Goal: Information Seeking & Learning: Learn about a topic

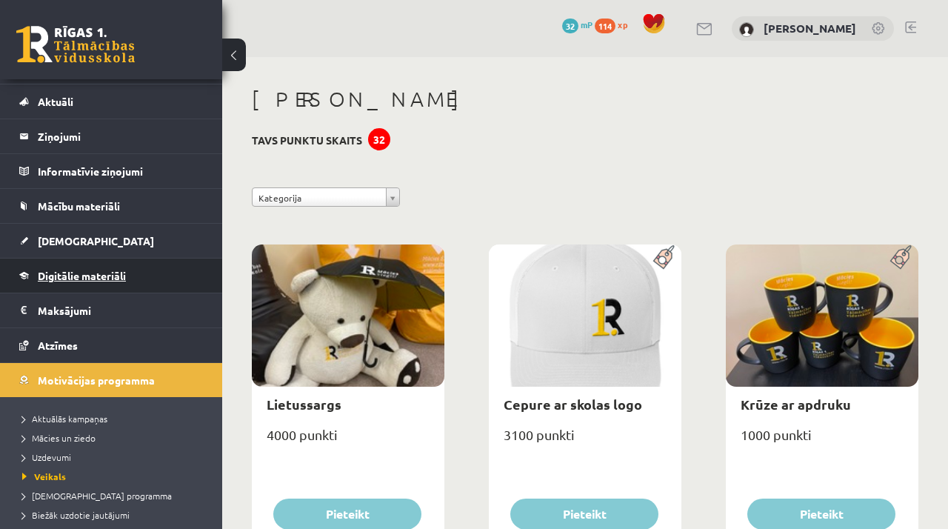
click at [131, 285] on link "Digitālie materiāli" at bounding box center [111, 276] width 184 height 34
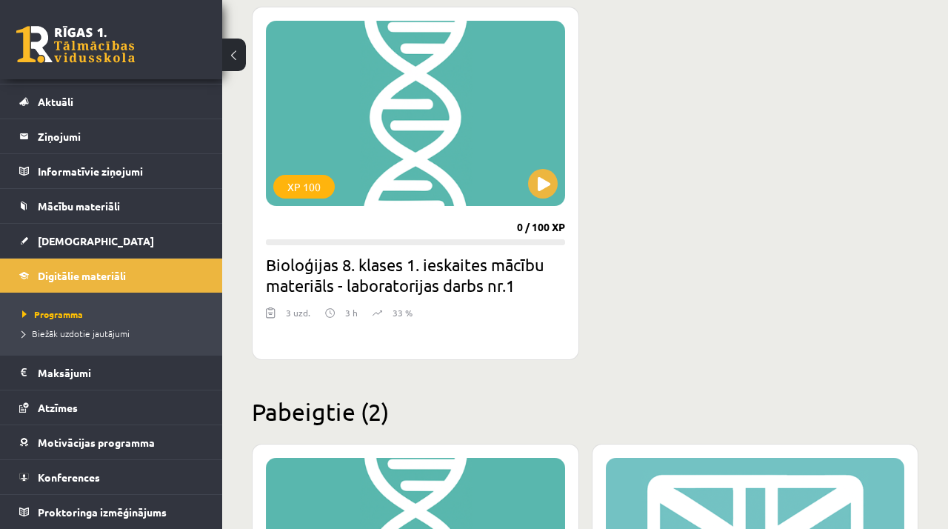
scroll to position [786, 0]
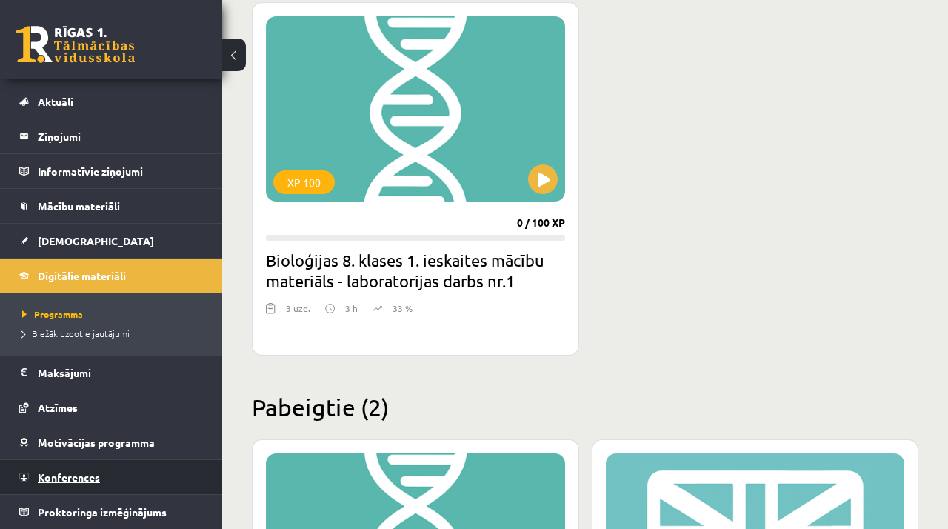
click at [130, 481] on link "Konferences" at bounding box center [111, 477] width 184 height 34
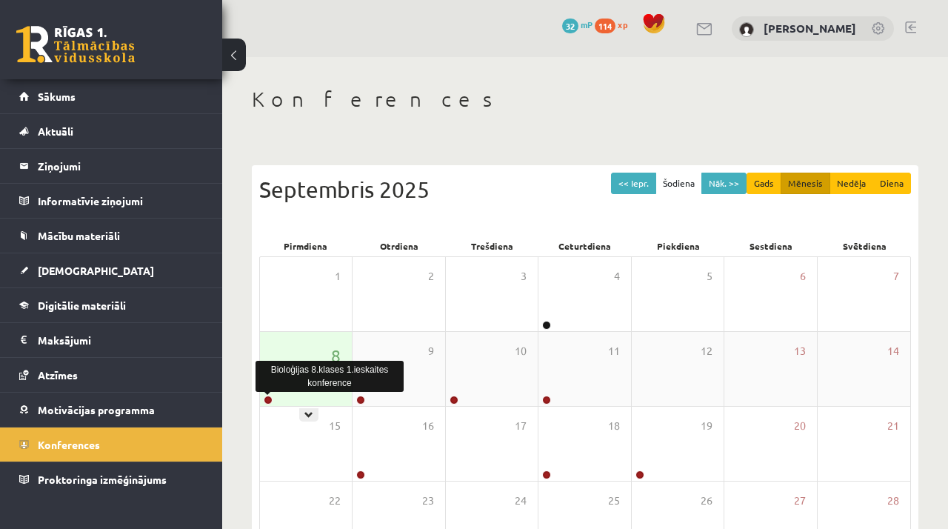
click at [267, 398] on link at bounding box center [268, 400] width 9 height 9
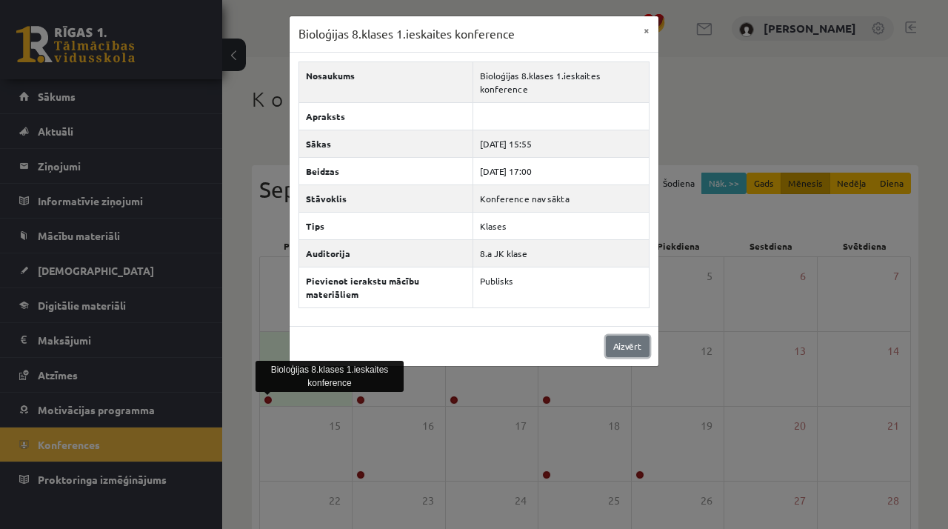
click at [618, 345] on link "Aizvērt" at bounding box center [628, 346] width 44 height 21
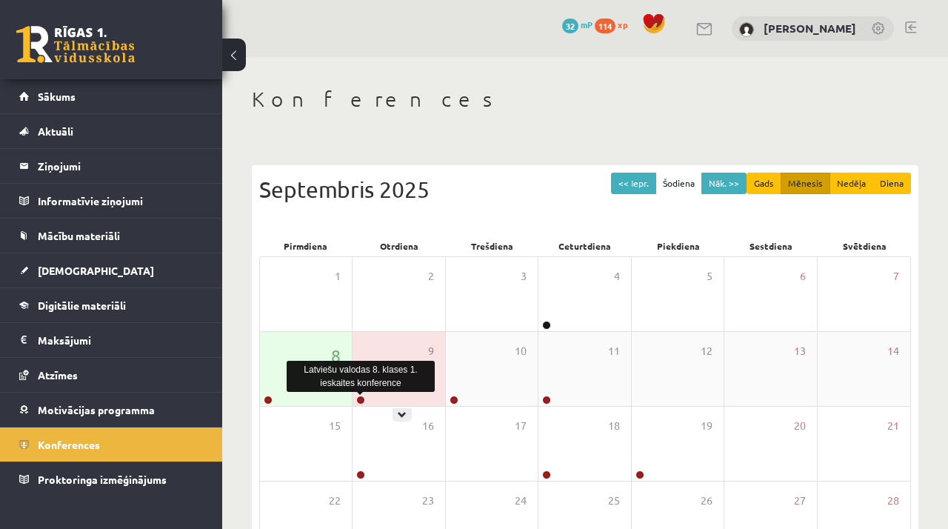
click at [359, 399] on link at bounding box center [360, 400] width 9 height 9
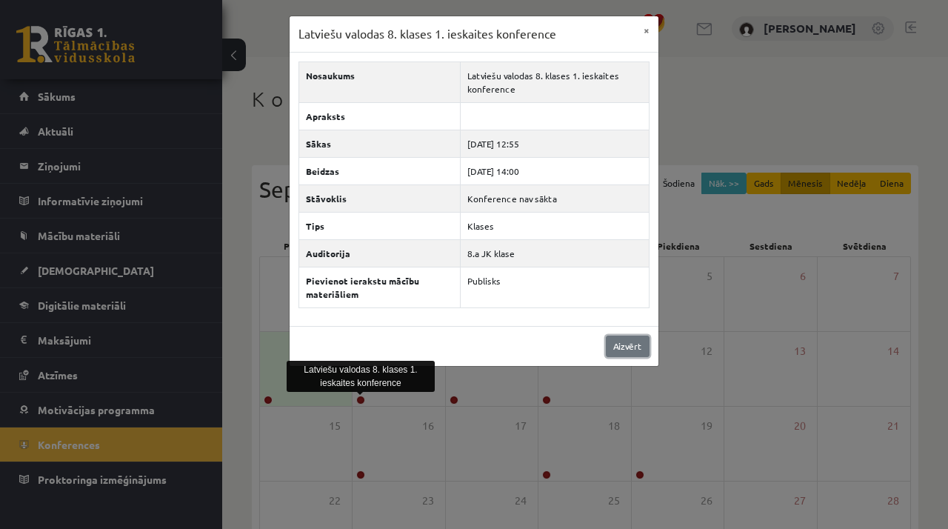
click at [619, 344] on link "Aizvērt" at bounding box center [628, 346] width 44 height 21
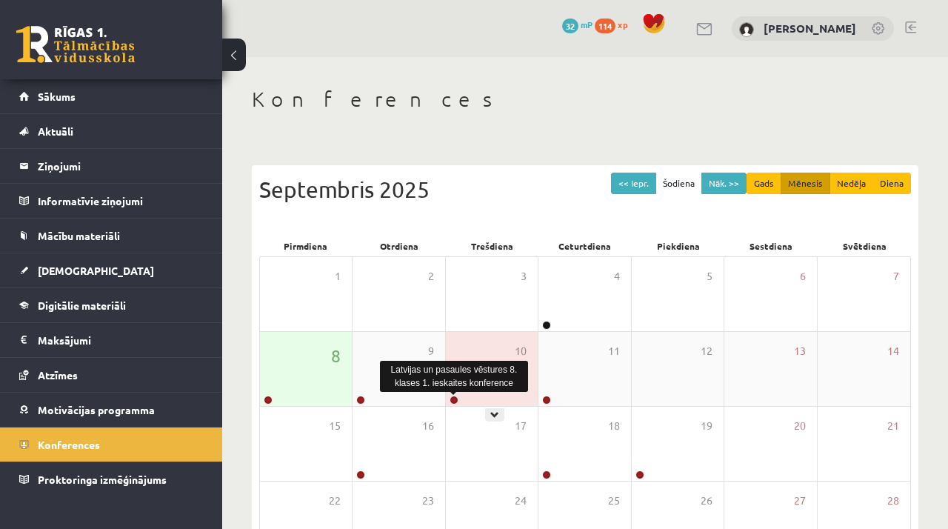
click at [451, 401] on link at bounding box center [454, 400] width 9 height 9
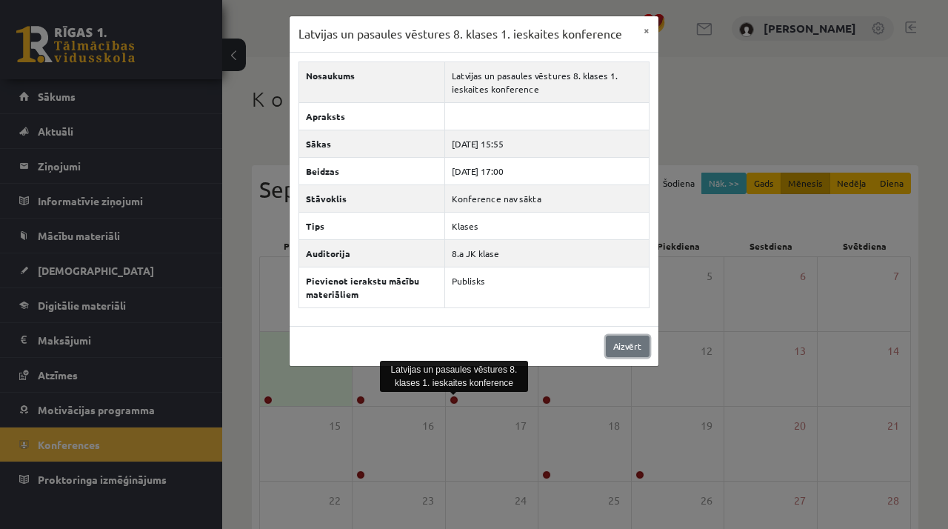
click at [638, 344] on link "Aizvērt" at bounding box center [628, 346] width 44 height 21
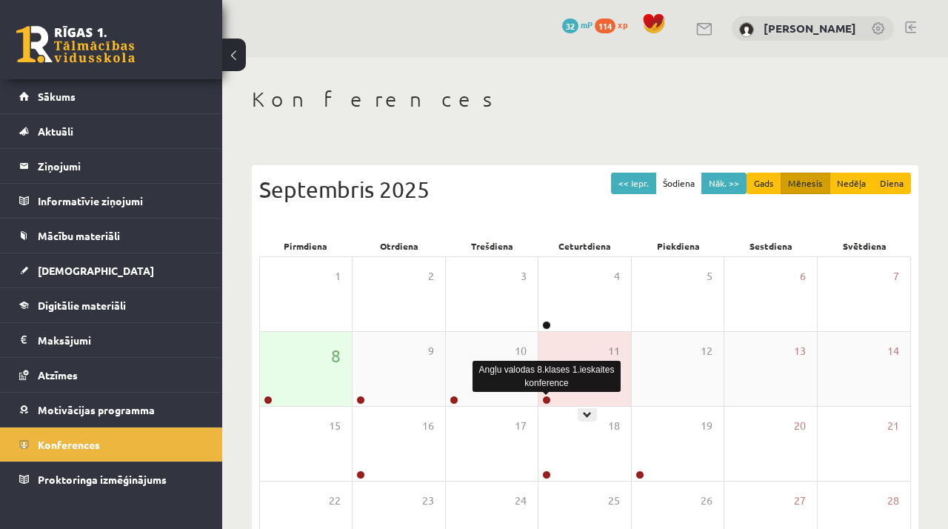
click at [547, 397] on link at bounding box center [546, 400] width 9 height 9
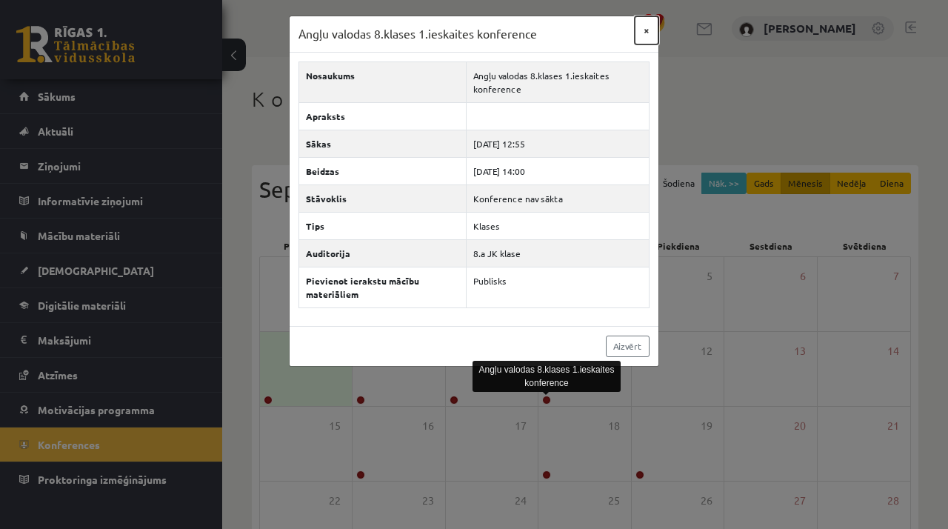
click at [644, 28] on button "×" at bounding box center [647, 30] width 24 height 28
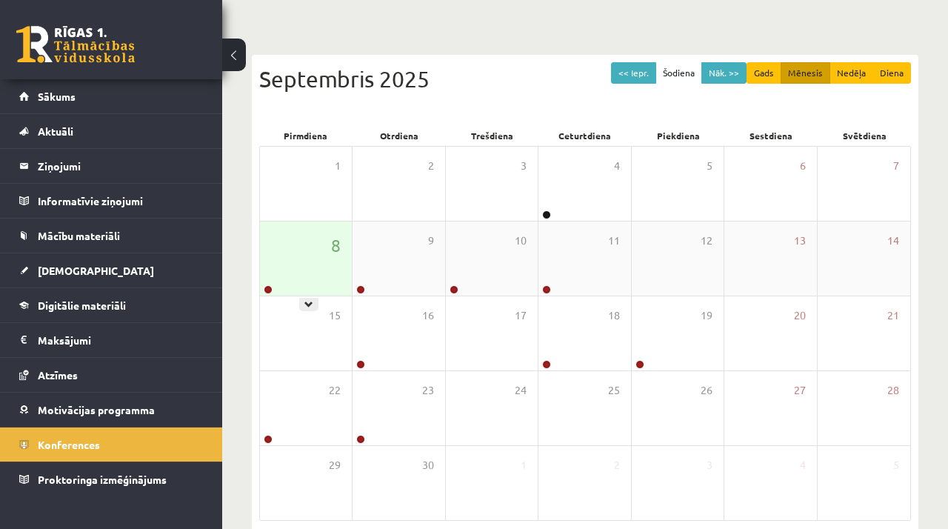
scroll to position [179, 0]
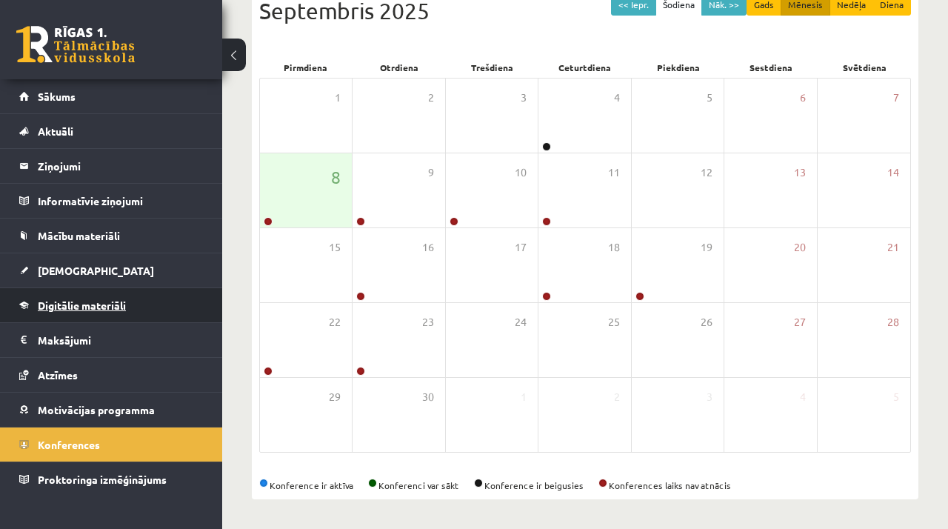
click at [109, 305] on span "Digitālie materiāli" at bounding box center [82, 305] width 88 height 13
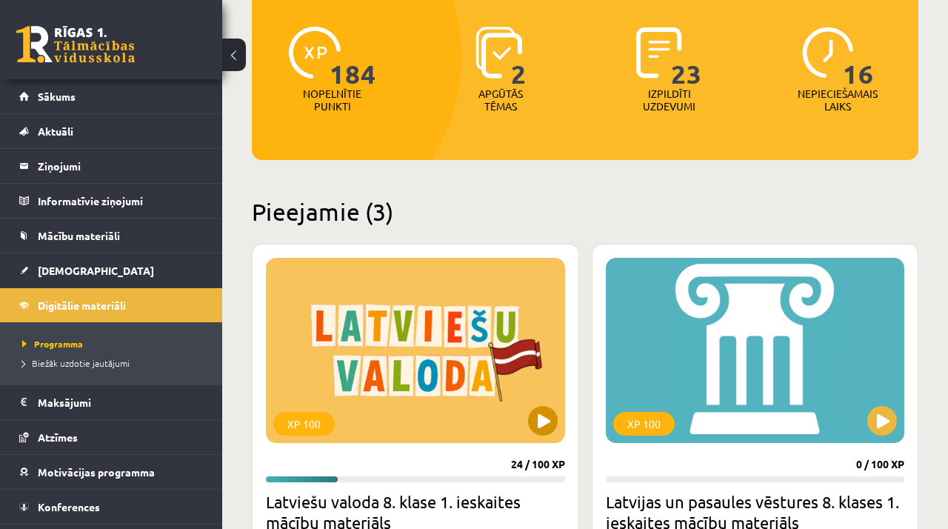
click at [356, 317] on div "XP 100" at bounding box center [415, 350] width 299 height 185
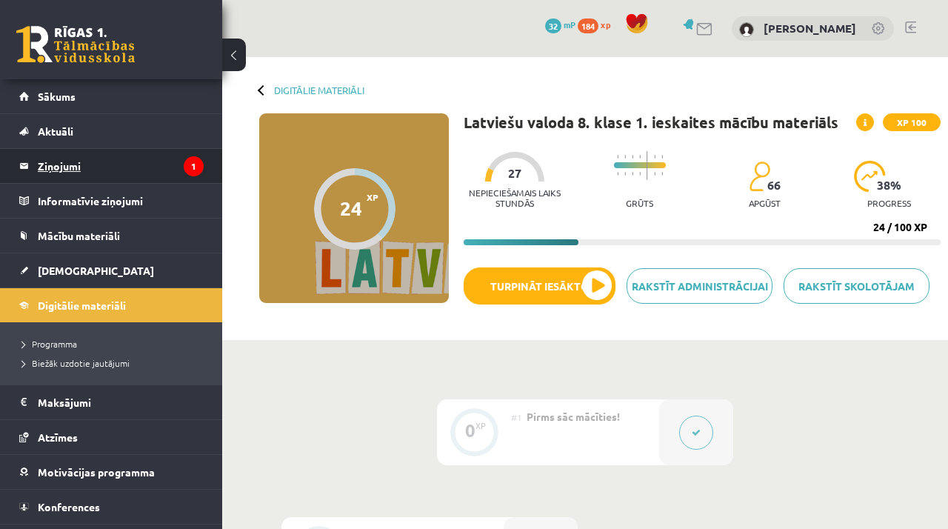
click at [135, 169] on legend "Ziņojumi 1" at bounding box center [121, 166] width 166 height 34
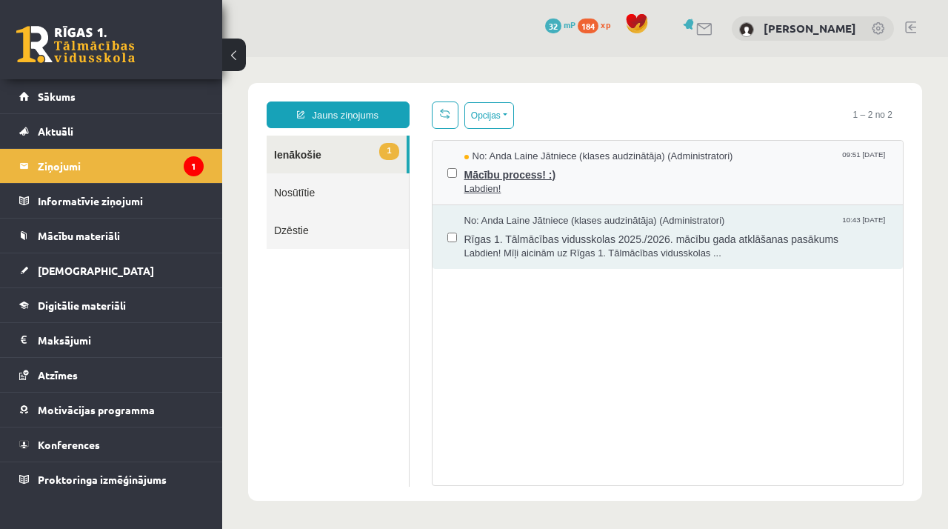
click at [499, 177] on span "Mācību process! :)" at bounding box center [676, 173] width 424 height 19
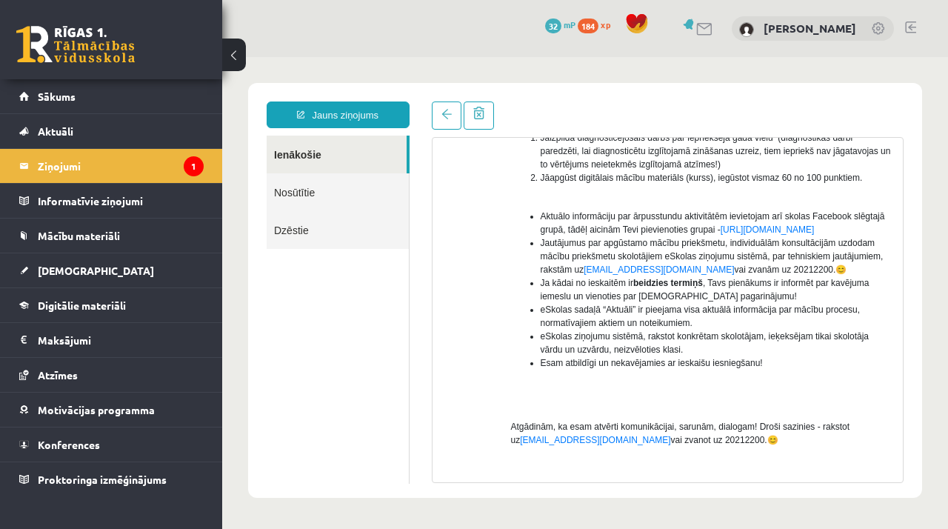
scroll to position [292, 0]
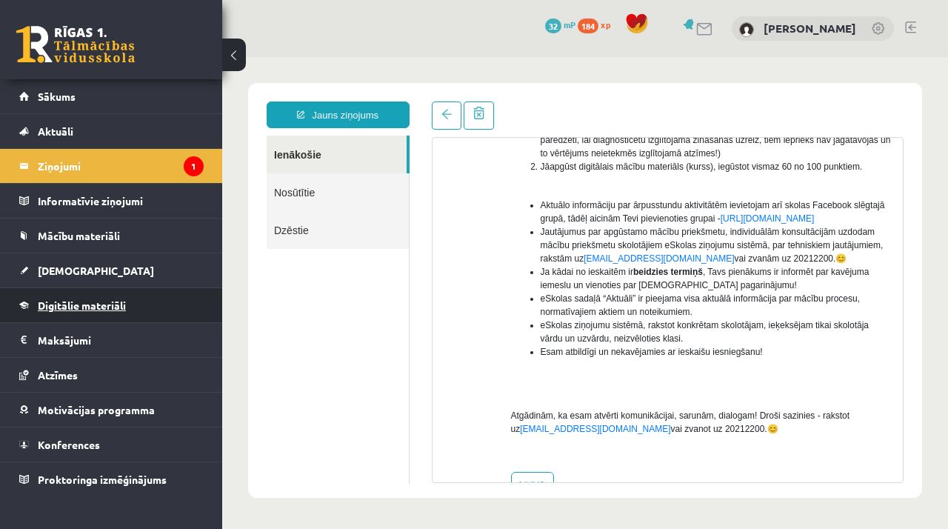
click at [102, 303] on span "Digitālie materiāli" at bounding box center [82, 305] width 88 height 13
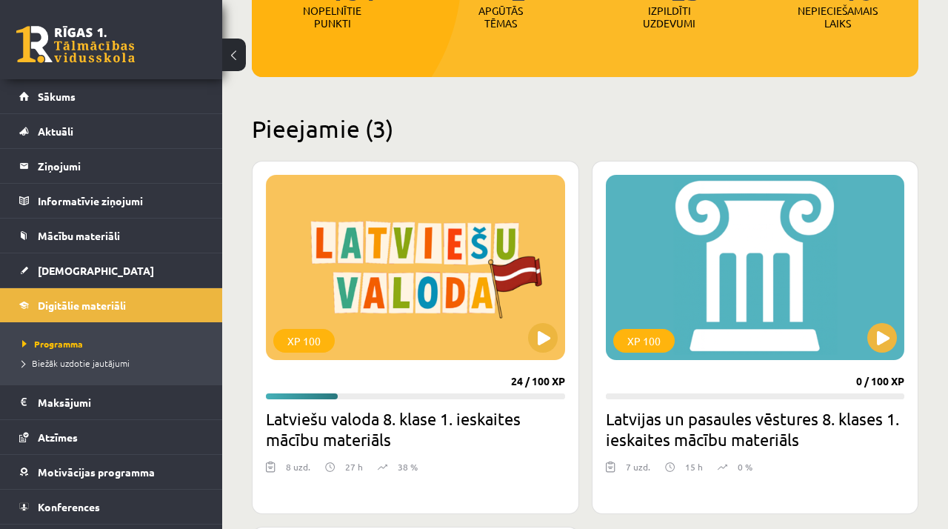
scroll to position [327, 0]
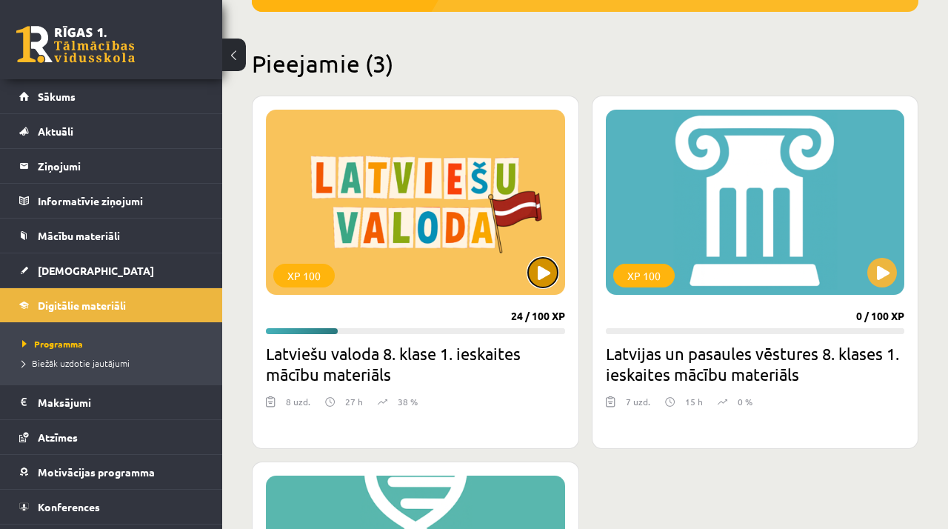
click at [542, 280] on button at bounding box center [543, 273] width 30 height 30
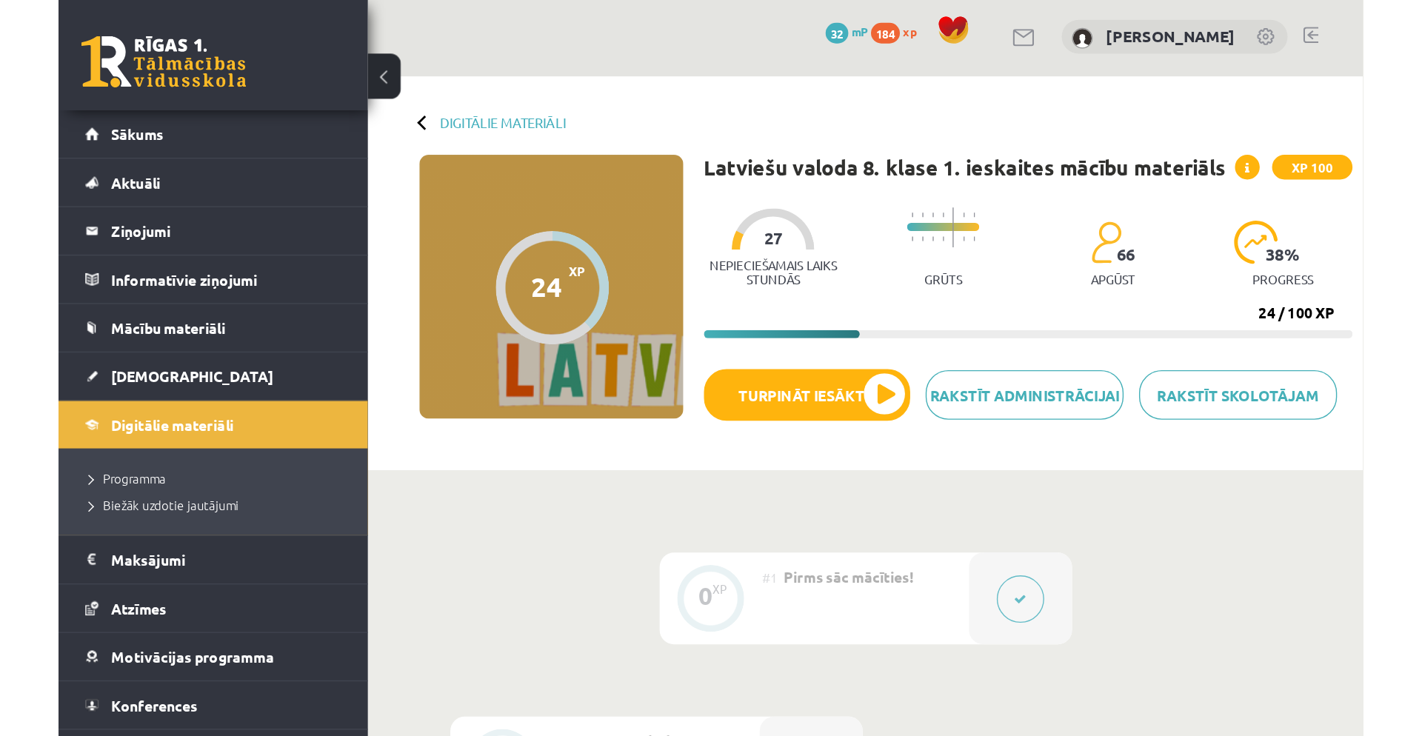
scroll to position [3, 0]
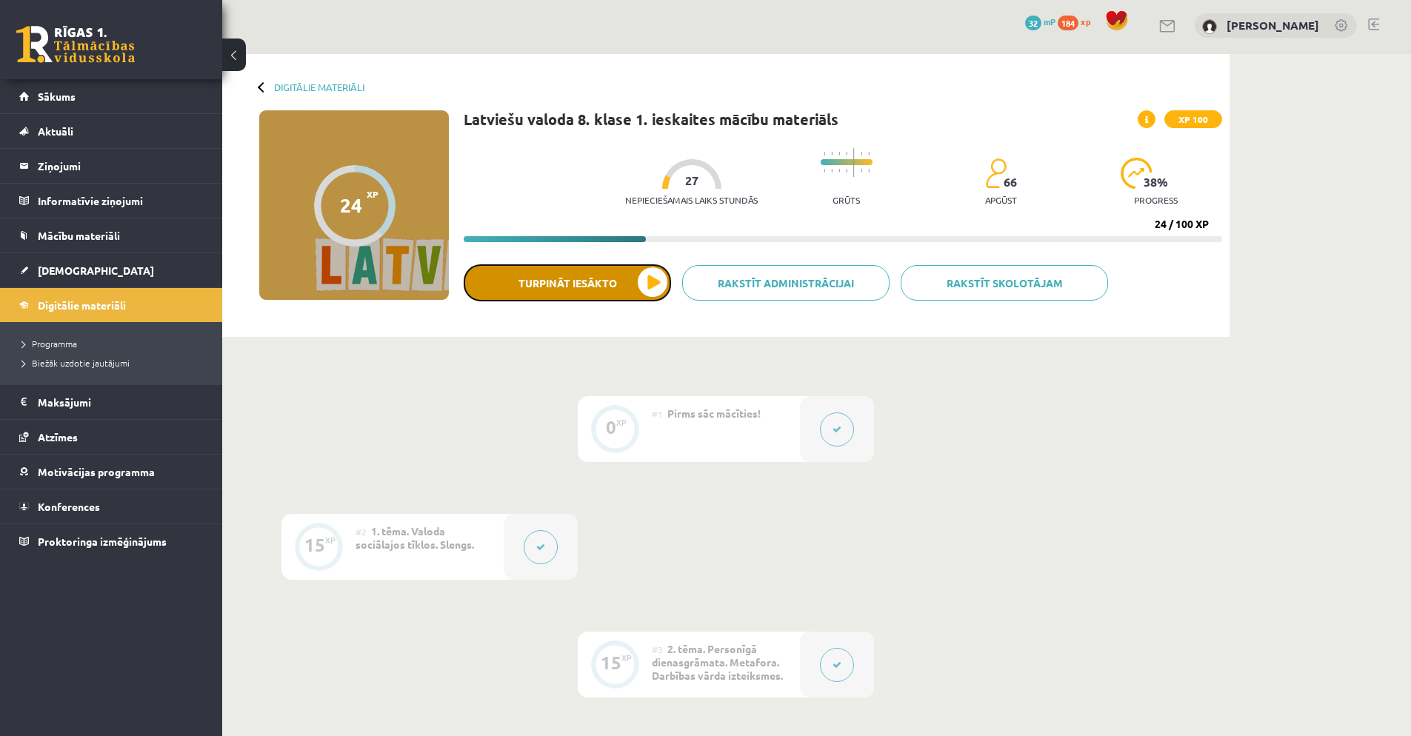
click at [612, 284] on button "Turpināt iesākto" at bounding box center [567, 282] width 207 height 37
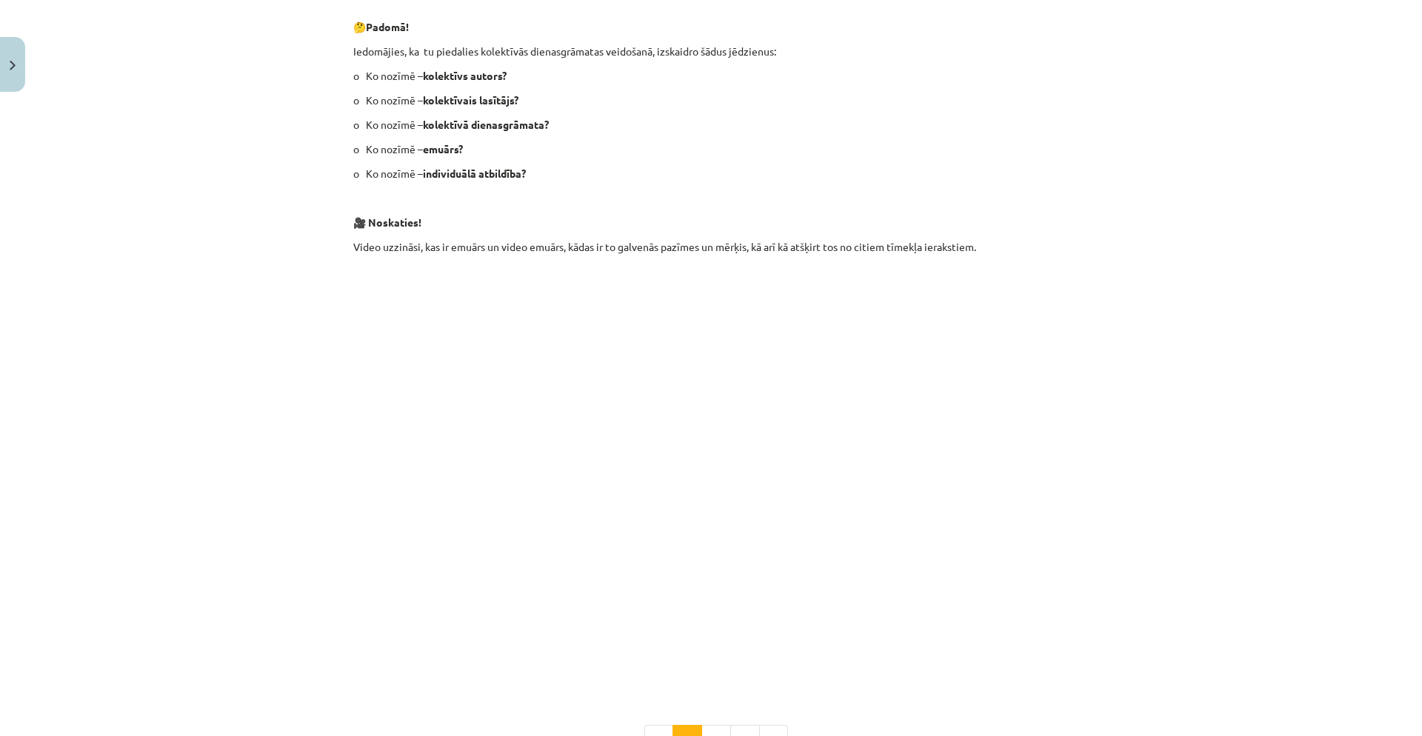
scroll to position [90, 0]
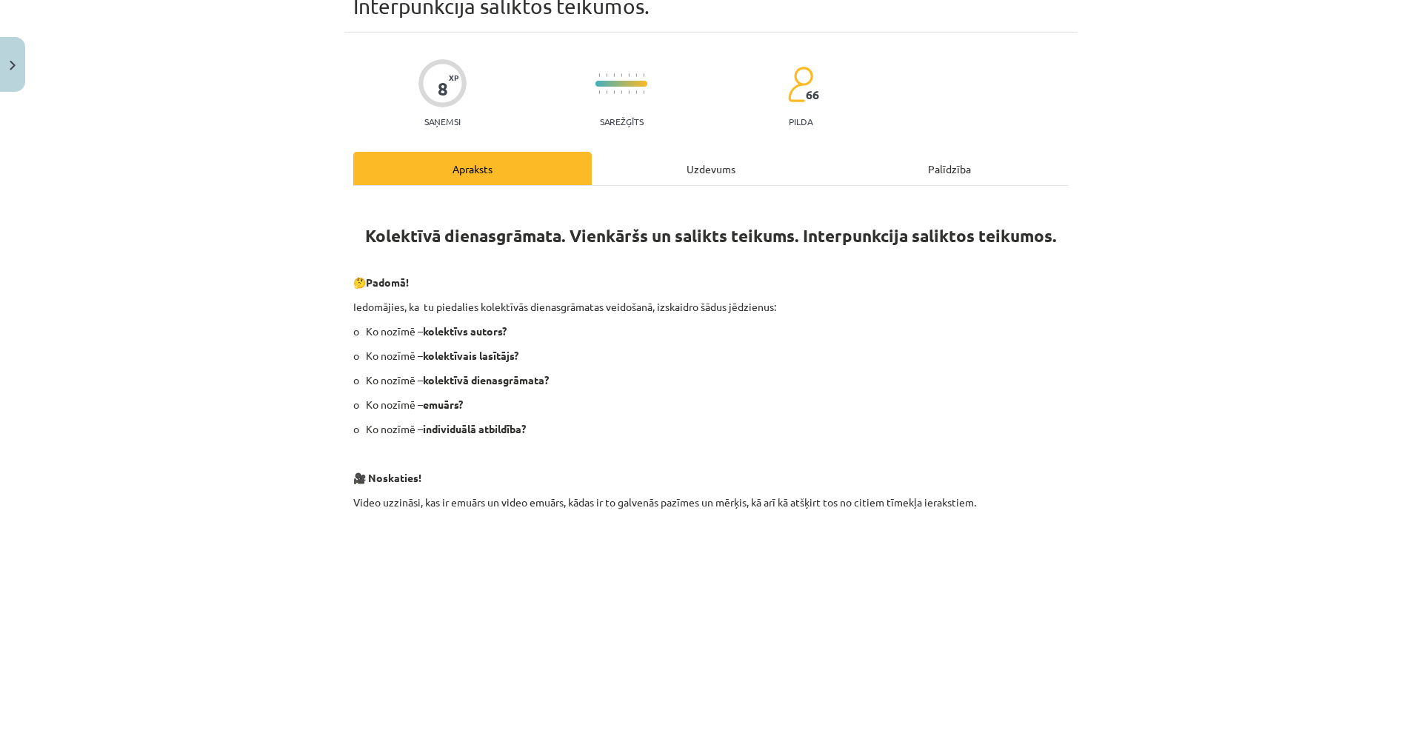
click at [639, 168] on div "Uzdevums" at bounding box center [711, 168] width 239 height 33
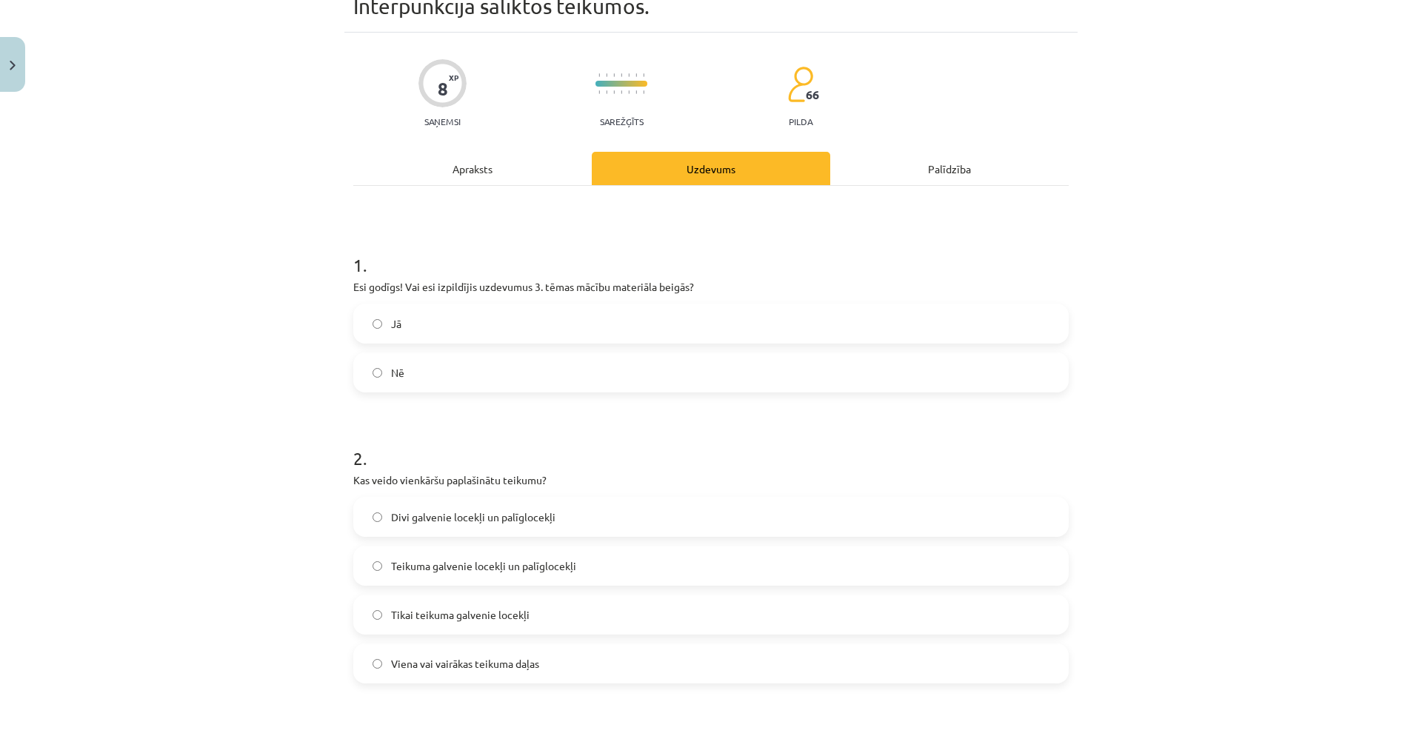
scroll to position [37, 0]
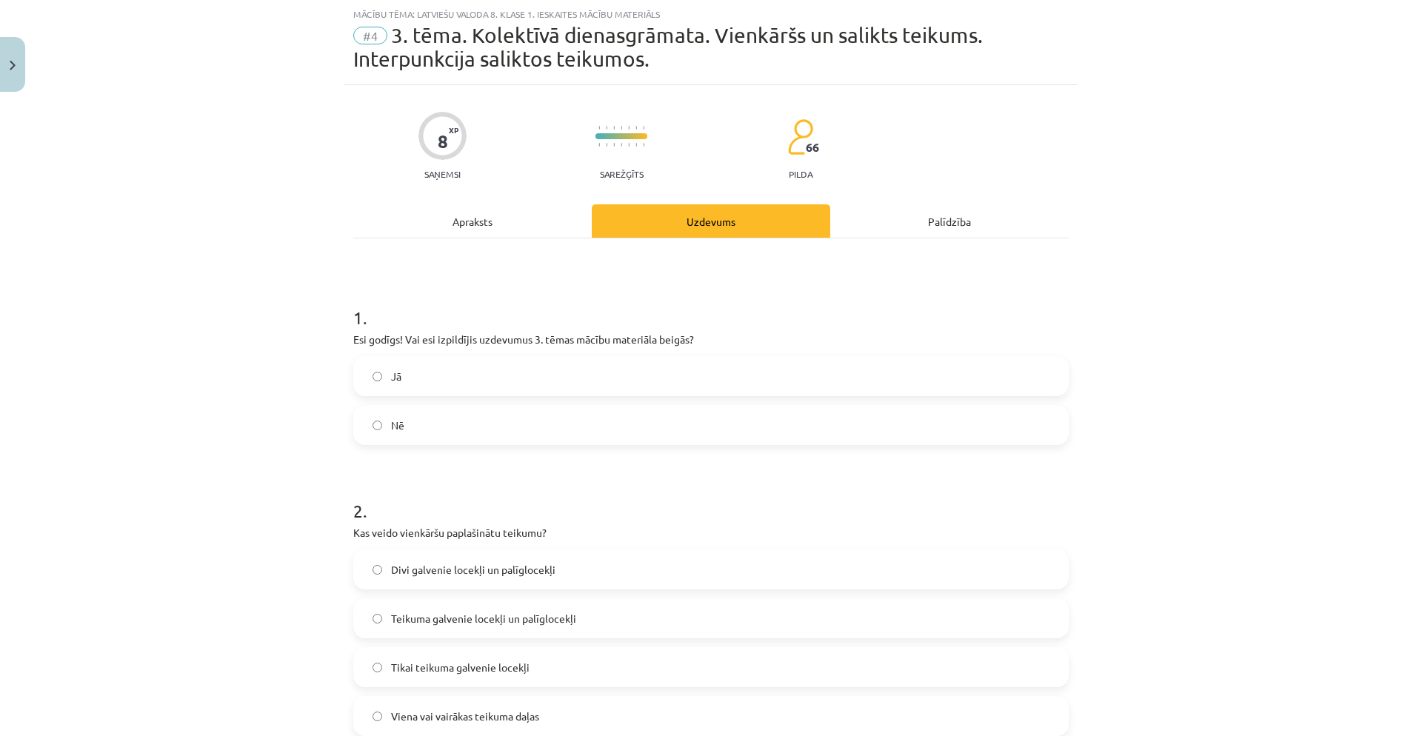
click at [469, 221] on div "Apraksts" at bounding box center [472, 220] width 239 height 33
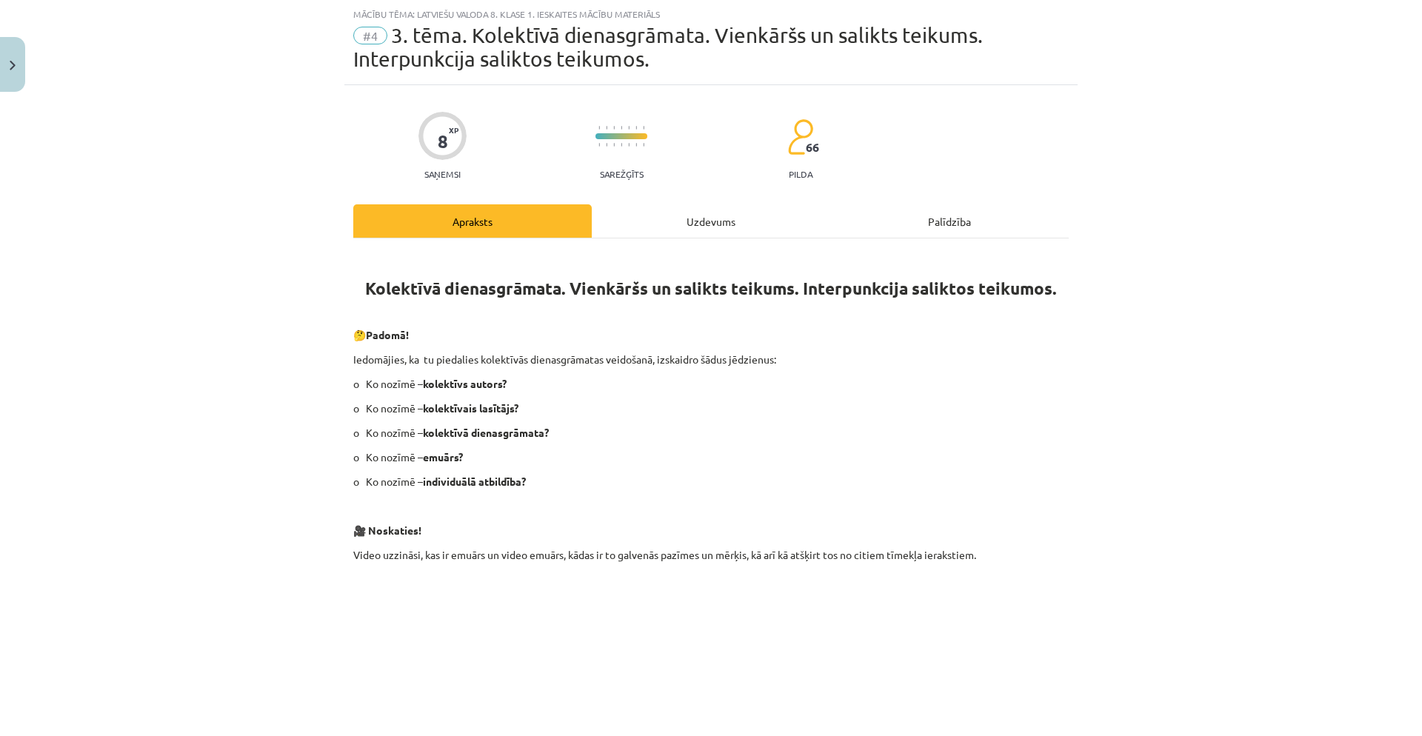
click at [696, 227] on div "Uzdevums" at bounding box center [711, 220] width 239 height 33
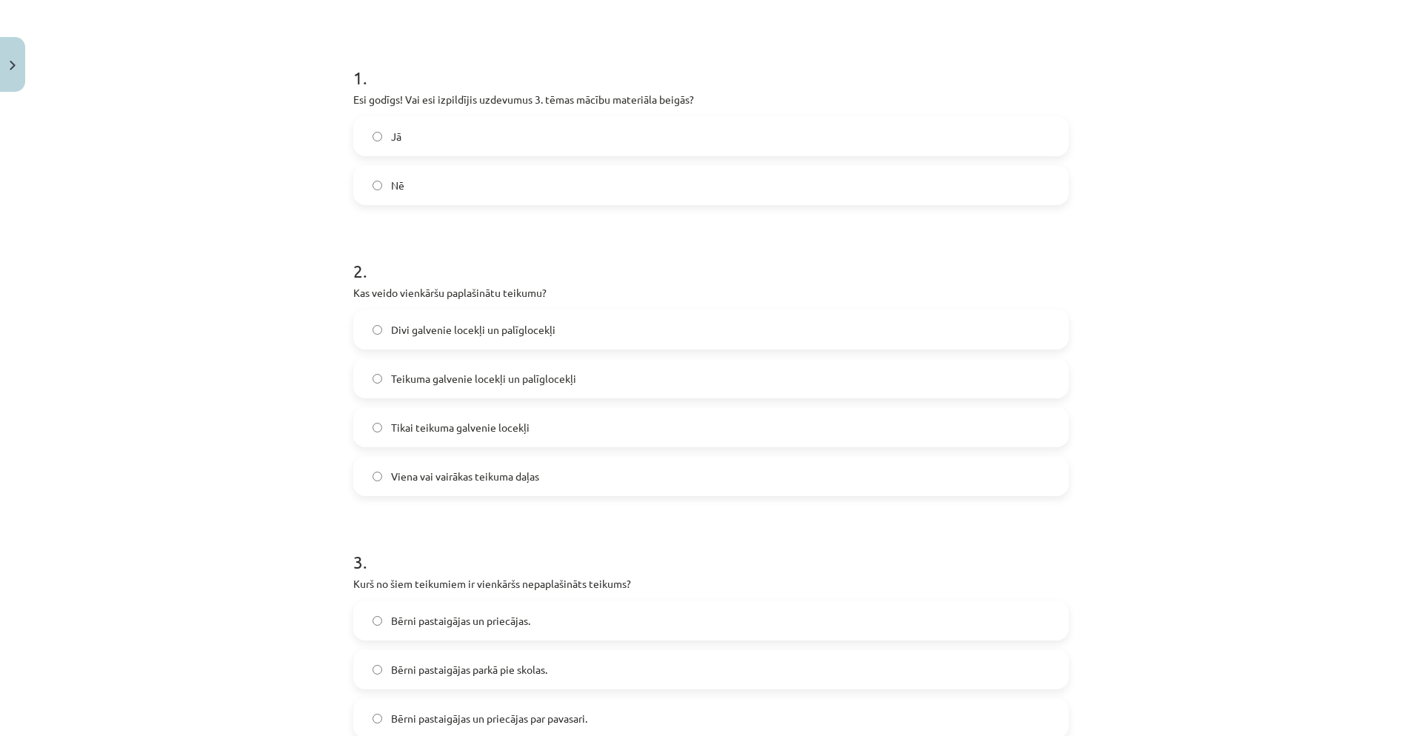
scroll to position [130, 0]
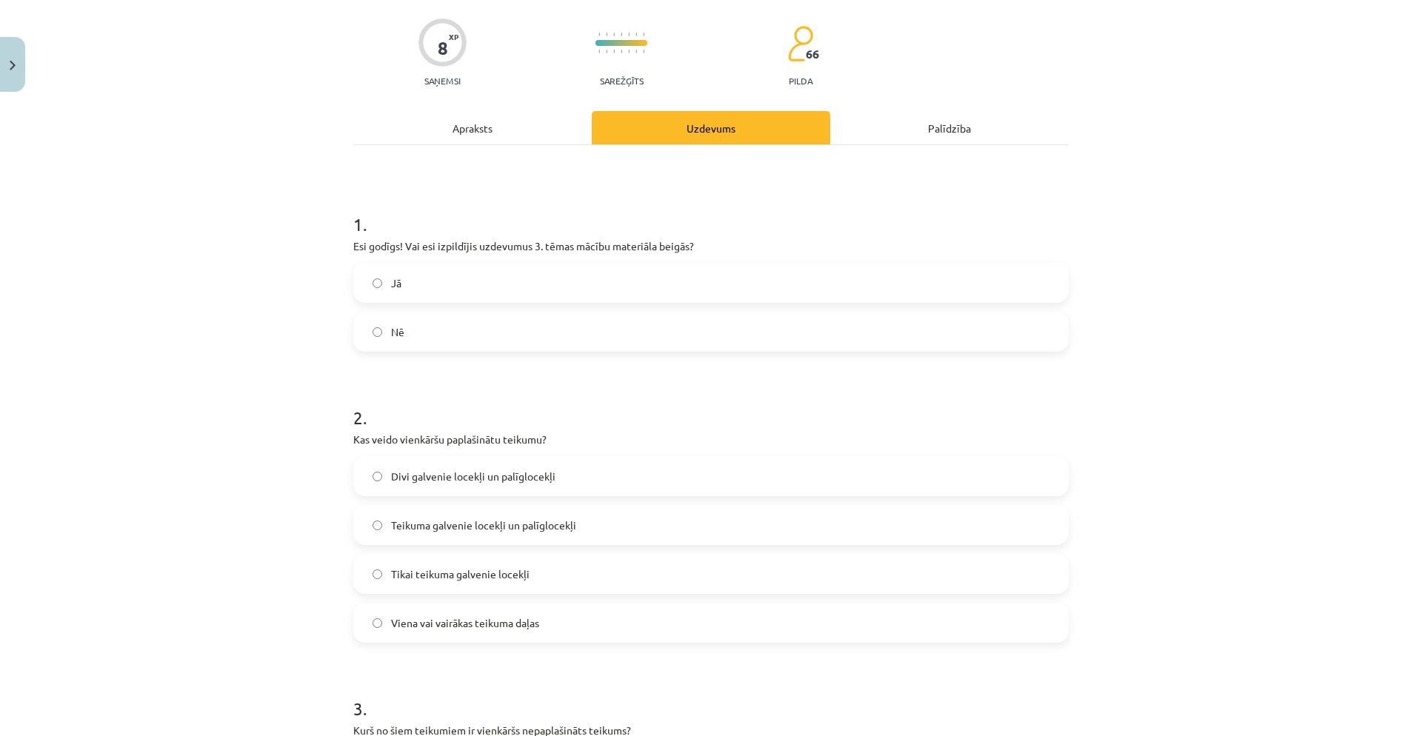
click at [499, 136] on div "Apraksts" at bounding box center [472, 127] width 239 height 33
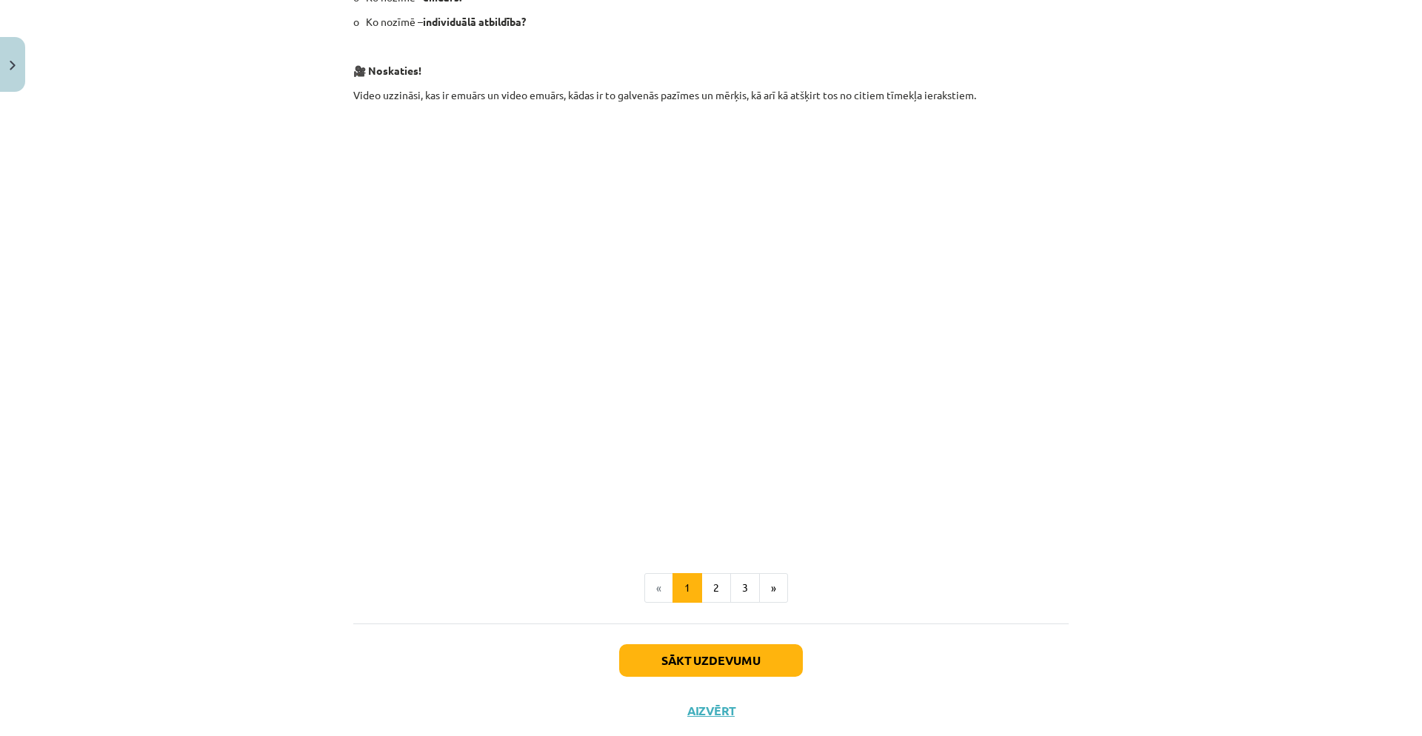
scroll to position [534, 0]
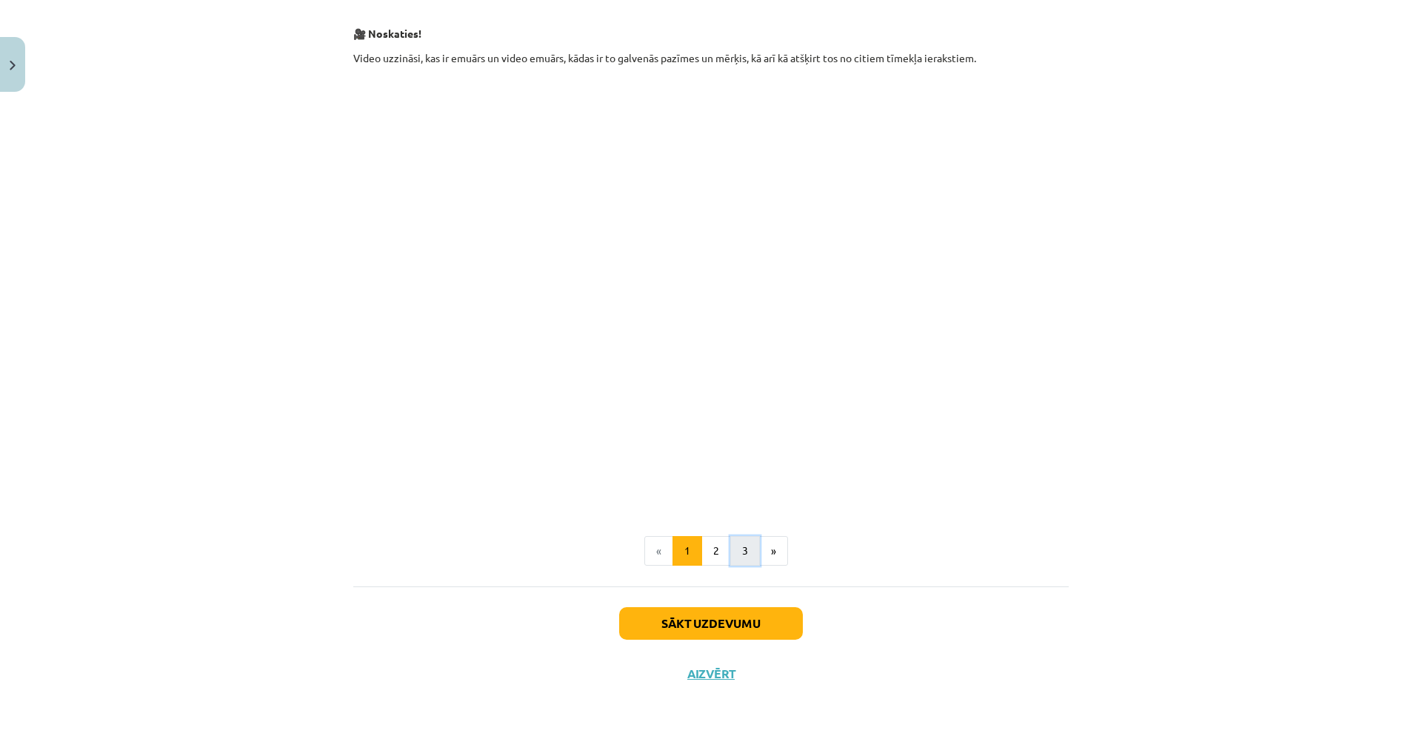
click at [747, 528] on button "3" at bounding box center [745, 551] width 30 height 30
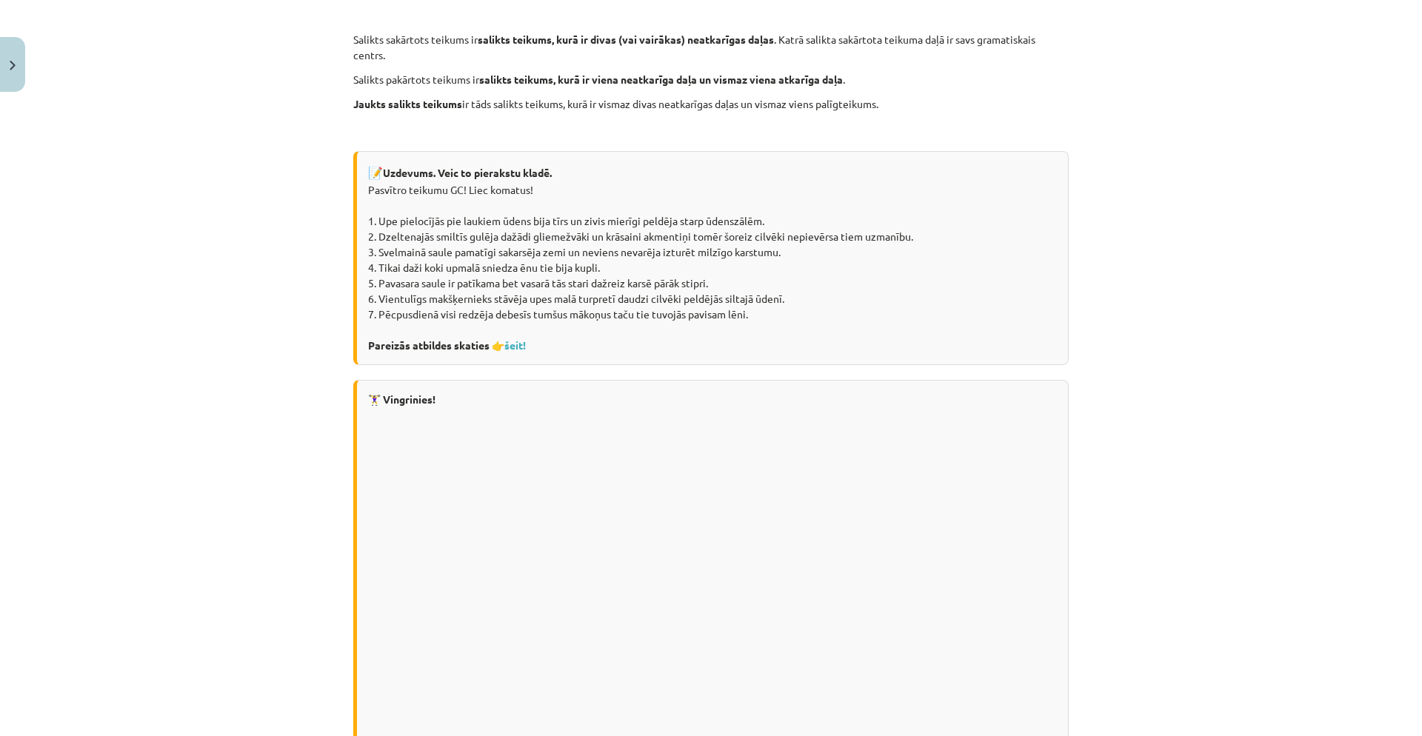
scroll to position [510, 0]
drag, startPoint x: 373, startPoint y: 217, endPoint x: 753, endPoint y: 317, distance: 392.9
click at [753, 317] on div "📝 Uzdevums. Veic to pierakstu kladē. Pasvītro teikumu GC! Liec komatus! 1. Upe …" at bounding box center [711, 257] width 716 height 214
copy div "Upe pielocījās pie laukiem ūdens bija tīrs un zivis mierīgi peldēja starp ūdens…"
click at [521, 343] on link "šeit!" at bounding box center [514, 344] width 21 height 13
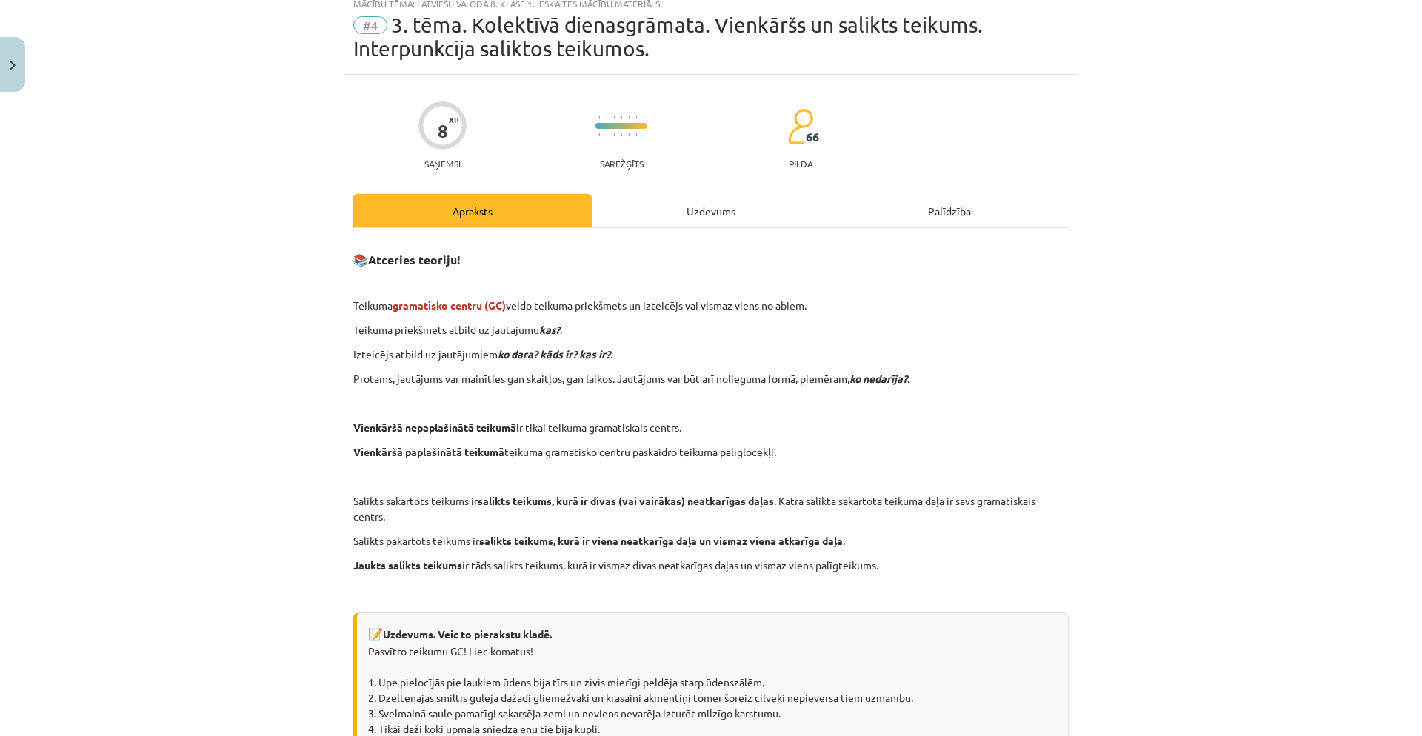
scroll to position [0, 0]
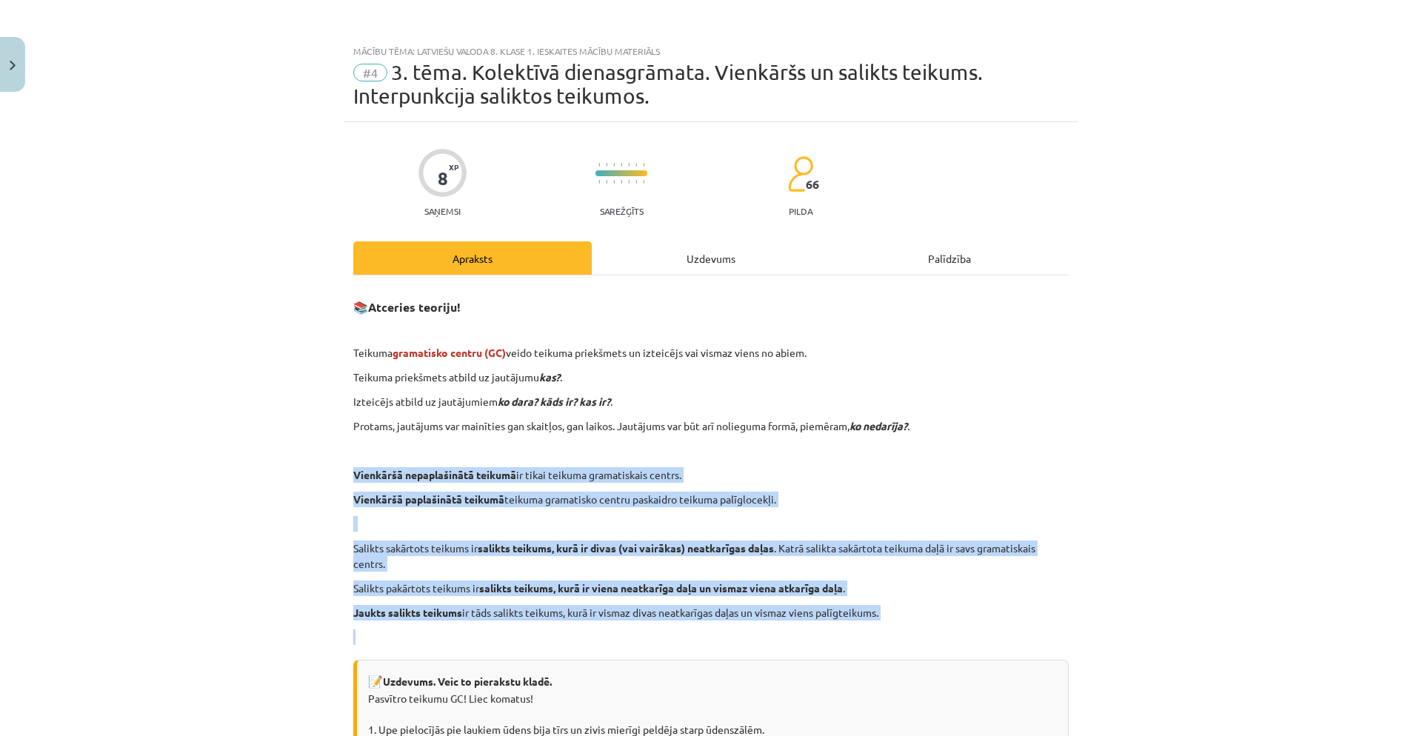
drag, startPoint x: 348, startPoint y: 473, endPoint x: 917, endPoint y: 652, distance: 596.3
copy div "Vienkāršā nepaplašinātā teikumā ir tikai teikuma gramatiskais centrs. Vienkāršā…"
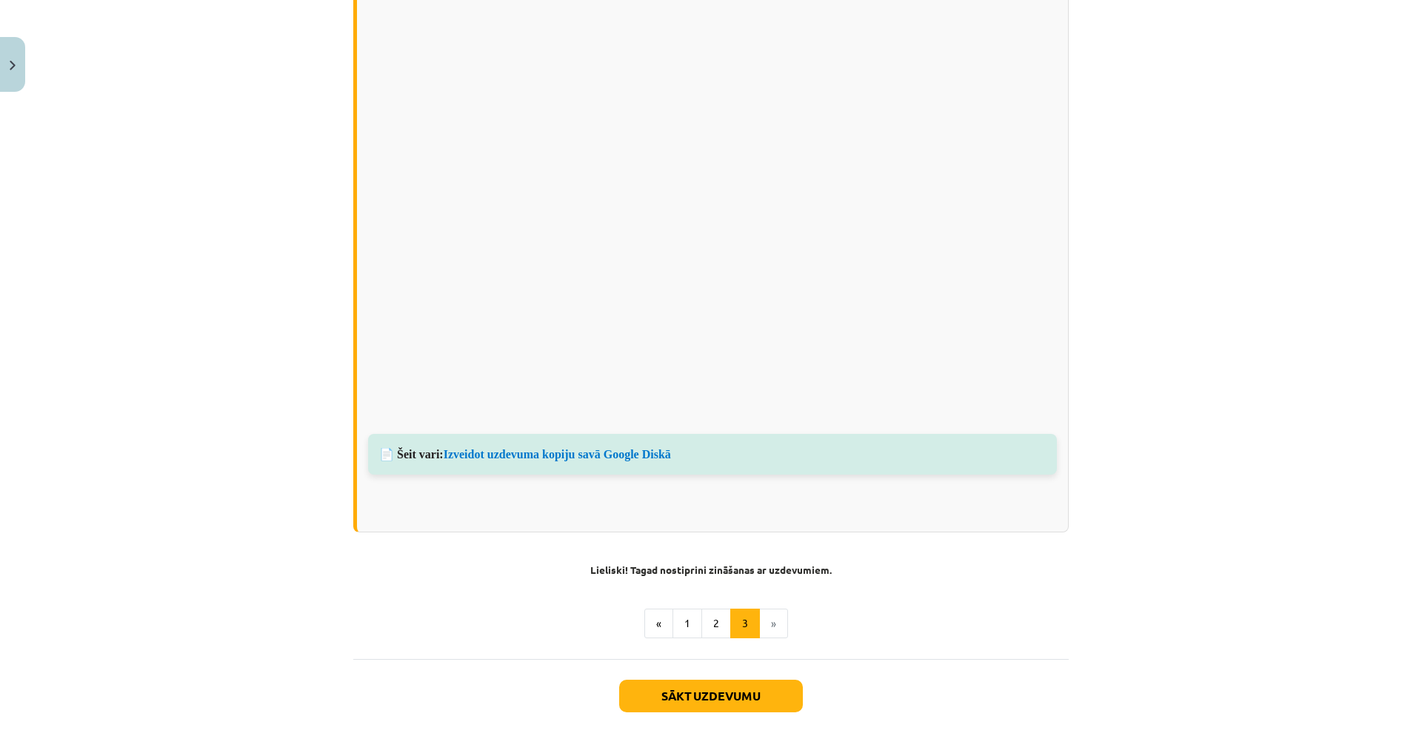
scroll to position [987, 0]
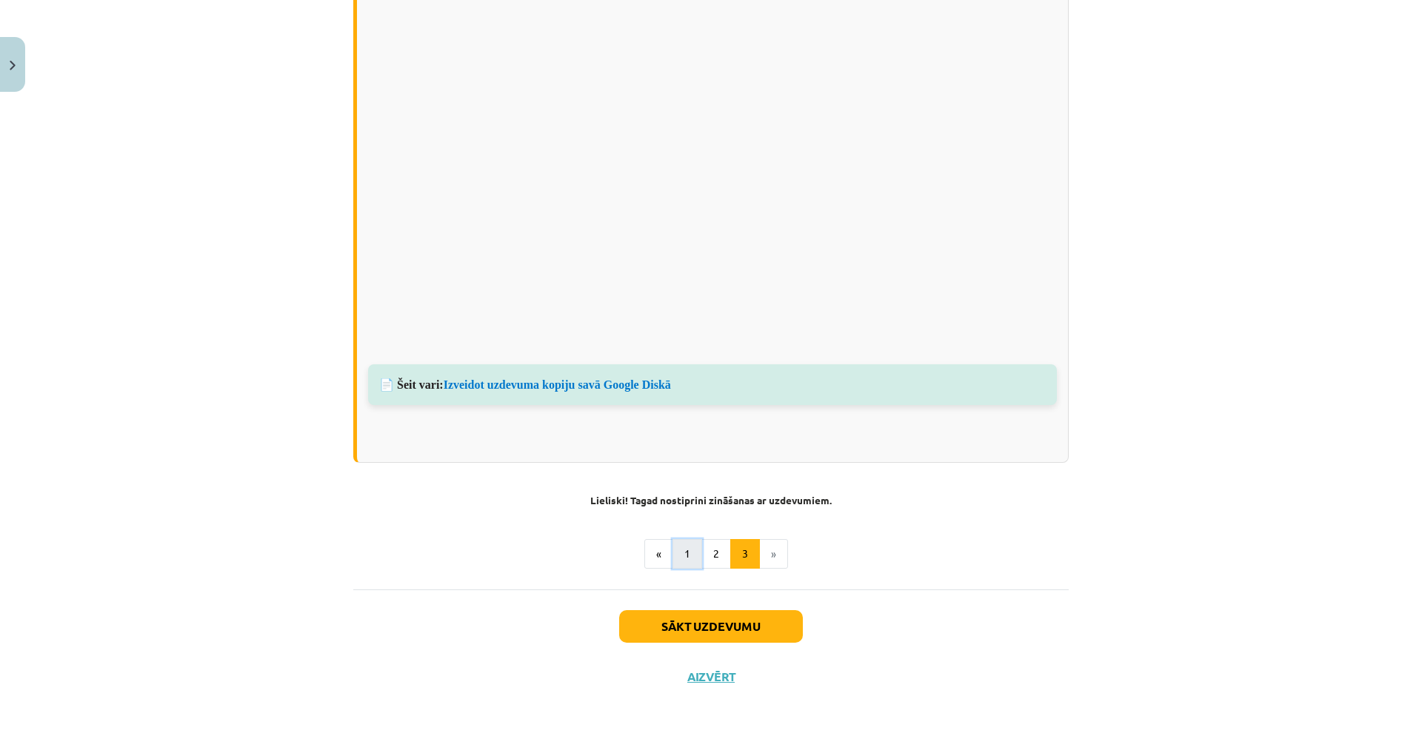
click at [676, 528] on button "1" at bounding box center [688, 554] width 30 height 30
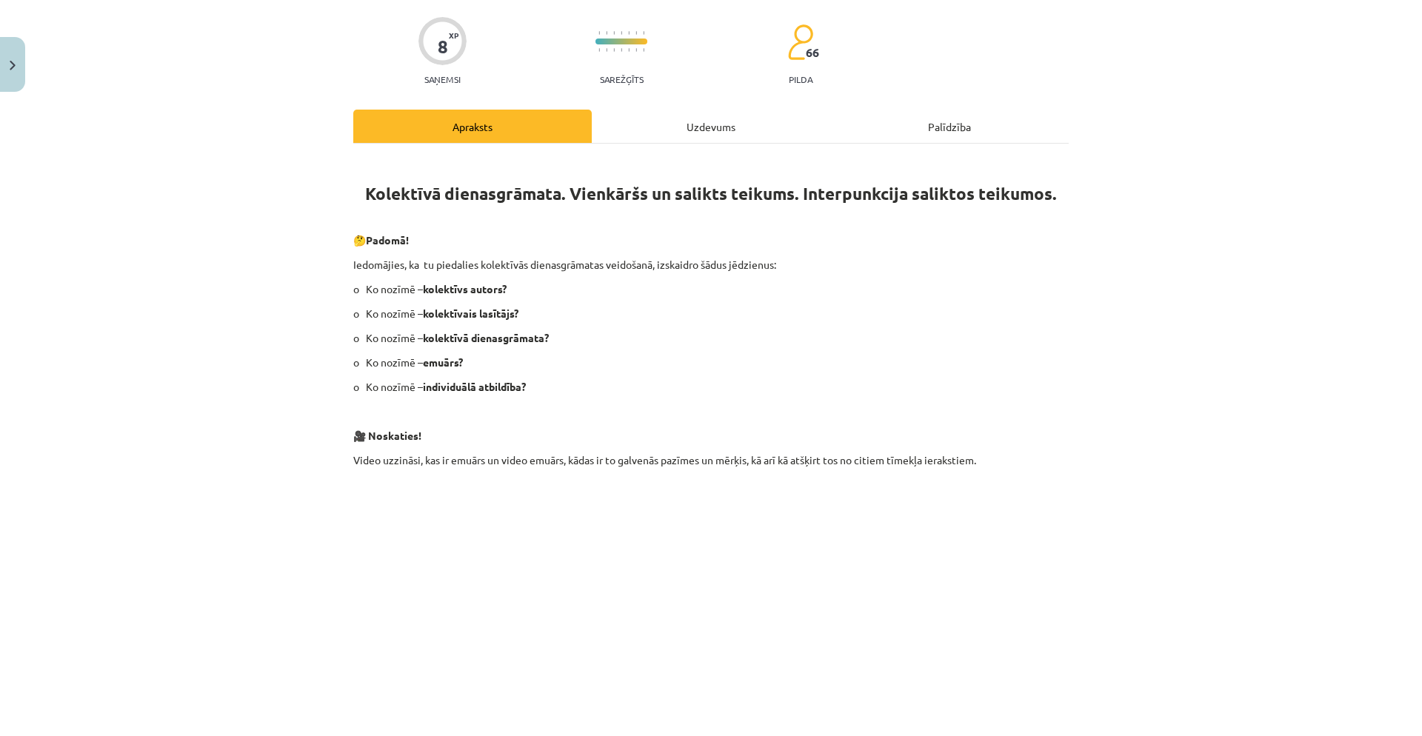
scroll to position [129, 0]
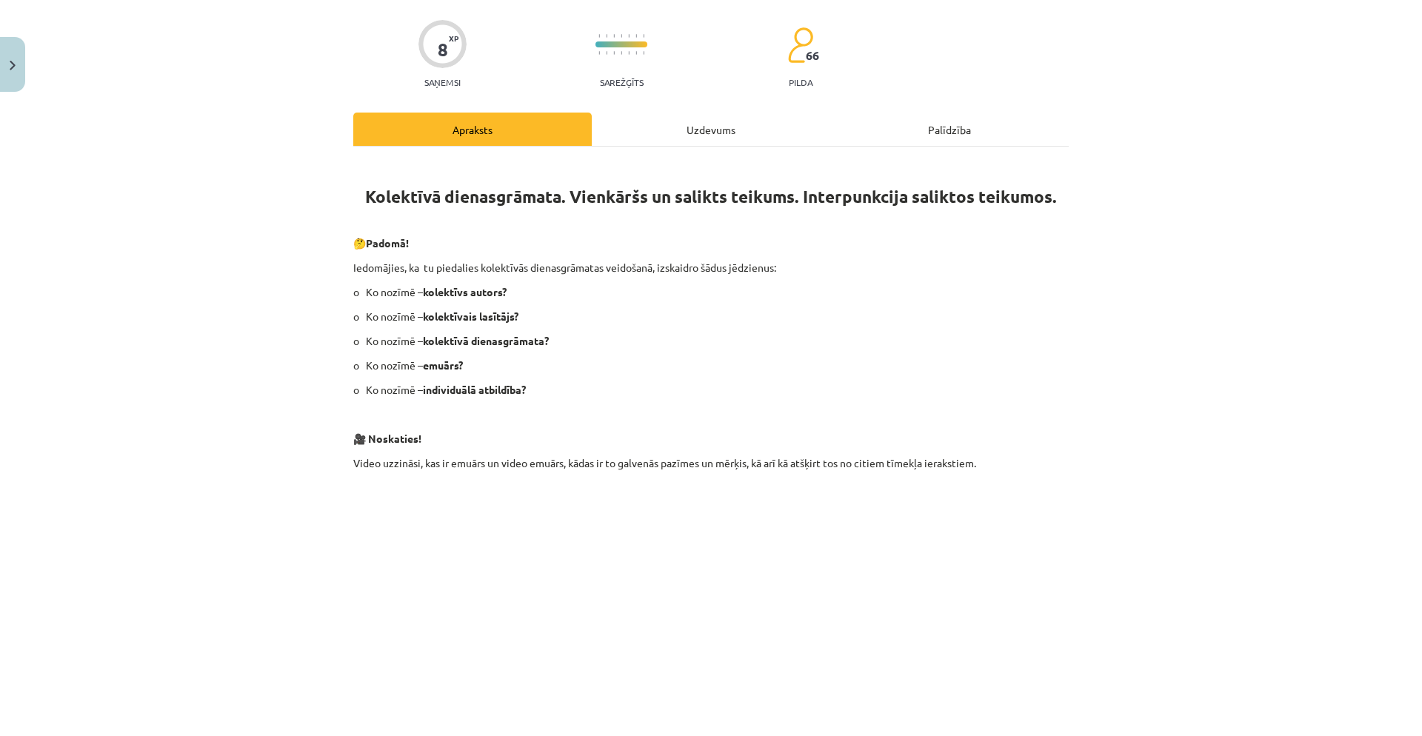
click at [659, 116] on div "Uzdevums" at bounding box center [711, 129] width 239 height 33
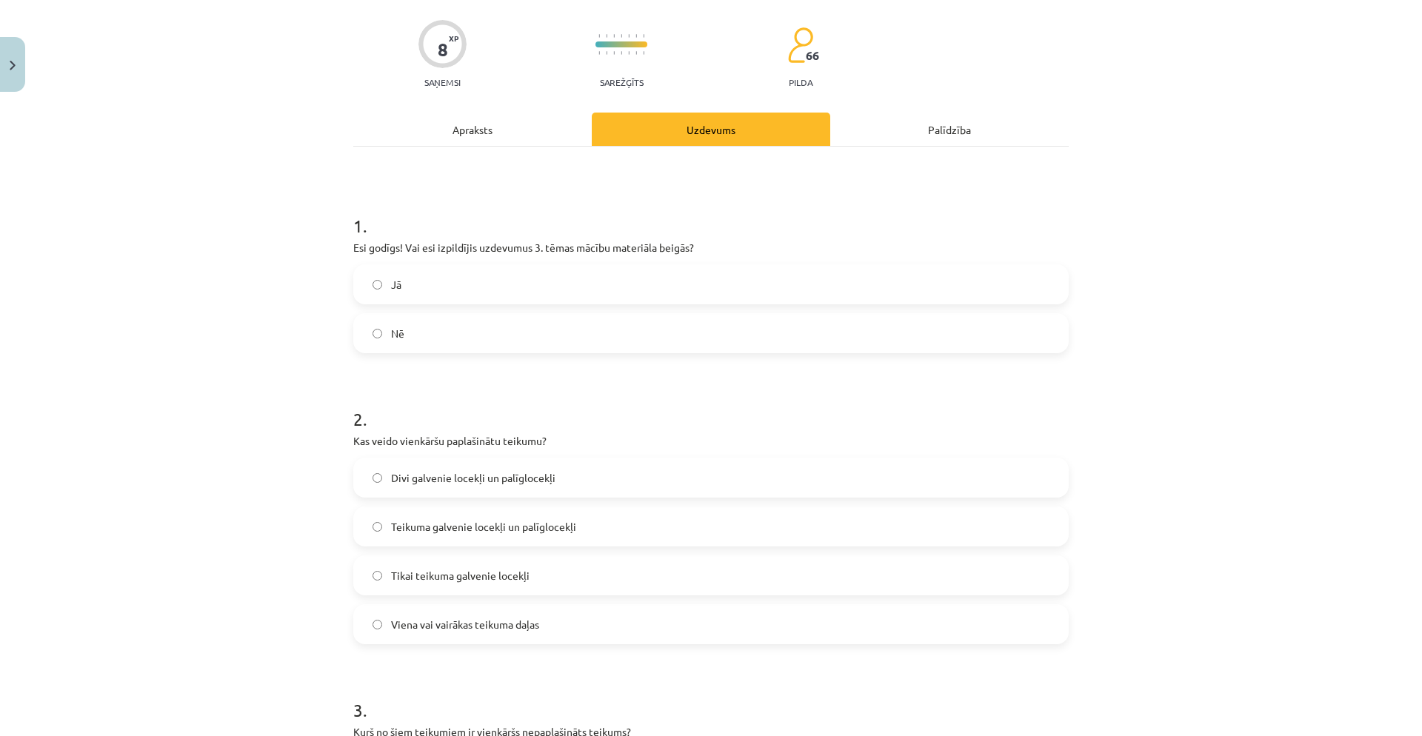
scroll to position [37, 0]
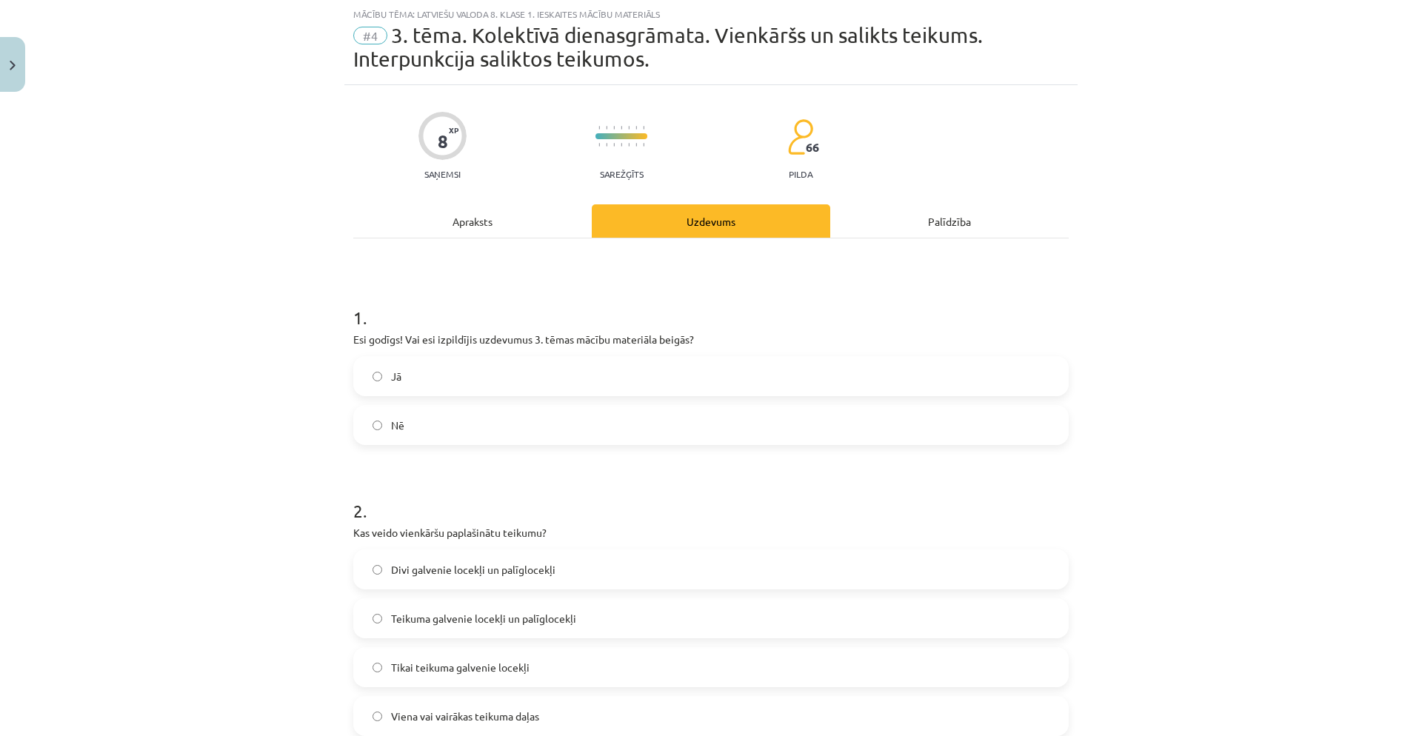
click at [544, 370] on label "Jā" at bounding box center [711, 376] width 713 height 37
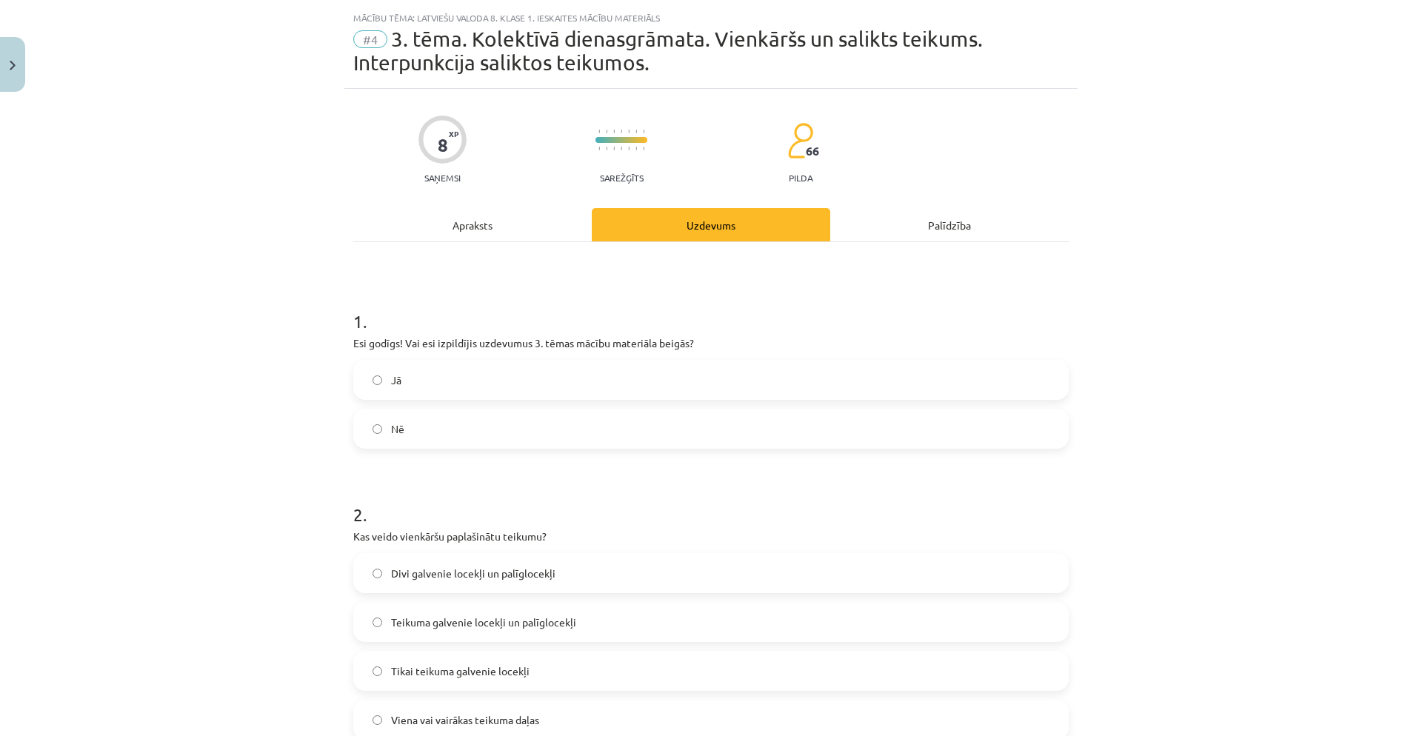
scroll to position [0, 0]
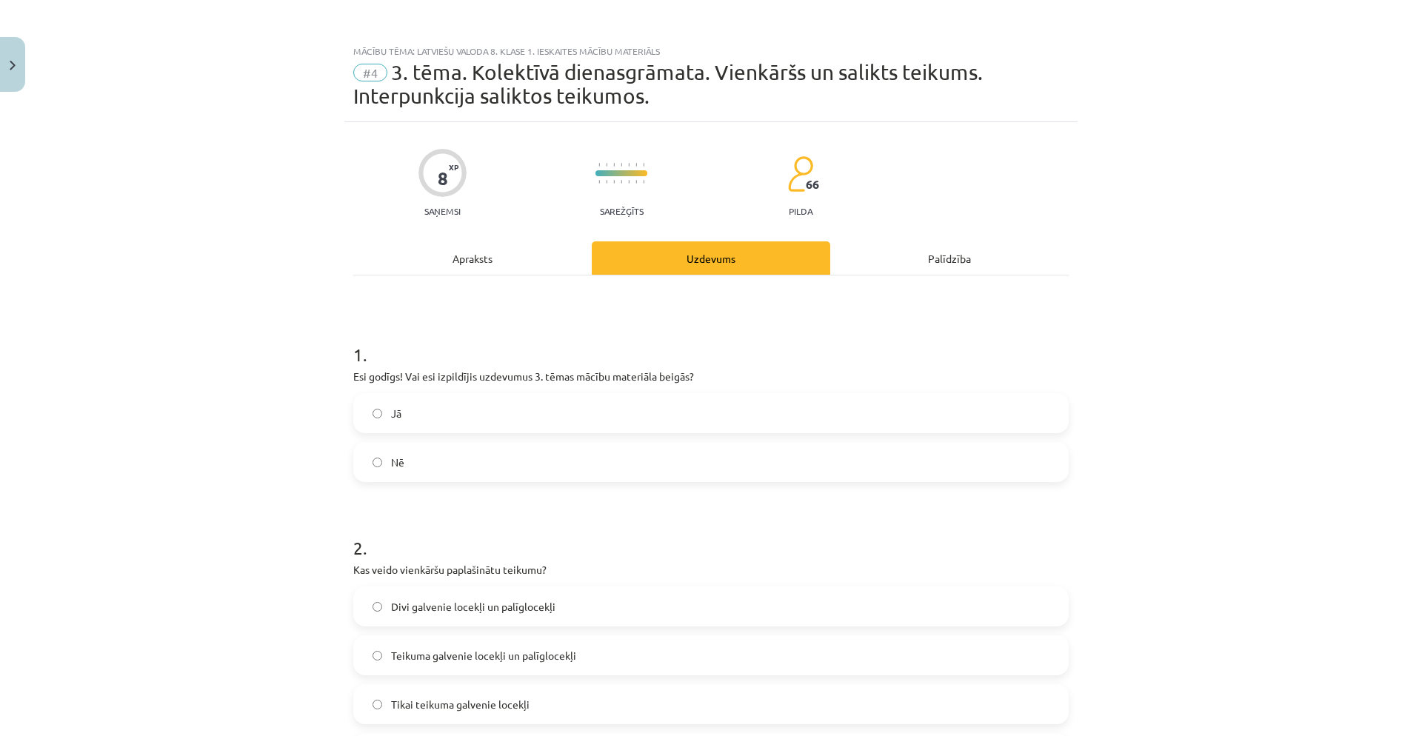
click at [533, 253] on div "Apraksts" at bounding box center [472, 257] width 239 height 33
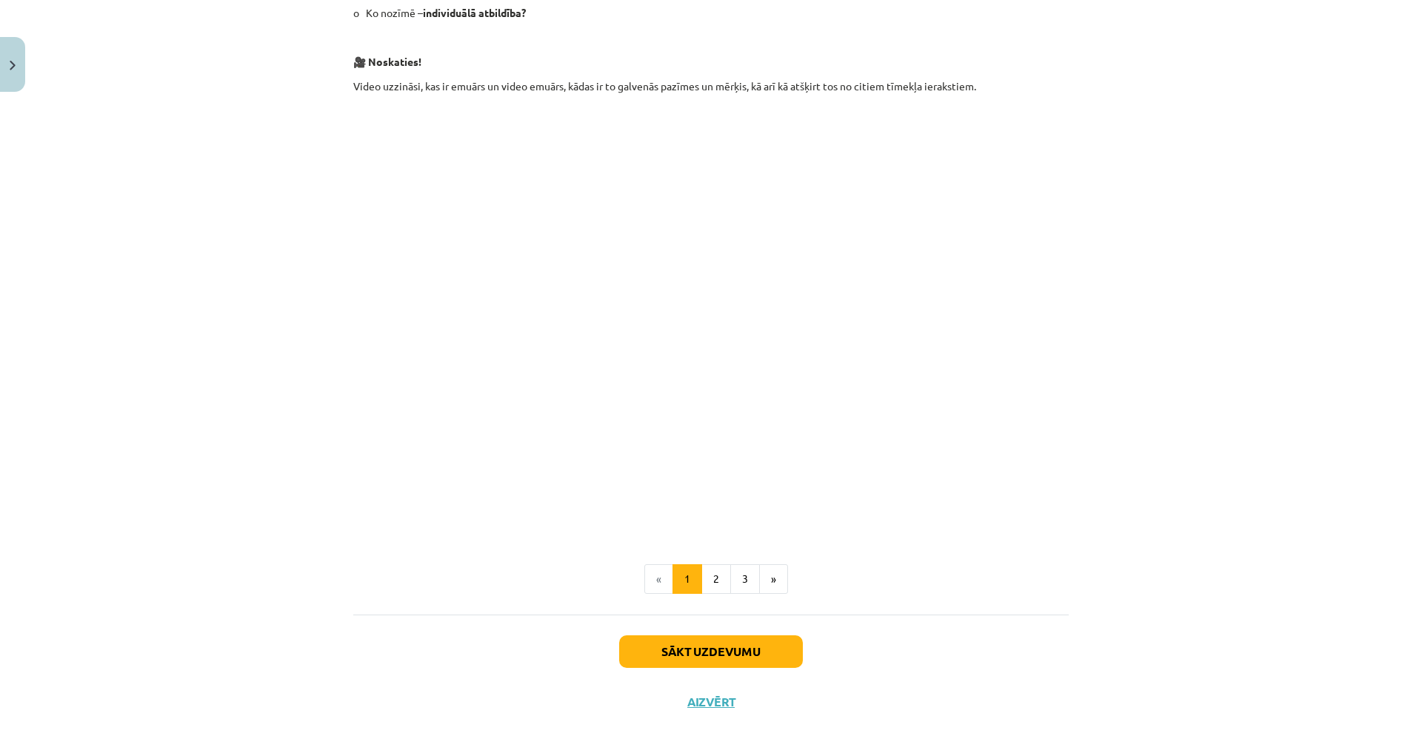
scroll to position [534, 0]
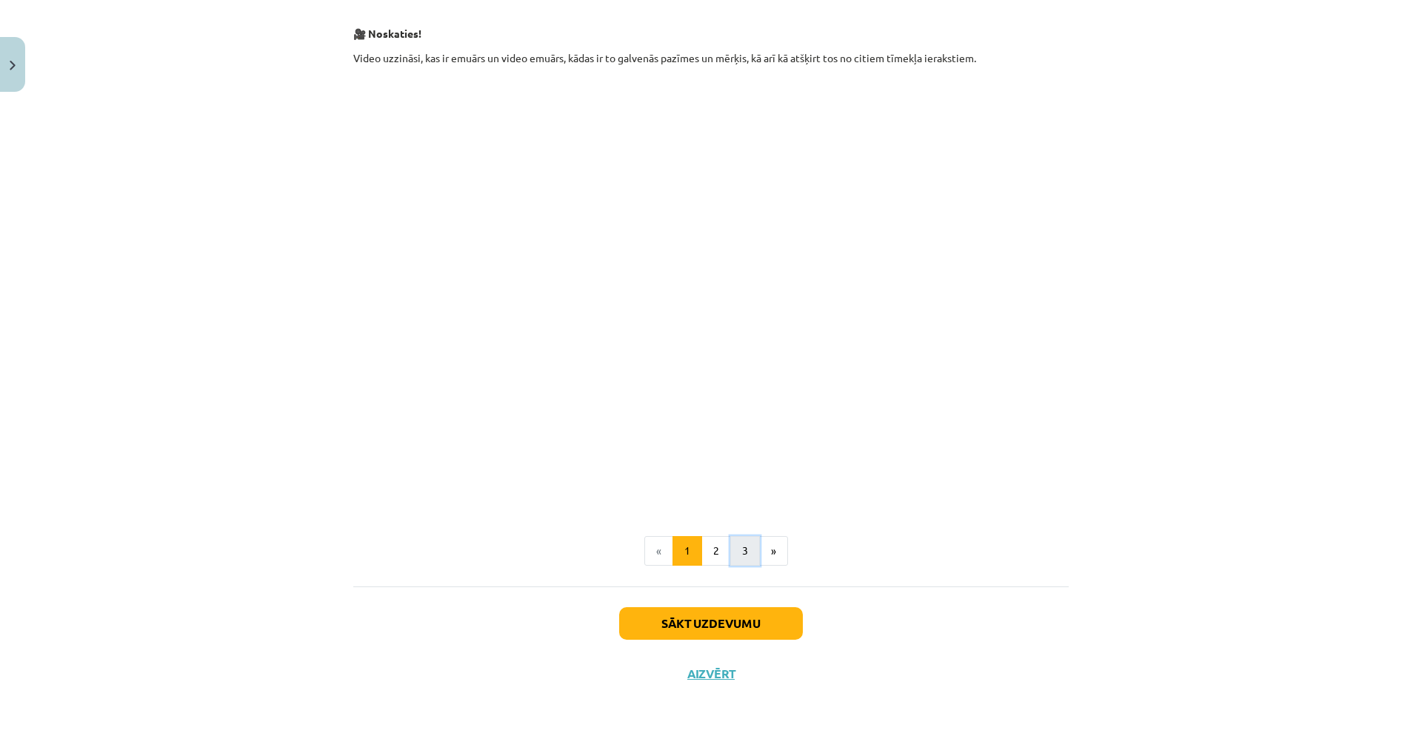
click at [737, 528] on button "3" at bounding box center [745, 551] width 30 height 30
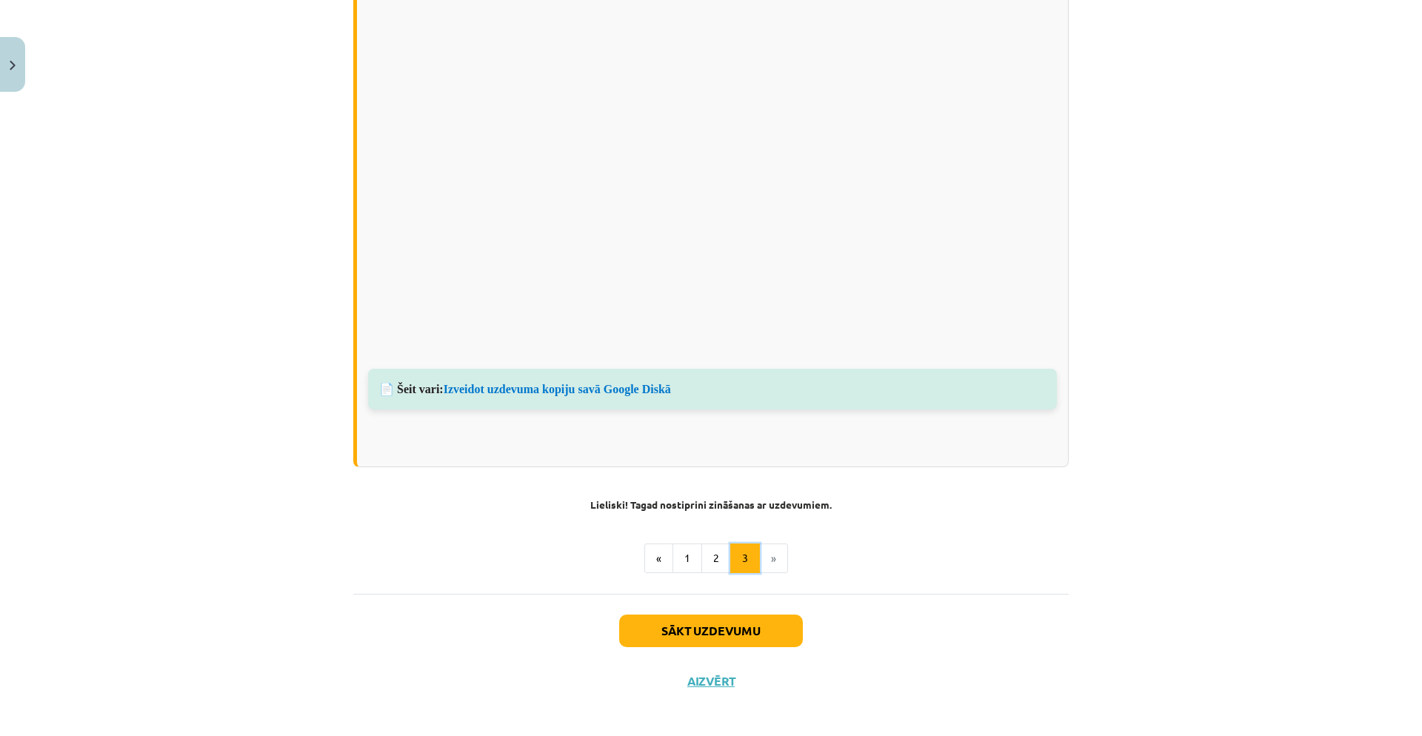
scroll to position [986, 0]
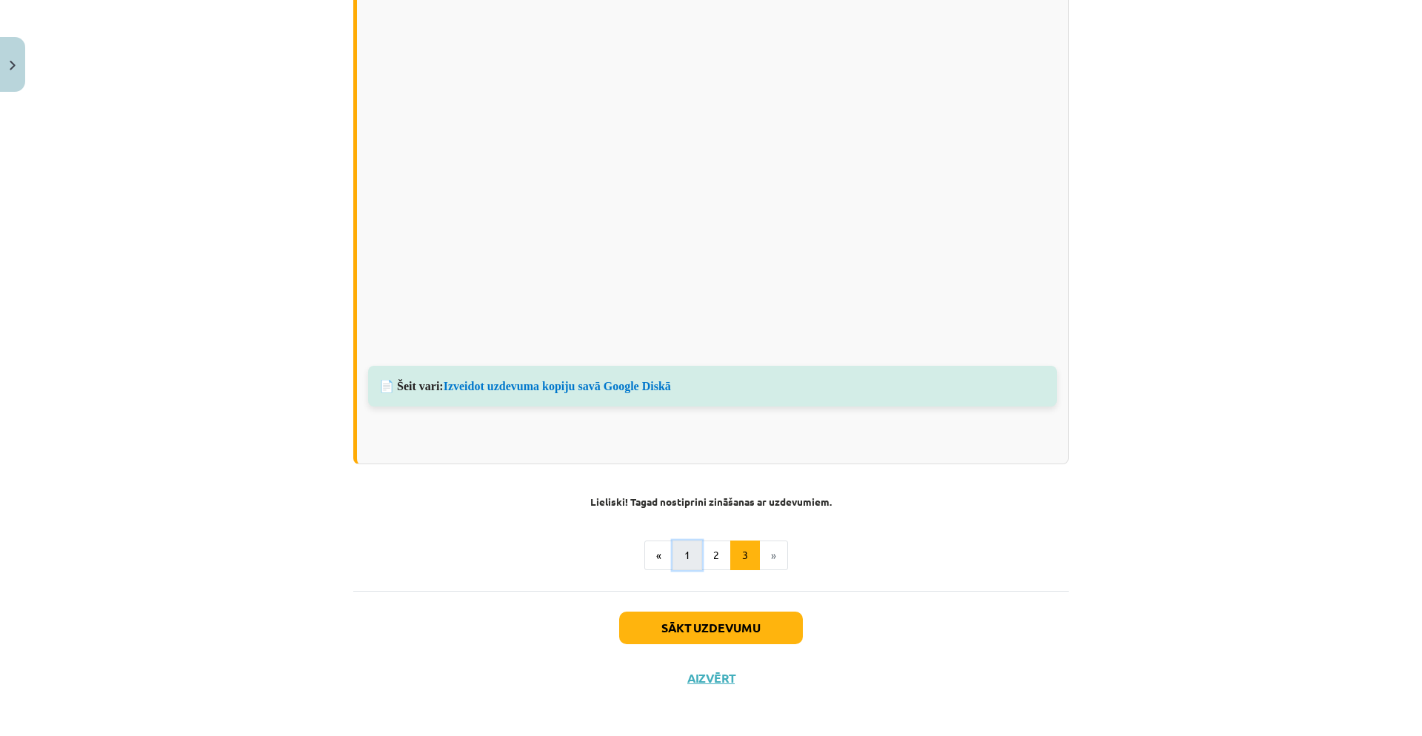
click at [682, 528] on button "1" at bounding box center [688, 556] width 30 height 30
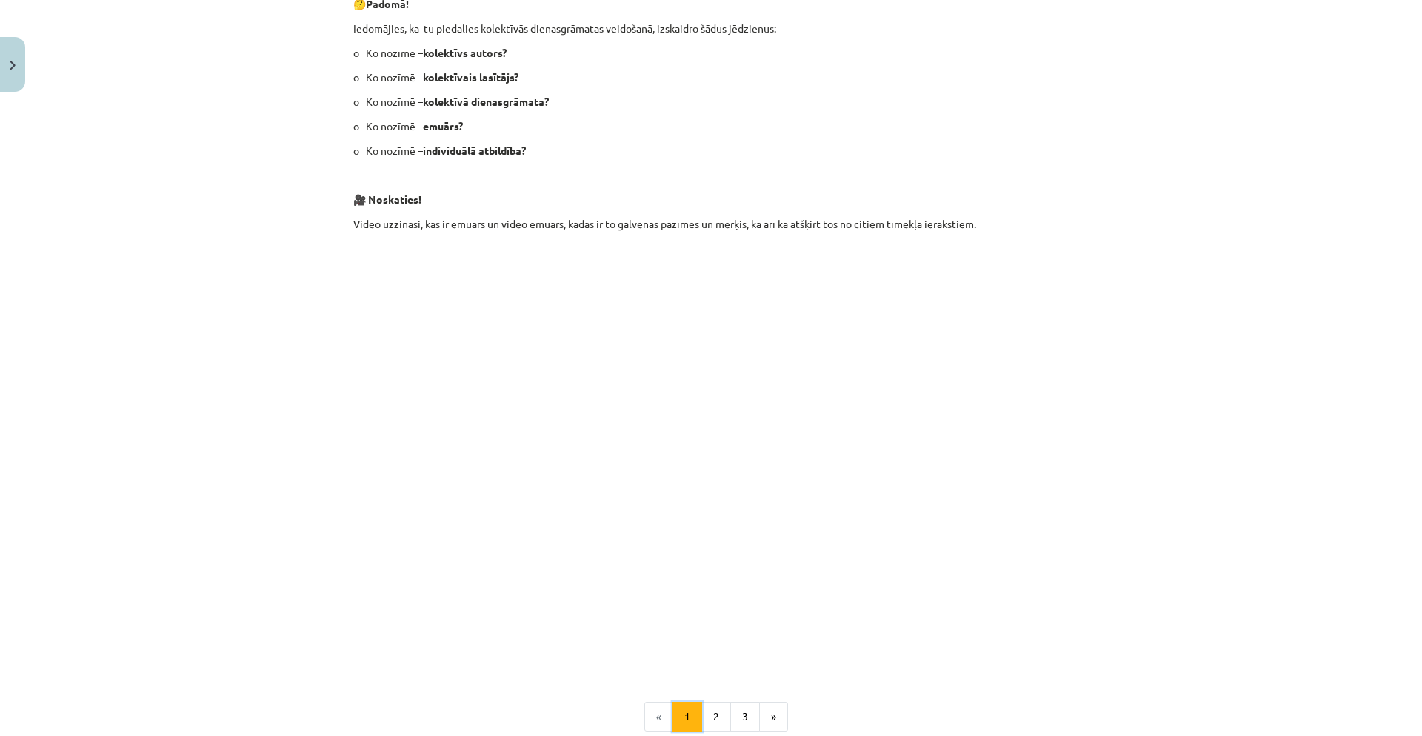
scroll to position [289, 0]
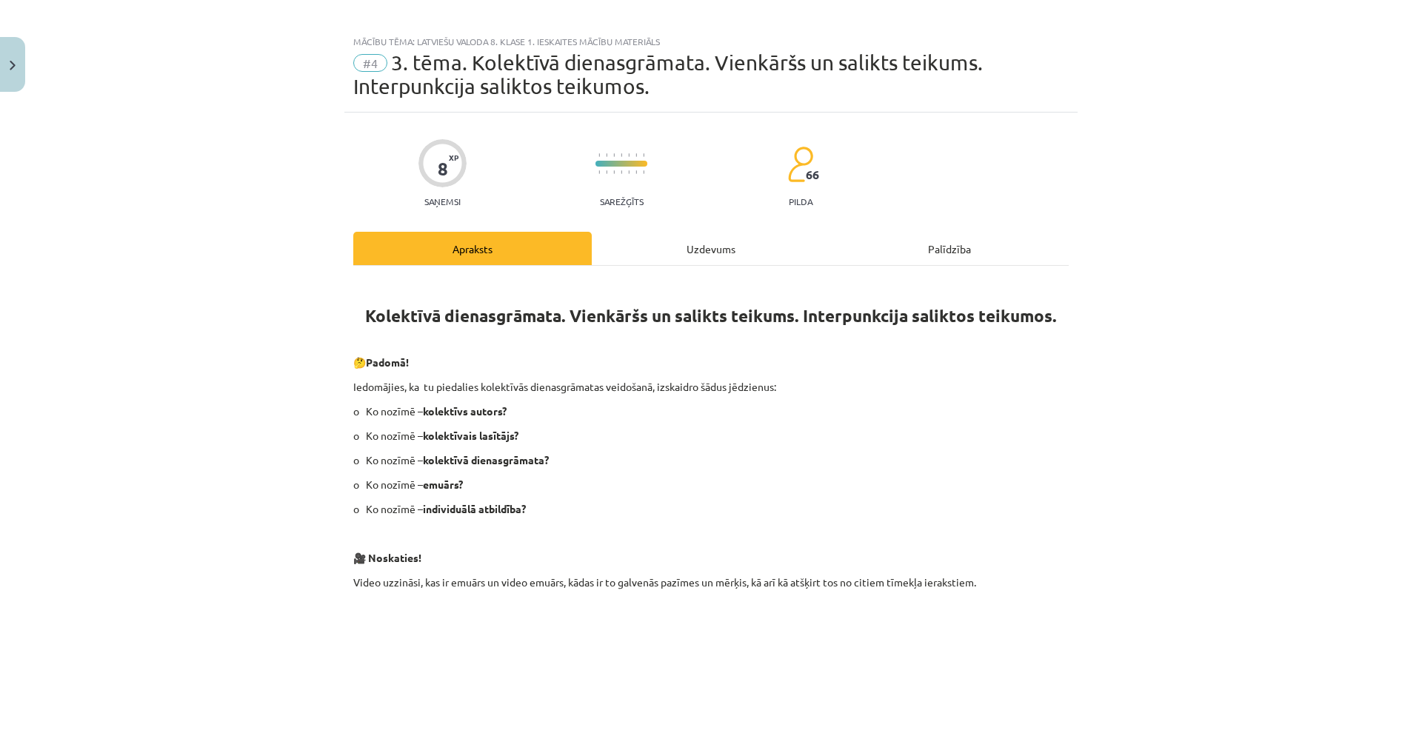
click at [684, 256] on div "Uzdevums" at bounding box center [711, 248] width 239 height 33
click at [684, 256] on div "Apraksts Uzdevums Palīdzība Kolektīvā dienasgrāmata. Vienkāršs un salikts teiku…" at bounding box center [711, 671] width 716 height 879
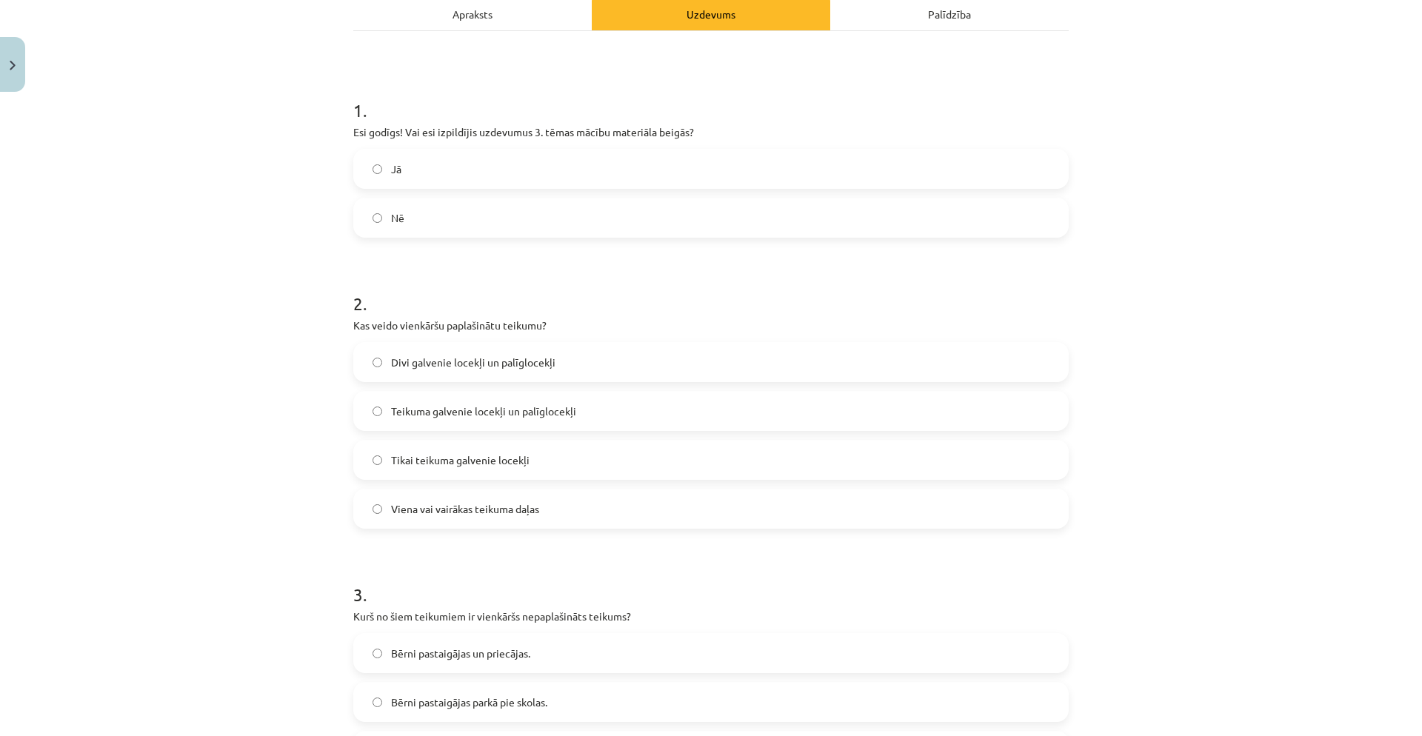
scroll to position [258, 0]
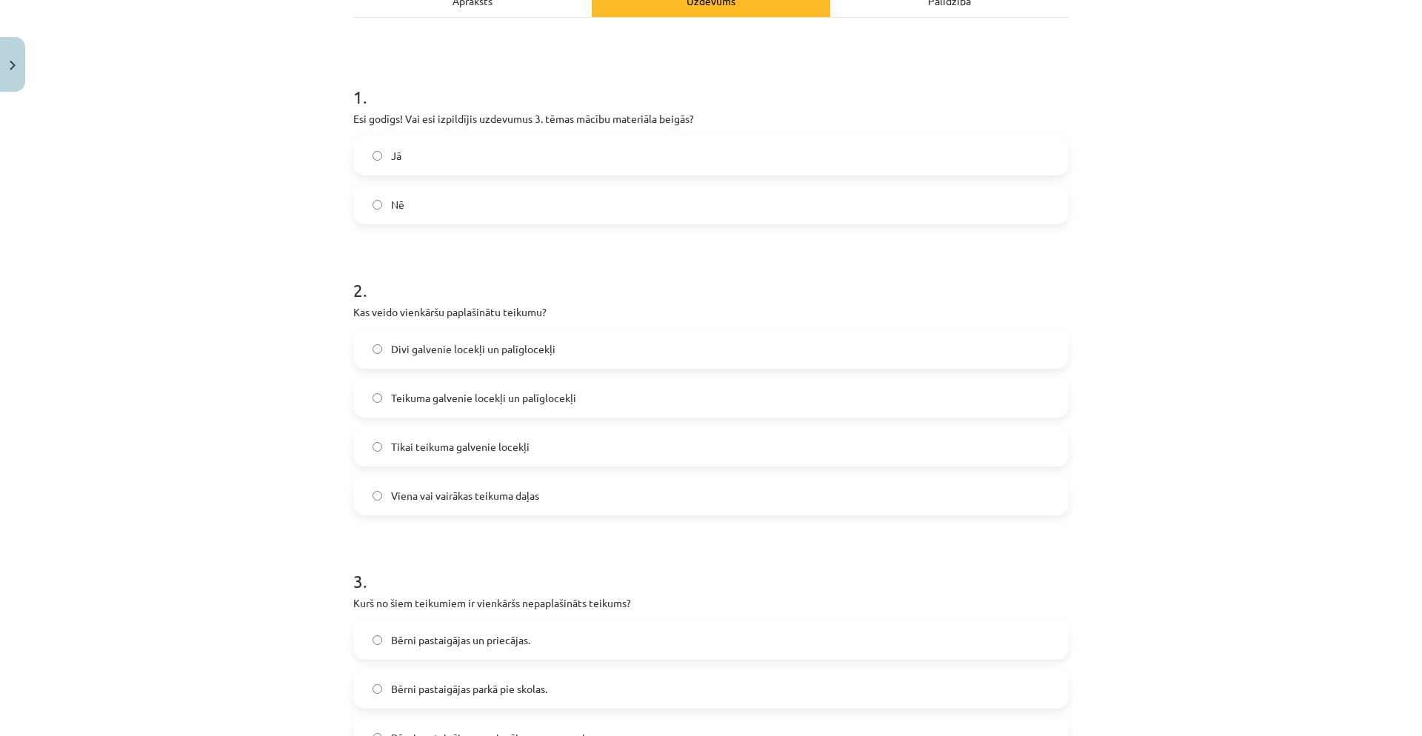
click at [549, 401] on span "Teikuma galvenie locekļi un palīglocekļi" at bounding box center [483, 398] width 185 height 16
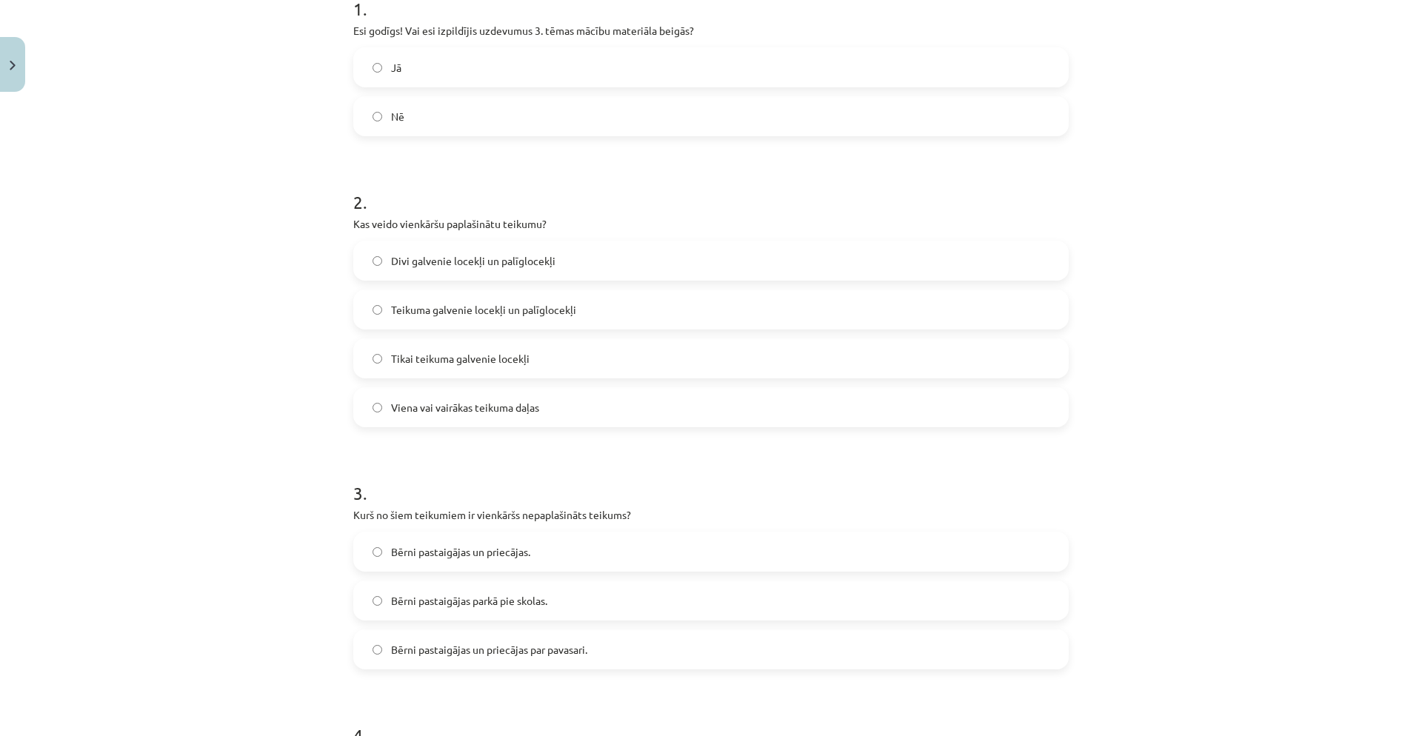
scroll to position [487, 0]
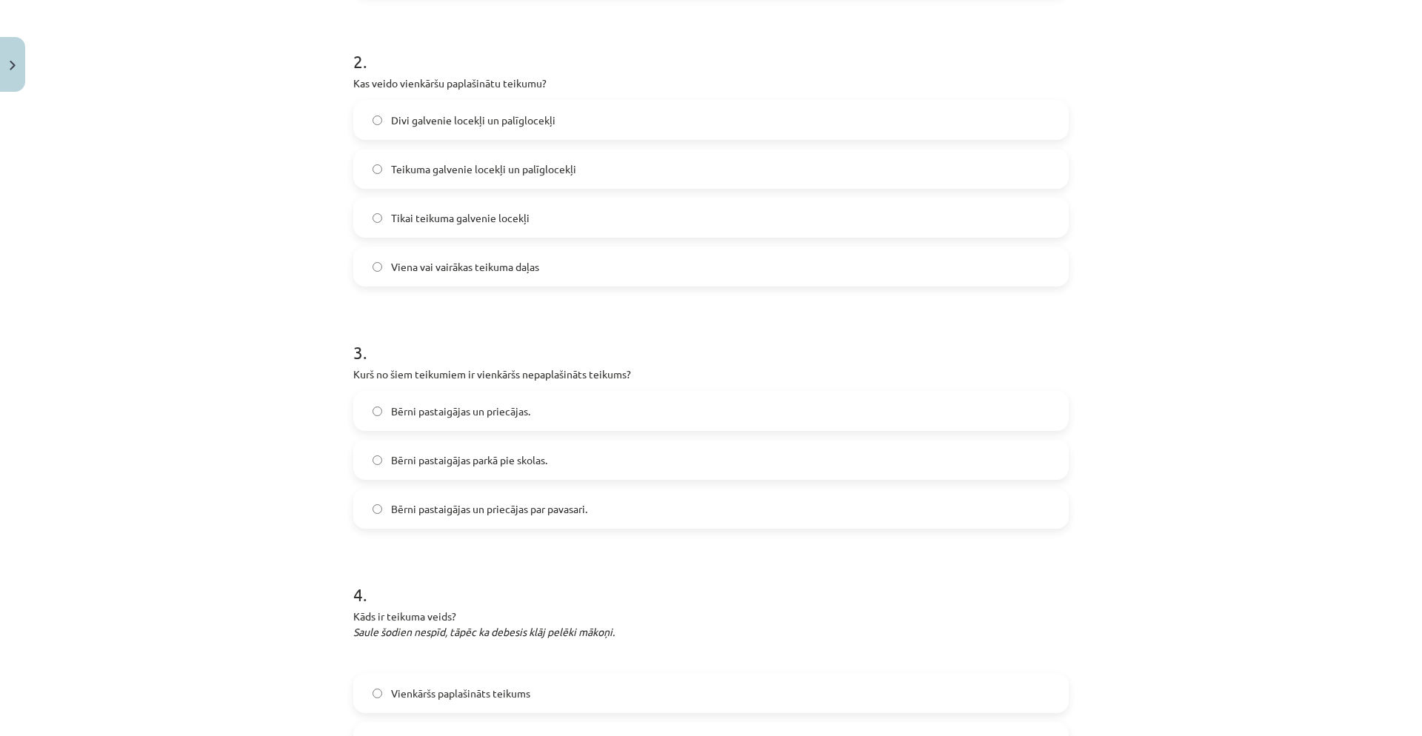
click at [457, 461] on span "Bērni pastaigājas parkā pie skolas." at bounding box center [469, 461] width 156 height 16
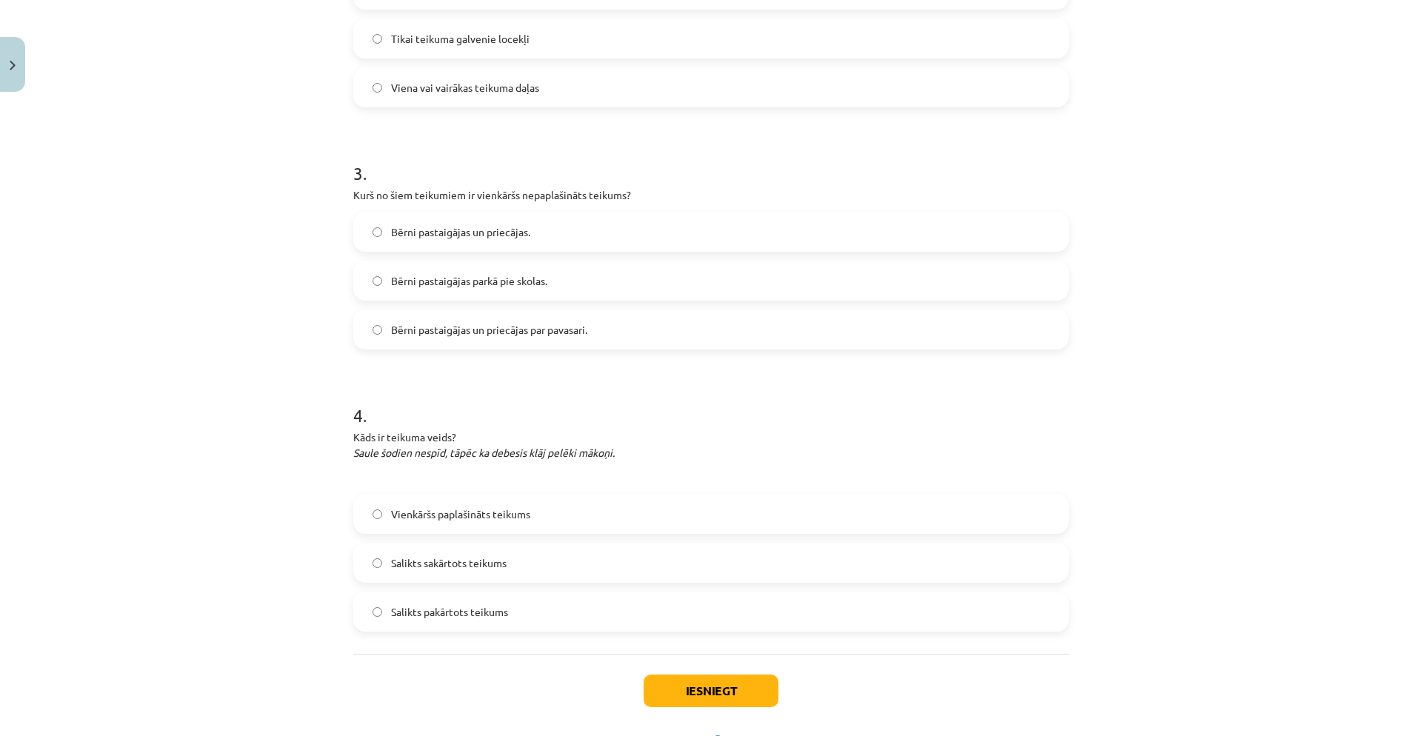
scroll to position [671, 0]
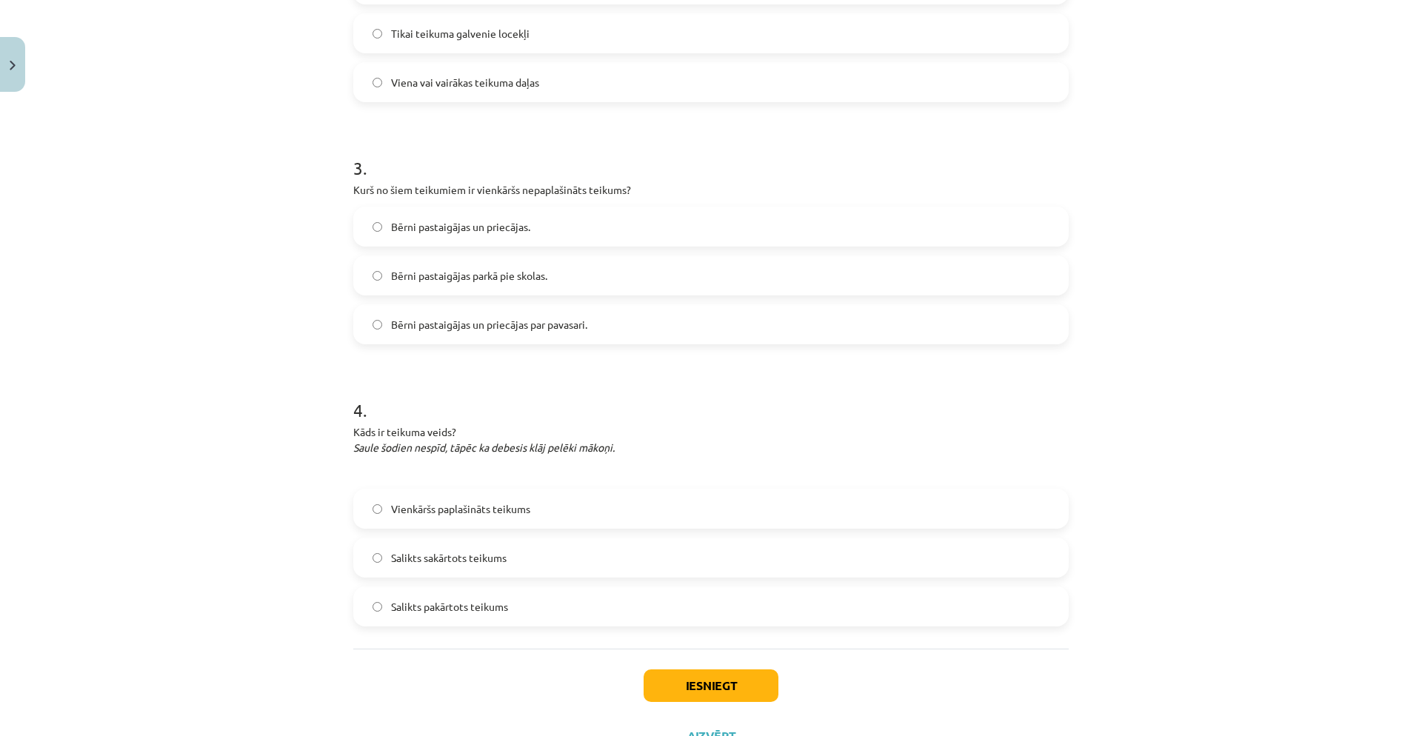
click at [420, 528] on label "Salikts pakārtots teikums" at bounding box center [711, 606] width 713 height 37
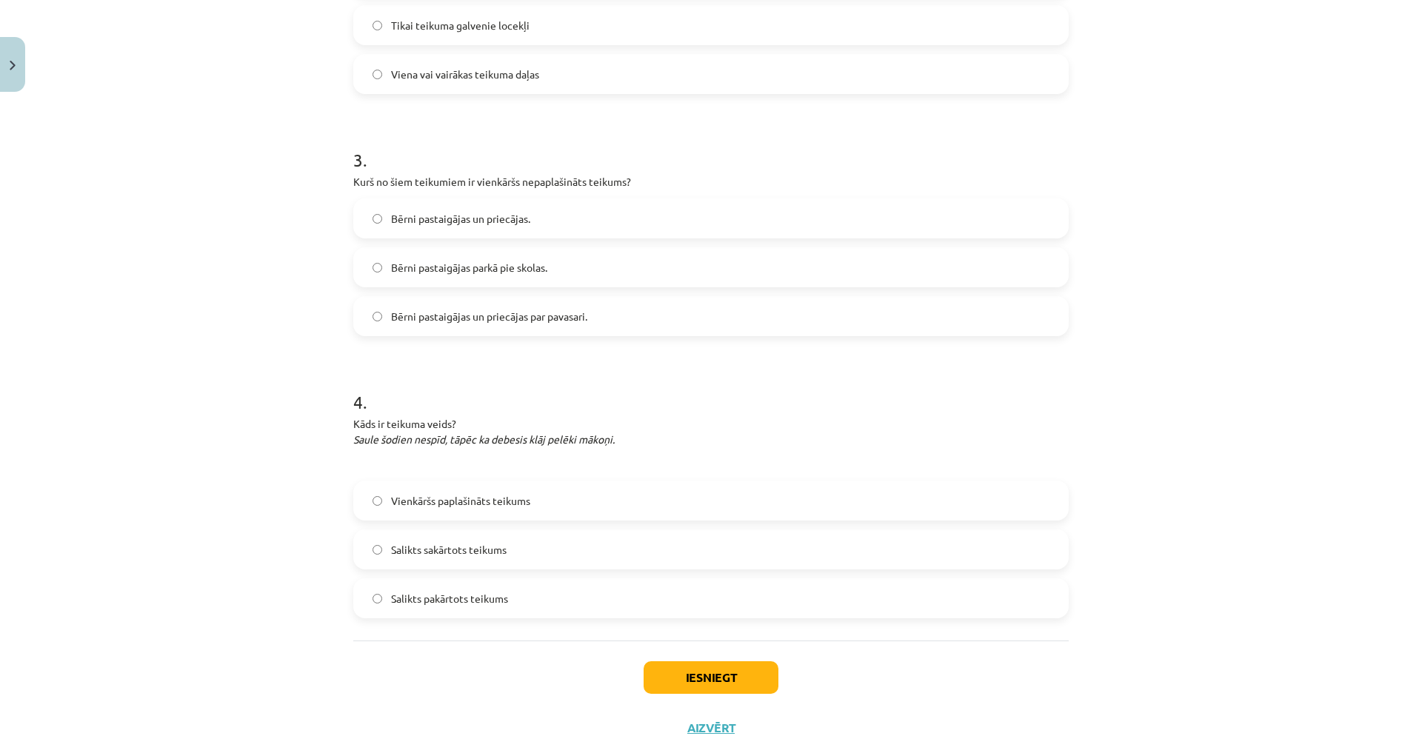
scroll to position [680, 0]
drag, startPoint x: 536, startPoint y: 477, endPoint x: 530, endPoint y: 510, distance: 34.0
click at [536, 480] on div "4 . Kāds ir teikuma veids? Saule šodien nespīd, tāpēc ka debesis klāj pelēki mā…" at bounding box center [711, 491] width 716 height 253
click at [713, 528] on label "Salikts sakārtots teikums" at bounding box center [711, 548] width 713 height 37
click at [658, 528] on label "Salikts pakārtots teikums" at bounding box center [711, 597] width 713 height 37
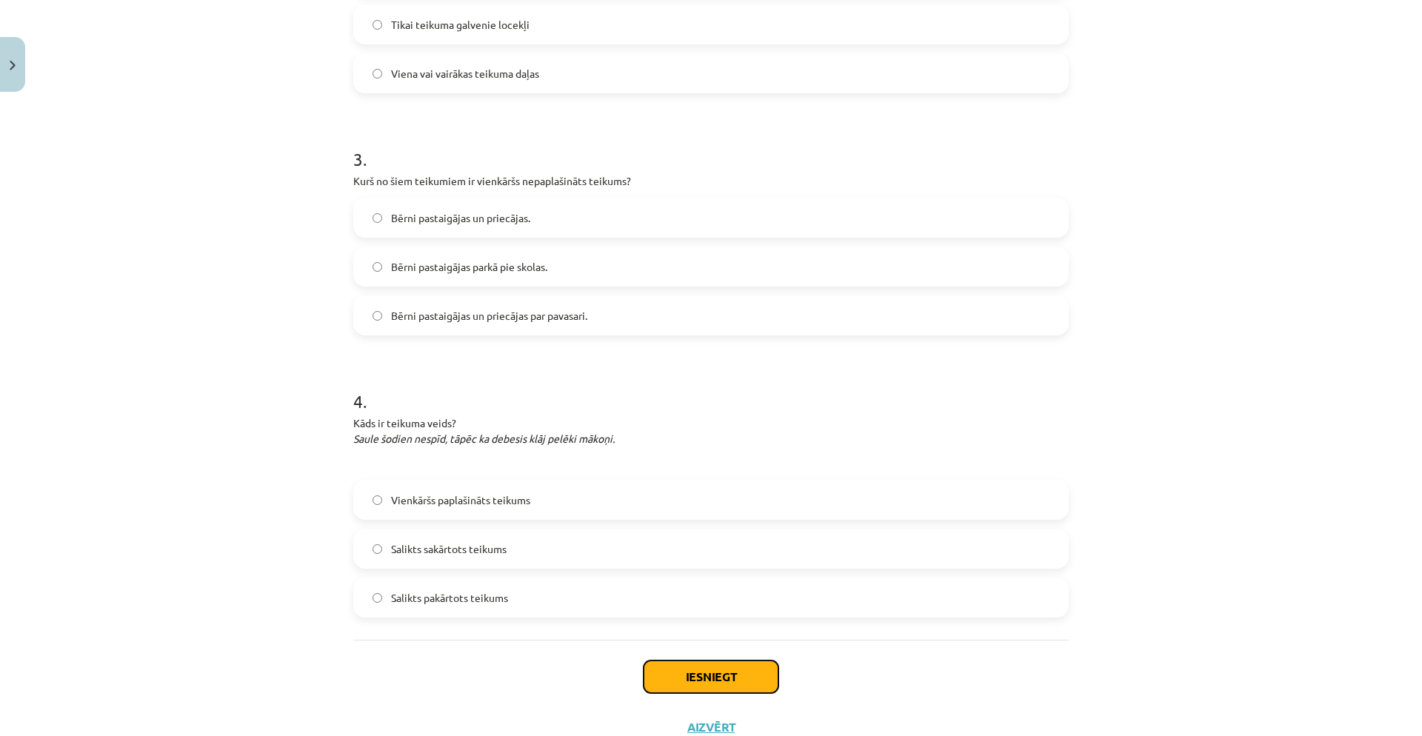
click at [689, 528] on button "Iesniegt" at bounding box center [711, 677] width 135 height 33
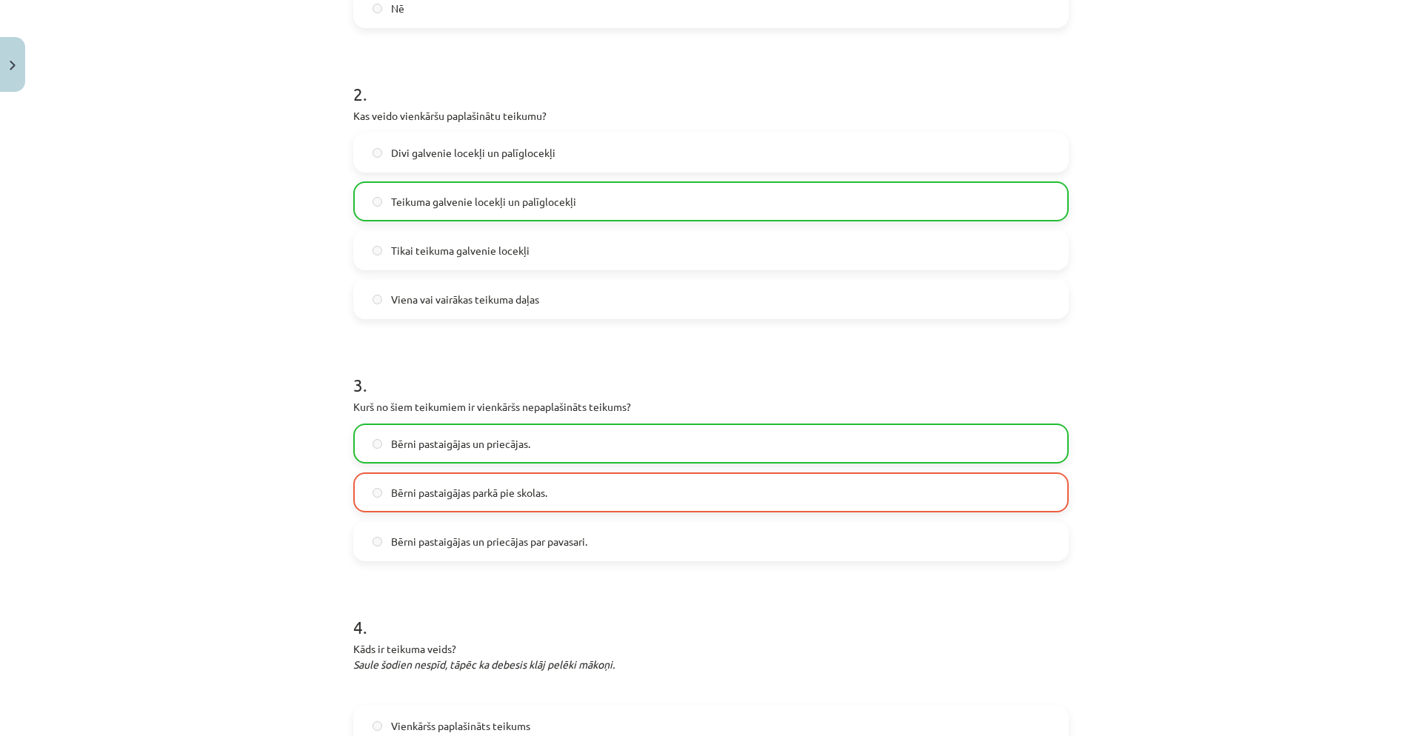
scroll to position [781, 0]
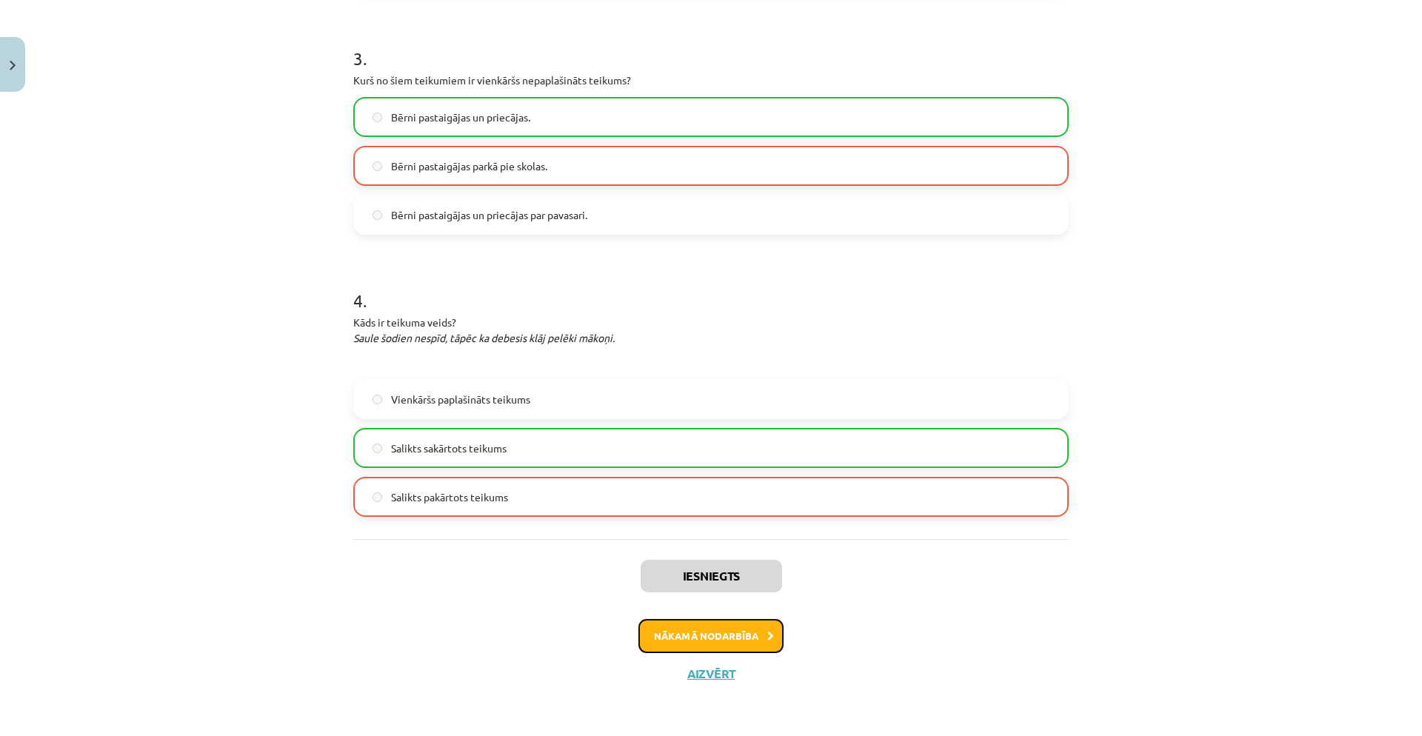
click at [691, 528] on button "Nākamā nodarbība" at bounding box center [711, 636] width 145 height 34
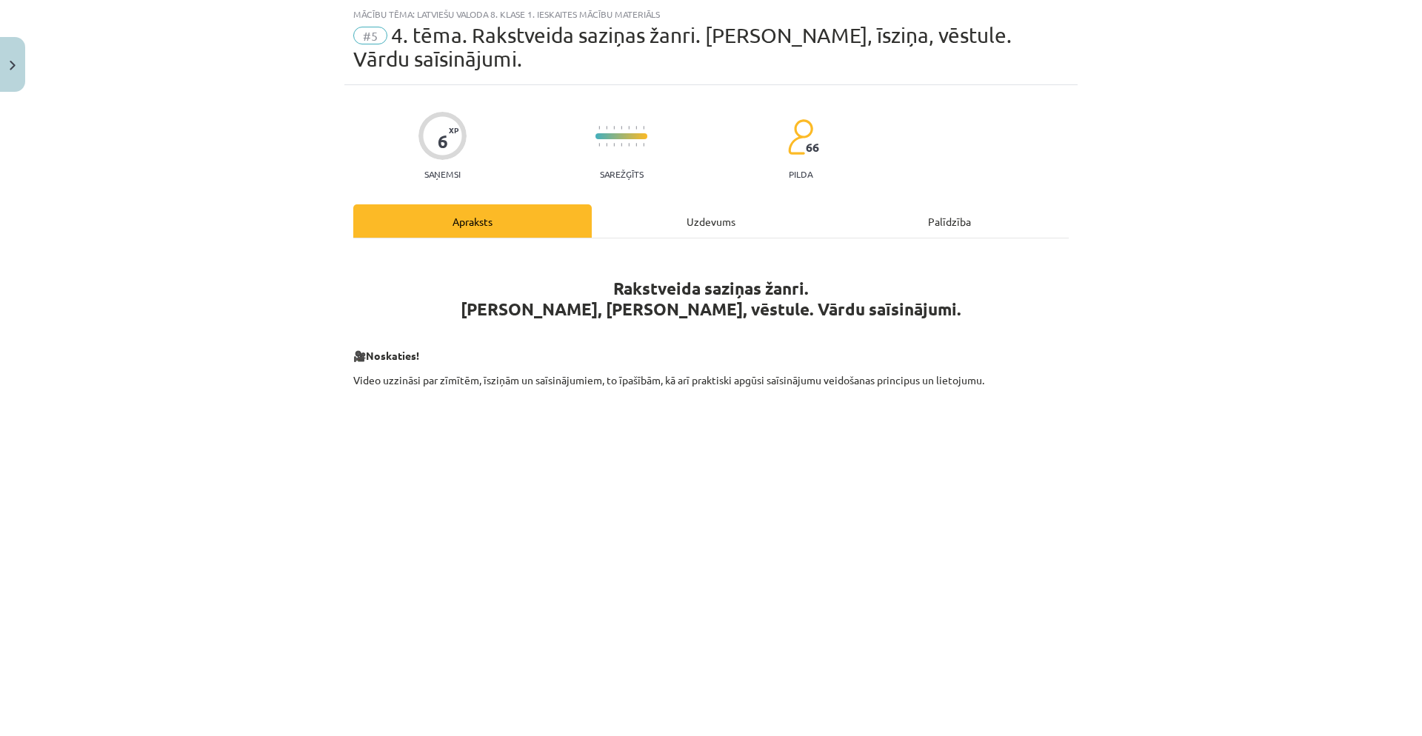
scroll to position [40, 0]
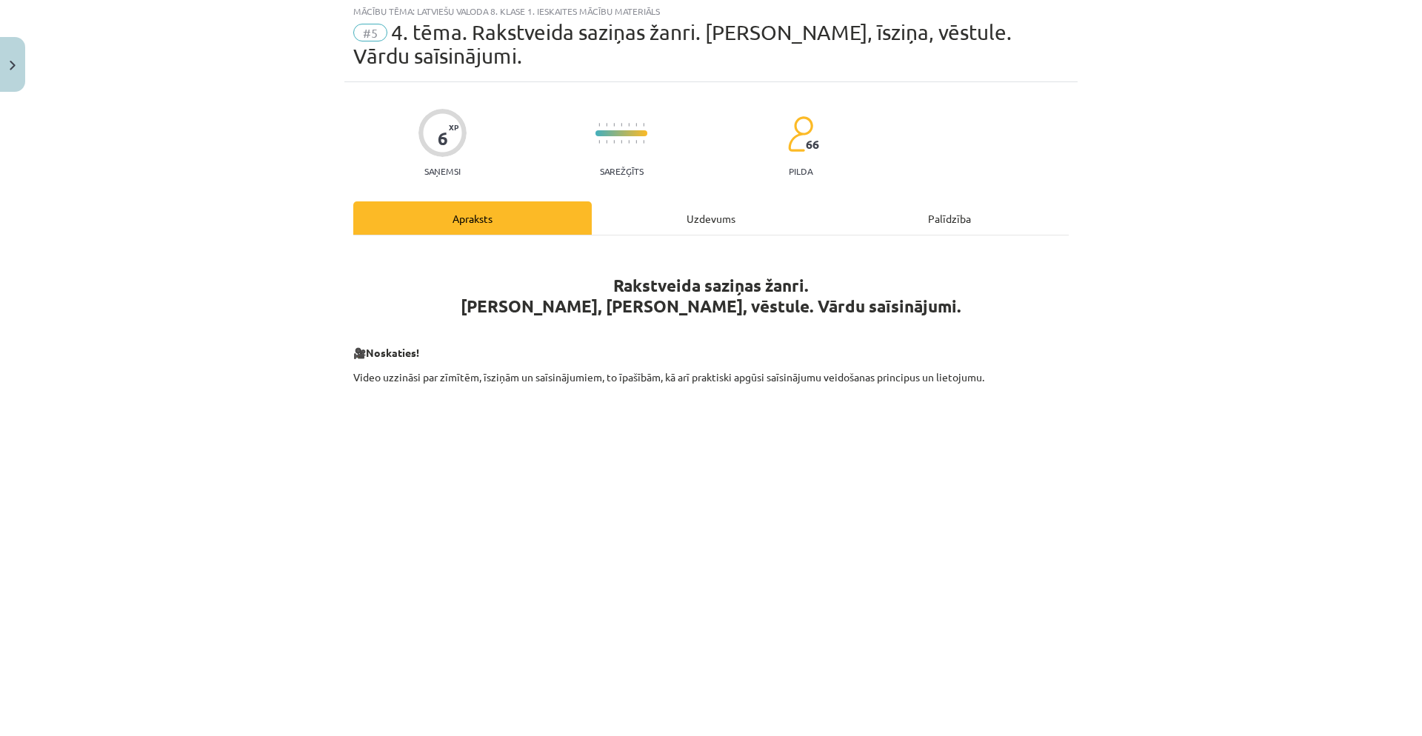
click at [687, 210] on div "Uzdevums" at bounding box center [711, 217] width 239 height 33
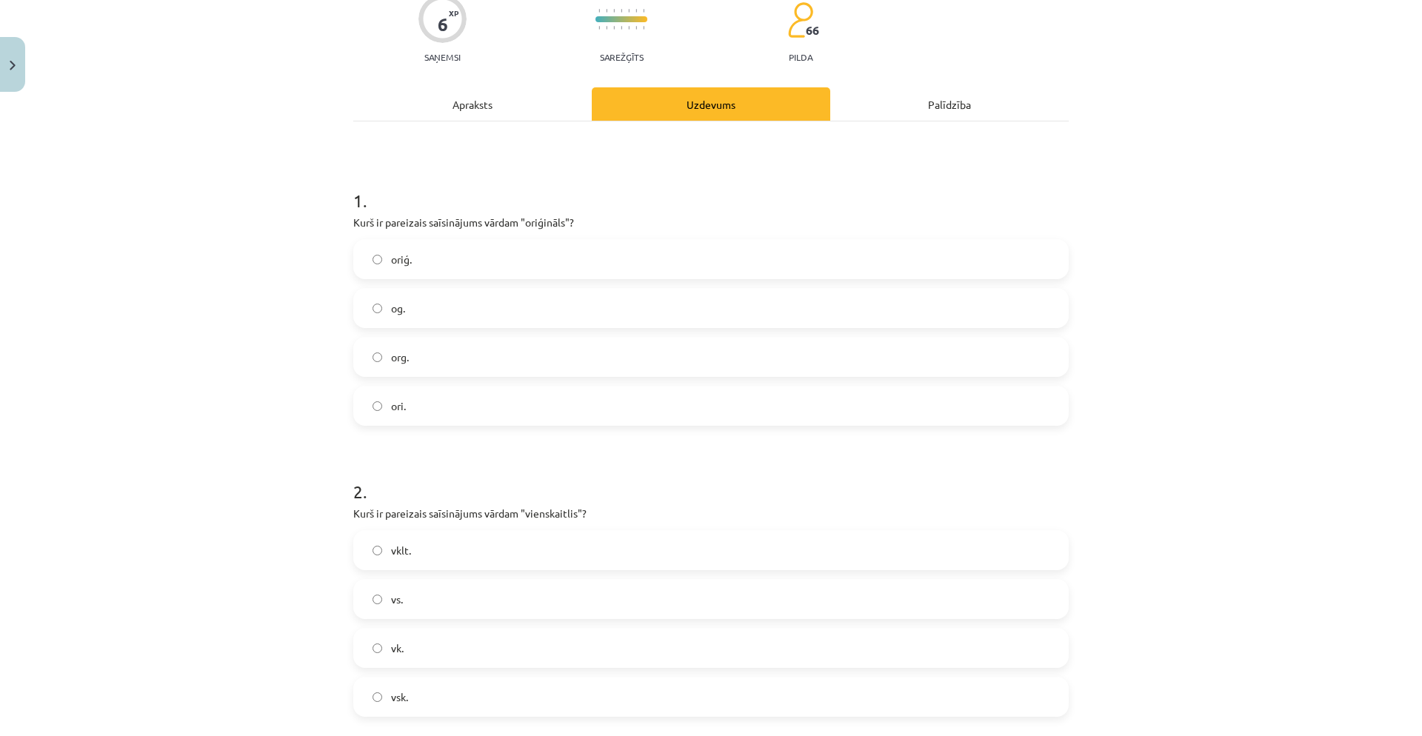
scroll to position [0, 0]
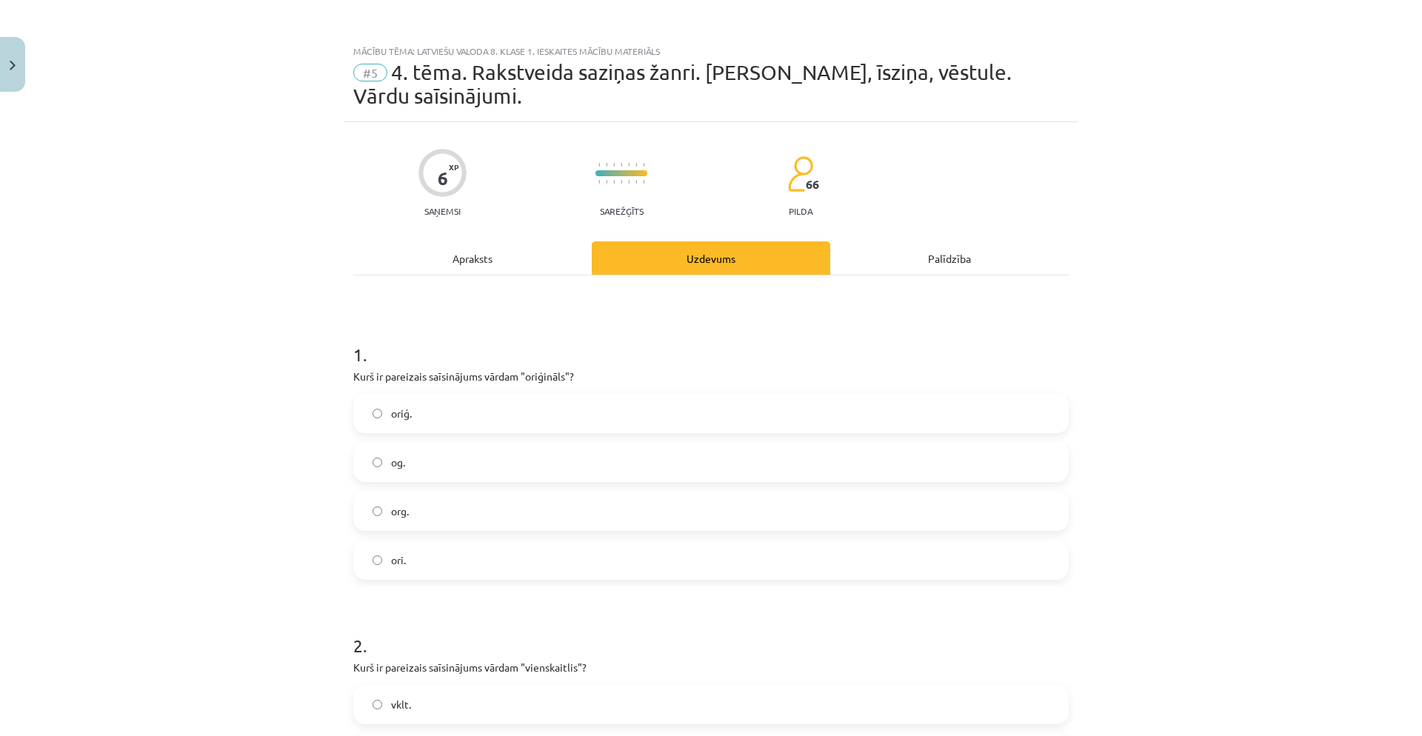
click at [450, 259] on div "Apraksts" at bounding box center [472, 257] width 239 height 33
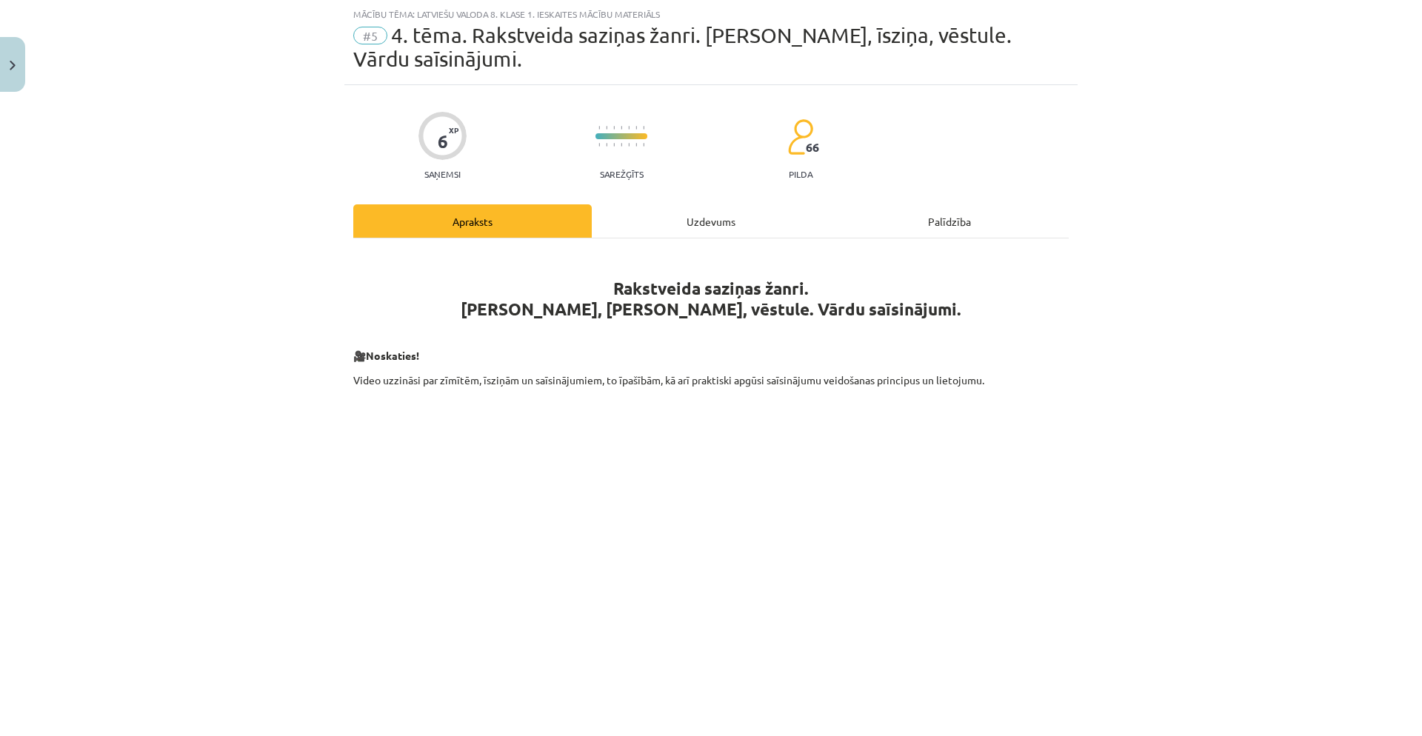
scroll to position [359, 0]
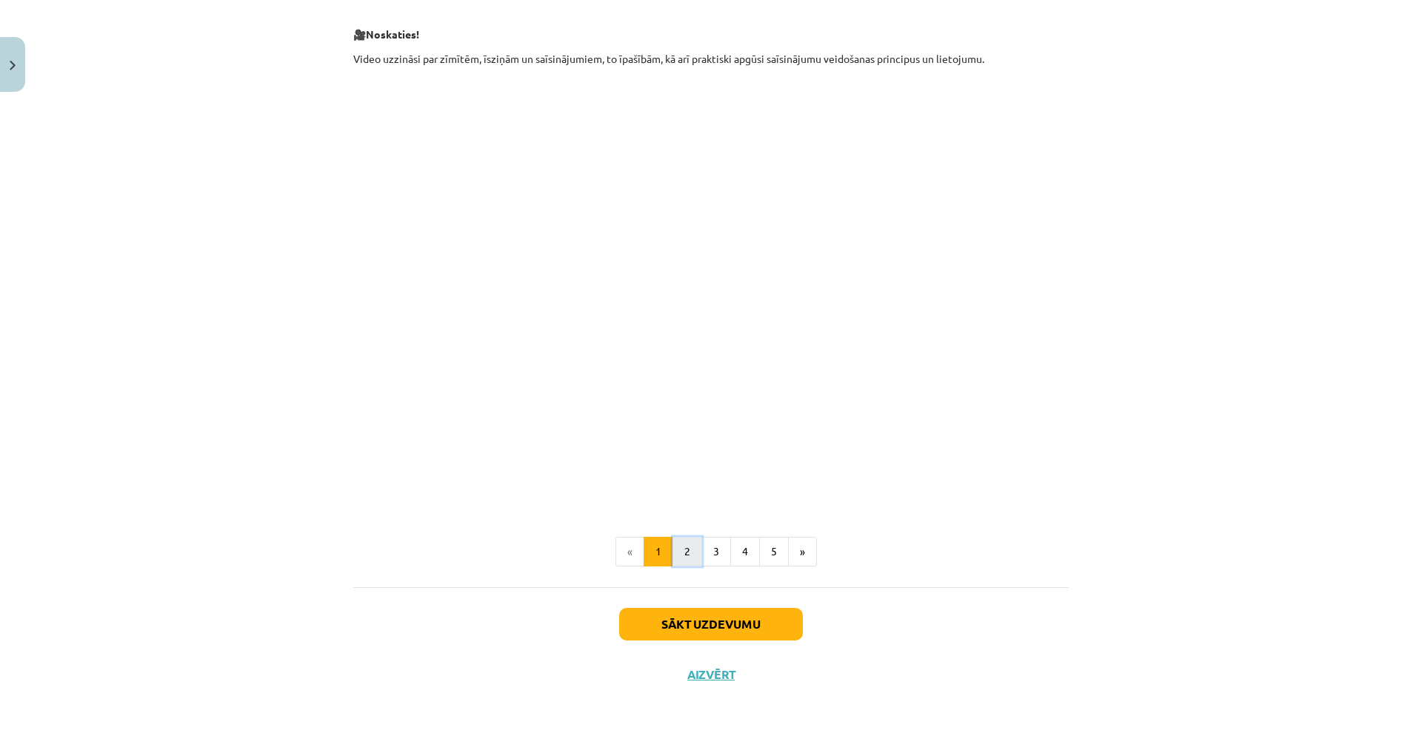
click at [679, 528] on button "2" at bounding box center [688, 552] width 30 height 30
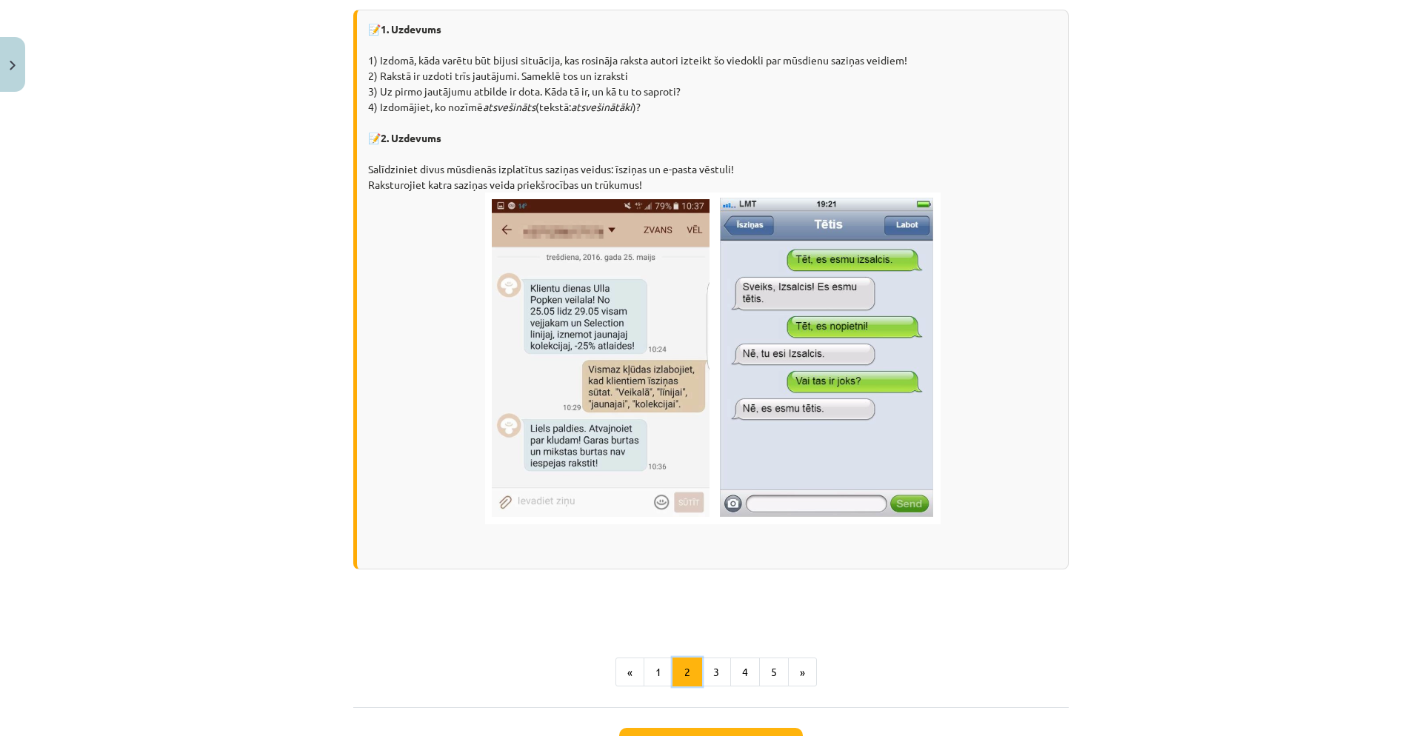
scroll to position [843, 0]
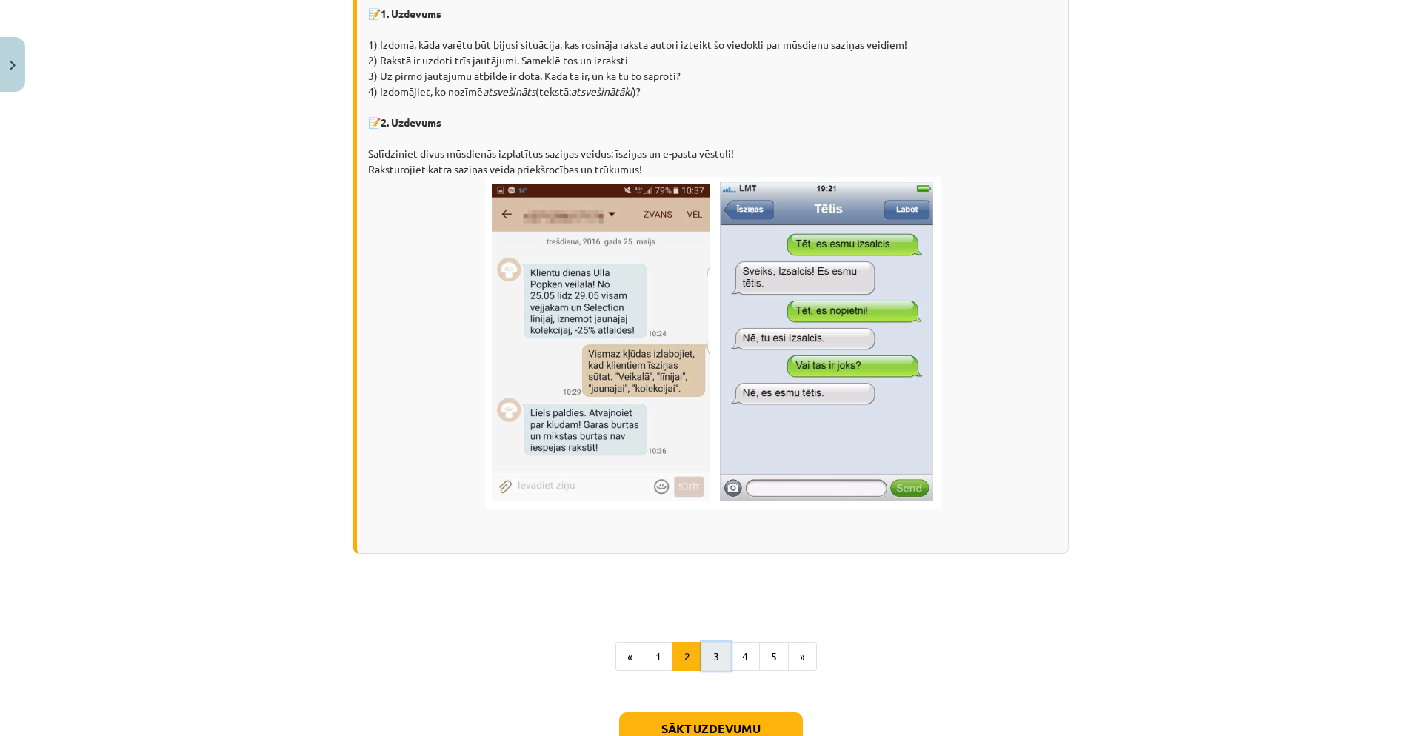
click at [707, 528] on button "3" at bounding box center [716, 657] width 30 height 30
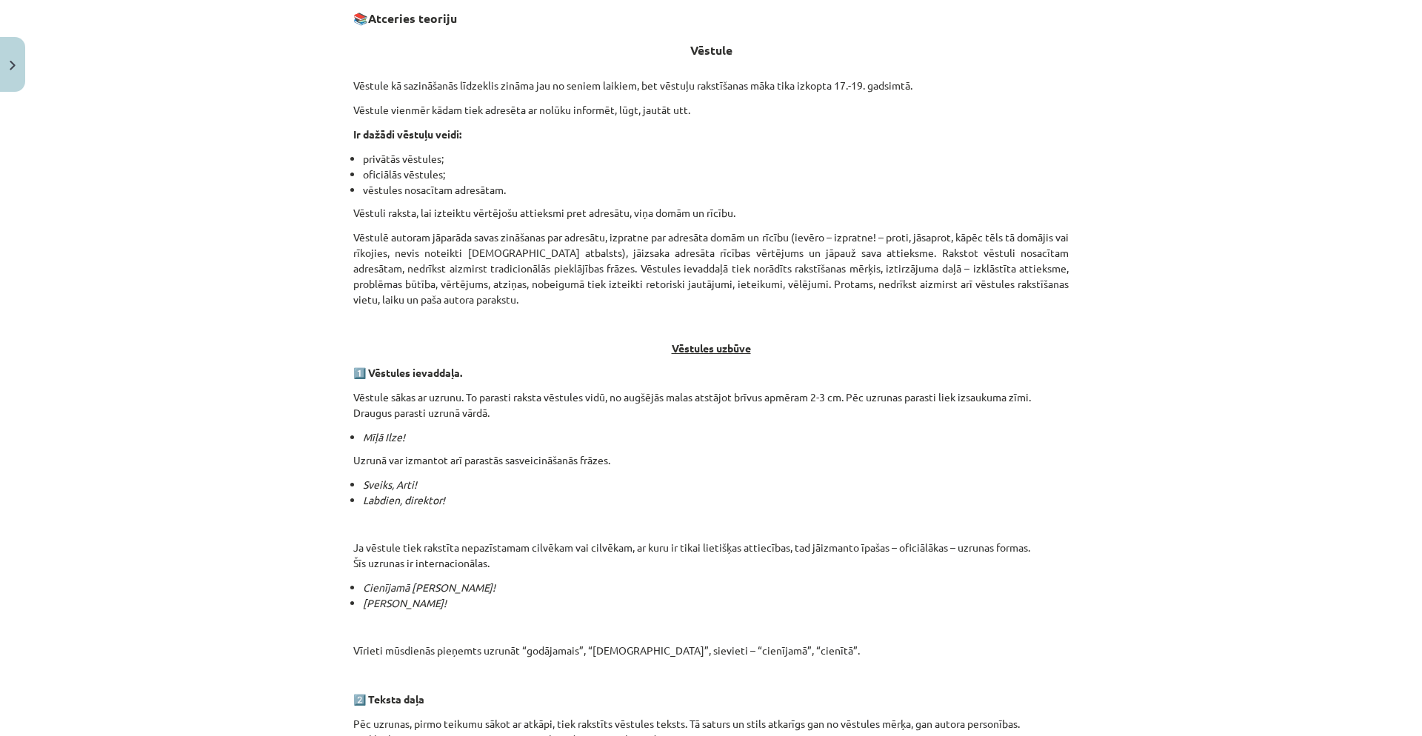
scroll to position [292, 0]
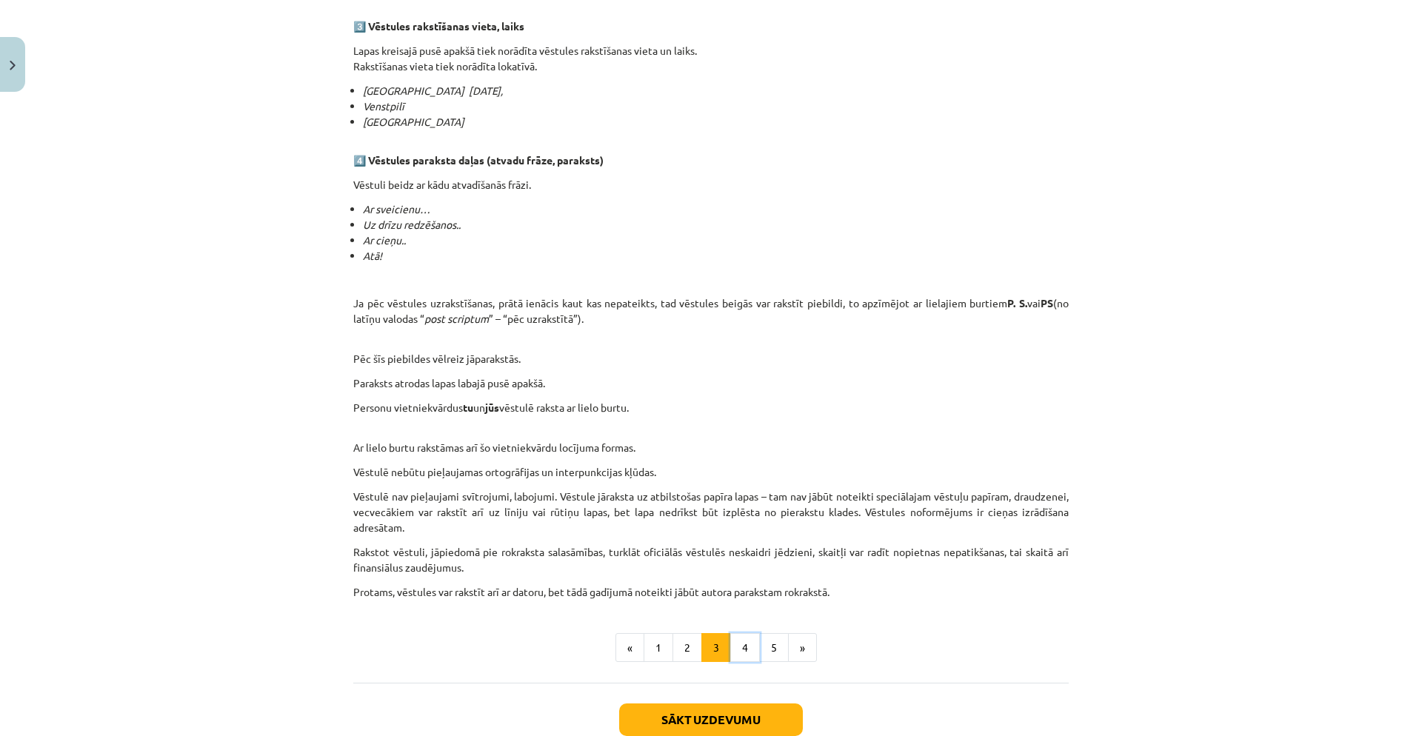
click at [739, 528] on button "4" at bounding box center [745, 648] width 30 height 30
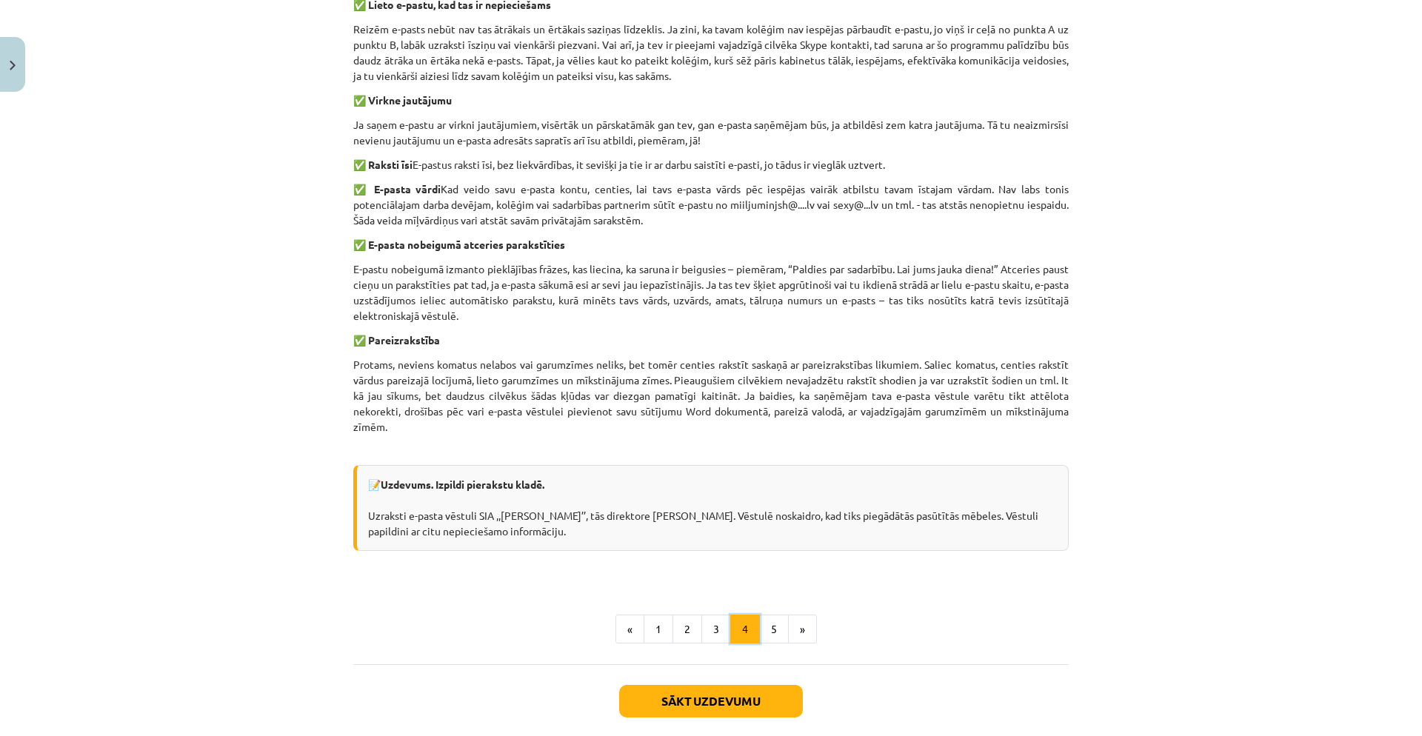
scroll to position [869, 0]
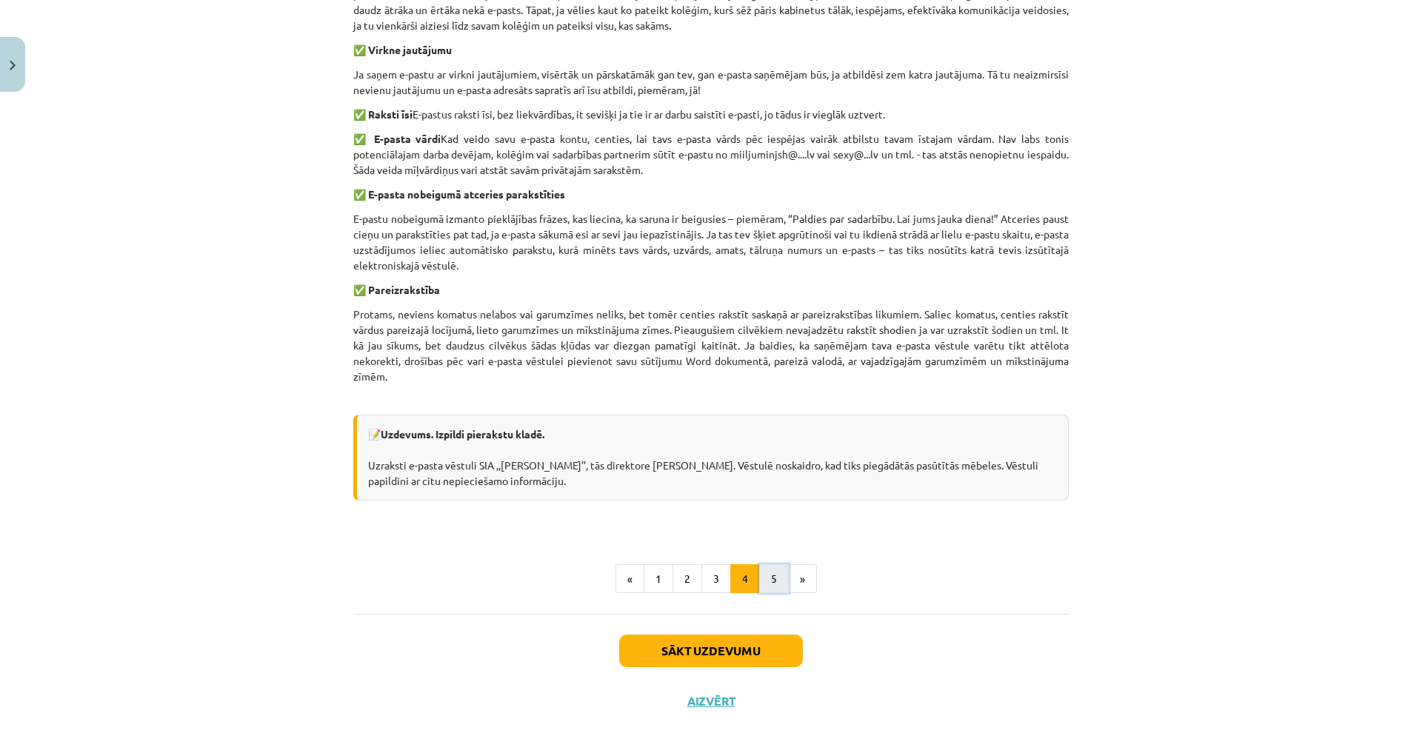
click at [767, 528] on button "5" at bounding box center [774, 579] width 30 height 30
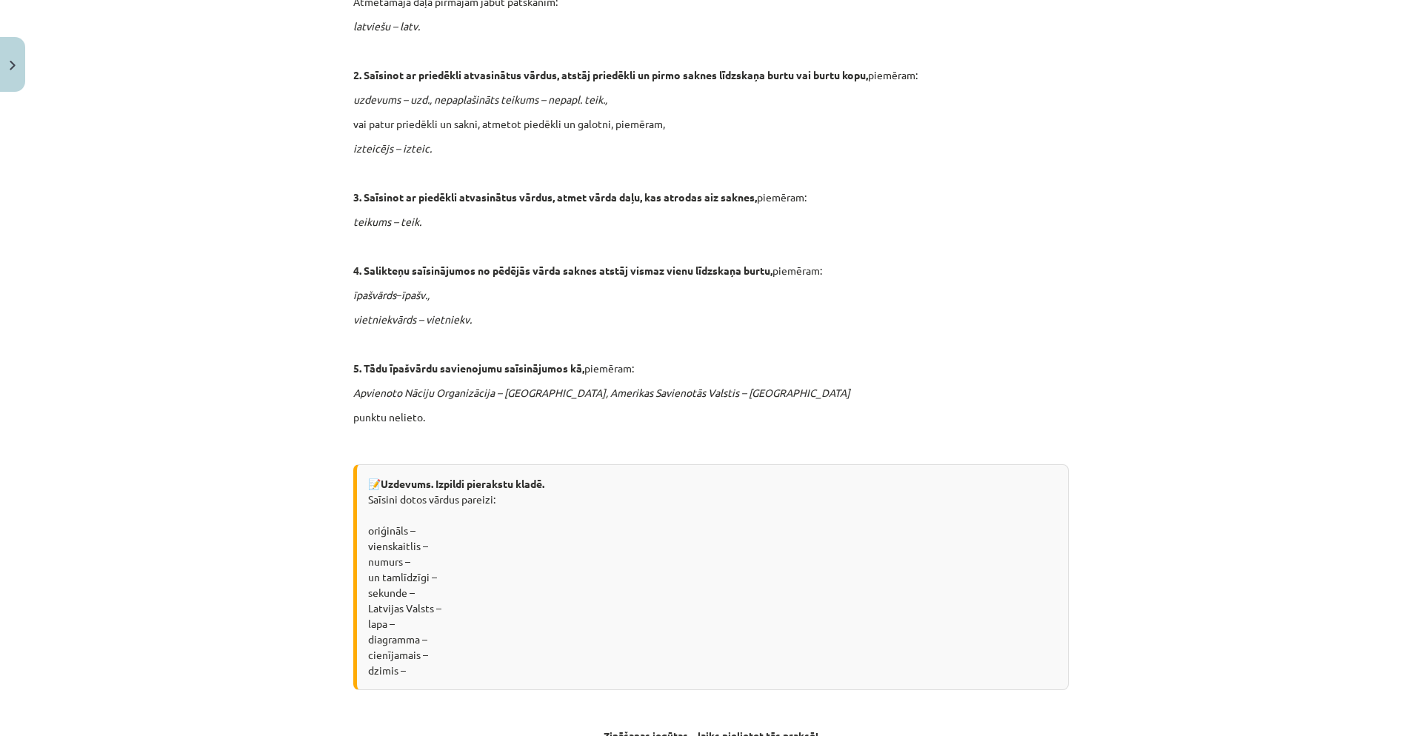
scroll to position [1063, 0]
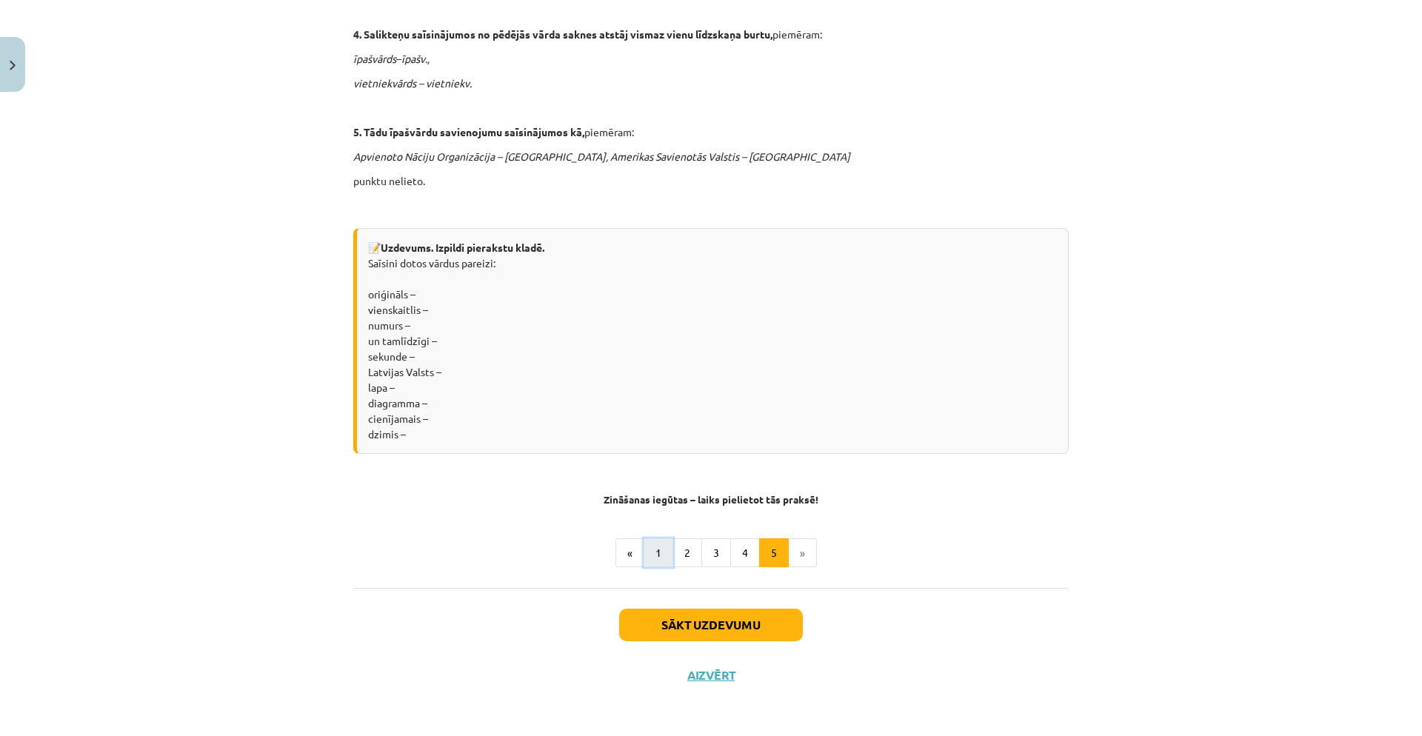
click at [647, 528] on button "1" at bounding box center [659, 554] width 30 height 30
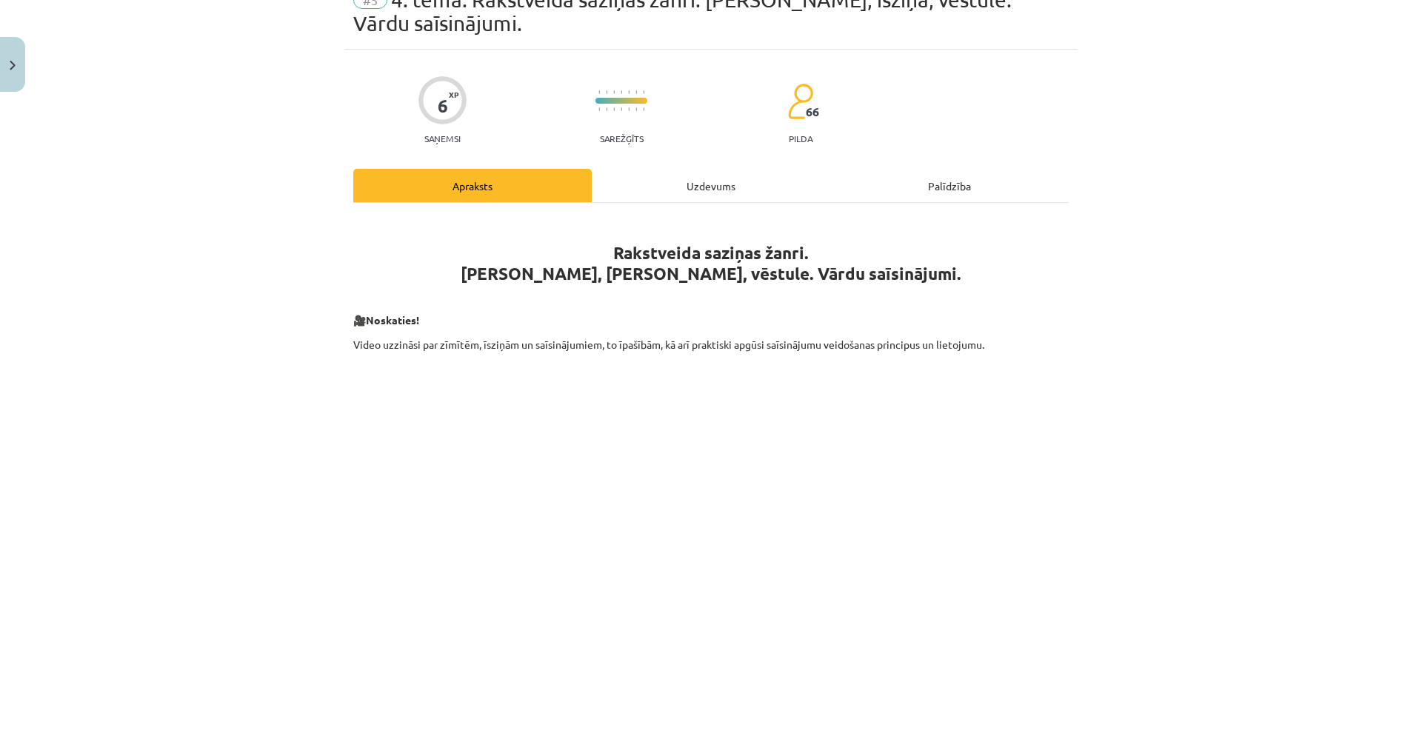
scroll to position [0, 0]
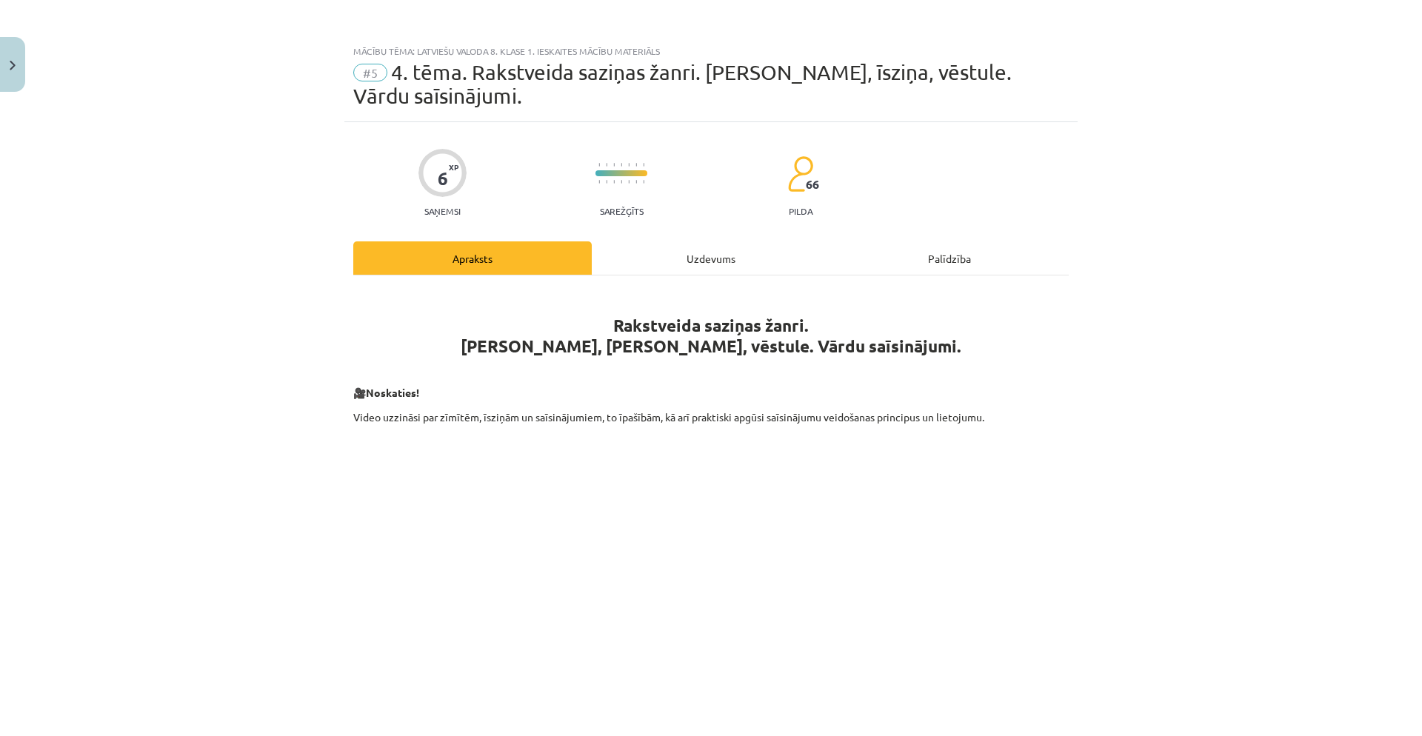
click at [691, 250] on div "Uzdevums" at bounding box center [711, 257] width 239 height 33
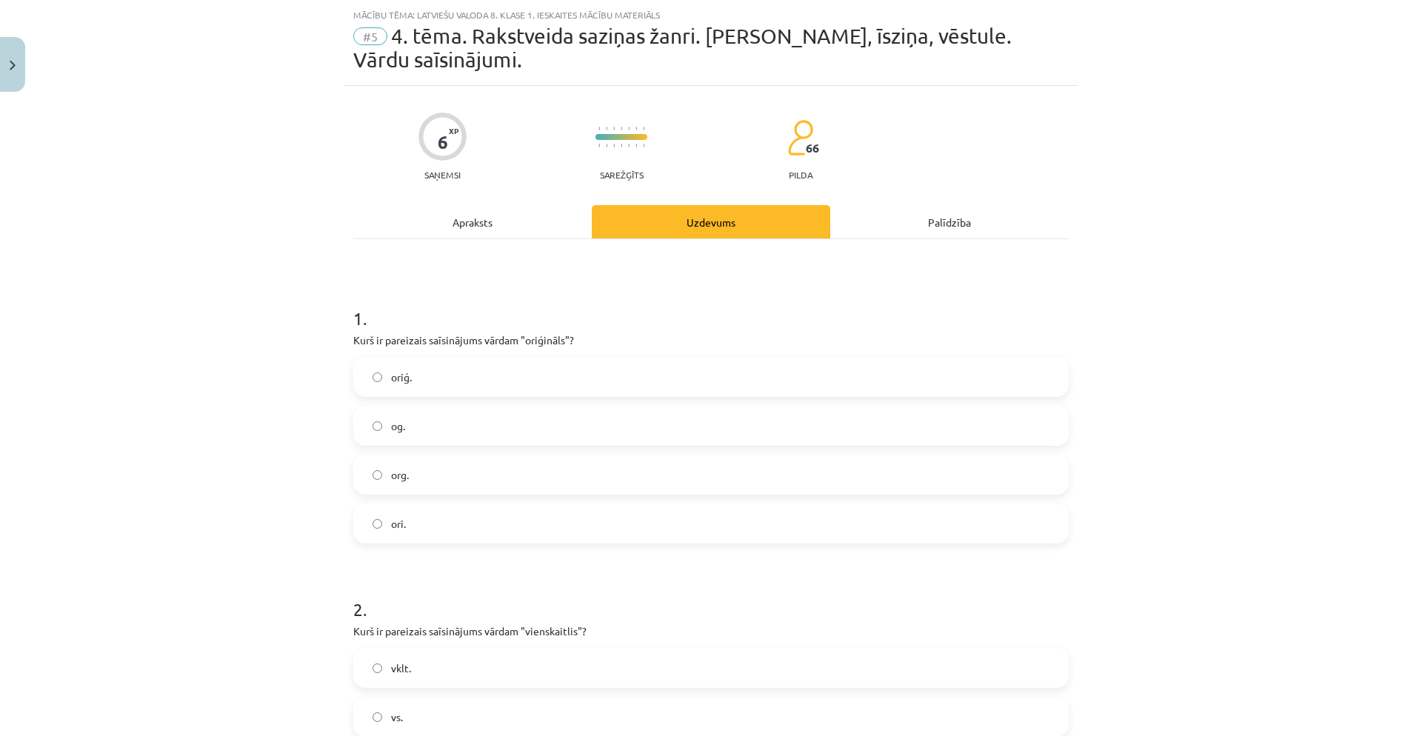
scroll to position [37, 0]
click at [422, 382] on label "oriģ." at bounding box center [711, 376] width 713 height 37
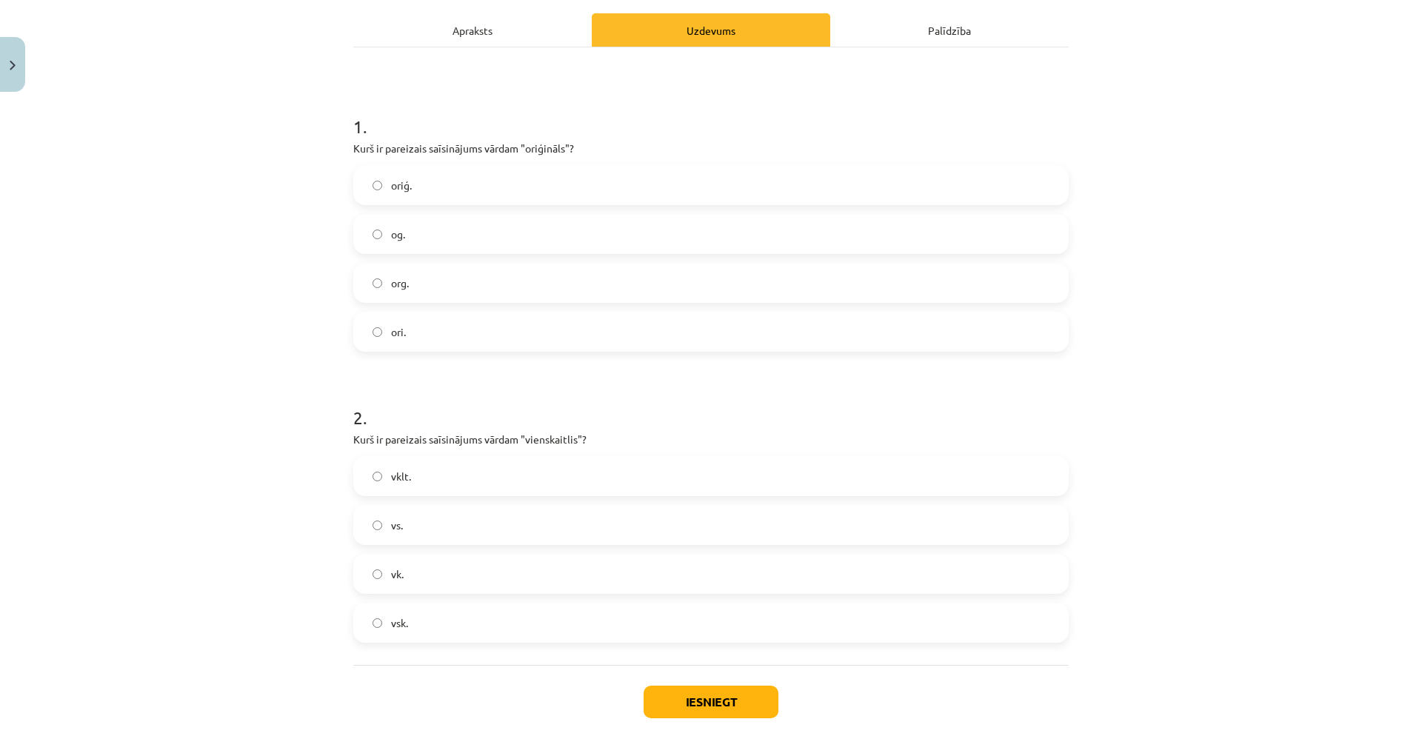
scroll to position [253, 0]
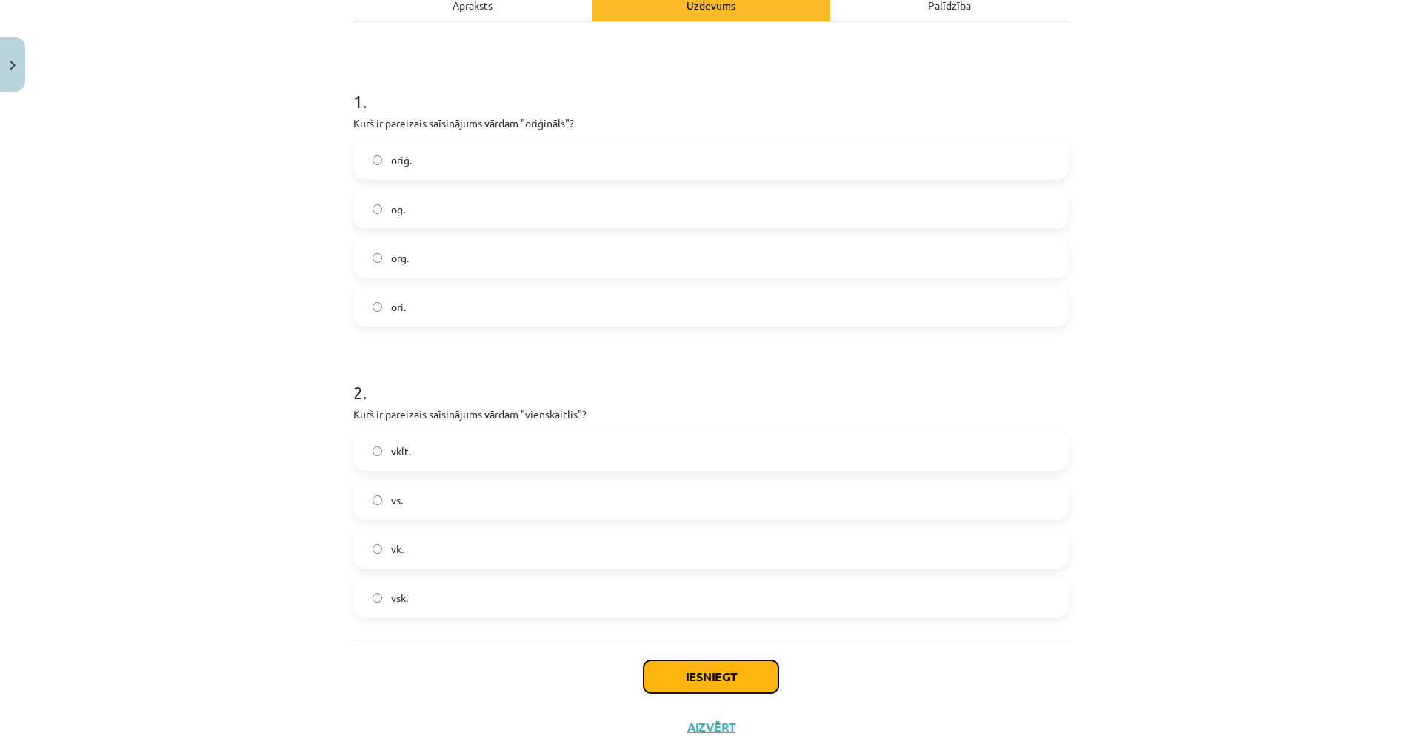
click at [738, 528] on button "Iesniegt" at bounding box center [711, 677] width 135 height 33
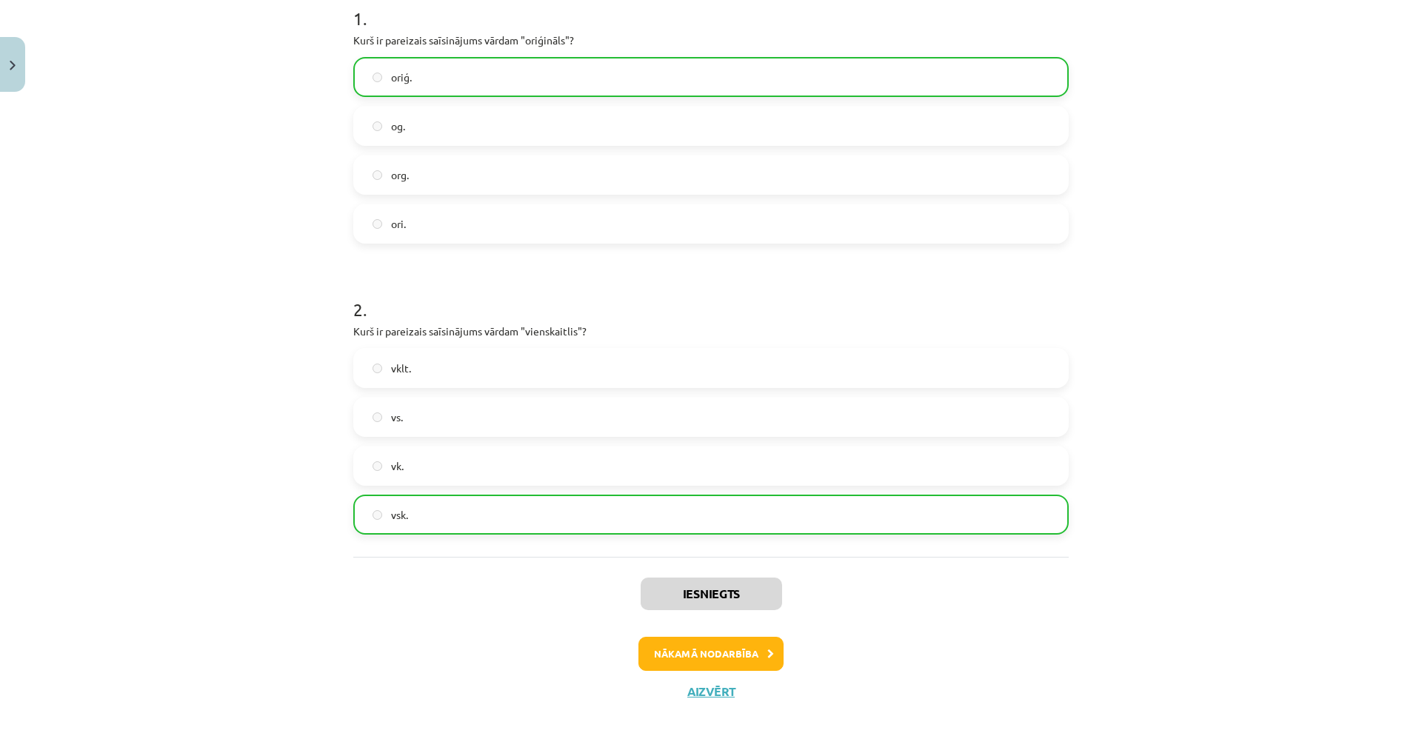
scroll to position [354, 0]
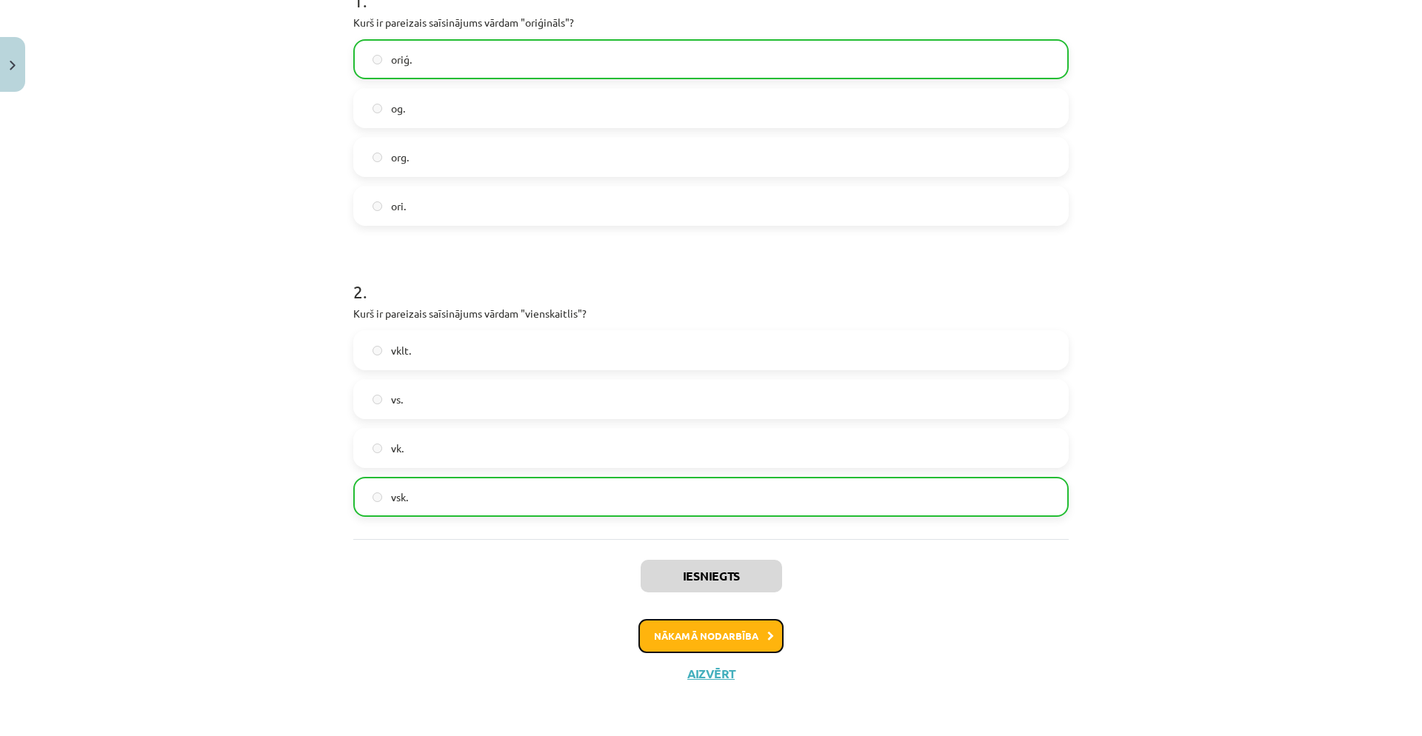
click at [697, 528] on button "Nākamā nodarbība" at bounding box center [711, 636] width 145 height 34
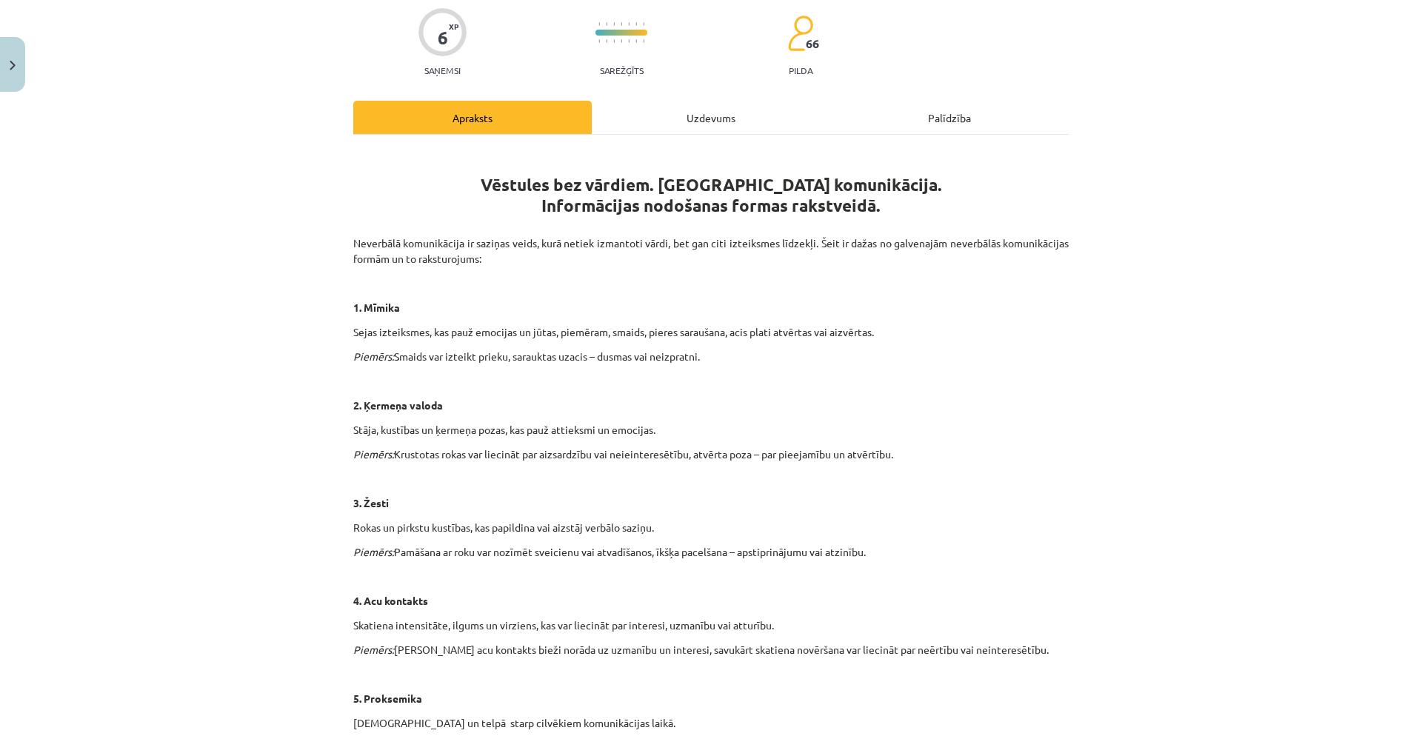
scroll to position [0, 0]
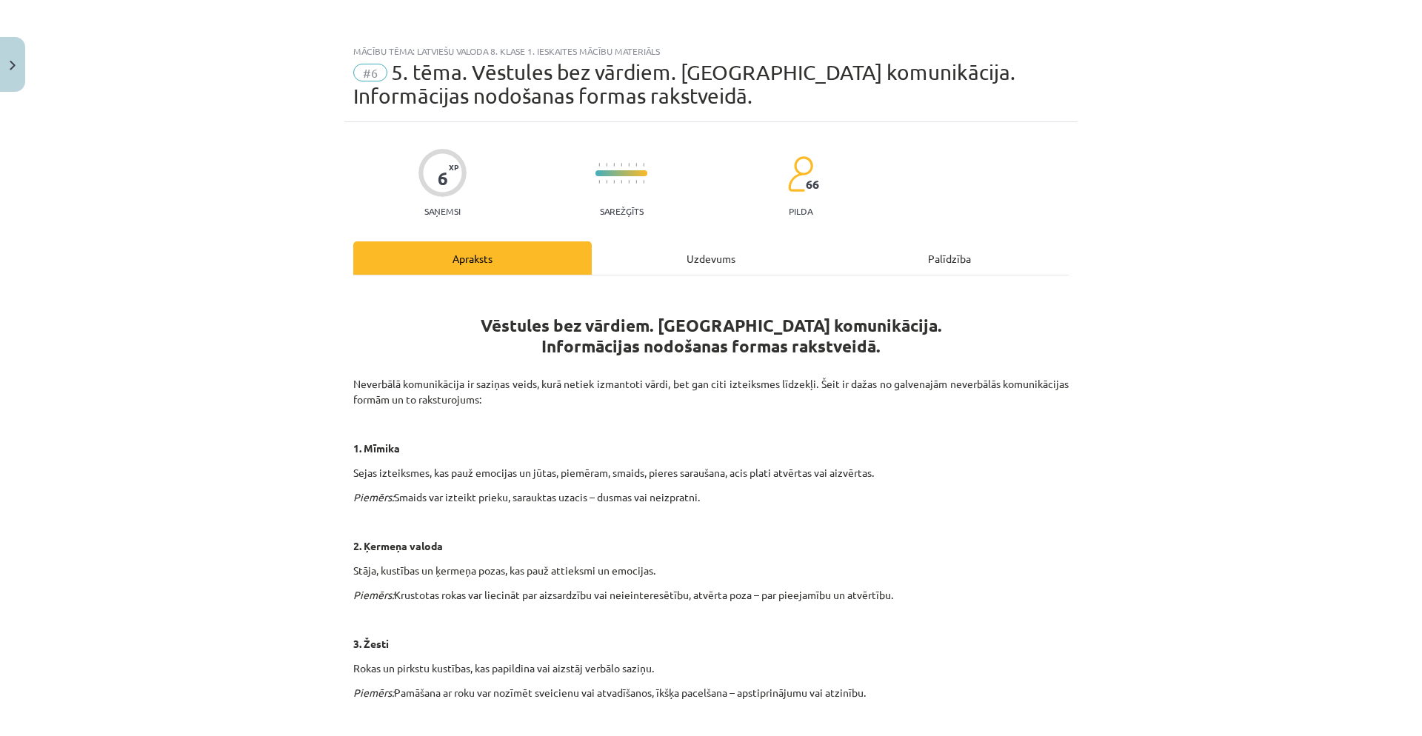
click at [675, 264] on div "Uzdevums" at bounding box center [711, 257] width 239 height 33
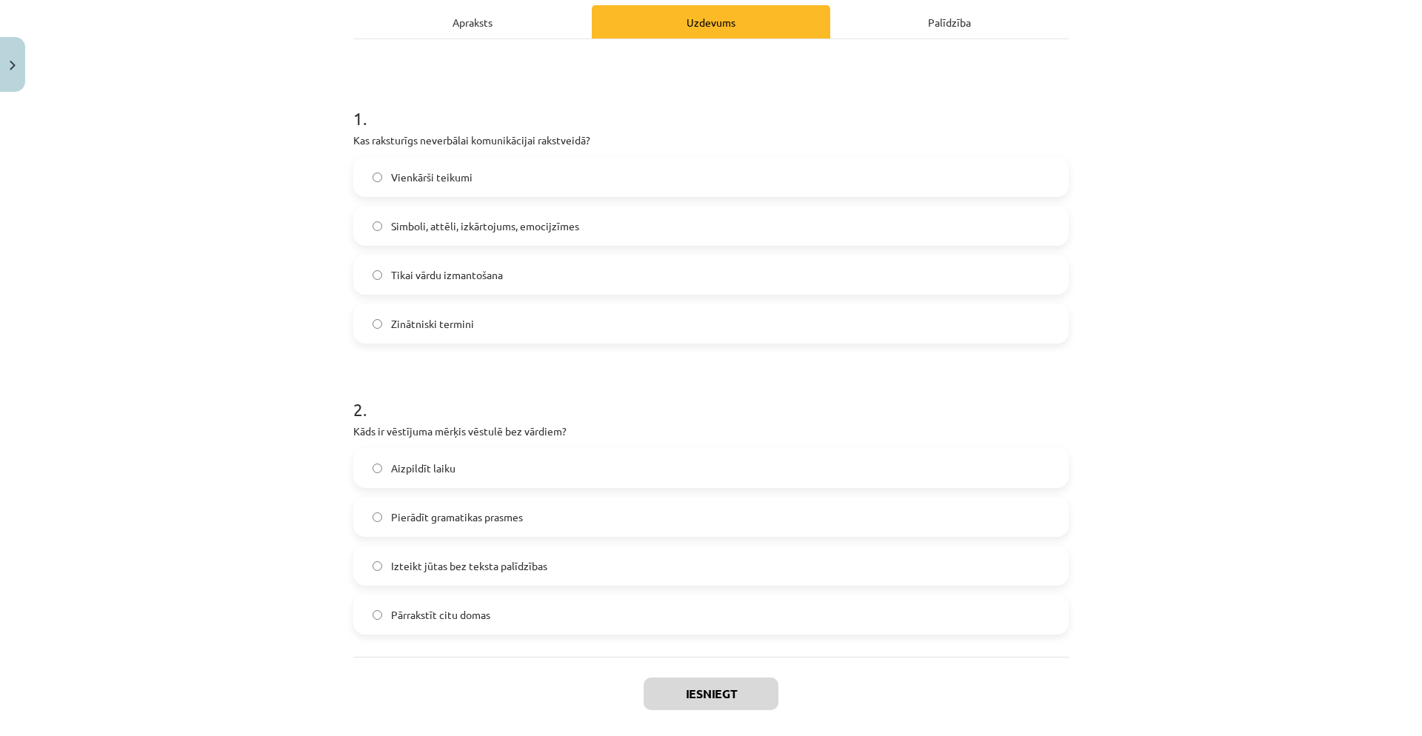
scroll to position [239, 0]
click at [489, 20] on div "Apraksts" at bounding box center [472, 19] width 239 height 33
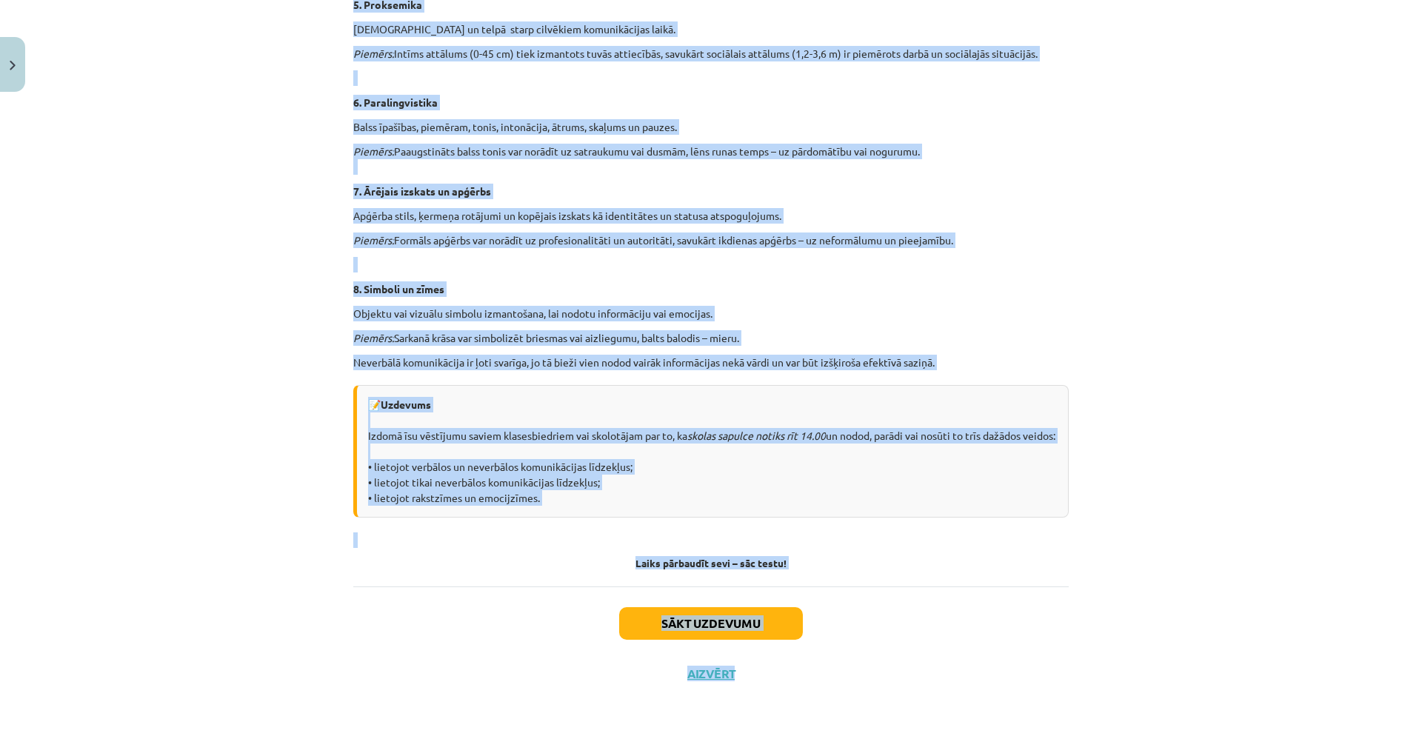
scroll to position [846, 0]
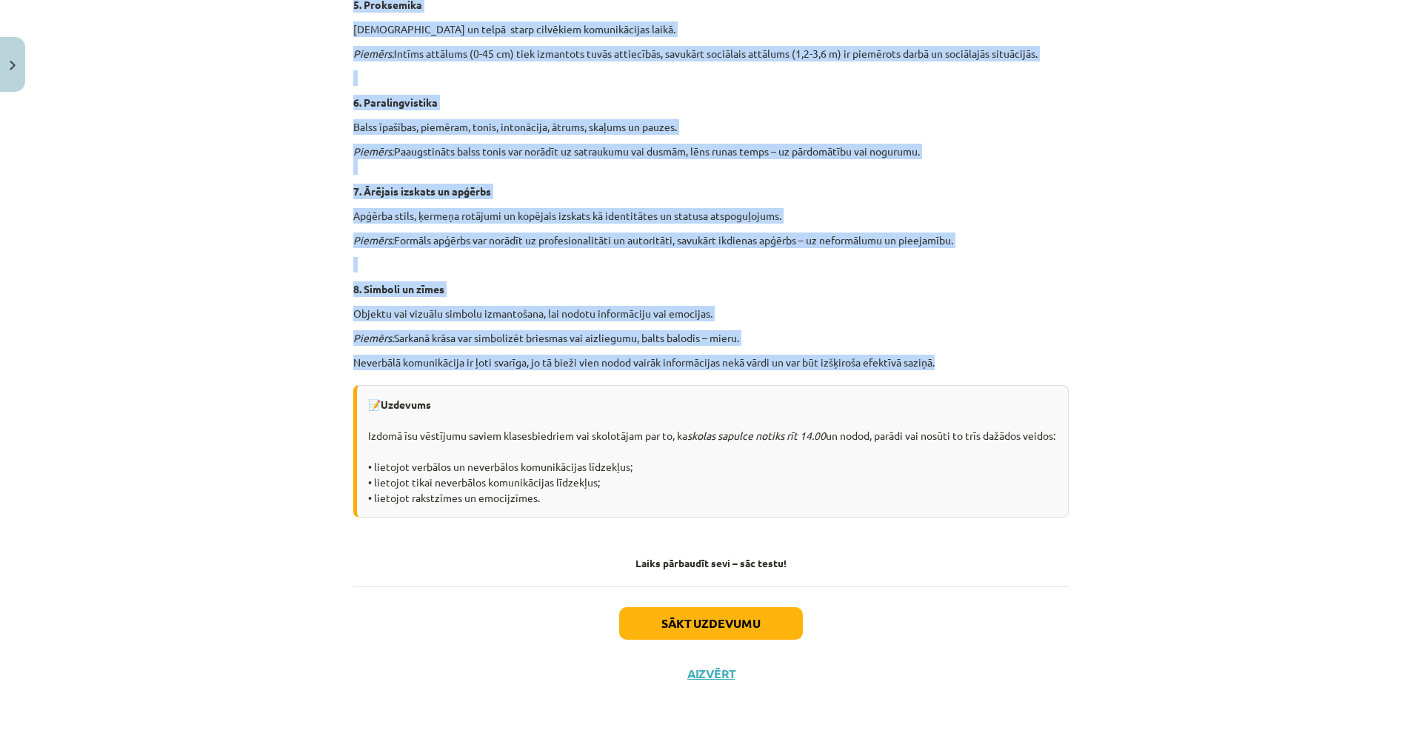
drag, startPoint x: 519, startPoint y: 283, endPoint x: 939, endPoint y: 354, distance: 426.0
click at [939, 354] on div "Vēstules bez vārdiem. Neverbālā komunikācija. Informācijas nodošanas formas rak…" at bounding box center [711, 11] width 716 height 1115
copy div "Vēstules bez vārdiem. Neverbālā komunikācija. Informācijas nodošanas formas rak…"
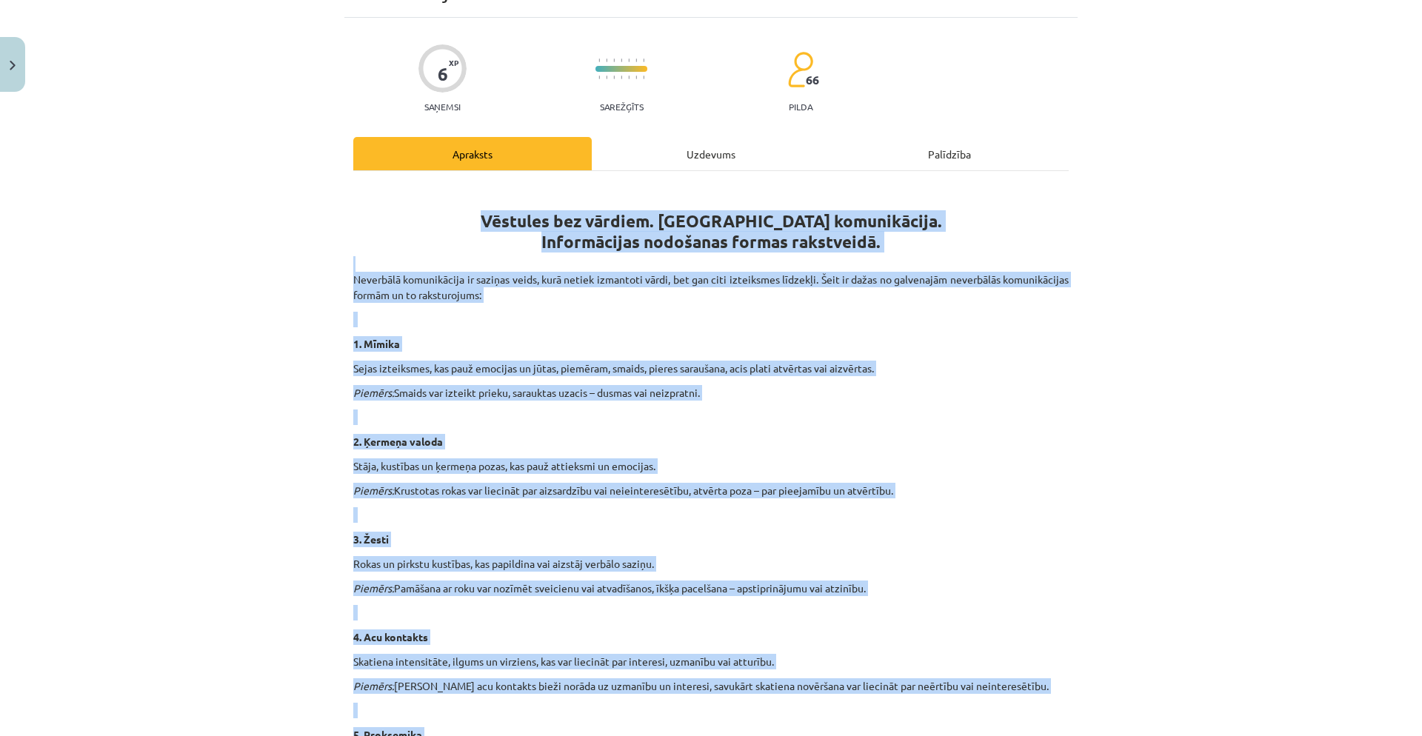
scroll to position [91, 0]
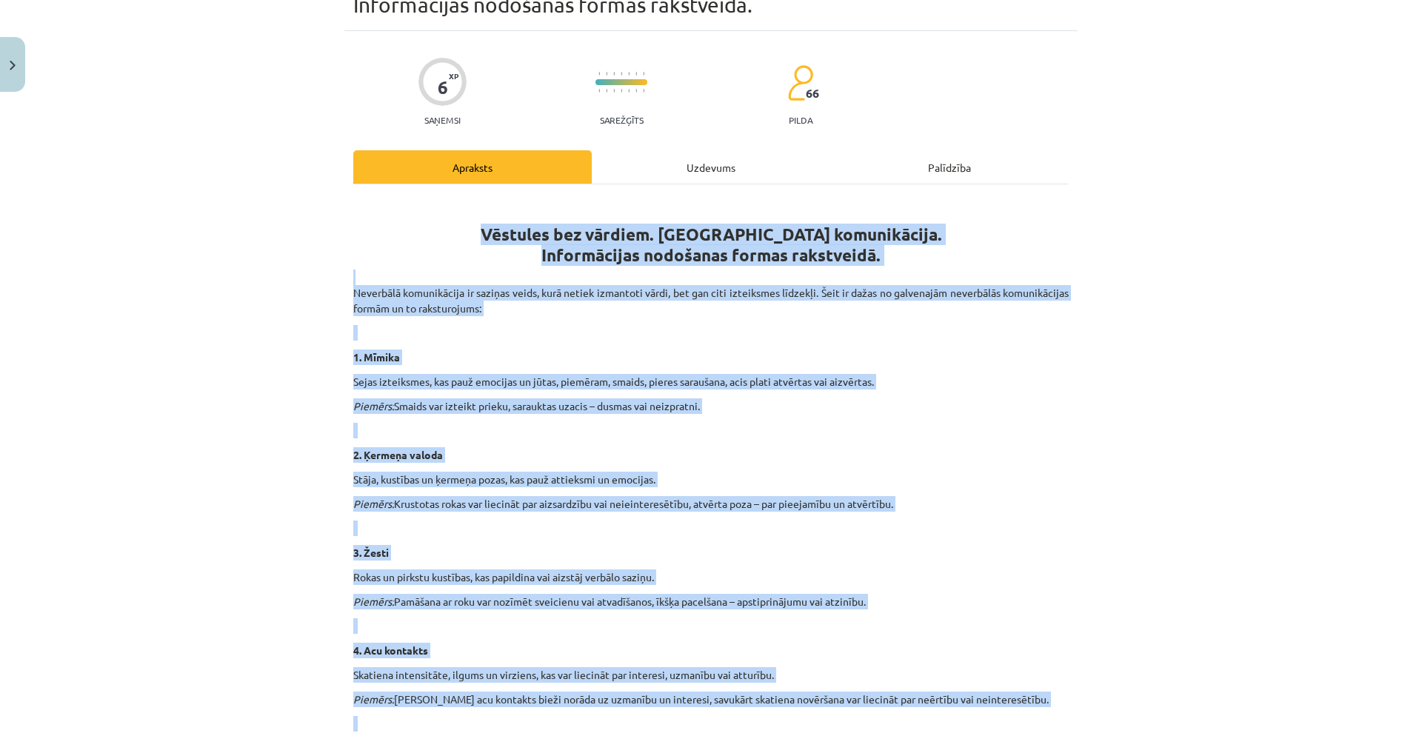
click at [491, 233] on h1 "Vēstules bez vārdiem. Neverbālā komunikācija. Informācijas nodošanas formas rak…" at bounding box center [711, 231] width 716 height 67
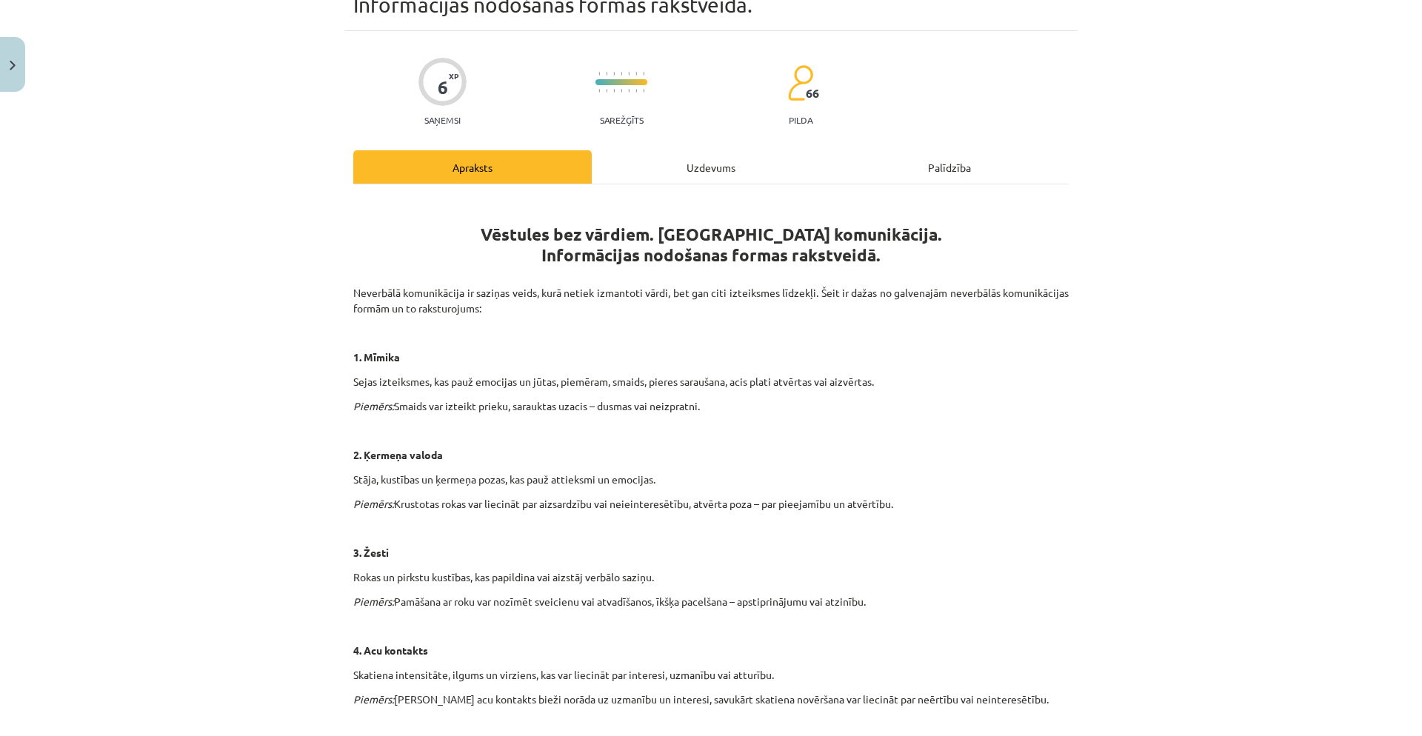
click at [696, 177] on div "Uzdevums" at bounding box center [711, 166] width 239 height 33
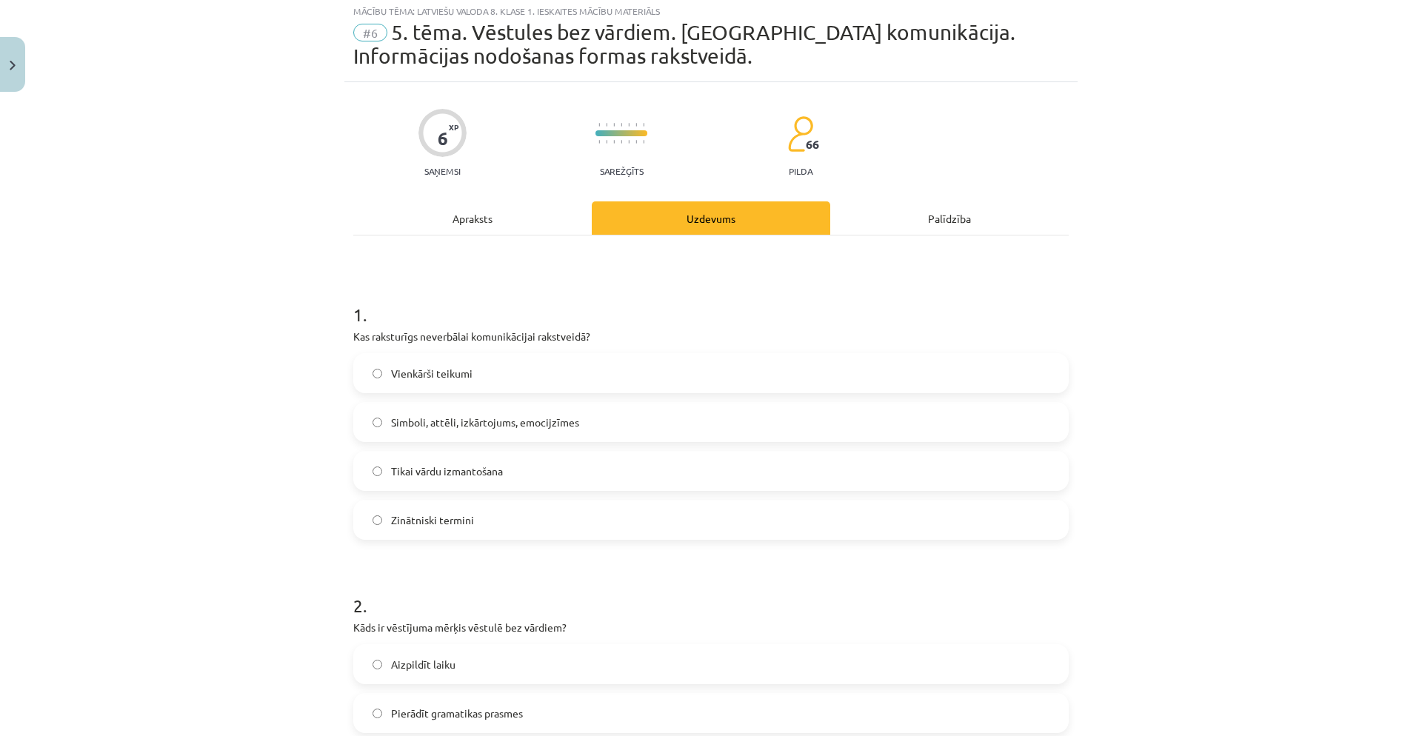
scroll to position [37, 0]
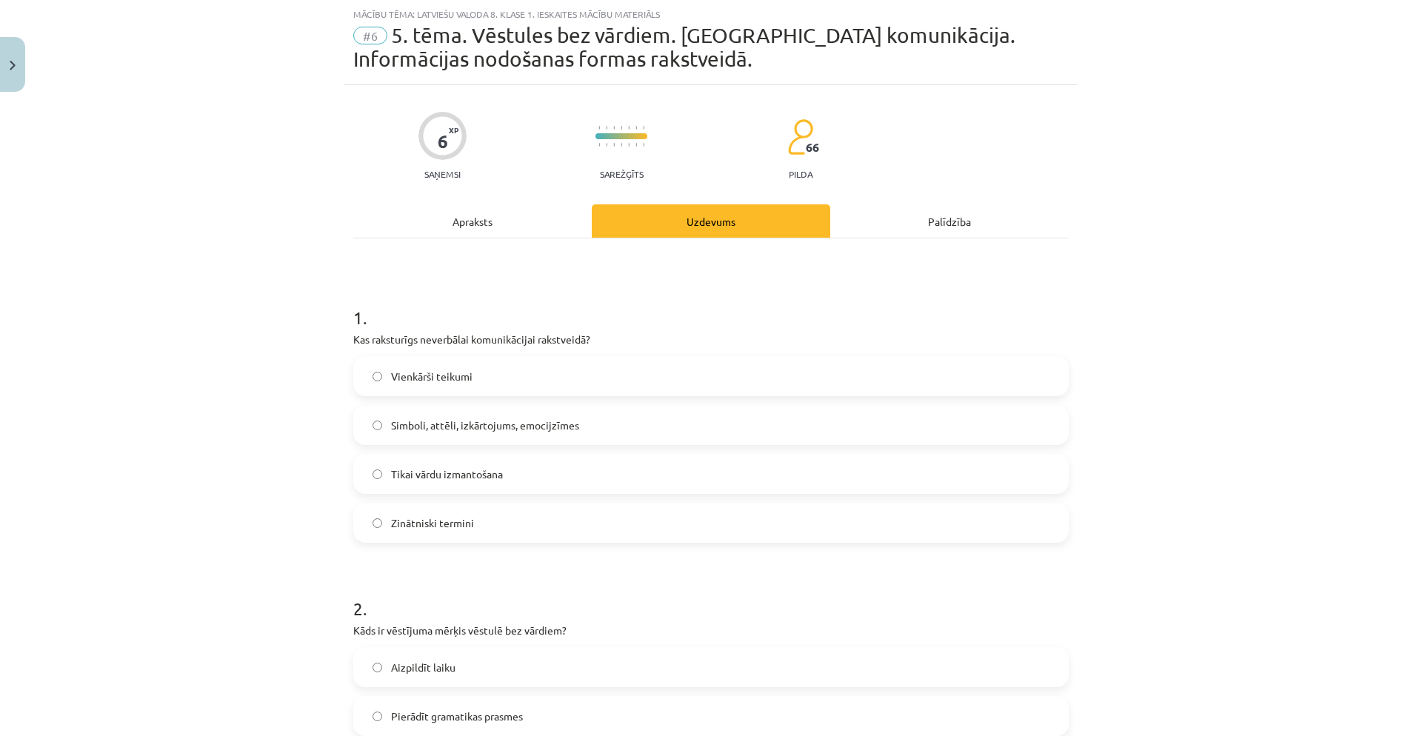
click at [433, 435] on label "Simboli, attēli, izkārtojums, emocijzīmes" at bounding box center [711, 425] width 713 height 37
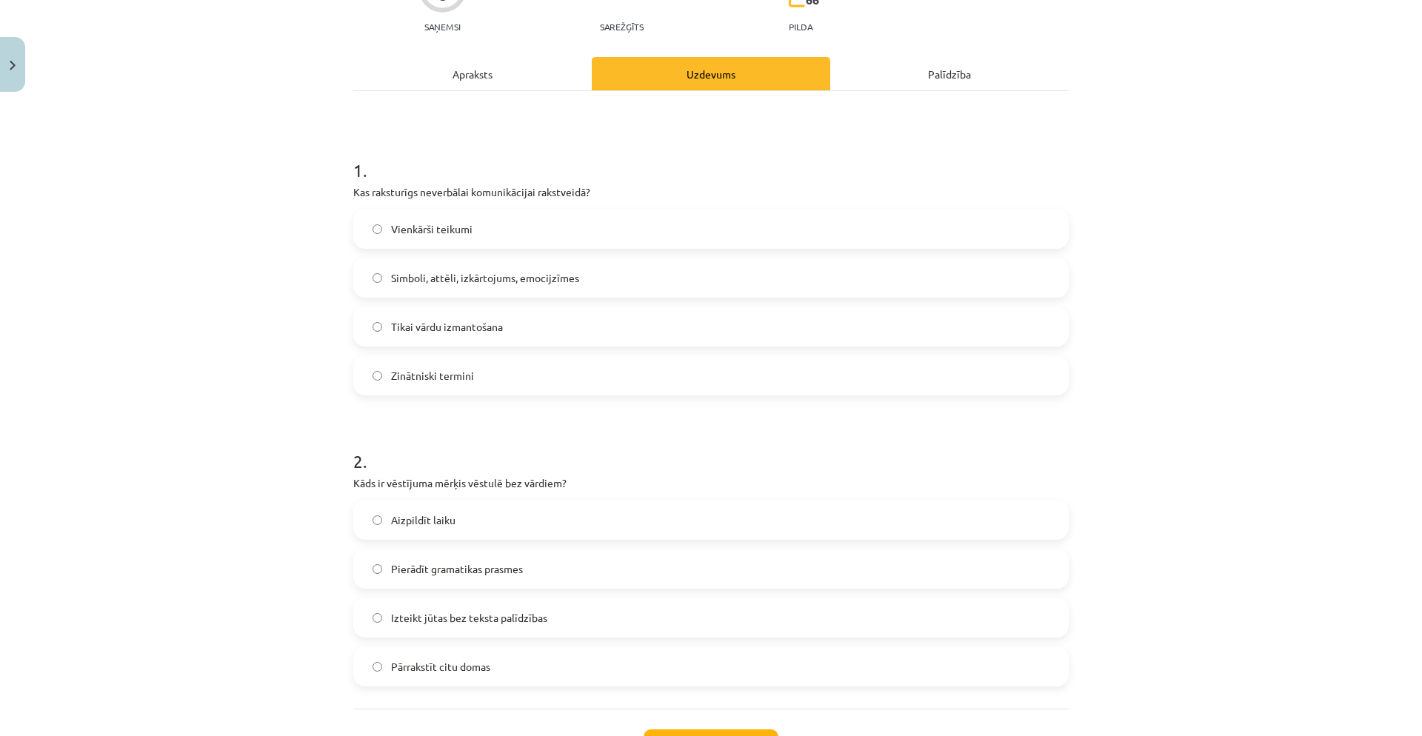
scroll to position [307, 0]
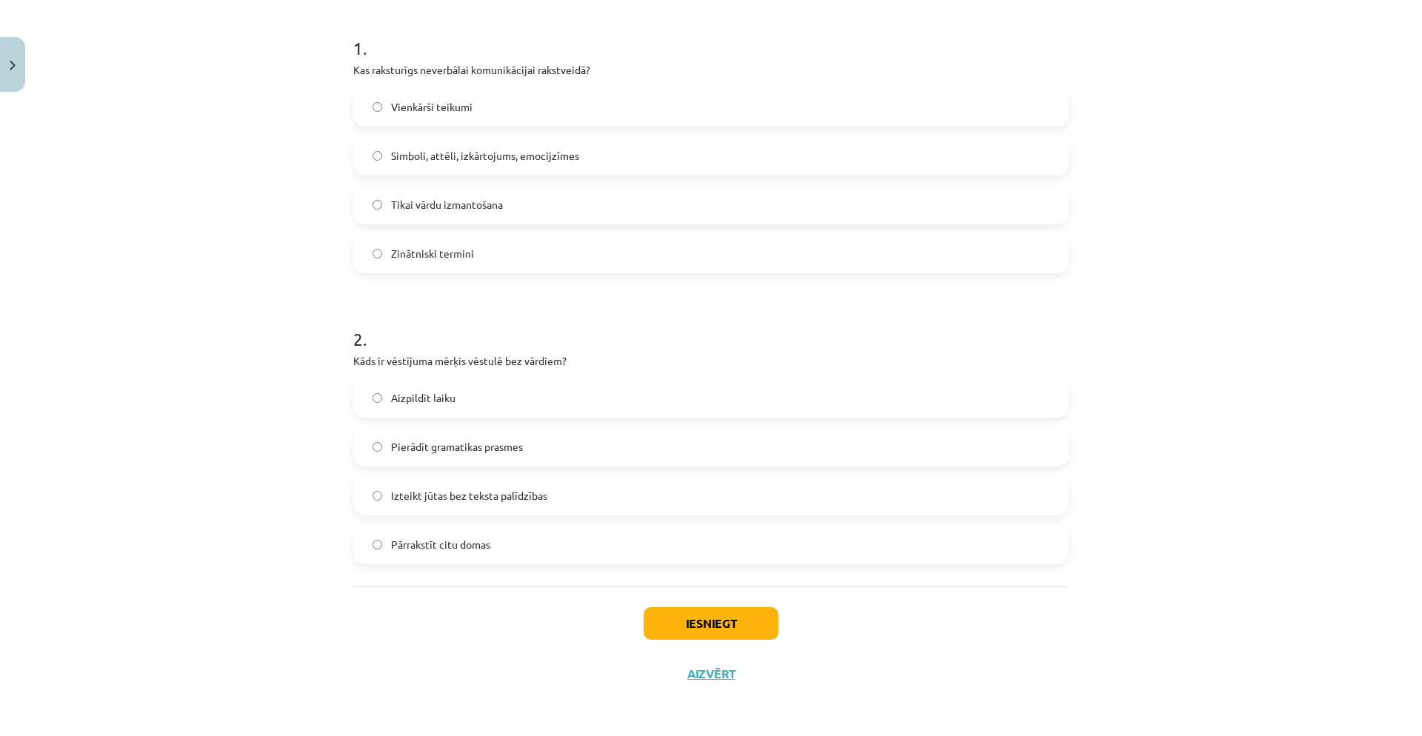
click at [476, 488] on span "Izteikt jūtas bez teksta palīdzības" at bounding box center [469, 496] width 156 height 16
click at [689, 528] on button "Iesniegt" at bounding box center [711, 623] width 135 height 33
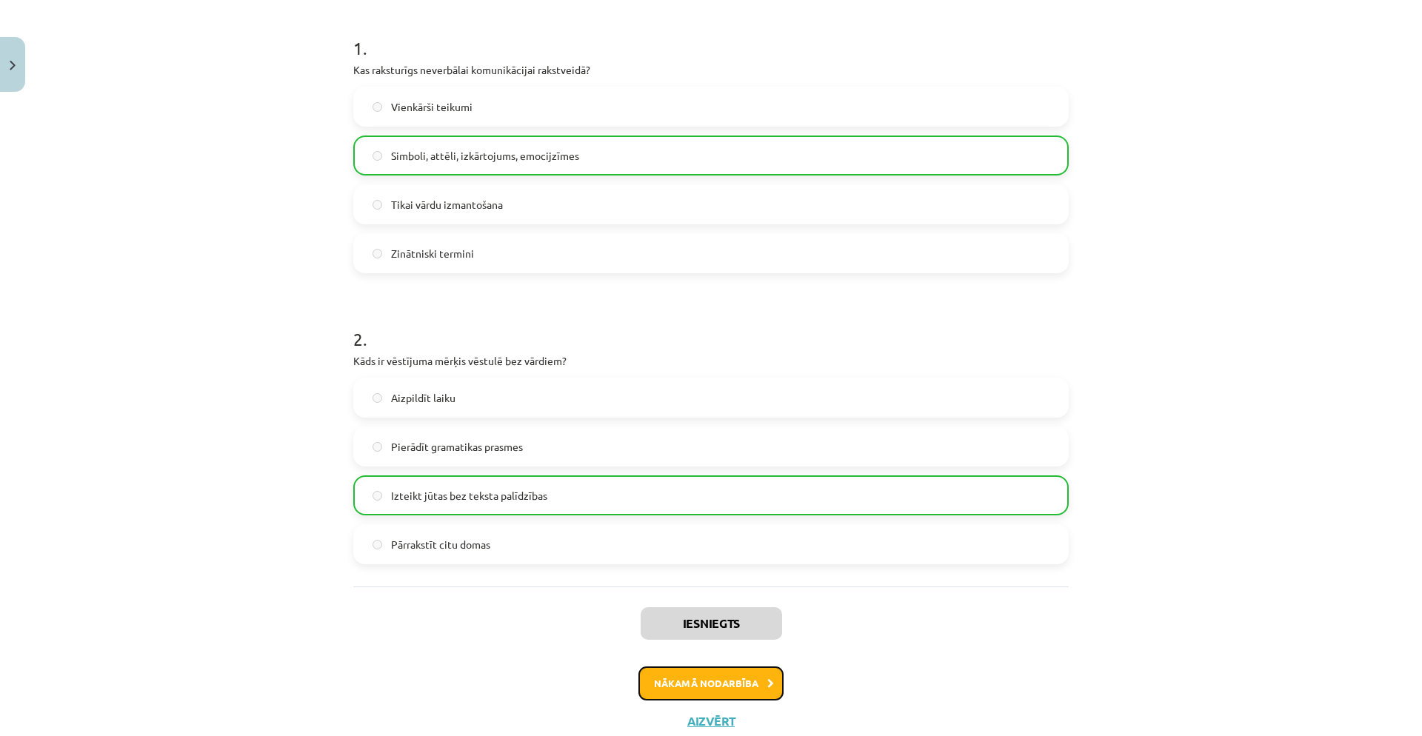
click at [708, 528] on button "Nākamā nodarbība" at bounding box center [711, 684] width 145 height 34
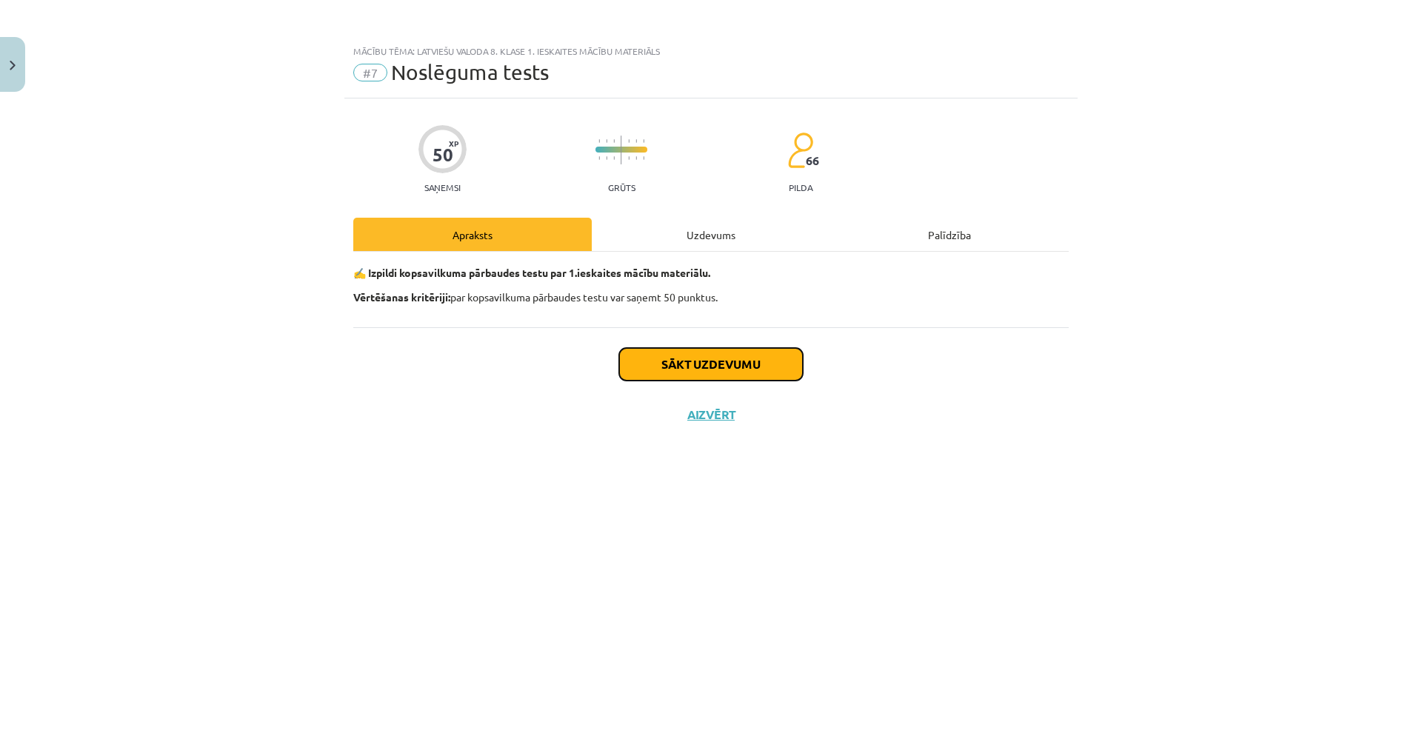
click at [758, 364] on button "Sākt uzdevumu" at bounding box center [711, 364] width 184 height 33
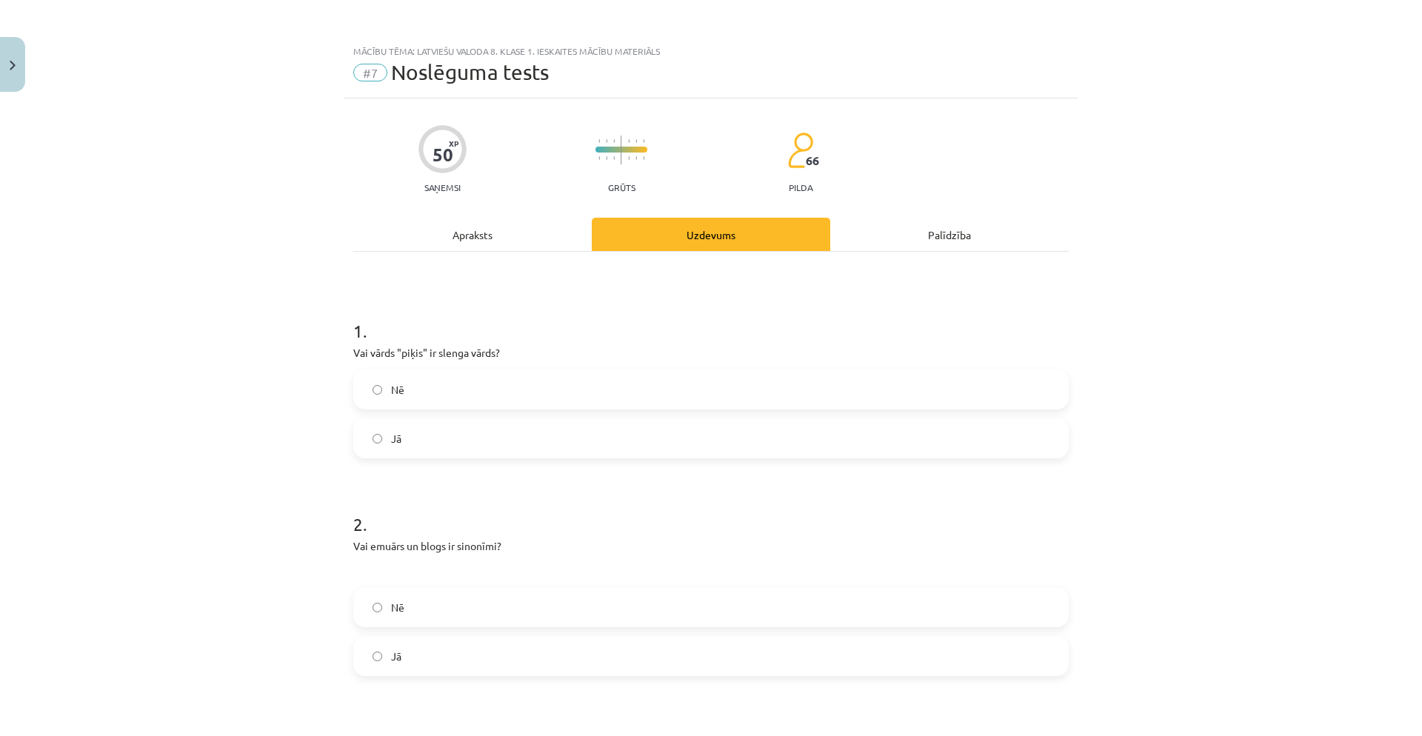
click at [688, 447] on label "Jā" at bounding box center [711, 438] width 713 height 37
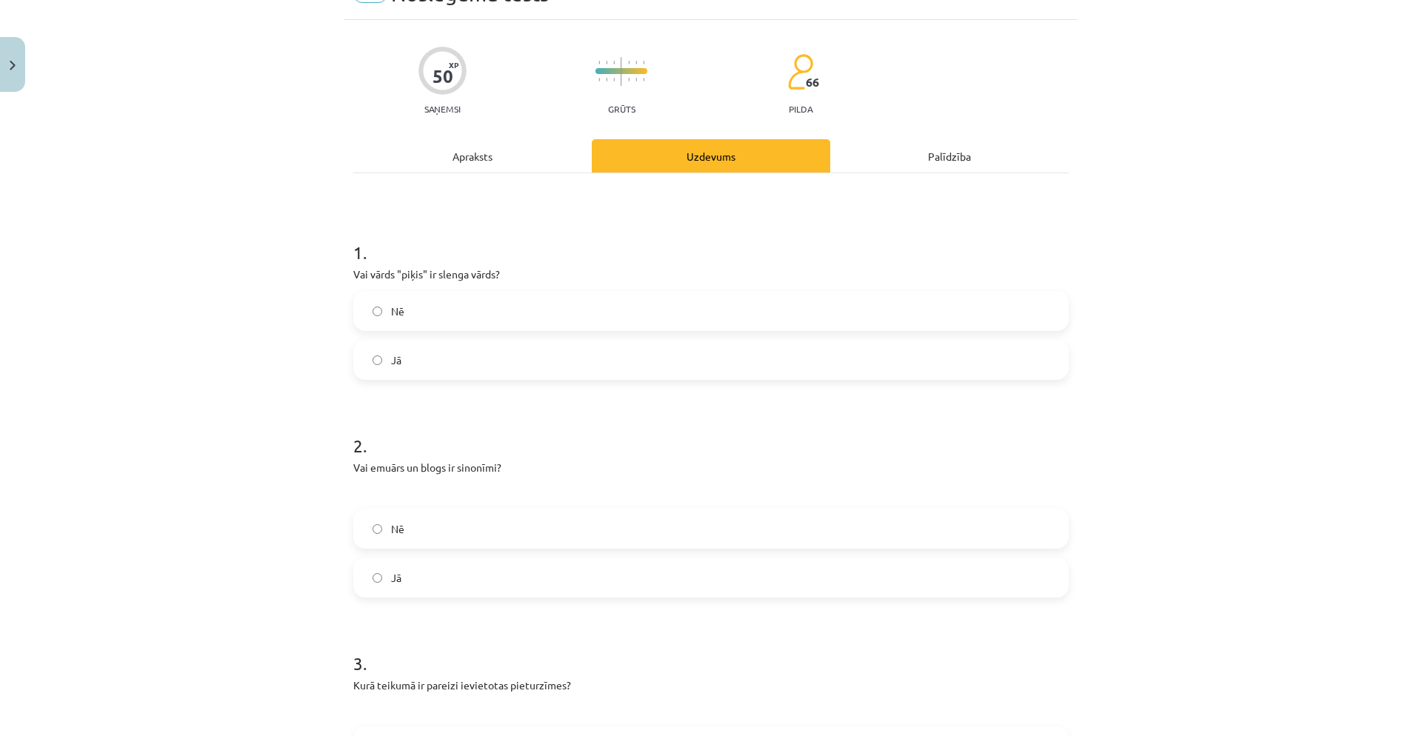
scroll to position [345, 0]
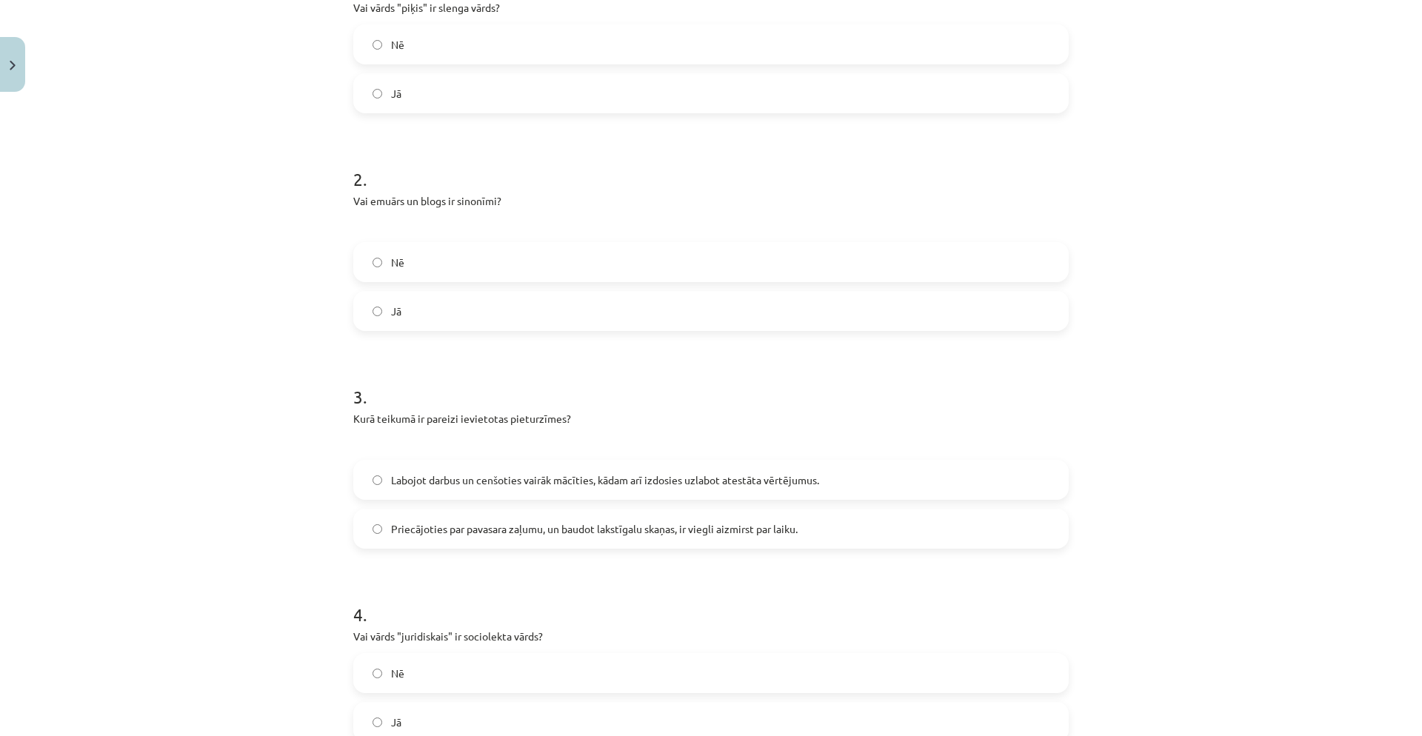
click at [574, 321] on label "Jā" at bounding box center [711, 311] width 713 height 37
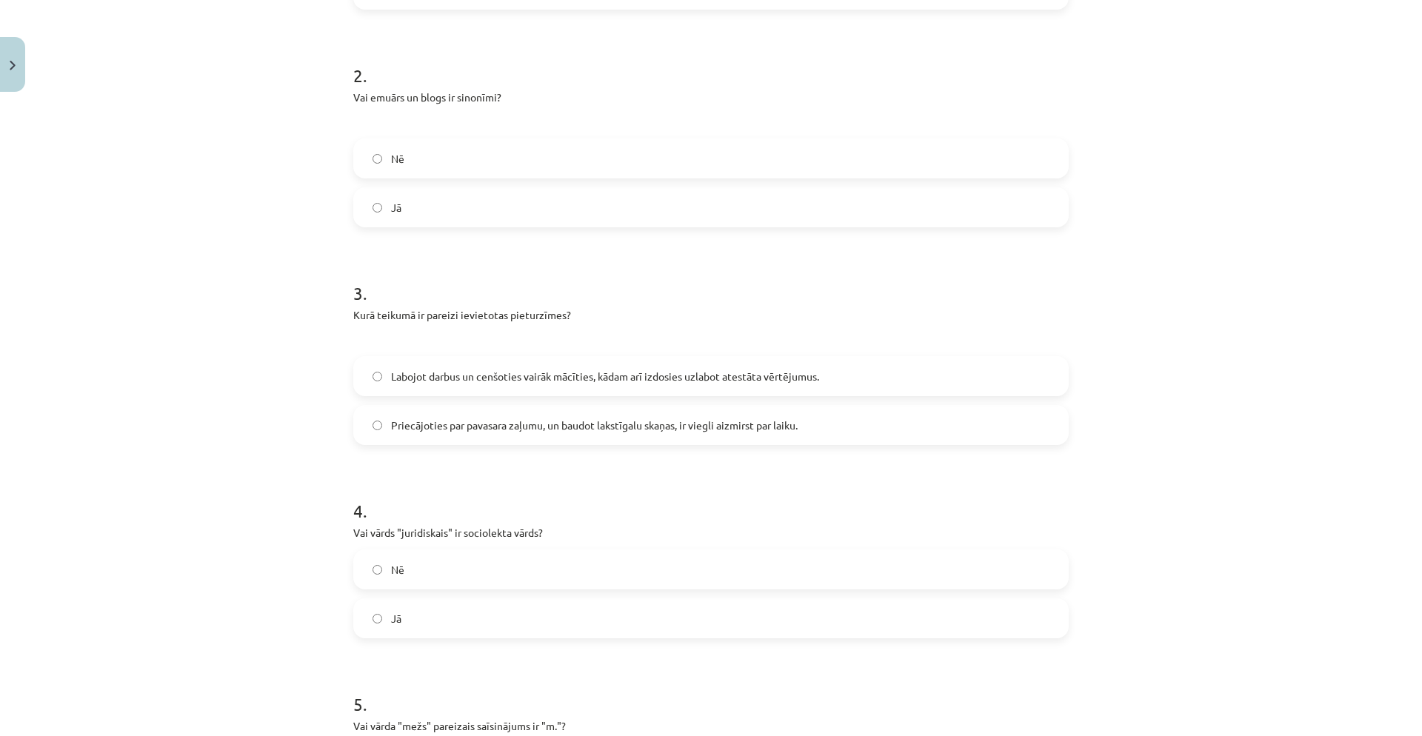
scroll to position [450, 0]
click at [797, 427] on label "Priecājoties par pavasara zaļumu, un baudot lakstīgalu skaņas, ir viegli aizmir…" at bounding box center [711, 424] width 713 height 37
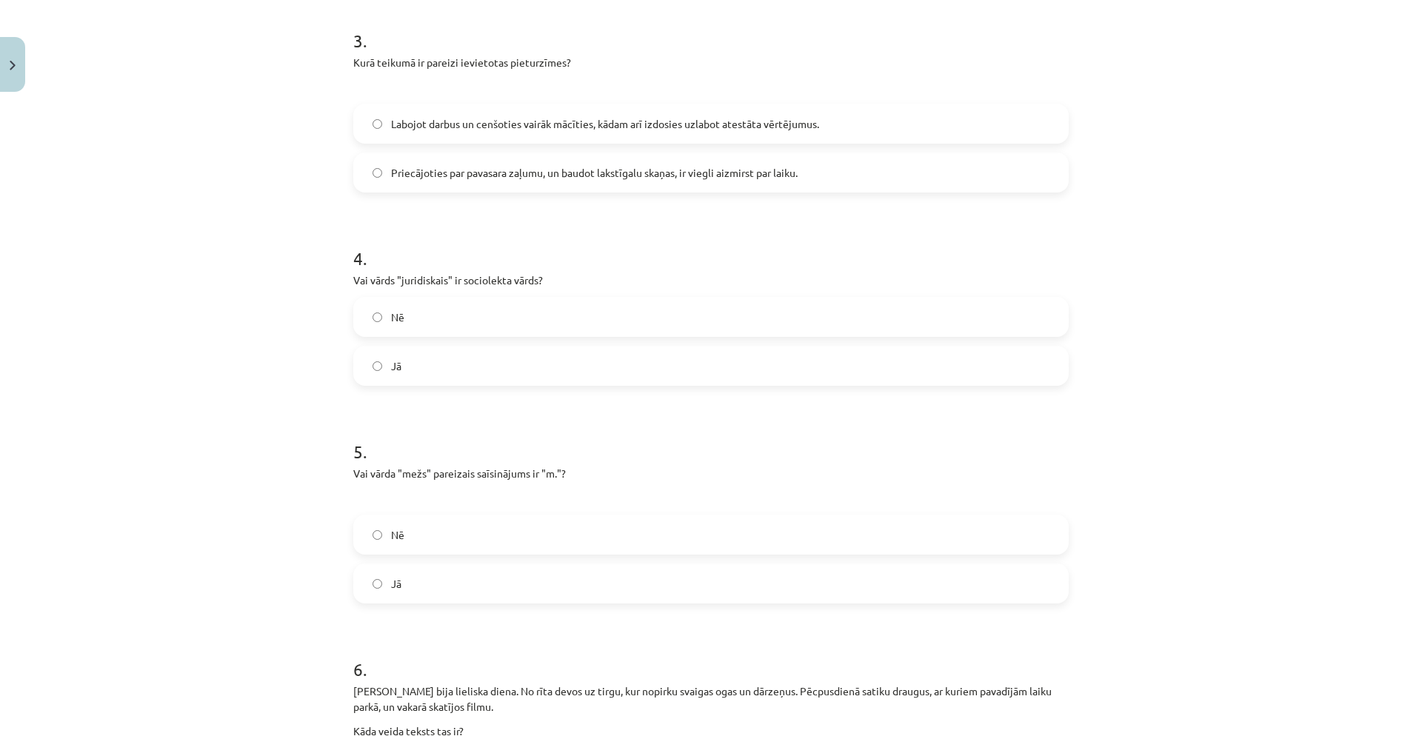
scroll to position [754, 0]
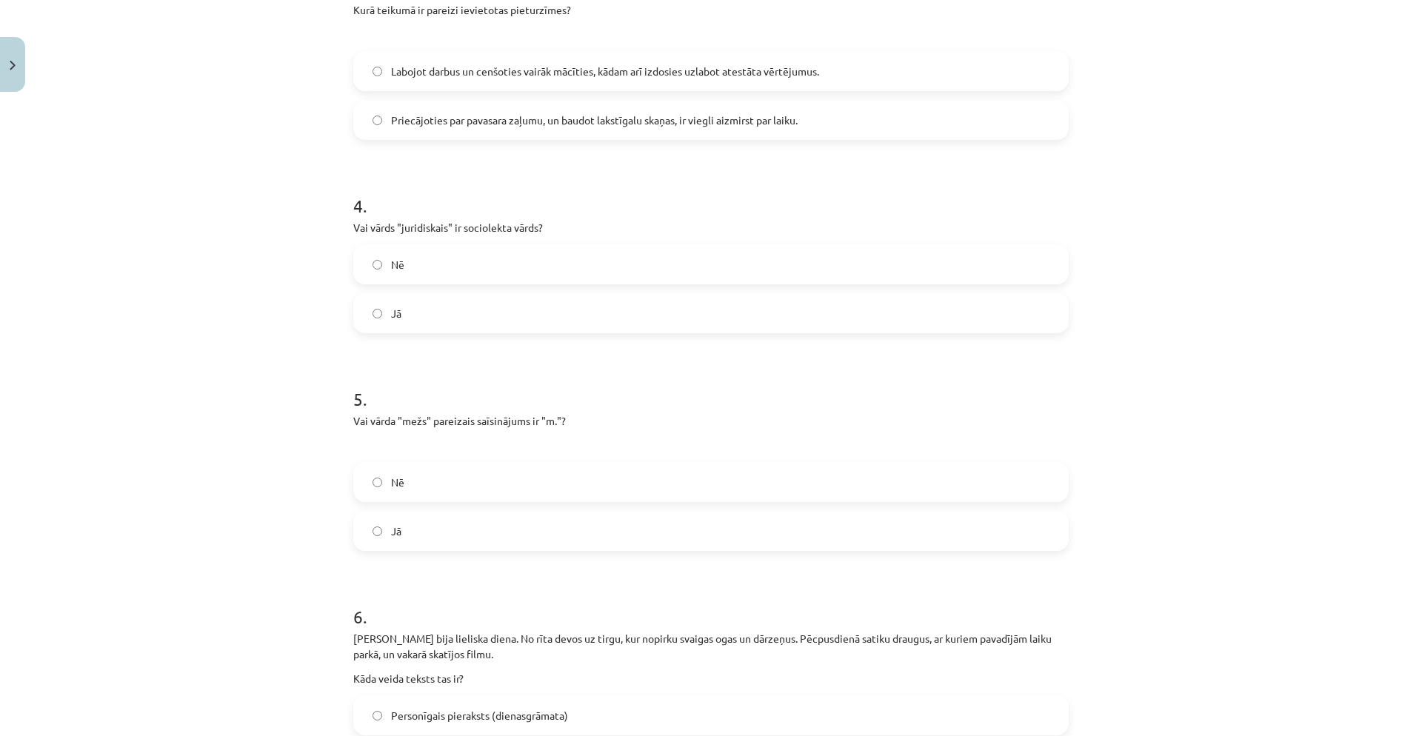
click at [507, 488] on label "Nē" at bounding box center [711, 482] width 713 height 37
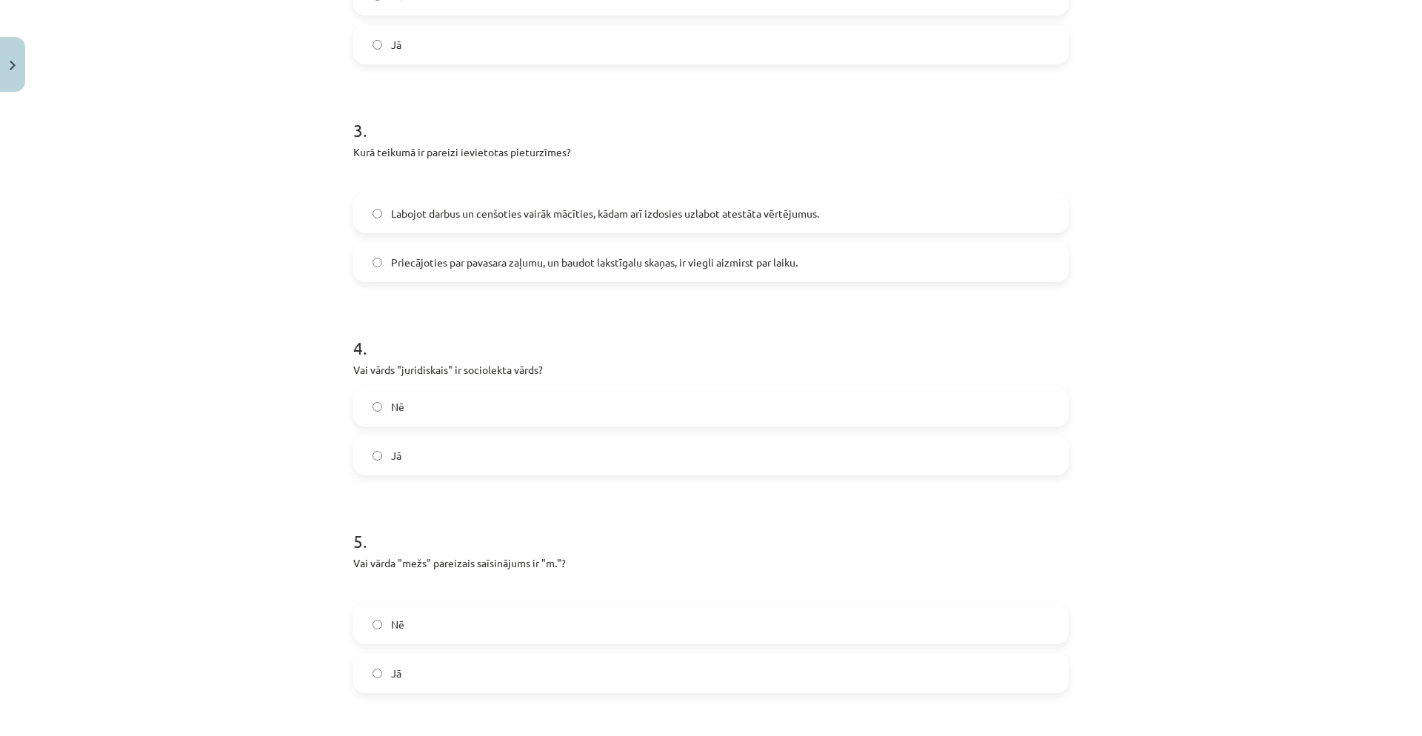
scroll to position [616, 0]
click at [450, 458] on label "Jā" at bounding box center [711, 451] width 713 height 37
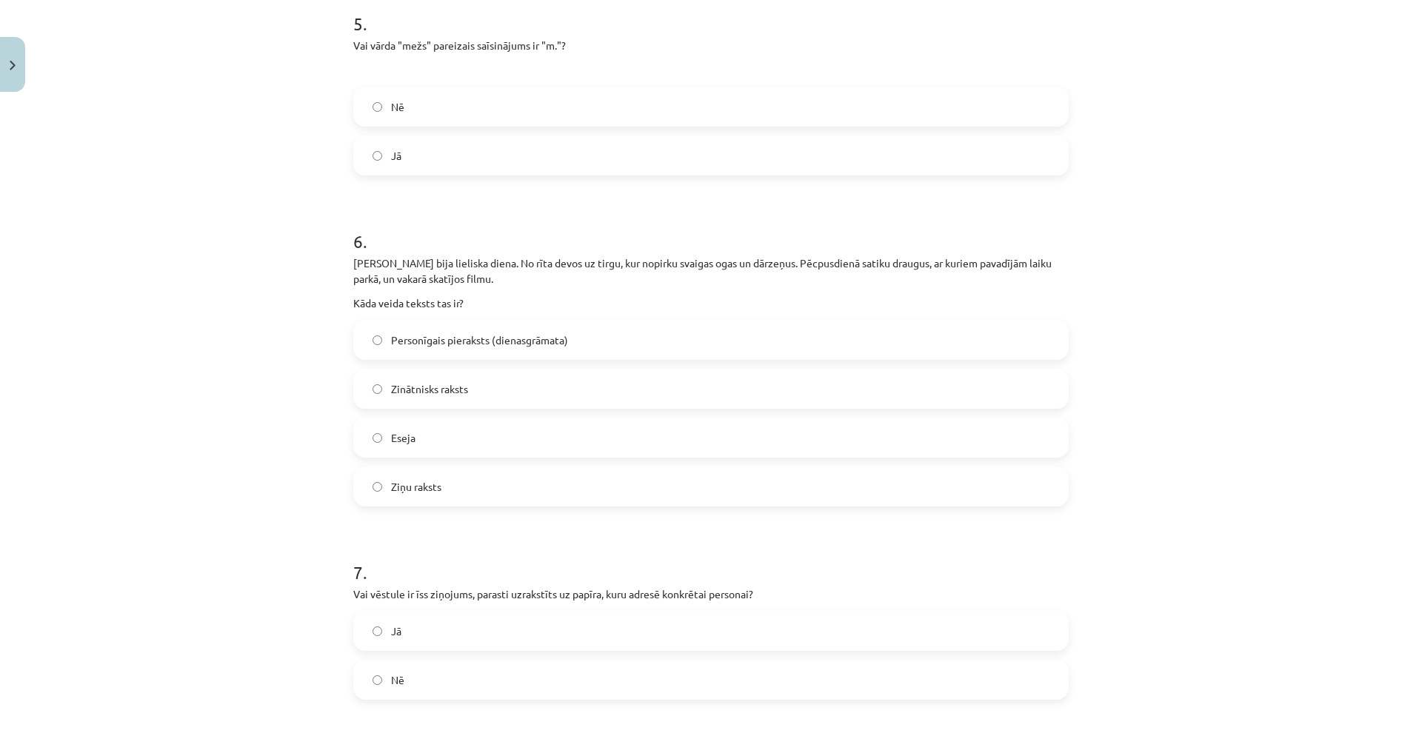
scroll to position [1159, 0]
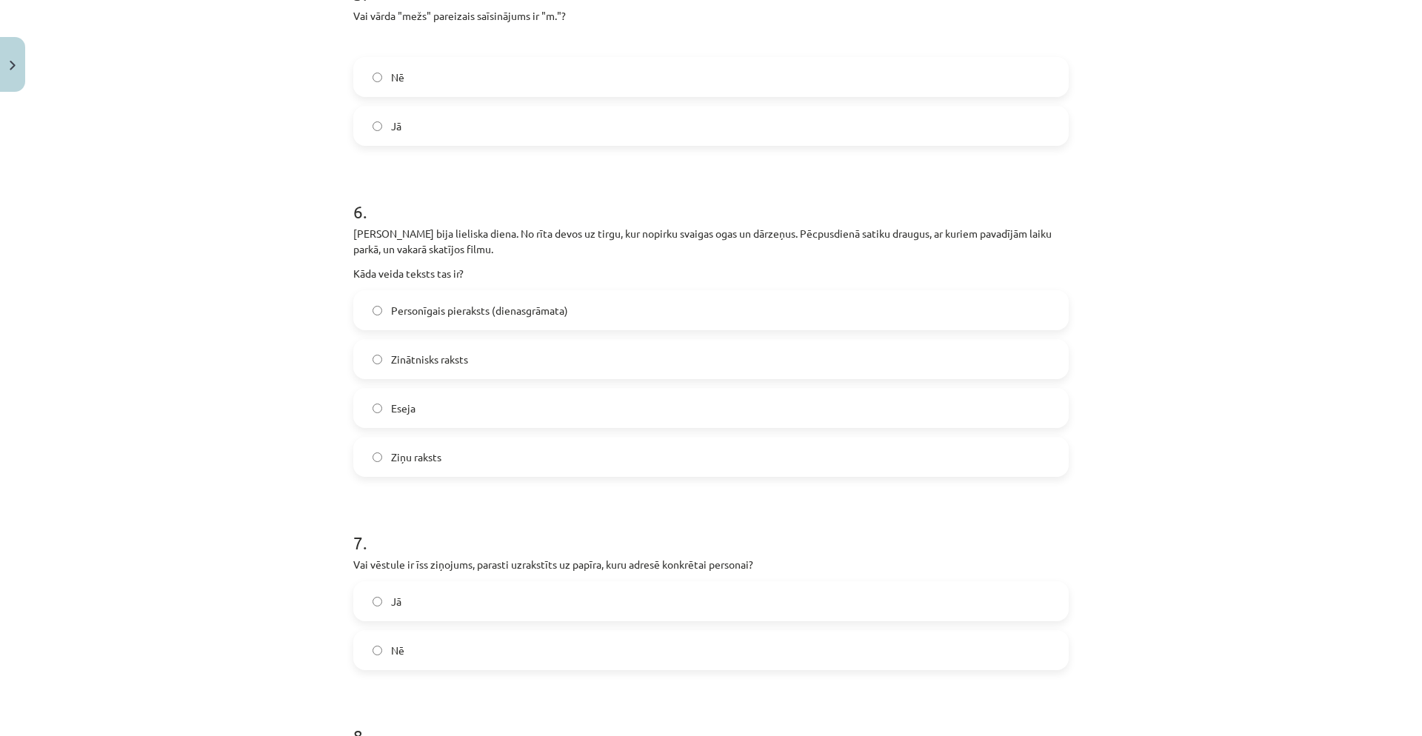
click at [439, 316] on span "Personīgais pieraksts (dienasgrāmata)" at bounding box center [479, 311] width 177 height 16
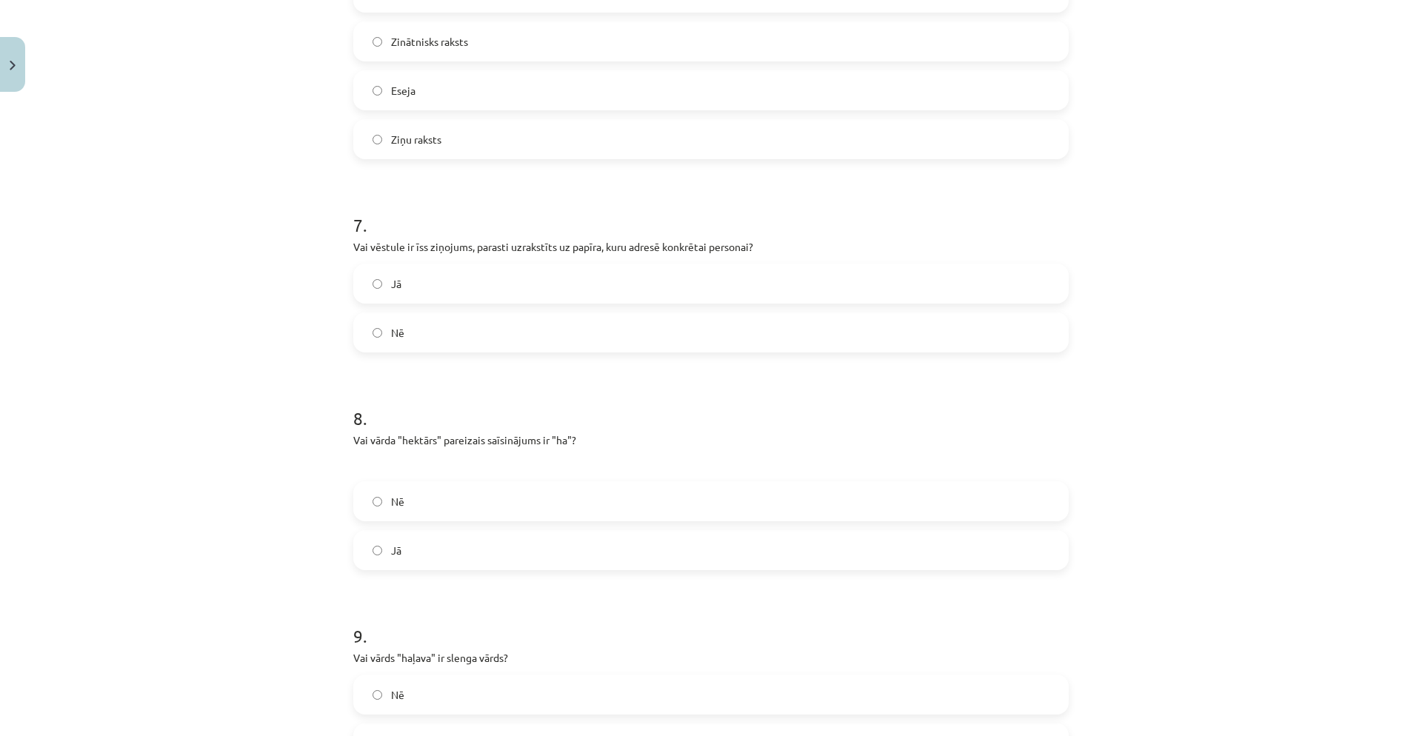
scroll to position [1493, 0]
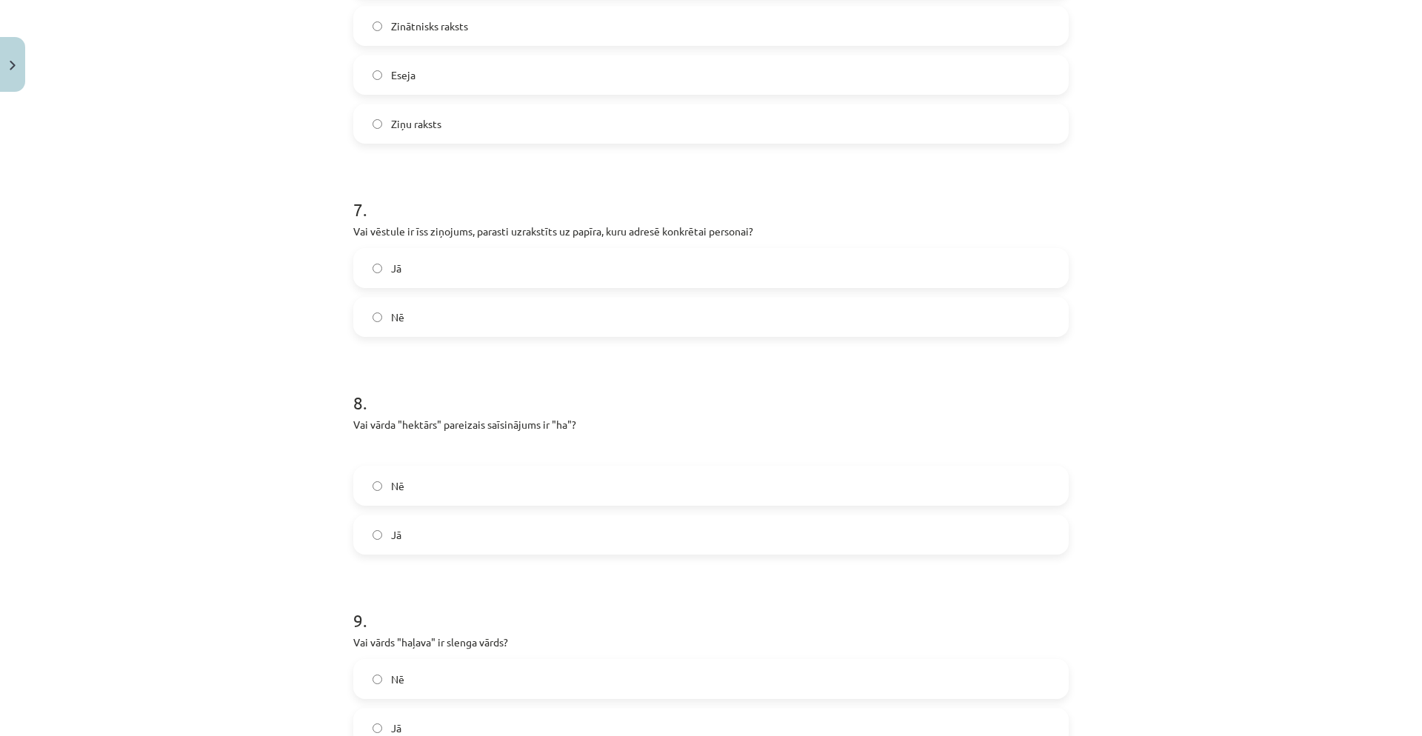
click at [461, 313] on label "Nē" at bounding box center [711, 317] width 713 height 37
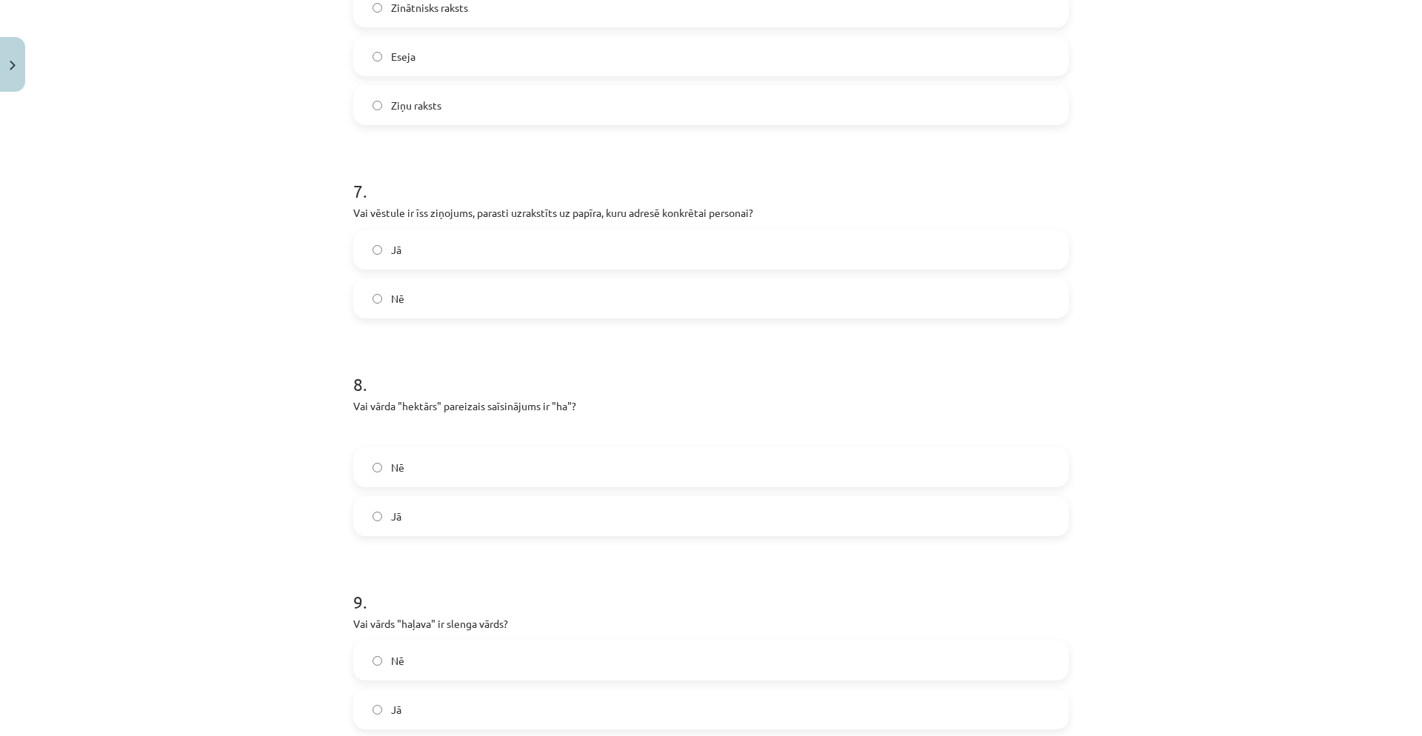
scroll to position [1573, 0]
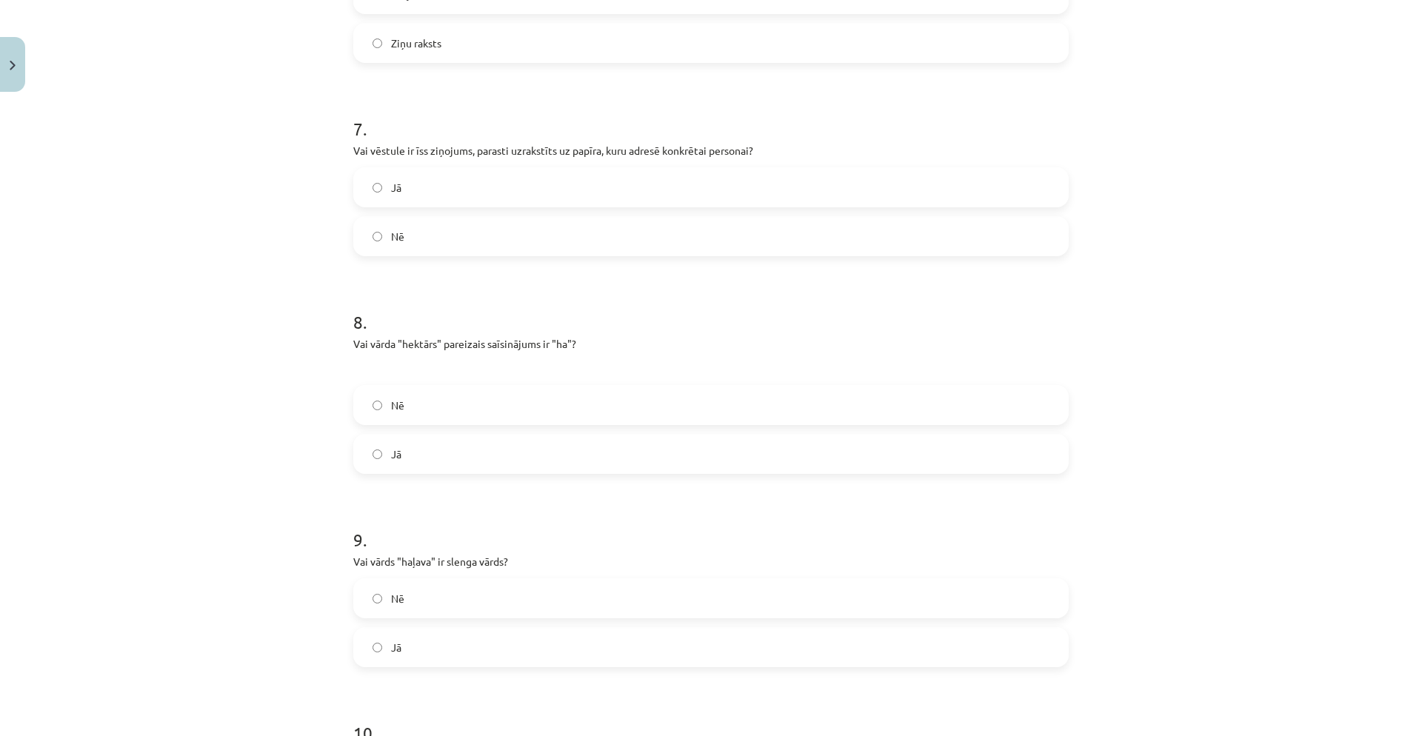
click at [407, 447] on label "Jā" at bounding box center [711, 454] width 713 height 37
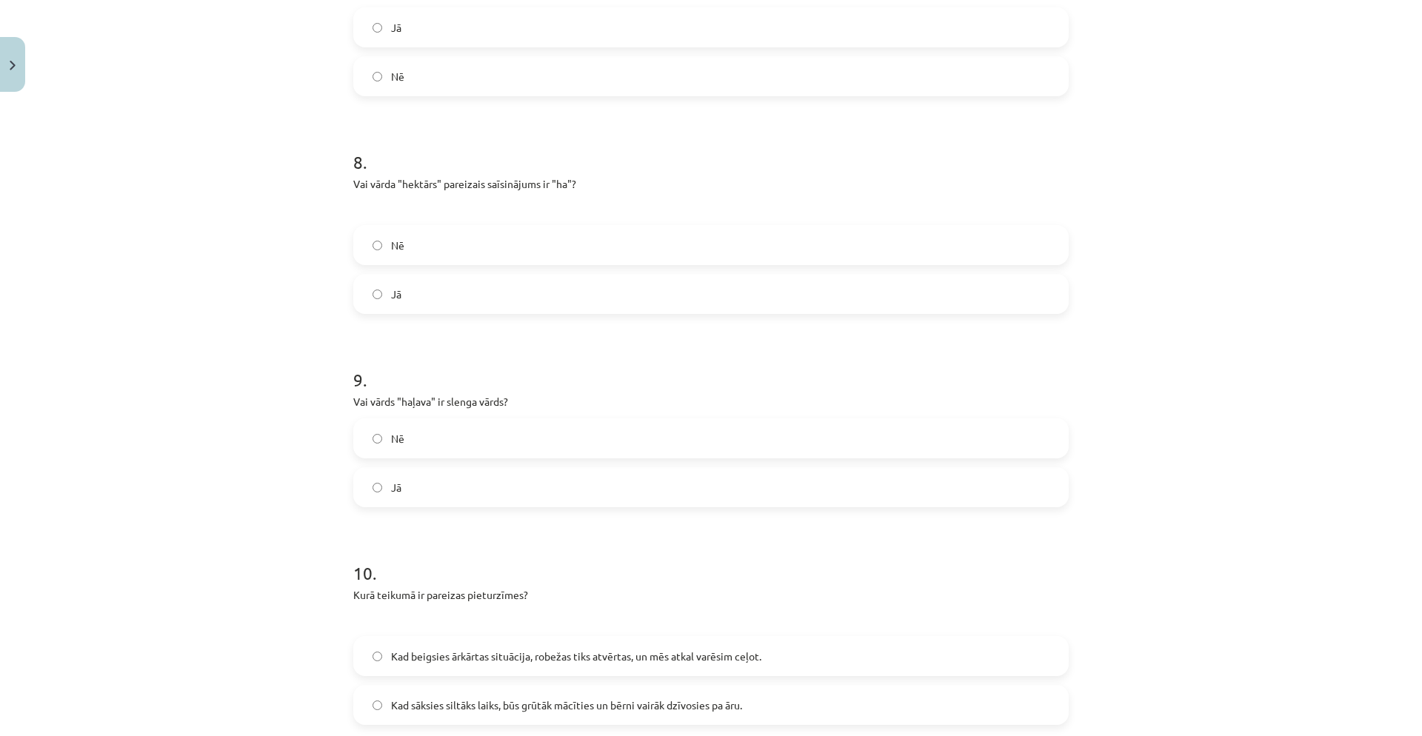
scroll to position [1736, 0]
click at [391, 491] on span "Jā" at bounding box center [396, 485] width 10 height 16
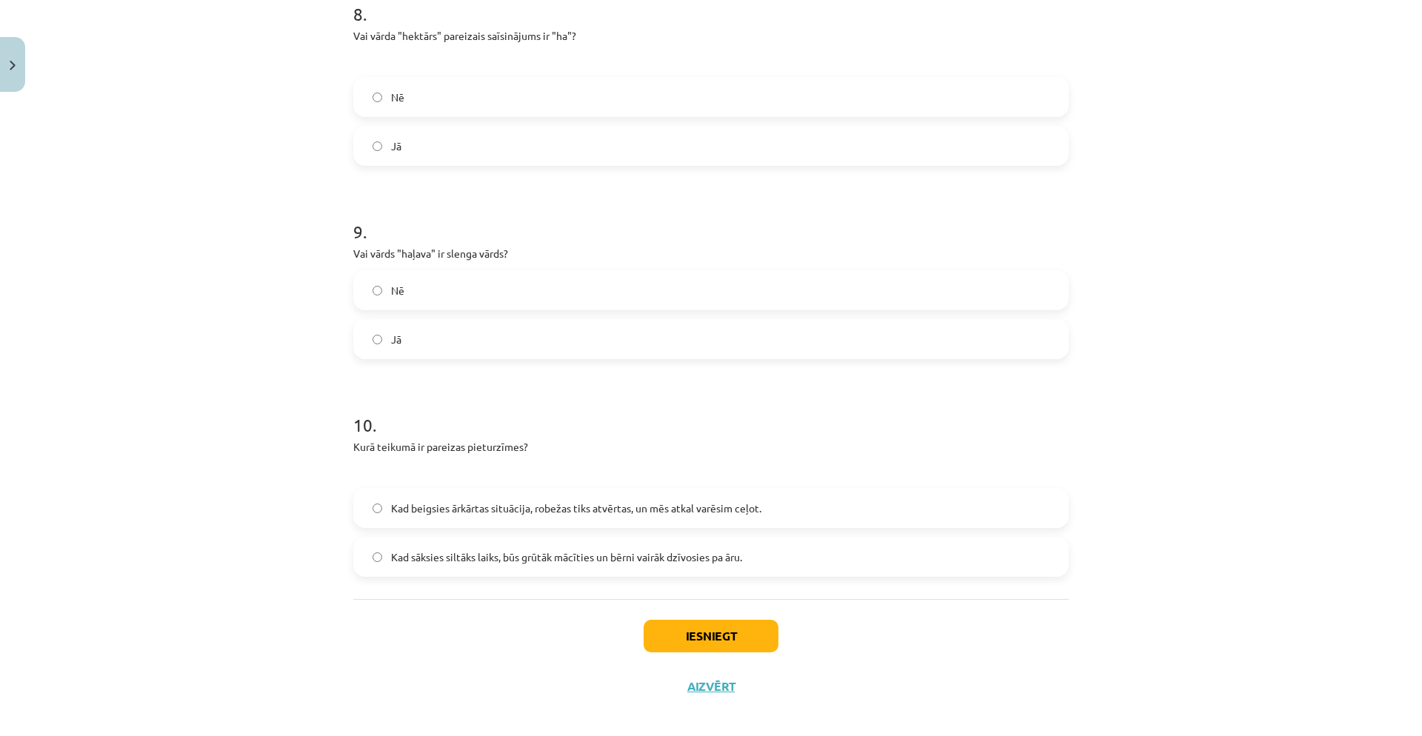
scroll to position [1894, 0]
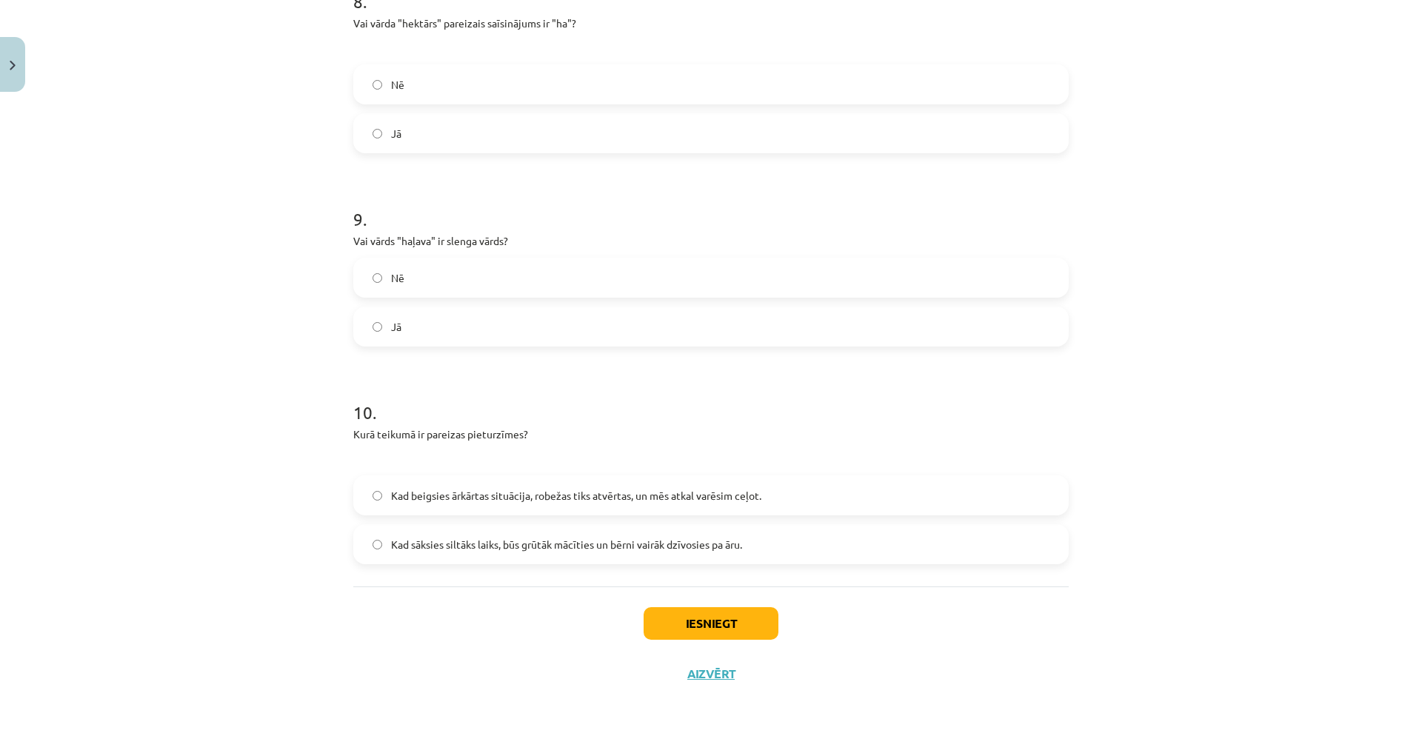
click at [469, 504] on label "Kad beigsies ārkārtas situācija, robežas tiks atvērtas, un mēs atkal varēsim ce…" at bounding box center [711, 495] width 713 height 37
click at [681, 528] on button "Iesniegt" at bounding box center [711, 623] width 135 height 33
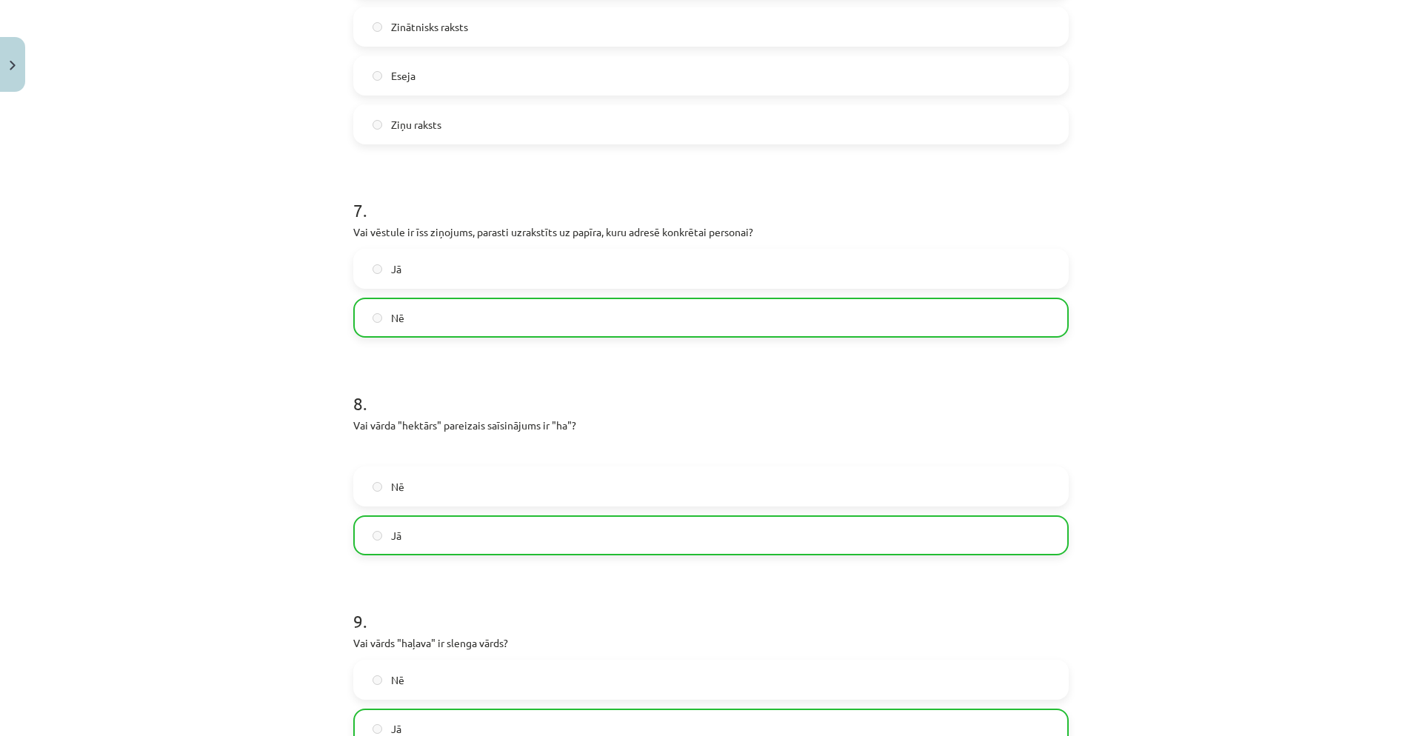
scroll to position [1942, 0]
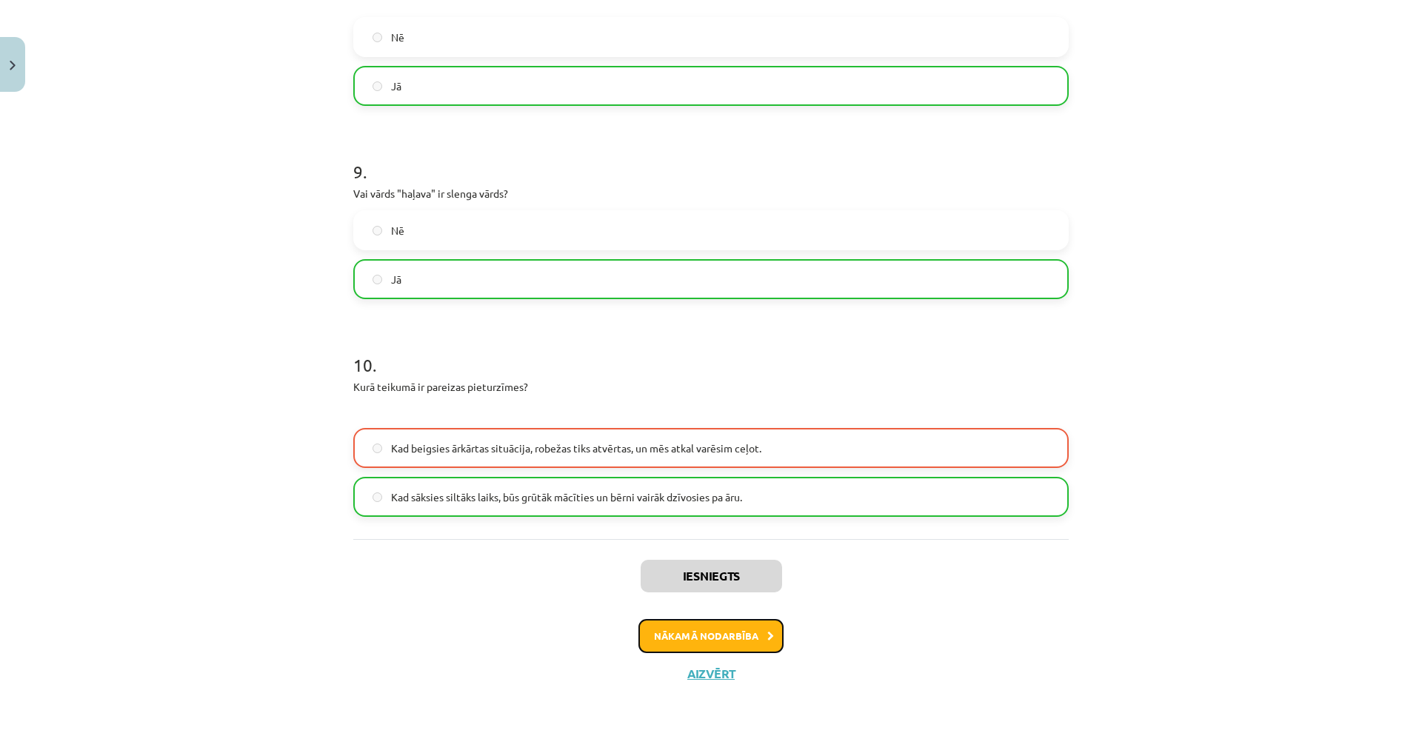
click at [701, 528] on button "Nākamā nodarbība" at bounding box center [711, 636] width 145 height 34
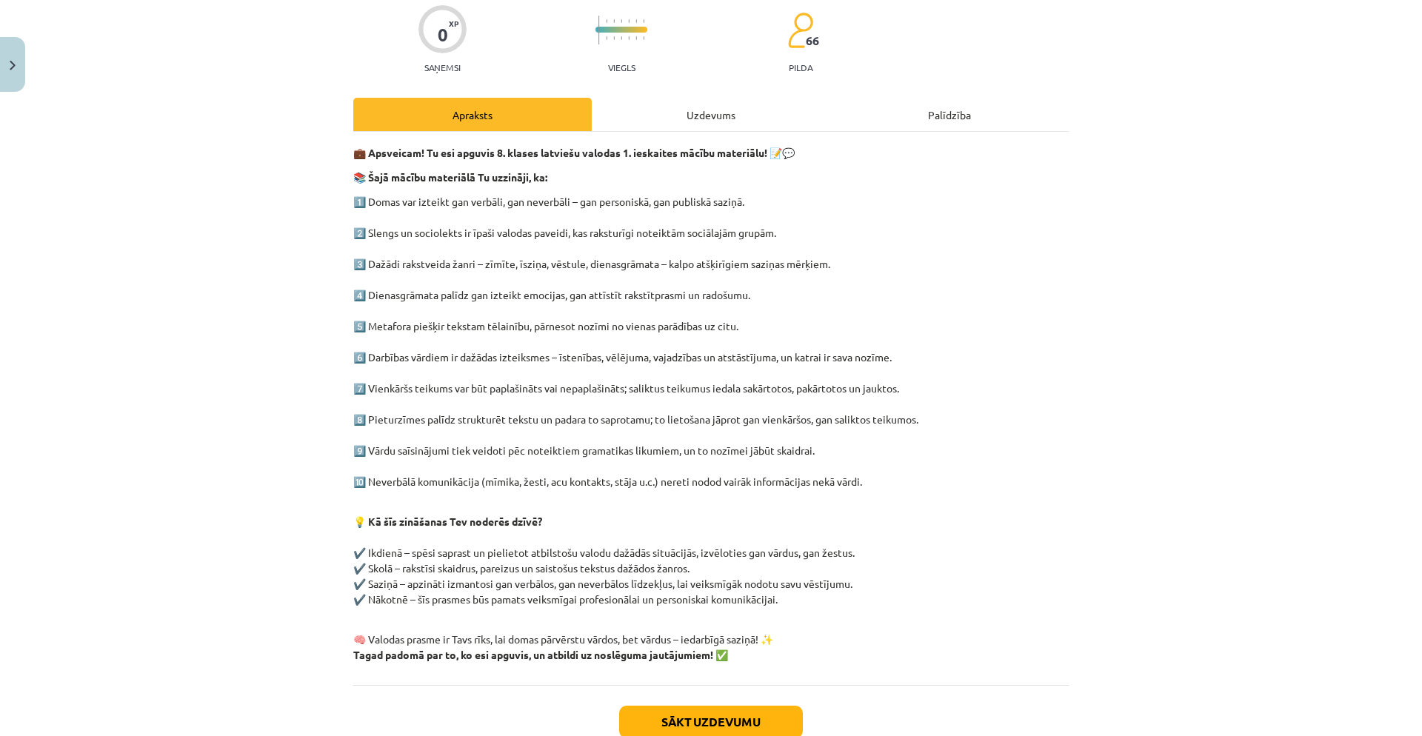
scroll to position [119, 0]
click at [708, 104] on div "Uzdevums" at bounding box center [711, 115] width 239 height 33
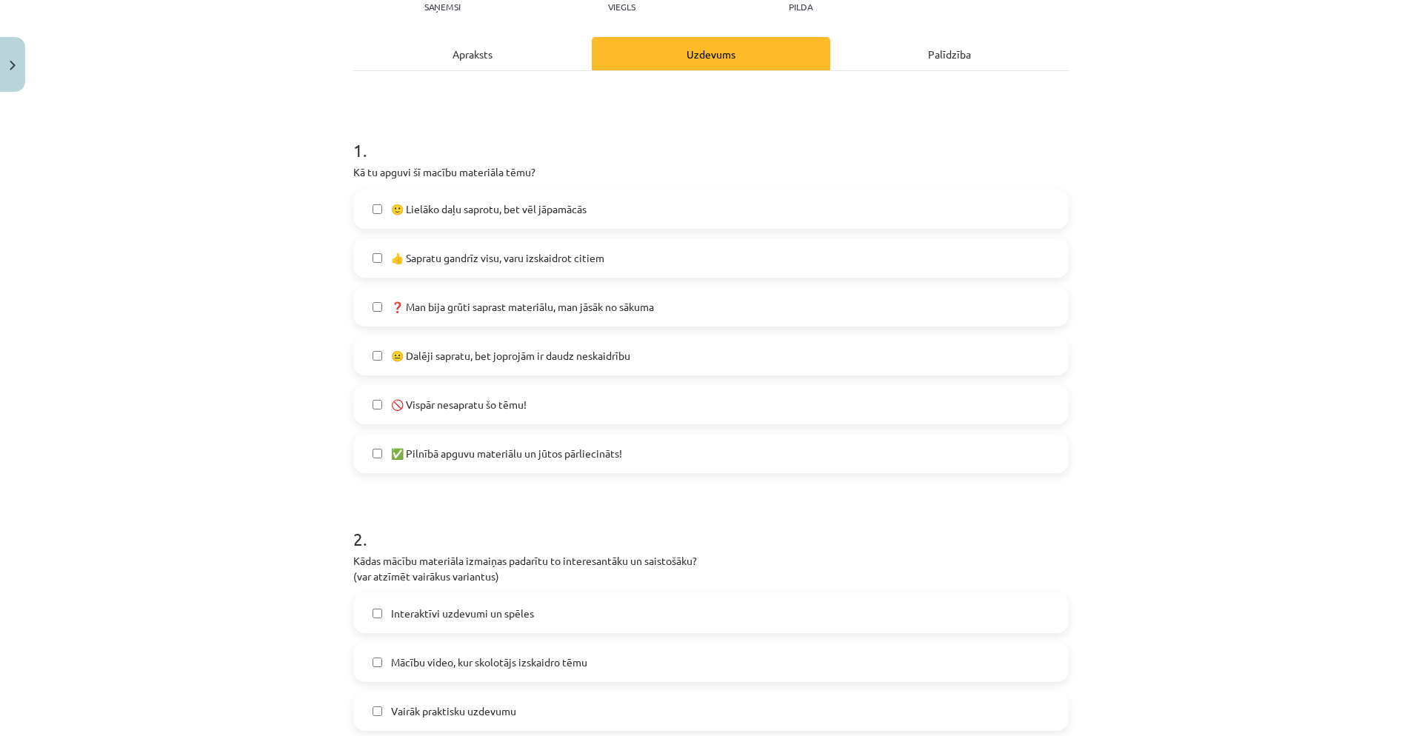
scroll to position [181, 0]
click at [517, 263] on span "👍 Sapratu gandrīz visu, varu izskaidrot citiem" at bounding box center [497, 258] width 213 height 16
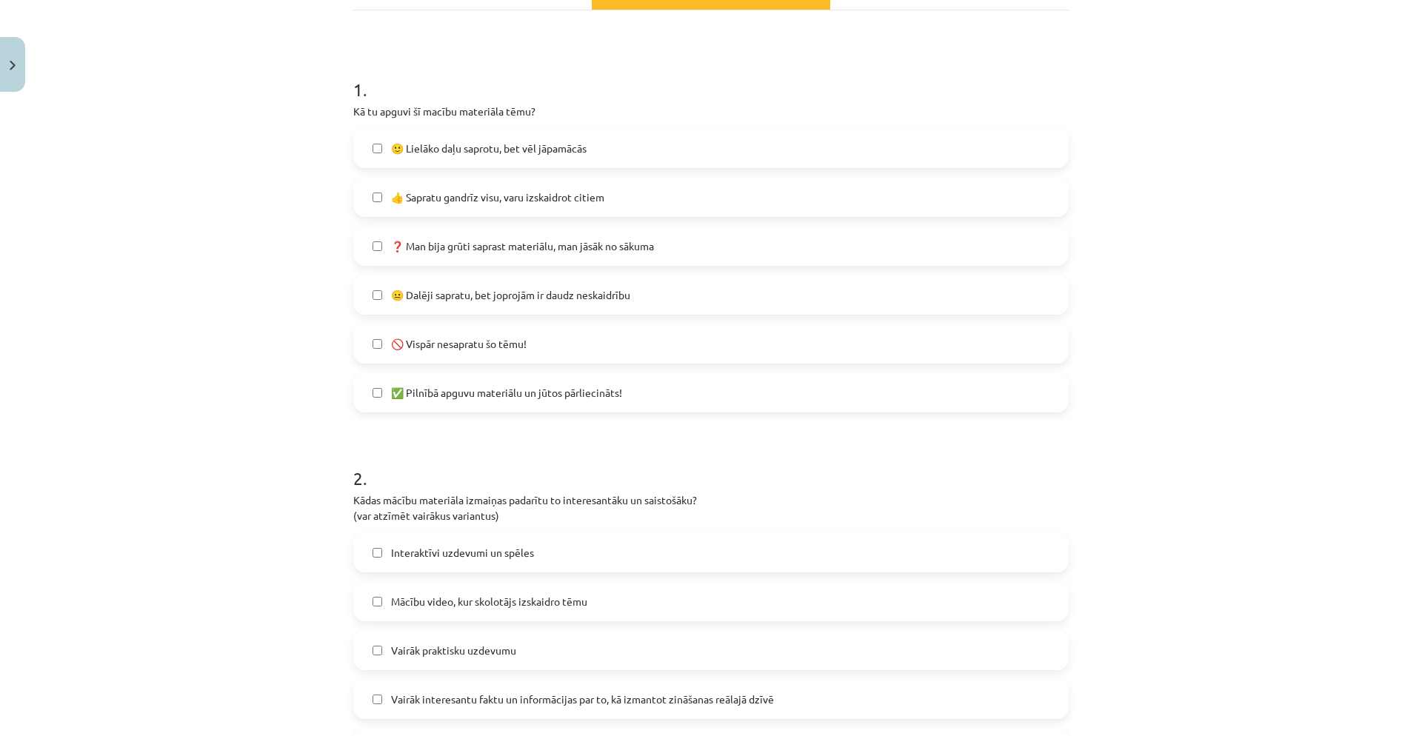
scroll to position [242, 0]
click at [569, 149] on span "🙂 Lielāko daļu saprotu, bet vēl jāpamācās" at bounding box center [489, 148] width 196 height 16
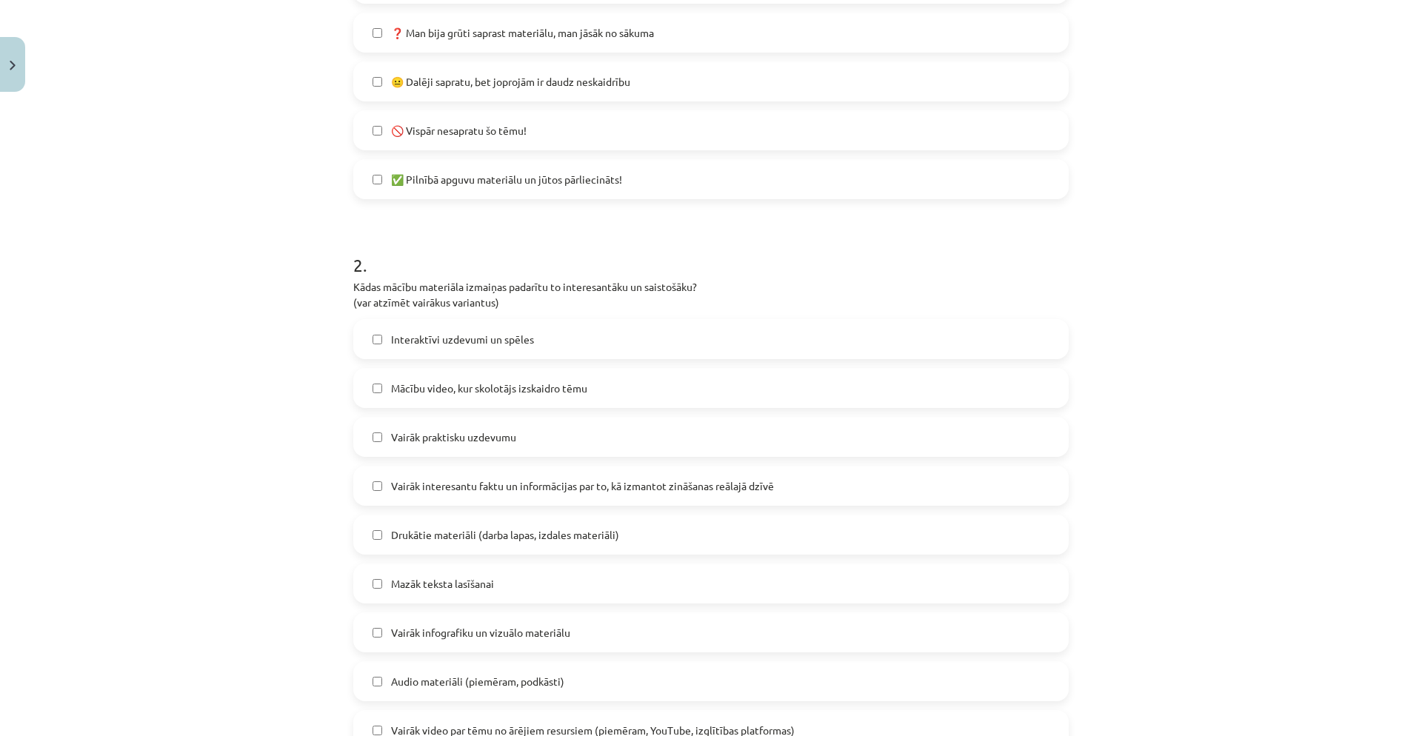
scroll to position [647, 0]
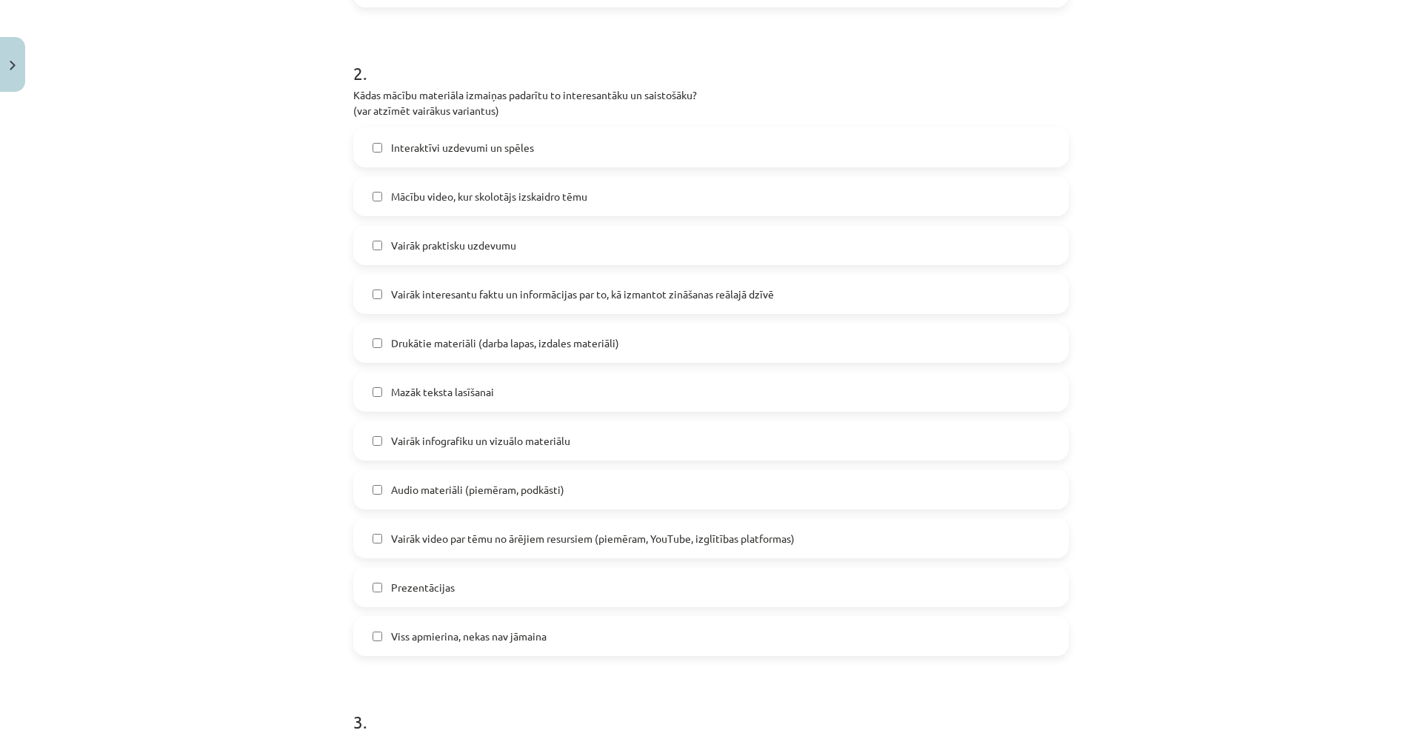
click at [484, 195] on span "Mācību video, kur skolotājs izskaidro tēmu" at bounding box center [489, 197] width 196 height 16
click at [470, 399] on label "Mazāk teksta lasīšanai" at bounding box center [711, 391] width 713 height 37
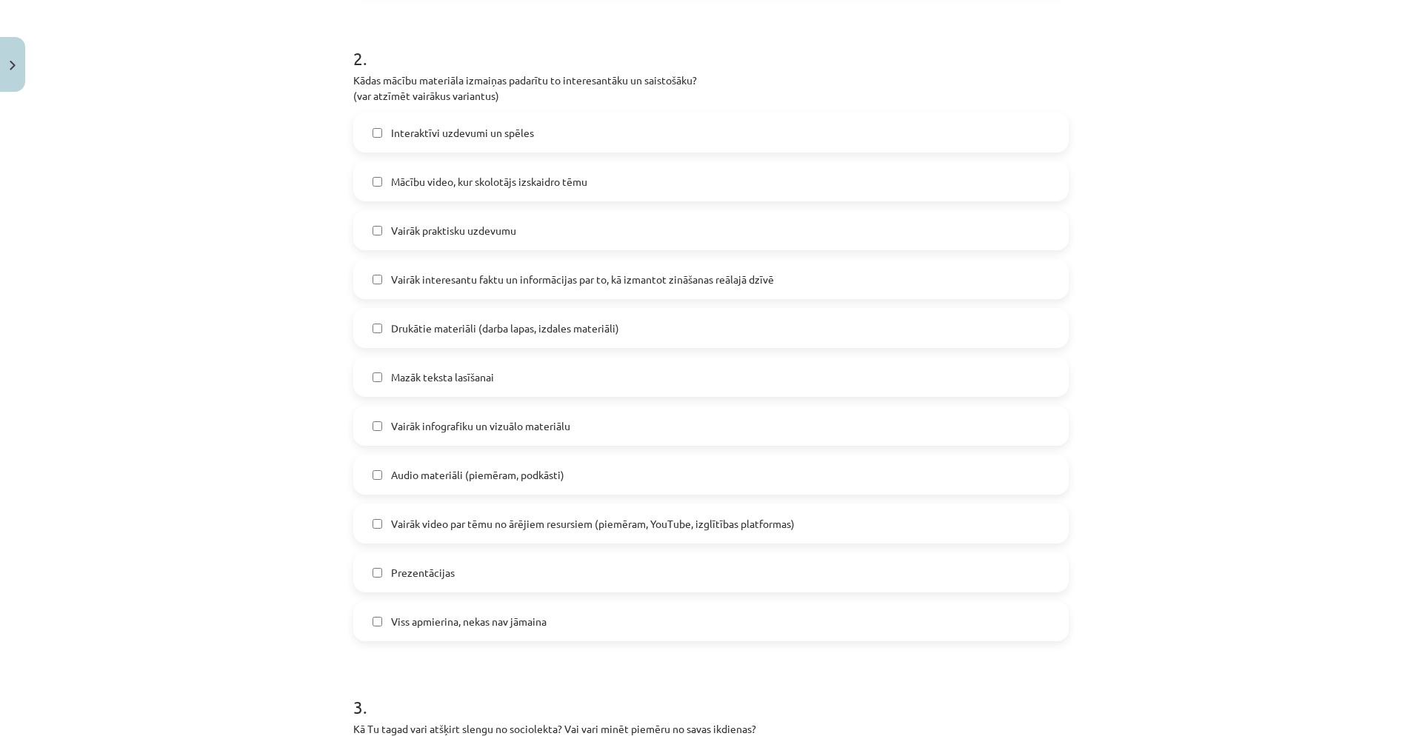
scroll to position [664, 0]
click at [422, 421] on span "Vairāk infografiku un vizuālo materiālu" at bounding box center [480, 424] width 179 height 16
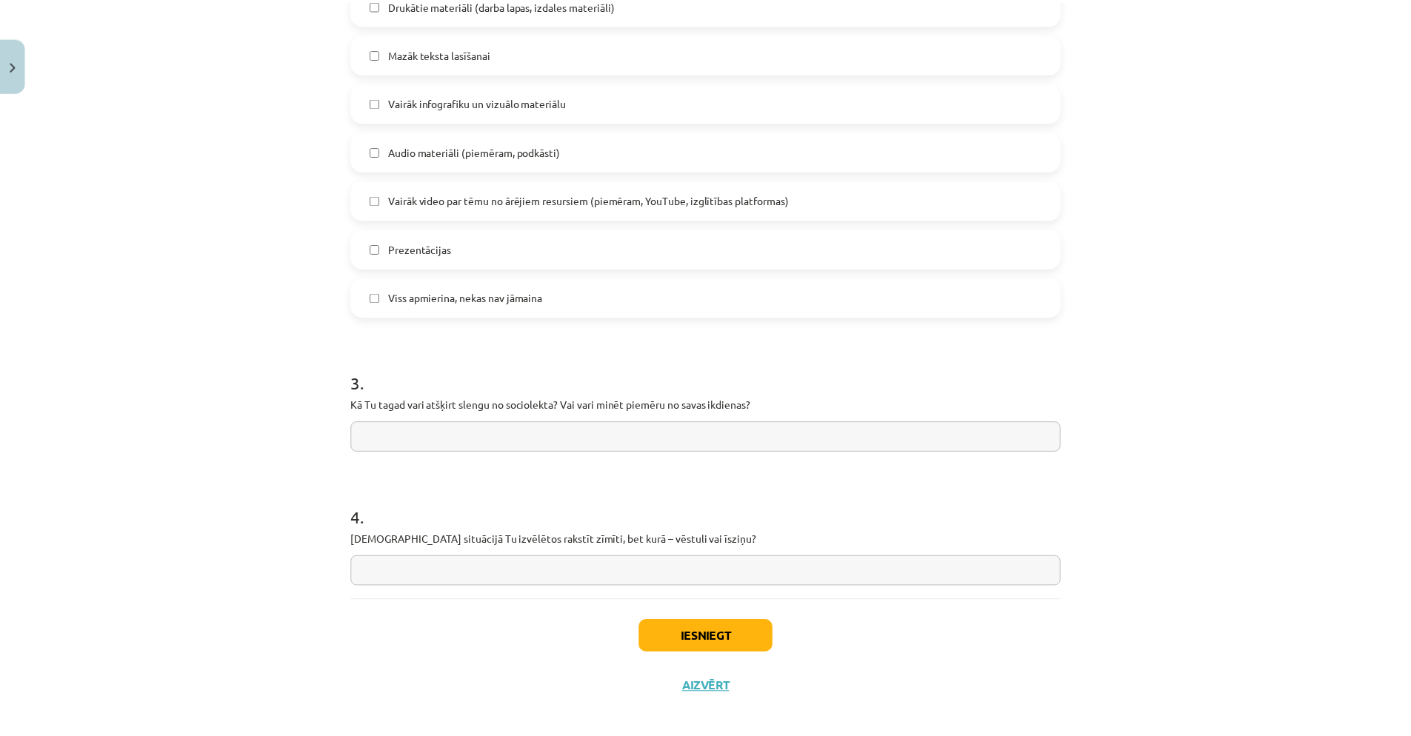
scroll to position [999, 0]
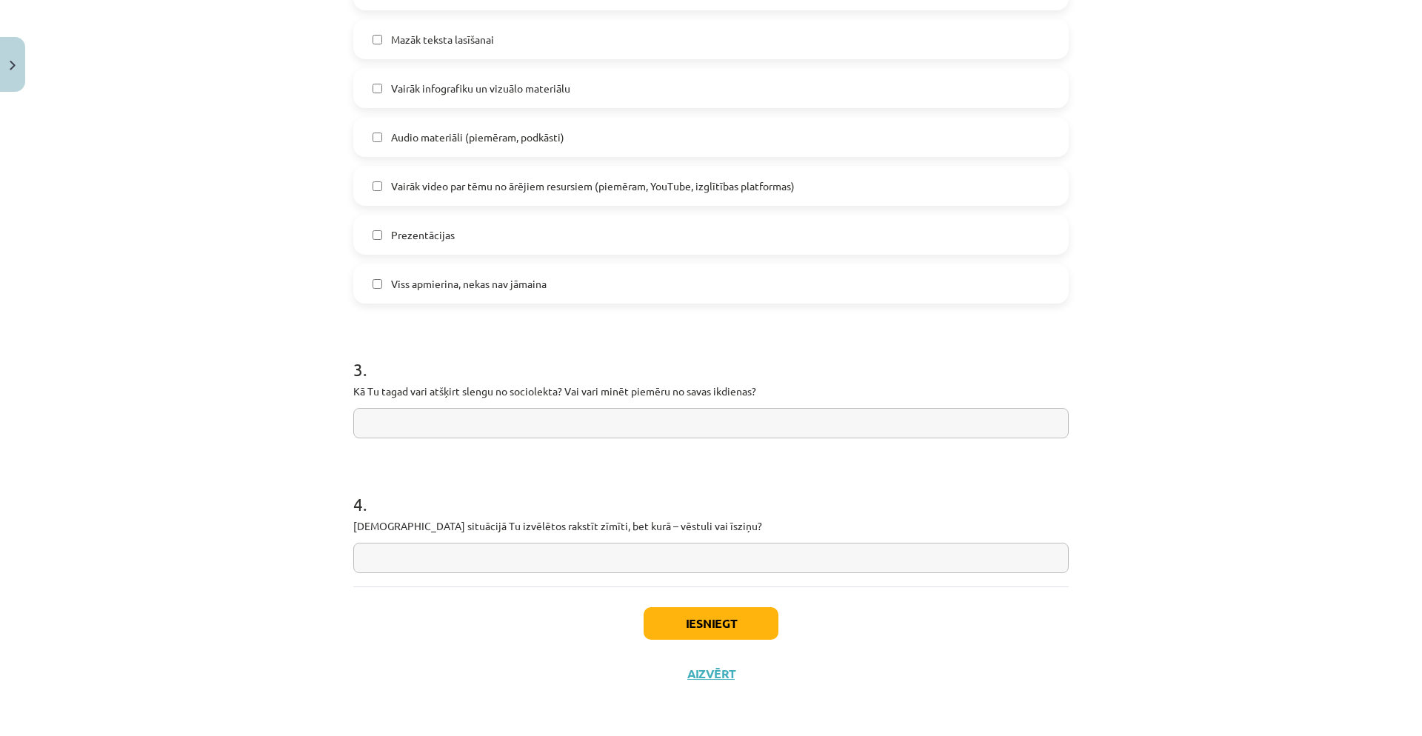
click at [517, 194] on label "Vairāk video par tēmu no ārējiem resursiem (piemēram, YouTube, izglītības platf…" at bounding box center [711, 185] width 713 height 37
click at [454, 420] on input "text" at bounding box center [711, 423] width 716 height 30
type input "*"
type input "**********"
click at [518, 528] on input "text" at bounding box center [711, 558] width 716 height 30
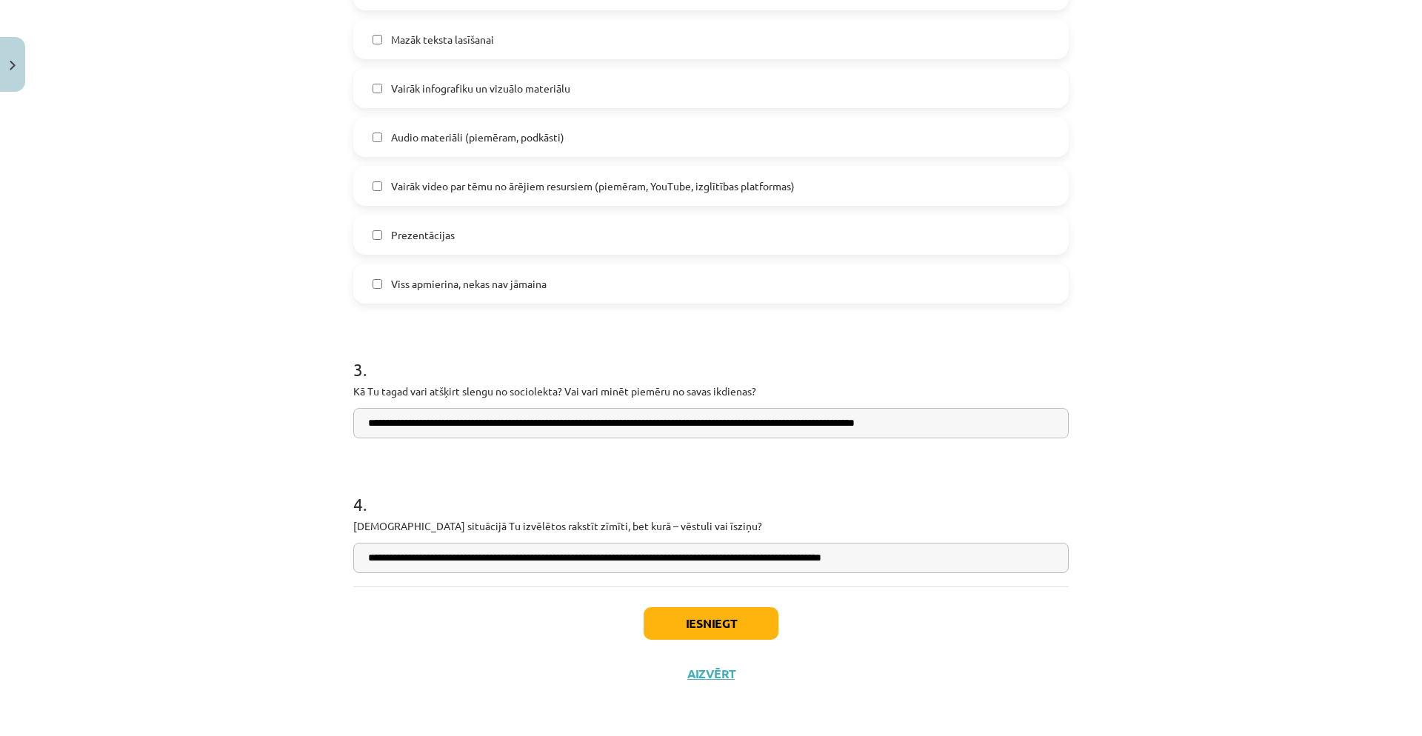
type input "**********"
click at [706, 528] on button "Iesniegt" at bounding box center [711, 623] width 135 height 33
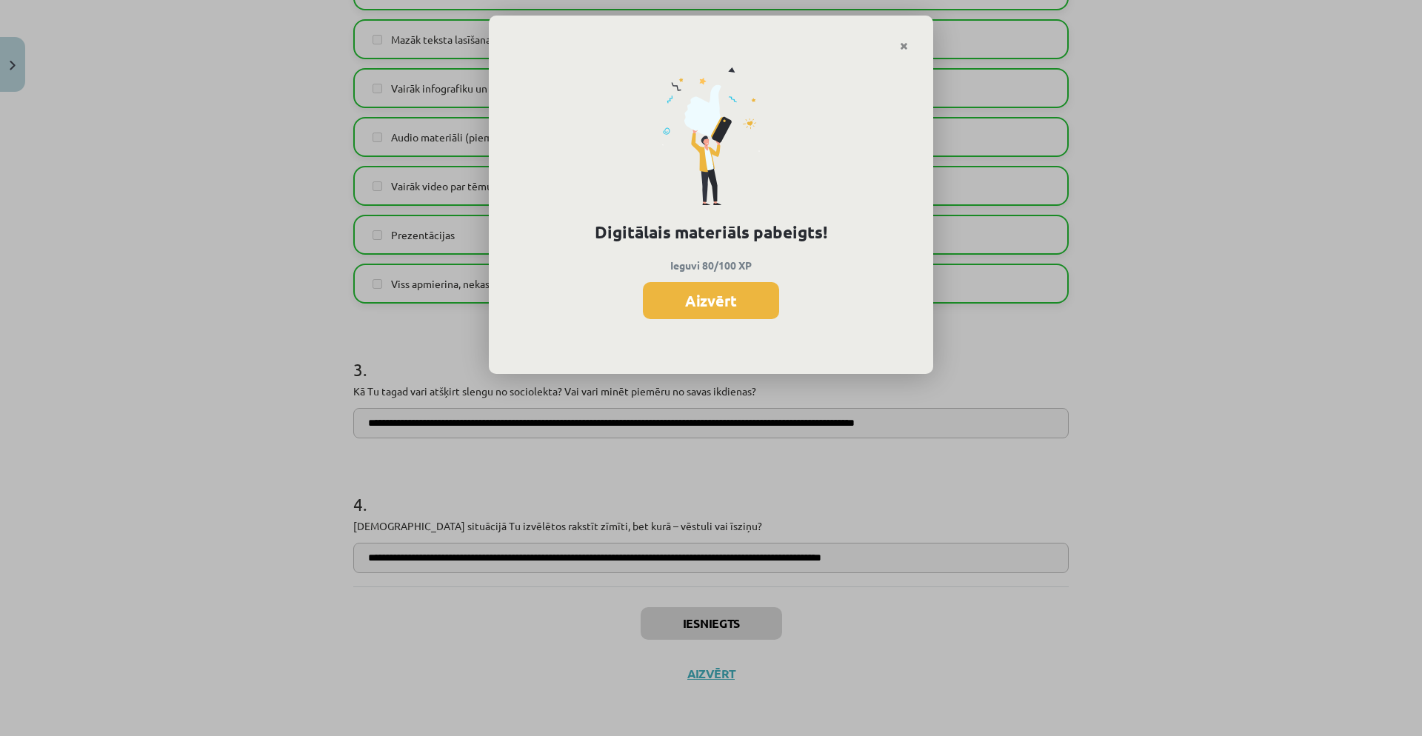
click at [739, 299] on button "Aizvērt" at bounding box center [711, 300] width 136 height 37
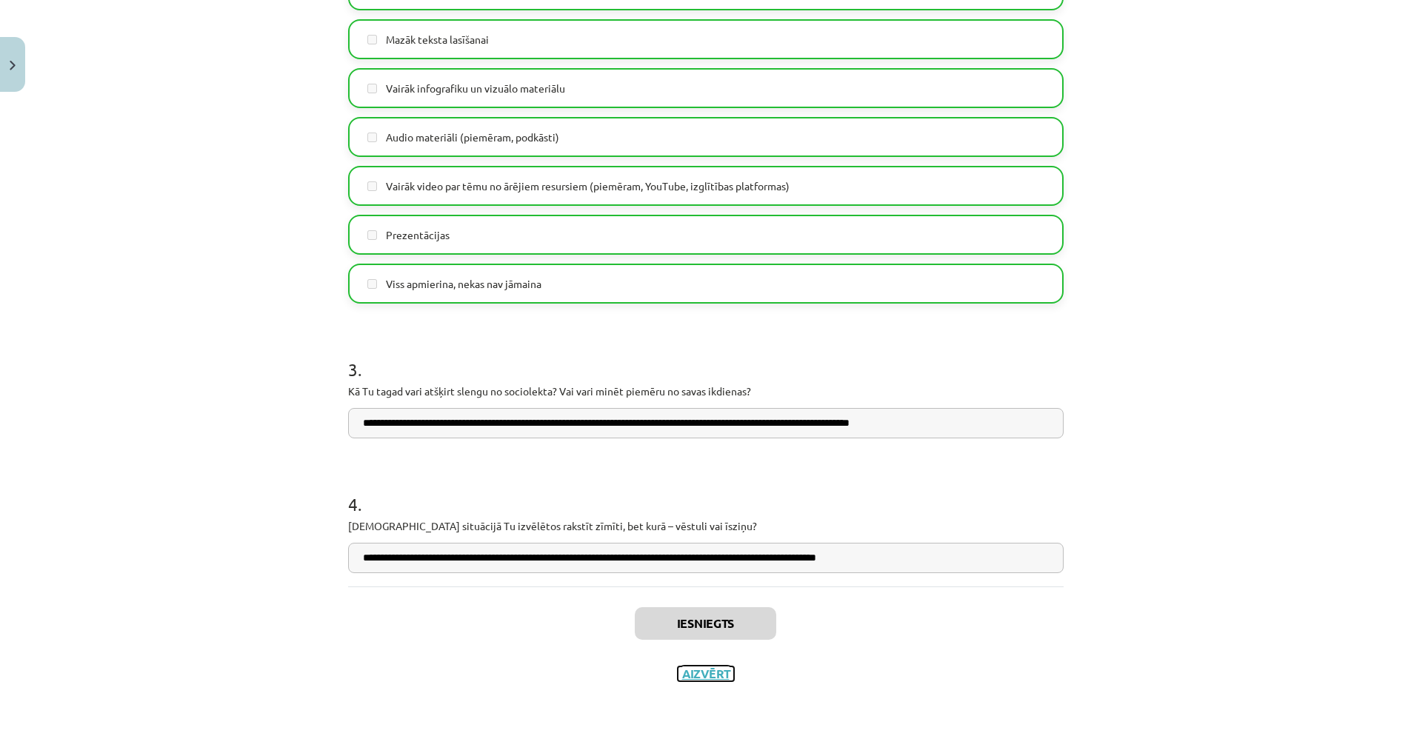
click at [703, 528] on button "Aizvērt" at bounding box center [706, 674] width 56 height 15
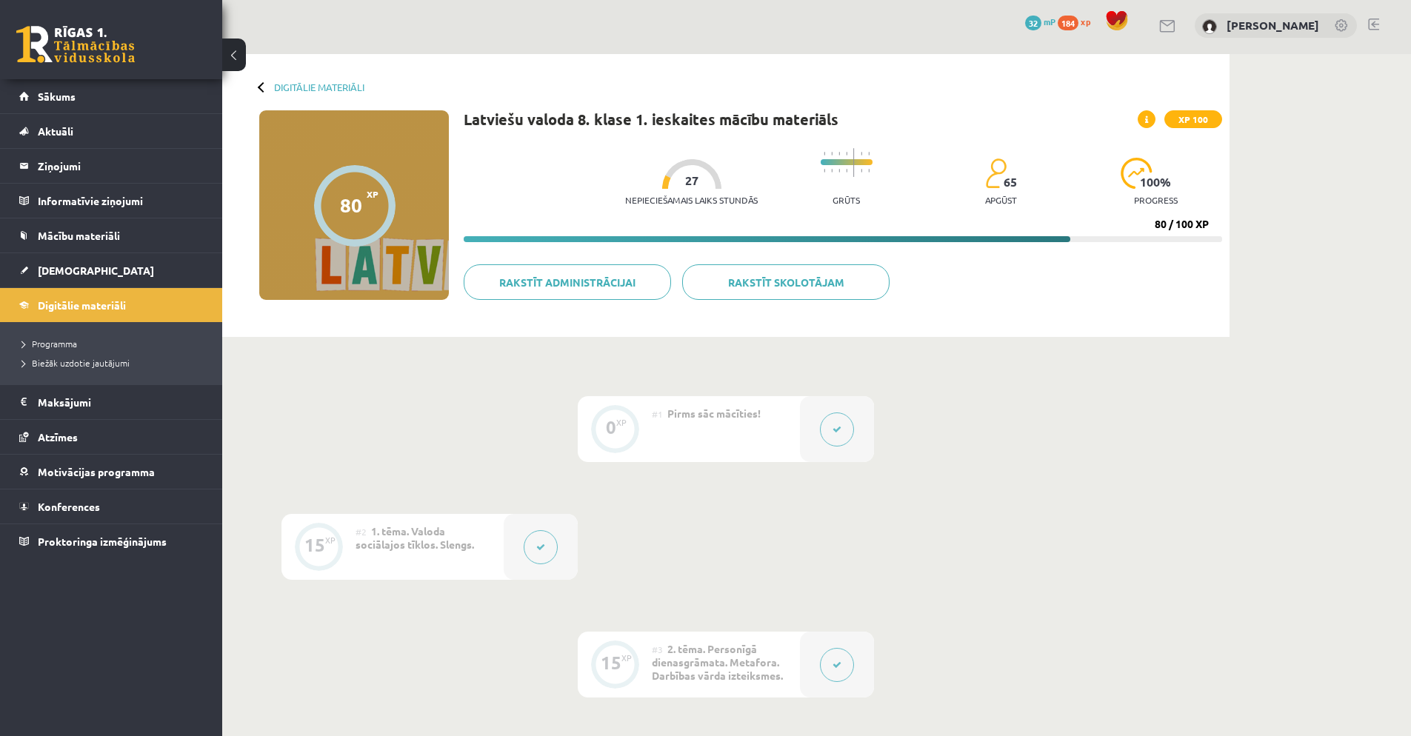
click at [259, 84] on div "Digitālie materiāli" at bounding box center [311, 86] width 105 height 11
click at [284, 88] on link "Digitālie materiāli" at bounding box center [319, 86] width 90 height 11
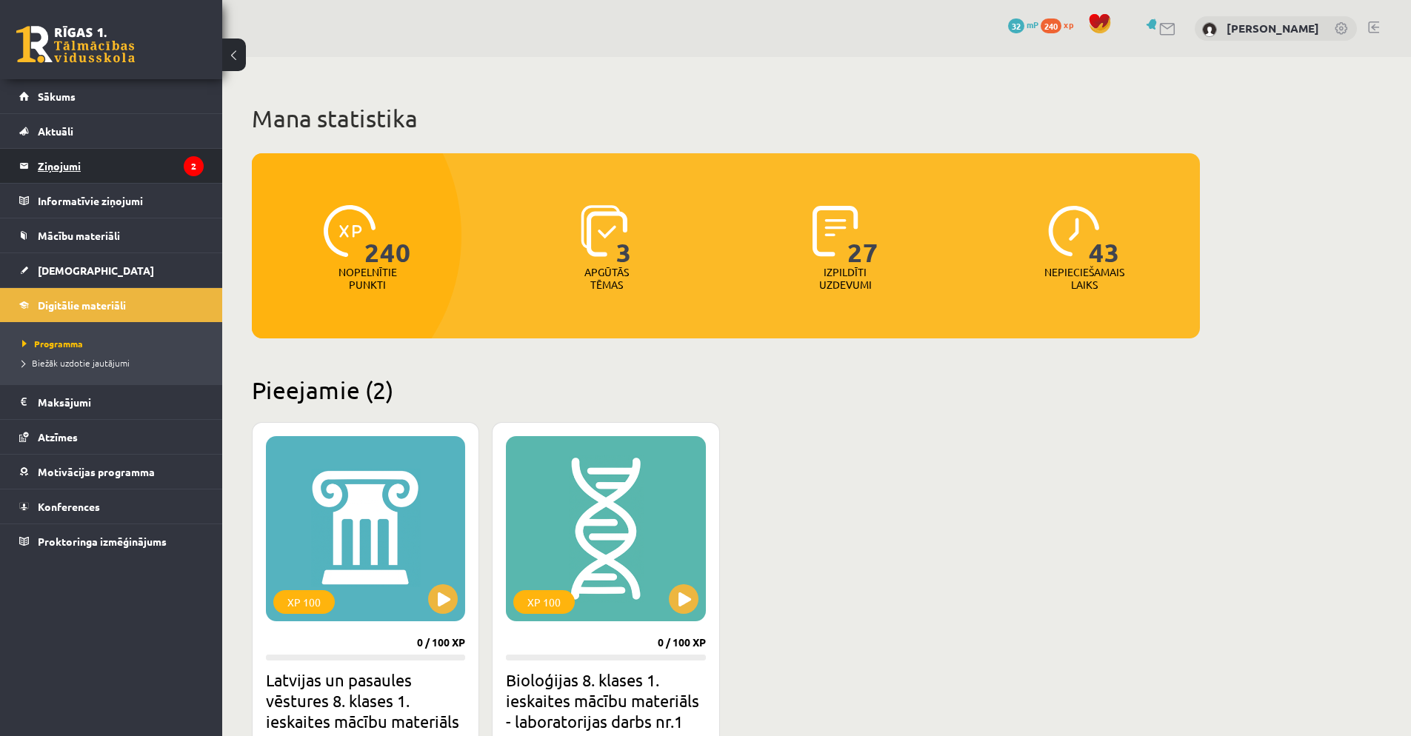
click at [188, 161] on icon "2" at bounding box center [194, 166] width 20 height 20
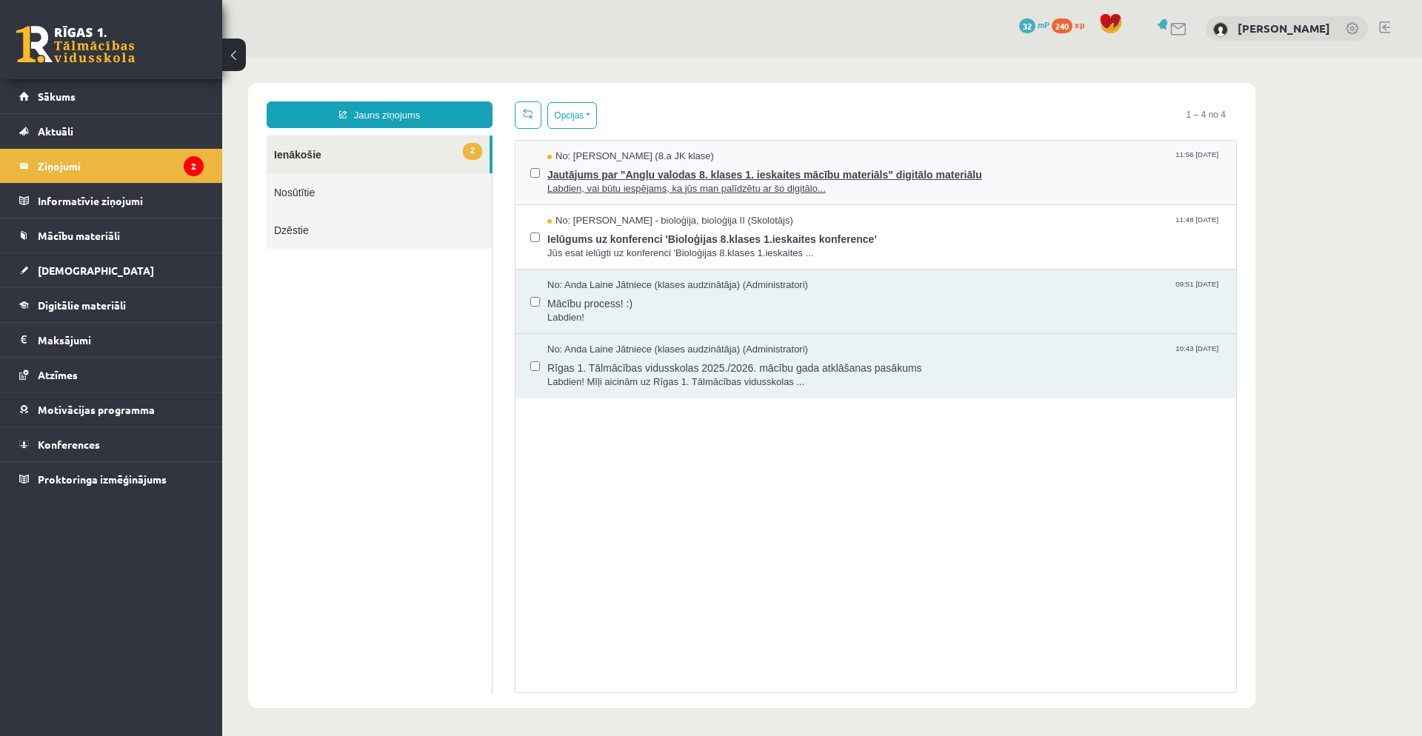
click at [759, 167] on span "Jautājums par "Angļu valodas 8. klases 1. ieskaites mācību materiāls" digitālo …" at bounding box center [884, 173] width 674 height 19
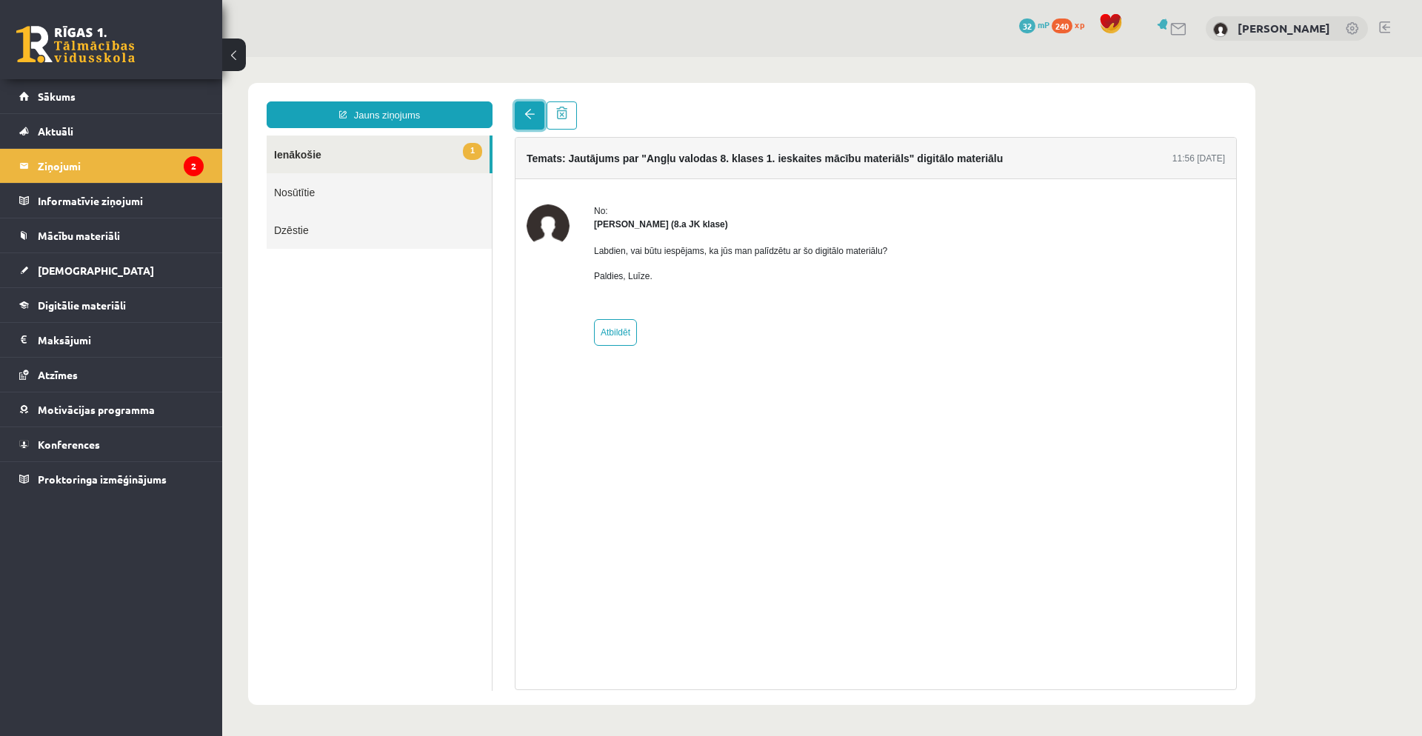
click at [517, 113] on link at bounding box center [530, 115] width 30 height 28
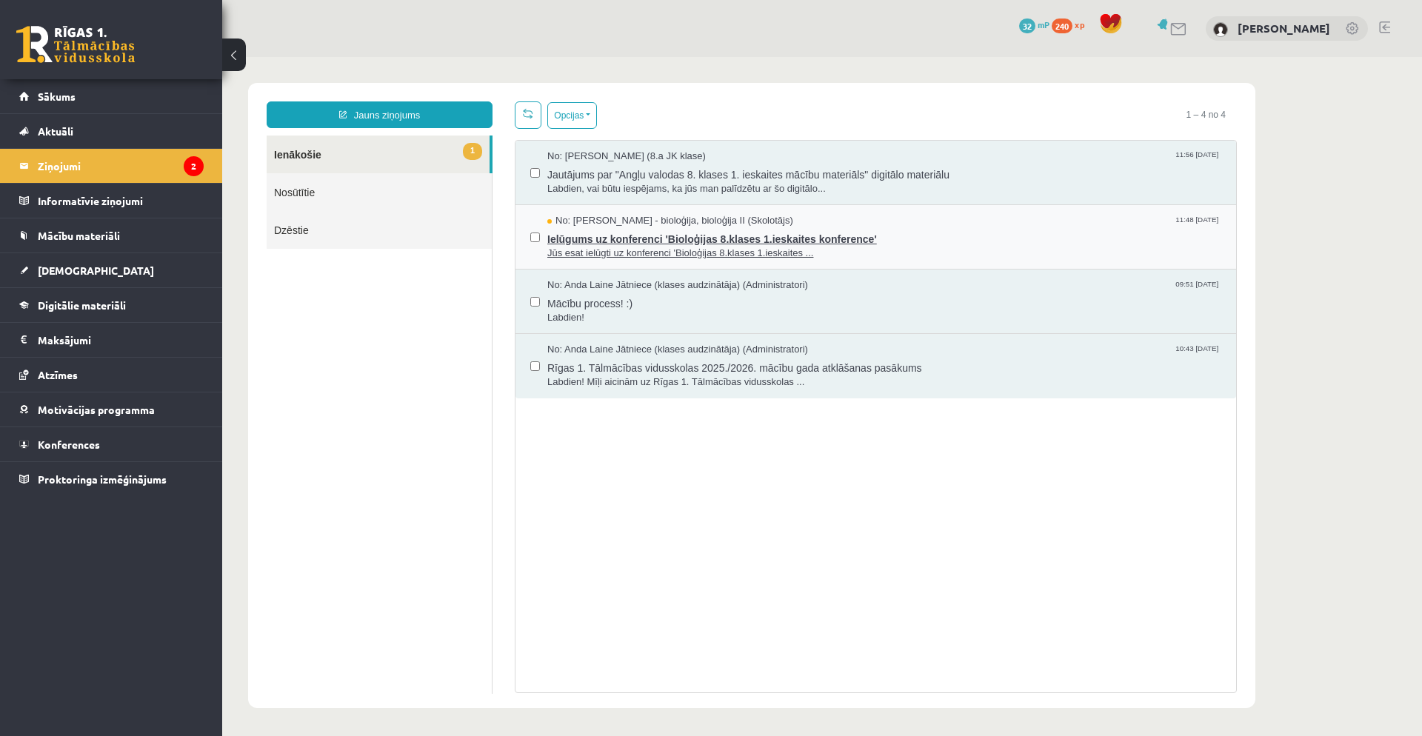
click at [668, 230] on span "Ielūgums uz konferenci 'Bioloģijas 8.klases 1.ieskaites konference'" at bounding box center [884, 237] width 674 height 19
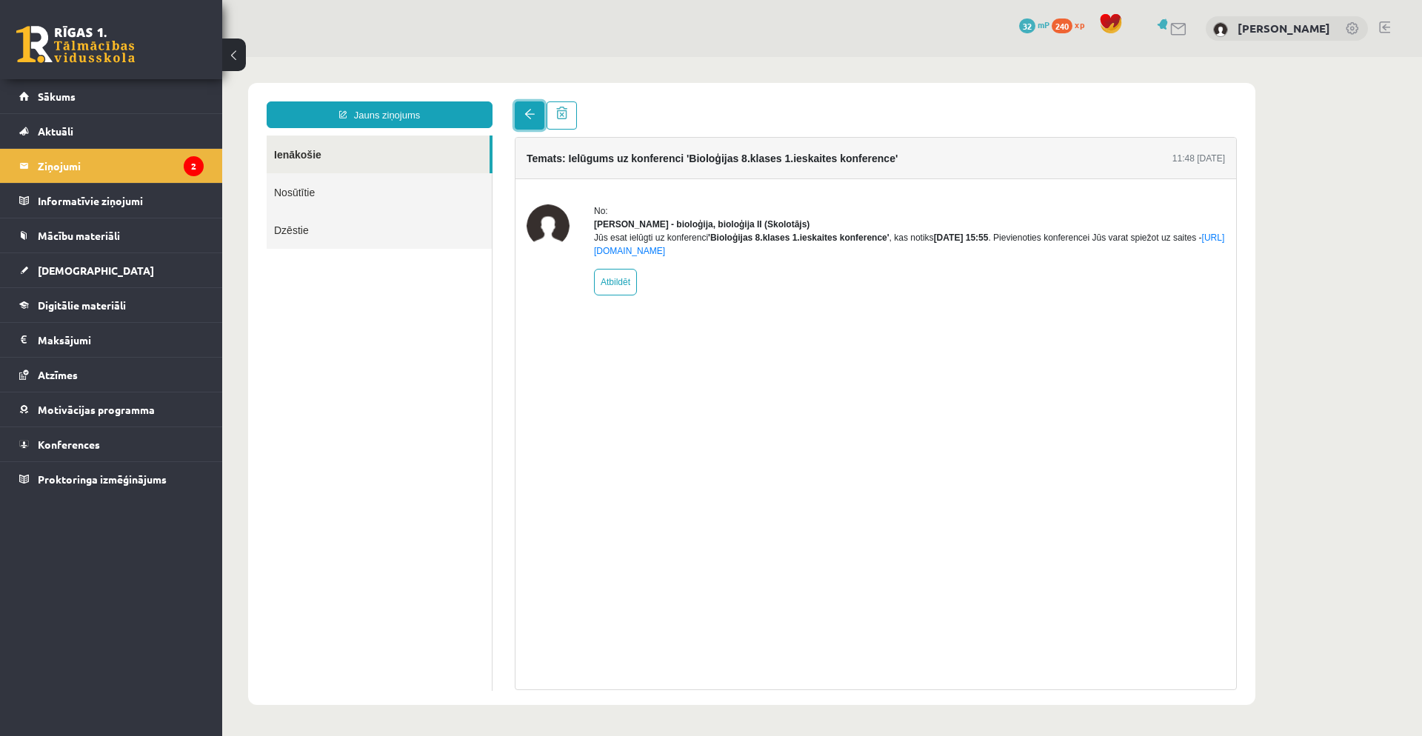
click at [524, 119] on span at bounding box center [529, 114] width 10 height 10
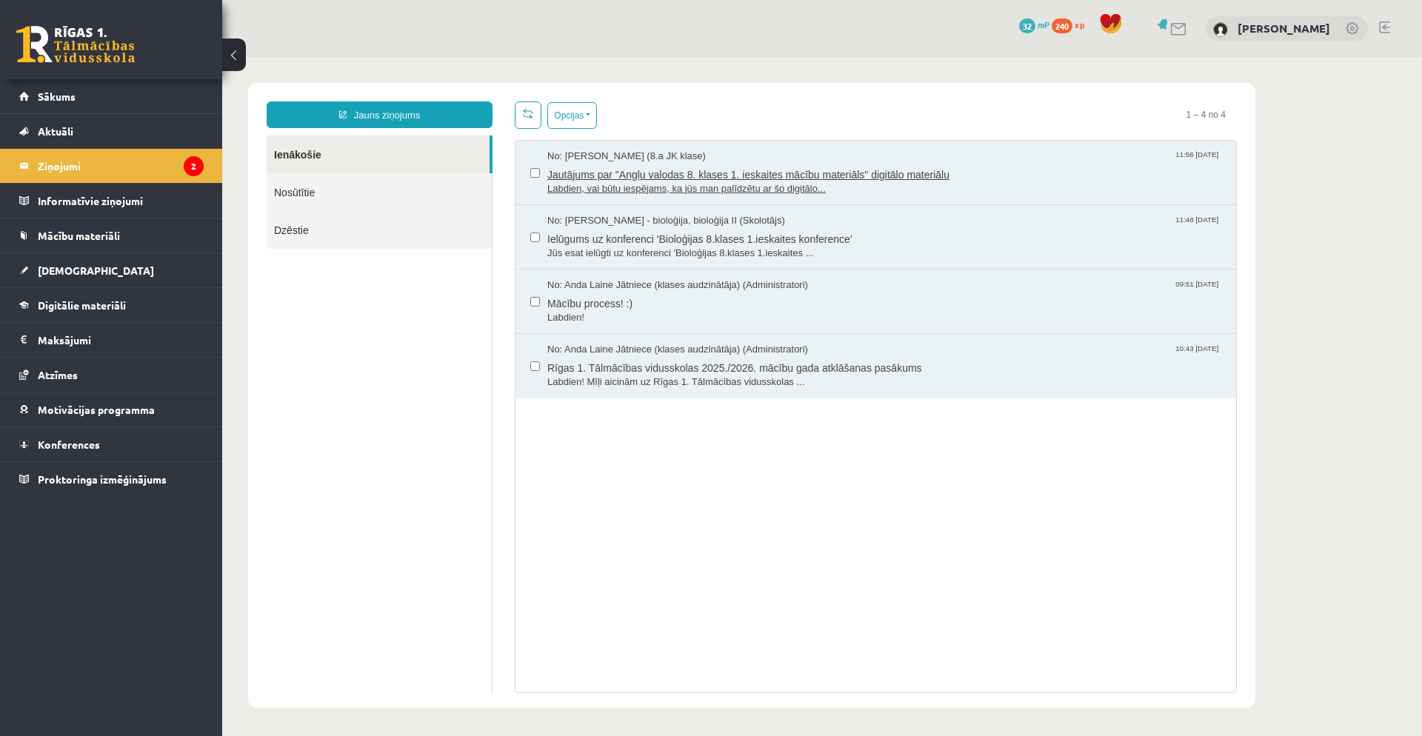
click at [581, 176] on span "Jautājums par "Angļu valodas 8. klases 1. ieskaites mācību materiāls" digitālo …" at bounding box center [884, 173] width 674 height 19
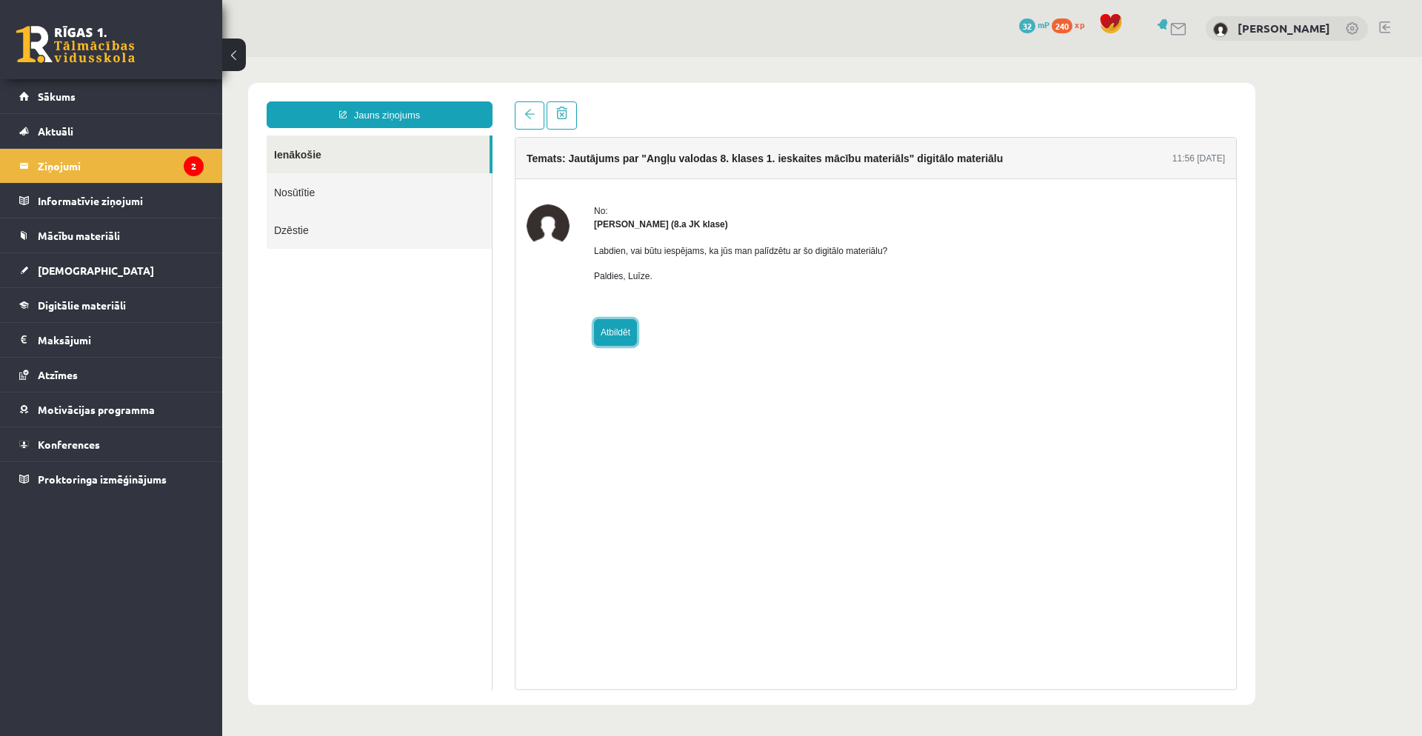
click at [599, 327] on link "Atbildēt" at bounding box center [615, 332] width 43 height 27
type input "**********"
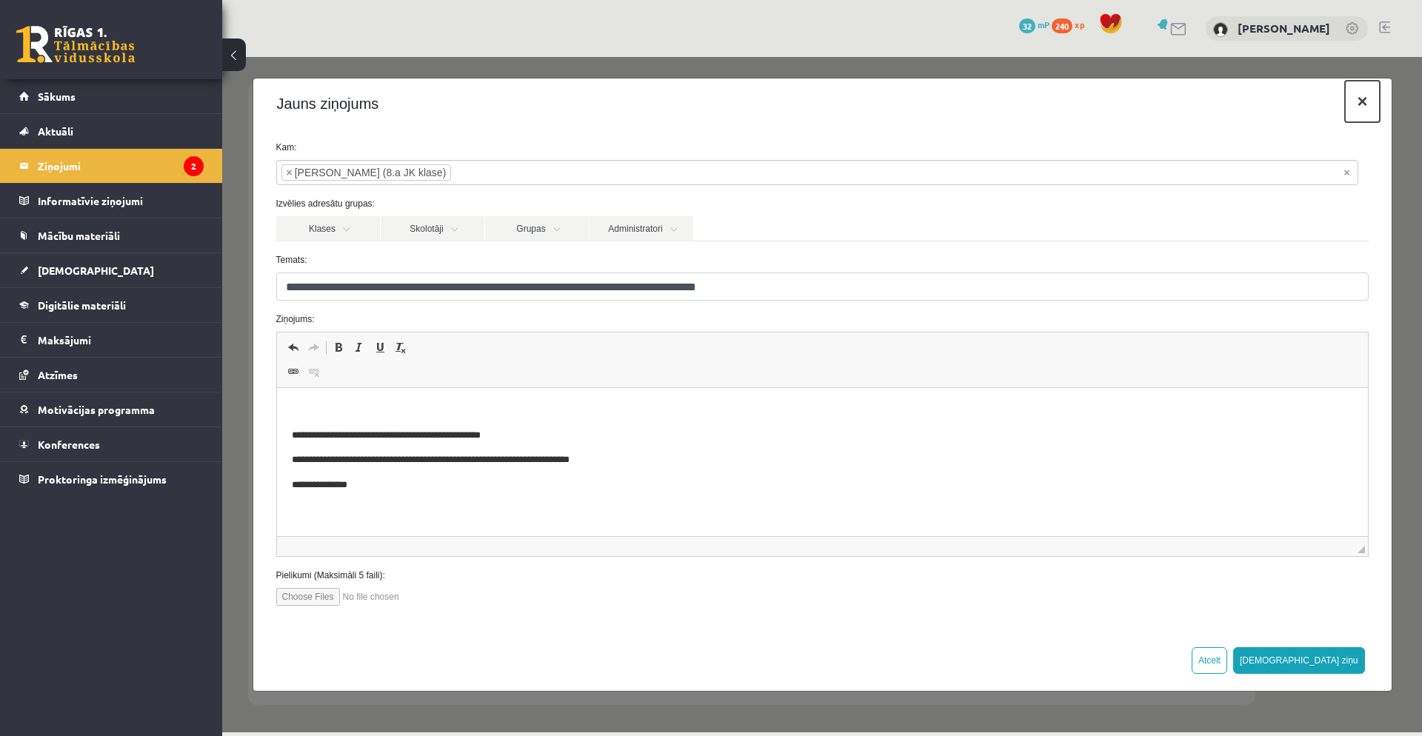
click at [1368, 104] on button "×" at bounding box center [1362, 101] width 34 height 41
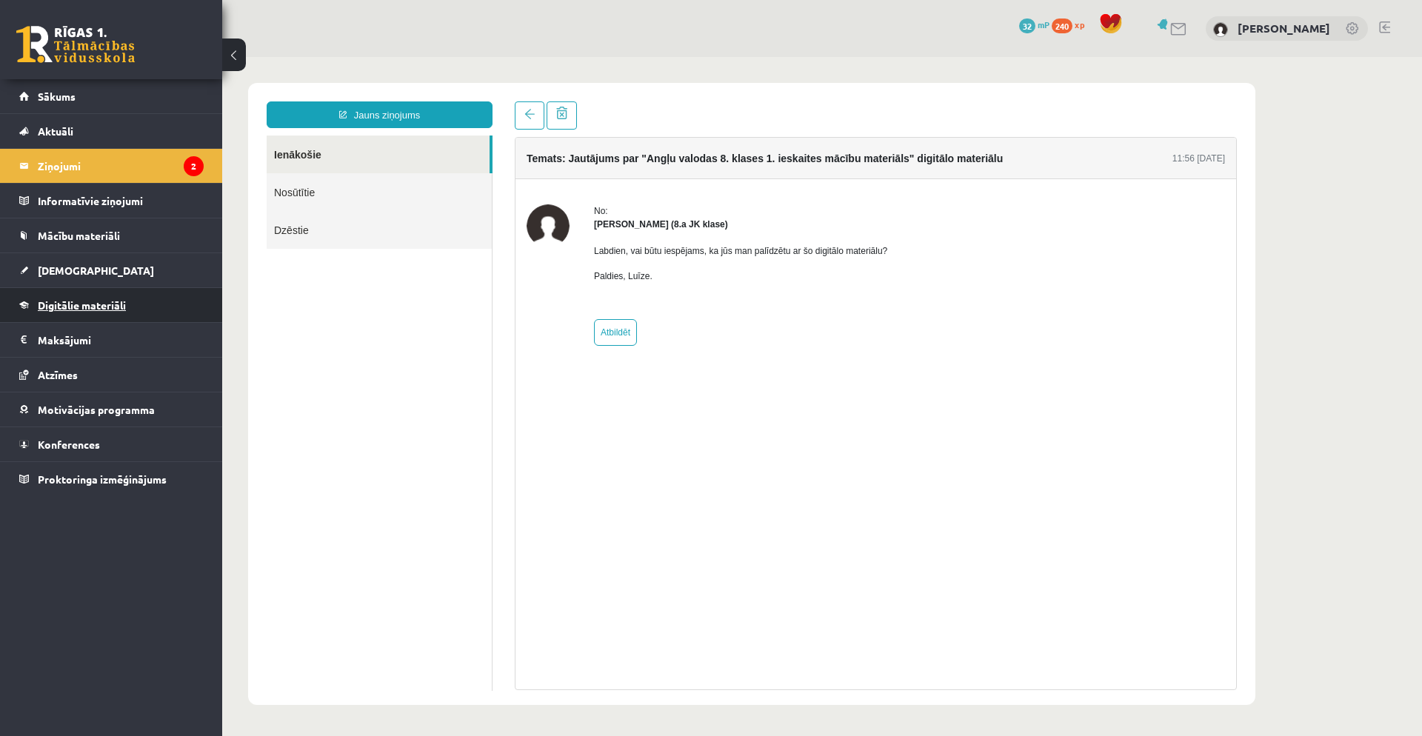
click at [107, 303] on span "Digitālie materiāli" at bounding box center [82, 305] width 88 height 13
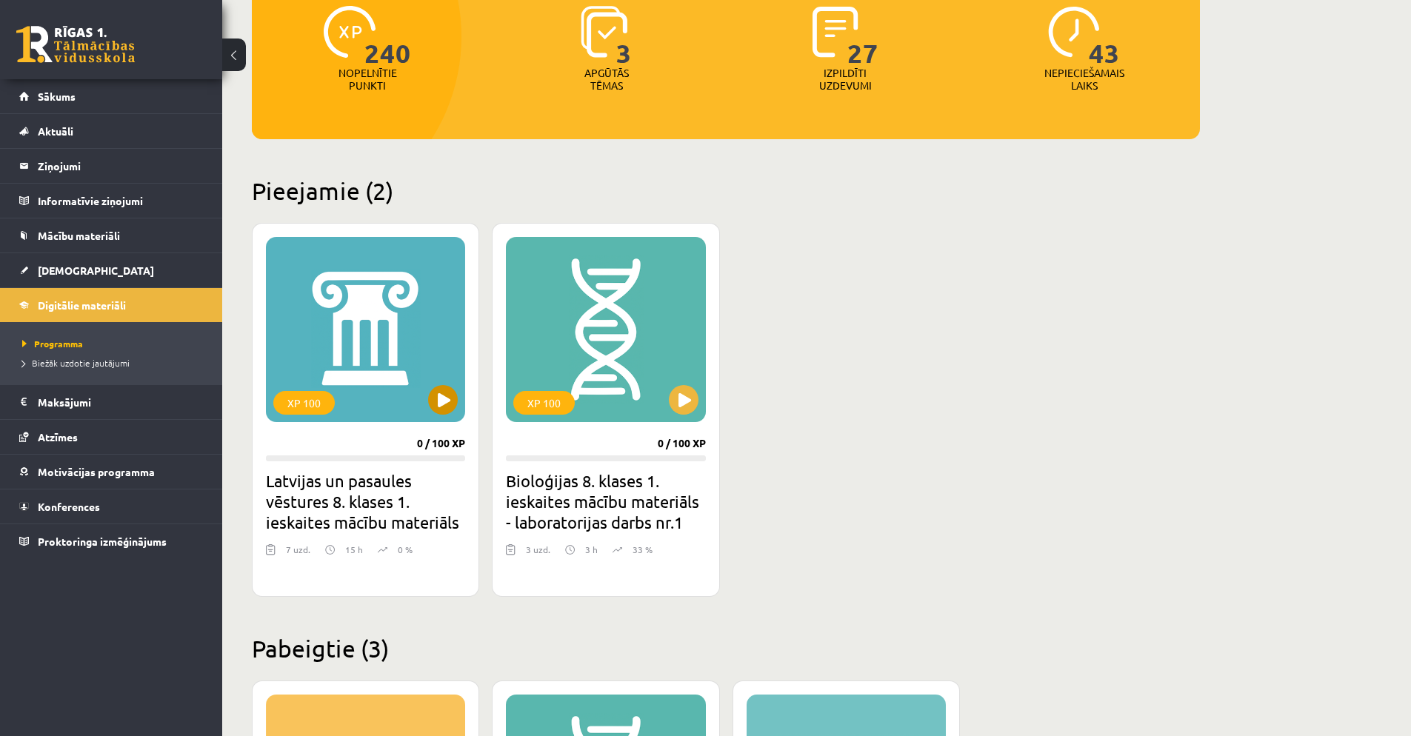
scroll to position [201, 0]
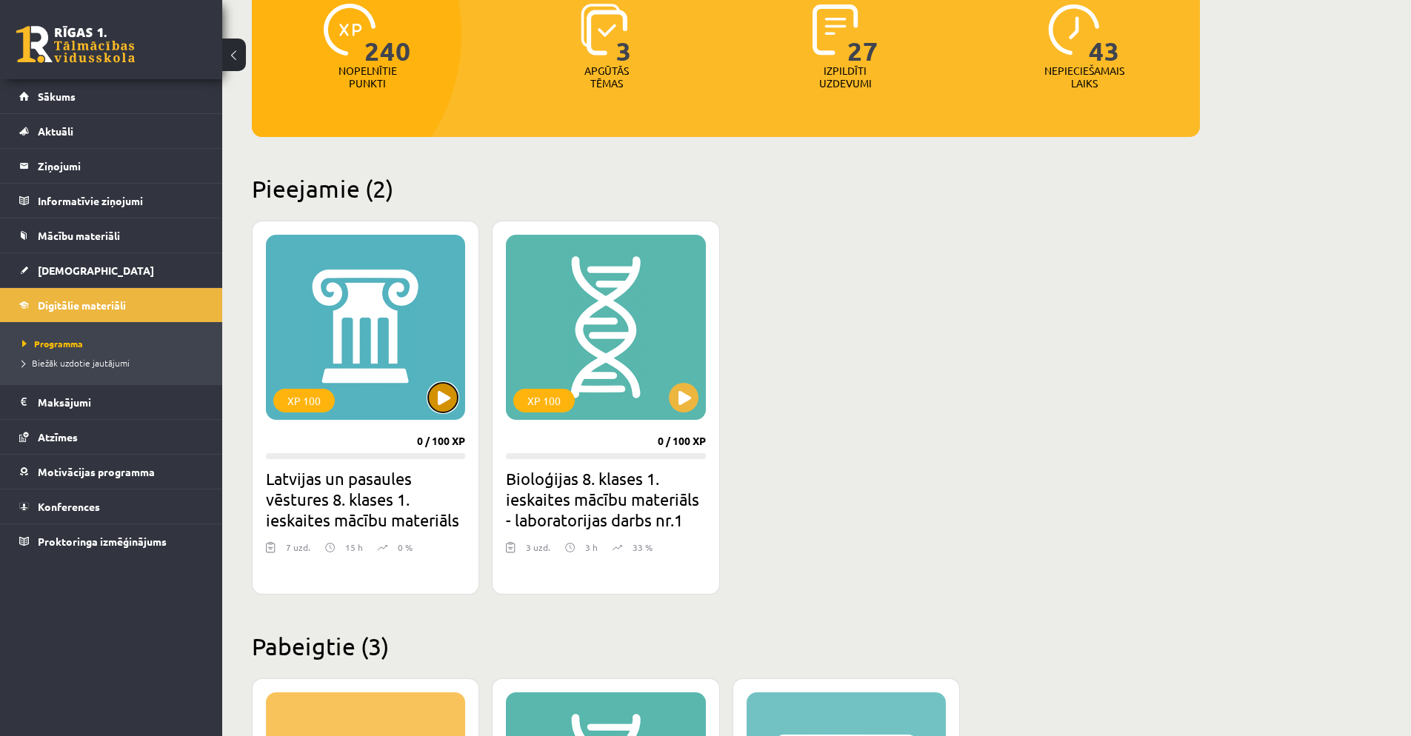
click at [441, 398] on button at bounding box center [443, 398] width 30 height 30
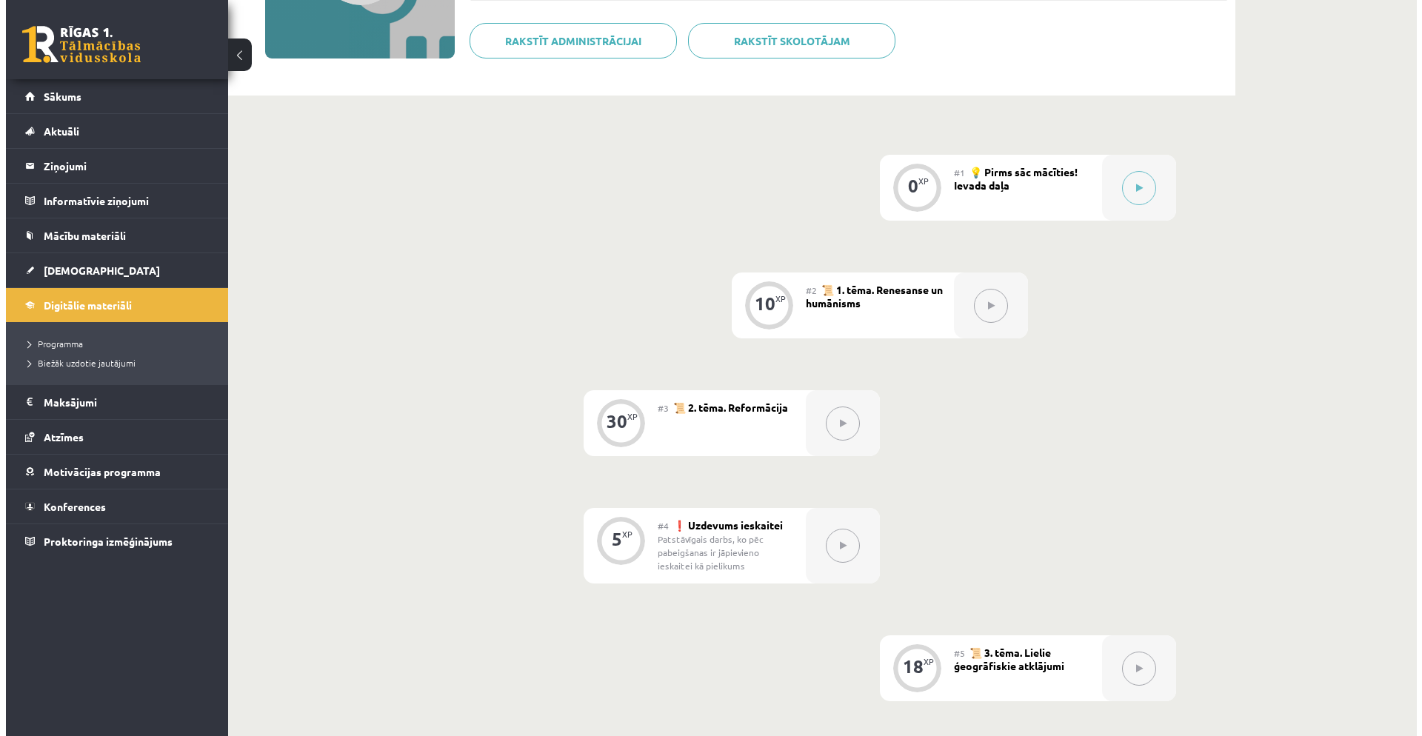
scroll to position [236, 0]
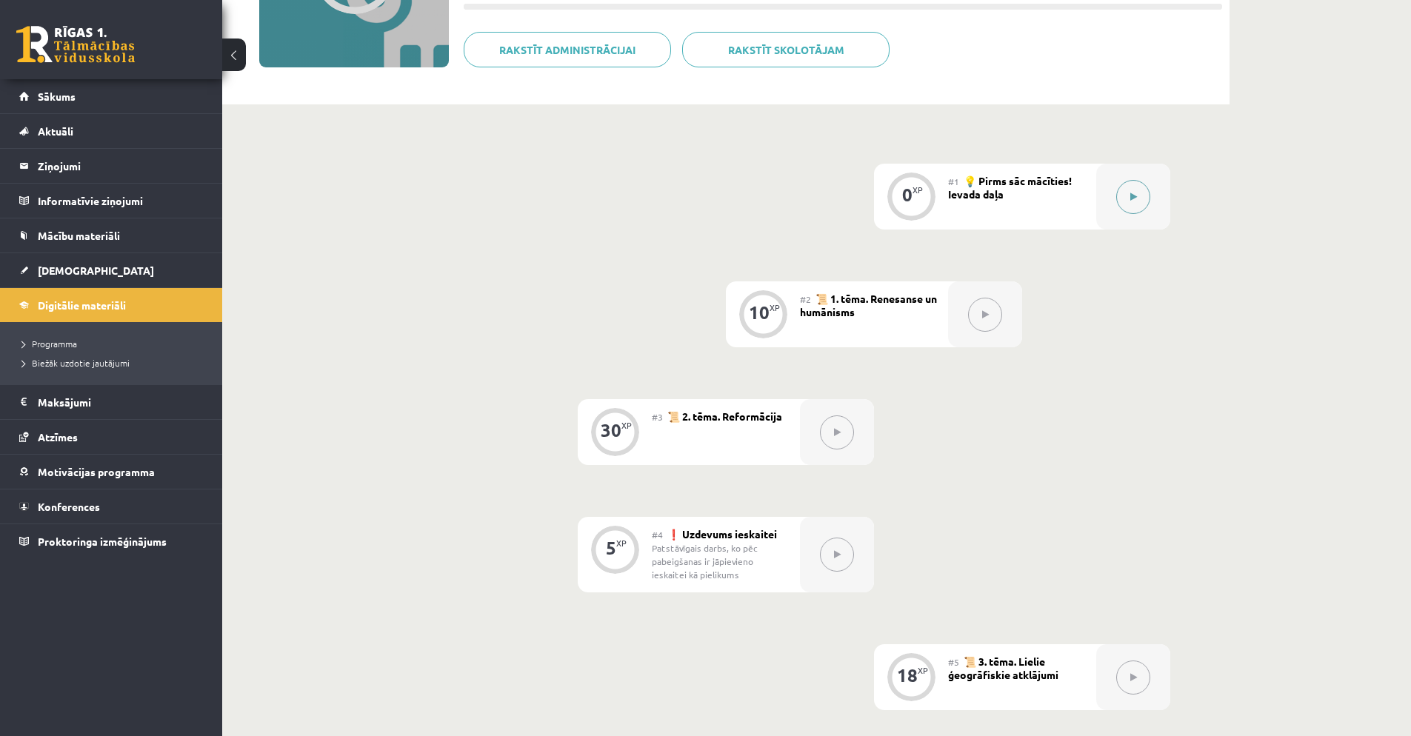
click at [1147, 196] on button at bounding box center [1133, 197] width 34 height 34
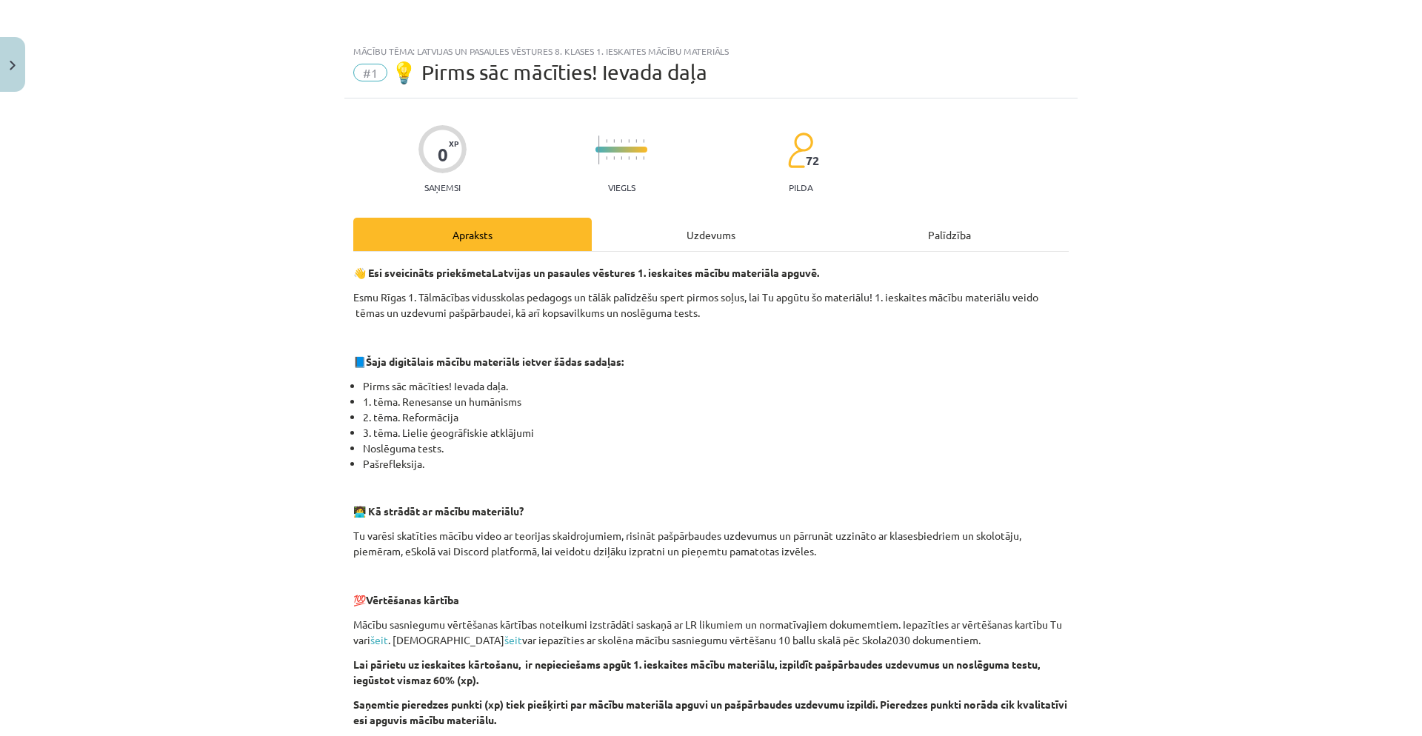
click at [741, 229] on div "Uzdevums" at bounding box center [711, 234] width 239 height 33
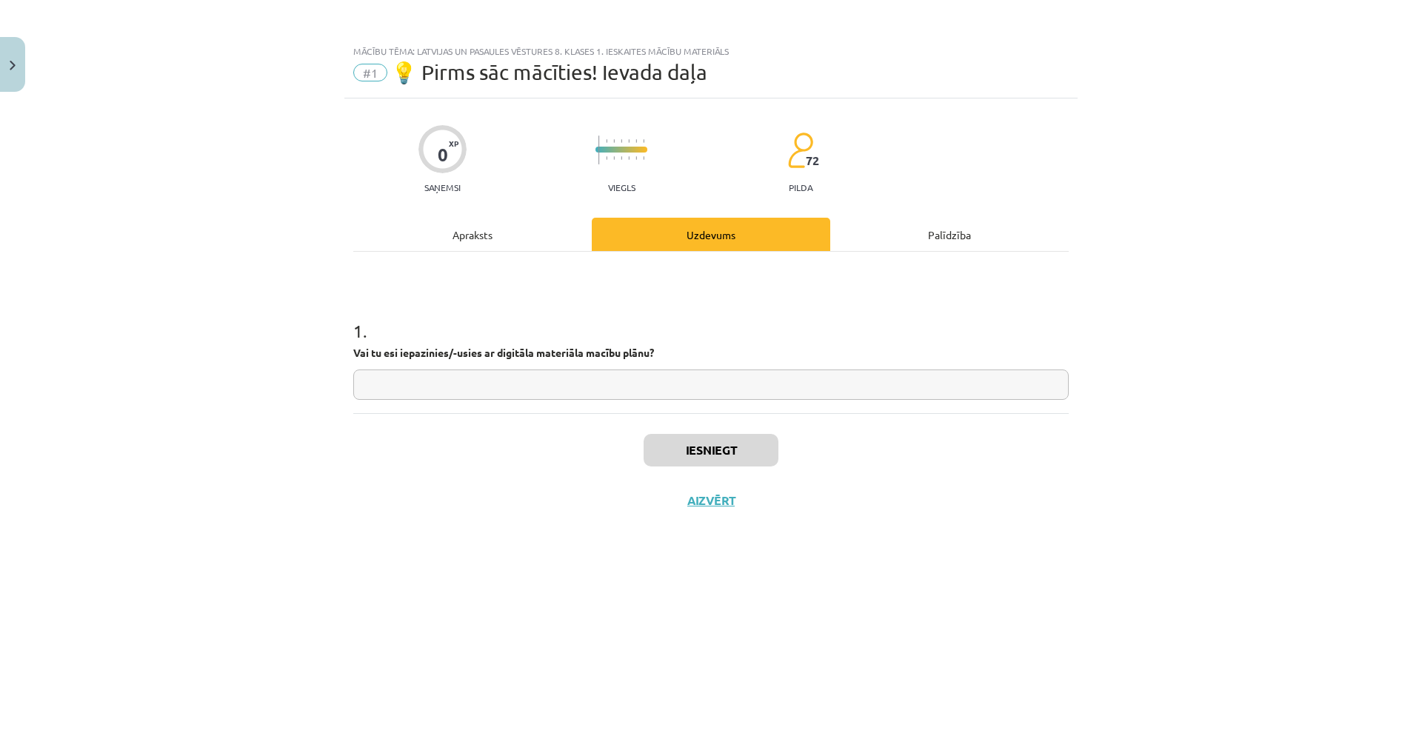
click at [509, 231] on div "Apraksts" at bounding box center [472, 234] width 239 height 33
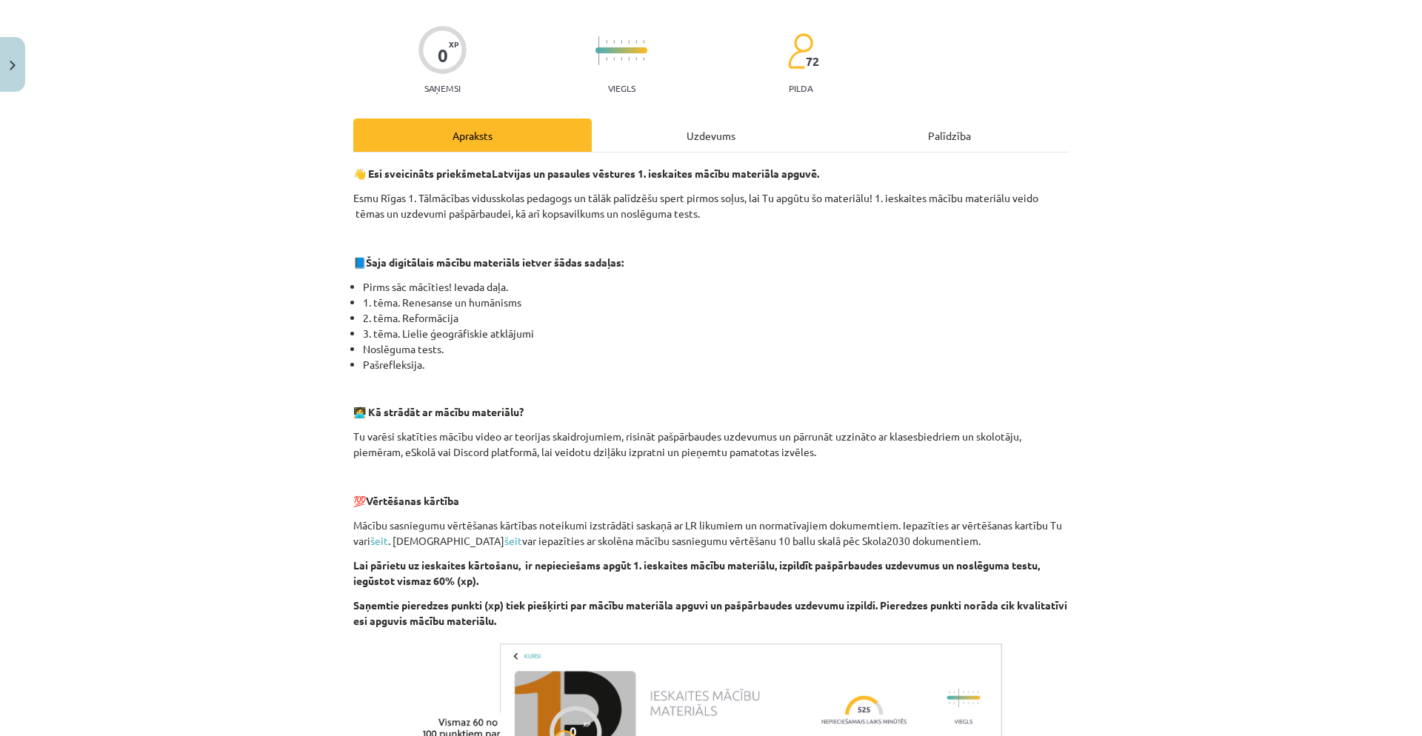
scroll to position [101, 0]
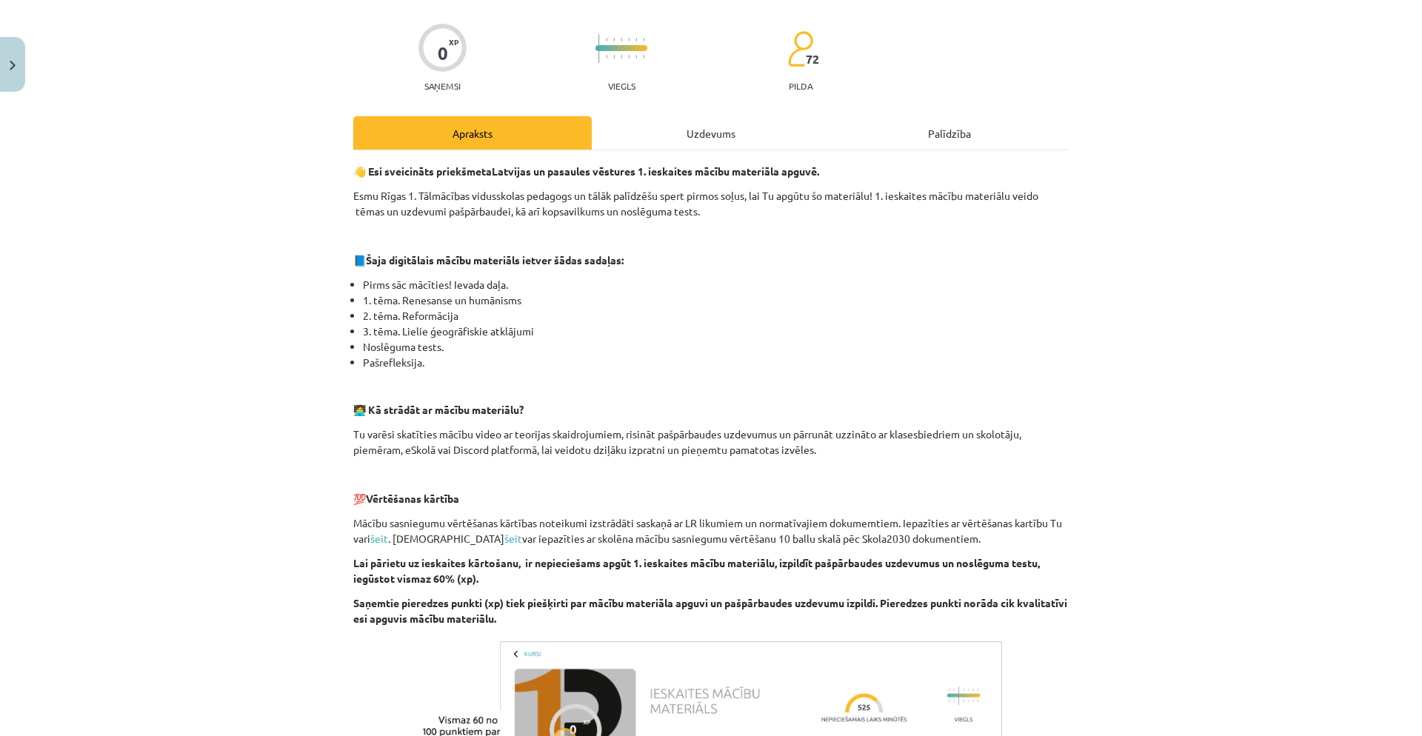
click at [668, 124] on div "Uzdevums" at bounding box center [711, 132] width 239 height 33
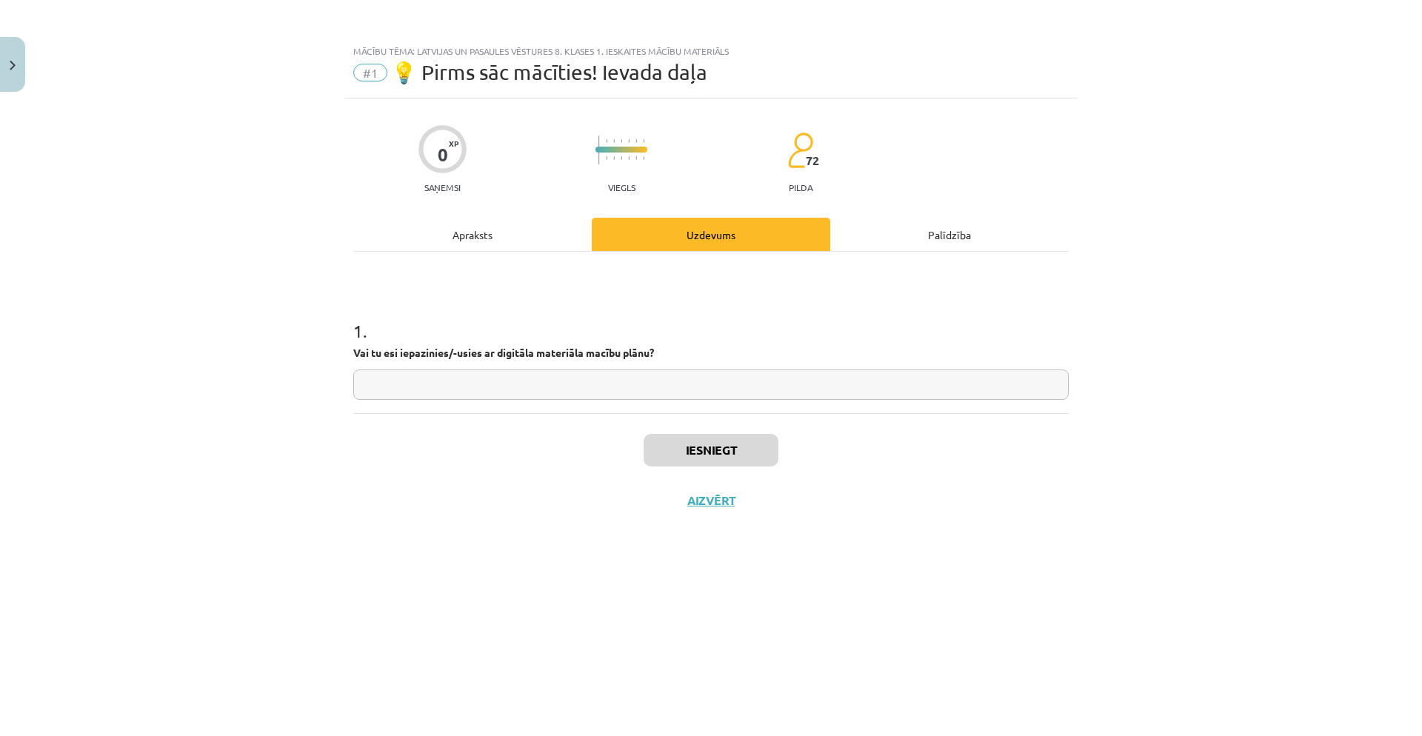
scroll to position [0, 0]
click at [737, 379] on input "text" at bounding box center [711, 385] width 716 height 30
type input "**"
click at [757, 445] on button "Iesniegt" at bounding box center [711, 450] width 135 height 33
click at [739, 496] on button "Nākamā nodarbība" at bounding box center [711, 510] width 145 height 34
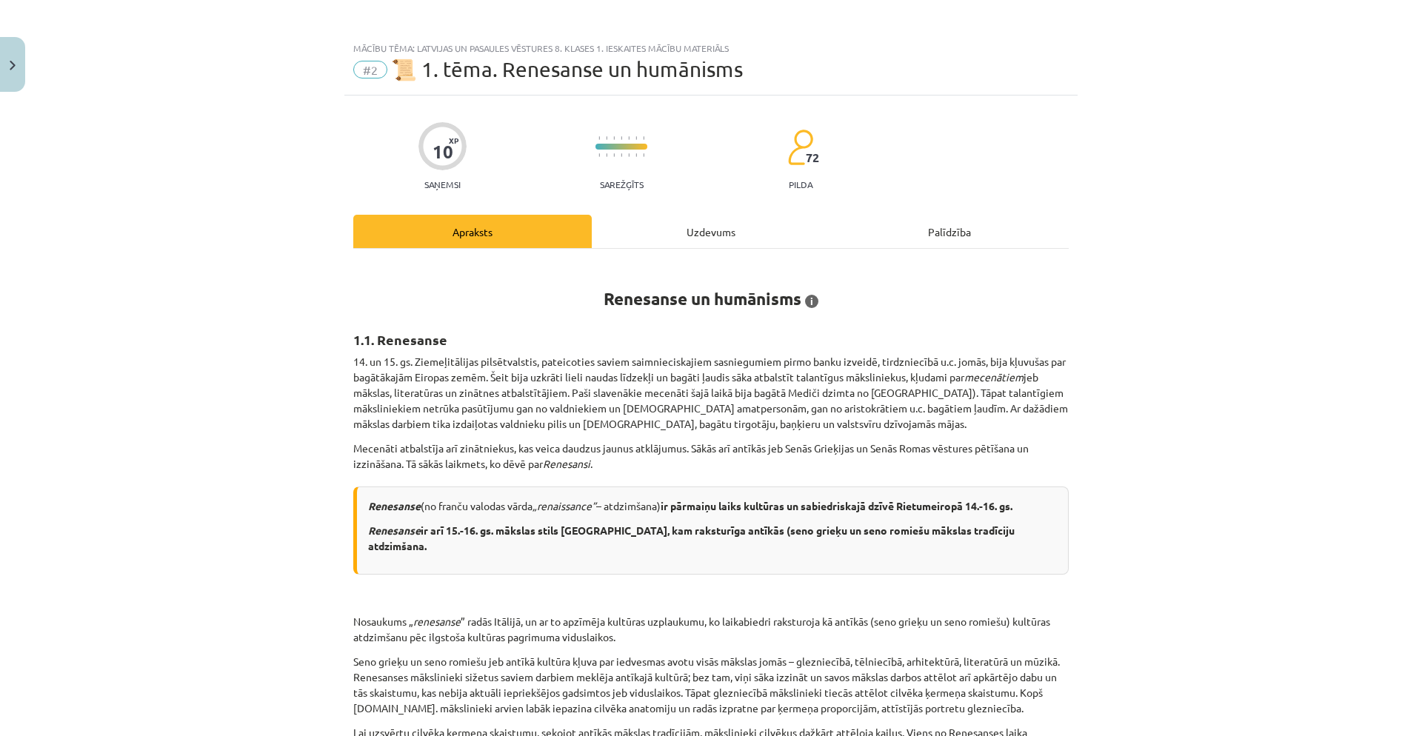
scroll to position [6, 0]
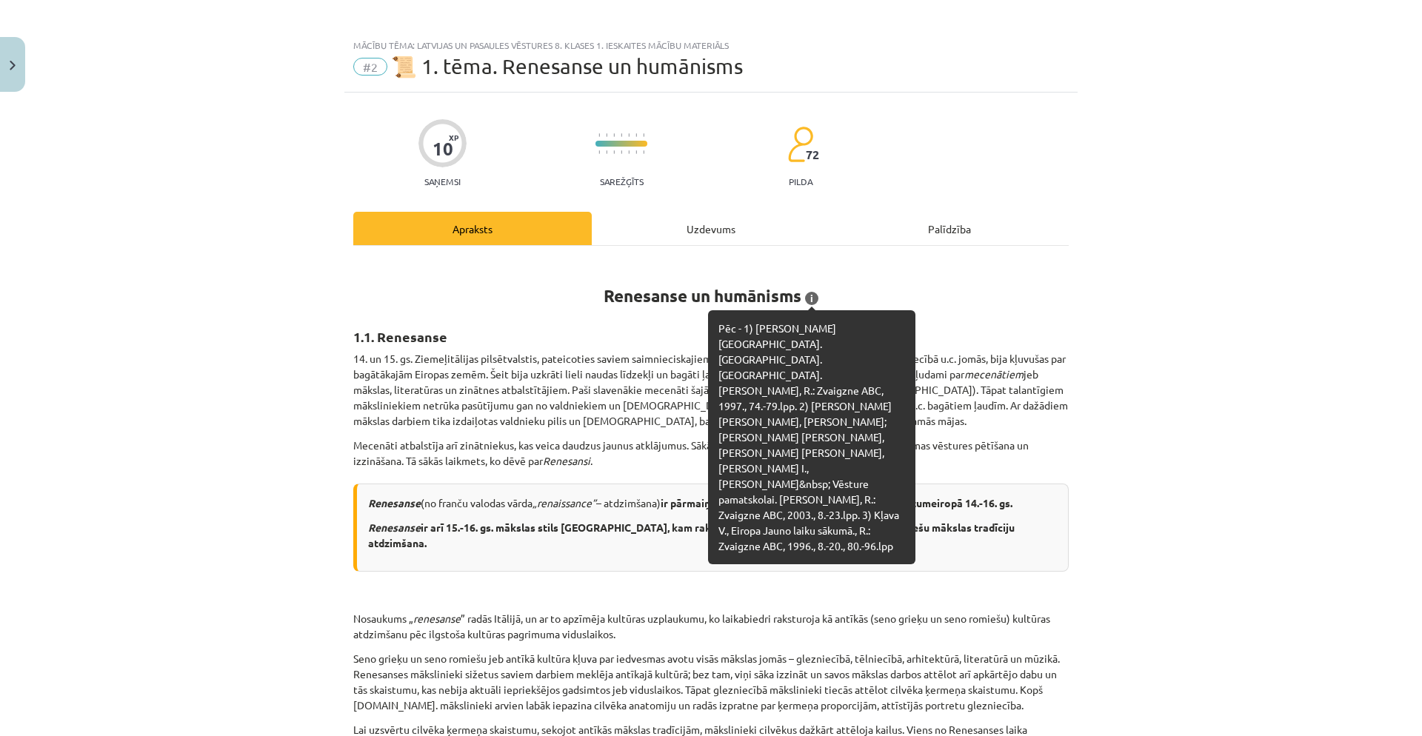
click at [805, 301] on span "i" at bounding box center [811, 298] width 13 height 13
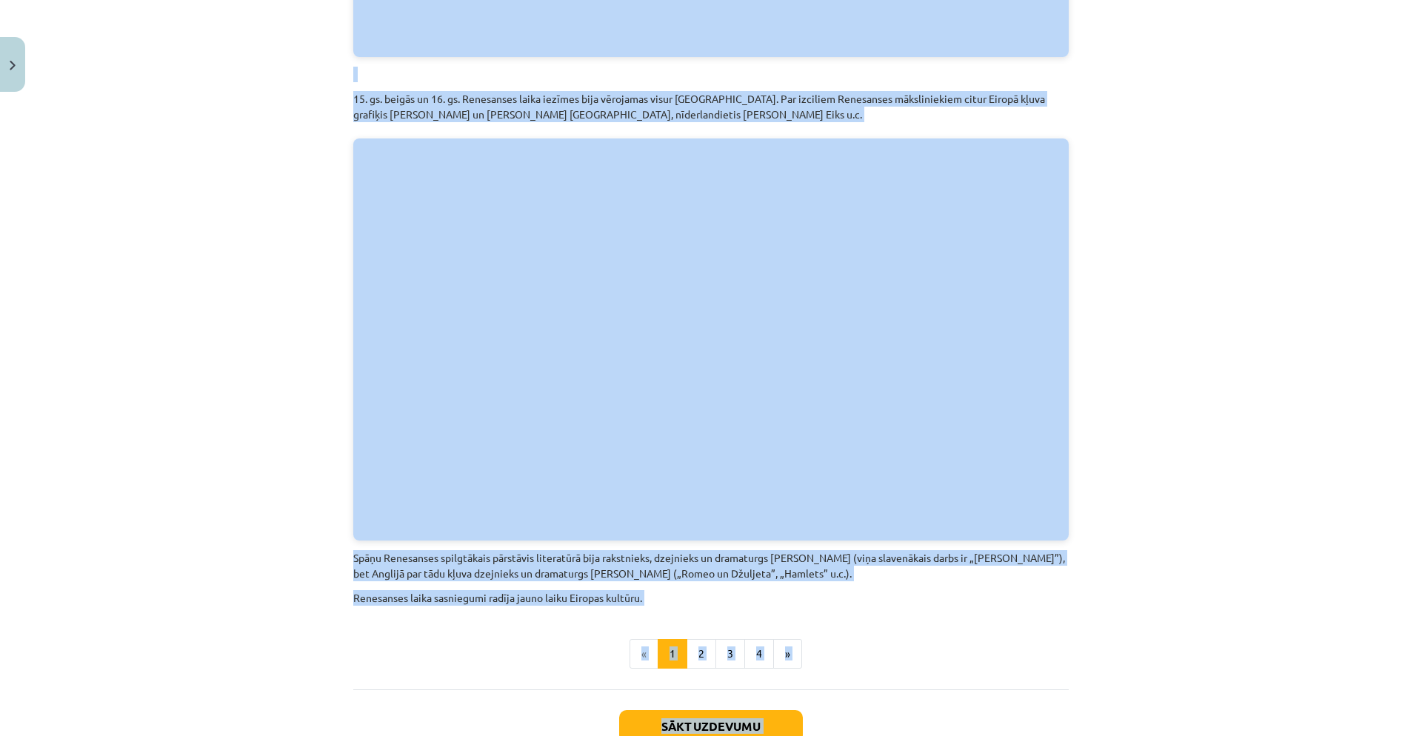
scroll to position [3087, 0]
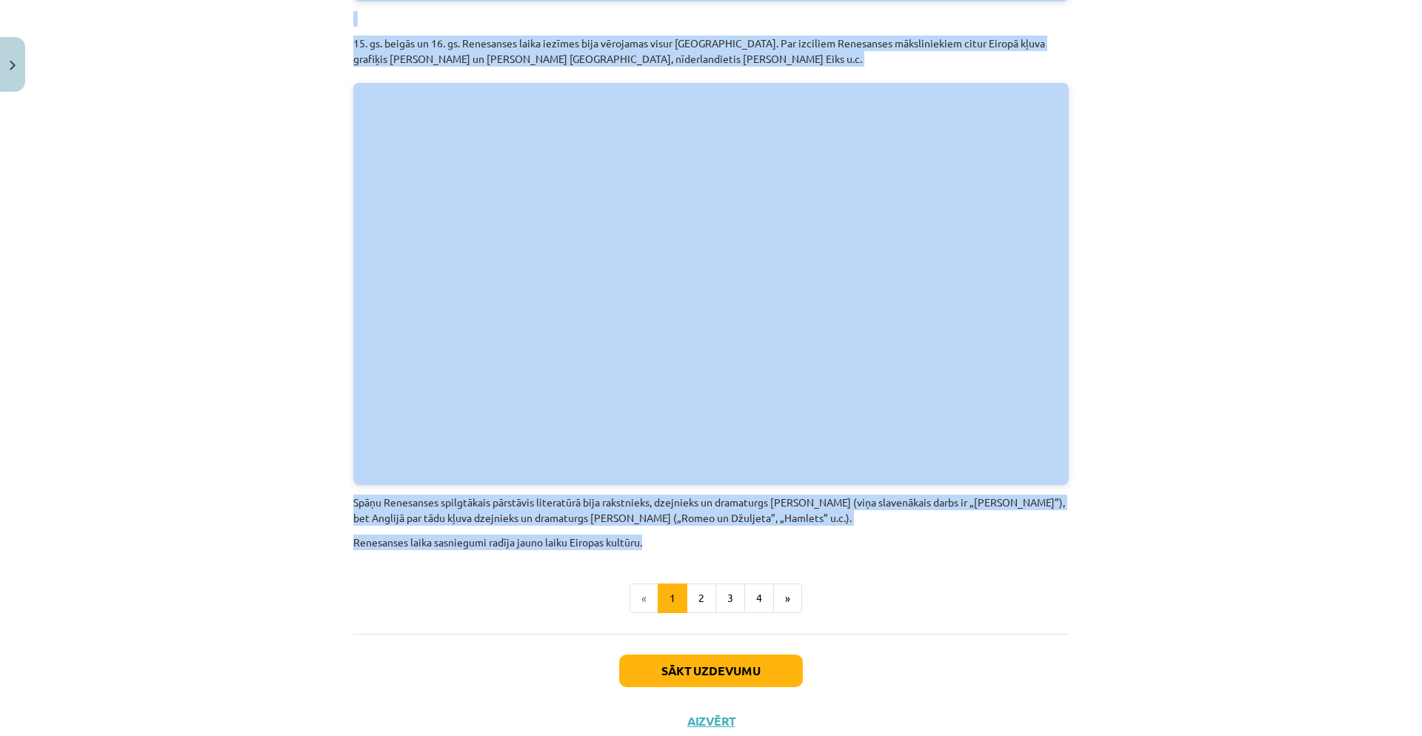
drag, startPoint x: 596, startPoint y: 47, endPoint x: 656, endPoint y: 489, distance: 446.4
copy div "Renesanse un humānisms i Pēc - 1) Cipulis D. Pasaule. Eiropa. Latvija. Jaunie l…"
click at [698, 584] on button "2" at bounding box center [702, 599] width 30 height 30
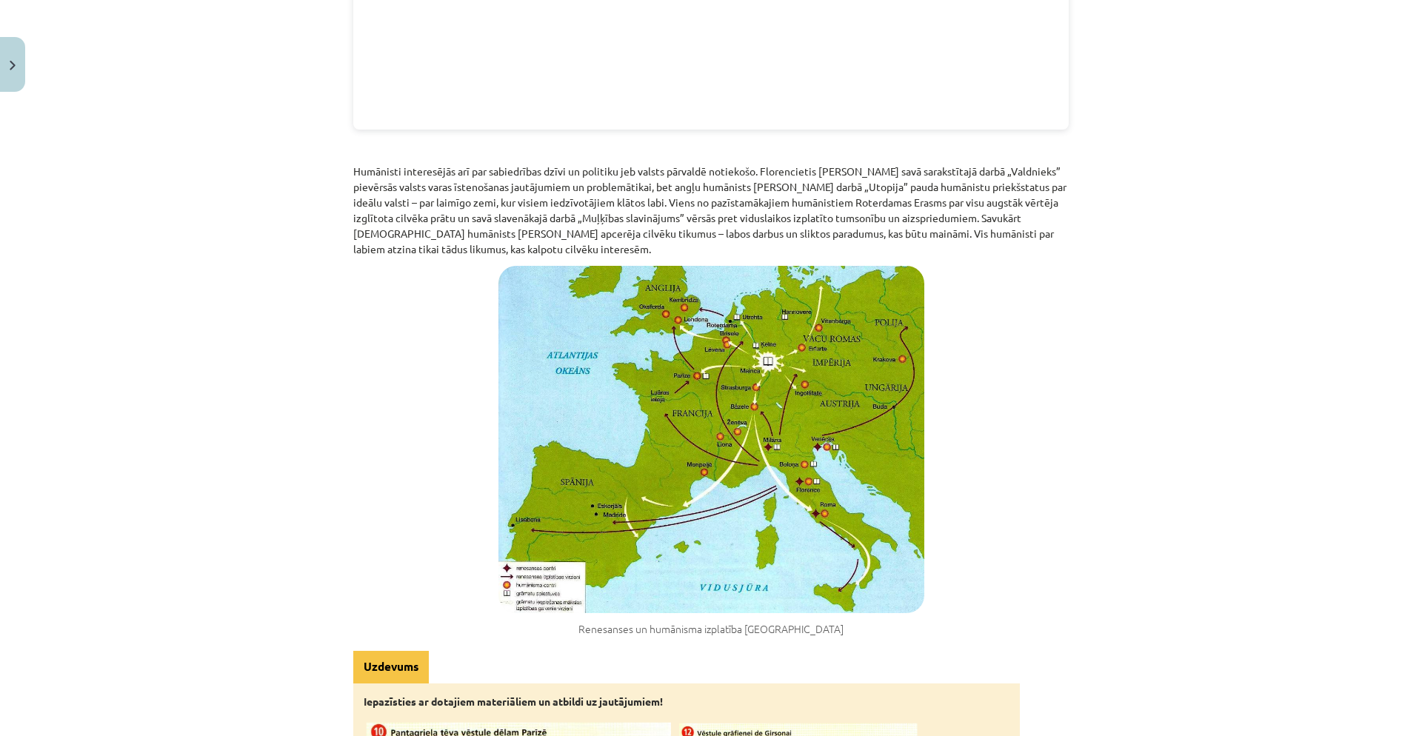
scroll to position [1695, 0]
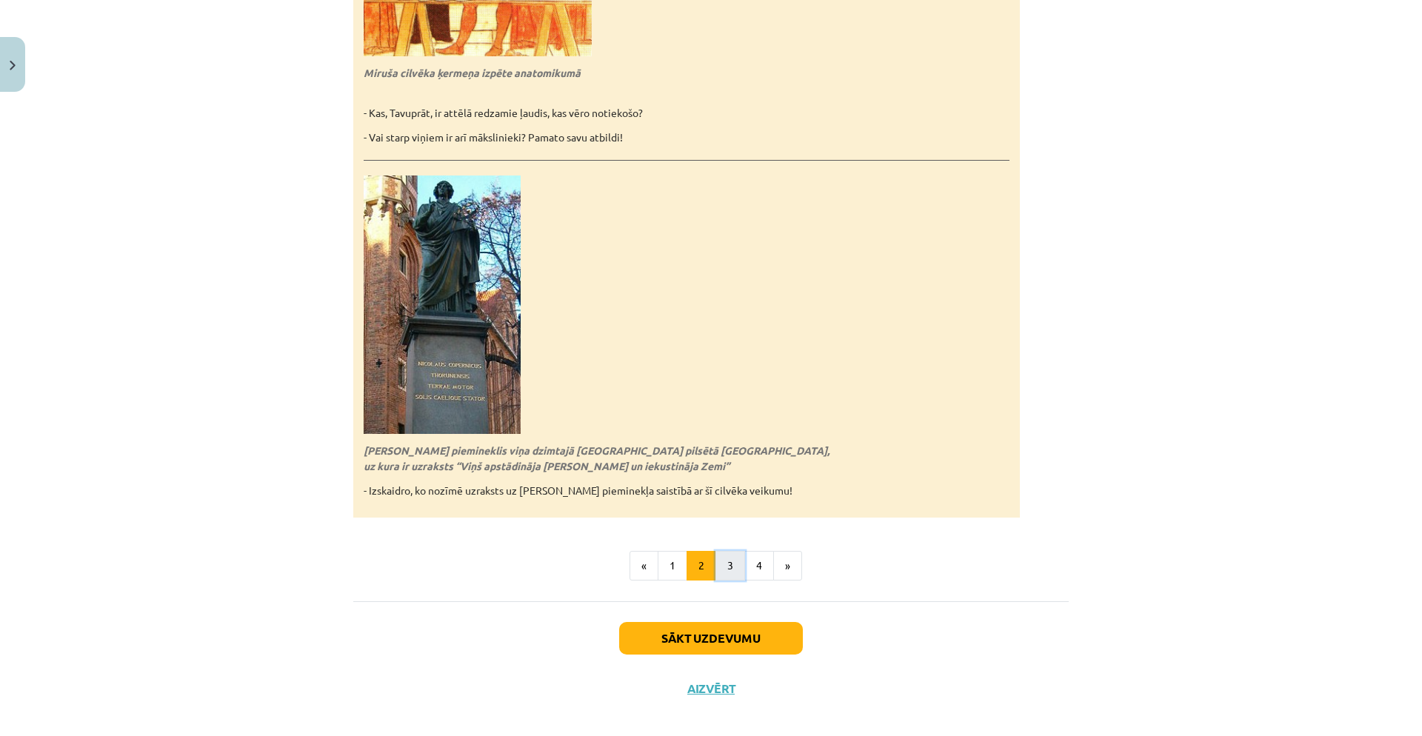
click at [721, 554] on button "3" at bounding box center [731, 566] width 30 height 30
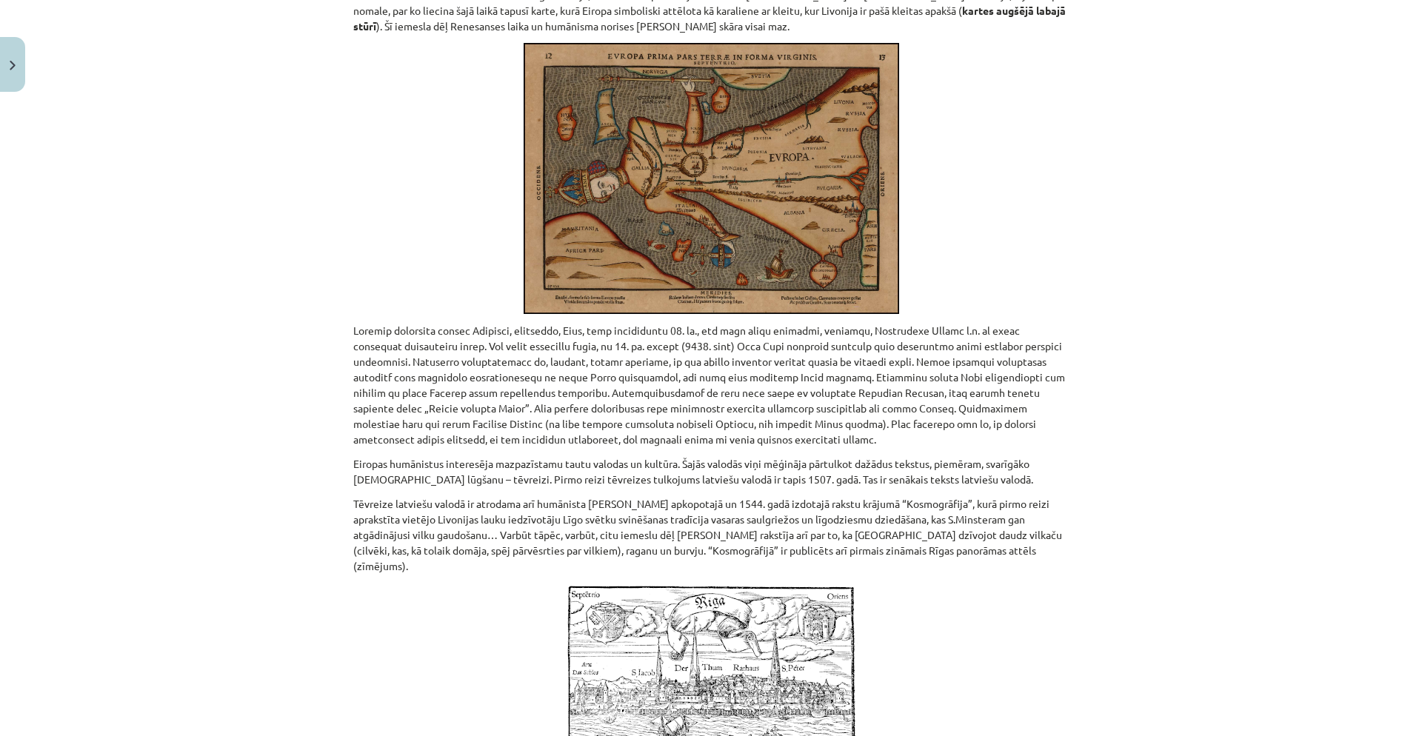
scroll to position [265, 0]
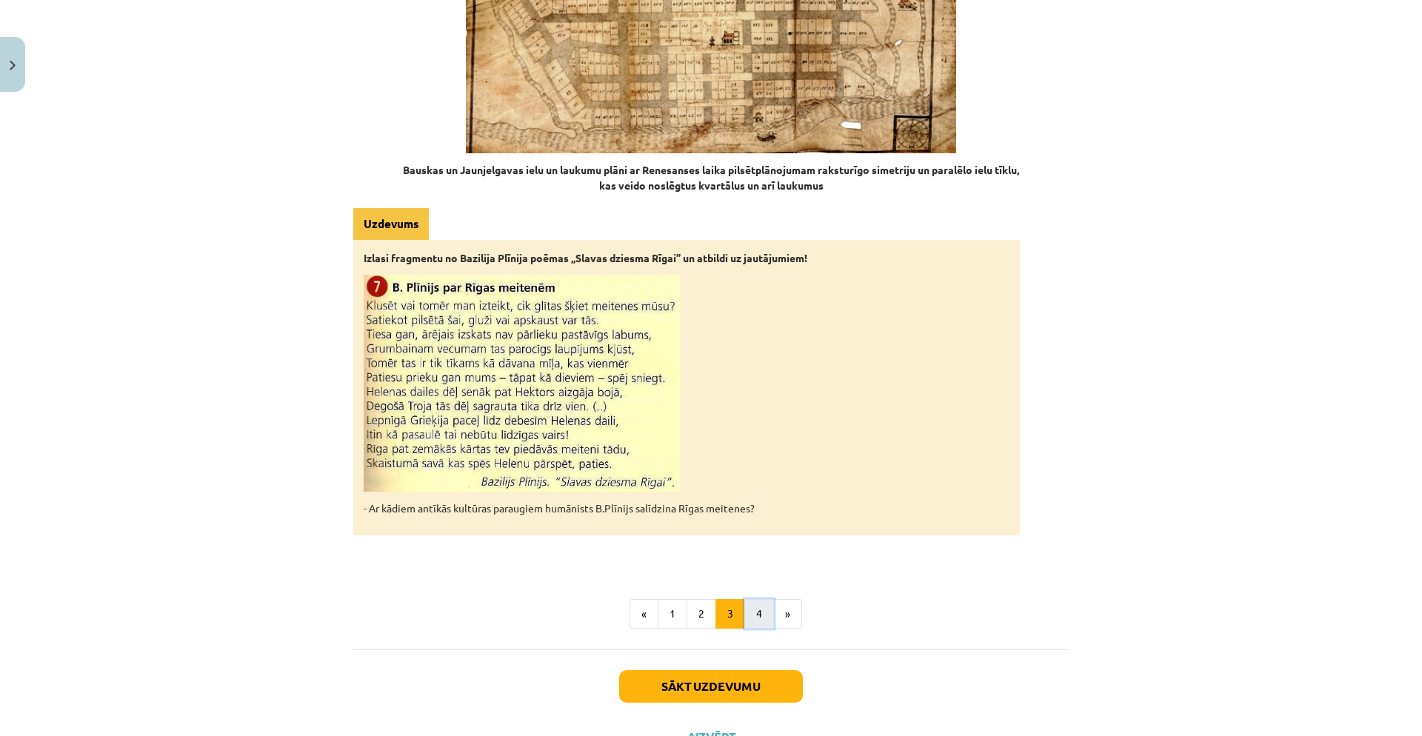
click at [756, 599] on button "4" at bounding box center [759, 614] width 30 height 30
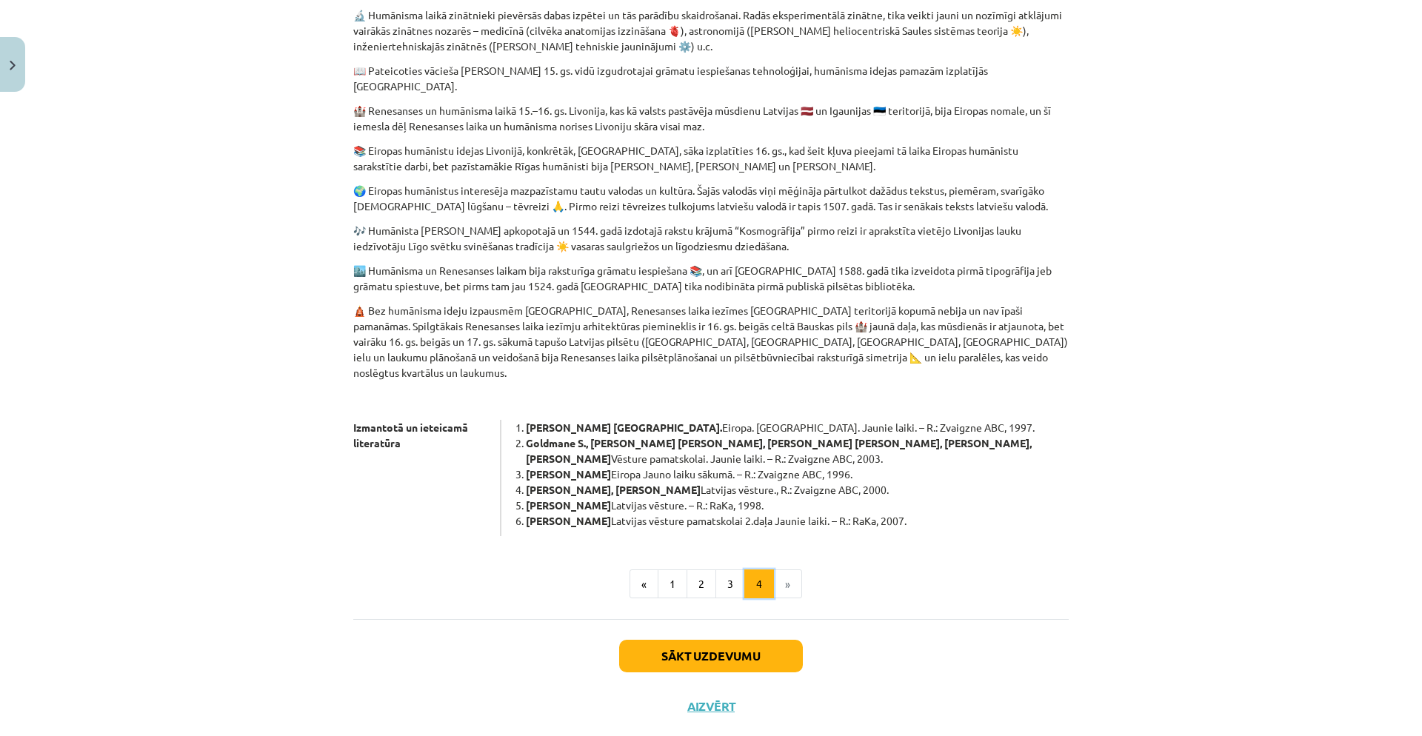
scroll to position [562, 0]
click at [697, 568] on button "2" at bounding box center [702, 583] width 30 height 30
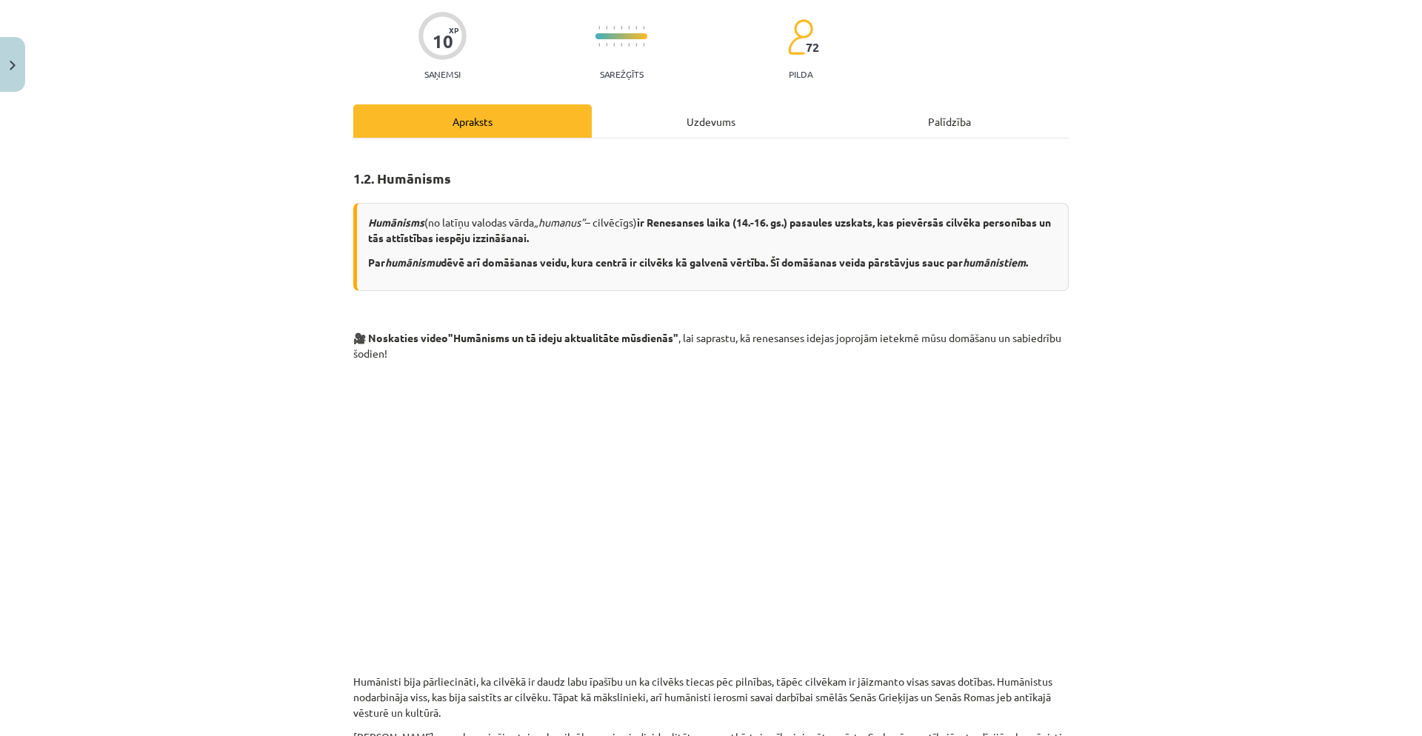
scroll to position [0, 0]
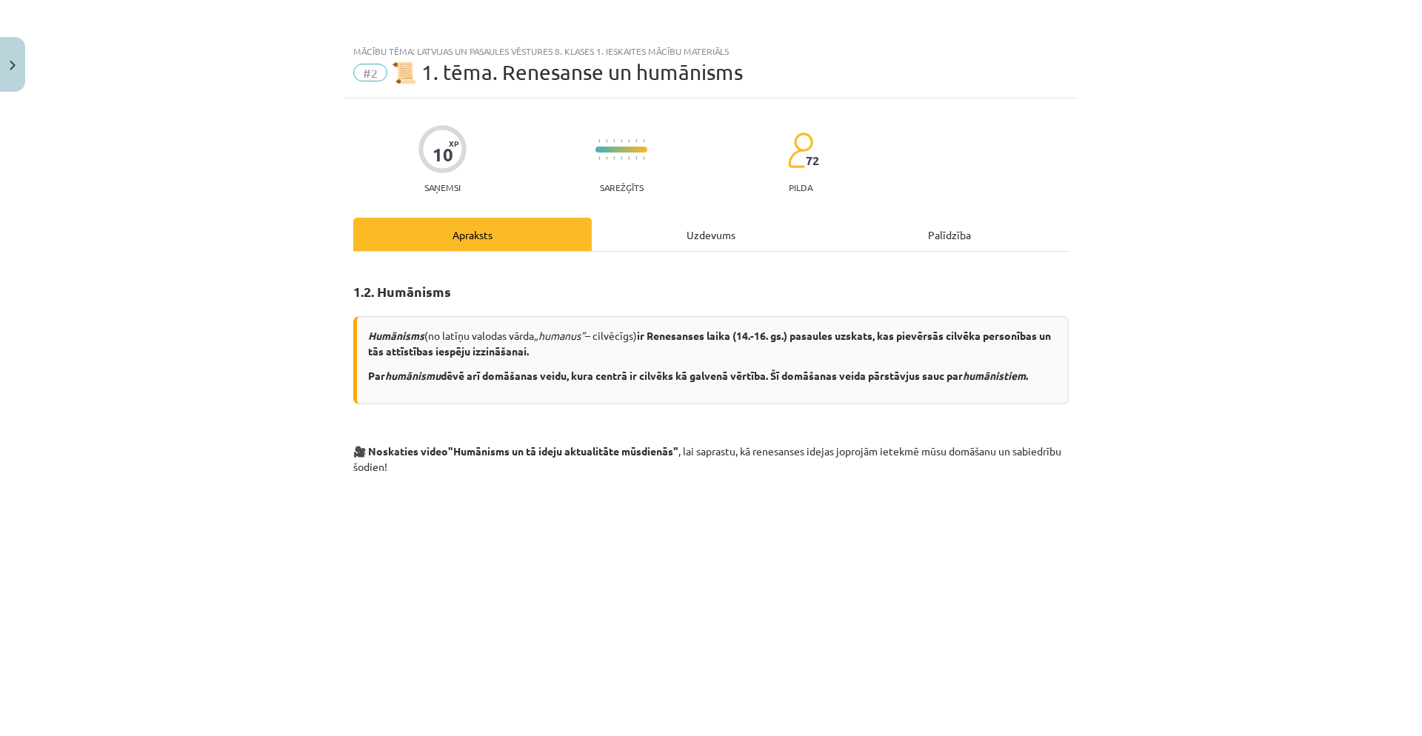
click at [741, 237] on div "Uzdevums" at bounding box center [711, 234] width 239 height 33
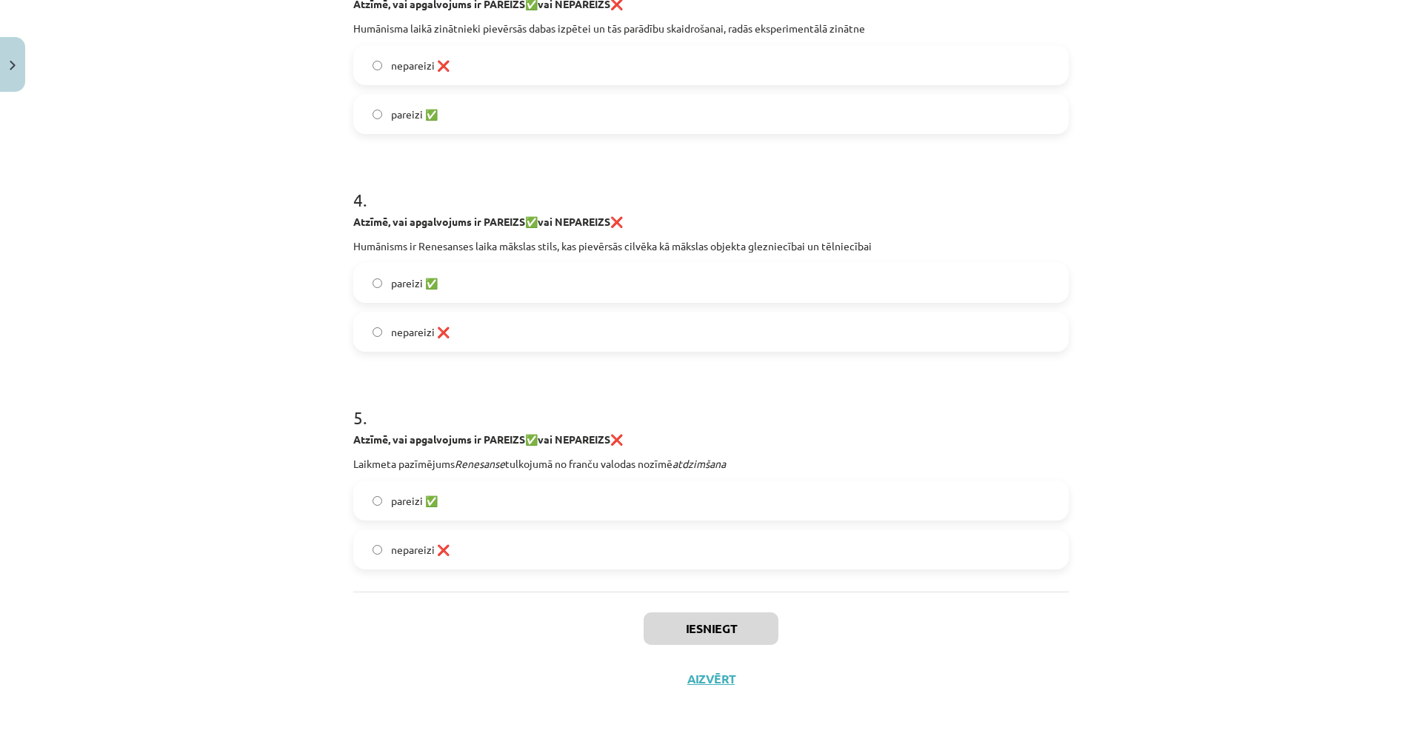
scroll to position [790, 0]
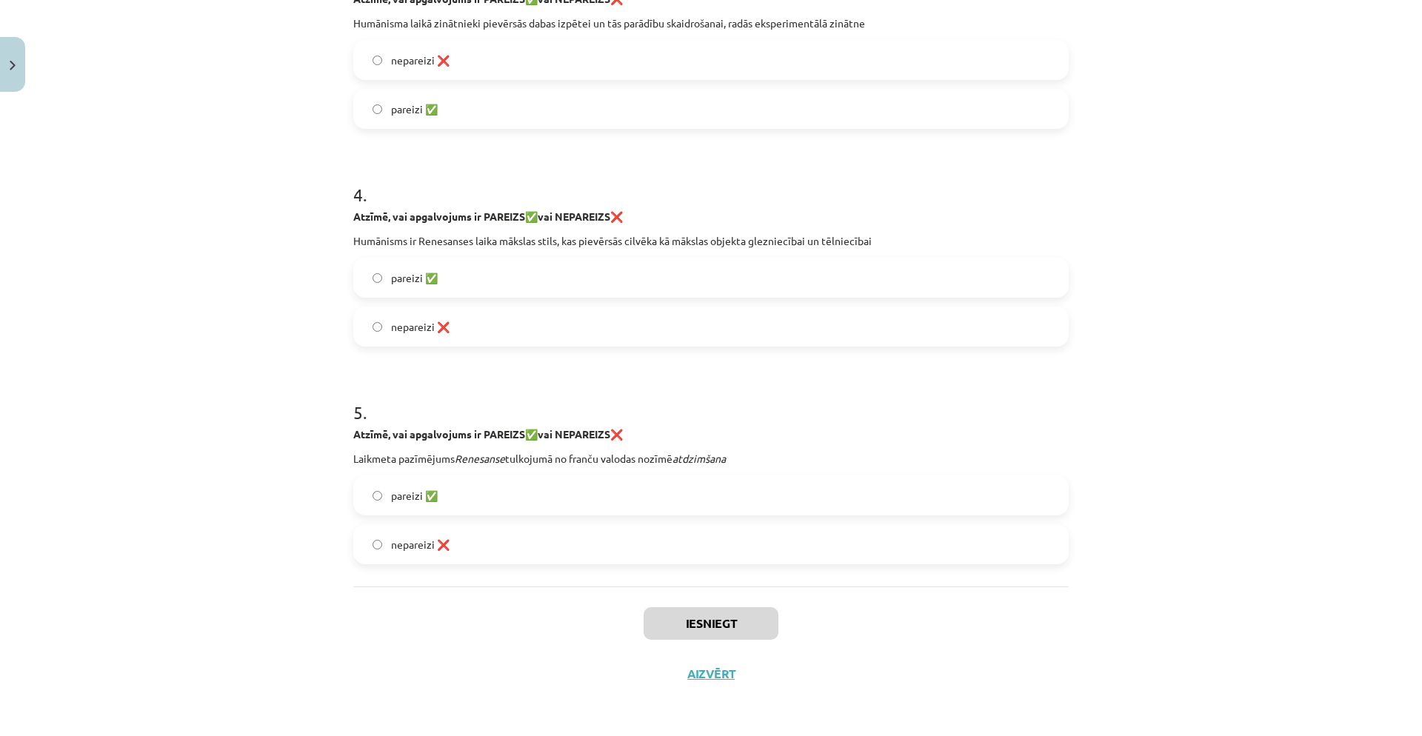
click at [425, 498] on span "pareizi ✅" at bounding box center [414, 496] width 47 height 16
click at [516, 270] on label "pareizi ✅" at bounding box center [711, 277] width 713 height 37
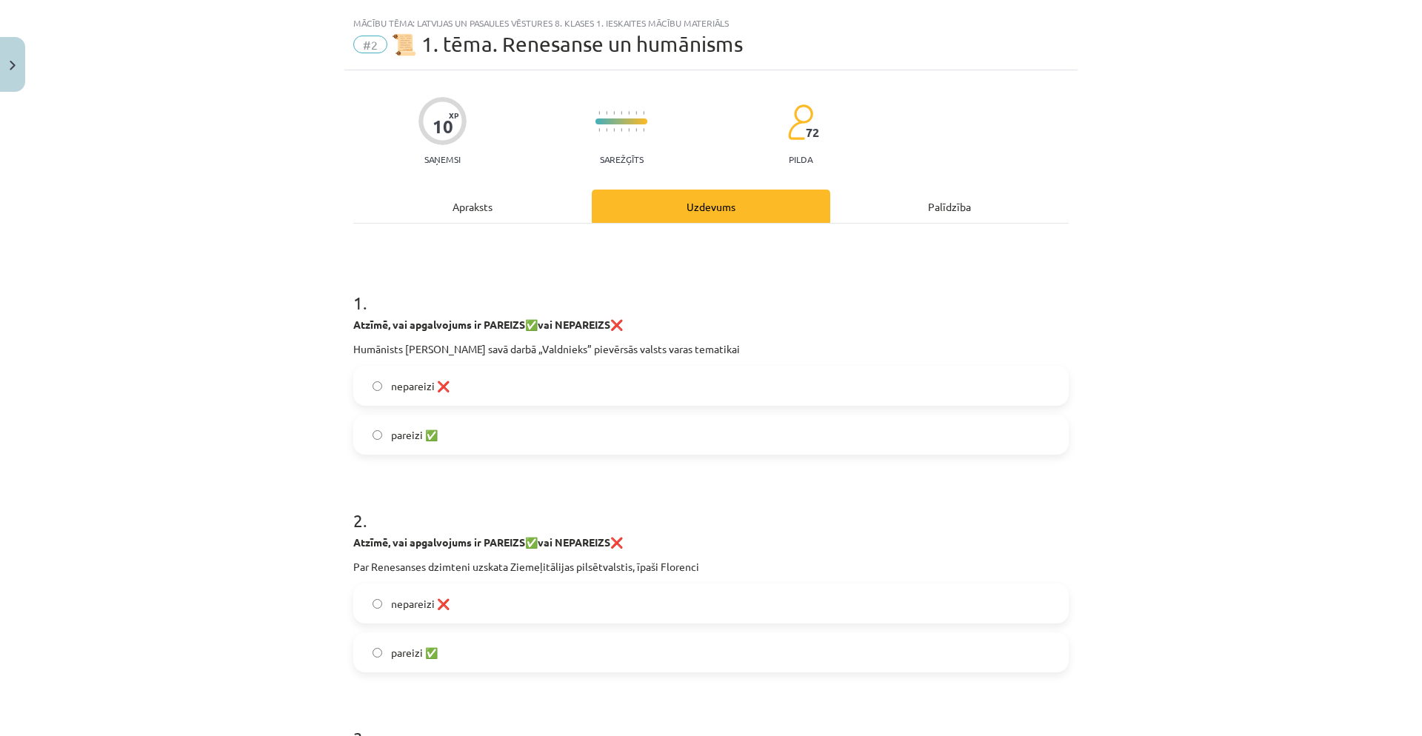
scroll to position [60, 0]
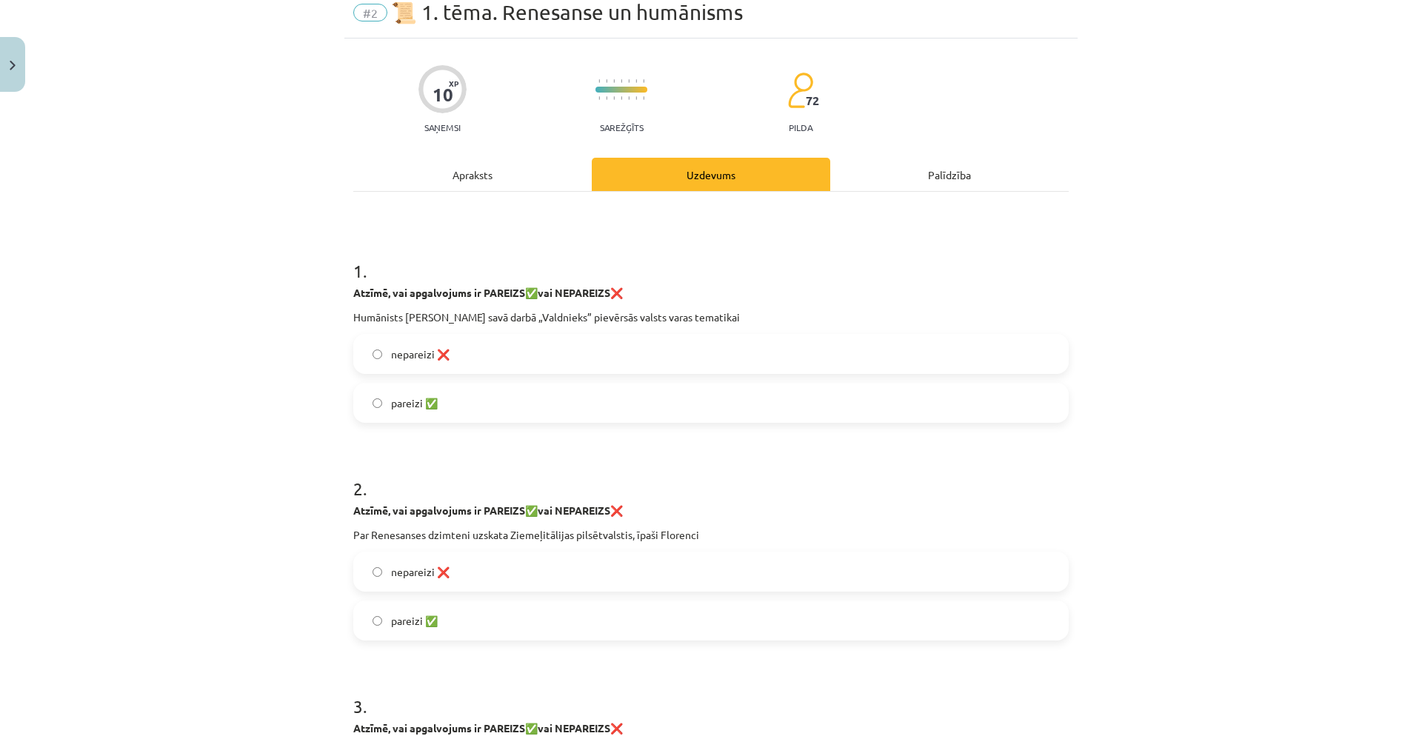
click at [476, 182] on div "Apraksts" at bounding box center [472, 174] width 239 height 33
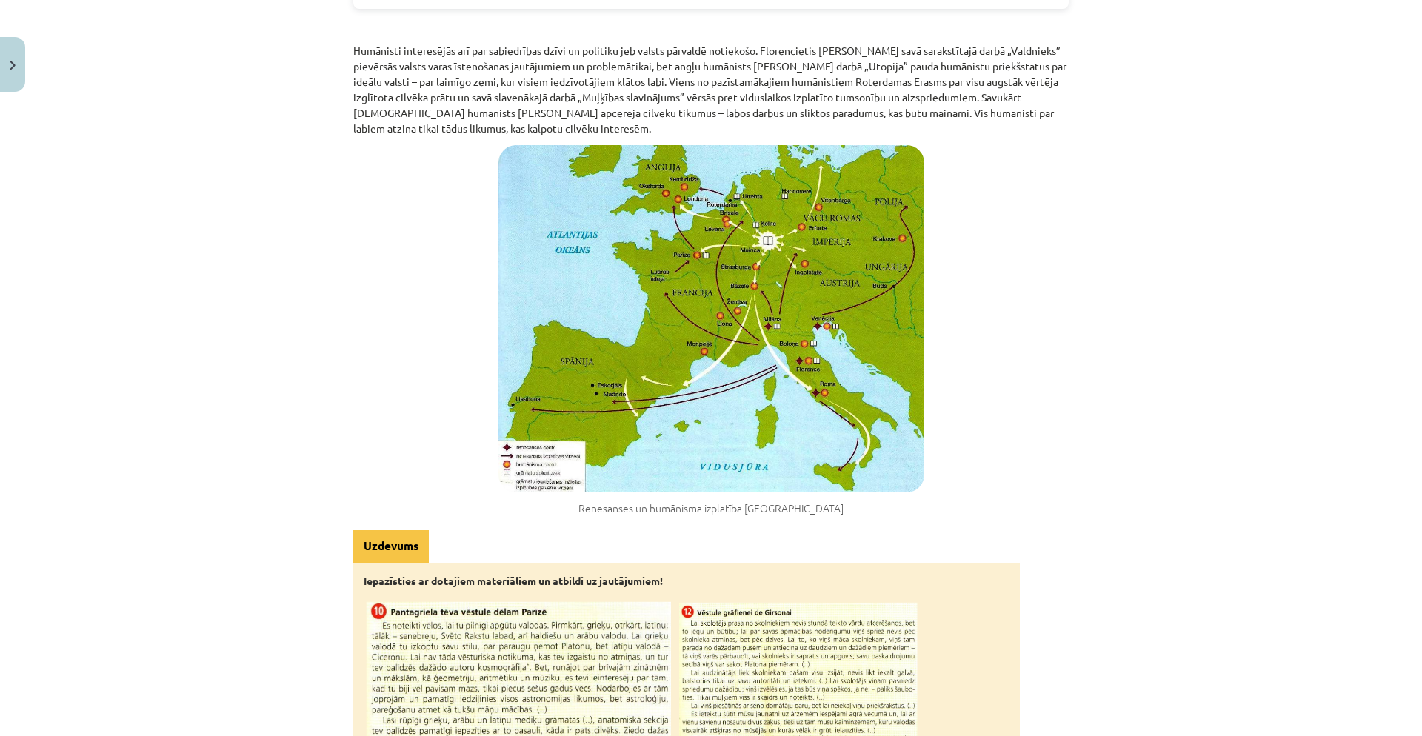
scroll to position [1949, 0]
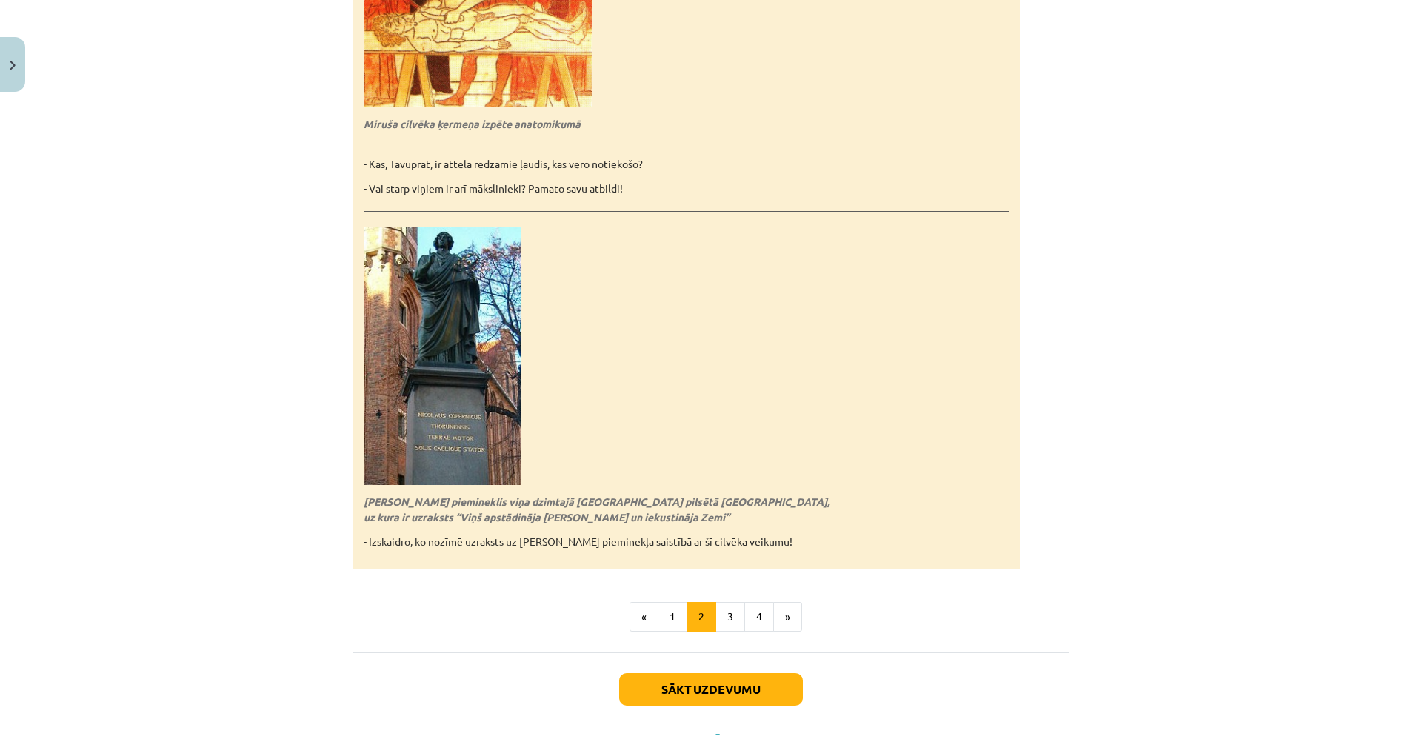
scroll to position [3137, 0]
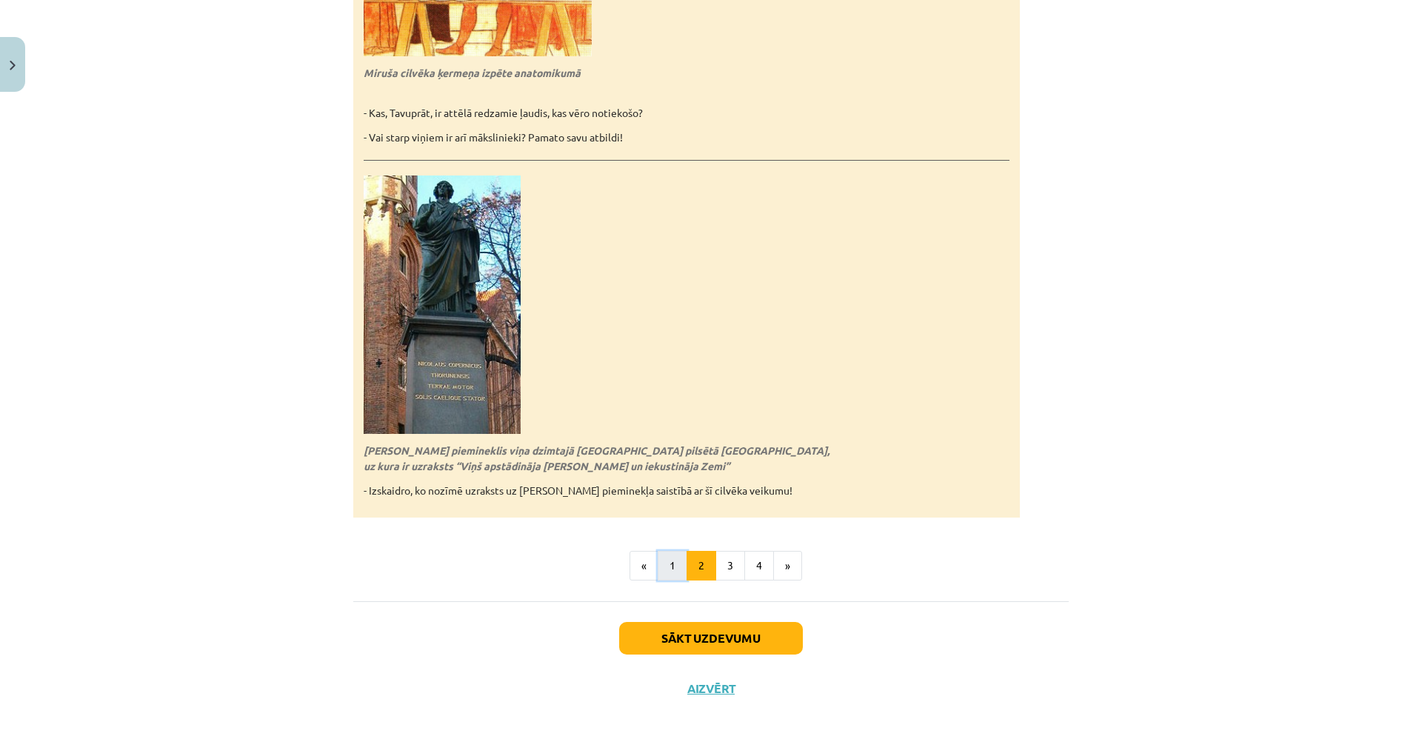
click at [659, 564] on button "1" at bounding box center [673, 566] width 30 height 30
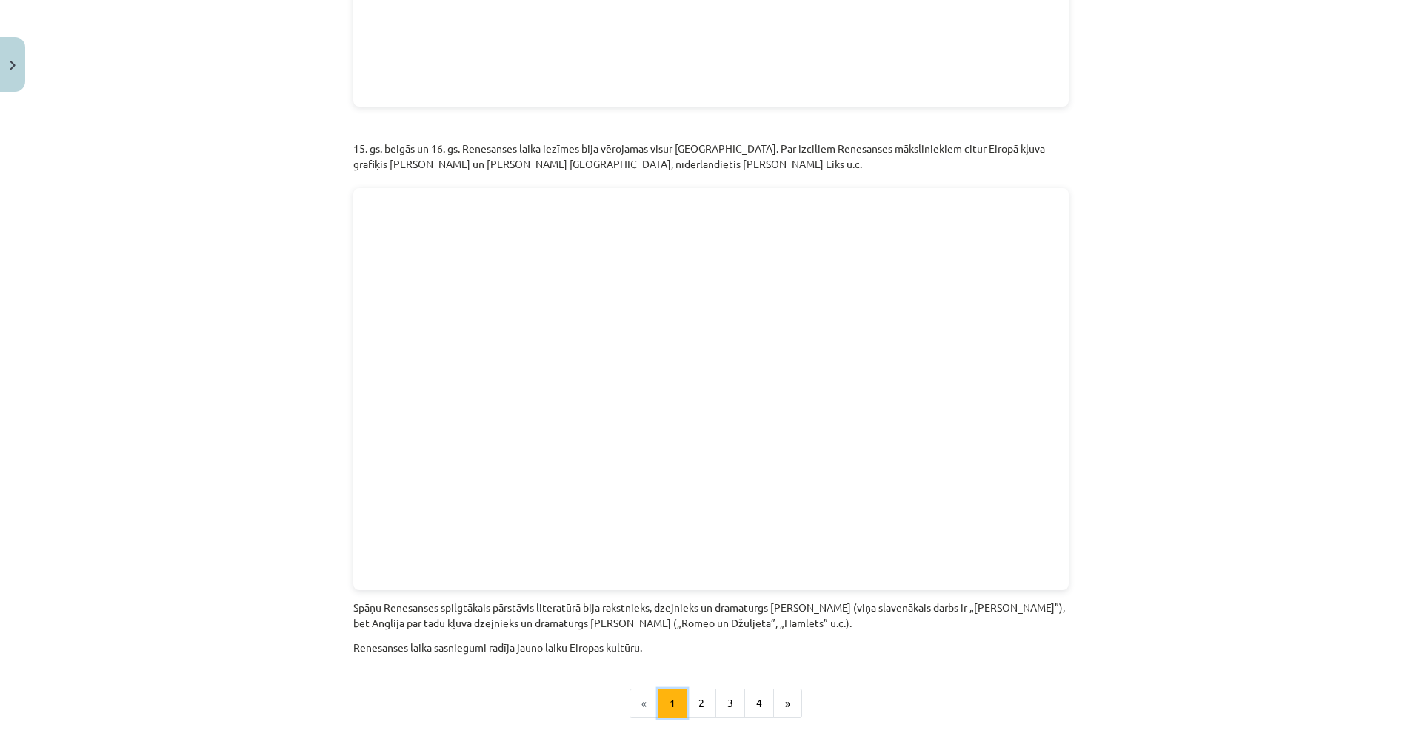
scroll to position [3013, 0]
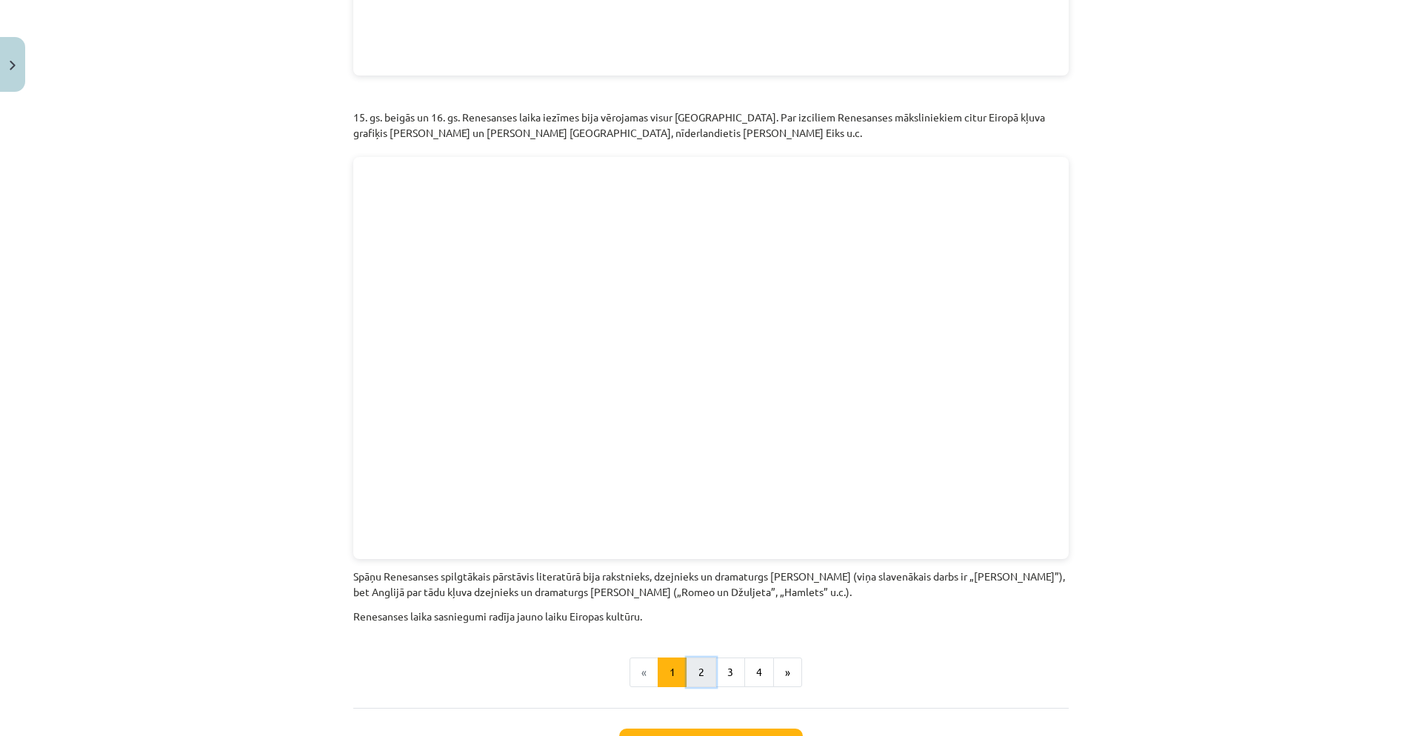
click at [699, 658] on button "2" at bounding box center [702, 673] width 30 height 30
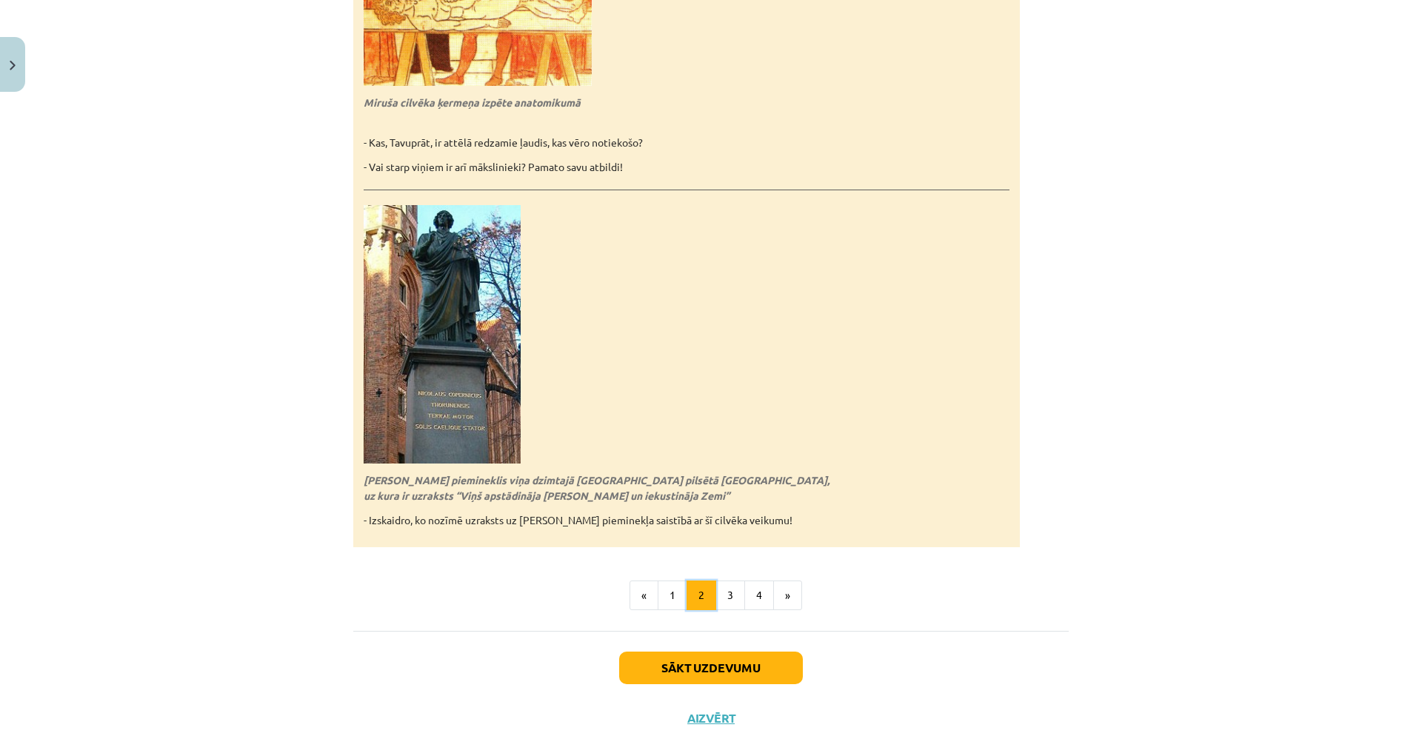
scroll to position [3137, 0]
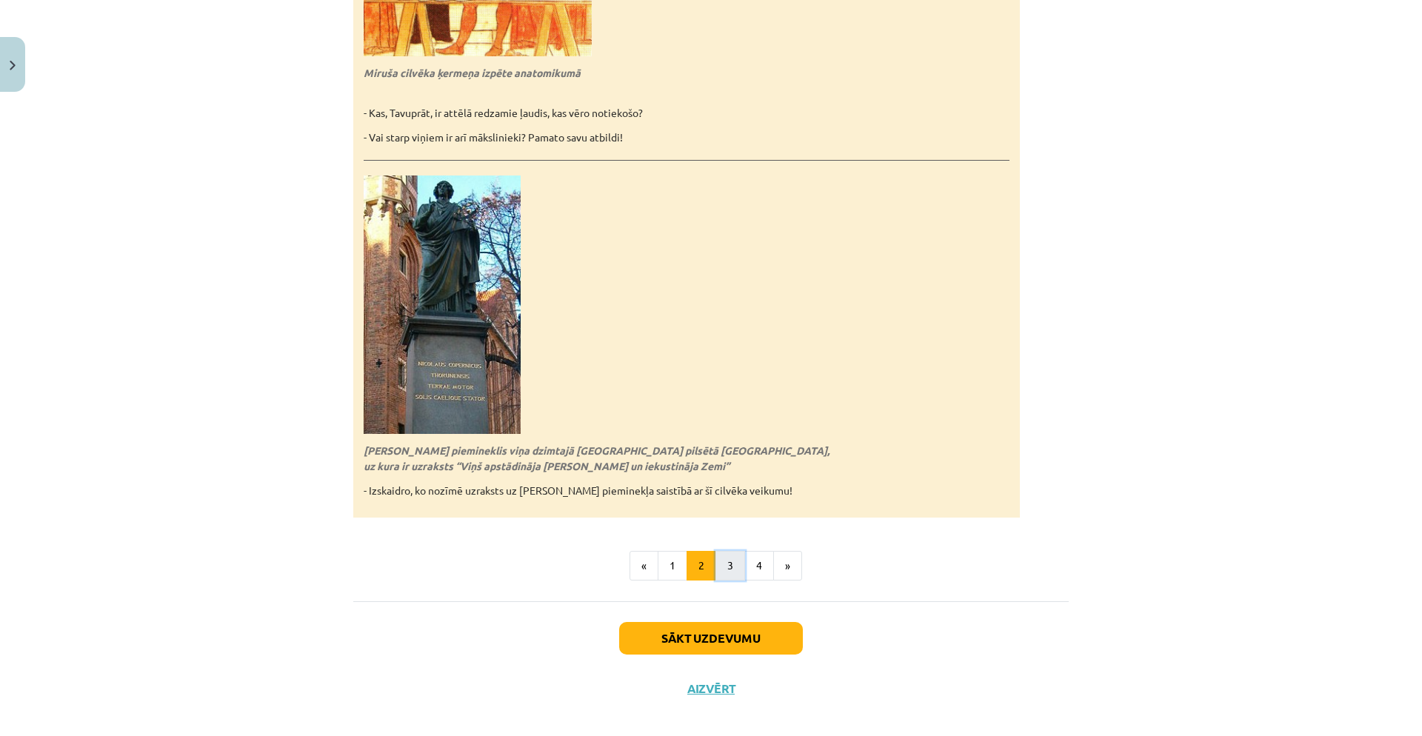
click at [723, 559] on button "3" at bounding box center [731, 566] width 30 height 30
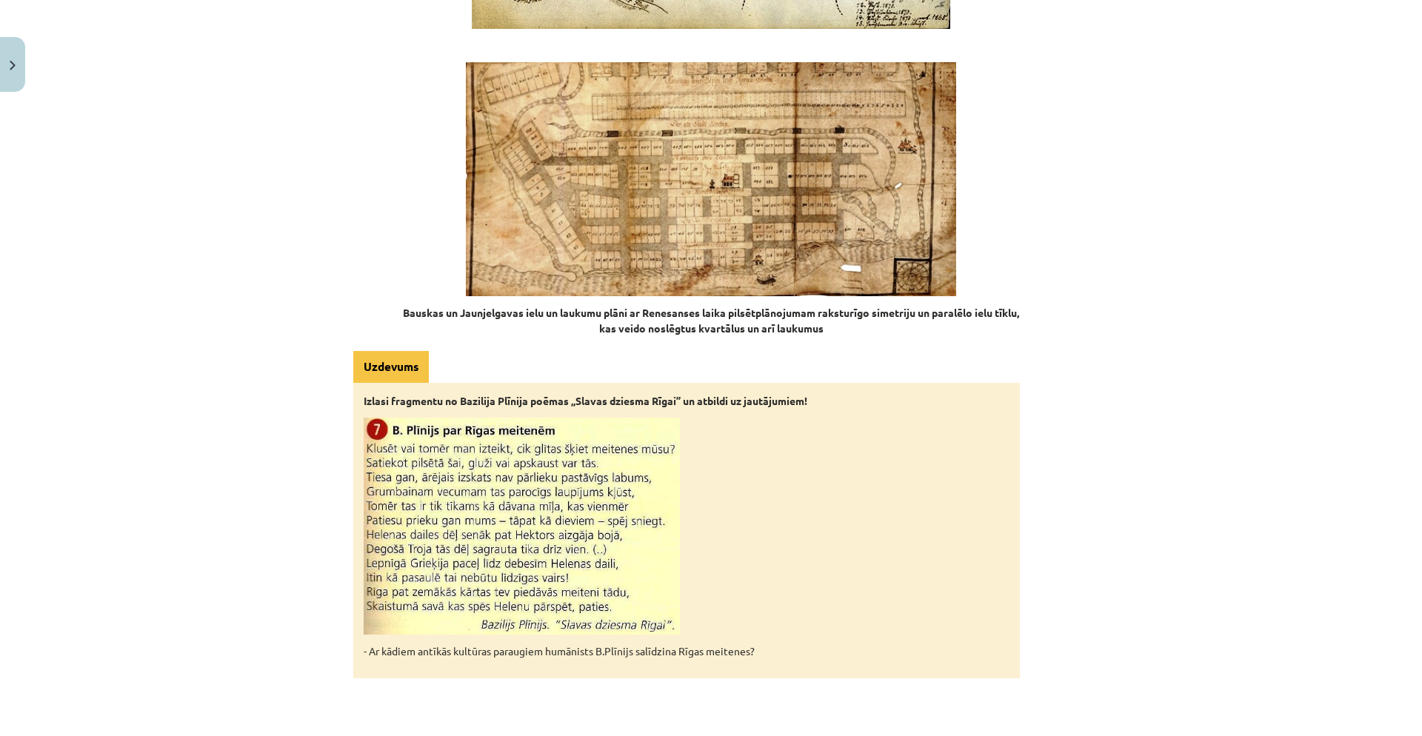
scroll to position [2043, 0]
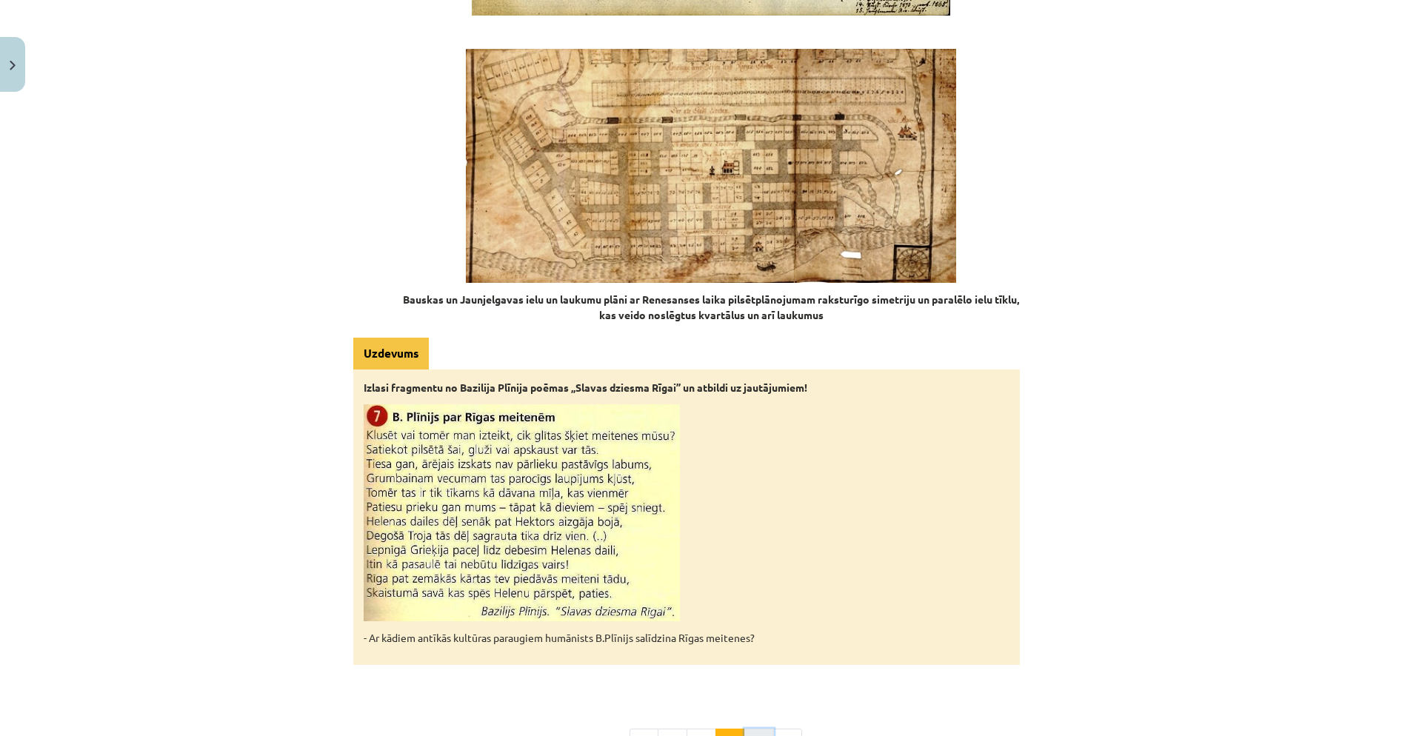
click at [753, 729] on button "4" at bounding box center [759, 744] width 30 height 30
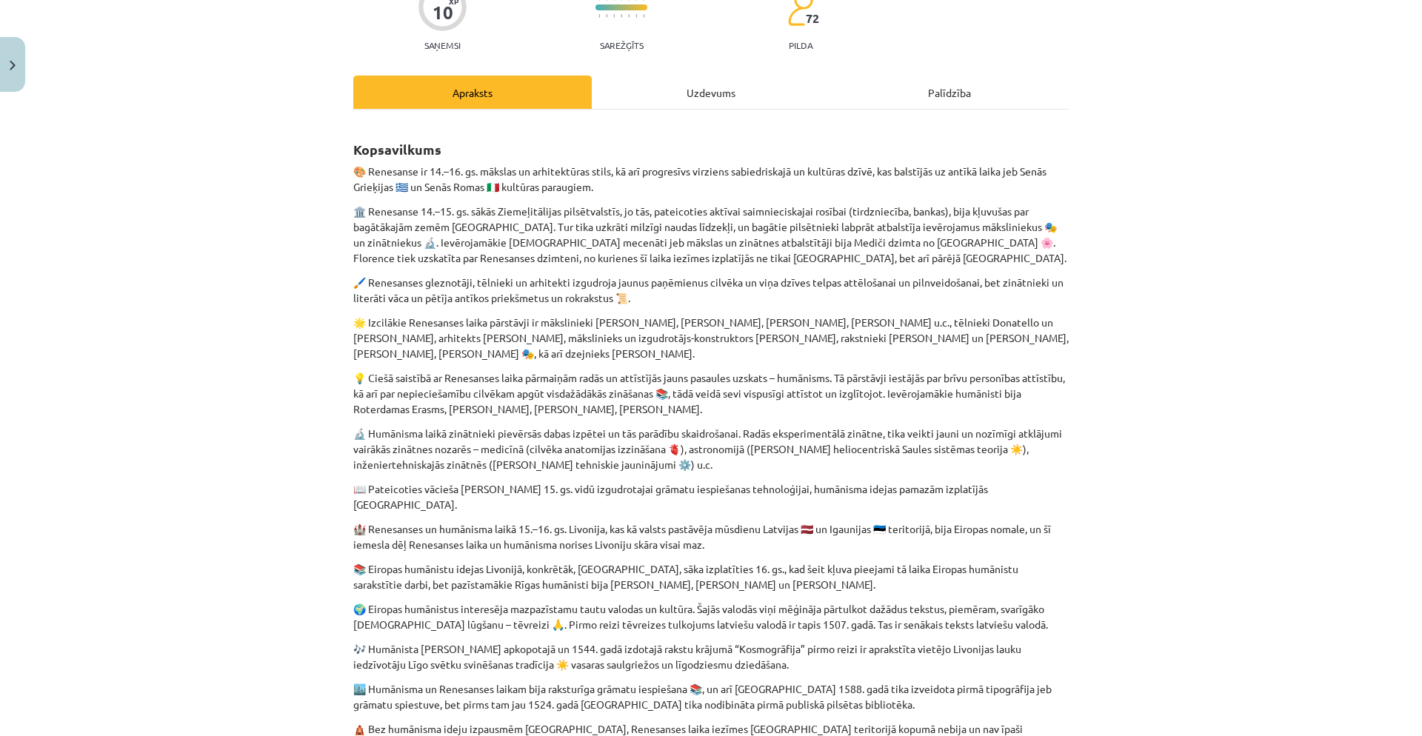
scroll to position [139, 0]
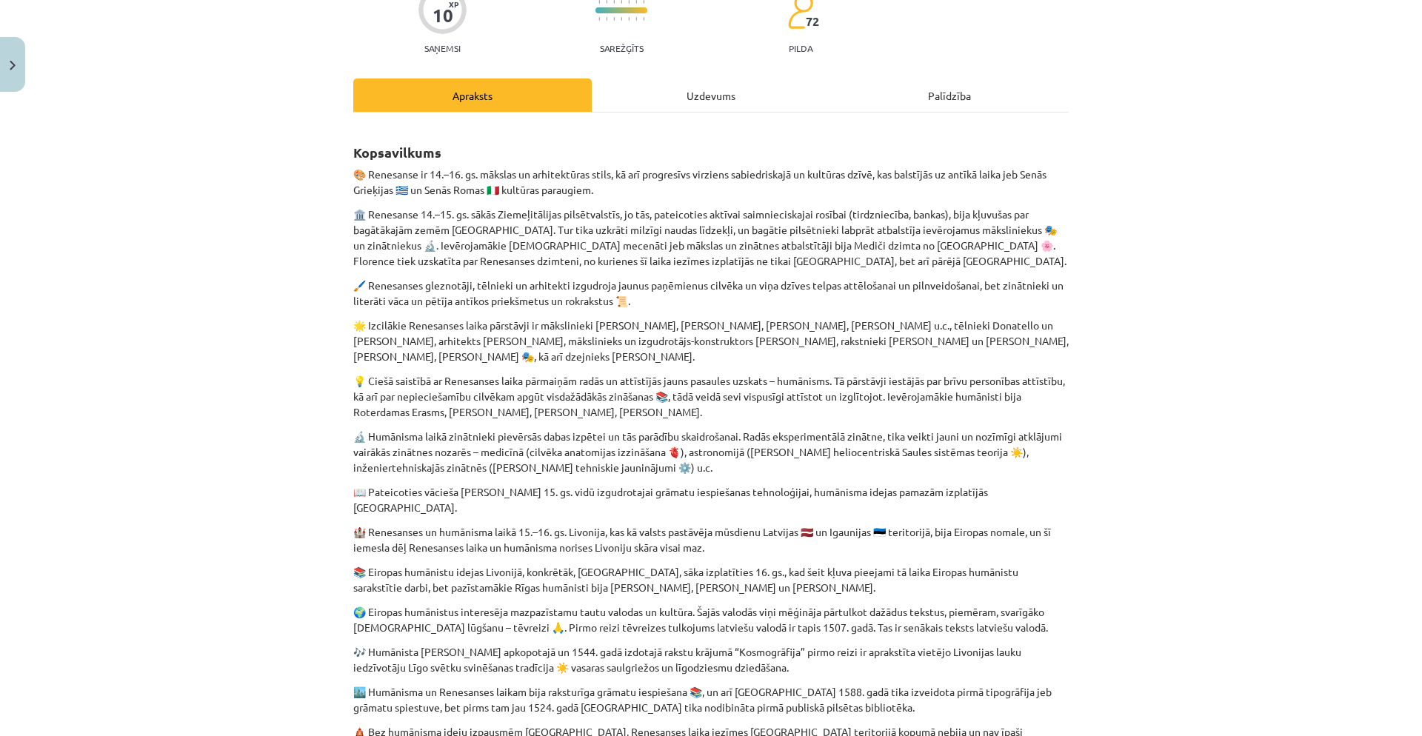
click at [642, 96] on div "Uzdevums" at bounding box center [711, 95] width 239 height 33
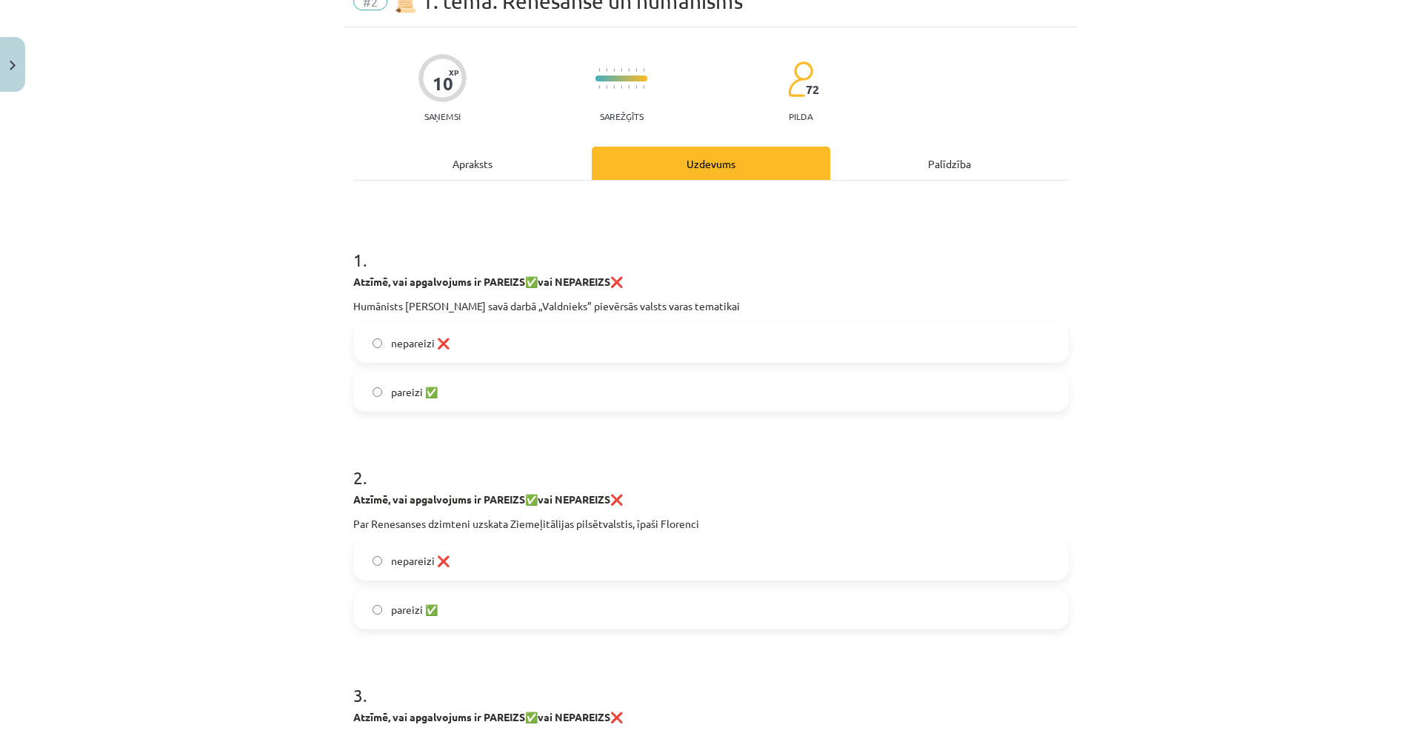
scroll to position [37, 0]
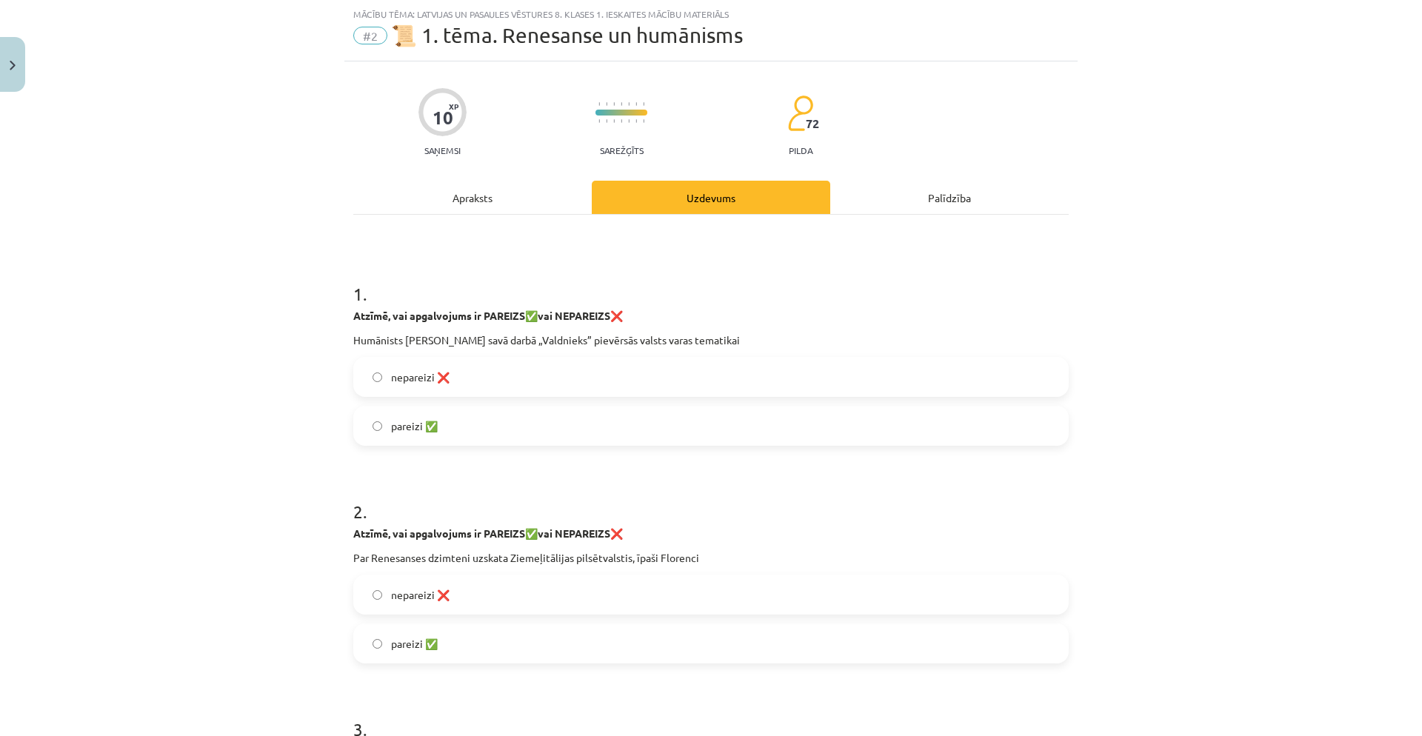
click at [401, 376] on span "nepareizi ❌" at bounding box center [420, 378] width 59 height 16
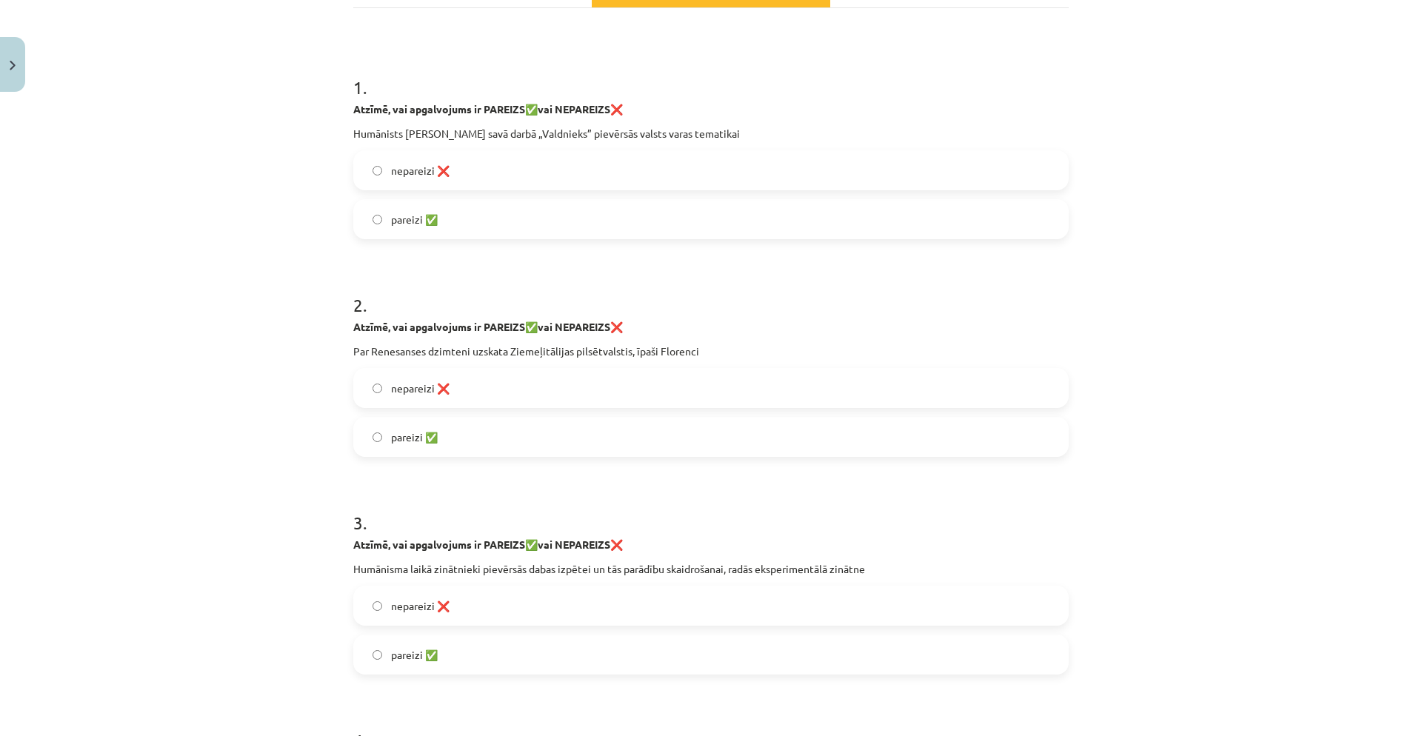
scroll to position [244, 0]
click at [403, 432] on span "pareizi ✅" at bounding box center [414, 437] width 47 height 16
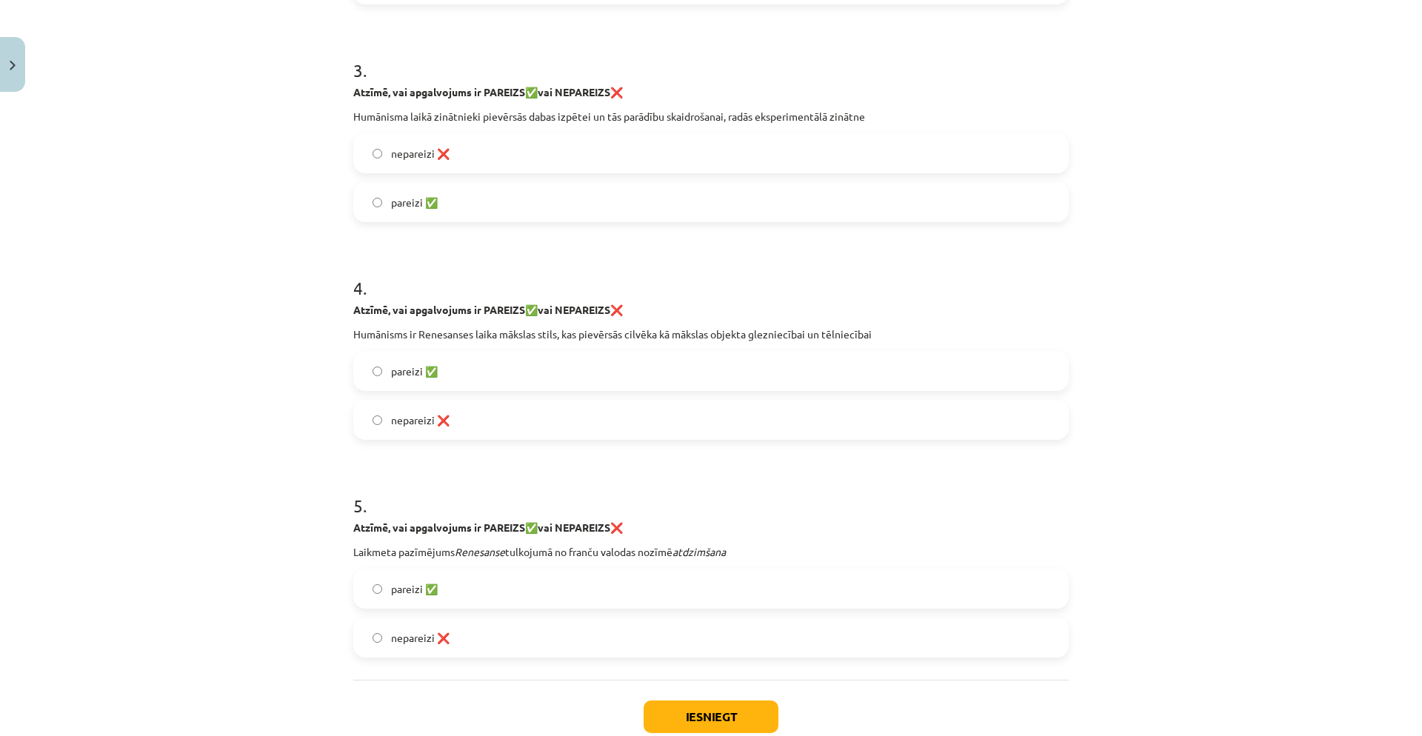
scroll to position [661, 0]
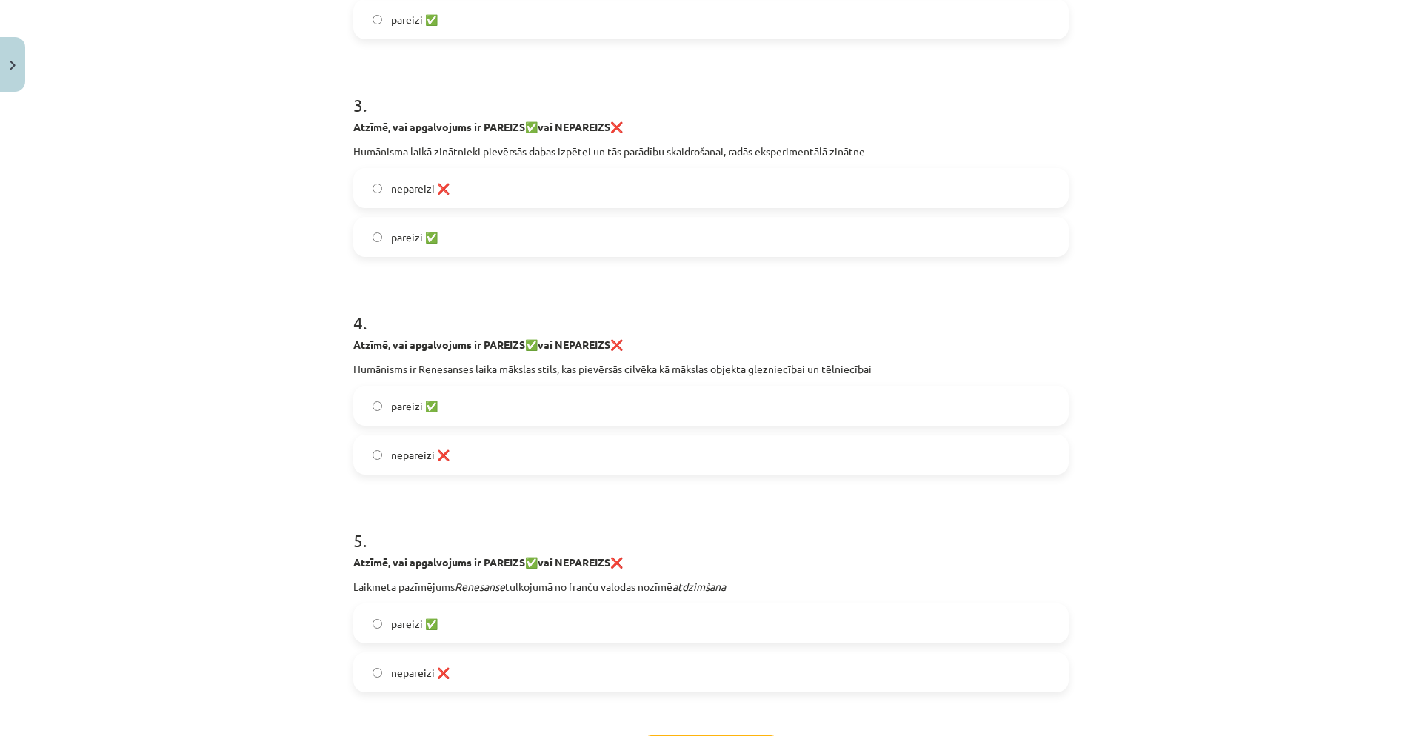
click at [464, 189] on label "nepareizi ❌" at bounding box center [711, 188] width 713 height 37
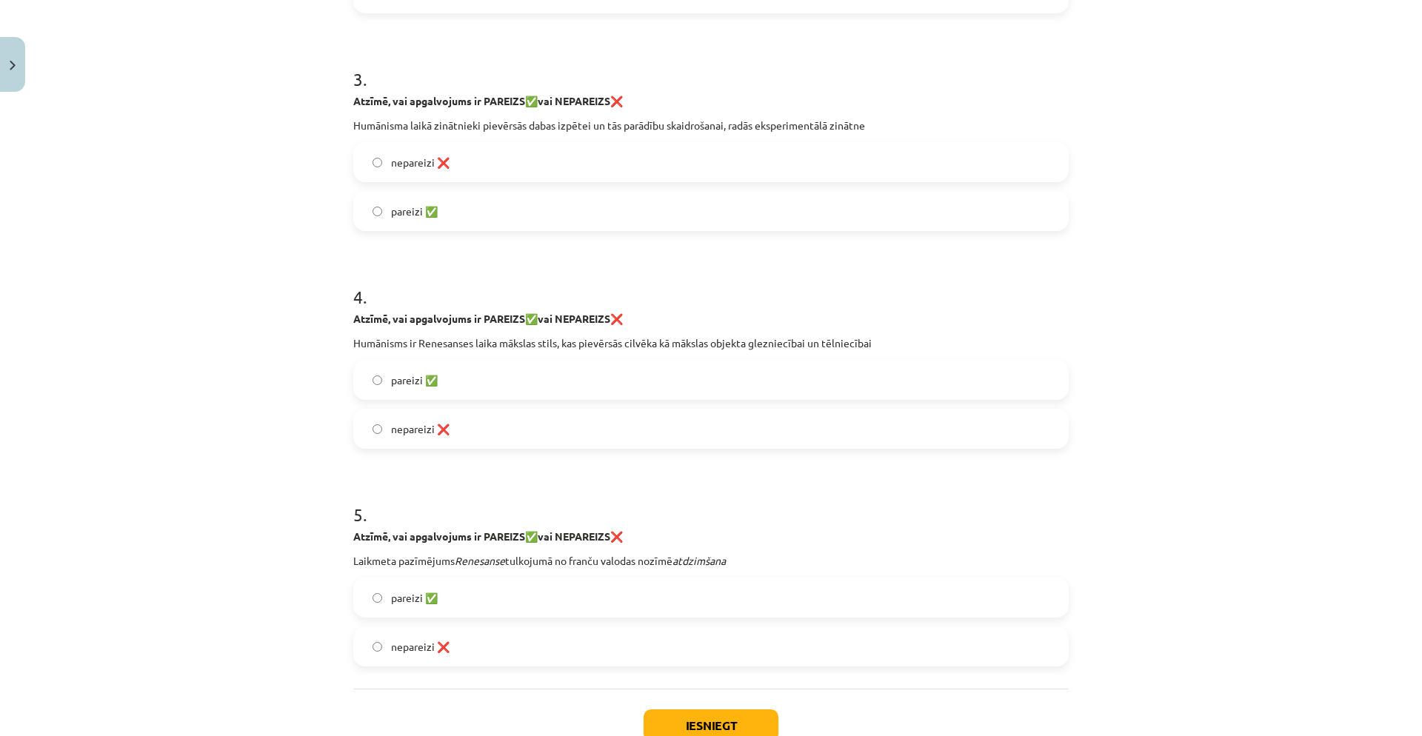
scroll to position [790, 0]
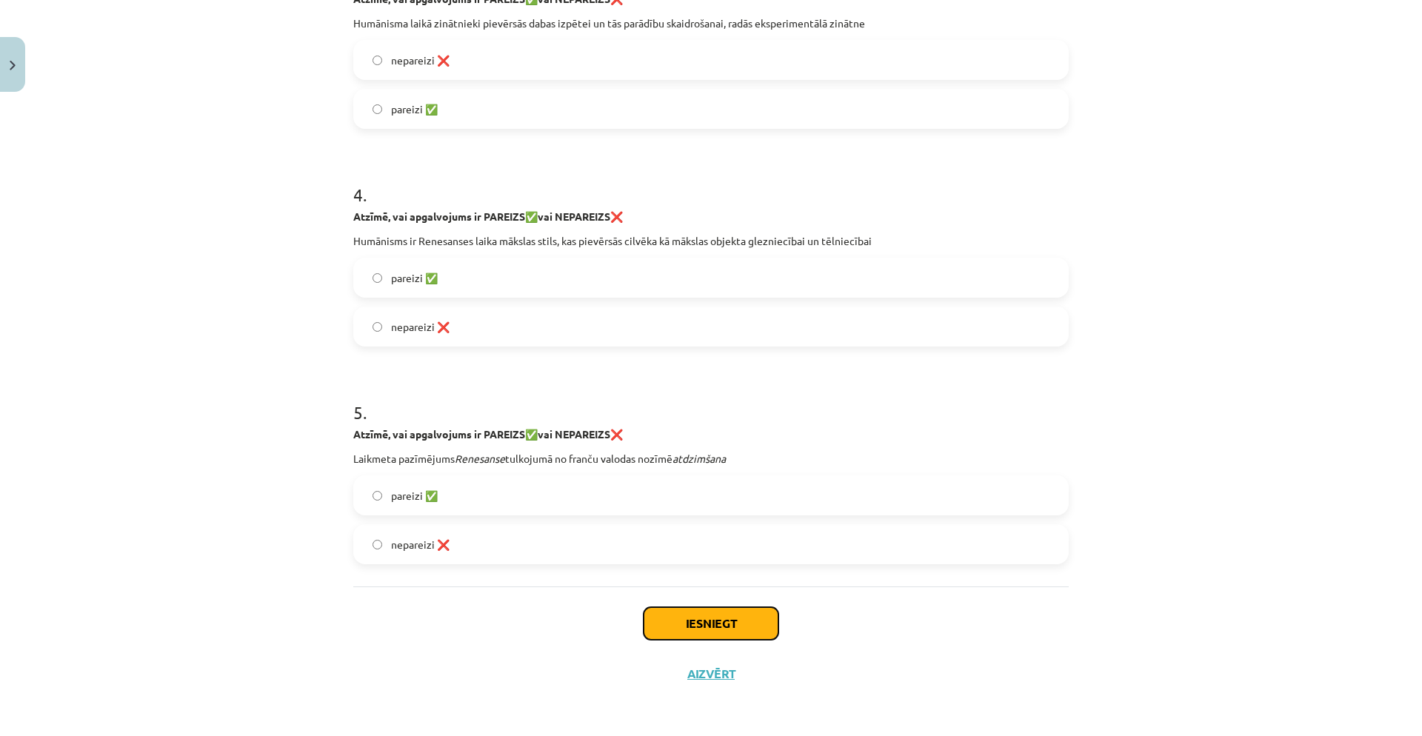
click at [734, 627] on button "Iesniegt" at bounding box center [711, 623] width 135 height 33
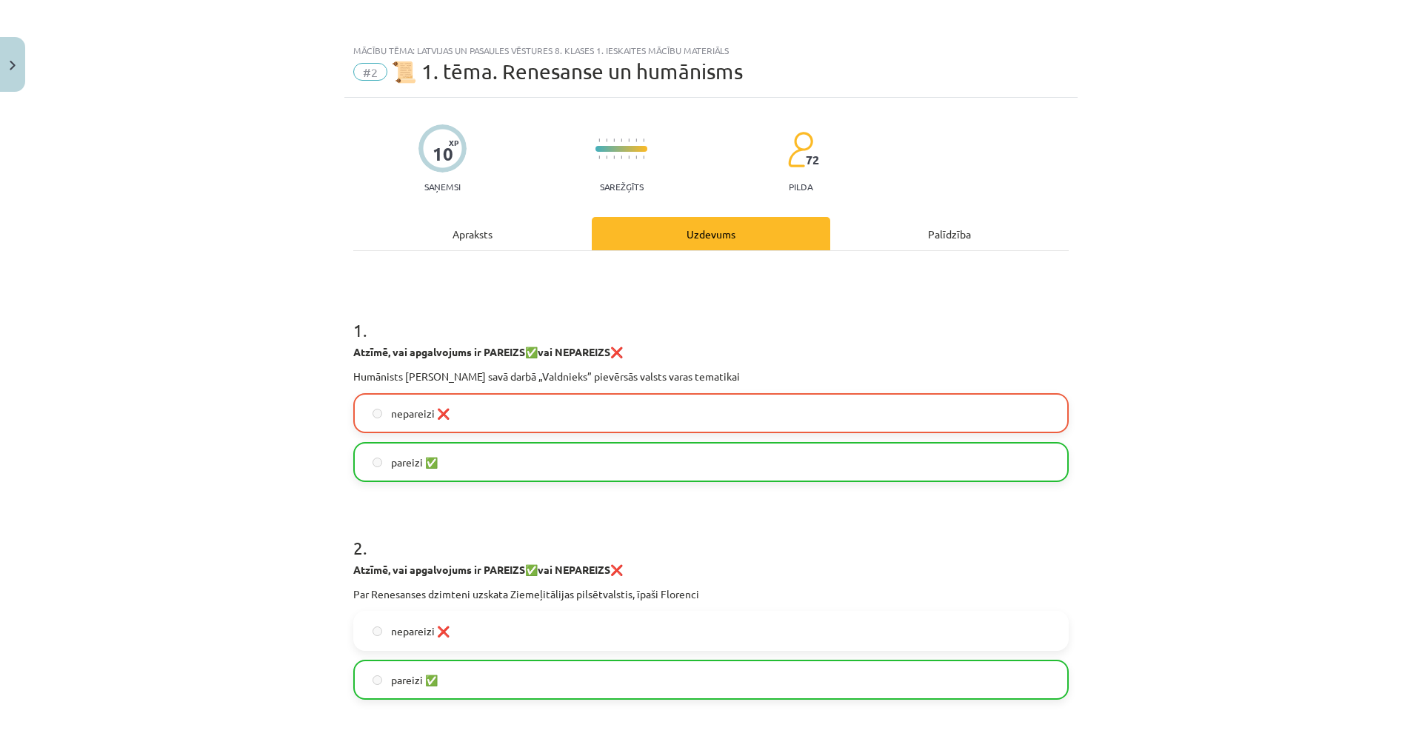
scroll to position [0, 0]
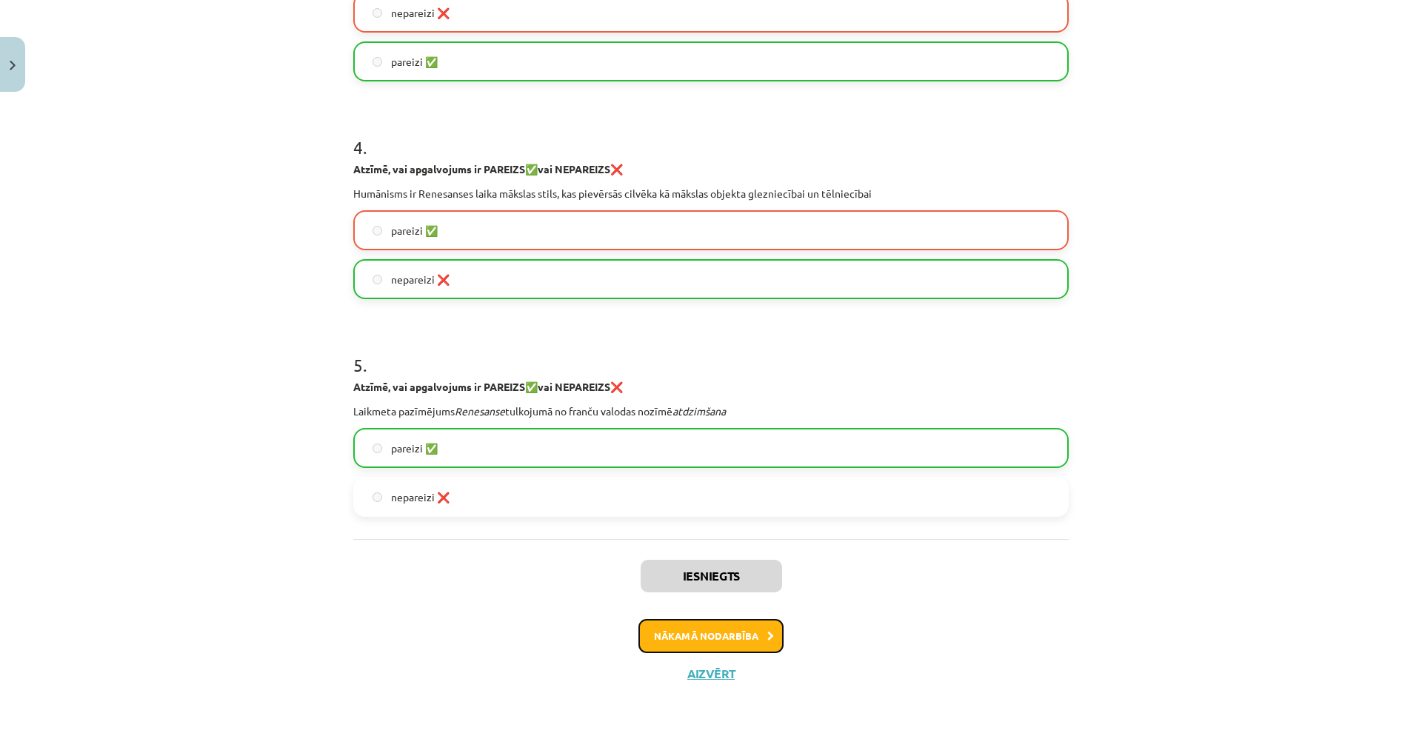
click at [724, 641] on button "Nākamā nodarbība" at bounding box center [711, 636] width 145 height 34
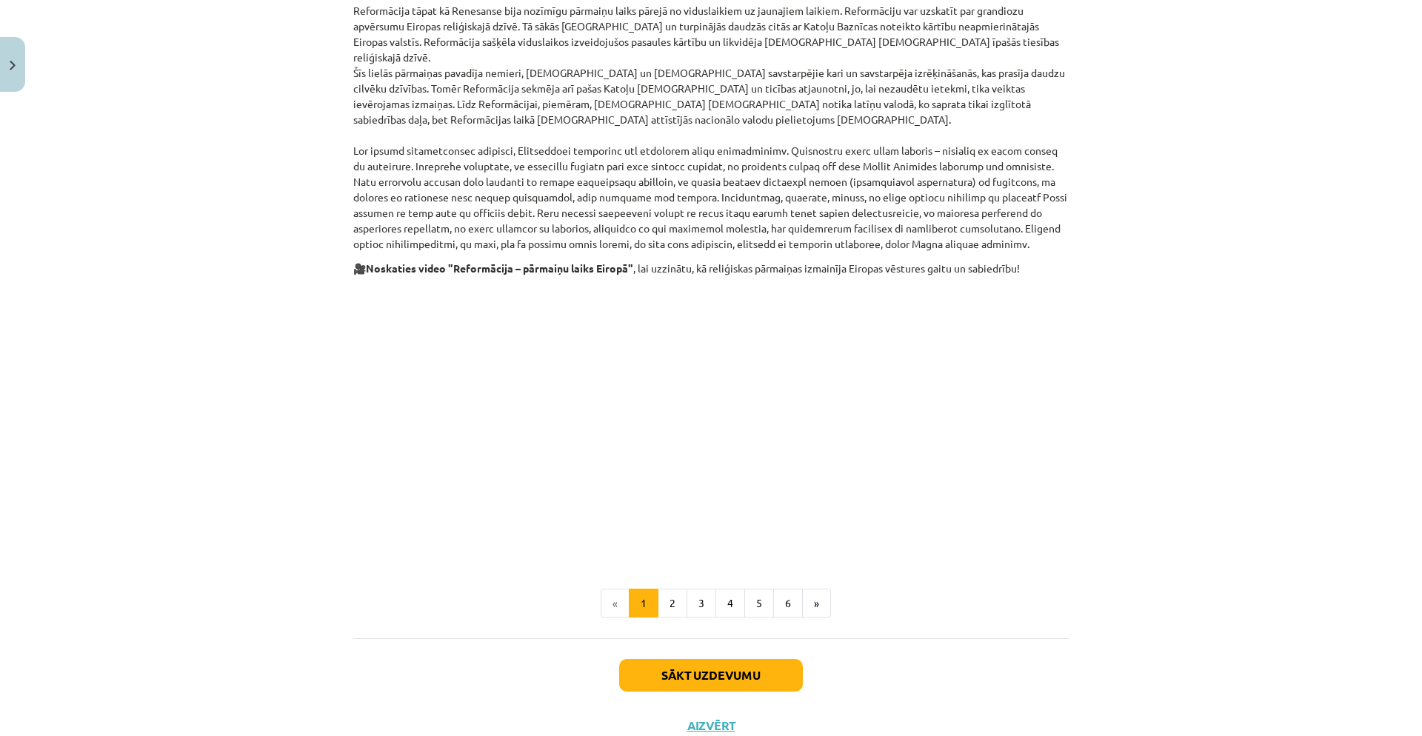
scroll to position [608, 0]
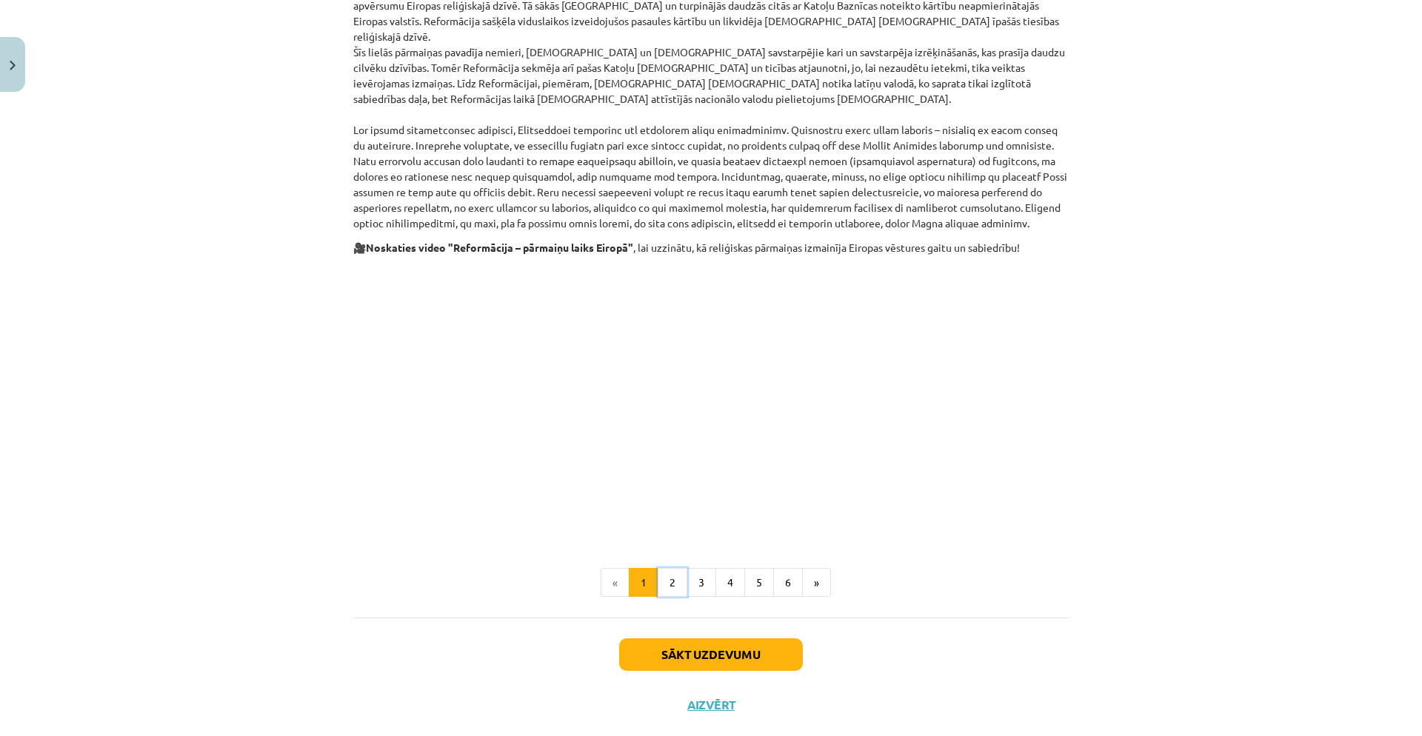
click at [659, 568] on button "2" at bounding box center [673, 583] width 30 height 30
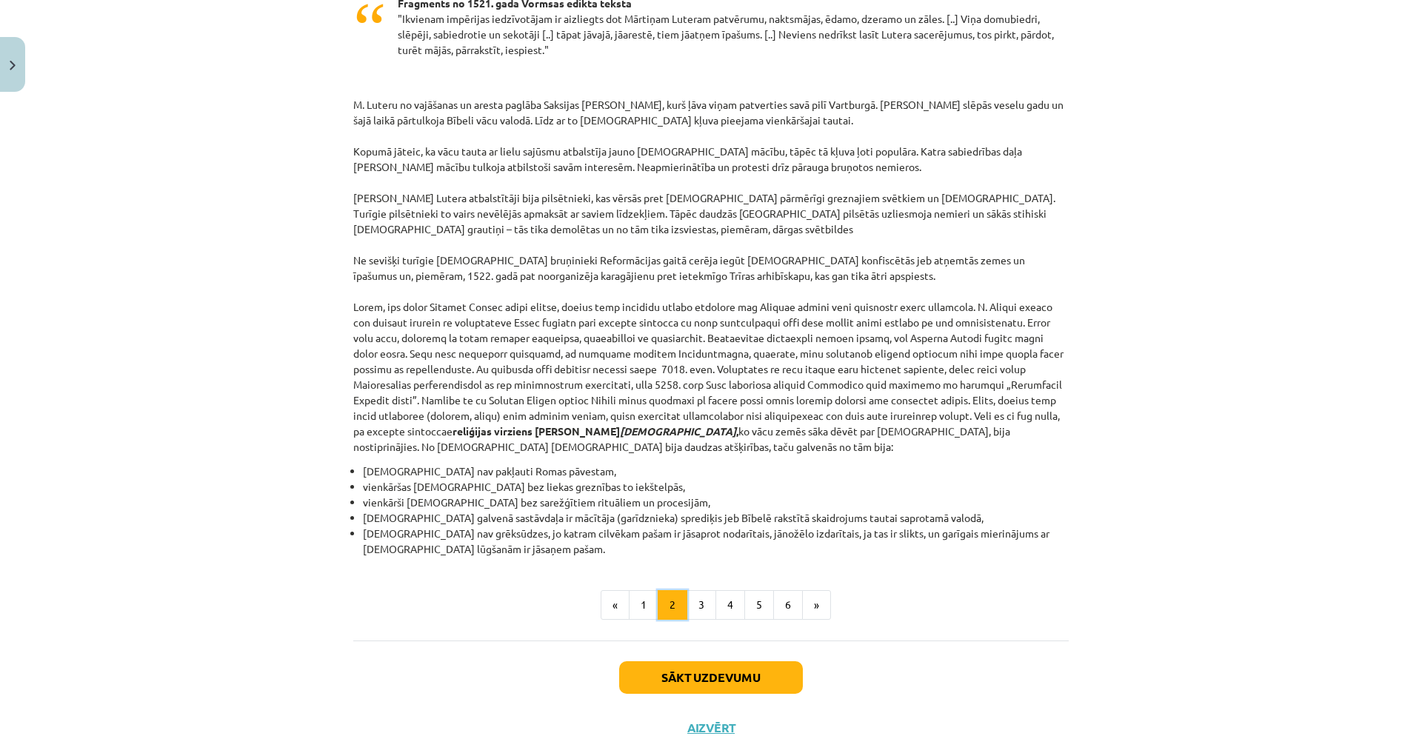
scroll to position [1146, 0]
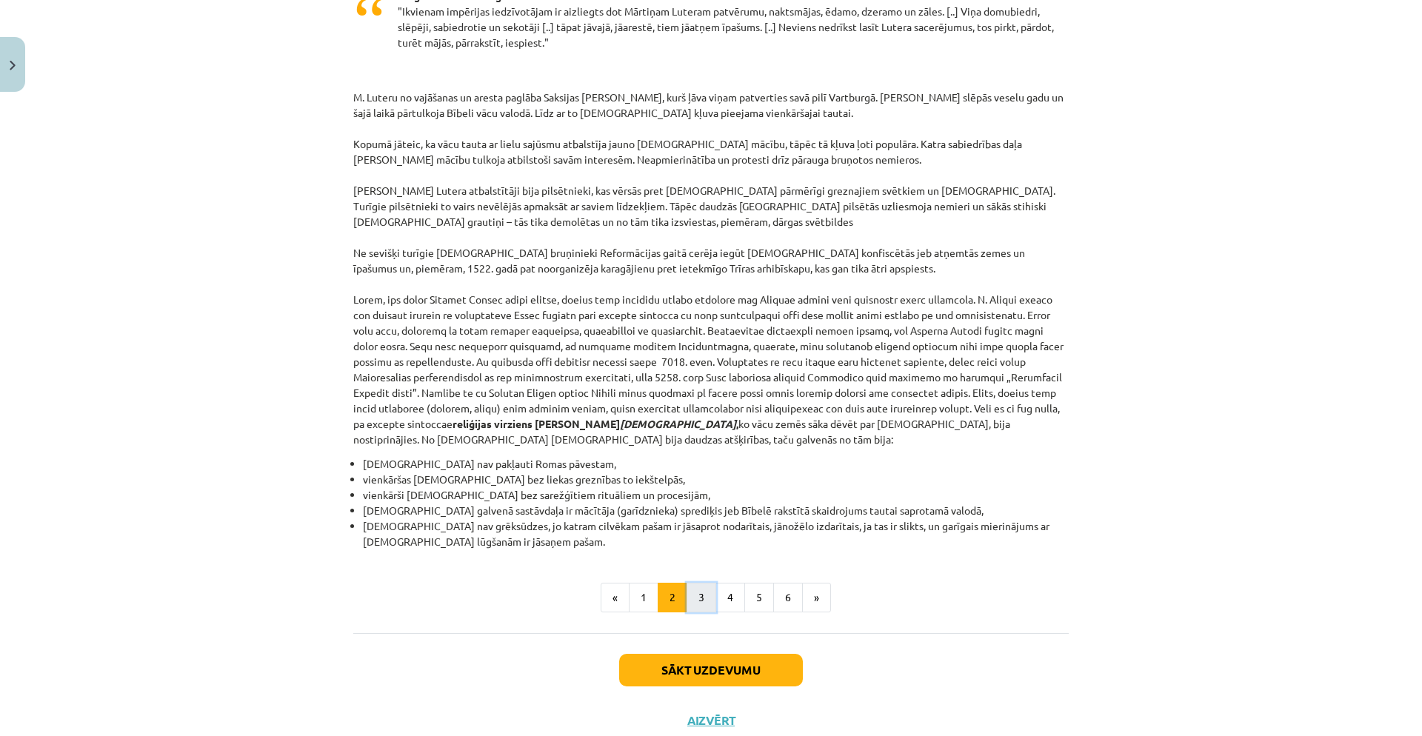
click at [706, 583] on button "3" at bounding box center [702, 598] width 30 height 30
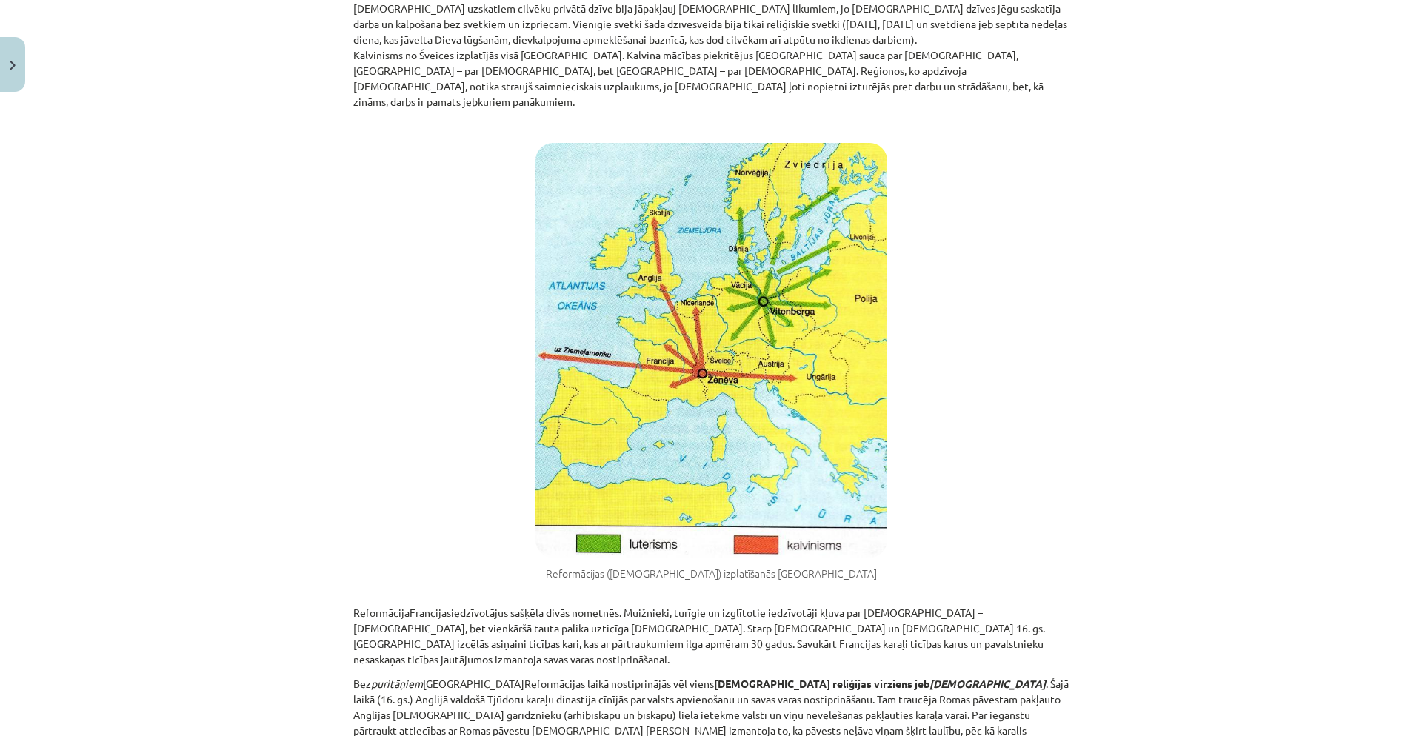
scroll to position [712, 0]
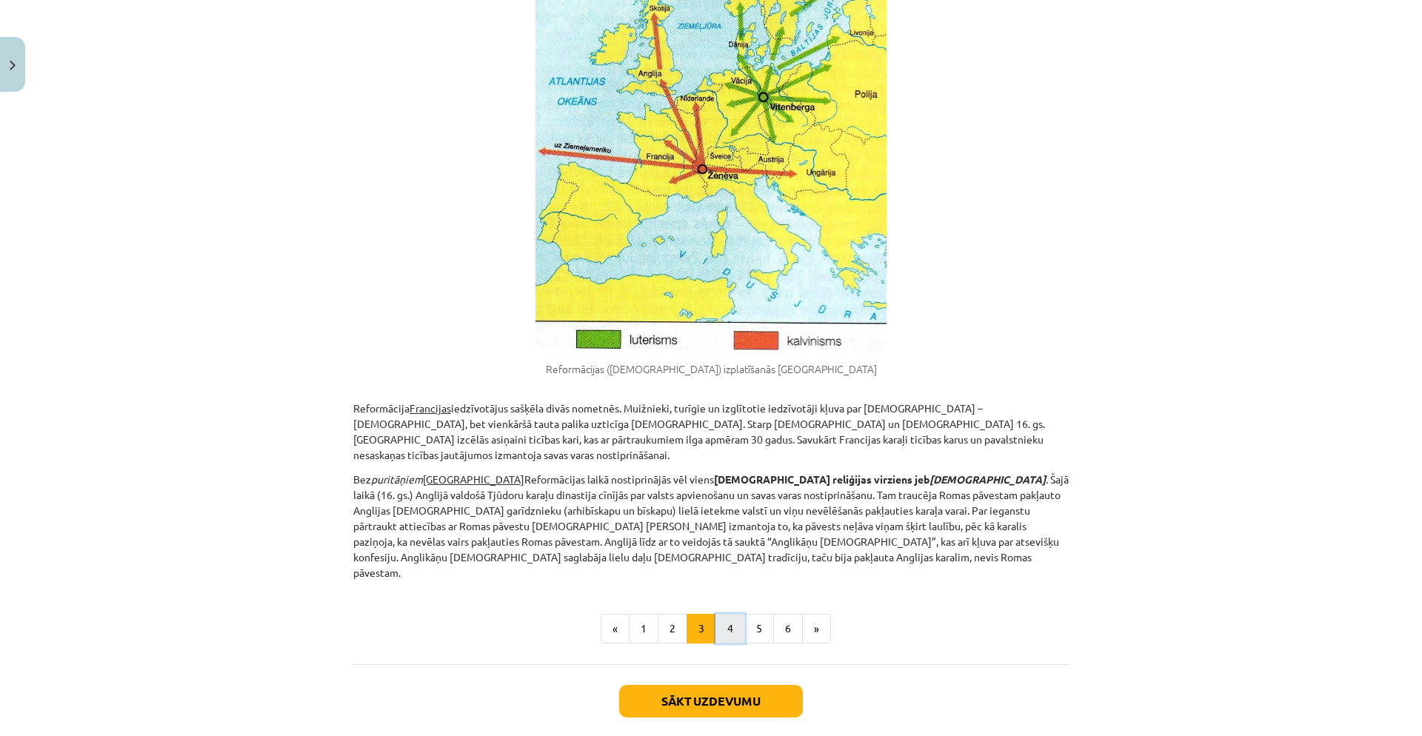
click at [737, 614] on button "4" at bounding box center [731, 629] width 30 height 30
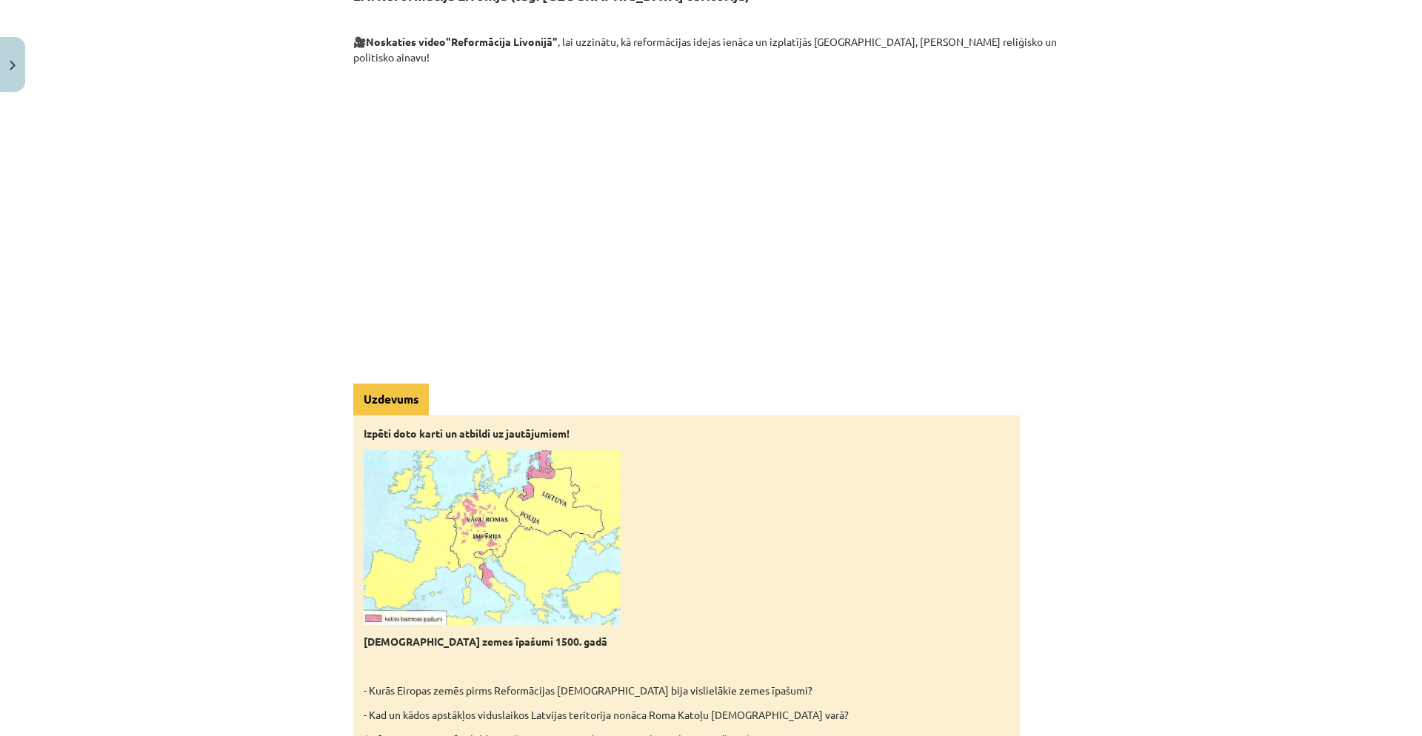
scroll to position [265, 0]
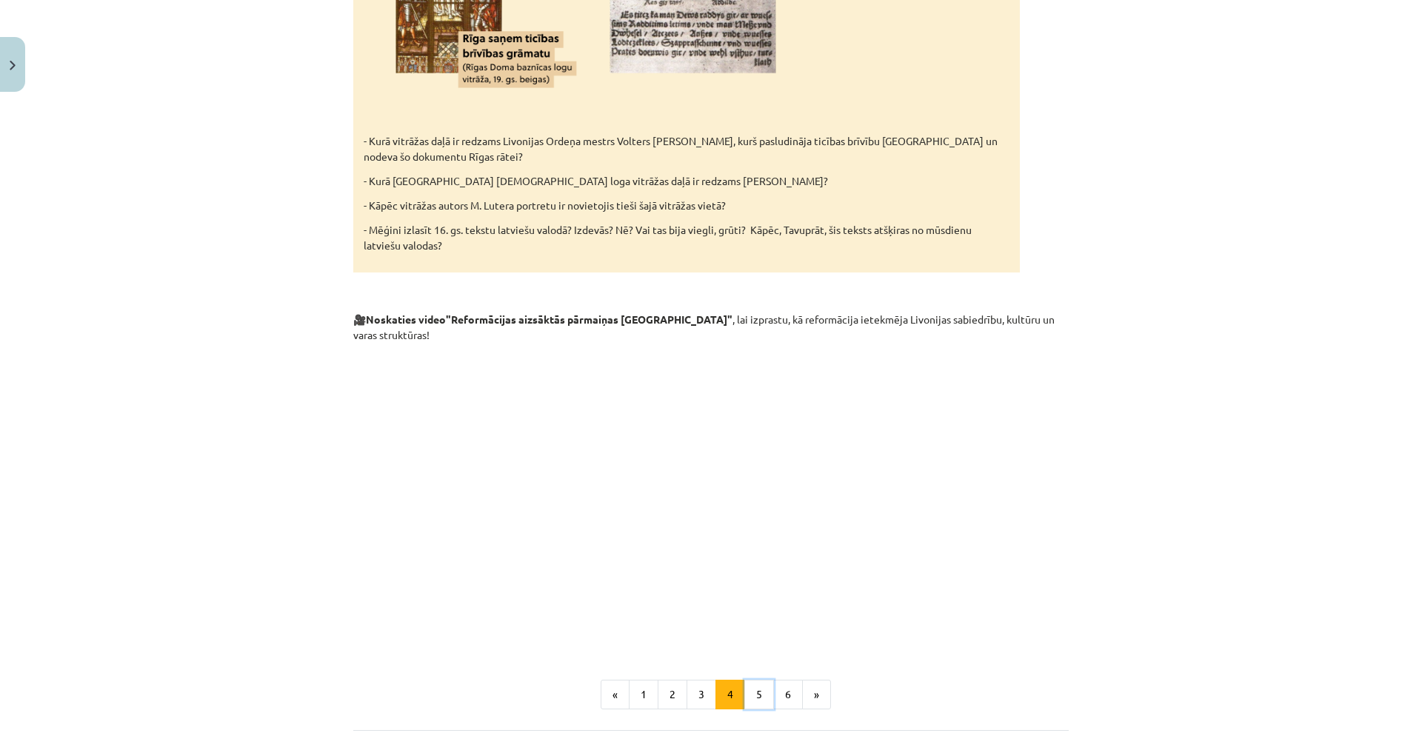
click at [760, 680] on button "5" at bounding box center [759, 695] width 30 height 30
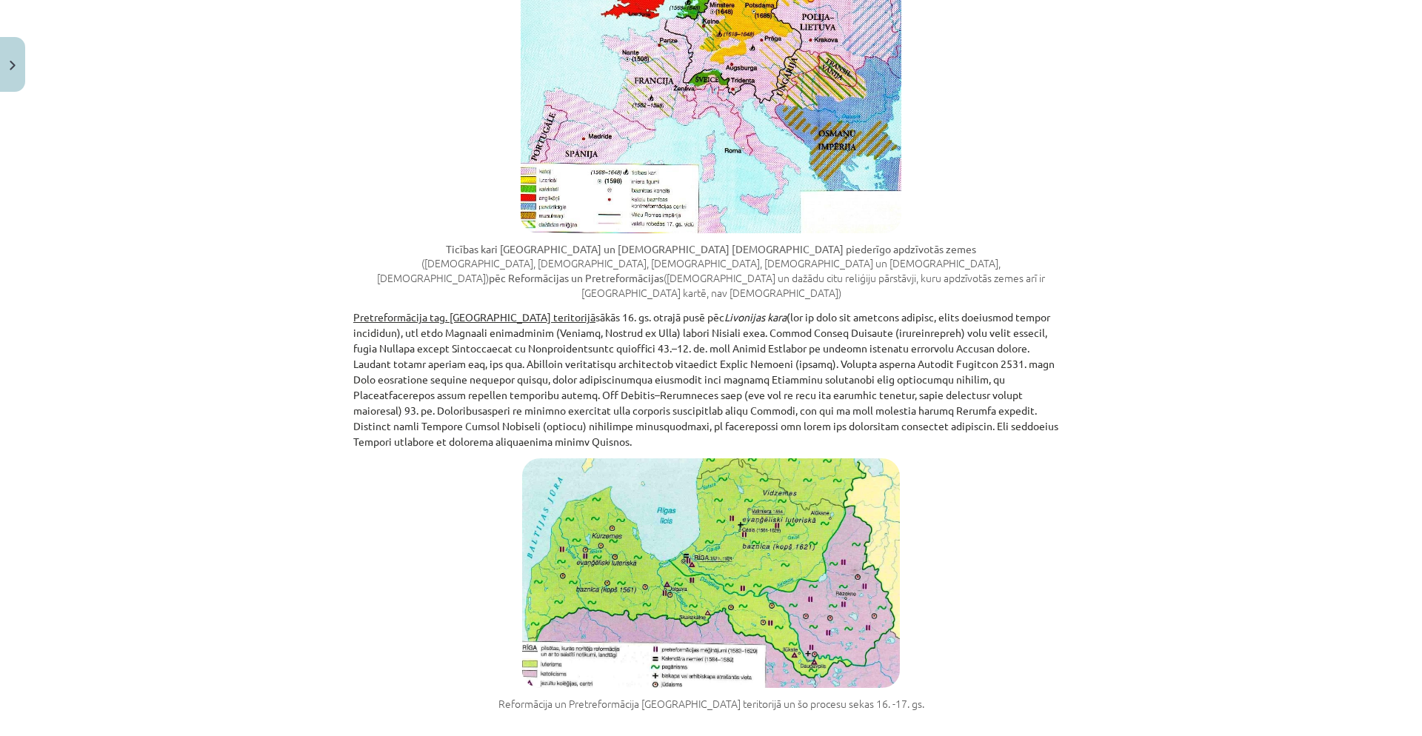
scroll to position [1346, 0]
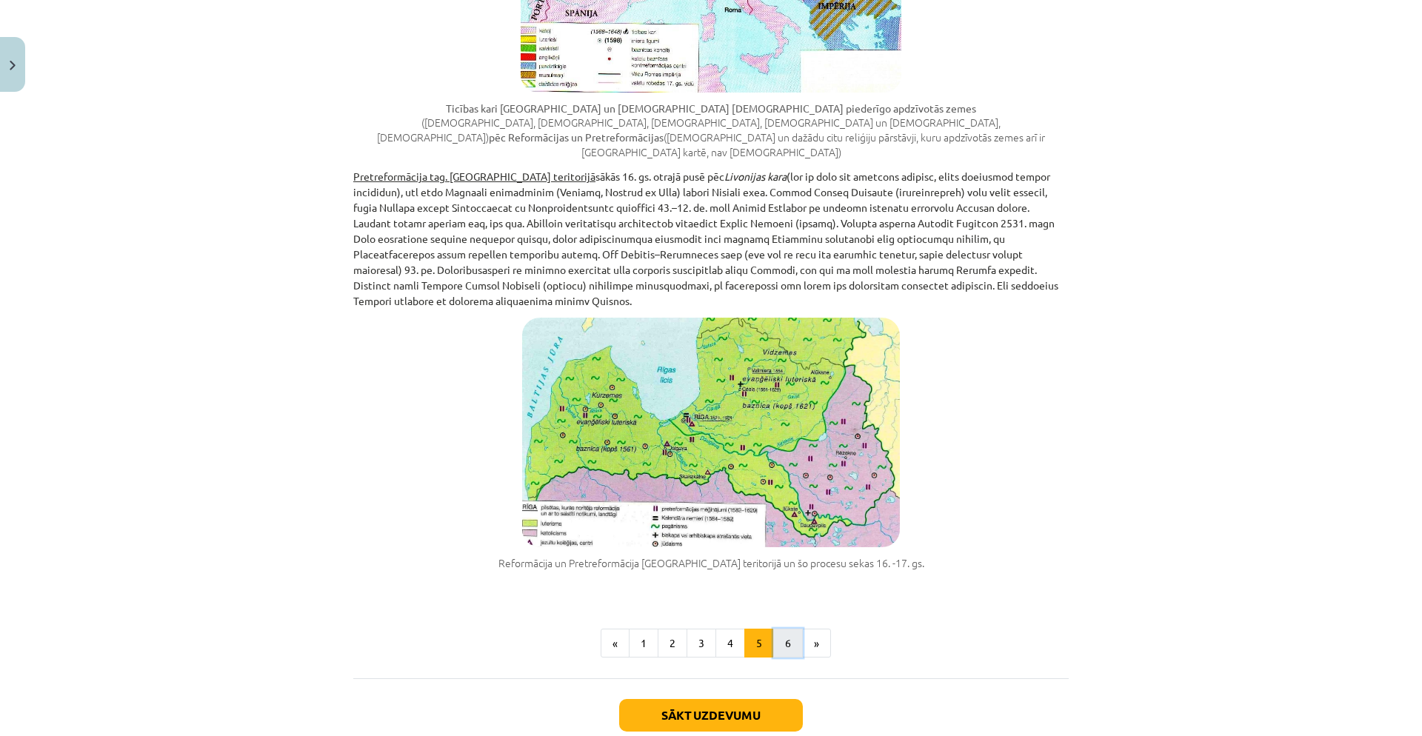
click at [790, 629] on button "6" at bounding box center [788, 644] width 30 height 30
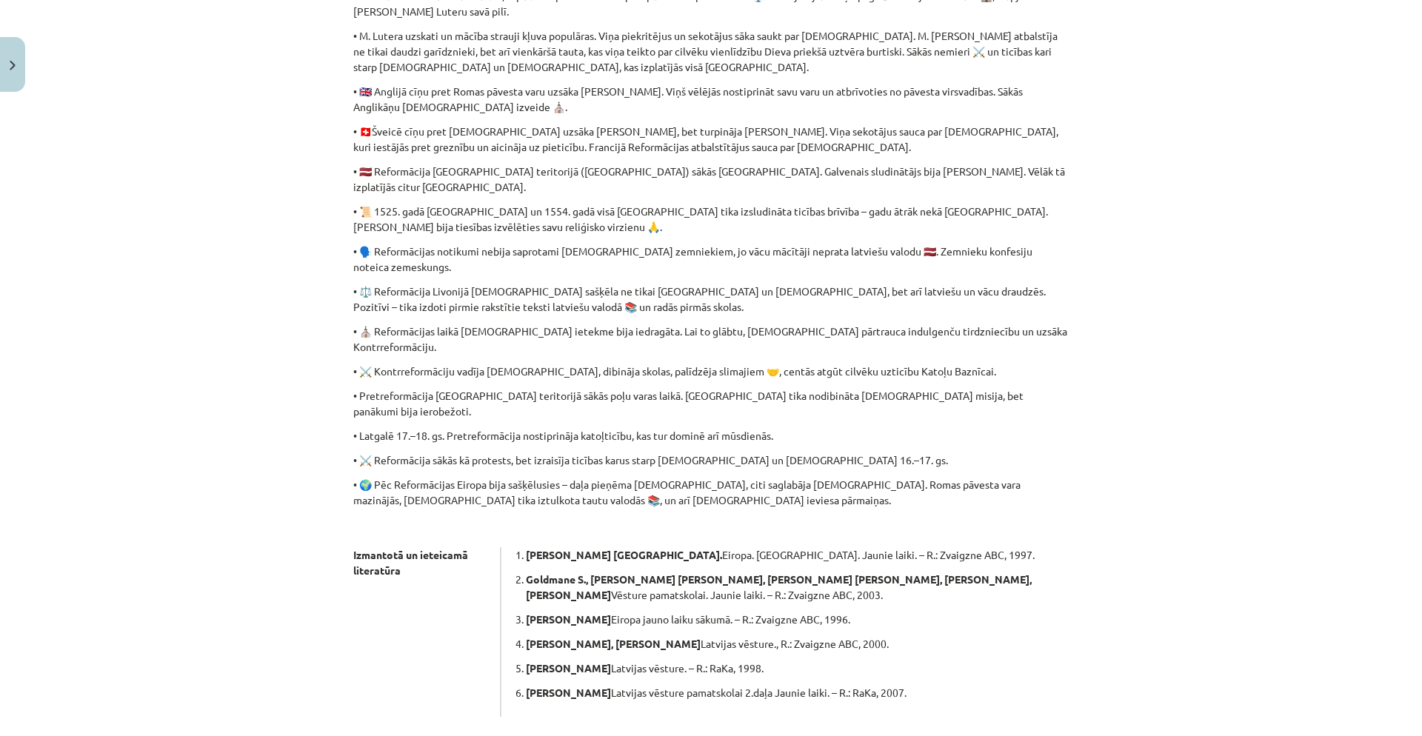
scroll to position [580, 0]
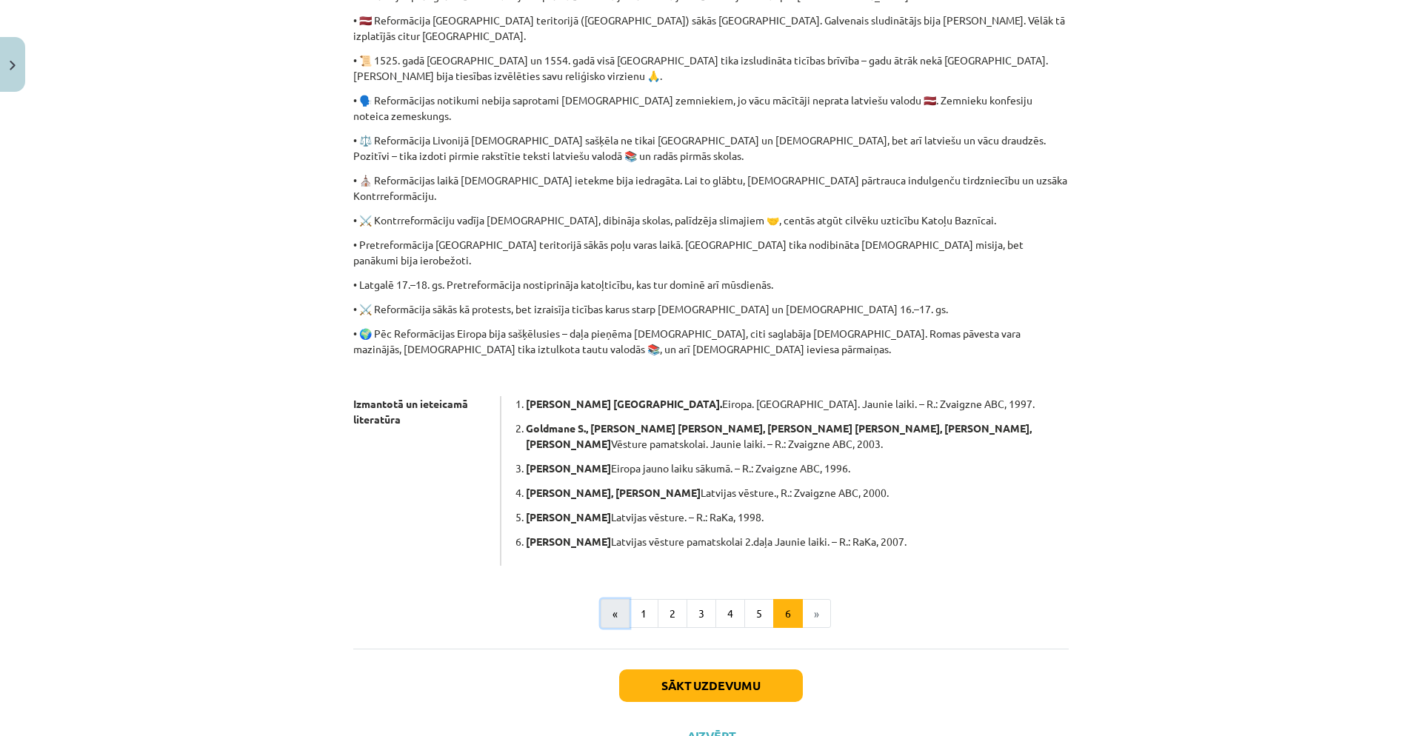
click at [604, 599] on button "«" at bounding box center [615, 614] width 29 height 30
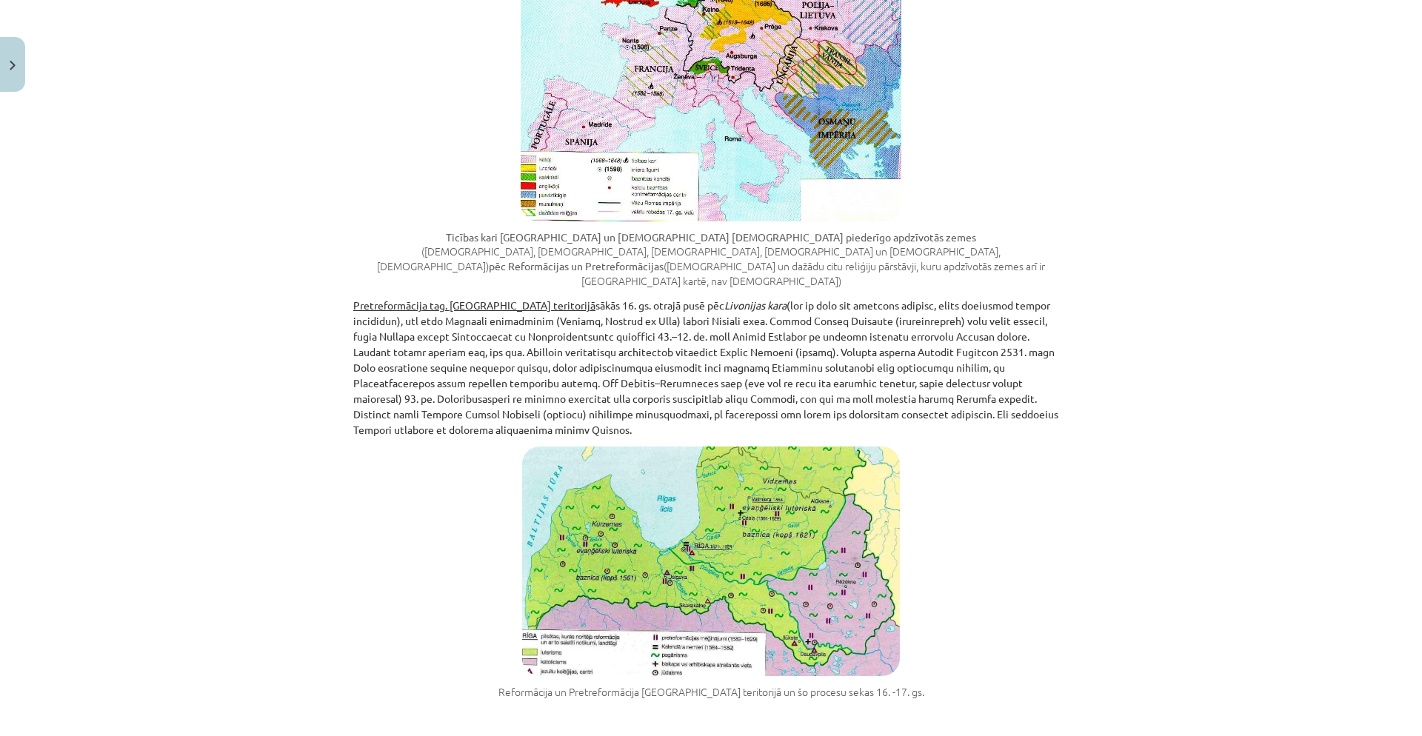
scroll to position [1241, 0]
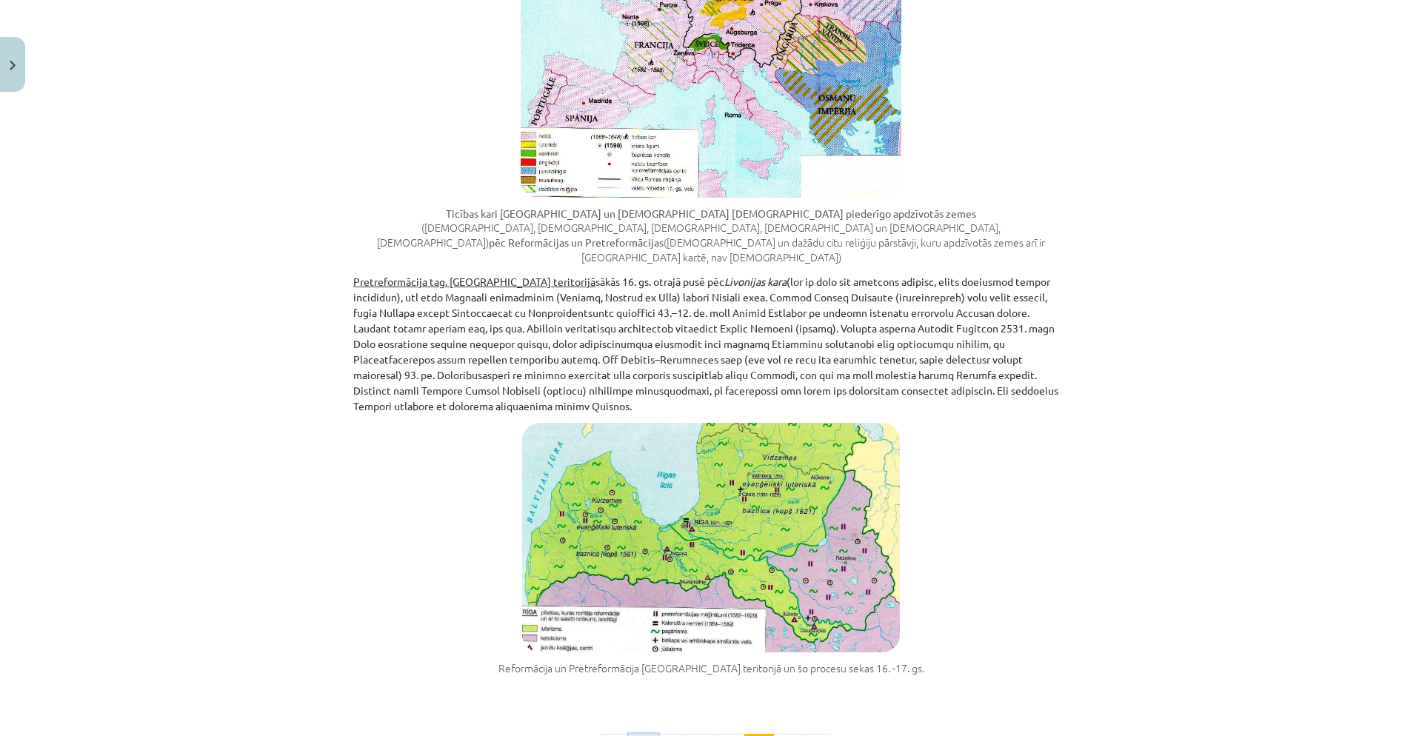
click at [639, 734] on button "1" at bounding box center [644, 749] width 30 height 30
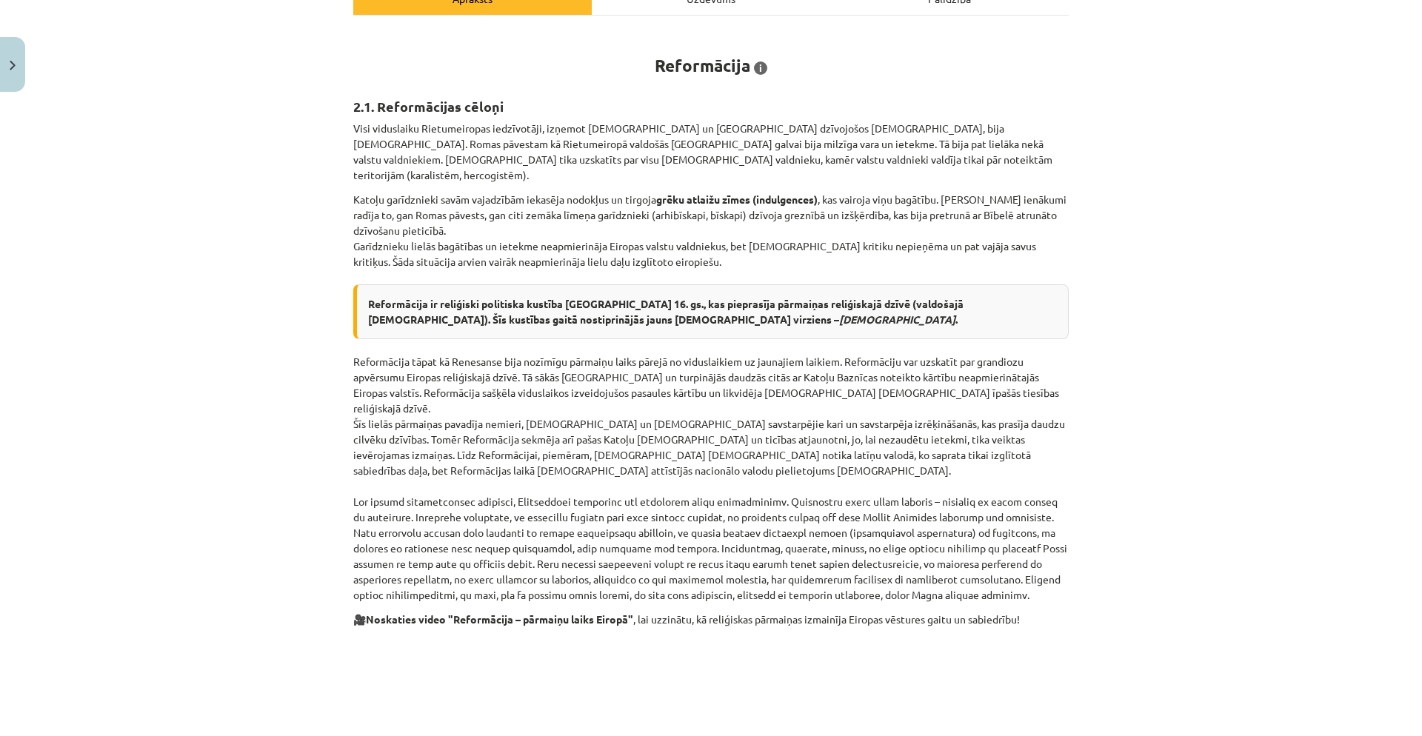
scroll to position [0, 0]
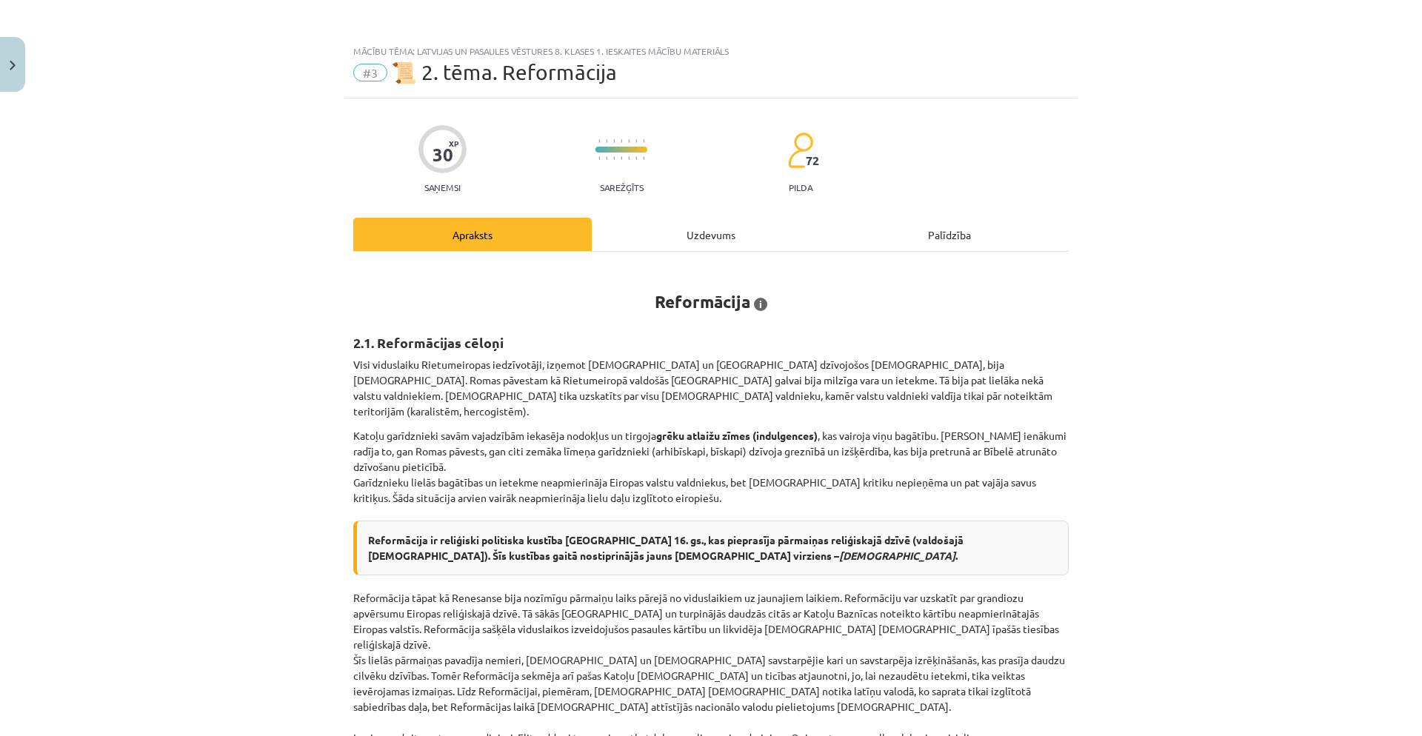
click at [681, 224] on div "Uzdevums" at bounding box center [711, 234] width 239 height 33
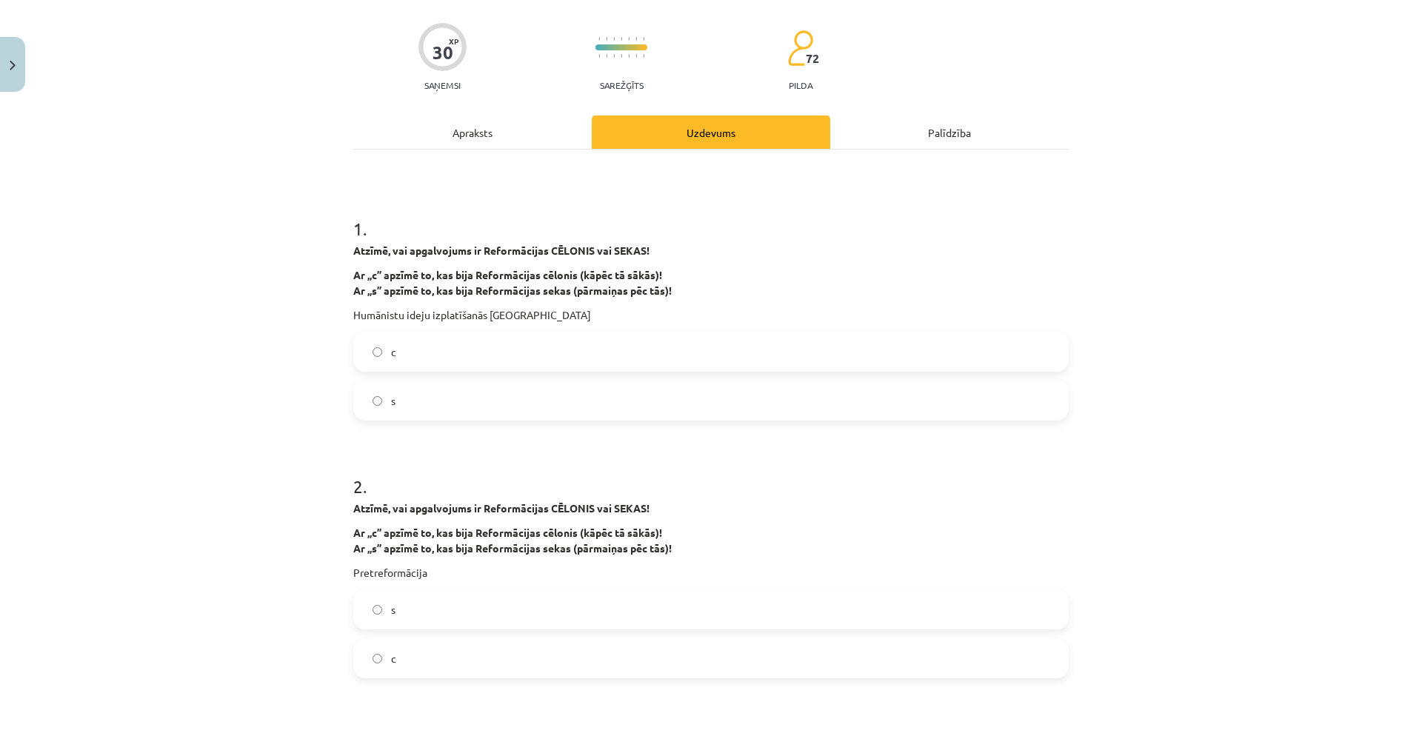
scroll to position [169, 0]
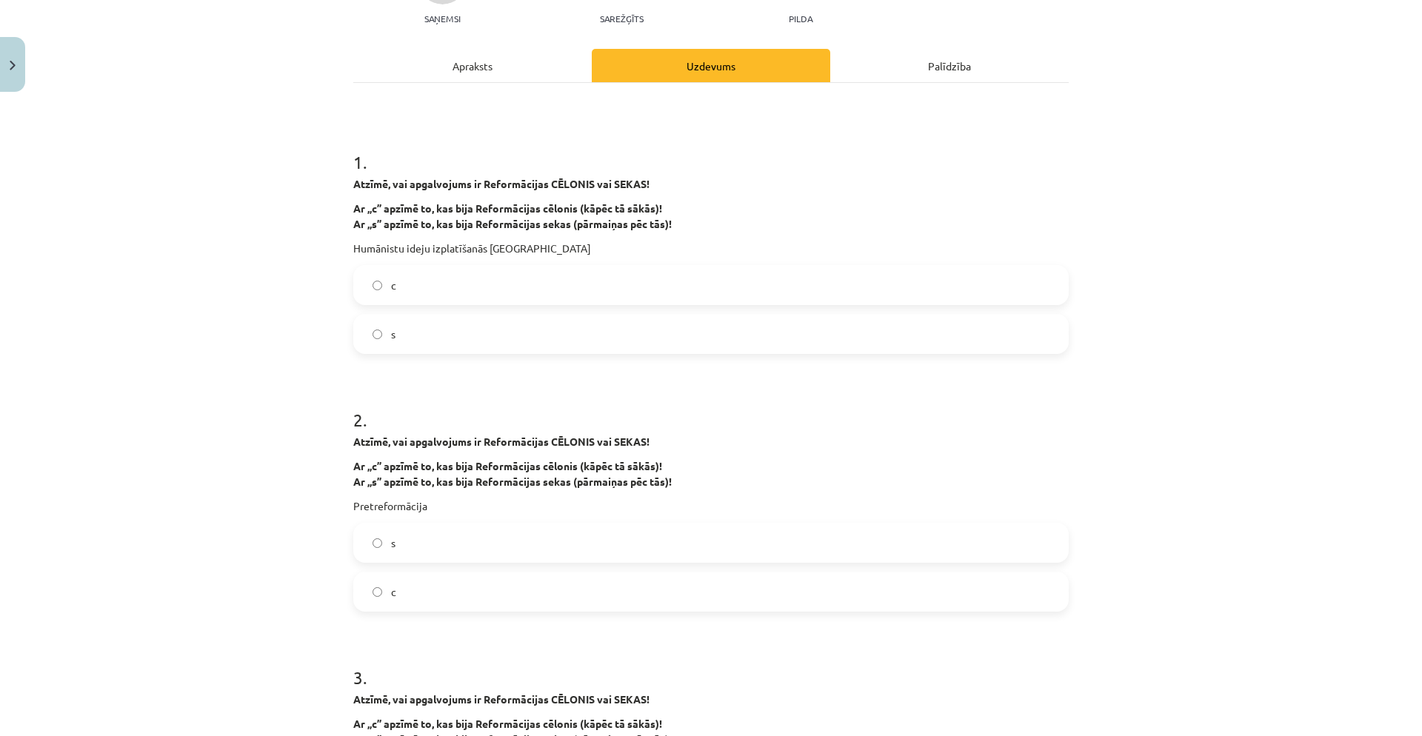
click at [525, 69] on div "Apraksts" at bounding box center [472, 65] width 239 height 33
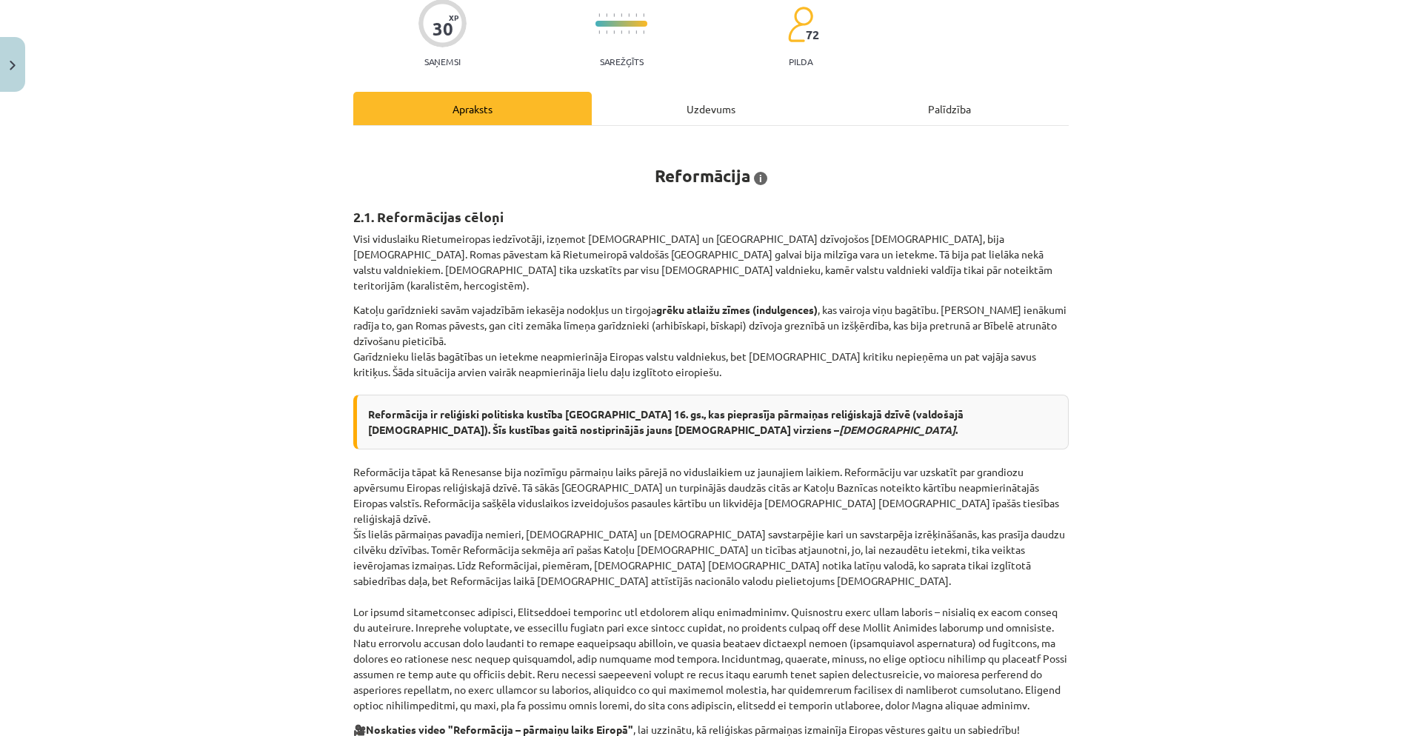
scroll to position [125, 0]
click at [738, 109] on div "Uzdevums" at bounding box center [711, 109] width 239 height 33
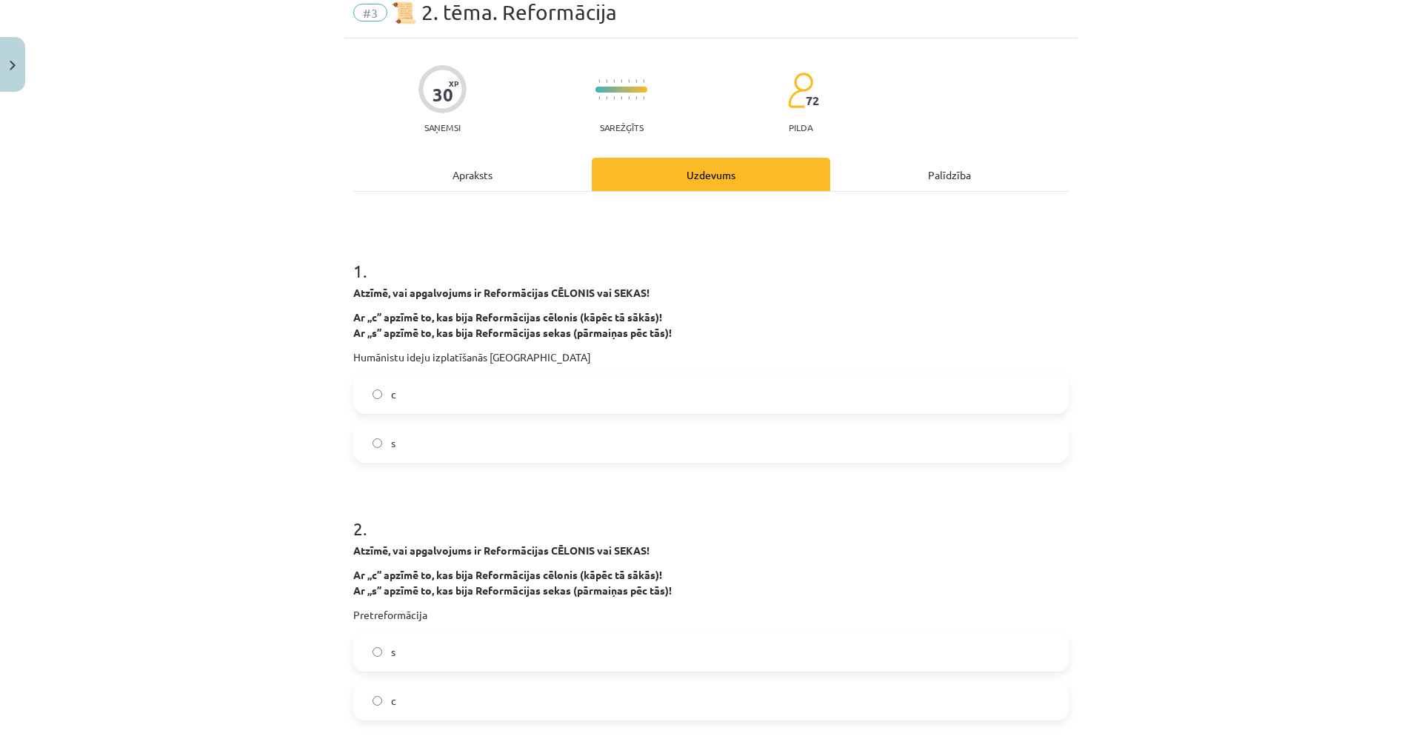
scroll to position [37, 0]
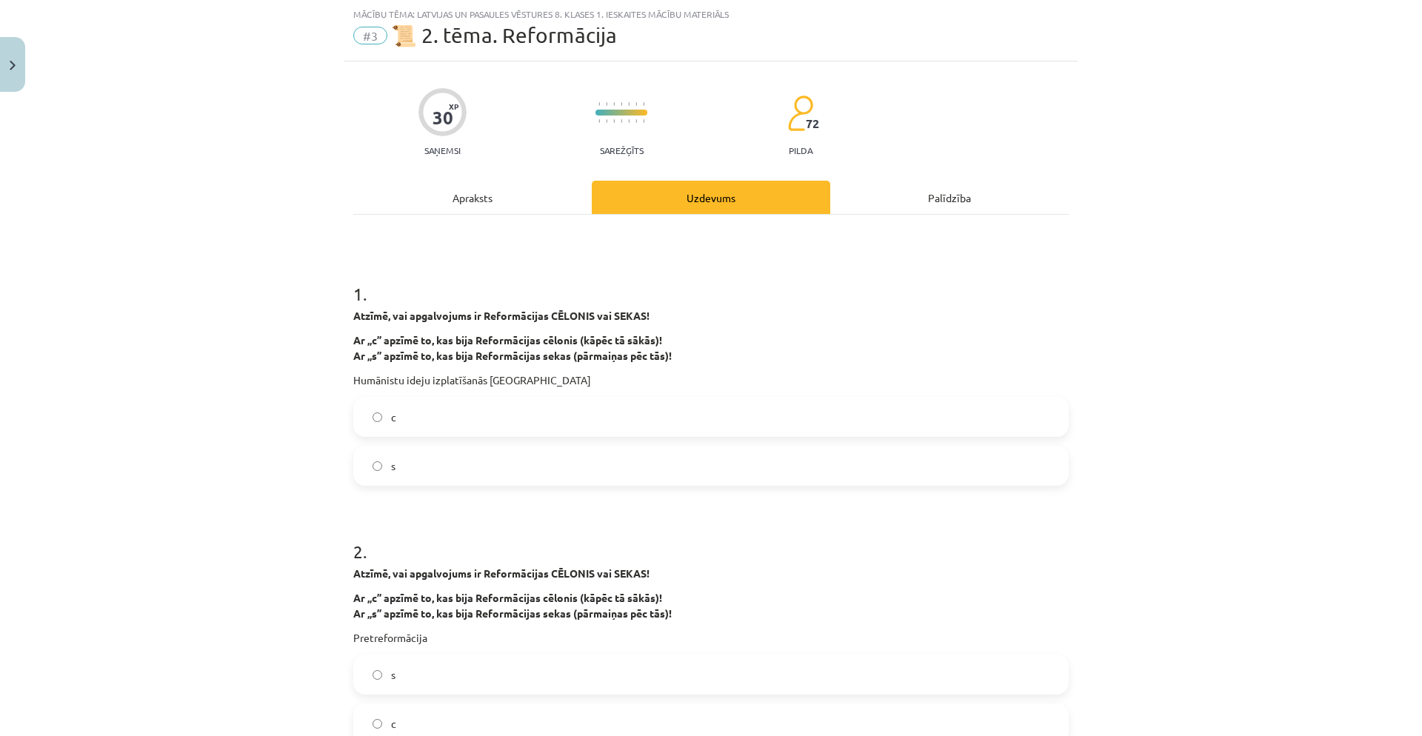
click at [493, 196] on div "Apraksts" at bounding box center [472, 197] width 239 height 33
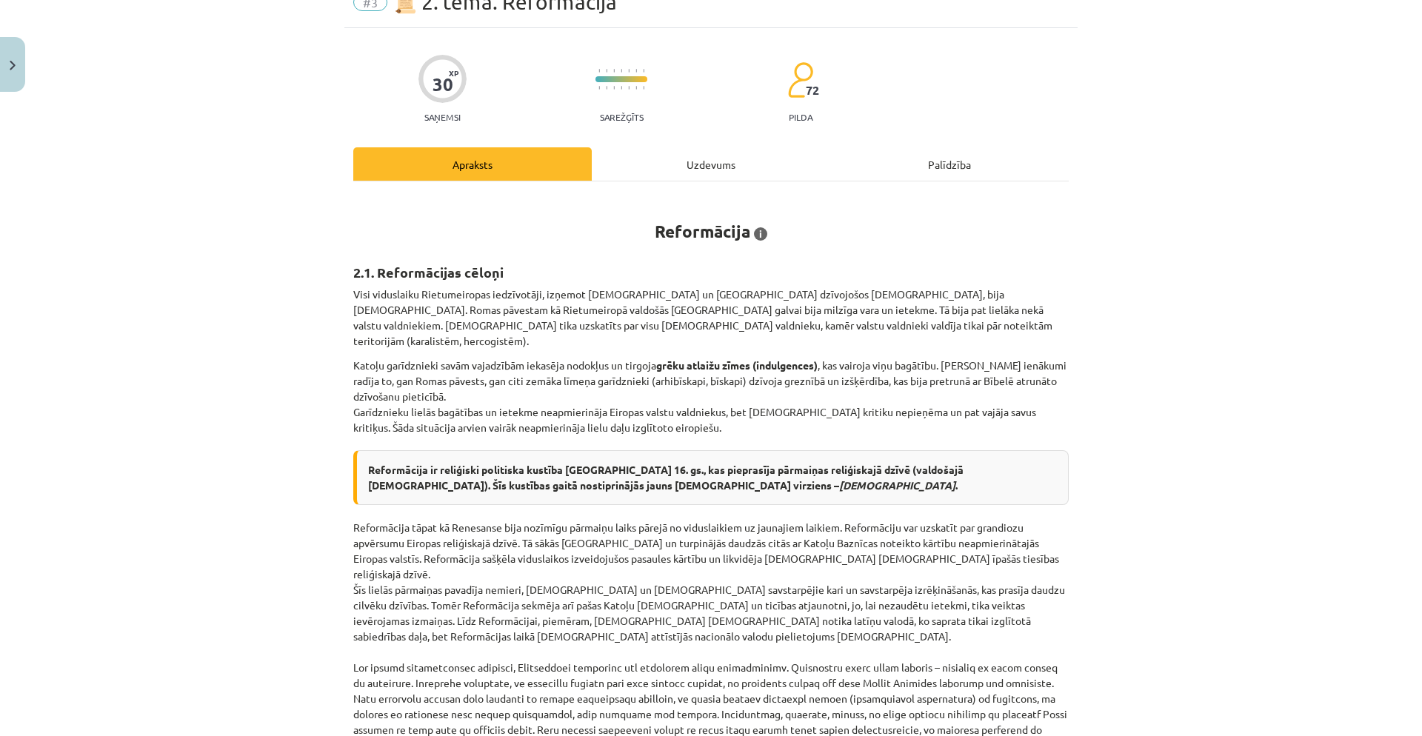
scroll to position [0, 0]
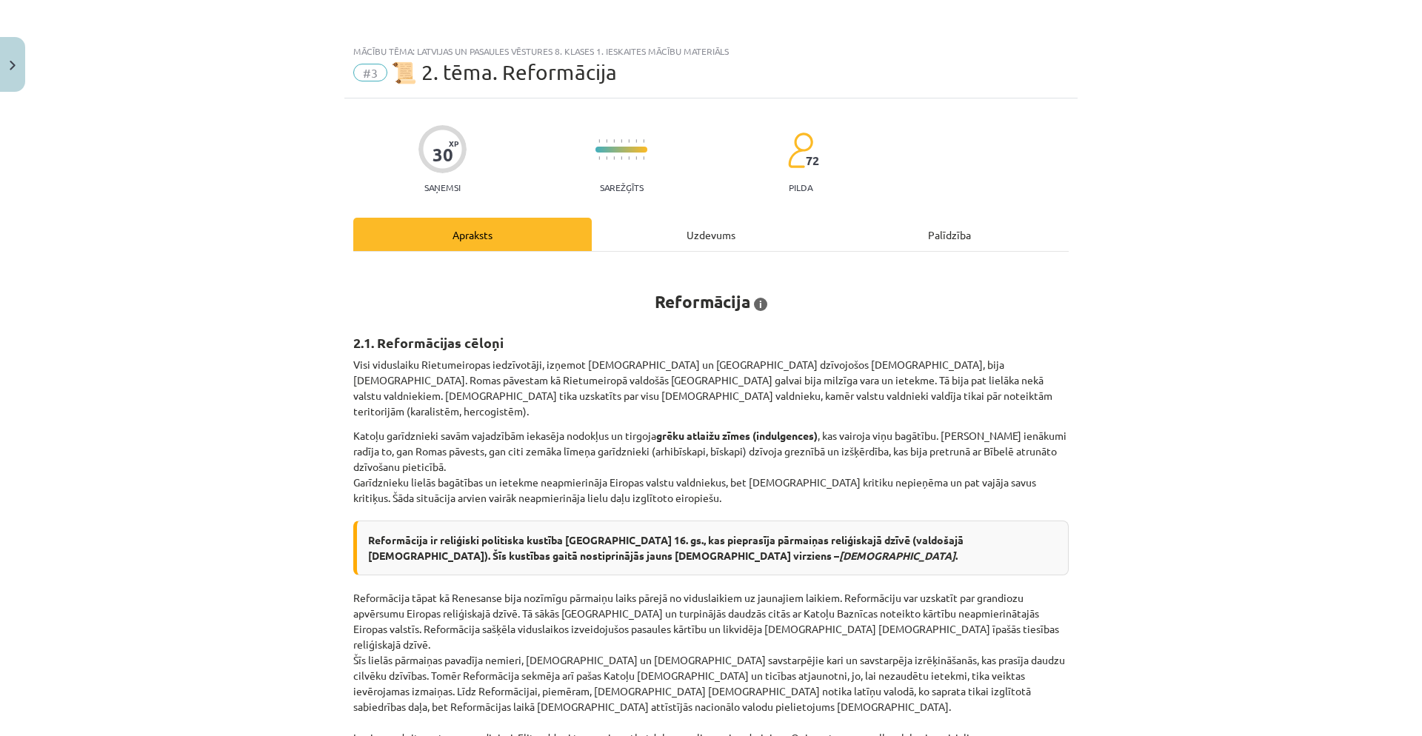
click at [708, 241] on div "Uzdevums" at bounding box center [711, 234] width 239 height 33
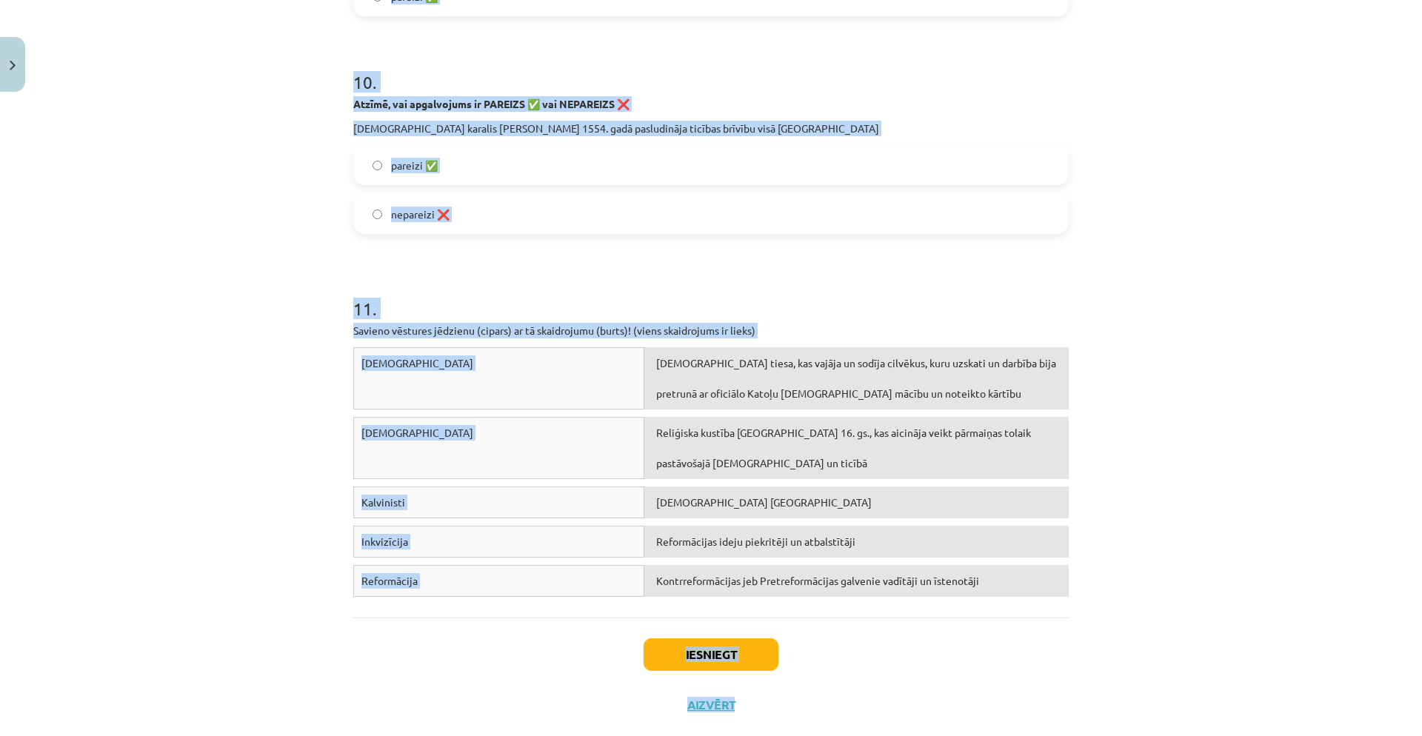
scroll to position [2440, 0]
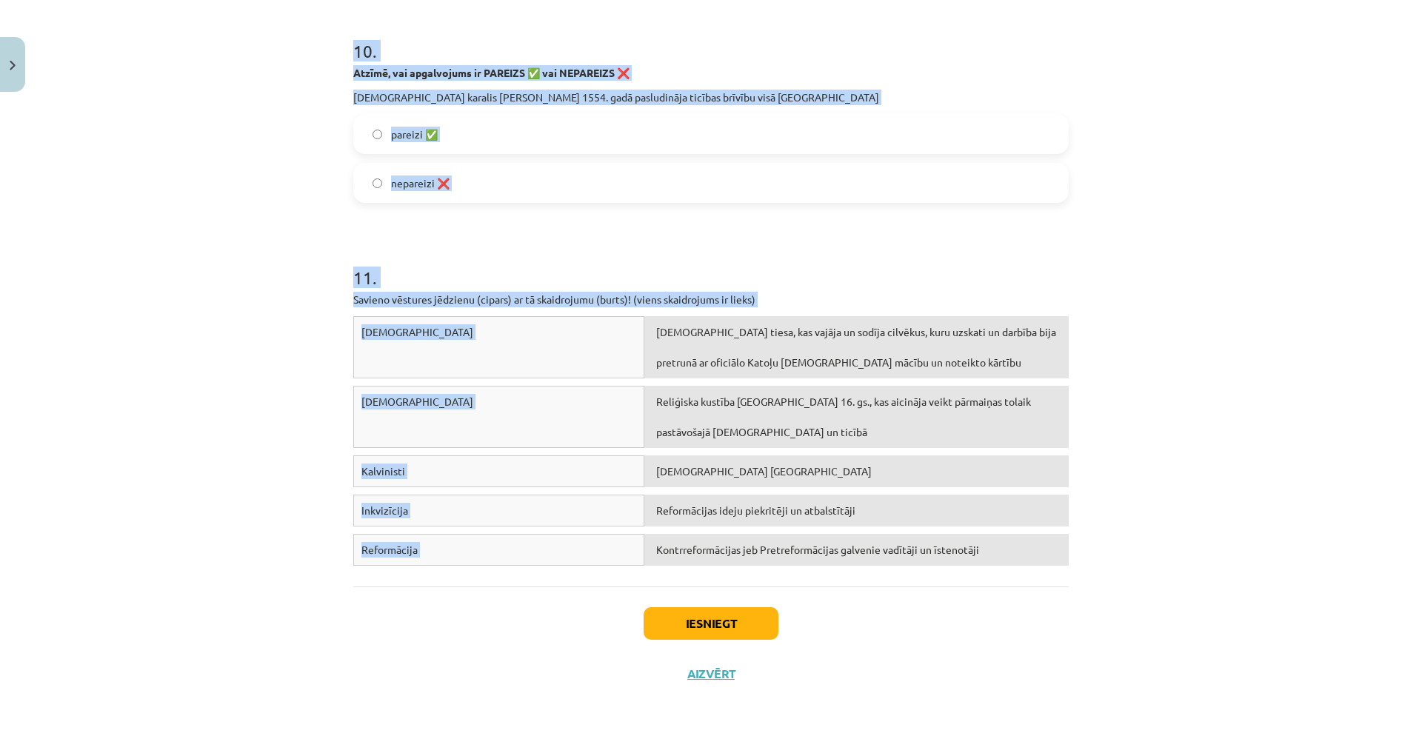
drag, startPoint x: 349, startPoint y: 327, endPoint x: 818, endPoint y: 547, distance: 517.9
copy form "1 . Atzīmē, vai apgalvojums ir Reformācijas CĒLONIS vai SEKAS! Ar „c” apzīmē to…"
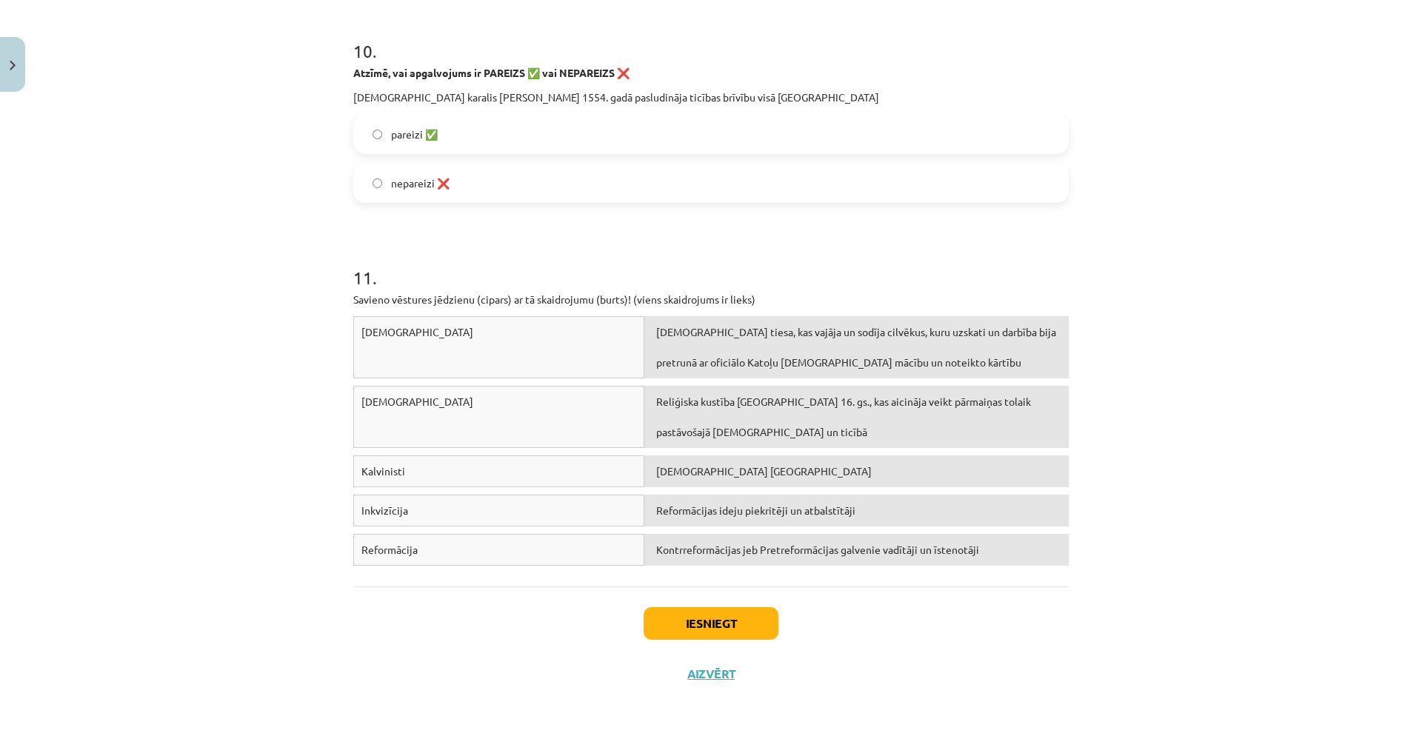
click at [47, 162] on div "Mācību tēma: Latvijas un pasaules vēstures 8. klases 1. ieskaites mācību materi…" at bounding box center [711, 368] width 1422 height 736
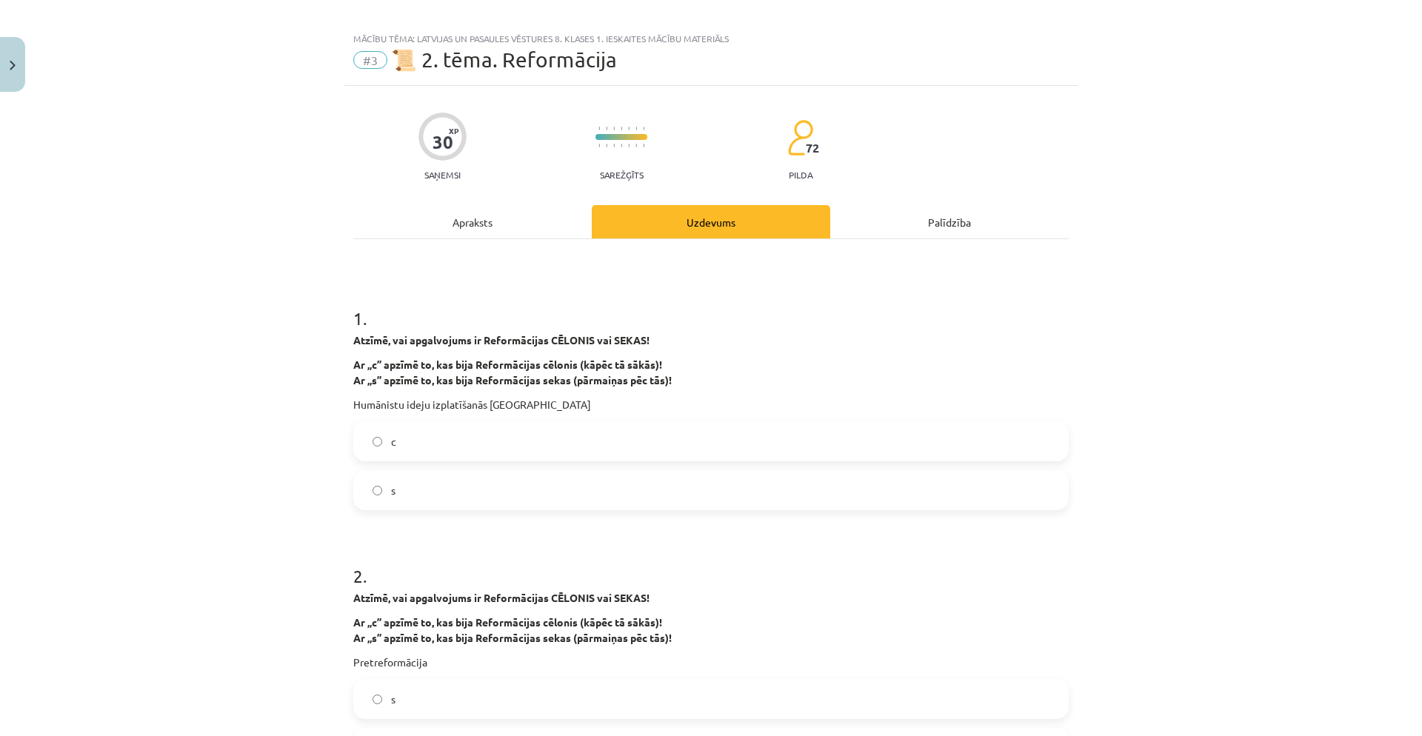
scroll to position [0, 0]
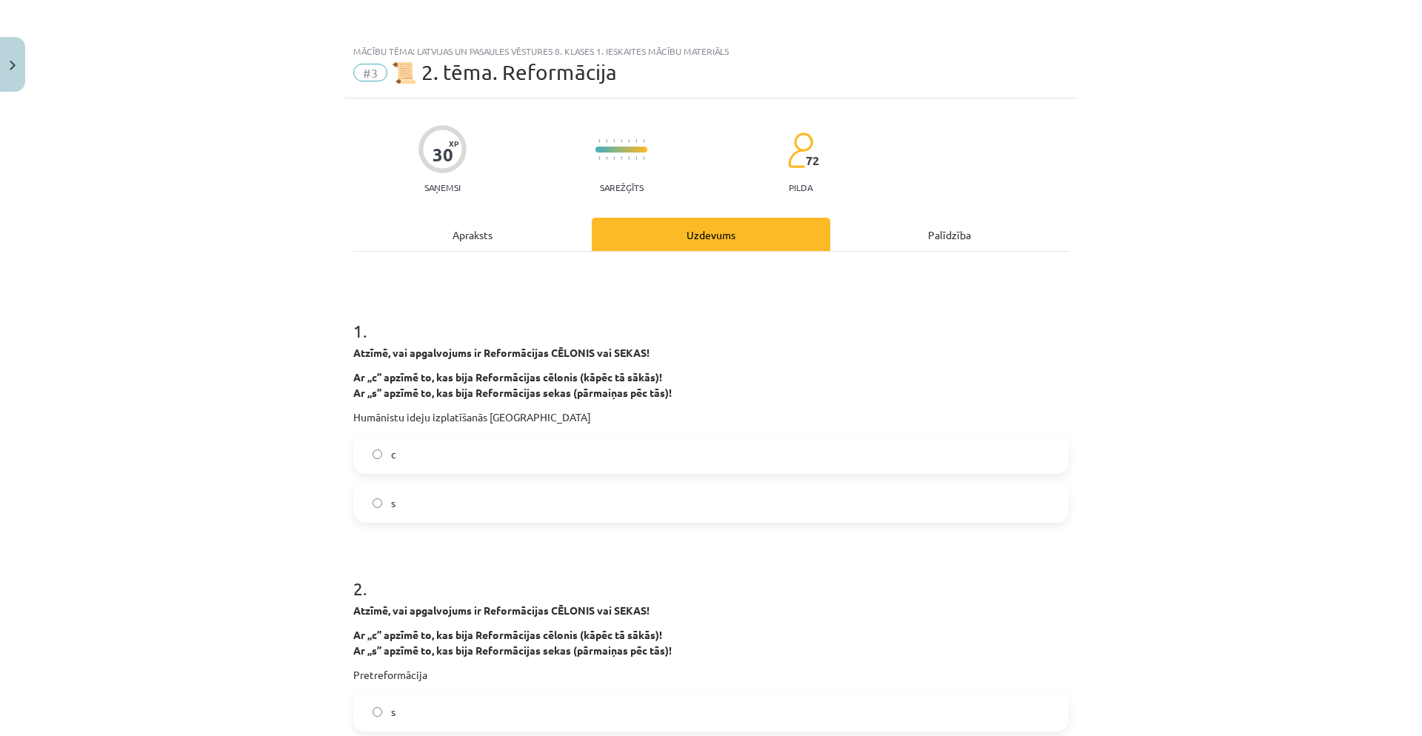
click at [396, 250] on div "Apraksts" at bounding box center [472, 234] width 239 height 33
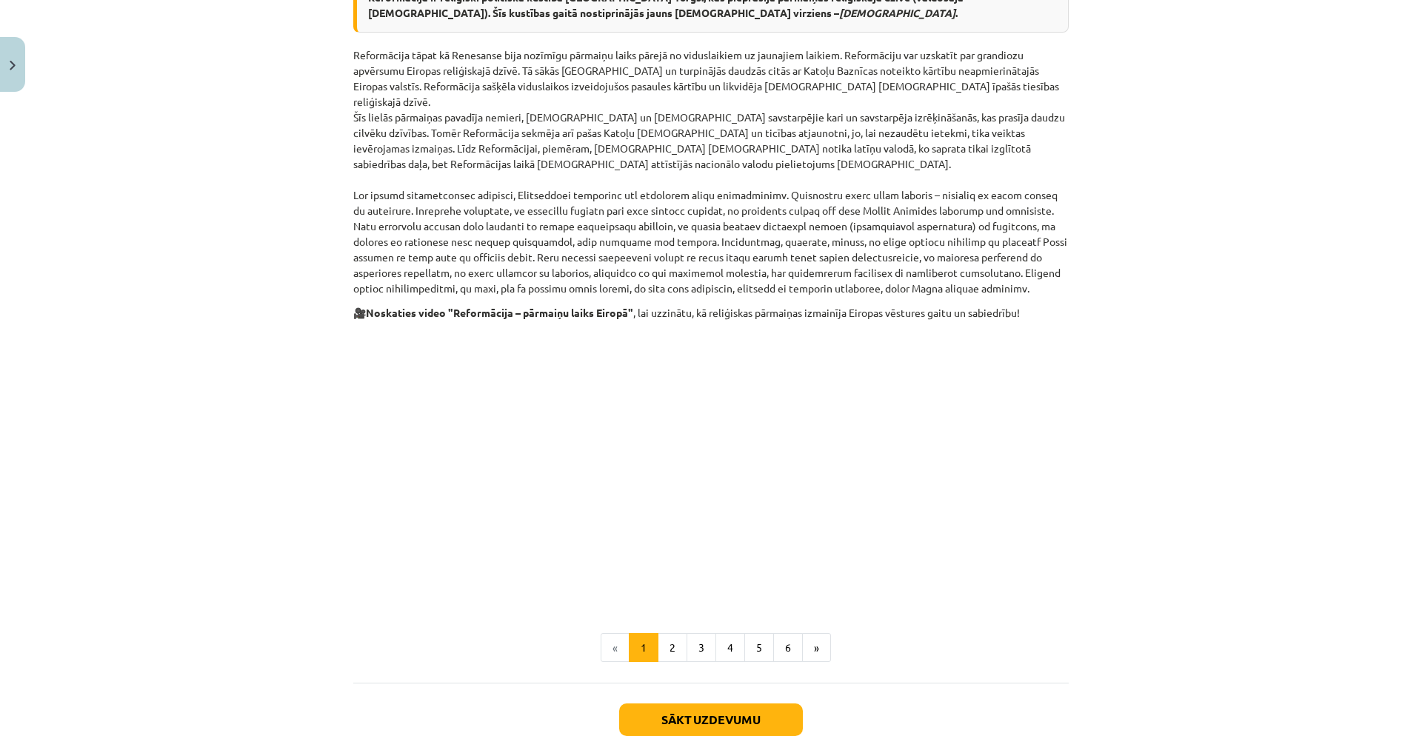
scroll to position [608, 0]
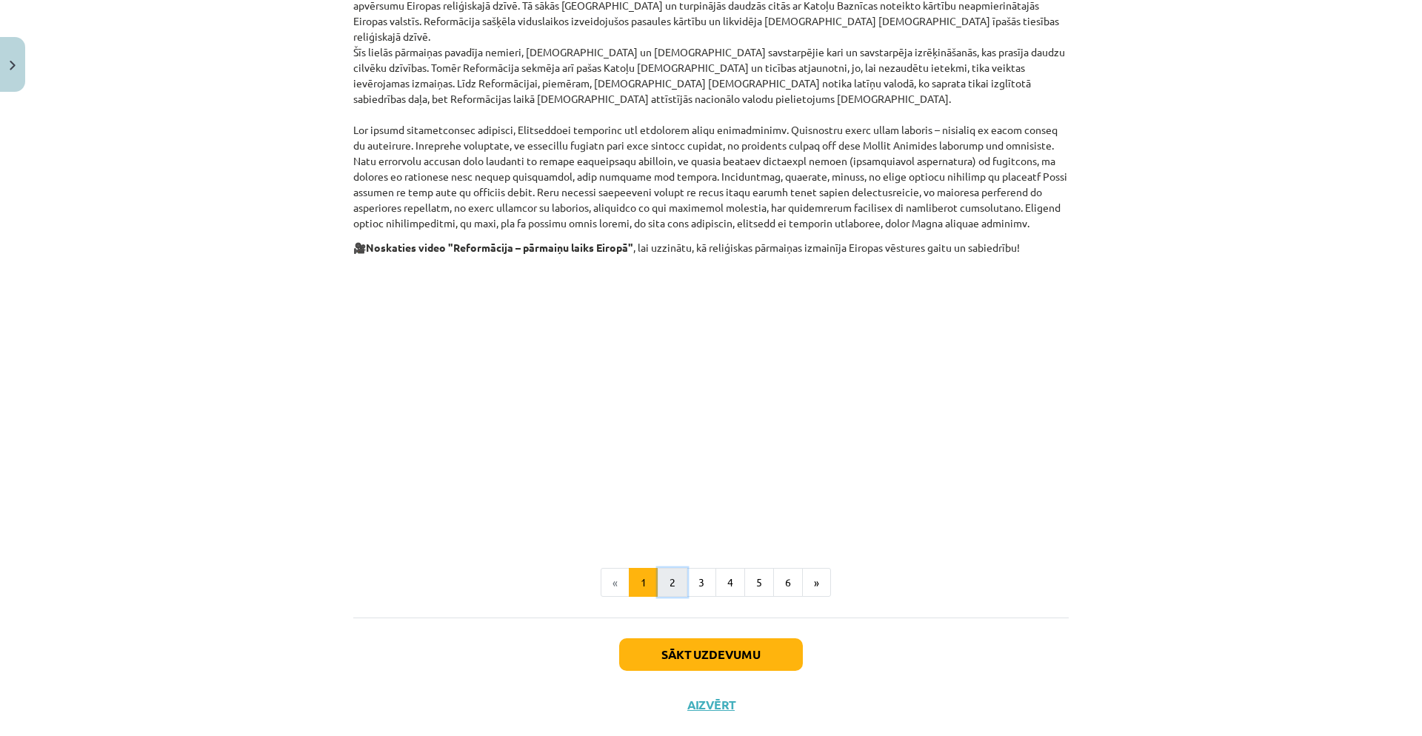
click at [669, 568] on button "2" at bounding box center [673, 583] width 30 height 30
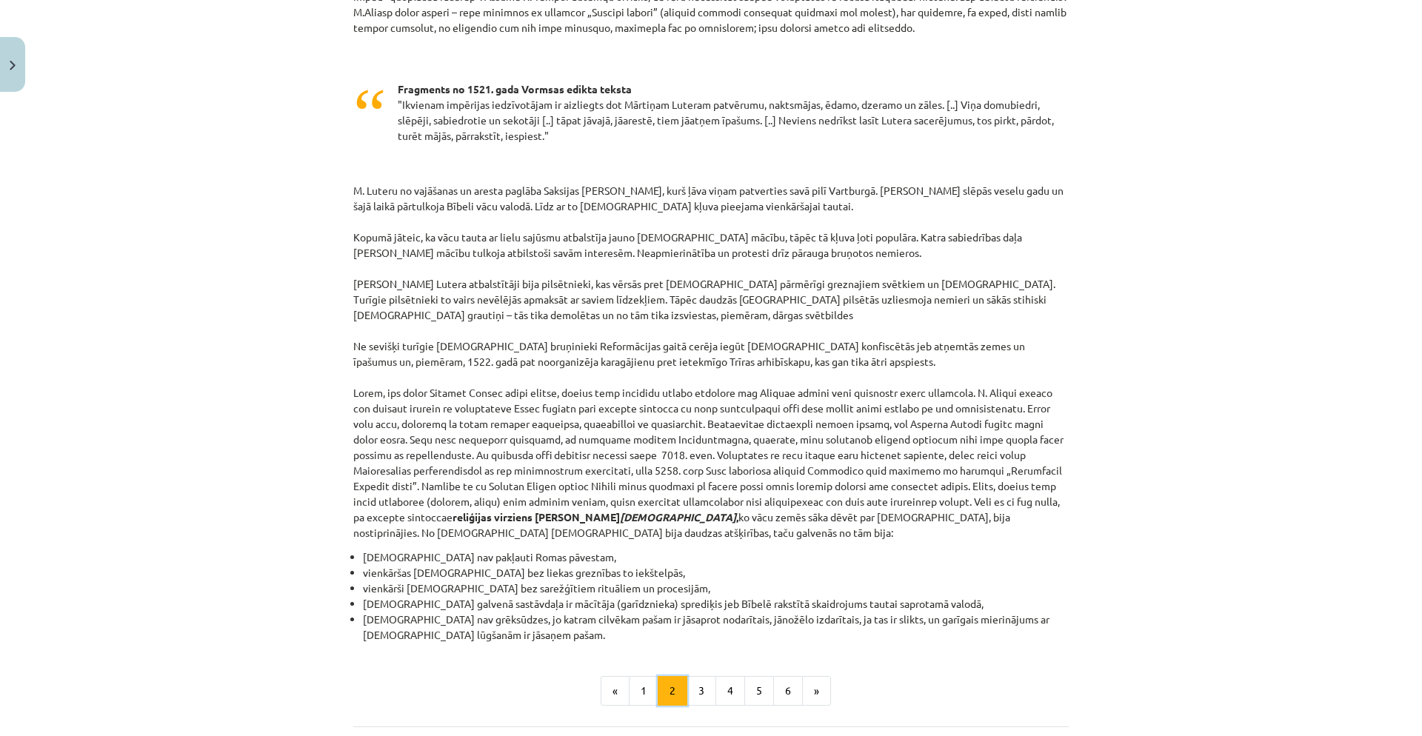
scroll to position [1146, 0]
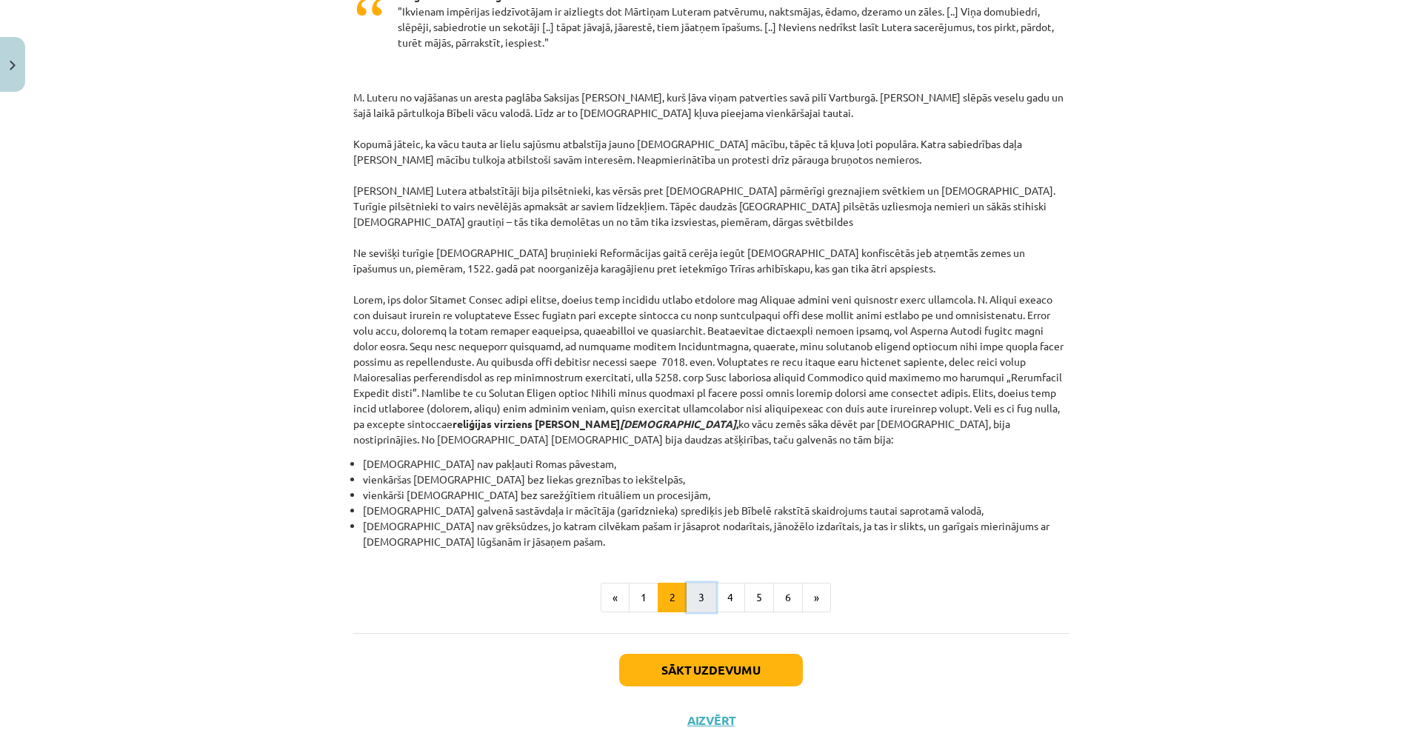
click at [687, 583] on button "3" at bounding box center [702, 598] width 30 height 30
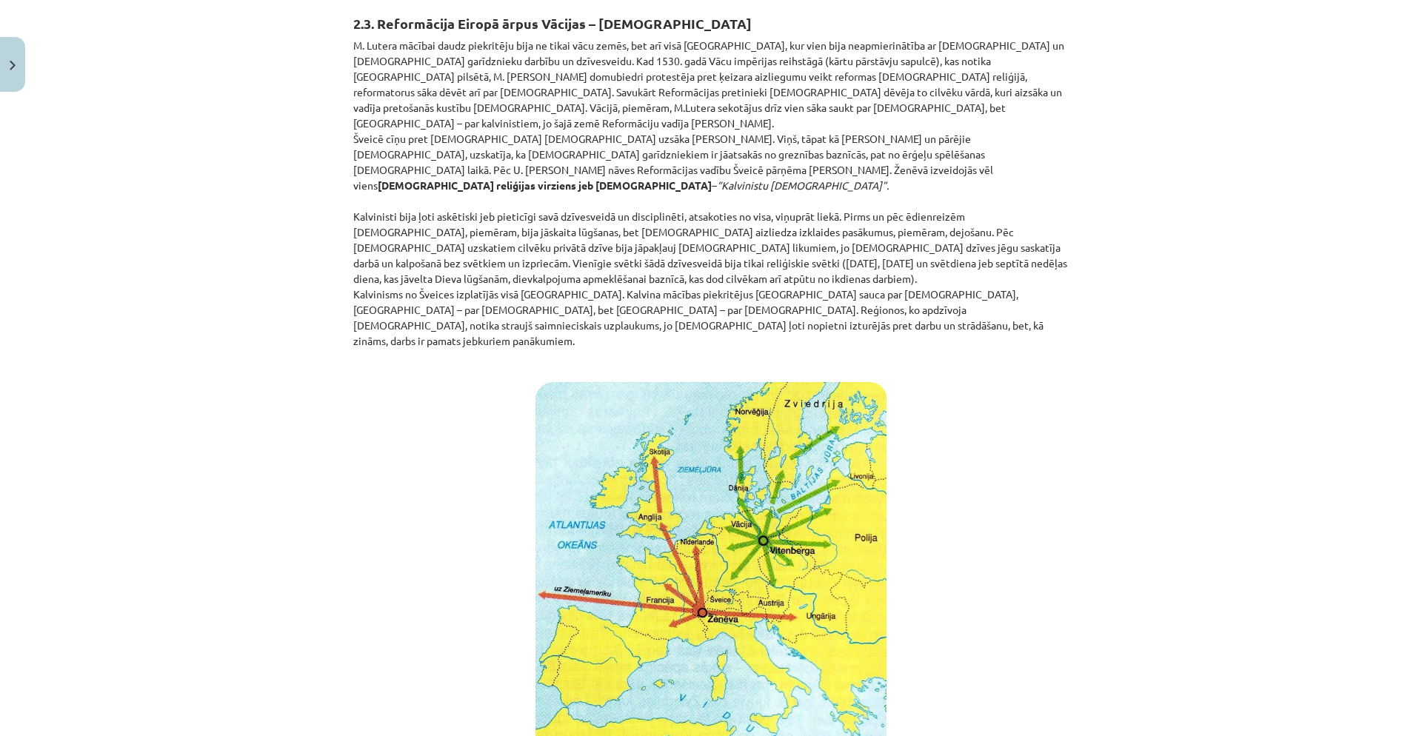
scroll to position [712, 0]
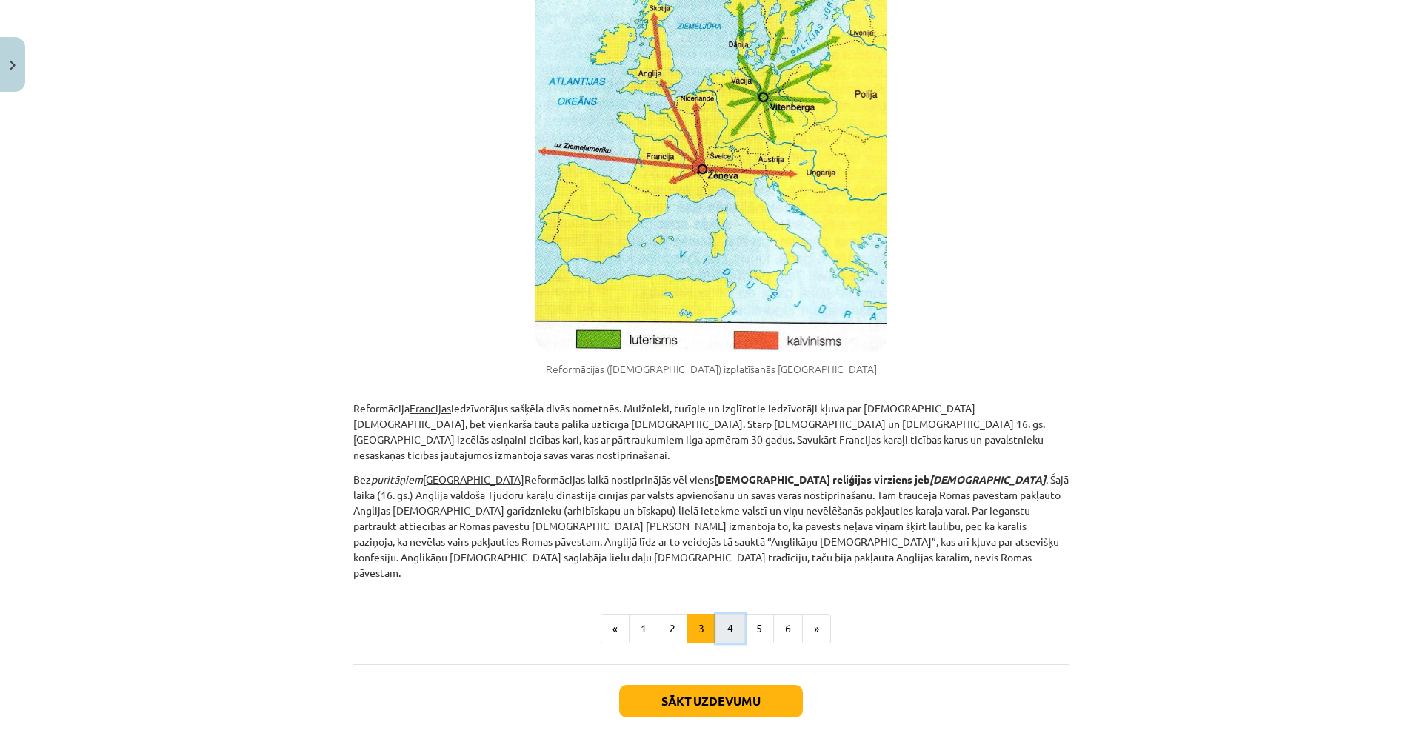
click at [725, 614] on button "4" at bounding box center [731, 629] width 30 height 30
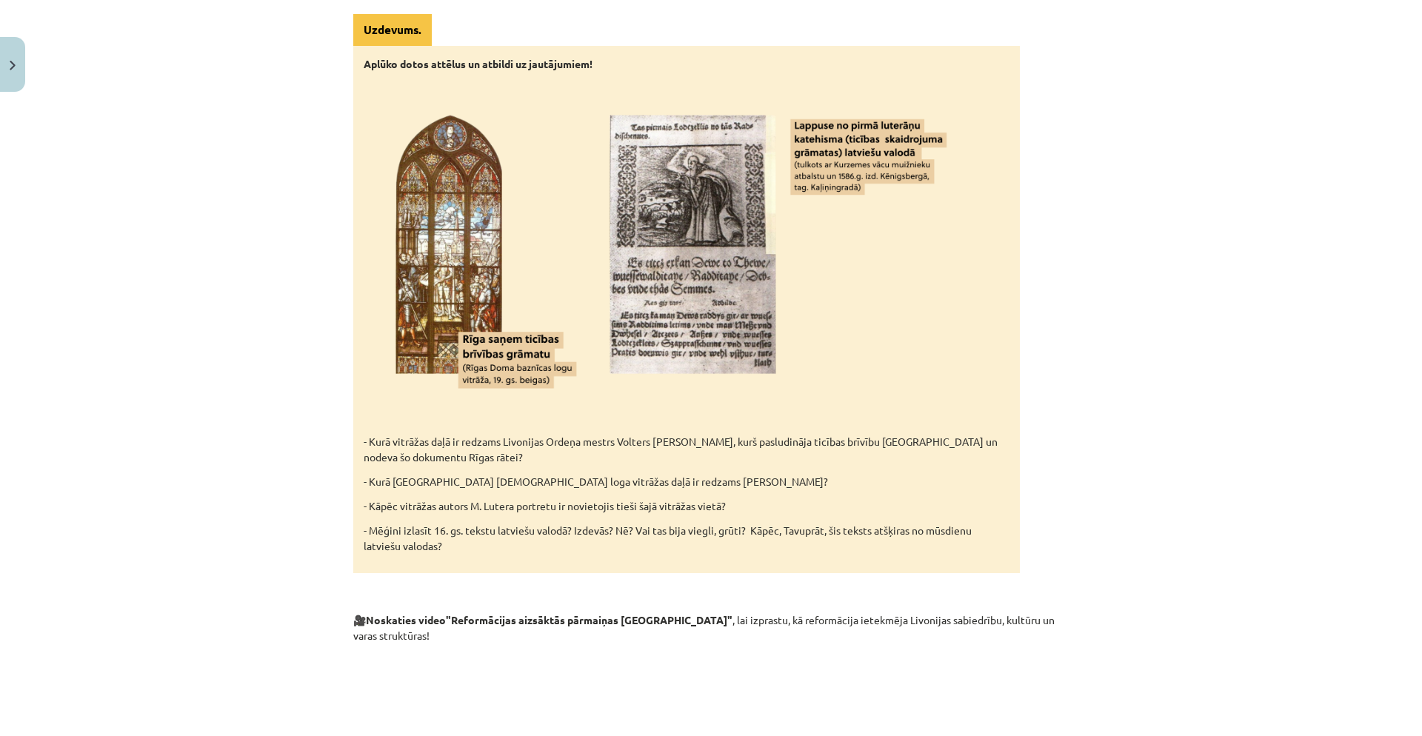
scroll to position [2453, 0]
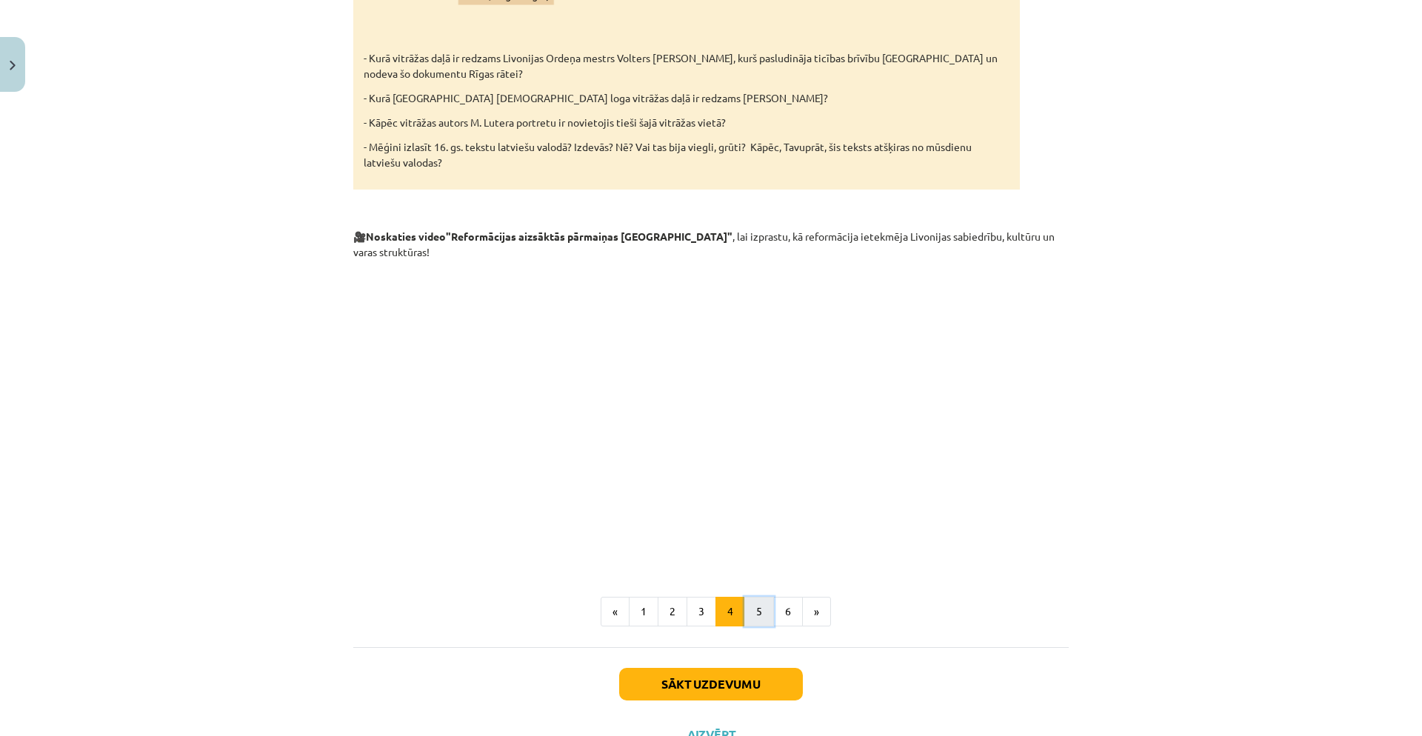
click at [751, 597] on button "5" at bounding box center [759, 612] width 30 height 30
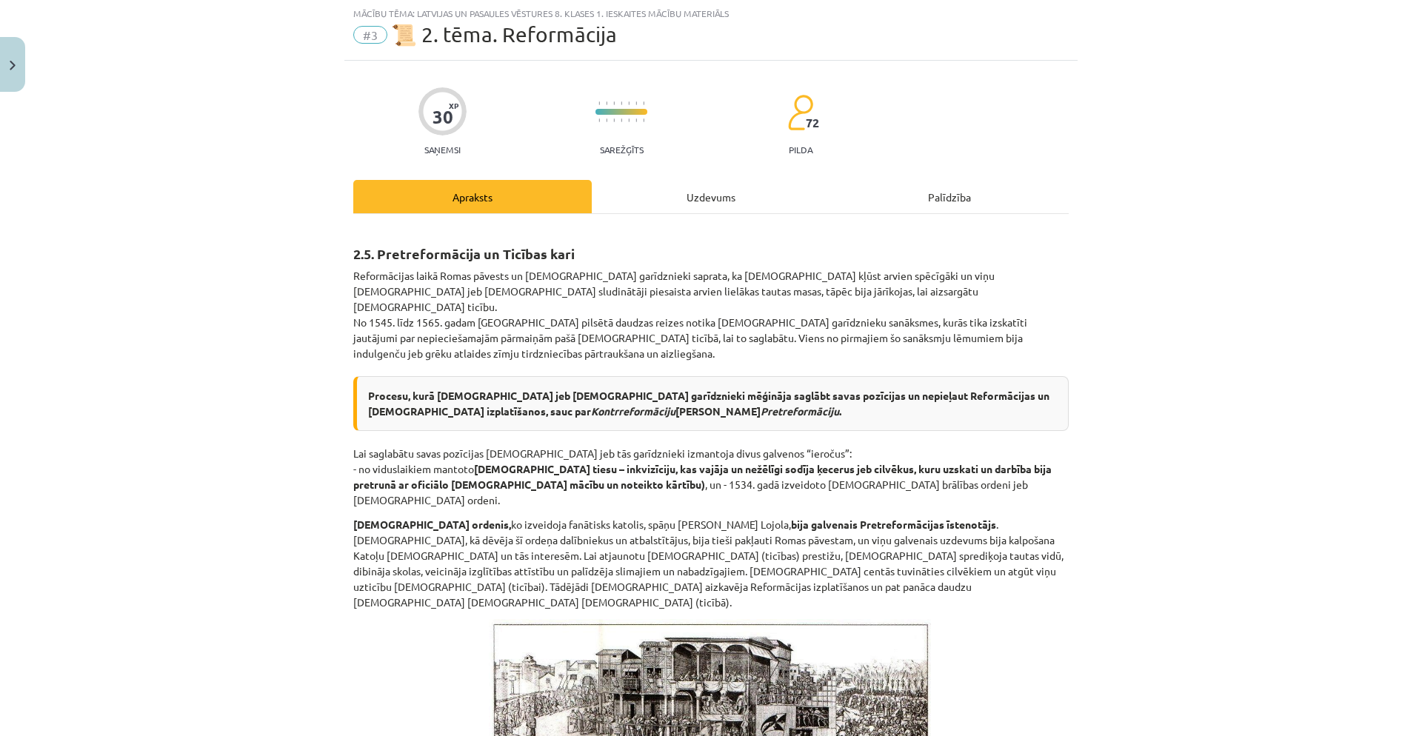
scroll to position [0, 0]
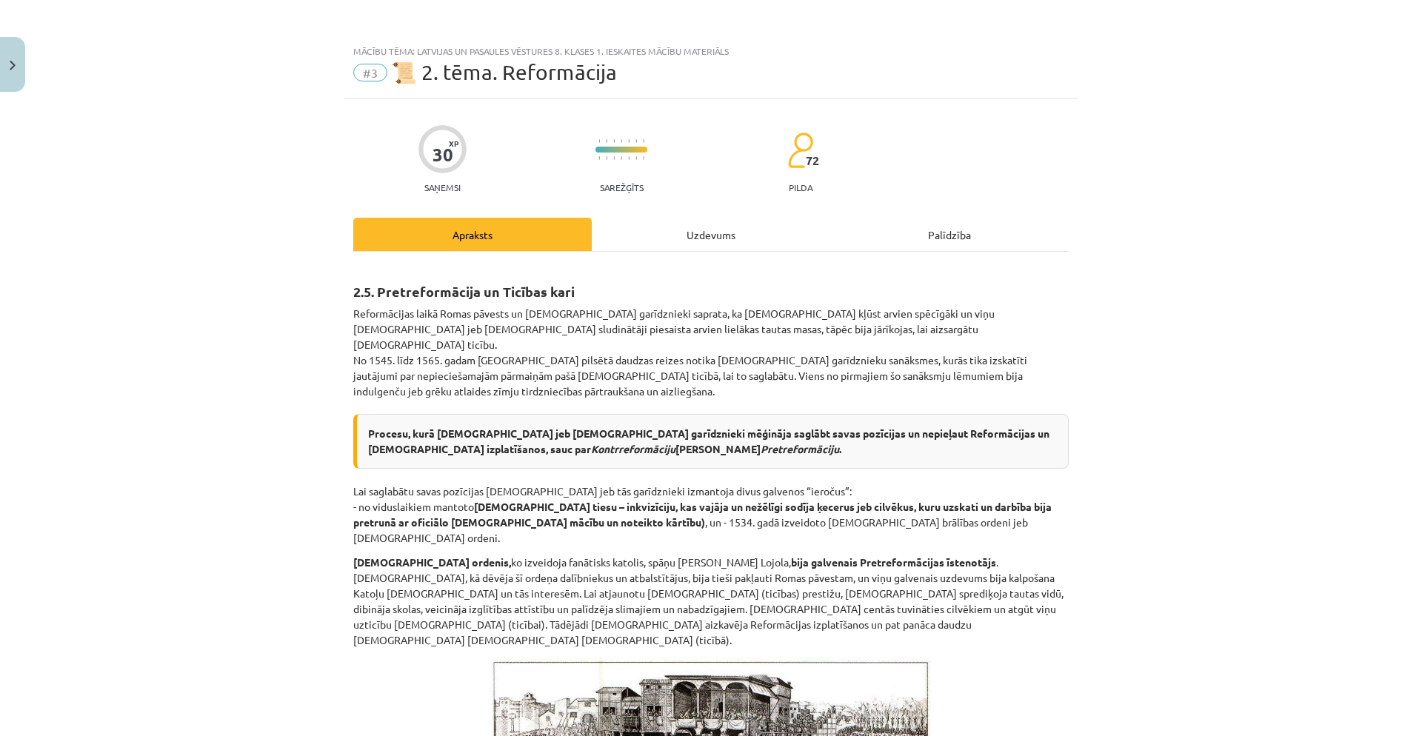
click at [719, 230] on div "Uzdevums" at bounding box center [711, 234] width 239 height 33
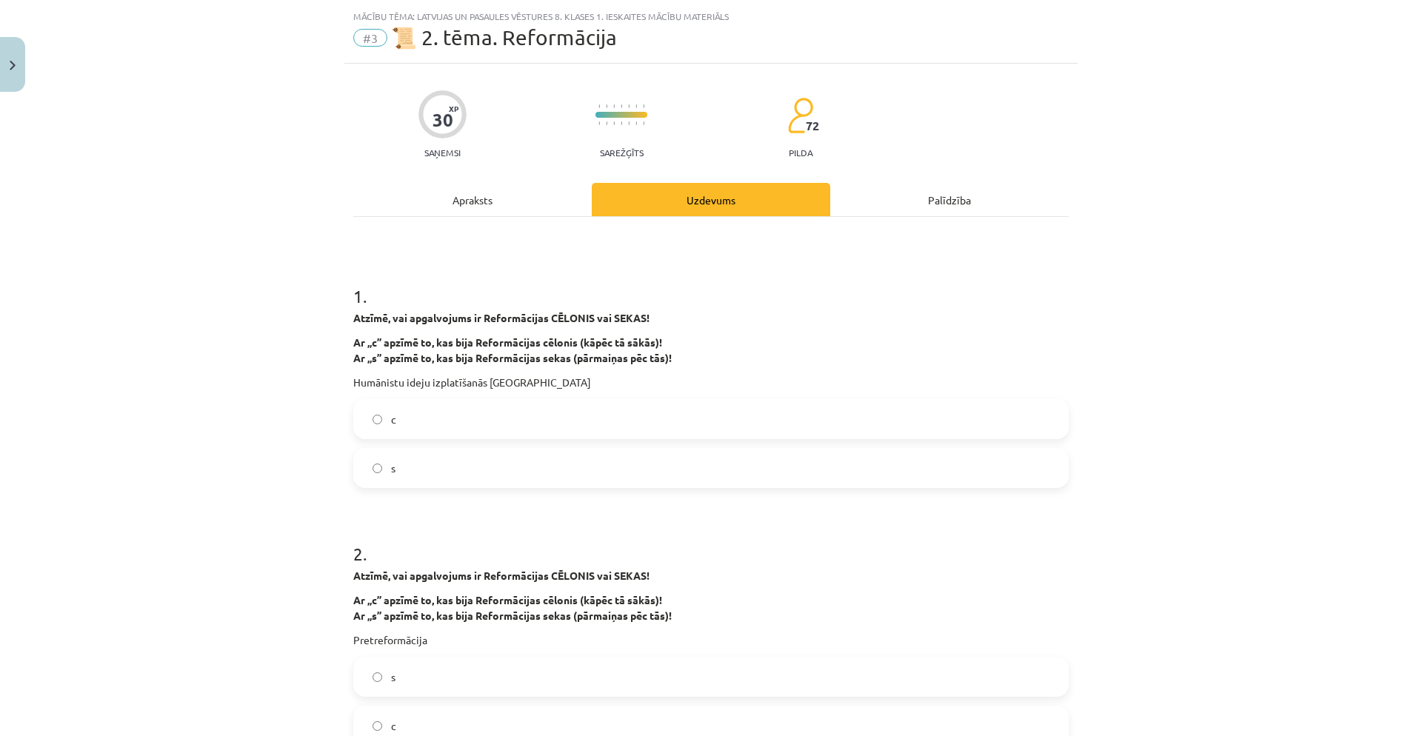
scroll to position [37, 0]
drag, startPoint x: 419, startPoint y: 168, endPoint x: 420, endPoint y: 176, distance: 7.4
click at [432, 190] on div "Apraksts" at bounding box center [472, 197] width 239 height 33
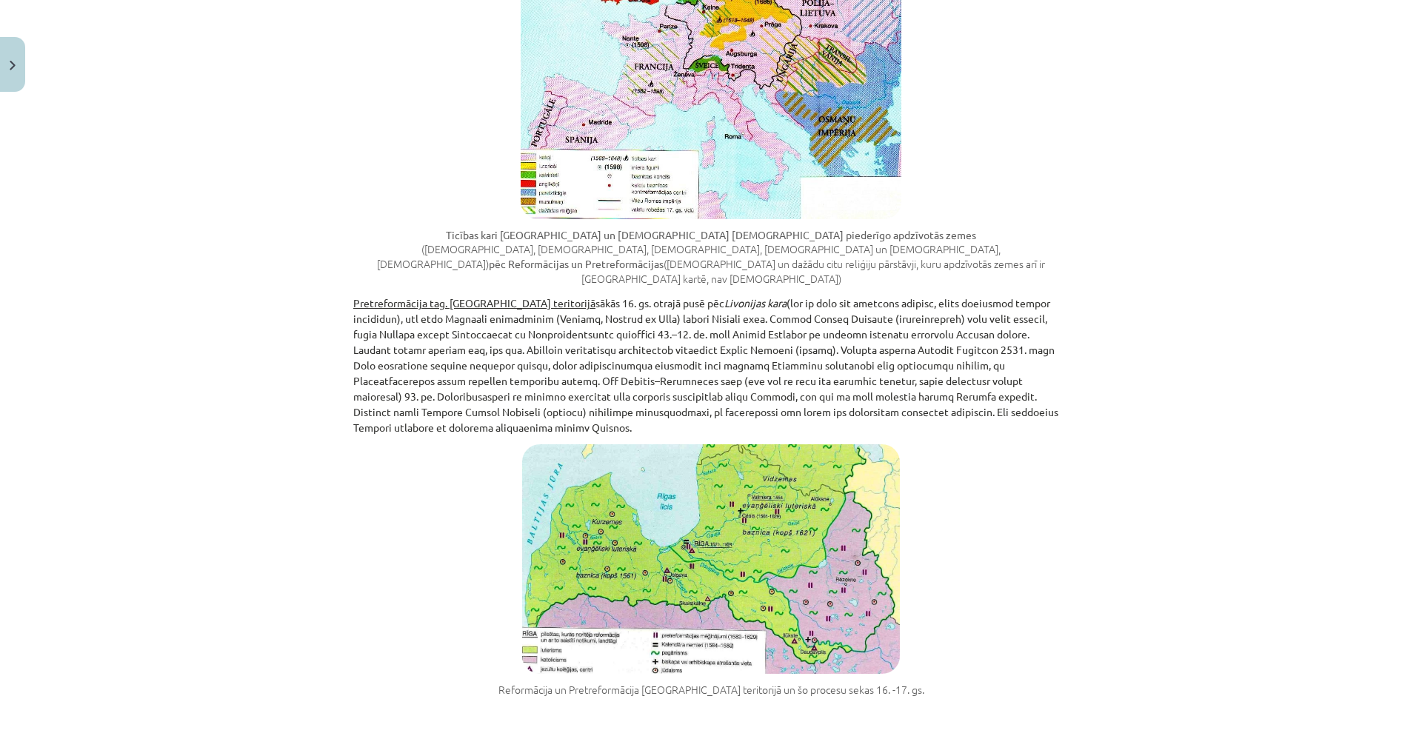
scroll to position [1346, 0]
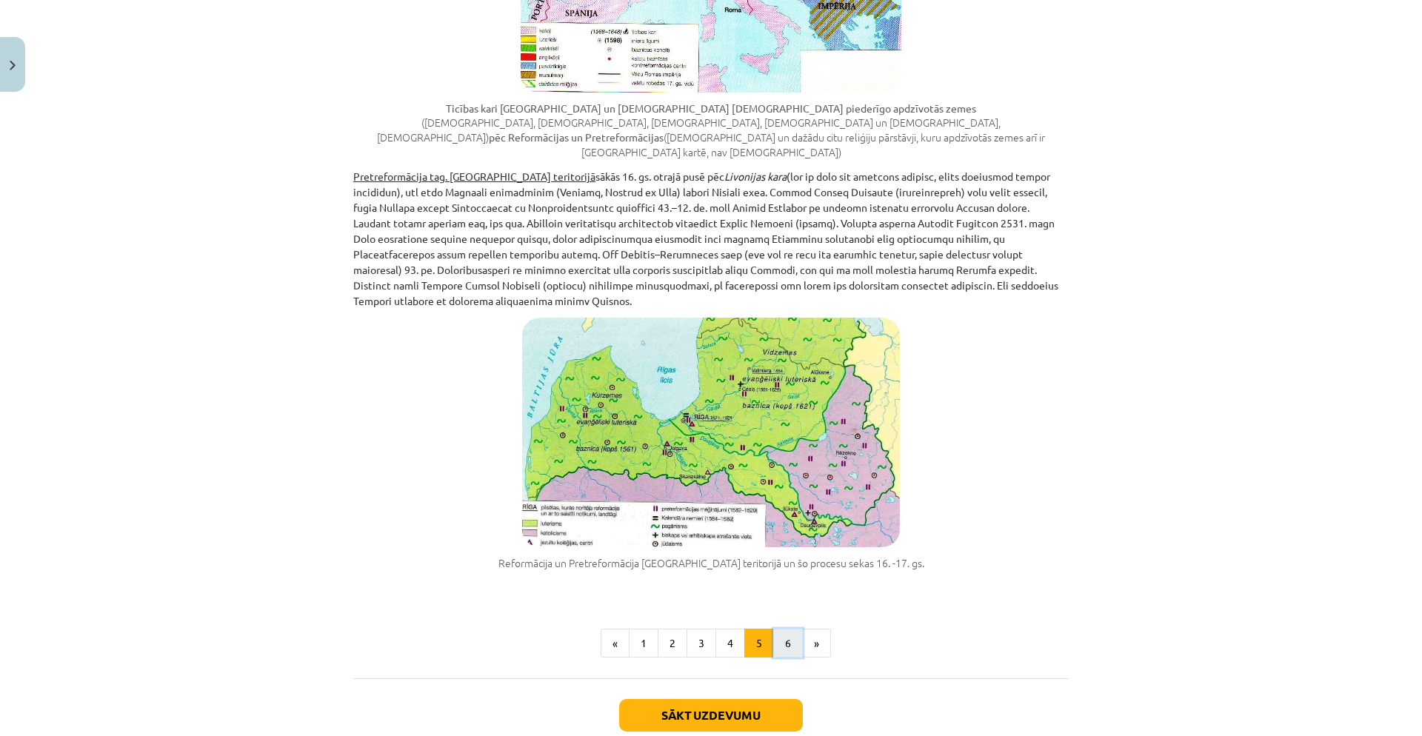
click at [780, 629] on button "6" at bounding box center [788, 644] width 30 height 30
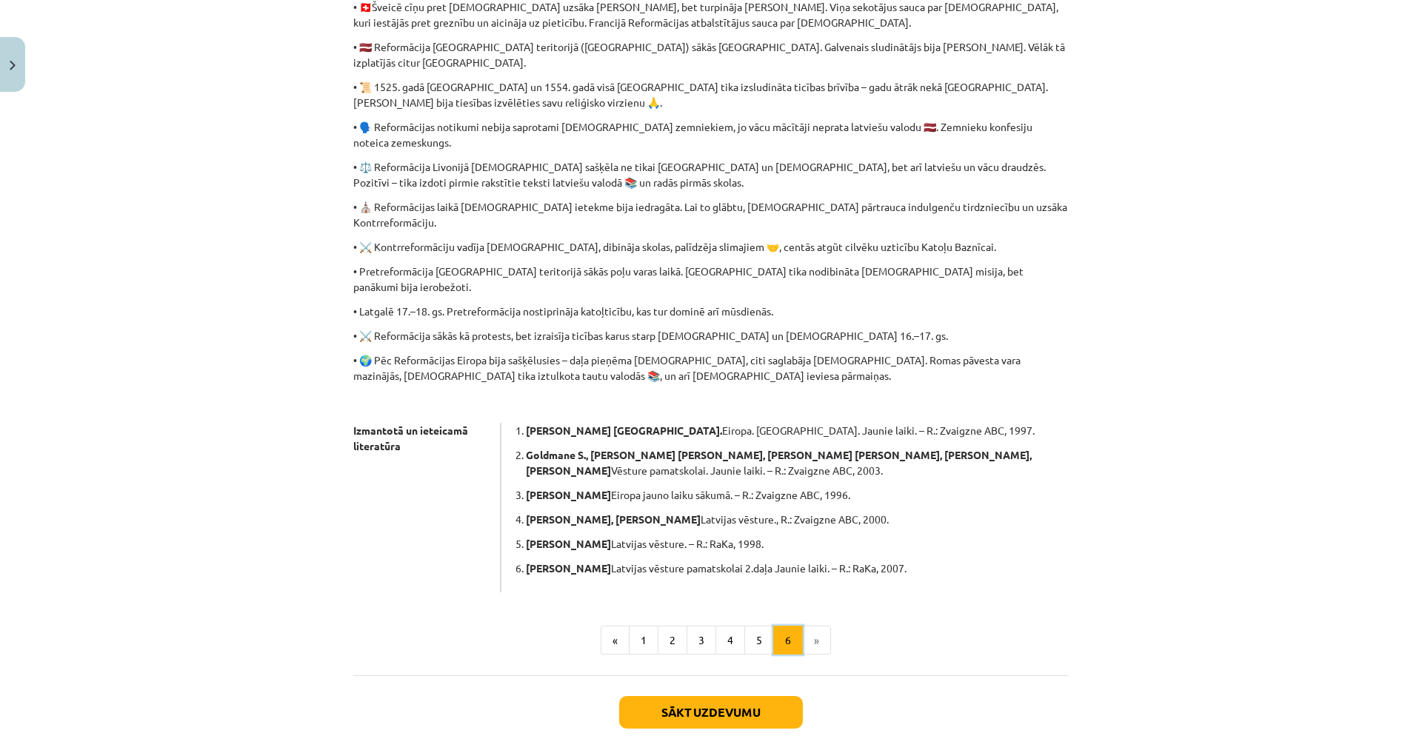
scroll to position [580, 0]
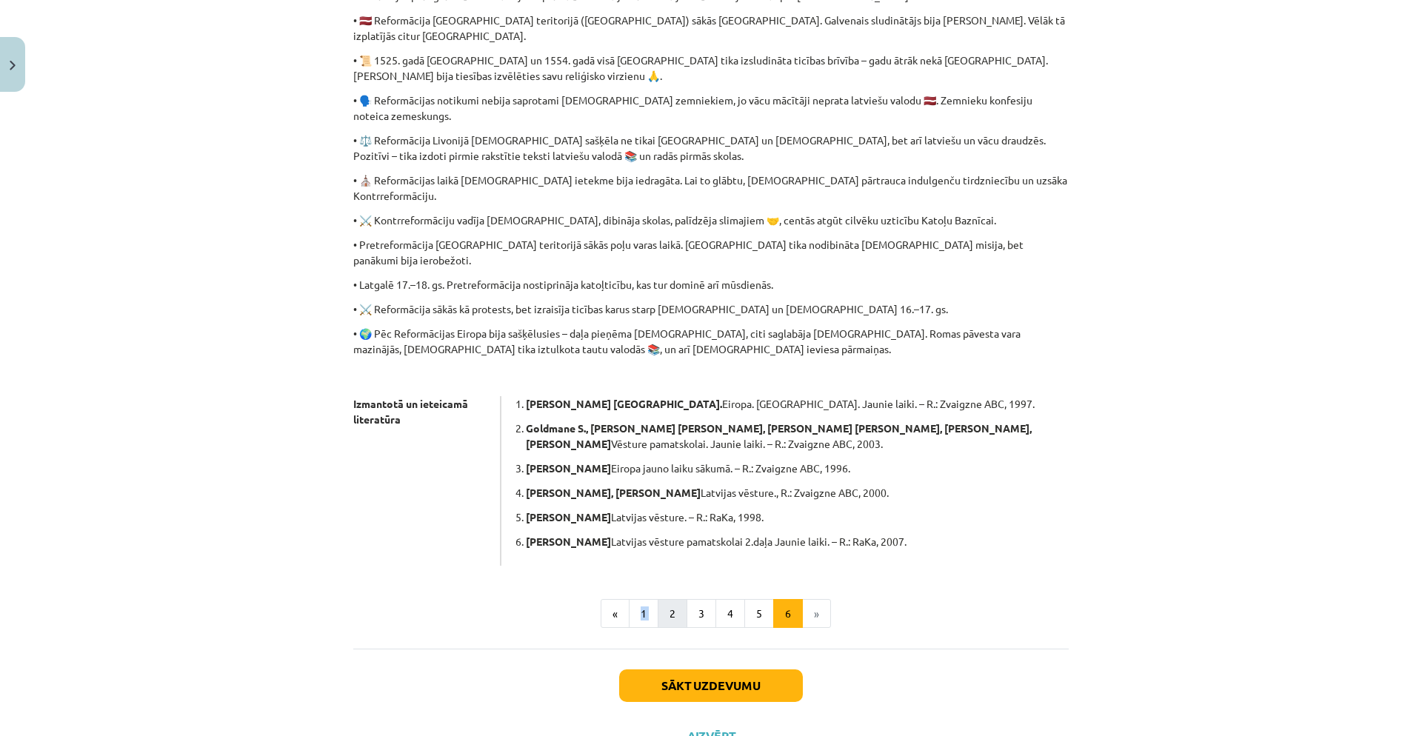
click at [655, 538] on div "2.6. Kopsavilkums • 📜 Reformācija bija reliģiski politiska kustība Eiropā 16. g…" at bounding box center [711, 156] width 716 height 943
click at [635, 599] on button "1" at bounding box center [644, 614] width 30 height 30
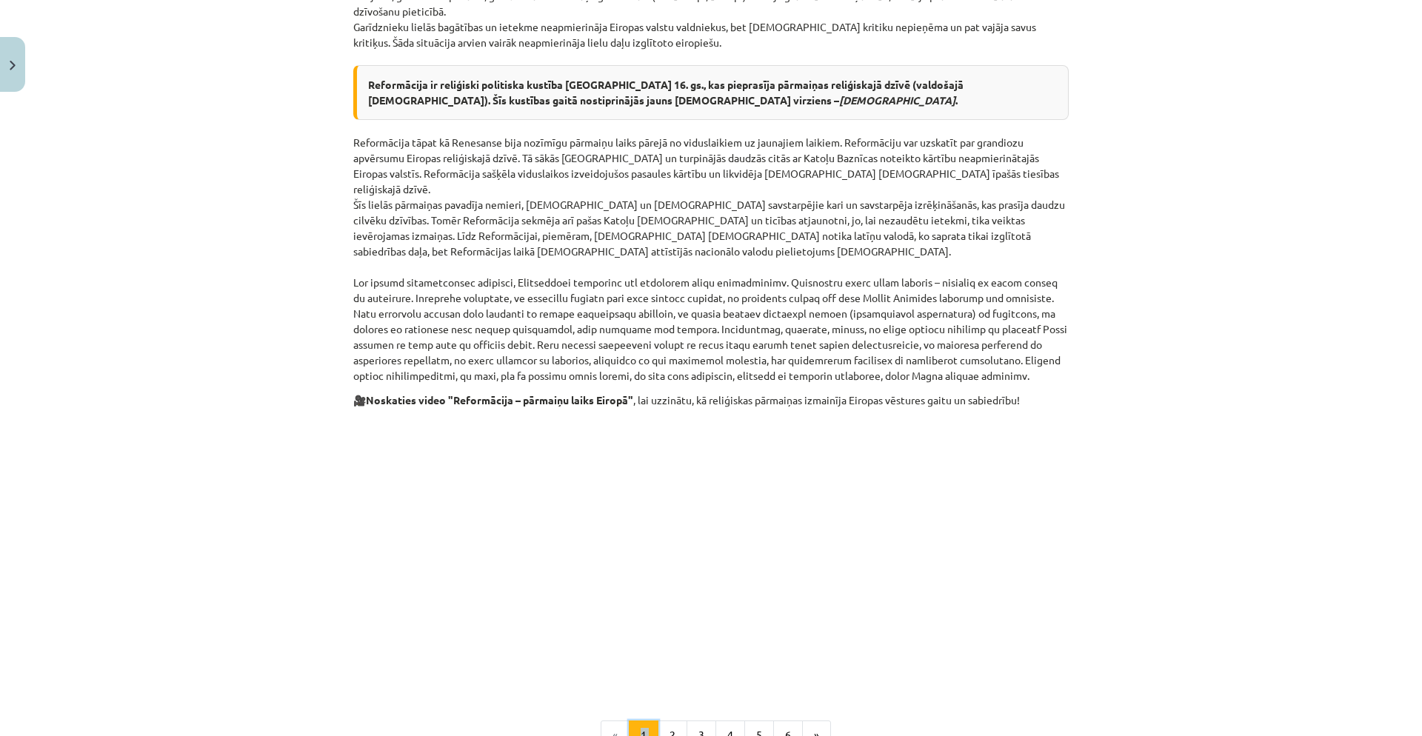
scroll to position [608, 0]
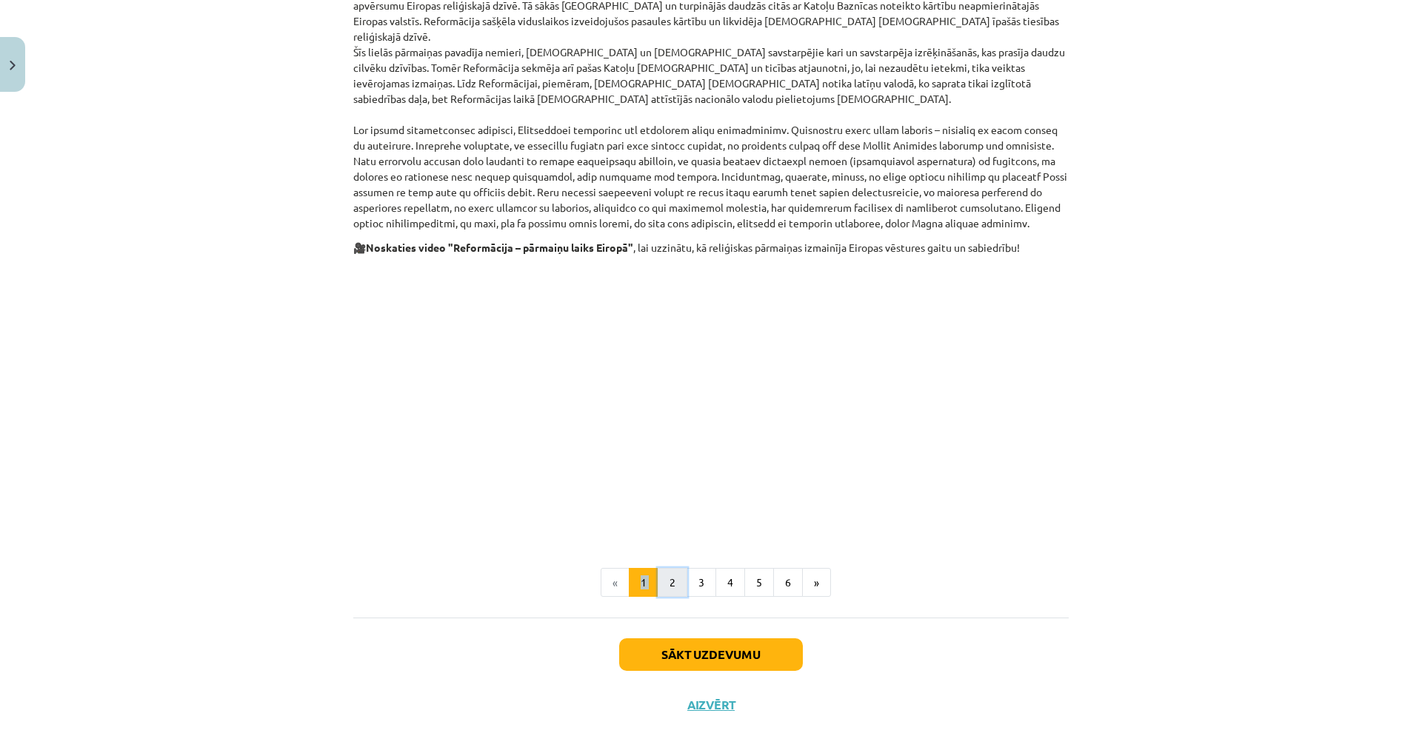
click at [679, 568] on button "2" at bounding box center [673, 583] width 30 height 30
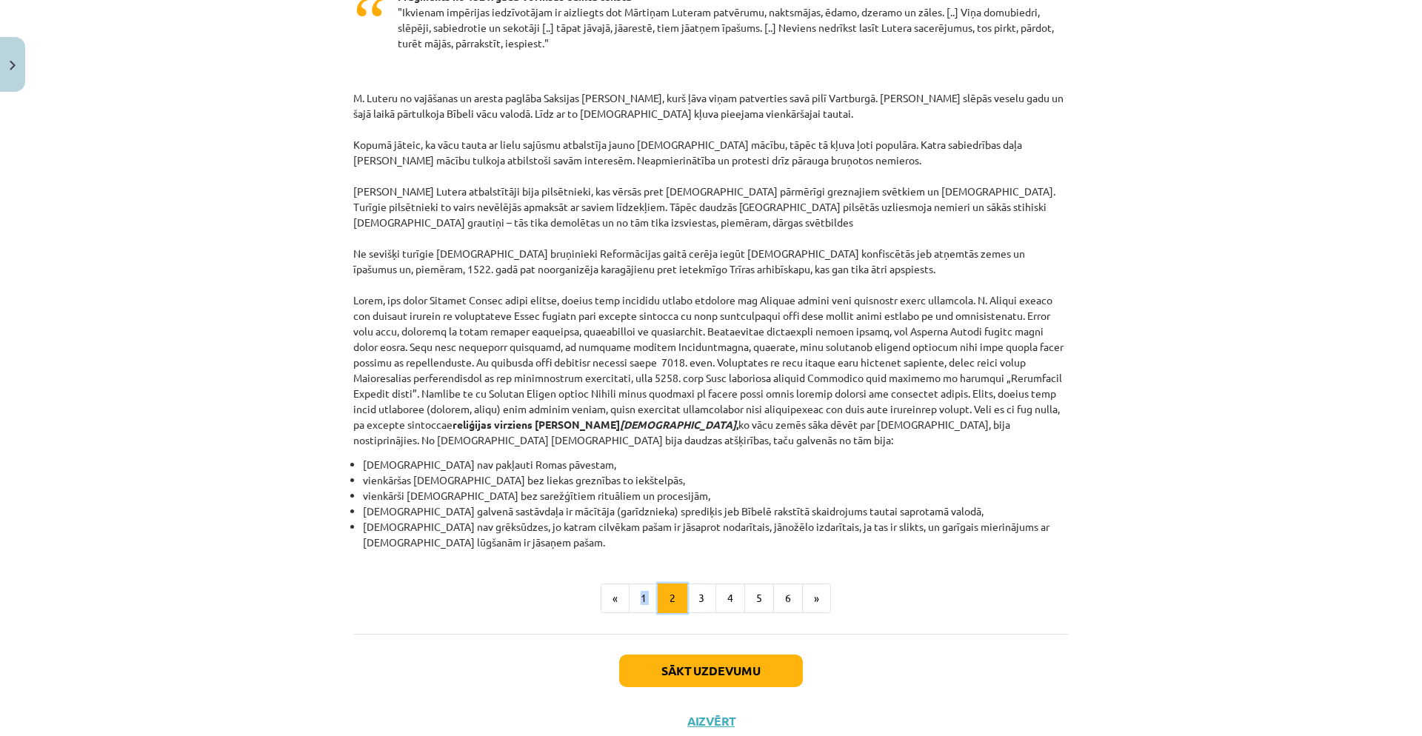
scroll to position [1146, 0]
click at [634, 583] on button "1" at bounding box center [644, 598] width 30 height 30
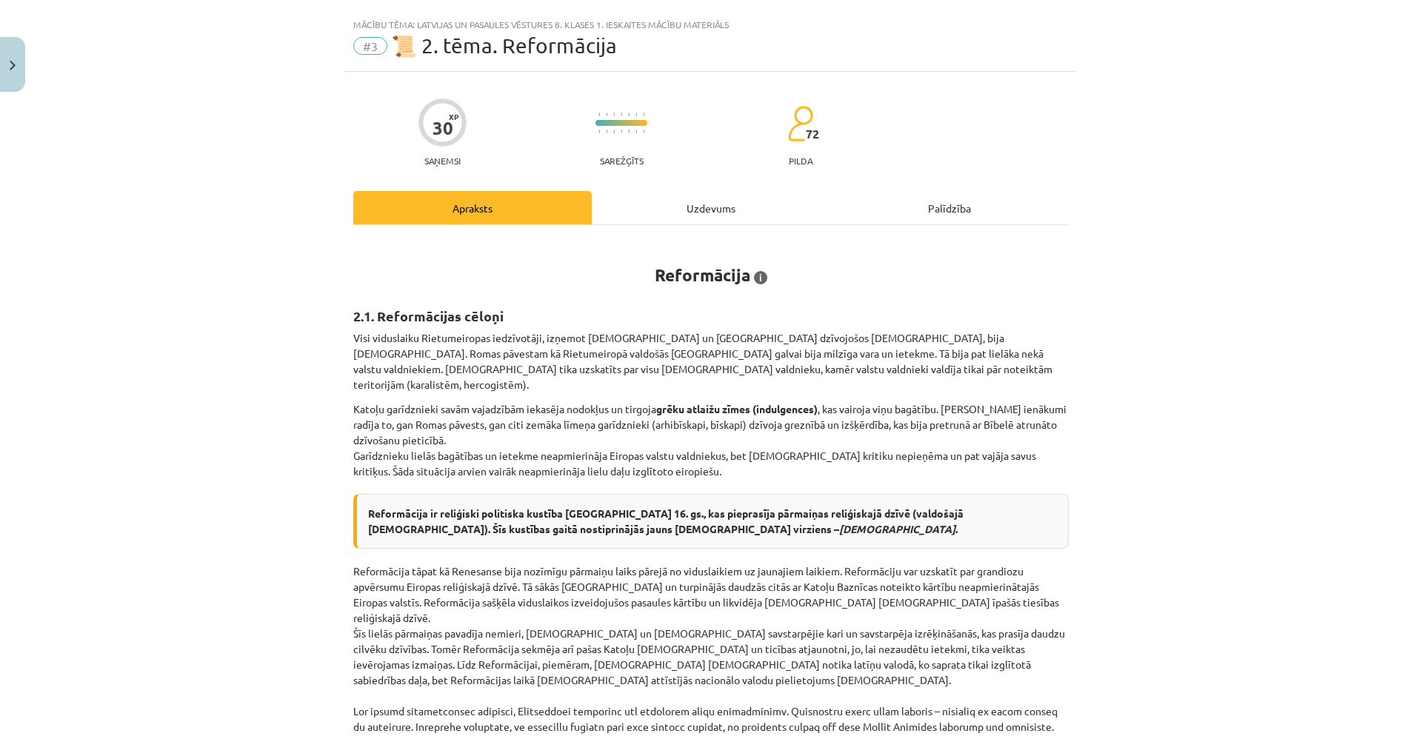
scroll to position [0, 0]
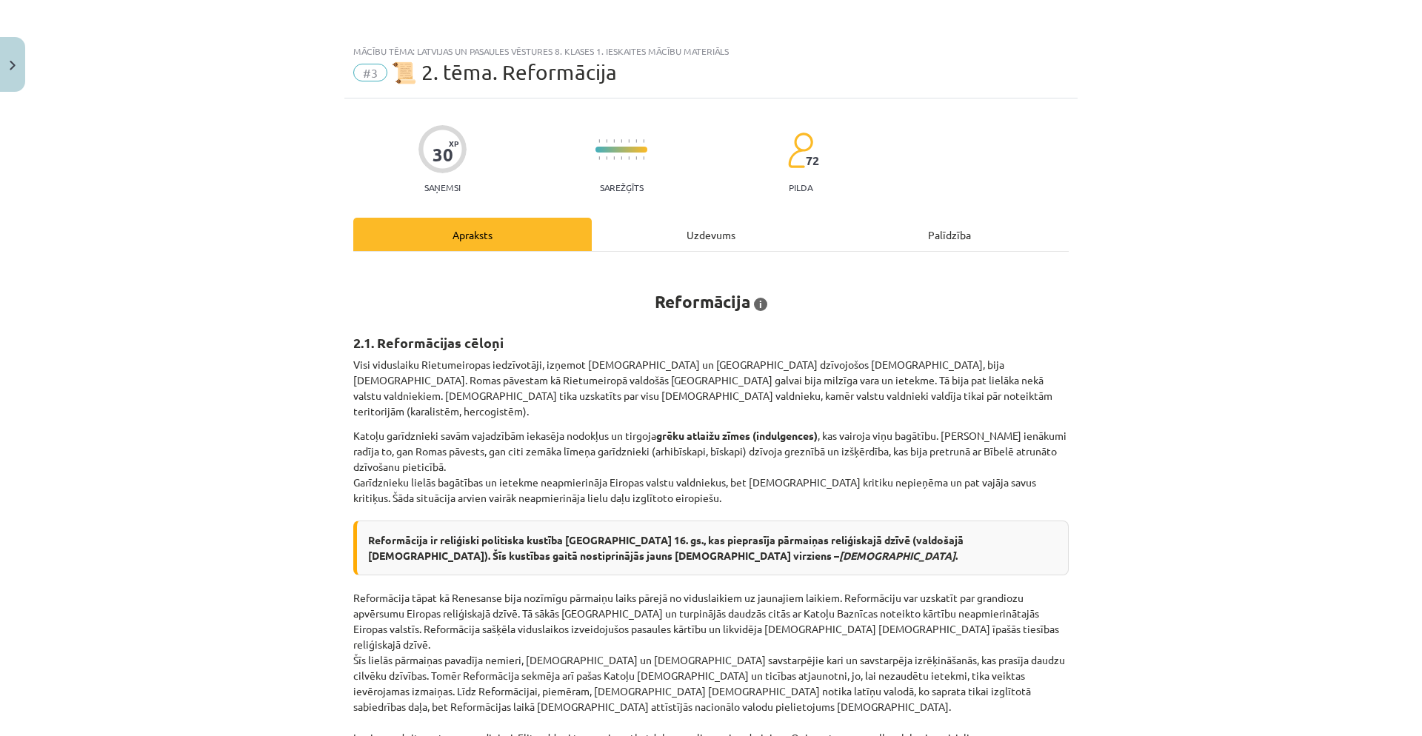
drag, startPoint x: 649, startPoint y: 242, endPoint x: 627, endPoint y: 246, distance: 21.8
click at [647, 244] on div "Uzdevums" at bounding box center [711, 234] width 239 height 33
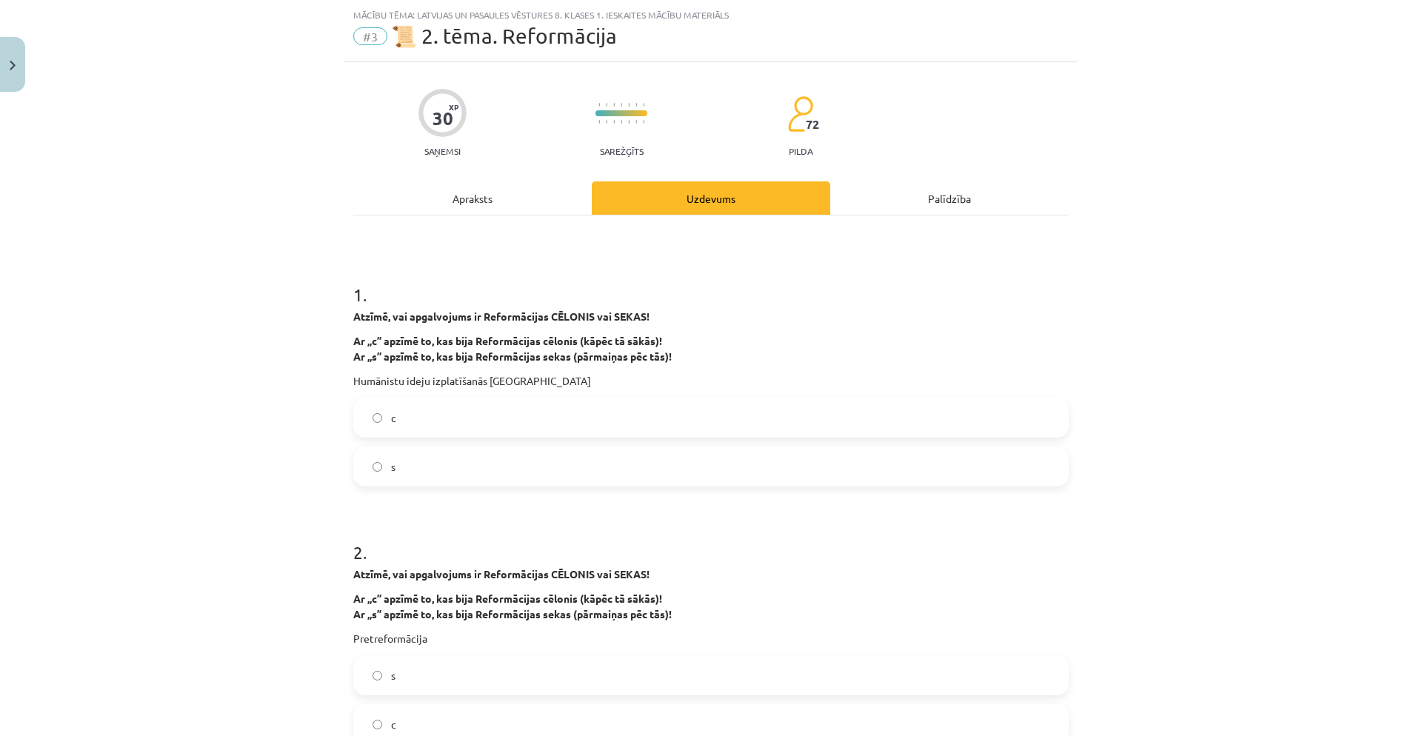
scroll to position [37, 0]
click at [539, 427] on label "с" at bounding box center [711, 417] width 713 height 37
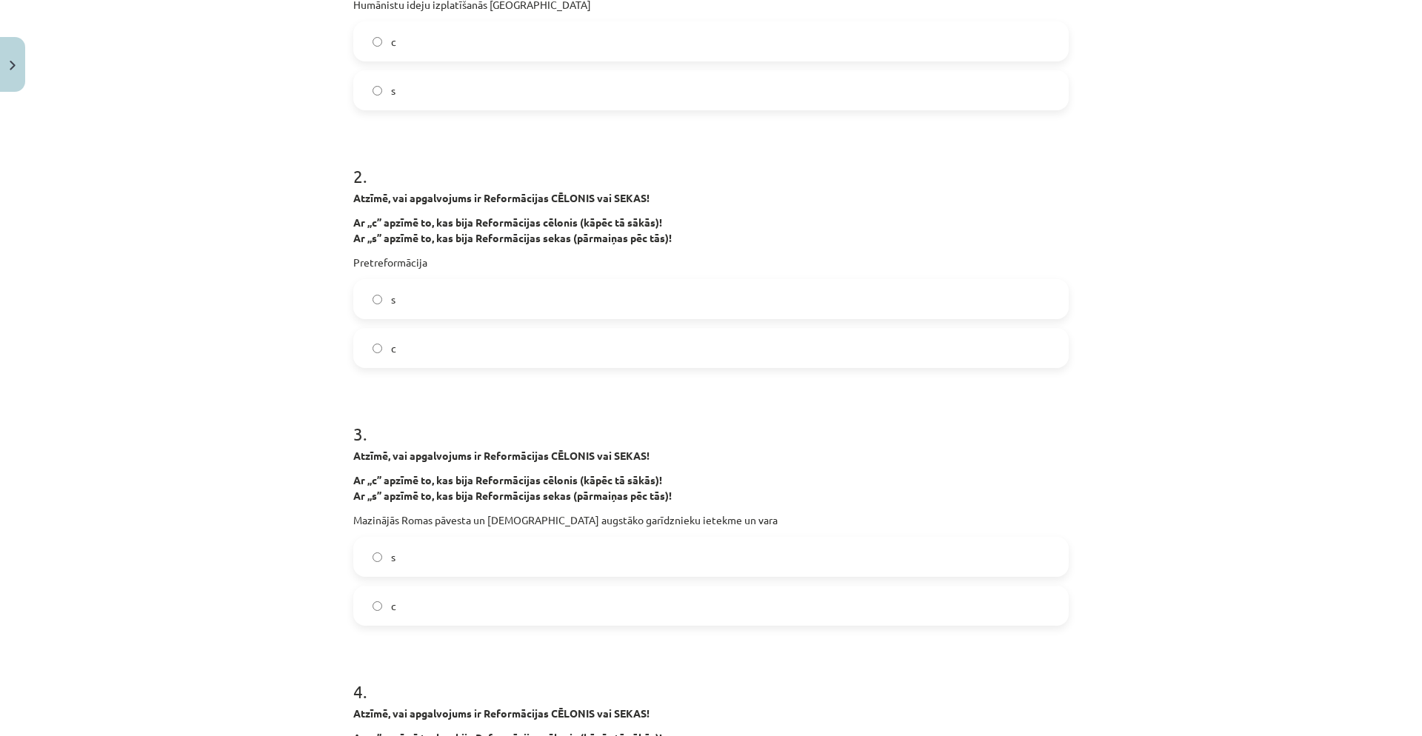
scroll to position [416, 0]
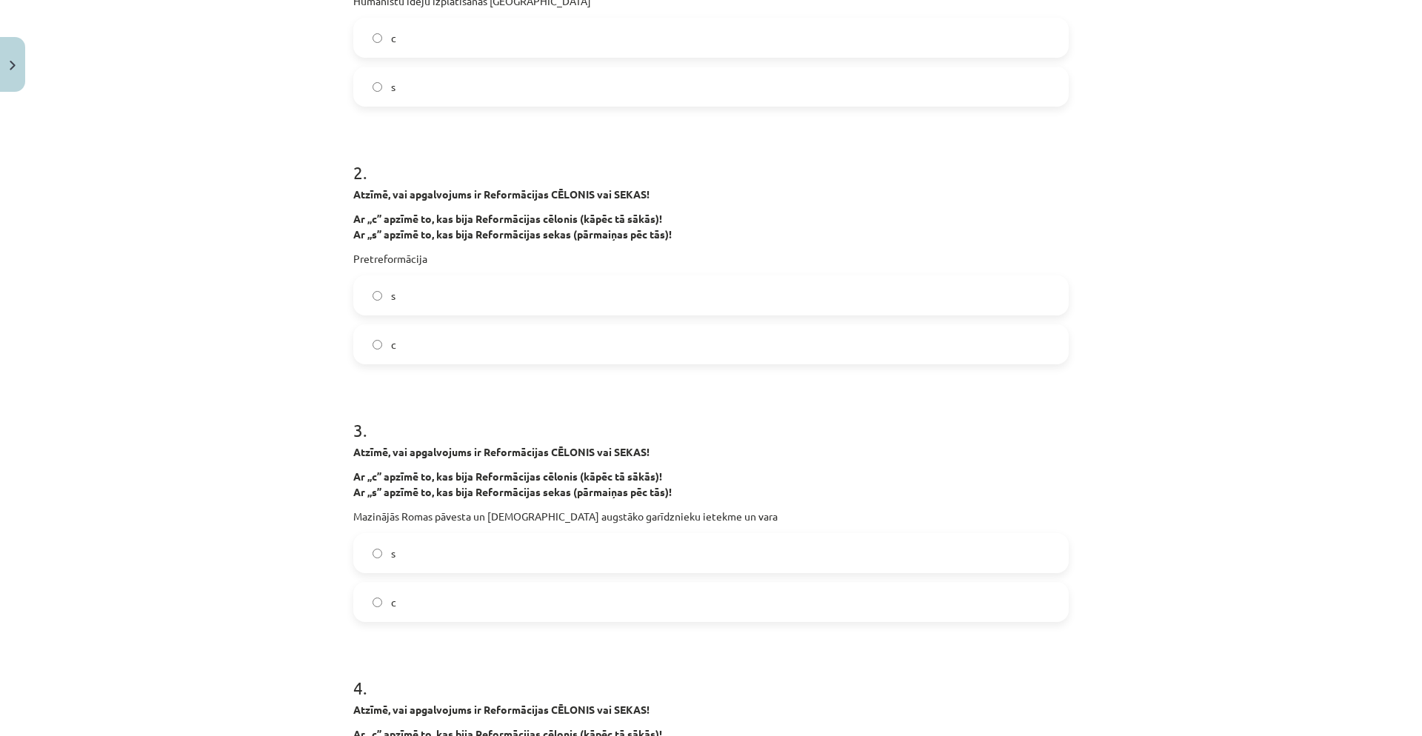
click at [521, 300] on label "s" at bounding box center [711, 295] width 713 height 37
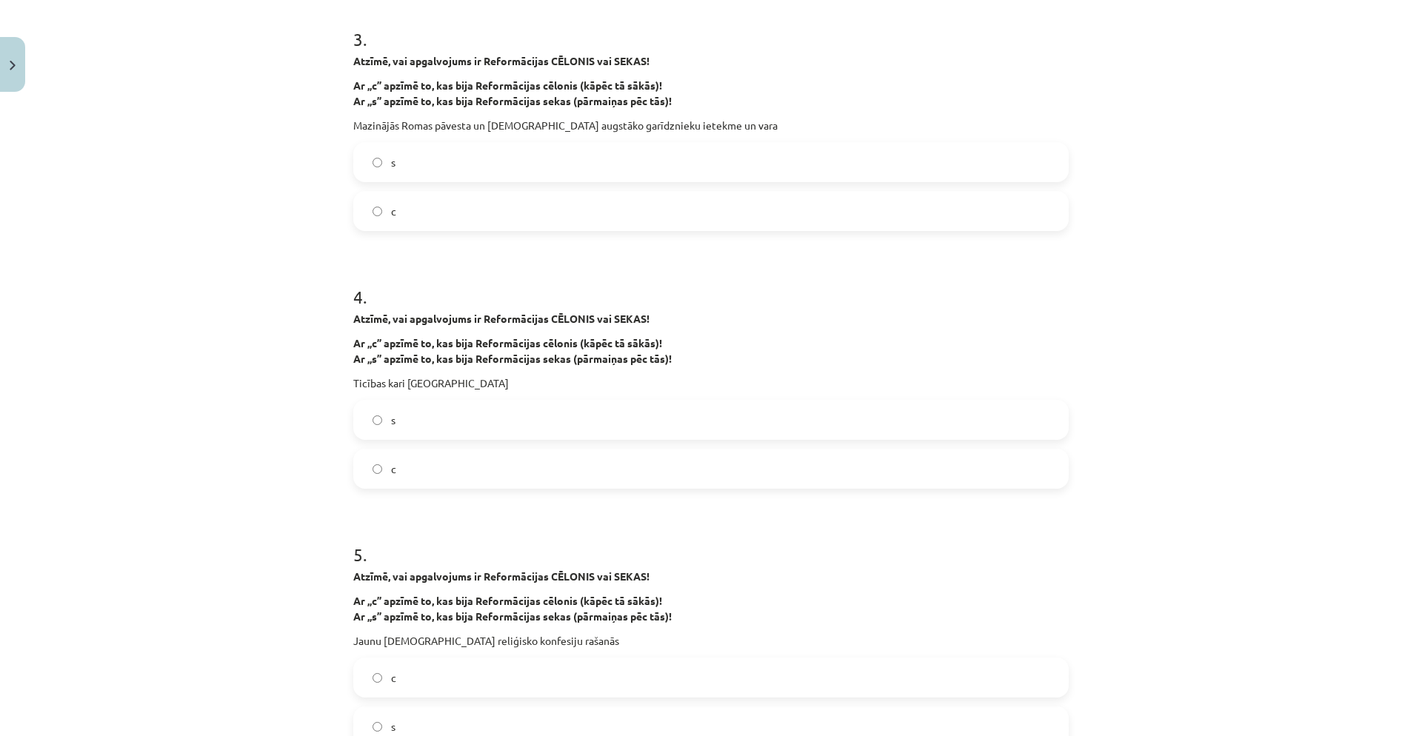
scroll to position [816, 0]
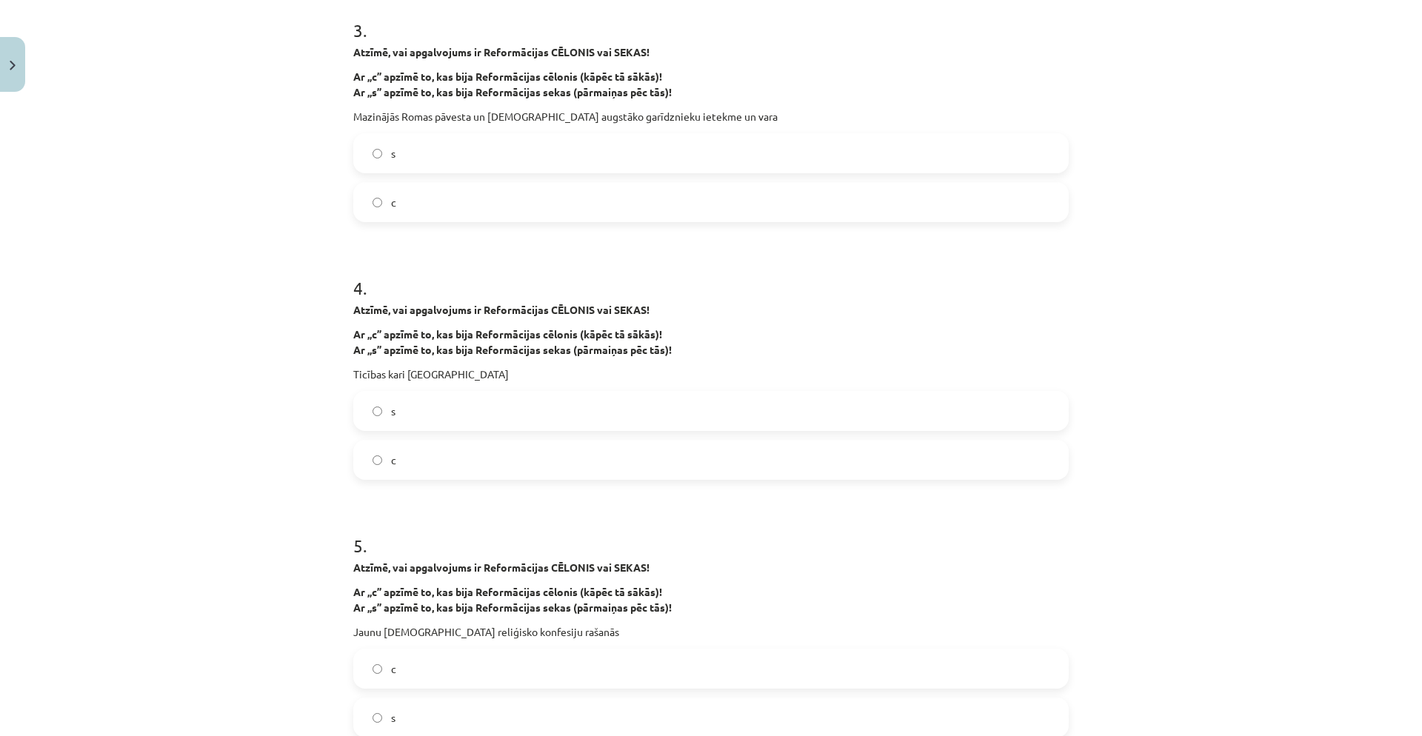
click at [473, 456] on label "c" at bounding box center [711, 459] width 713 height 37
click at [473, 404] on label "s" at bounding box center [711, 411] width 713 height 37
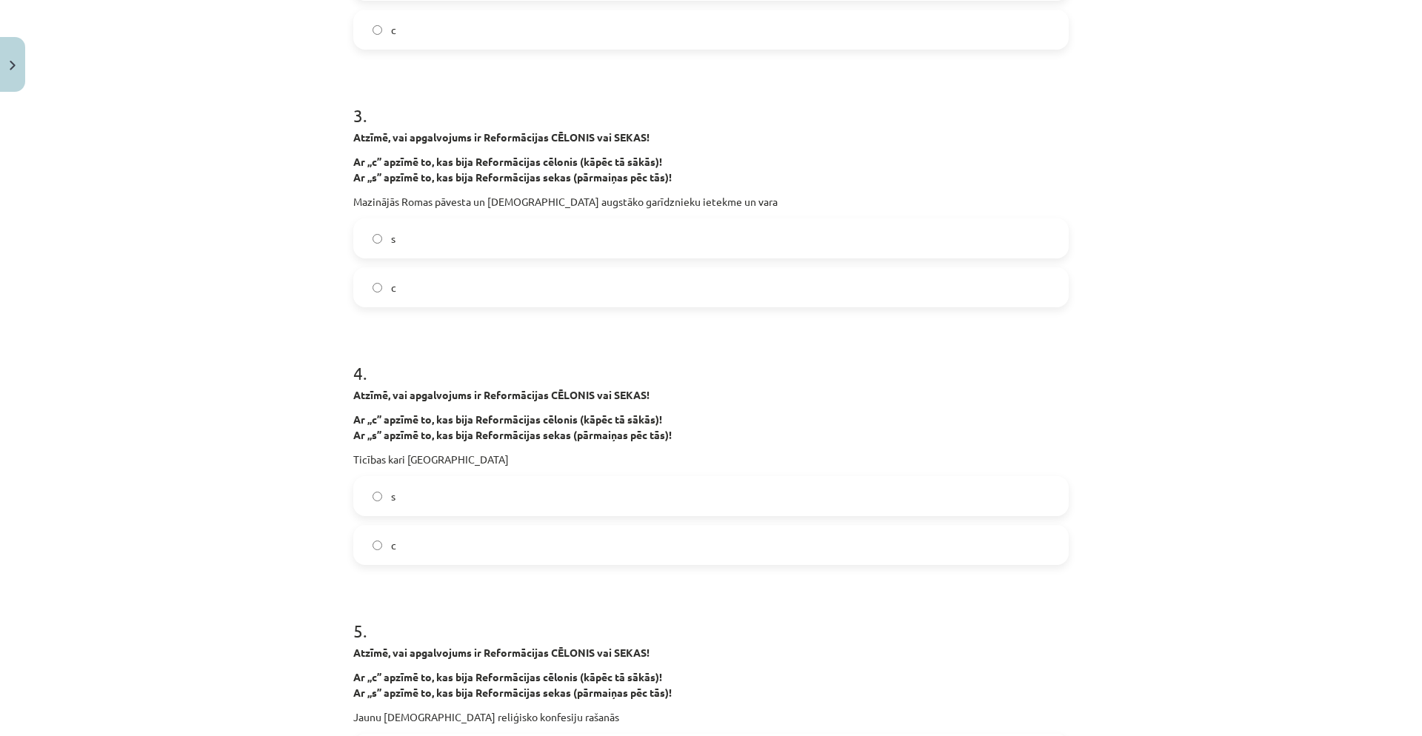
scroll to position [564, 0]
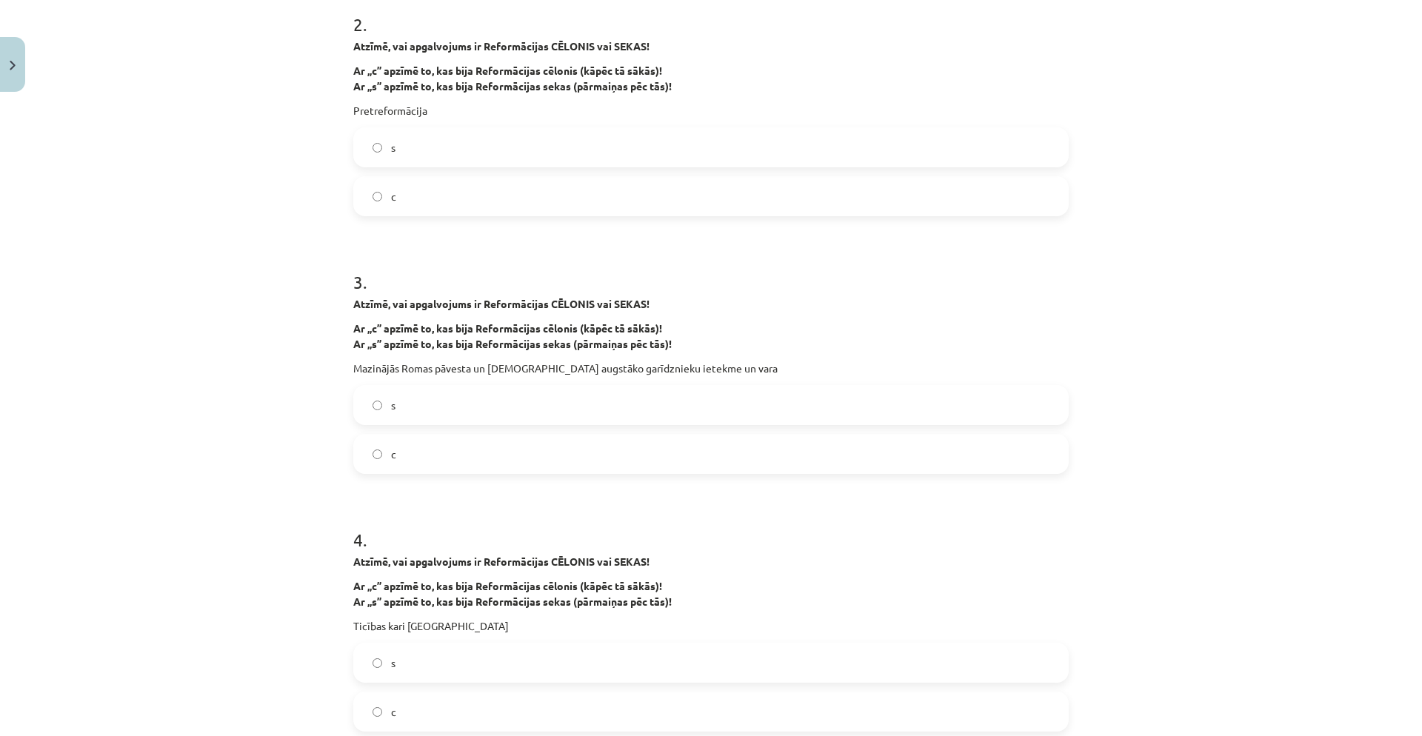
click at [543, 412] on label "s" at bounding box center [711, 405] width 713 height 37
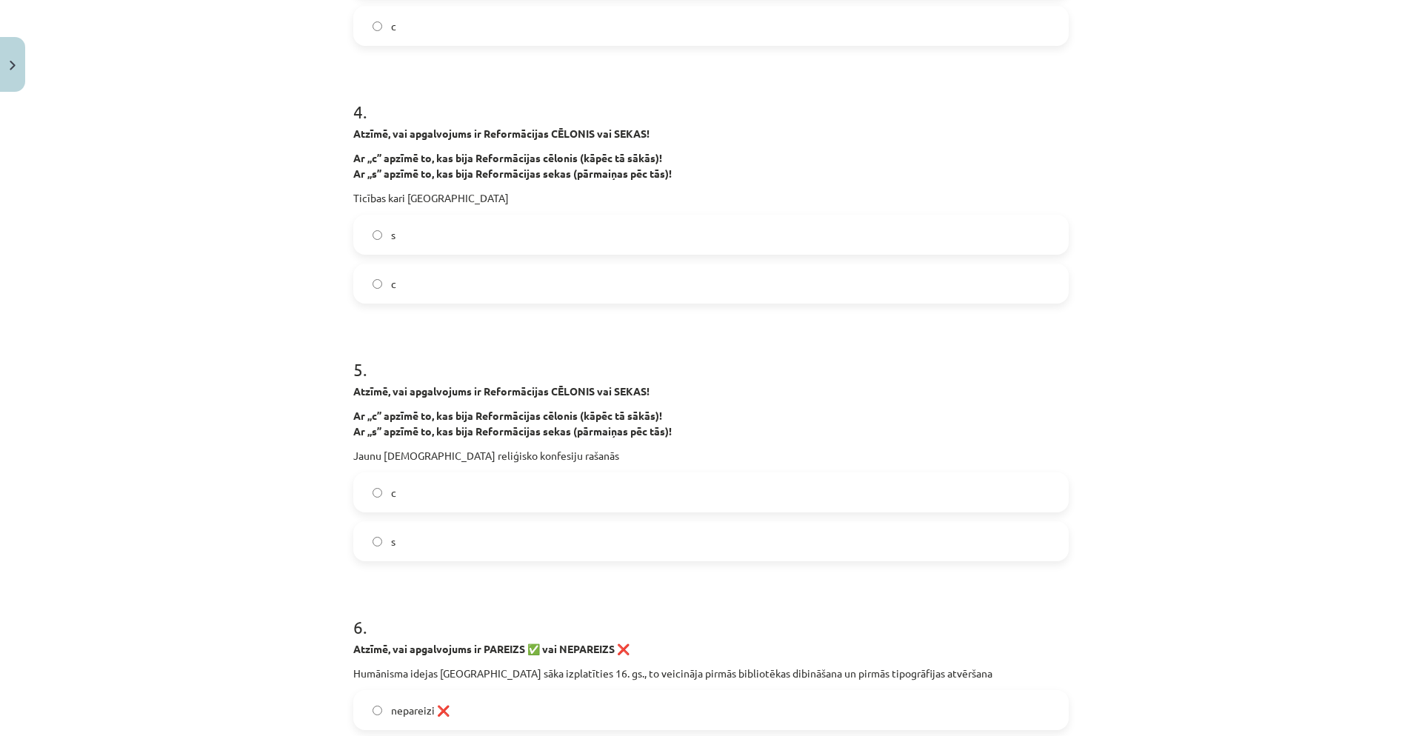
scroll to position [1081, 0]
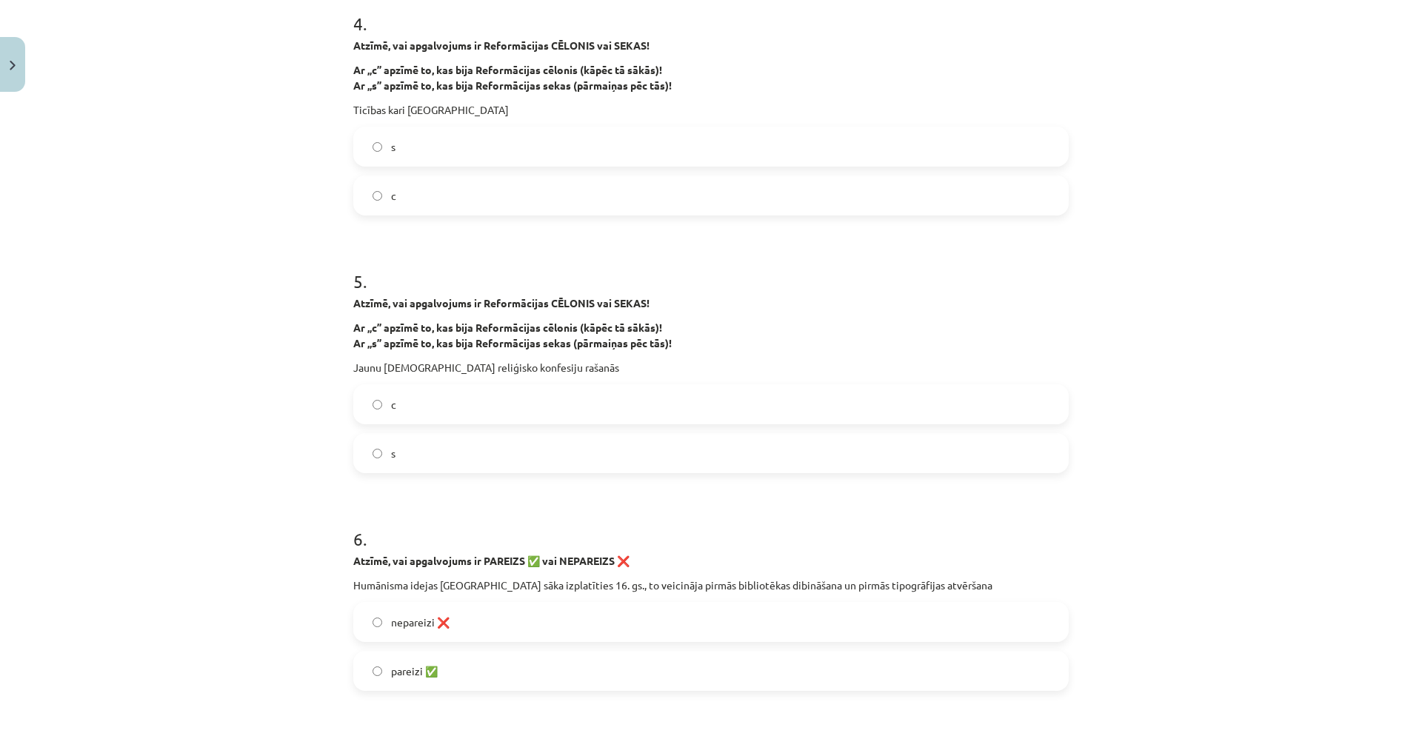
click at [451, 413] on label "c" at bounding box center [711, 404] width 713 height 37
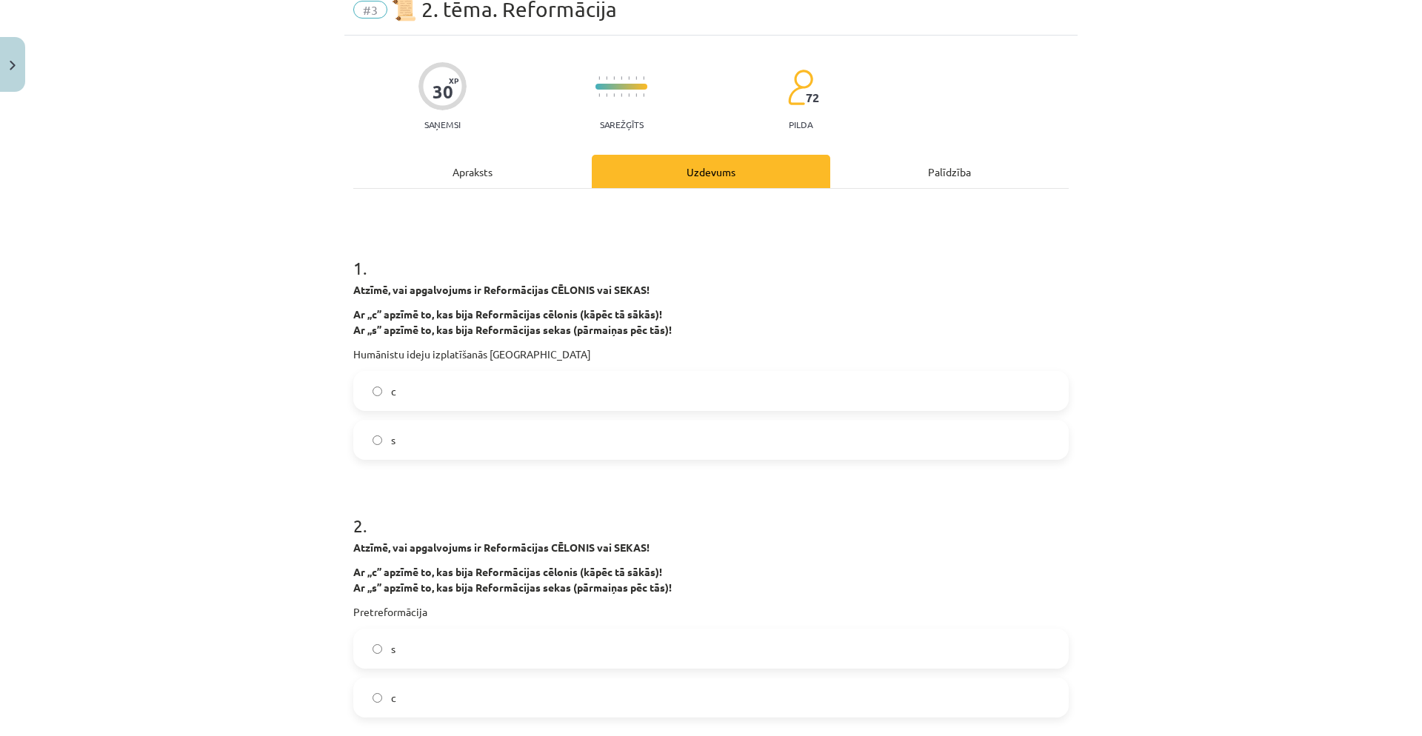
scroll to position [0, 0]
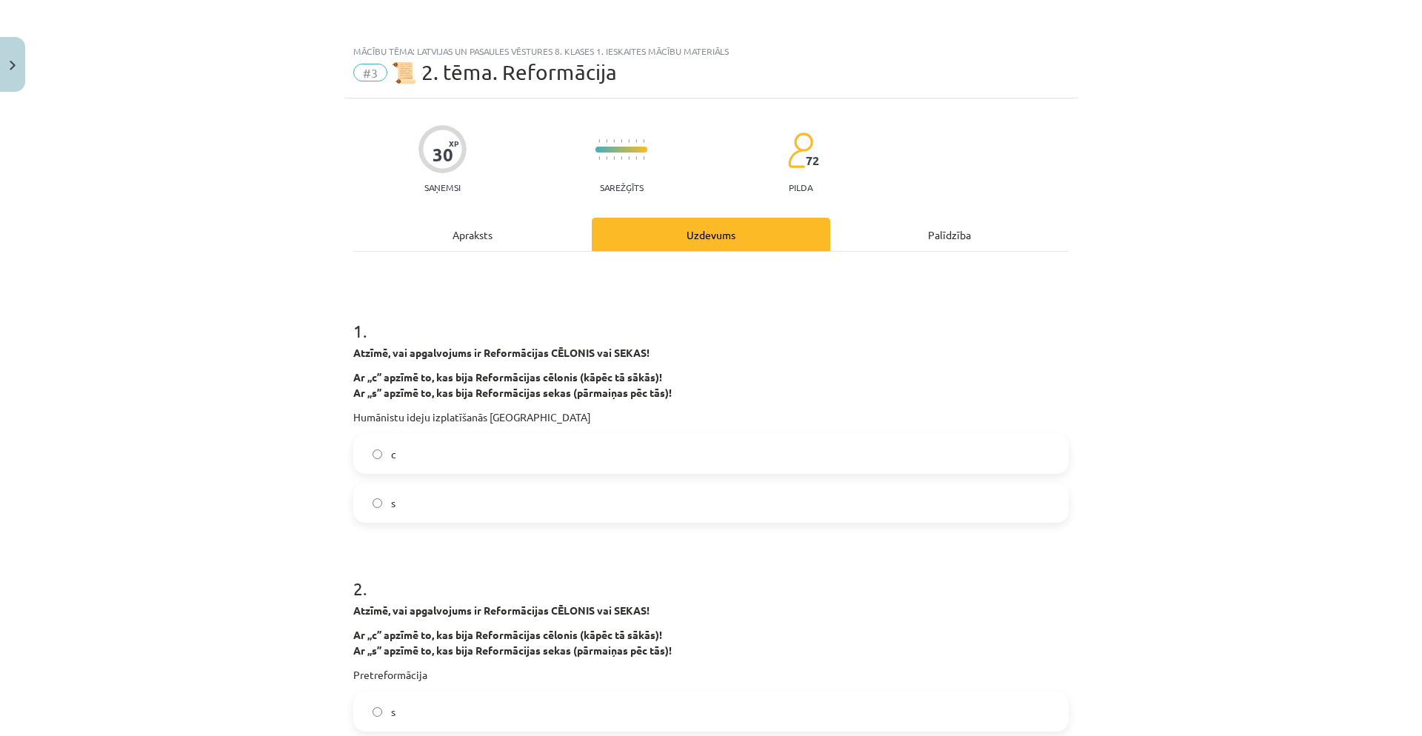
click at [487, 241] on div "Apraksts" at bounding box center [472, 234] width 239 height 33
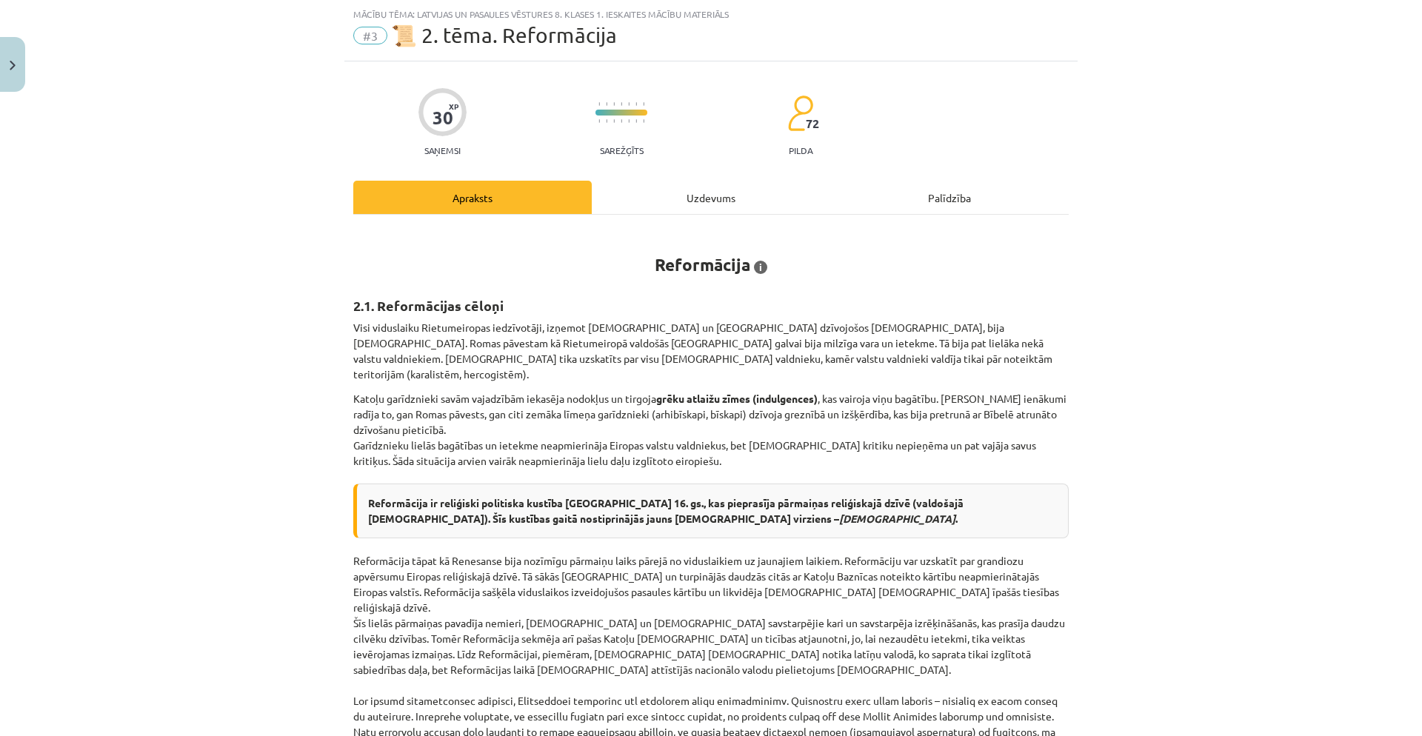
scroll to position [608, 0]
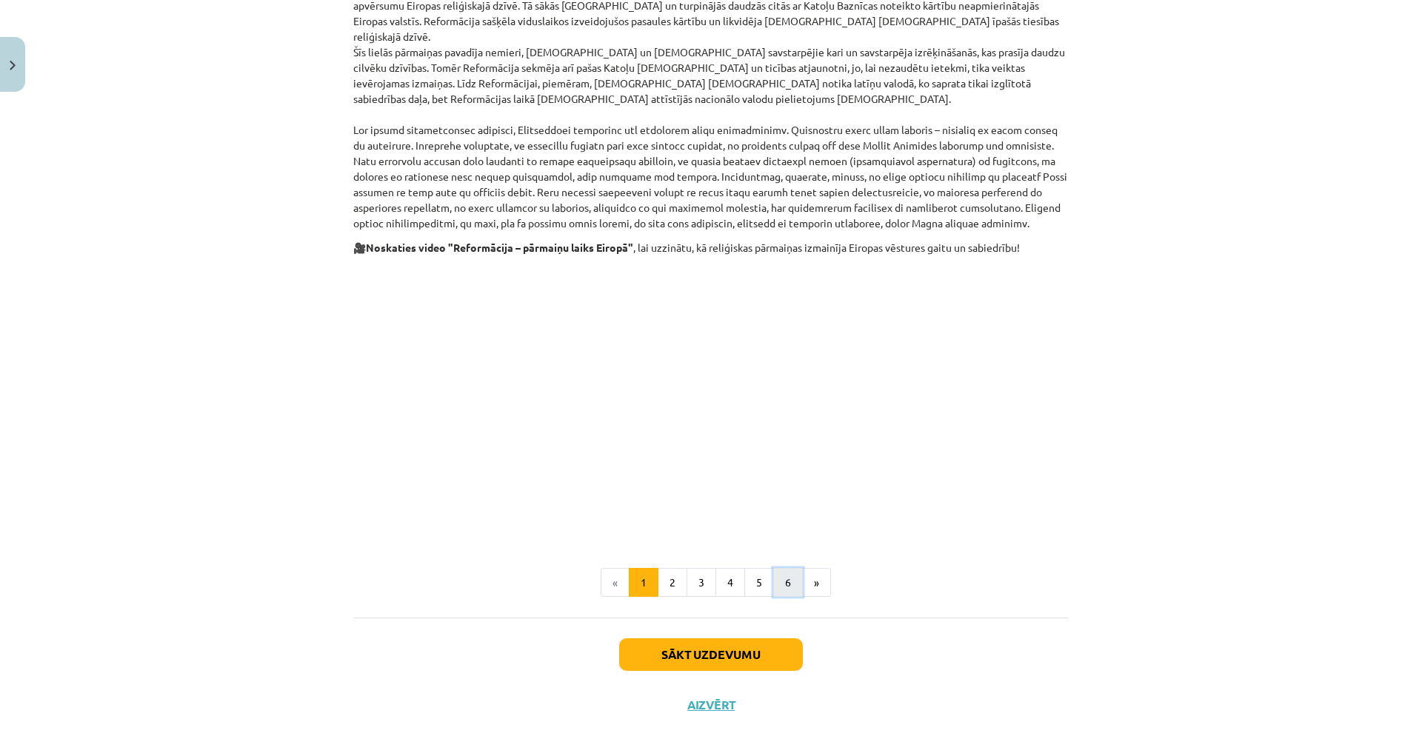
click at [775, 568] on button "6" at bounding box center [788, 583] width 30 height 30
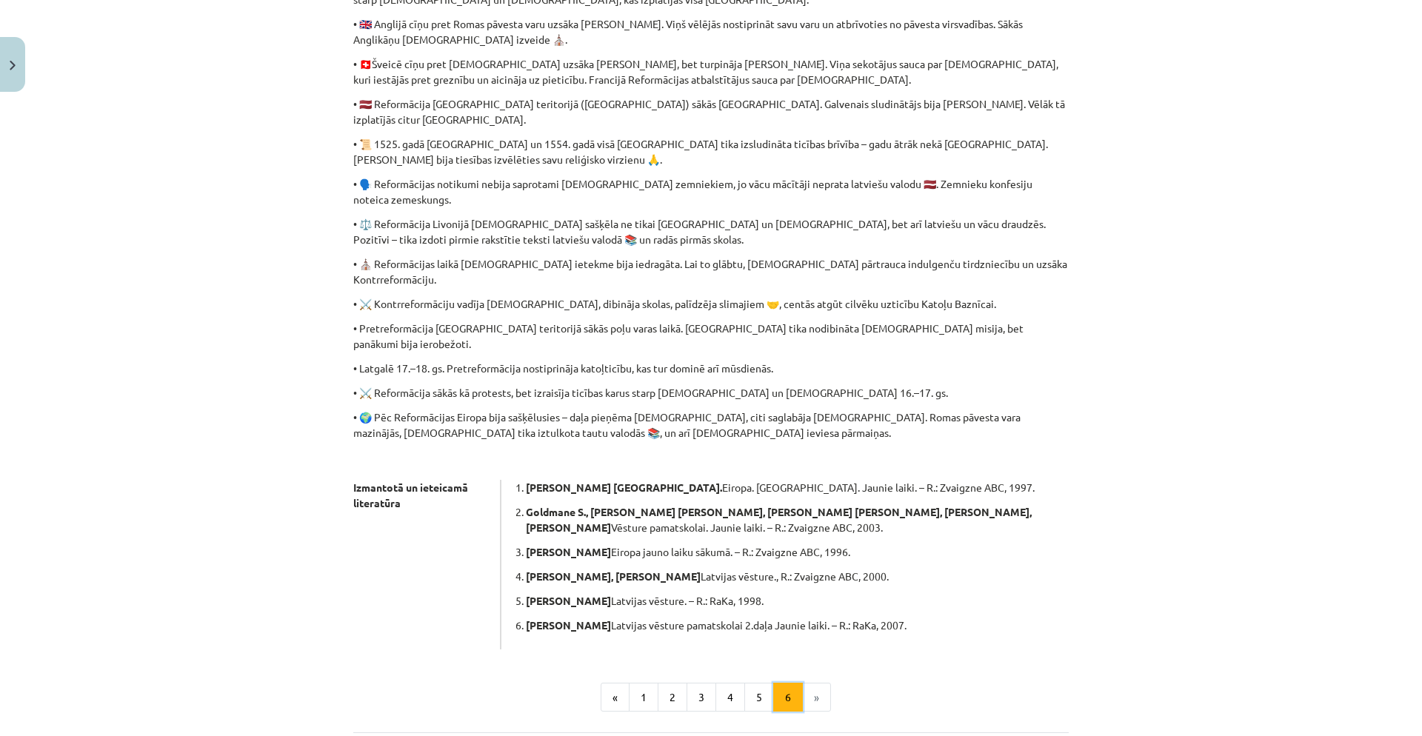
scroll to position [0, 0]
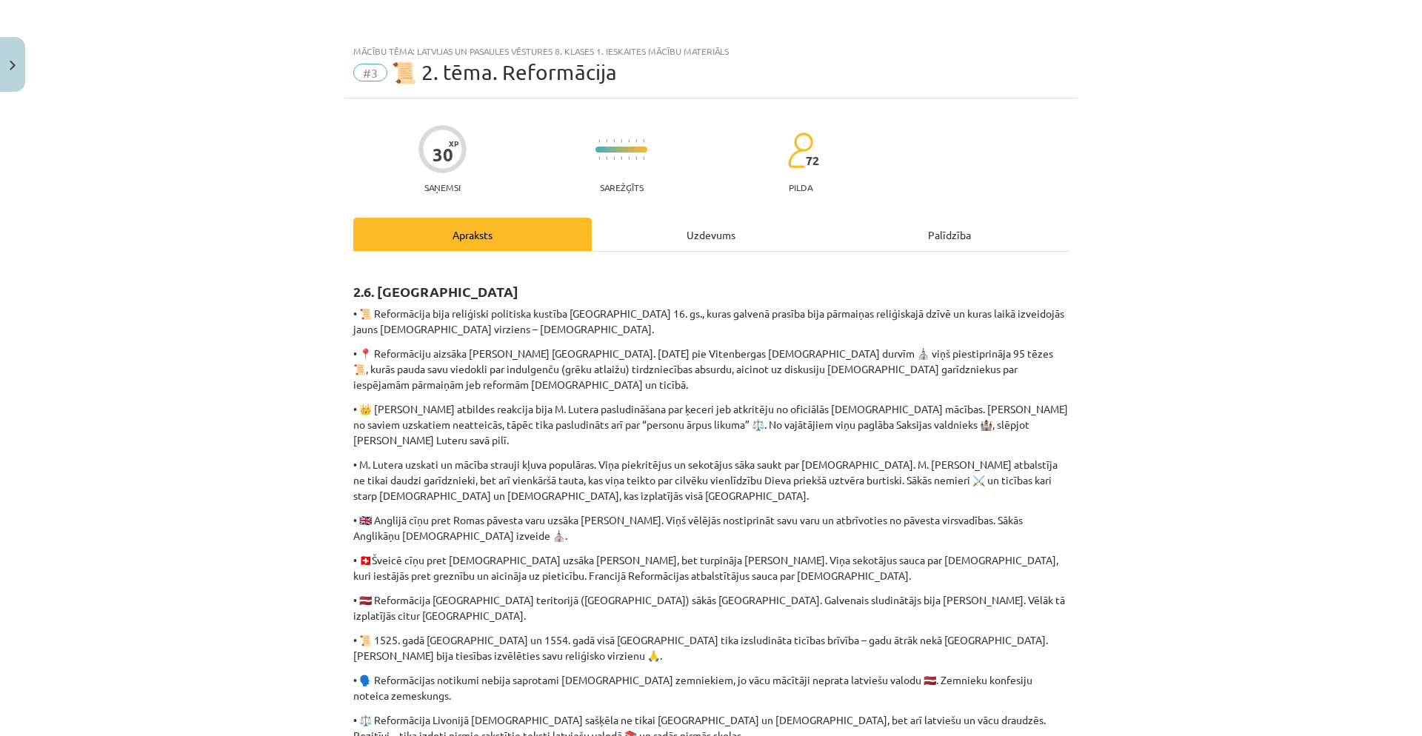
click at [722, 247] on div "Uzdevums" at bounding box center [711, 234] width 239 height 33
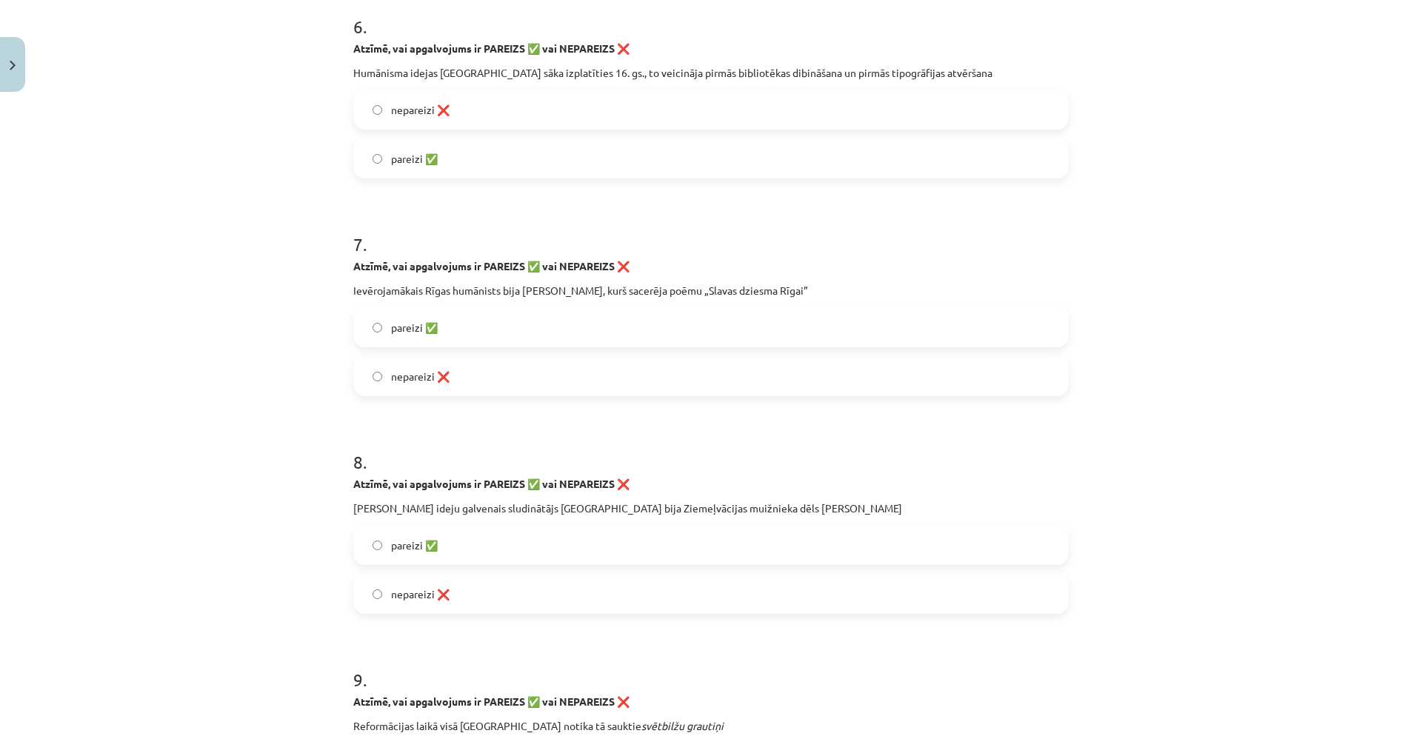
scroll to position [1594, 0]
click at [550, 529] on label "pareizi ✅" at bounding box center [711, 544] width 713 height 37
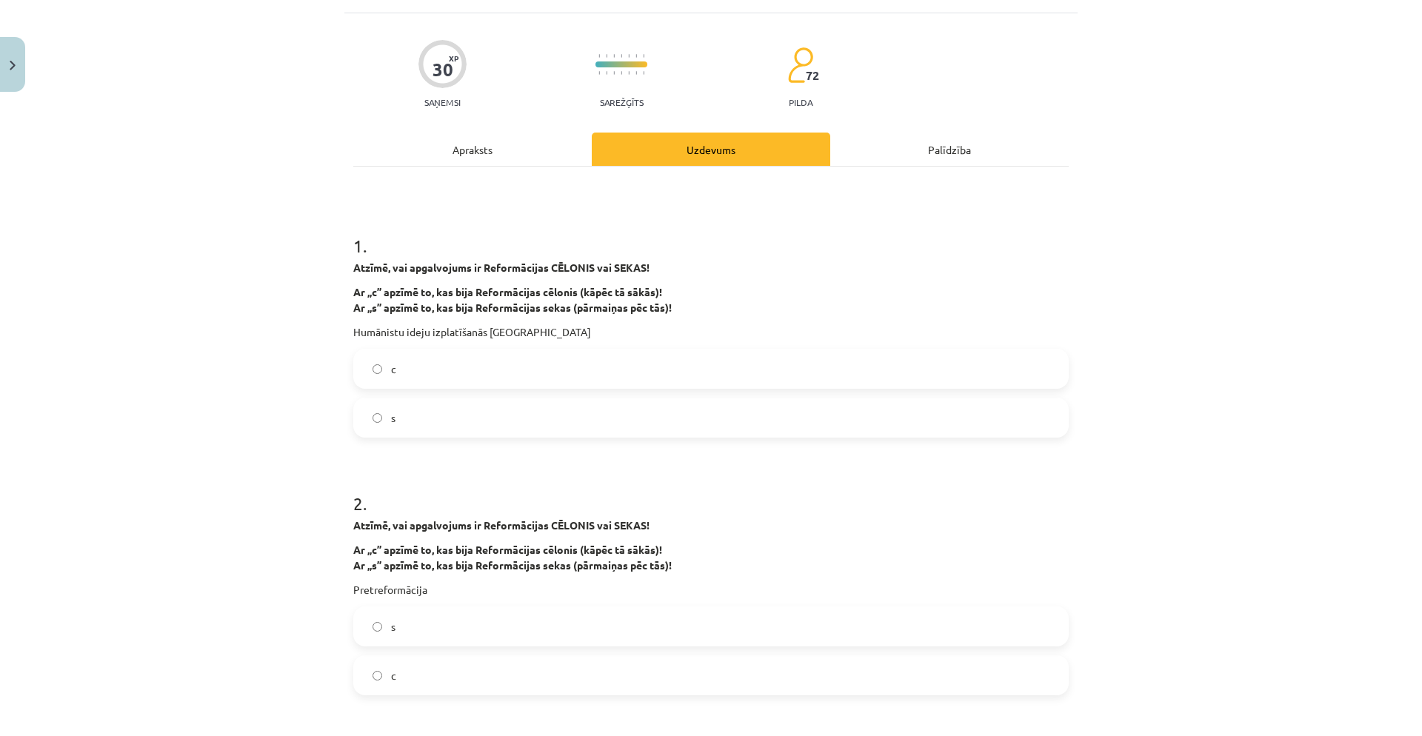
scroll to position [0, 0]
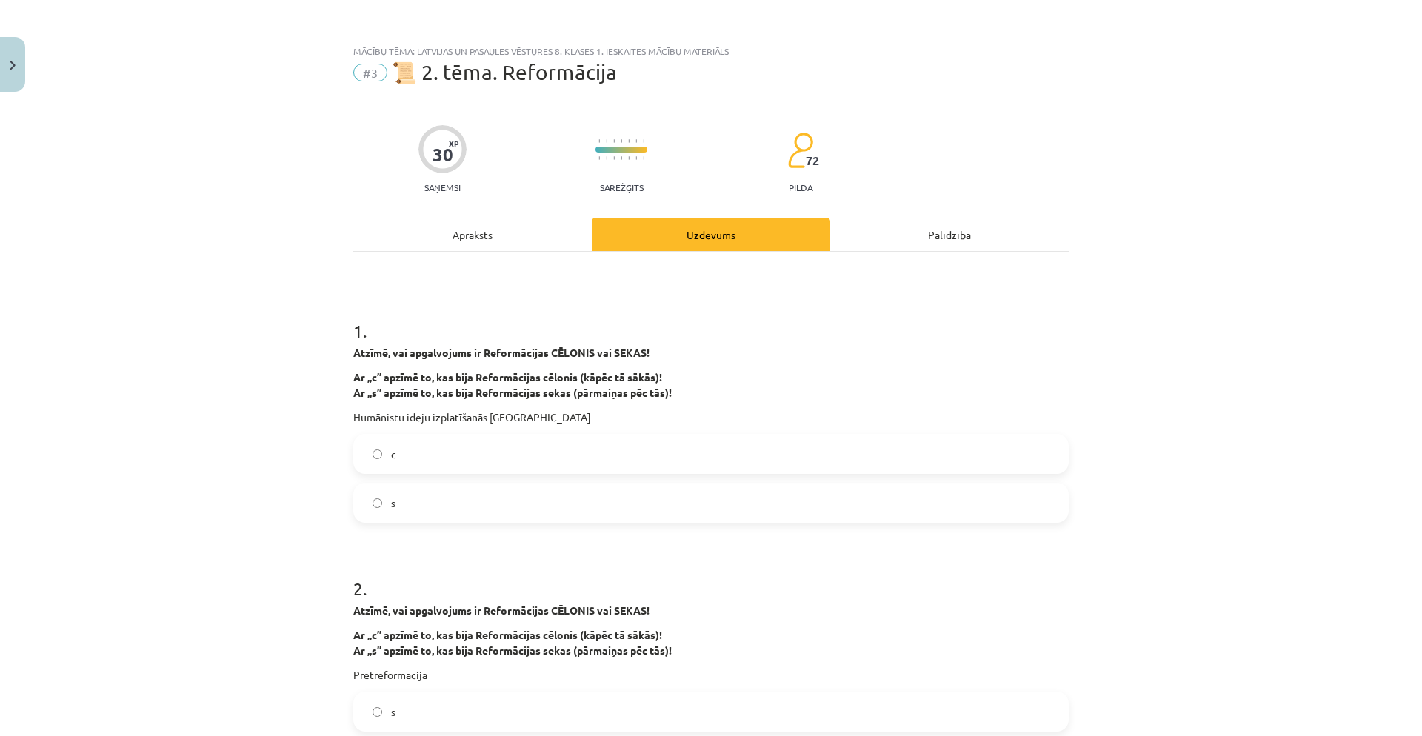
click at [441, 241] on div "Apraksts" at bounding box center [472, 234] width 239 height 33
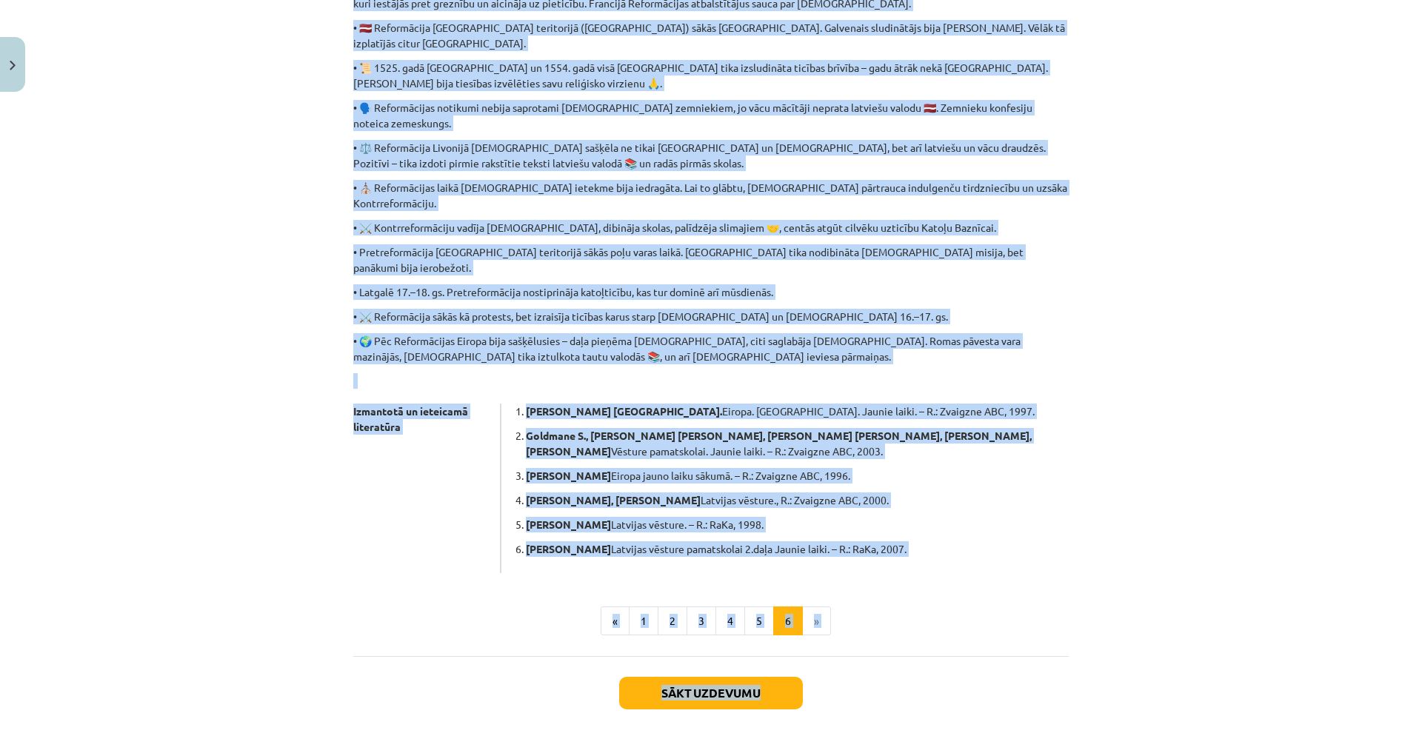
scroll to position [580, 0]
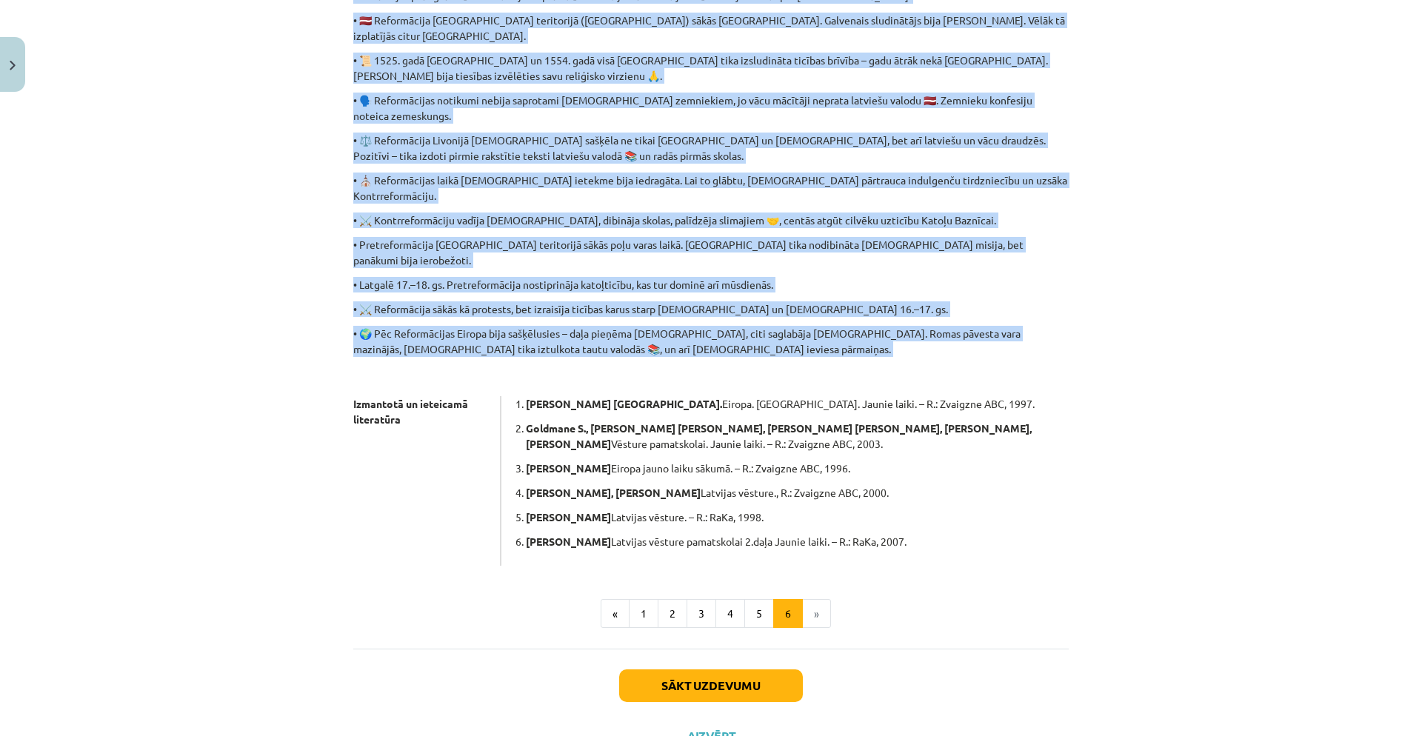
drag, startPoint x: 370, startPoint y: 163, endPoint x: 653, endPoint y: 296, distance: 312.1
click at [655, 299] on div "2.6. Kopsavilkums • 📜 Reformācija bija reliģiski politiska kustība Eiropā 16. g…" at bounding box center [711, 125] width 716 height 881
copy div "eformācija bija reliģiski politiska kustība Eiropā 16. gs., kuras galvenā prasī…"
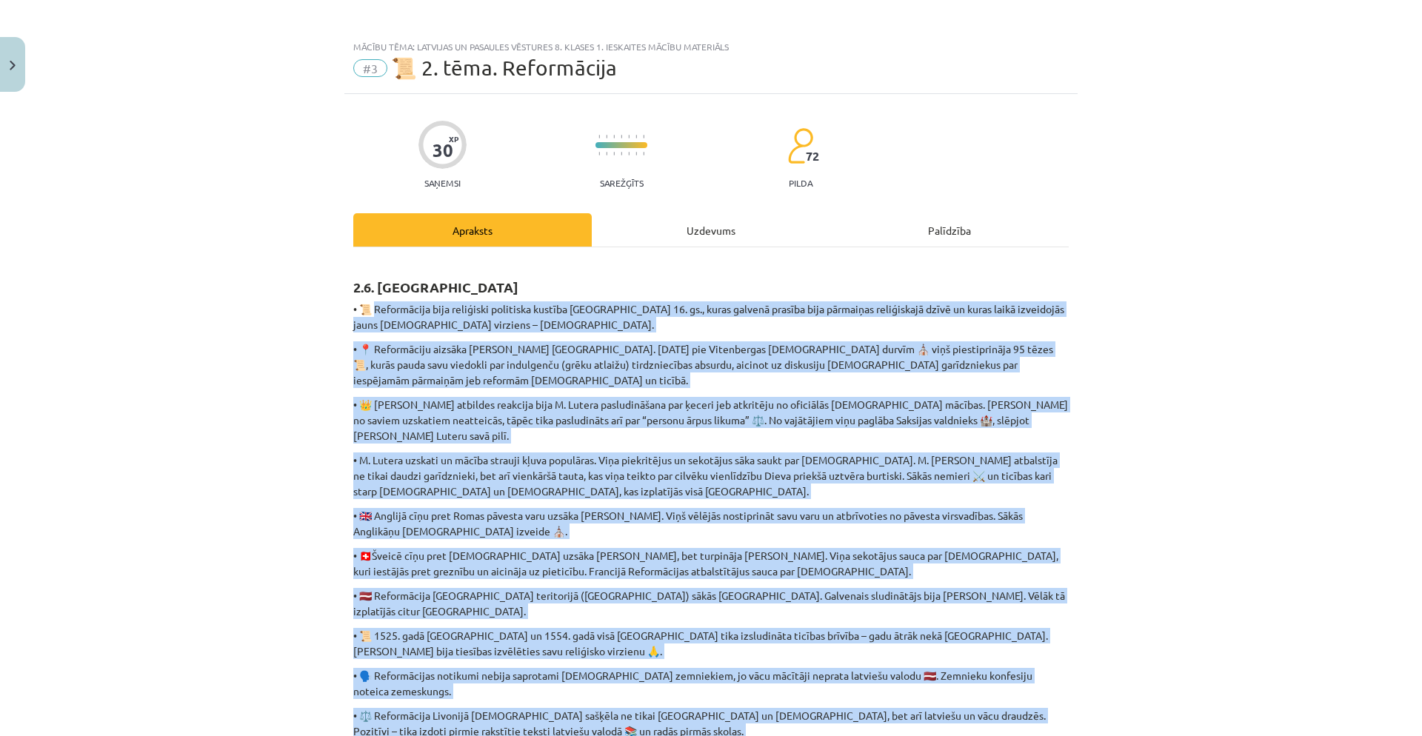
scroll to position [0, 0]
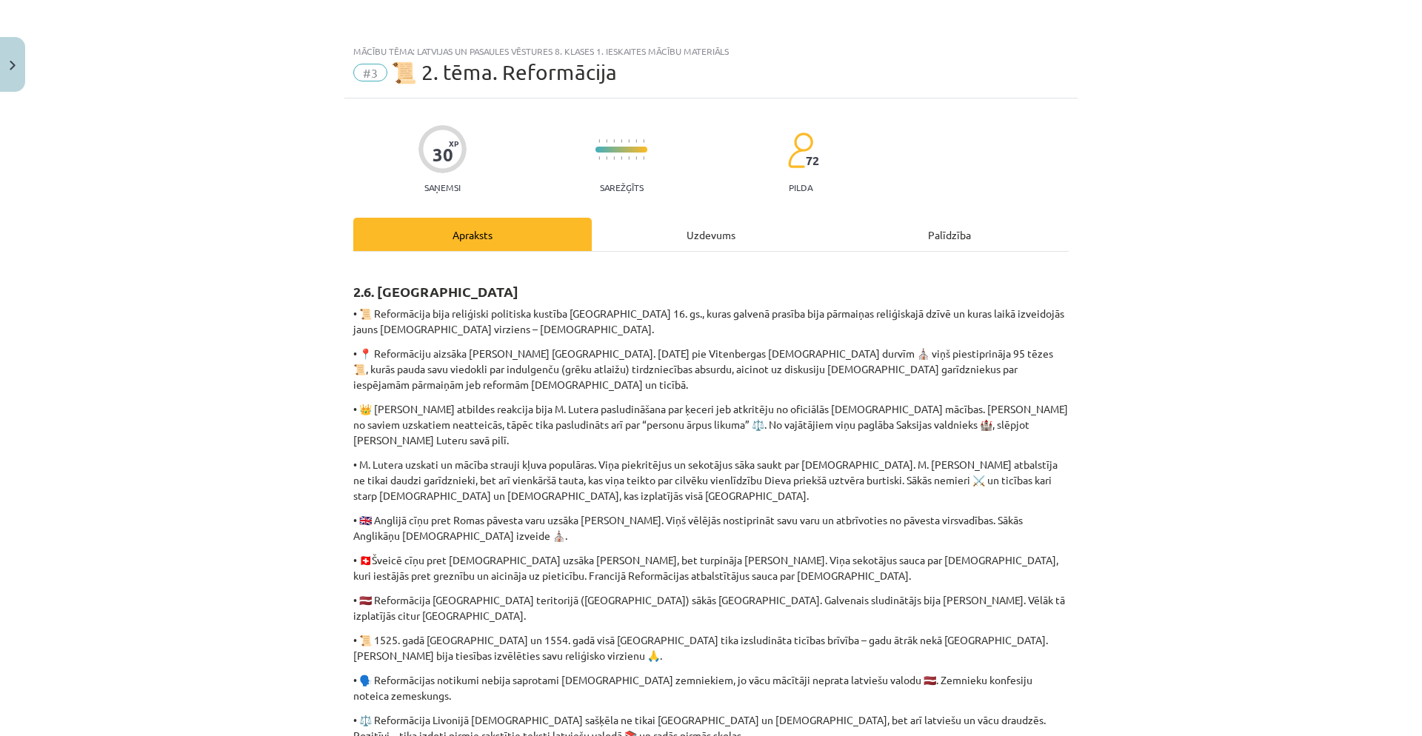
click at [641, 224] on div "Uzdevums" at bounding box center [711, 234] width 239 height 33
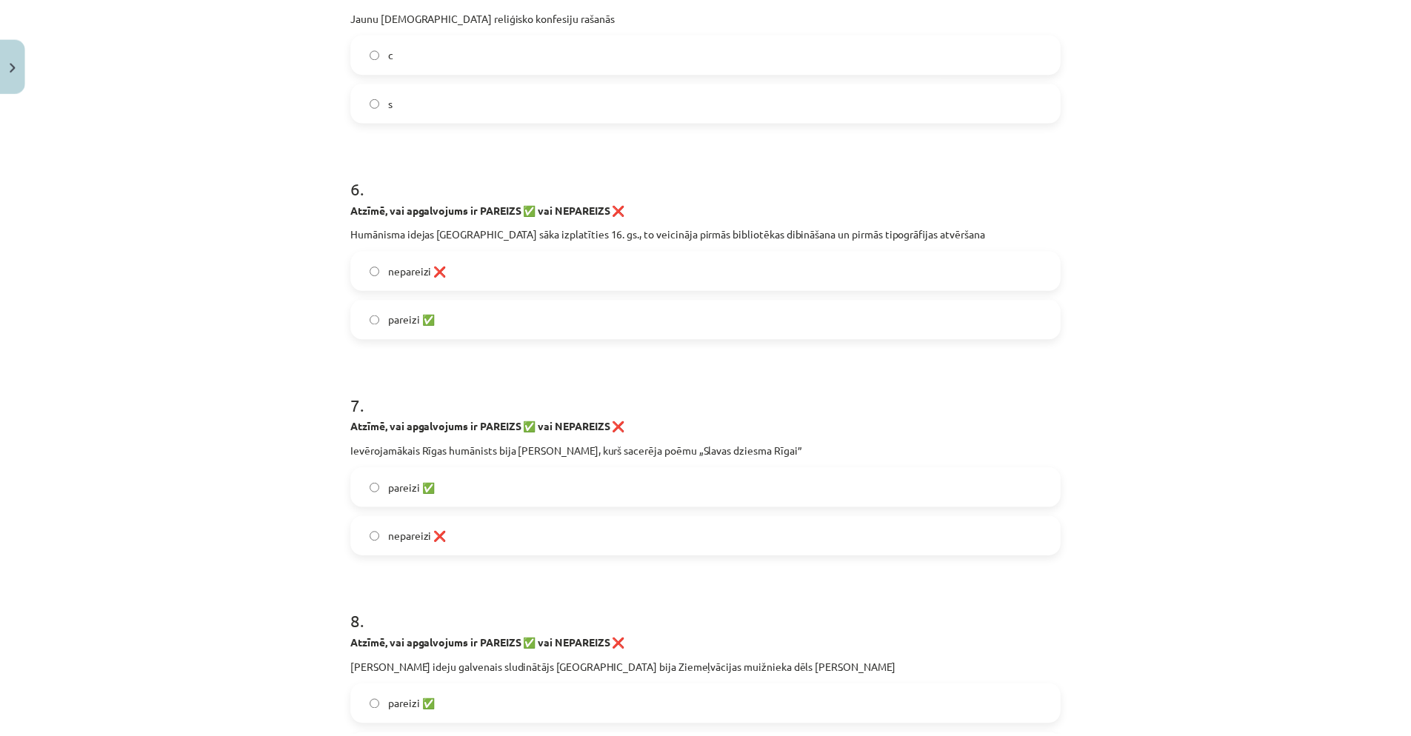
scroll to position [1428, 0]
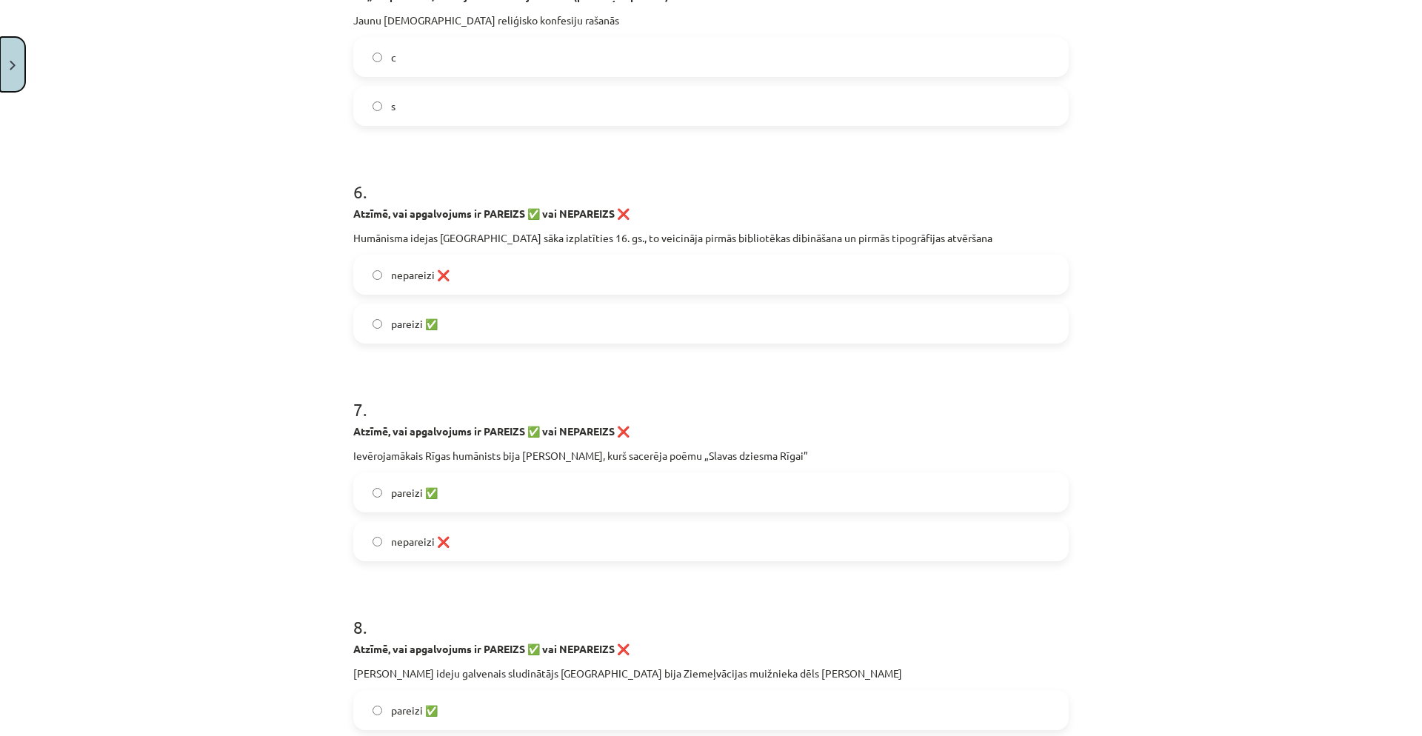
click at [2, 71] on button "Close" at bounding box center [12, 64] width 25 height 55
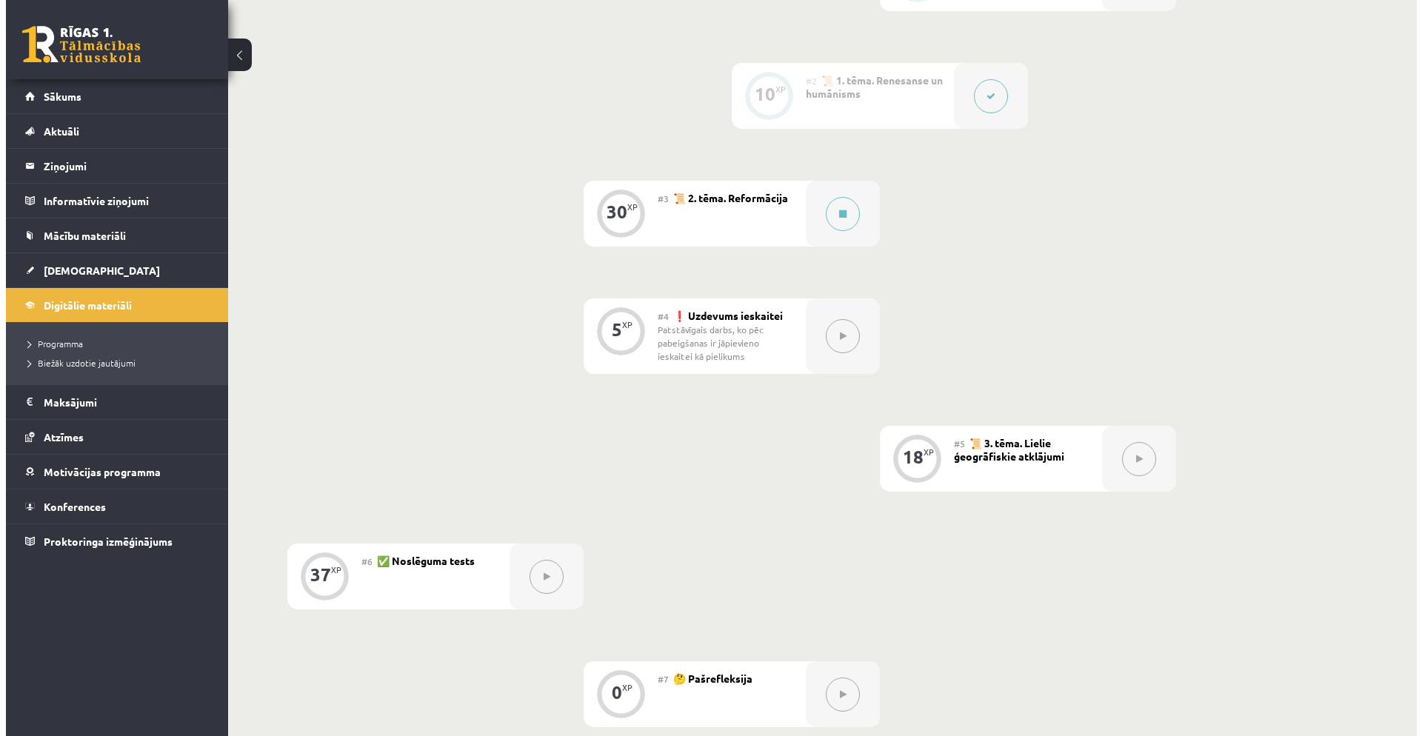
scroll to position [455, 0]
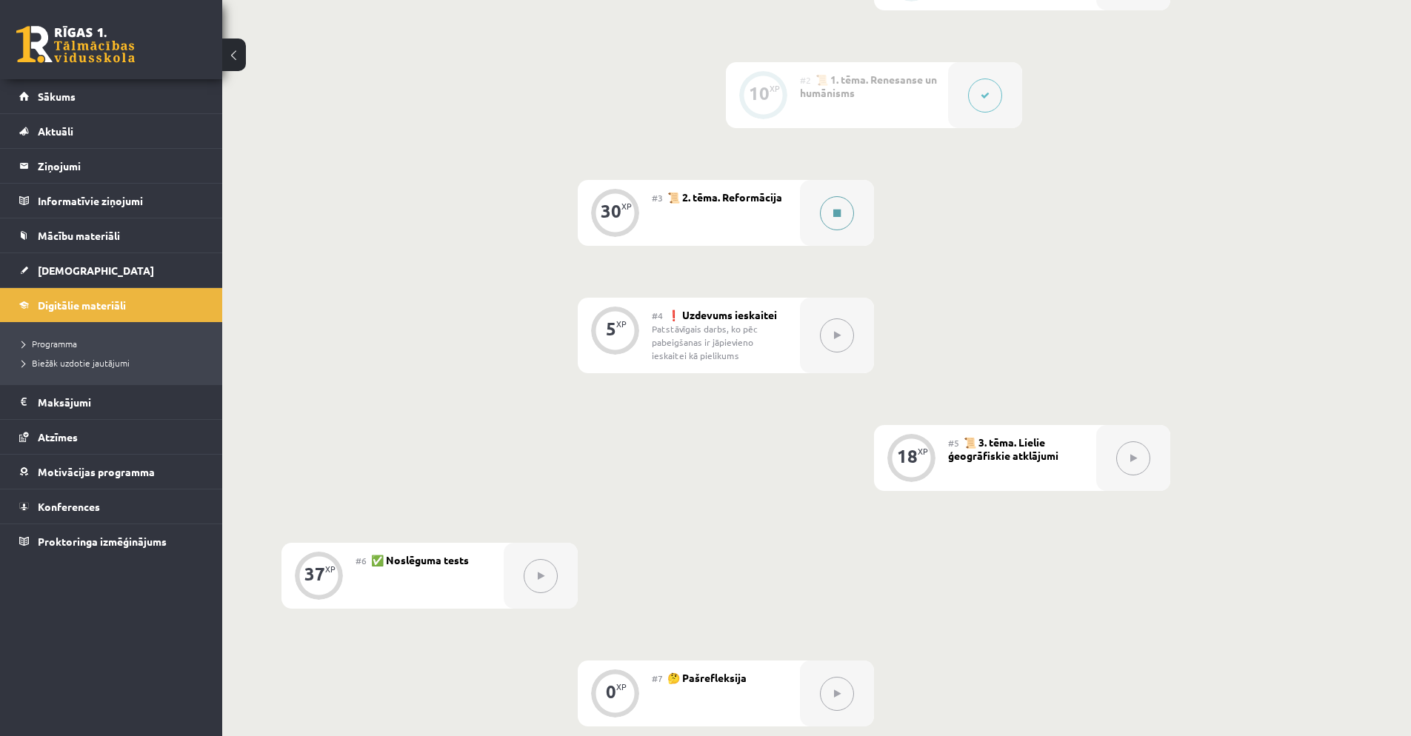
click at [810, 220] on div at bounding box center [837, 213] width 74 height 66
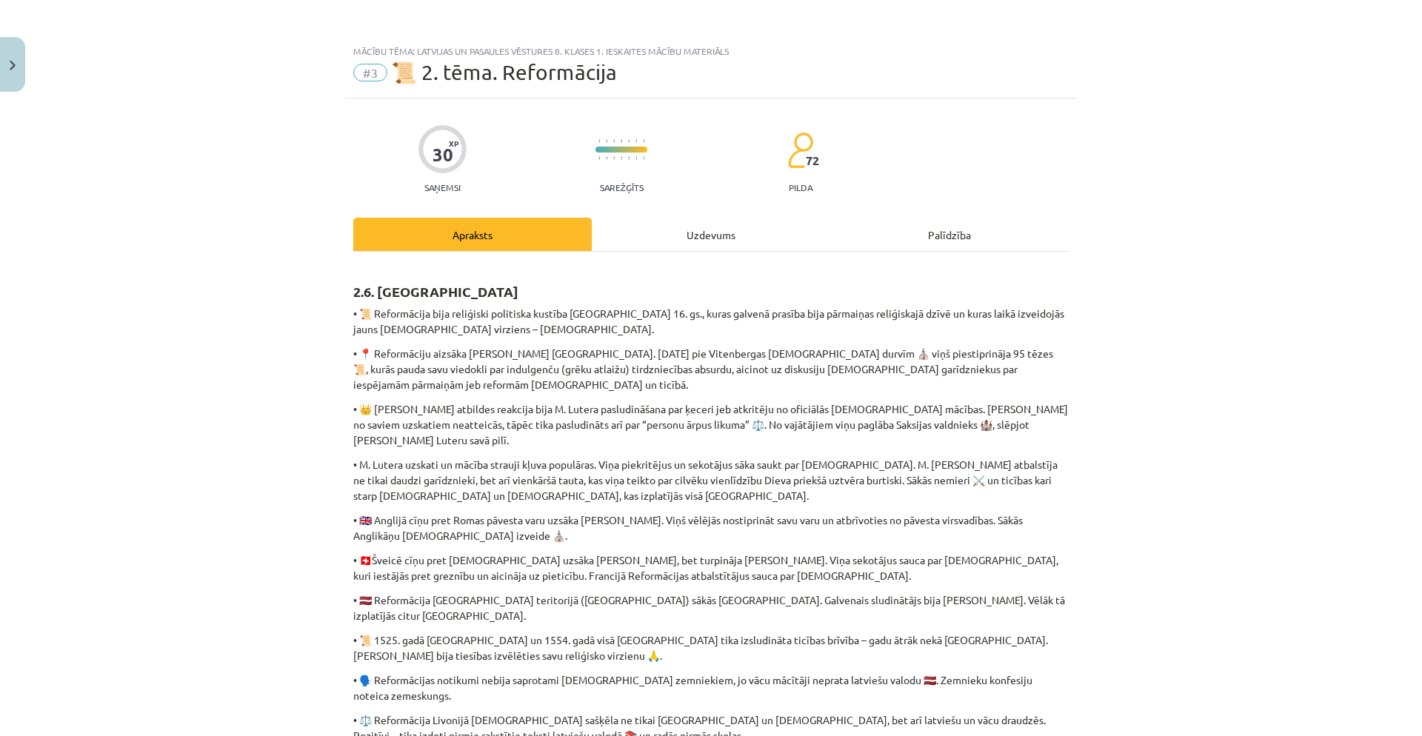
click at [723, 232] on div "Uzdevums" at bounding box center [711, 234] width 239 height 33
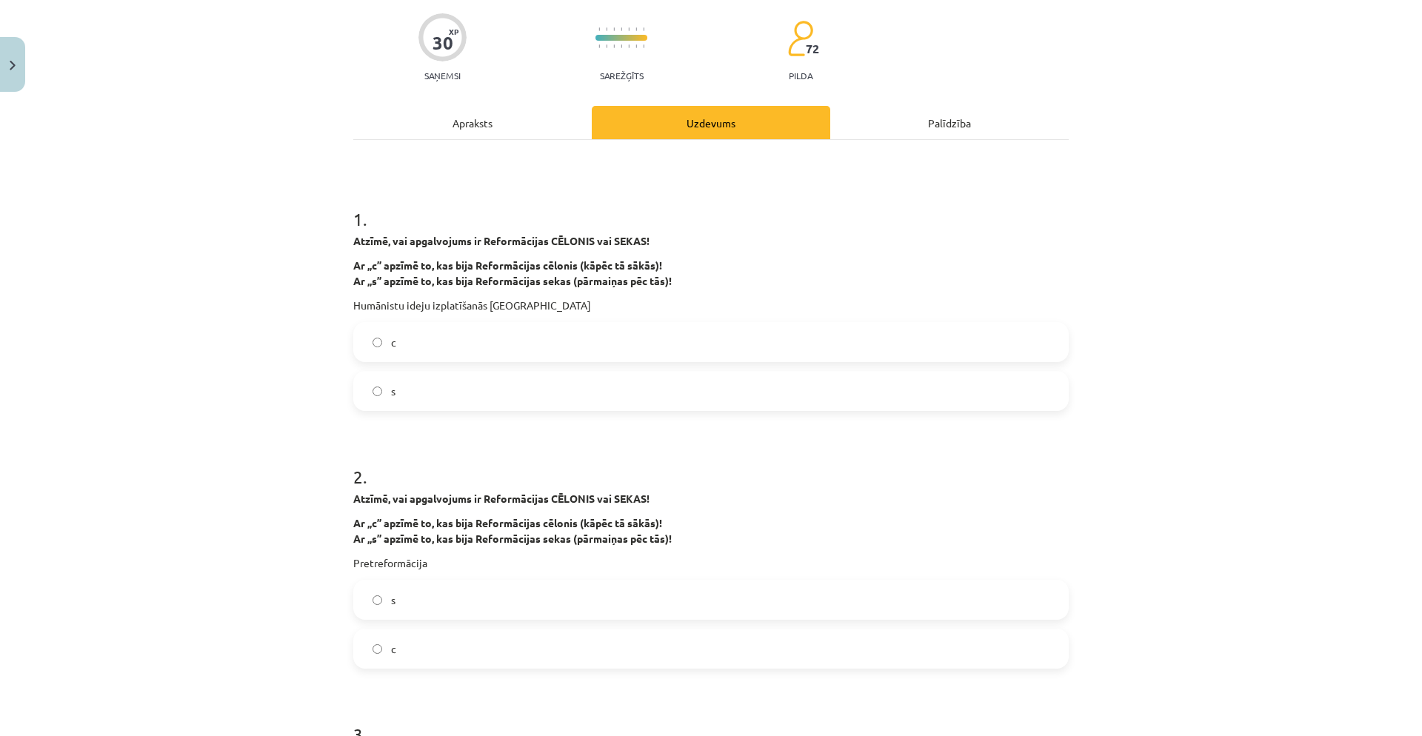
scroll to position [113, 0]
click at [690, 342] on label "с" at bounding box center [711, 341] width 713 height 37
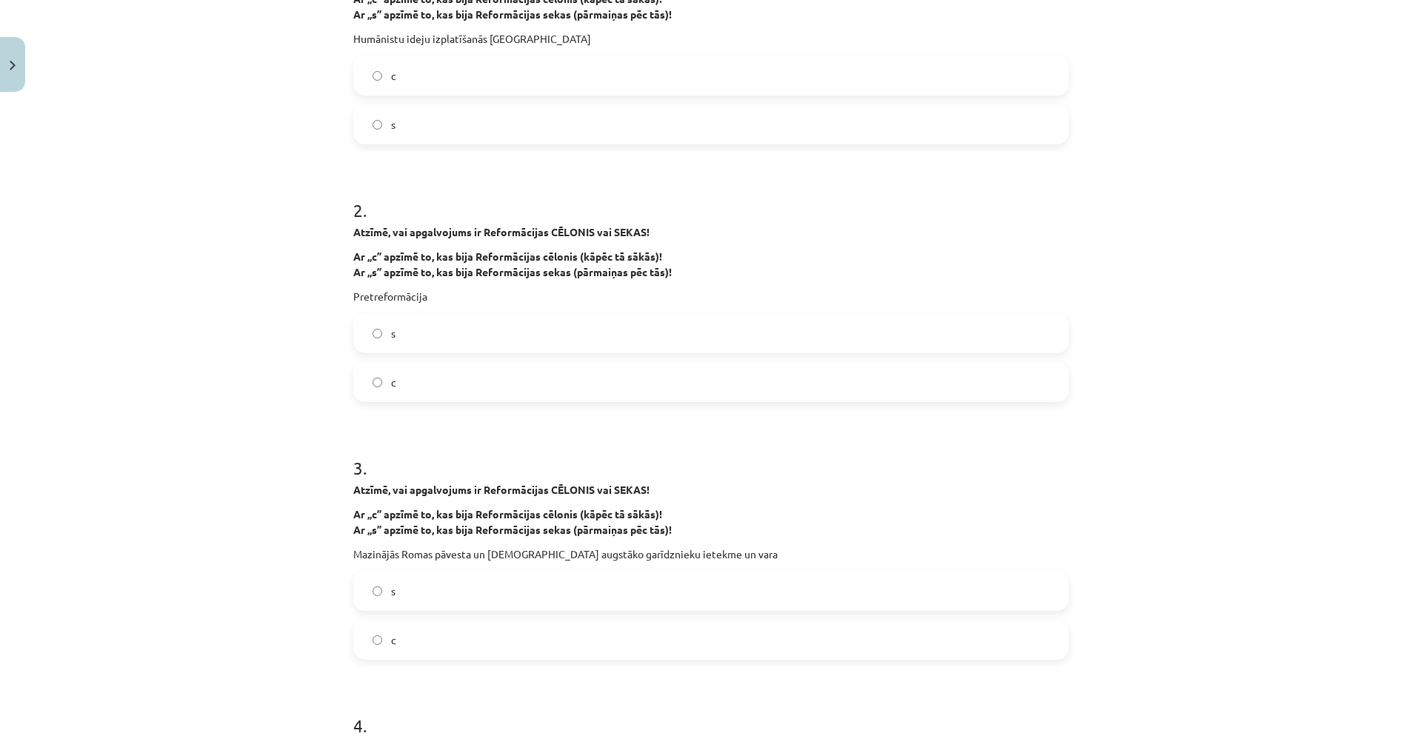
scroll to position [387, 0]
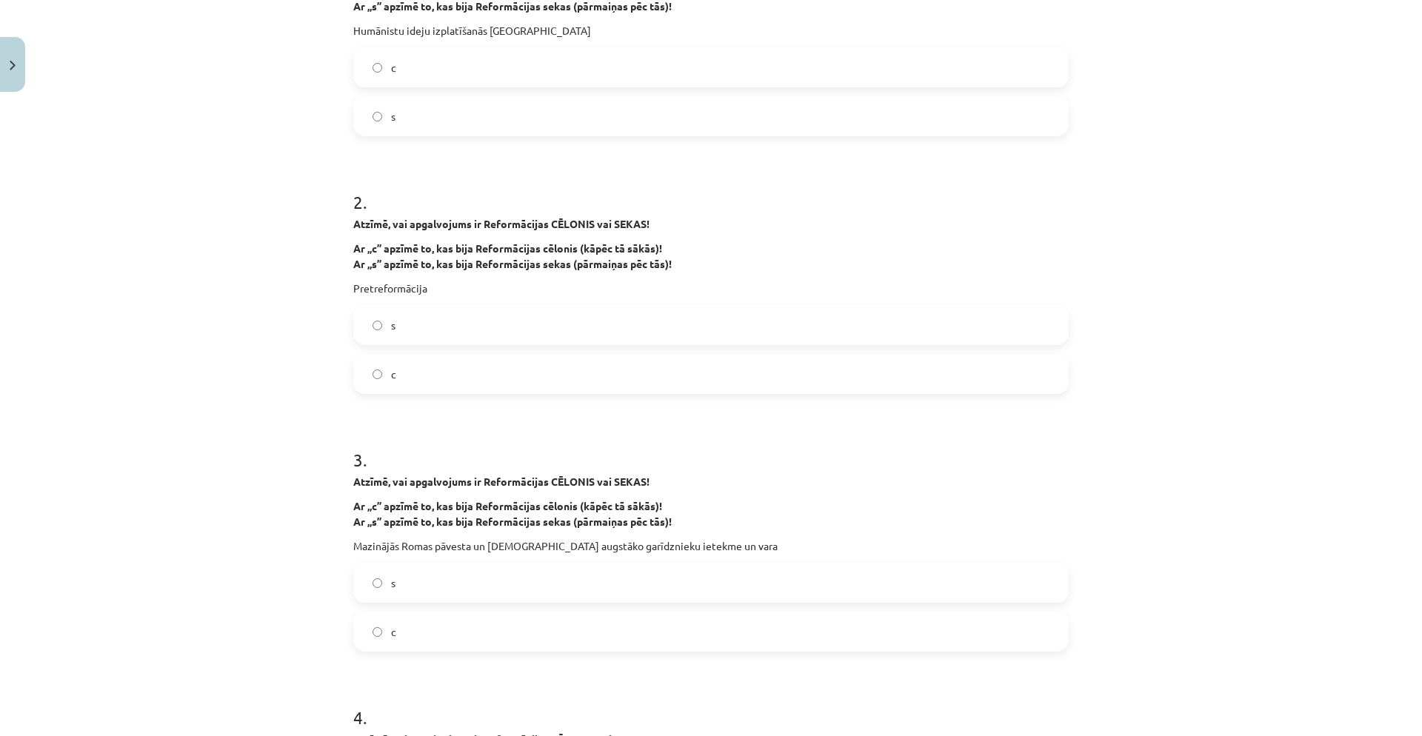
click at [676, 333] on label "s" at bounding box center [711, 325] width 713 height 37
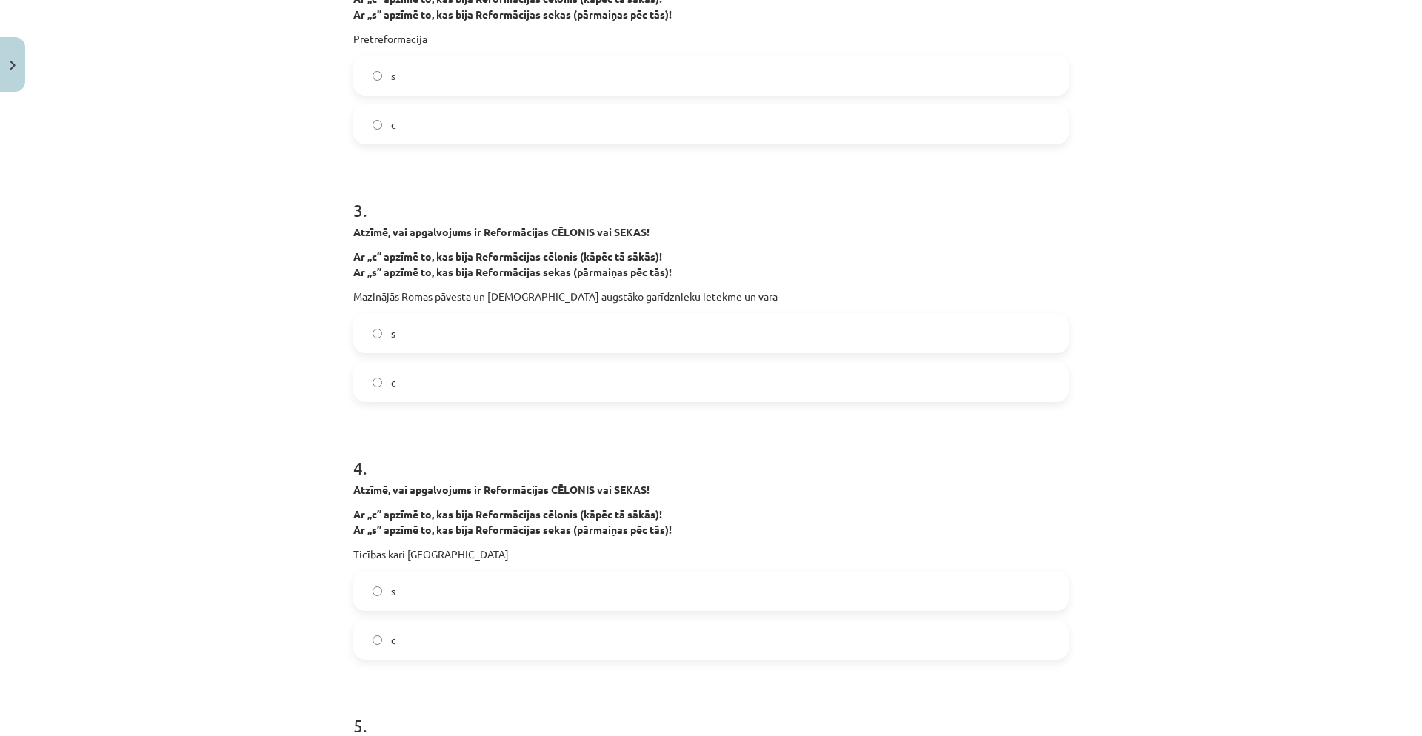
scroll to position [639, 0]
click at [610, 341] on label "s" at bounding box center [711, 330] width 713 height 37
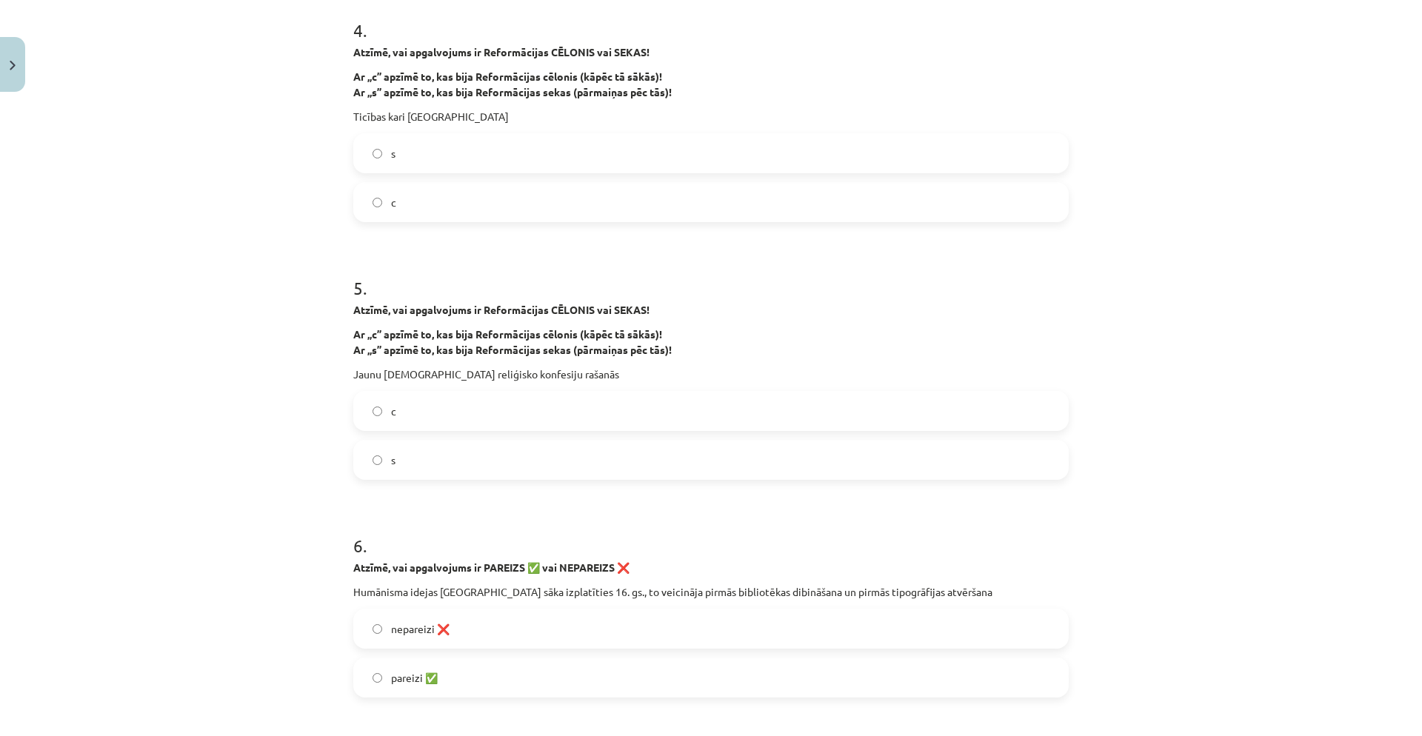
scroll to position [1073, 0]
click at [554, 201] on label "c" at bounding box center [711, 202] width 713 height 37
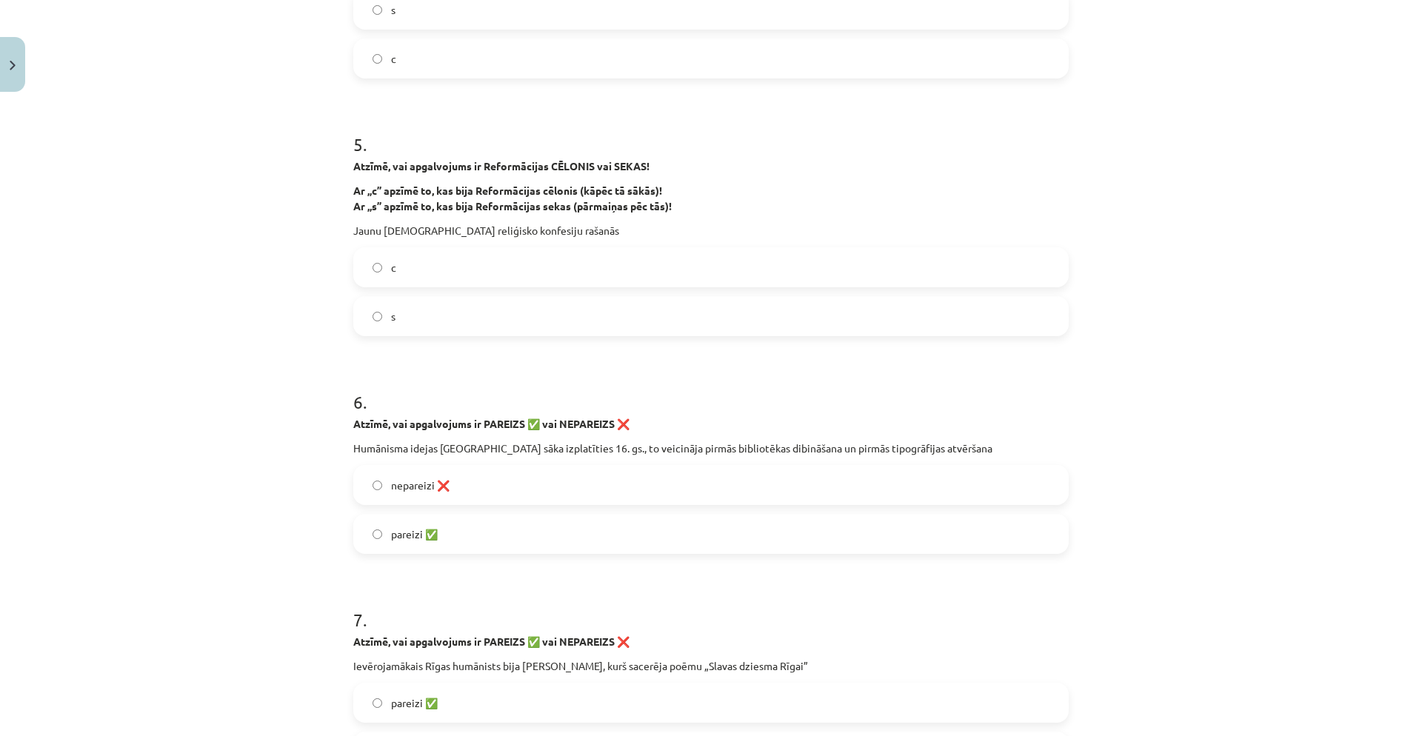
scroll to position [1219, 0]
click at [514, 268] on label "c" at bounding box center [711, 266] width 713 height 37
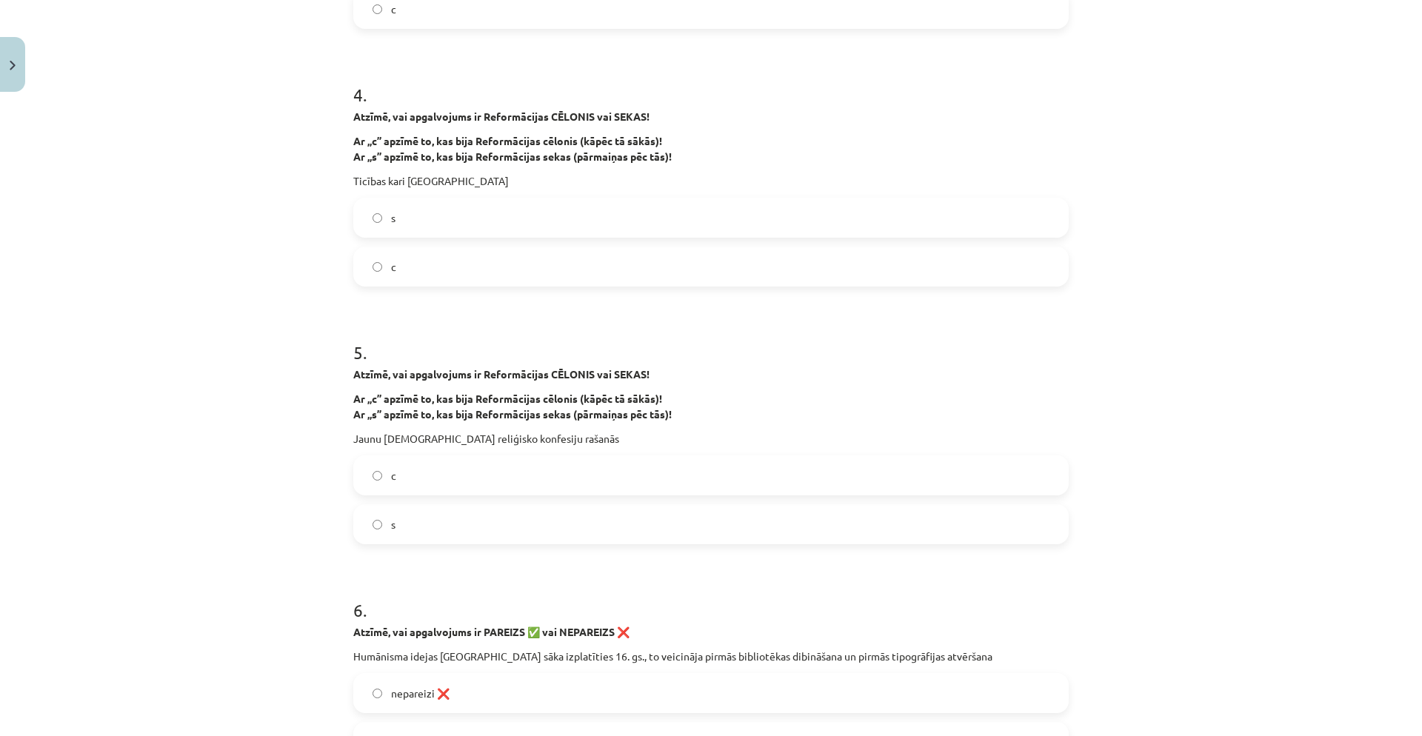
scroll to position [1013, 0]
click at [381, 527] on label "s" at bounding box center [711, 521] width 713 height 37
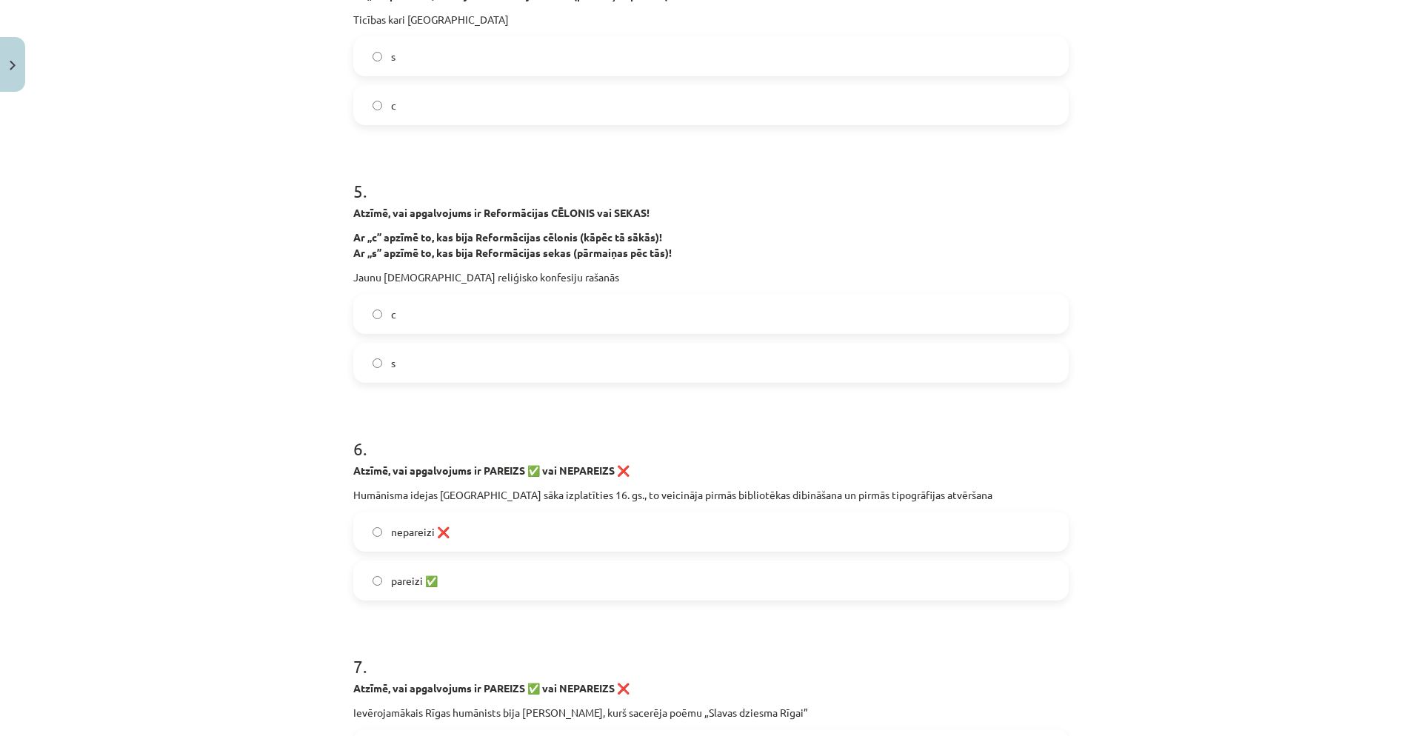
scroll to position [1170, 0]
click at [503, 51] on label "s" at bounding box center [711, 57] width 713 height 37
click at [445, 315] on label "c" at bounding box center [711, 314] width 713 height 37
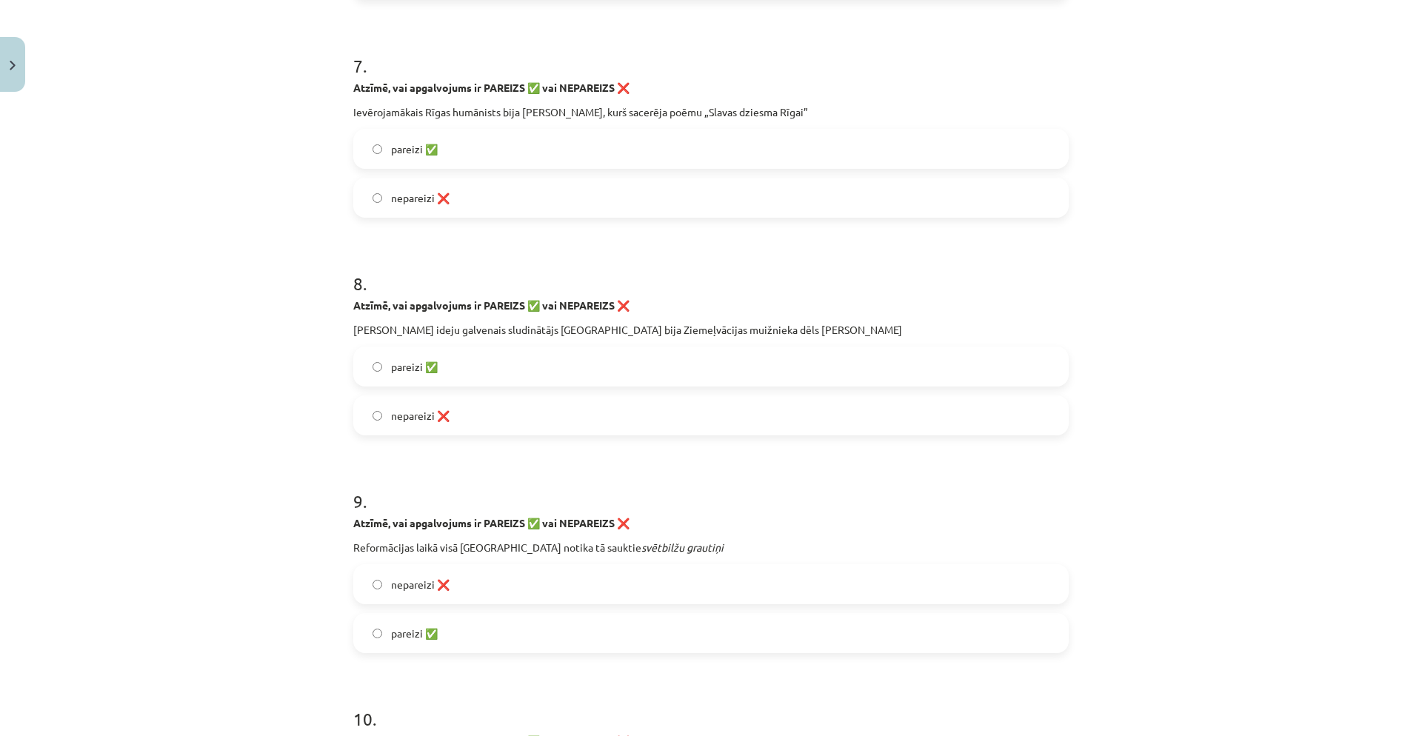
scroll to position [1778, 0]
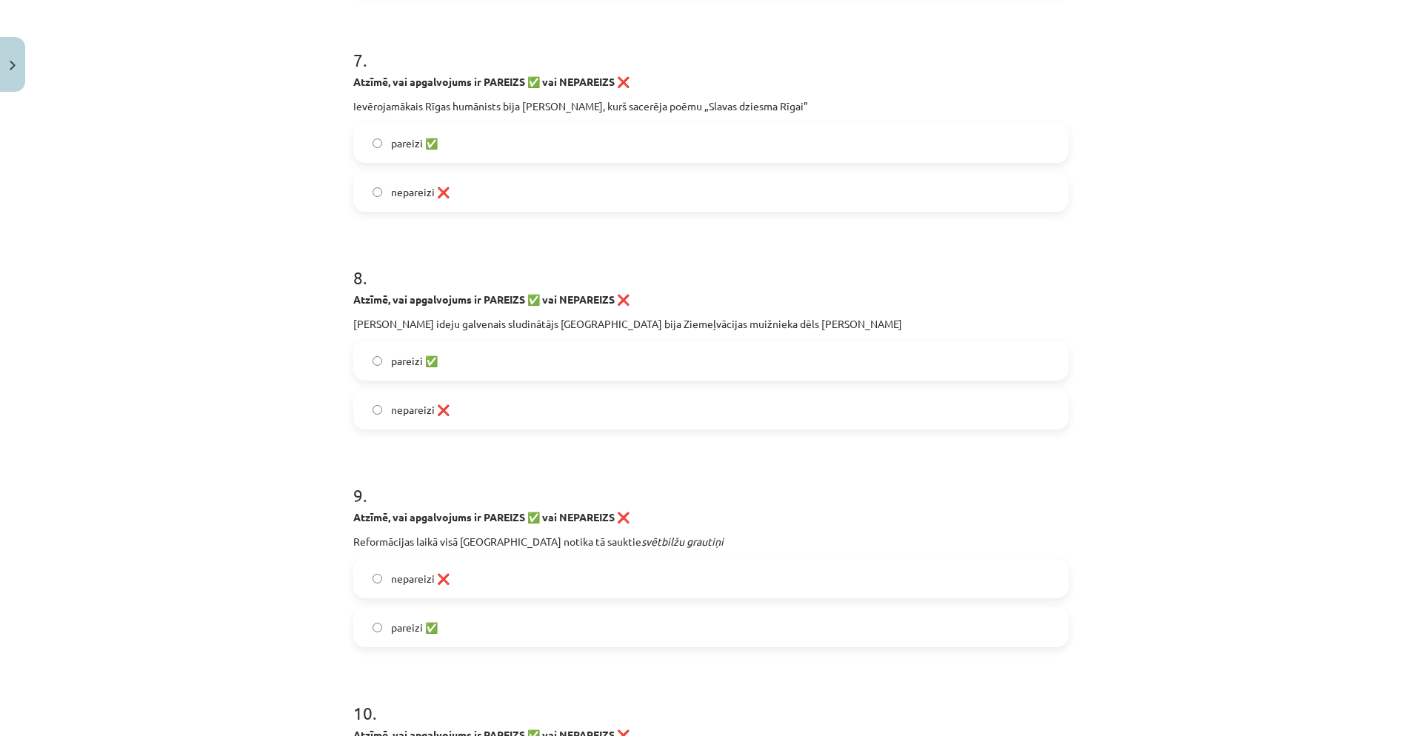
click at [451, 369] on label "pareizi ✅" at bounding box center [711, 360] width 713 height 37
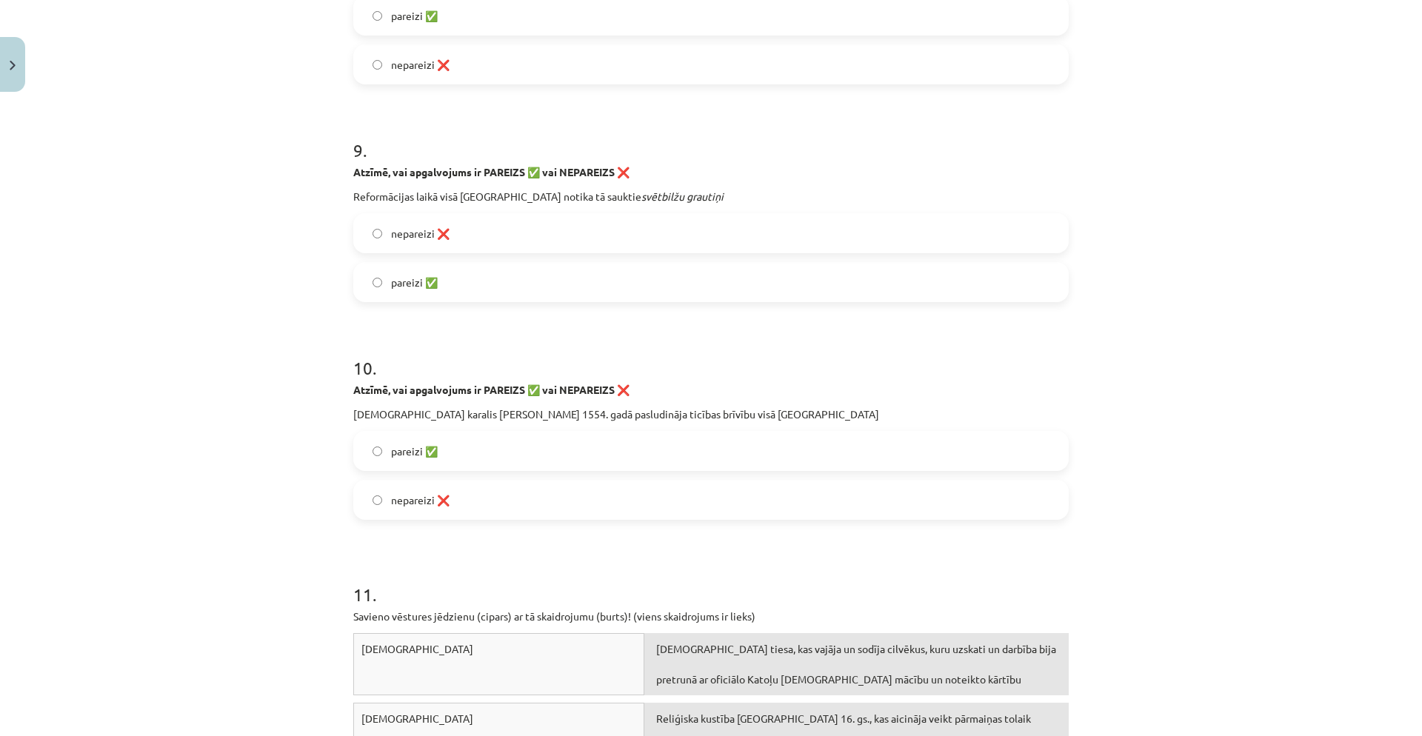
scroll to position [2144, 0]
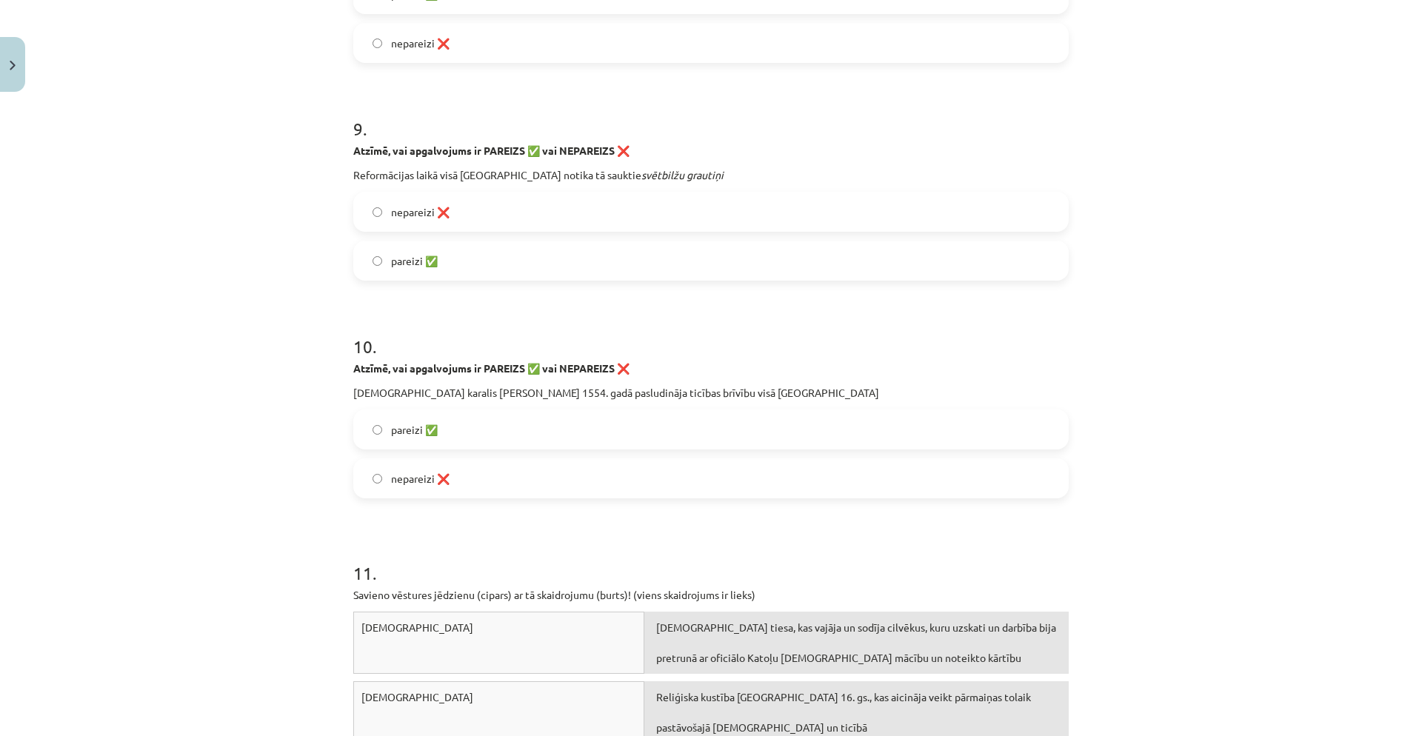
click at [593, 474] on label "nepareizi ❌" at bounding box center [711, 478] width 713 height 37
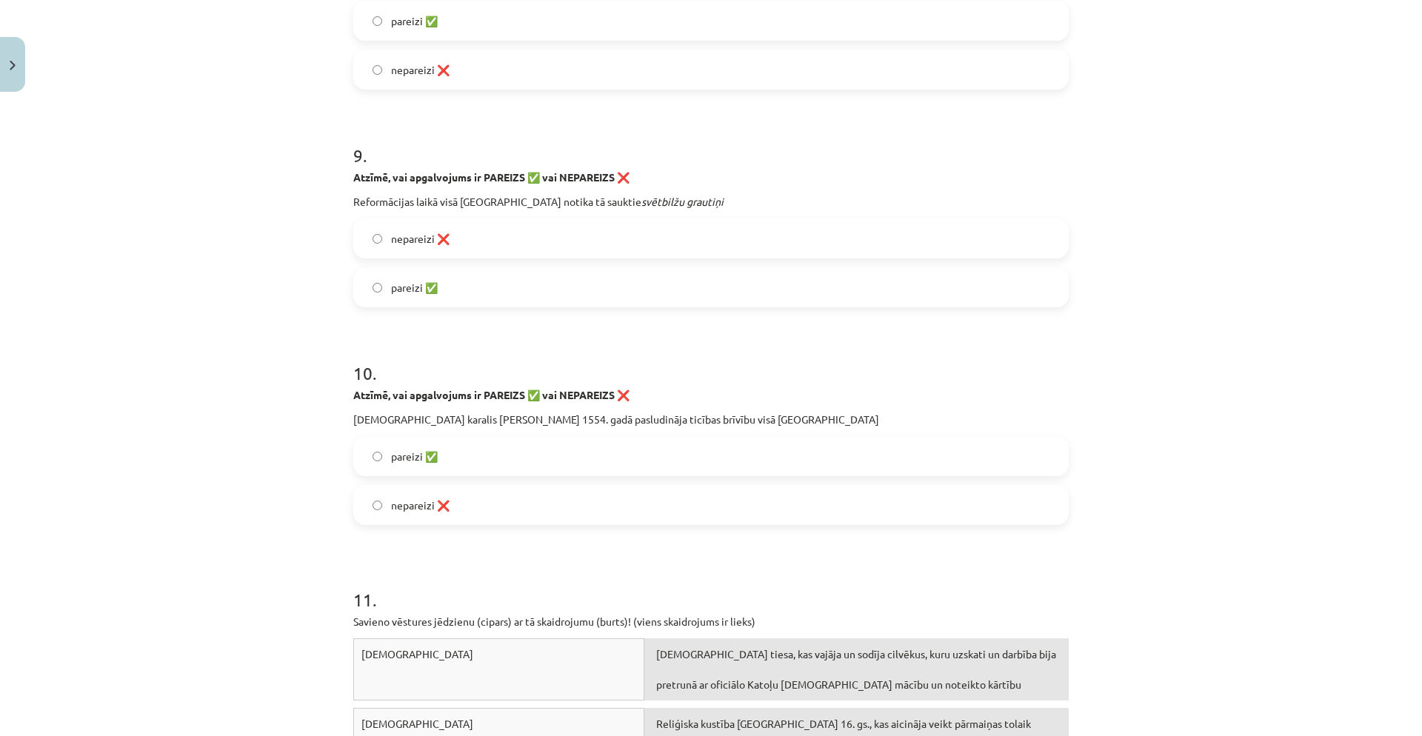
scroll to position [2107, 0]
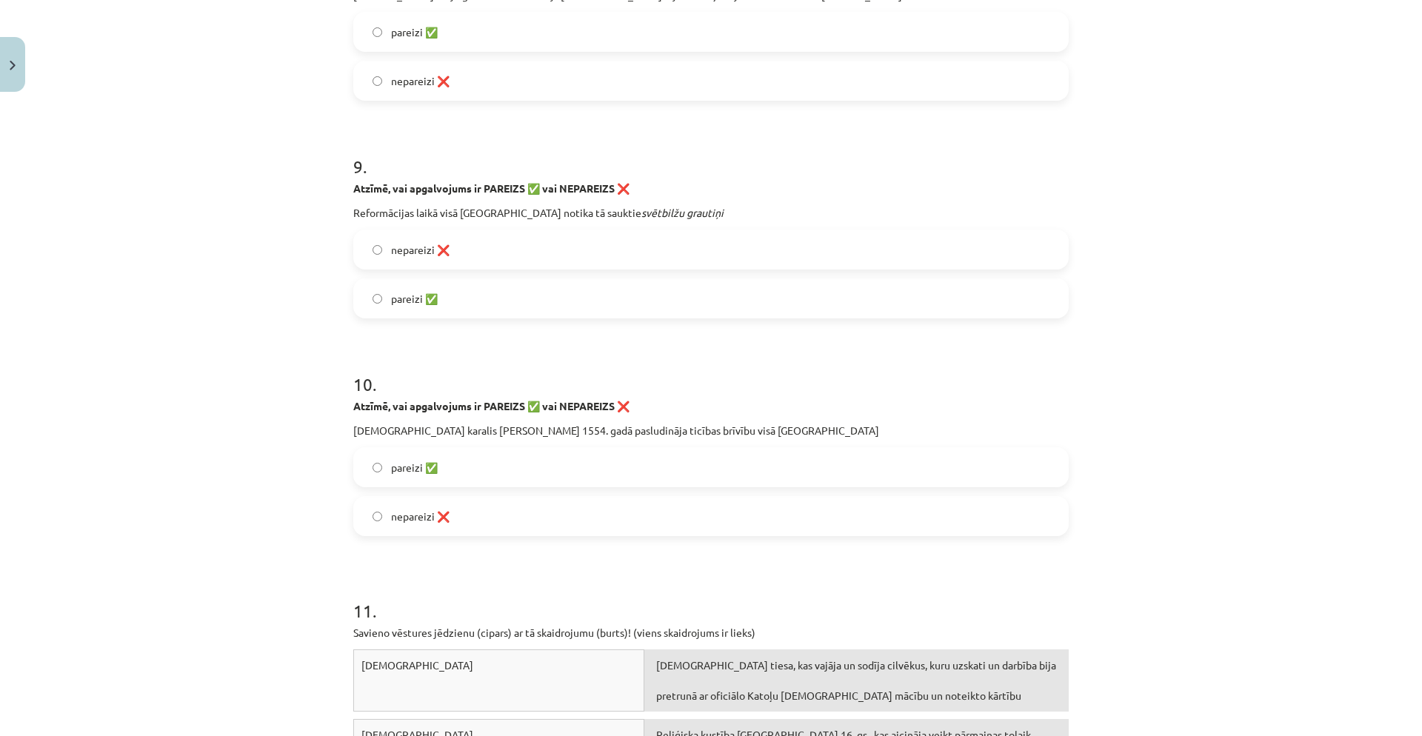
click at [455, 311] on label "pareizi ✅" at bounding box center [711, 298] width 713 height 37
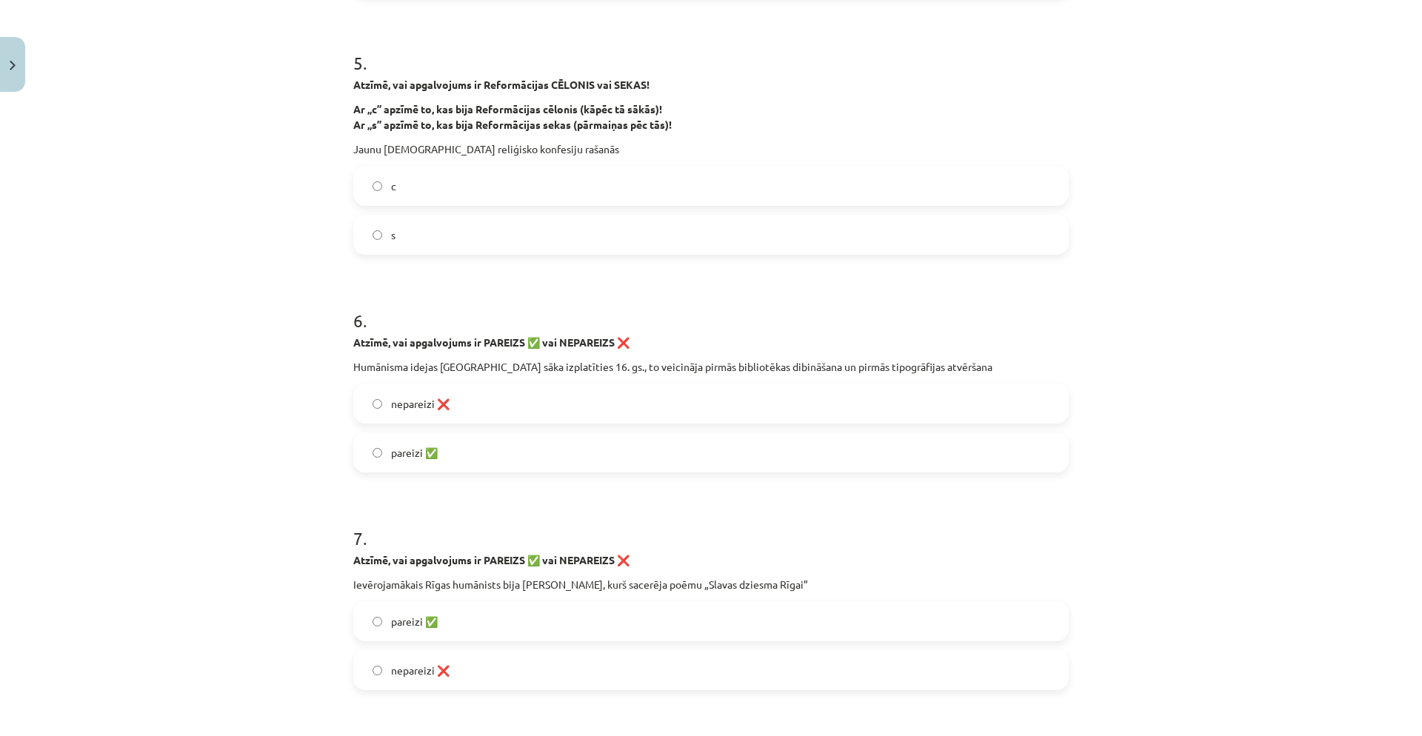
scroll to position [1293, 0]
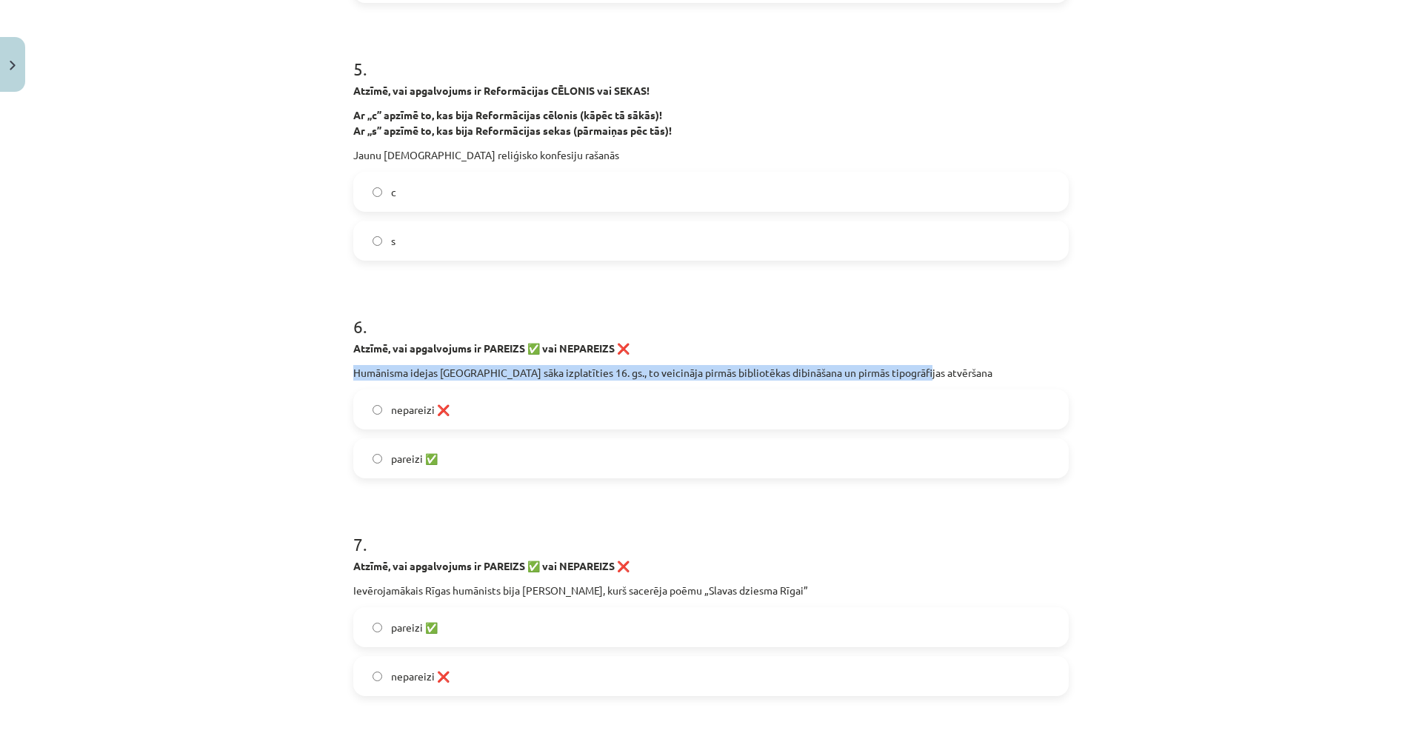
drag, startPoint x: 349, startPoint y: 370, endPoint x: 923, endPoint y: 372, distance: 574.1
click at [922, 372] on p "Humānisma idejas Rīgā sāka izplatīties 16. gs., to veicināja pirmās bibliotēkas…" at bounding box center [711, 373] width 716 height 16
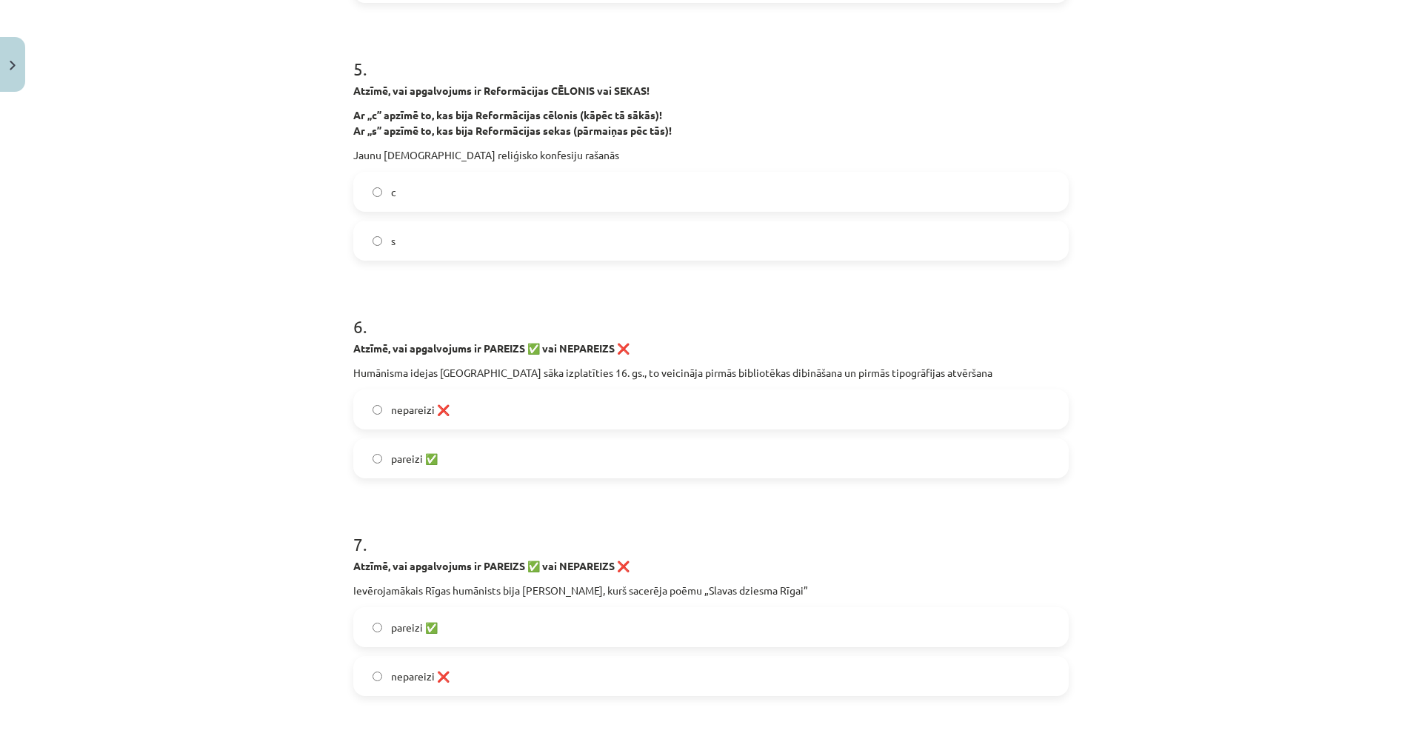
click at [804, 448] on label "pareizi ✅" at bounding box center [711, 458] width 713 height 37
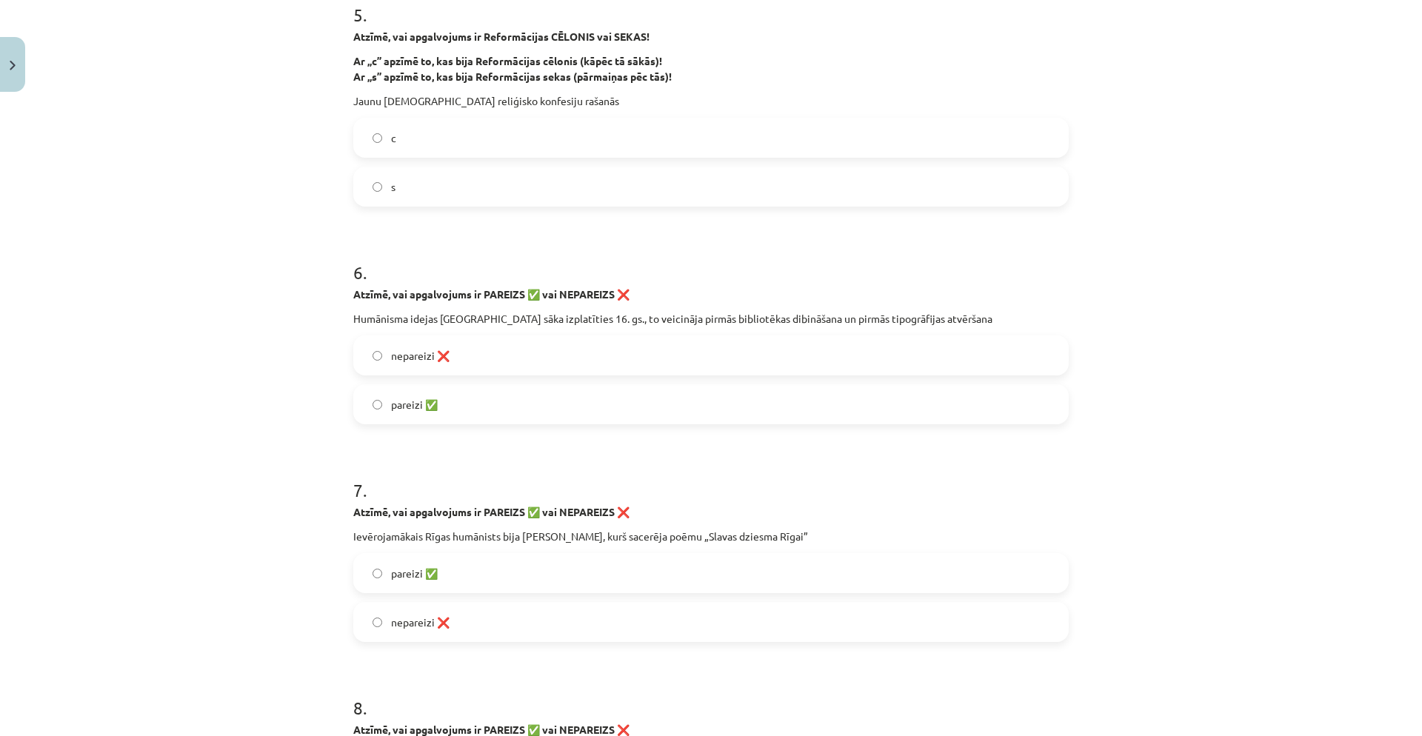
scroll to position [1410, 0]
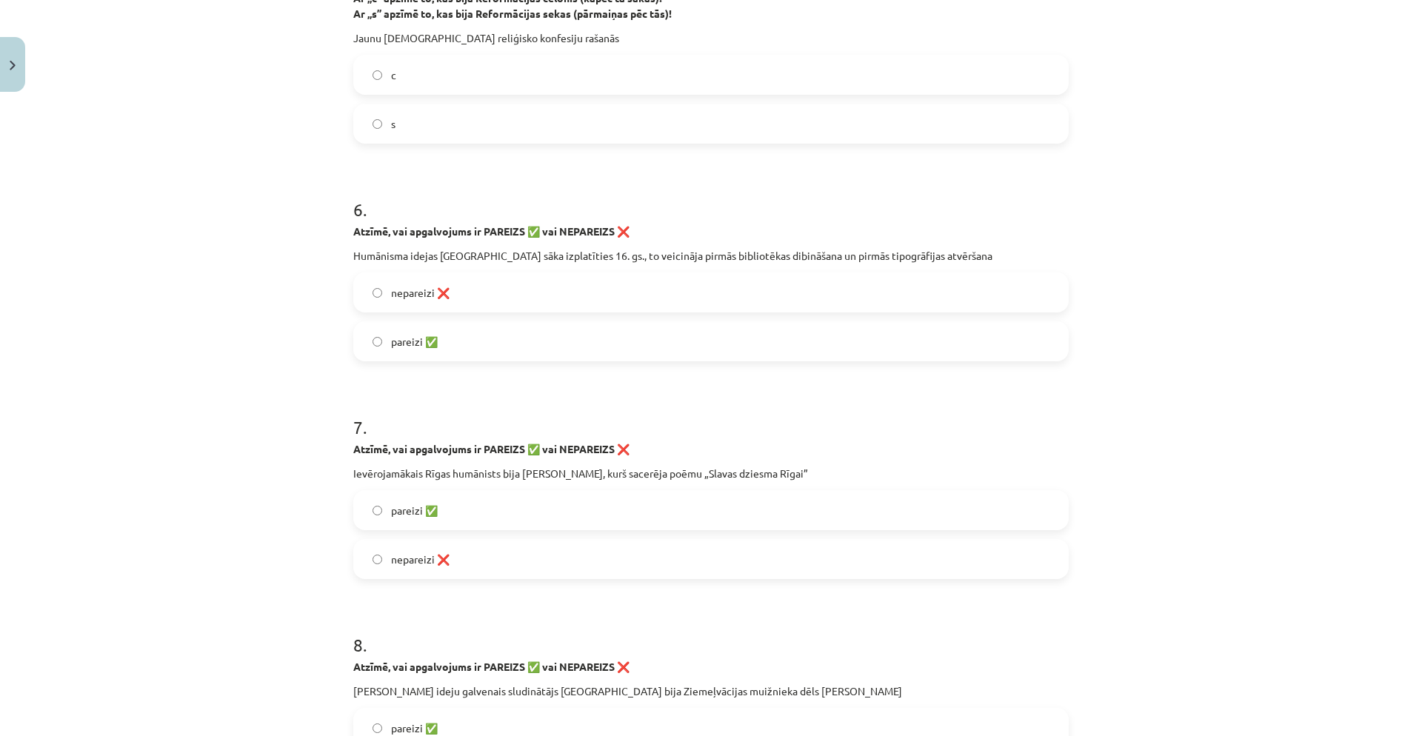
drag, startPoint x: 347, startPoint y: 473, endPoint x: 827, endPoint y: 473, distance: 480.0
click at [827, 473] on p "Ievērojamākais Rīgas humānists bija Nikolauss Mollīns, kurš sacerēja poēmu „Sla…" at bounding box center [711, 474] width 716 height 16
copy p "Ievērojamākais Rīgas humānists bija Nikolauss Mollīns, kurš sacerēja poēmu „Sla…"
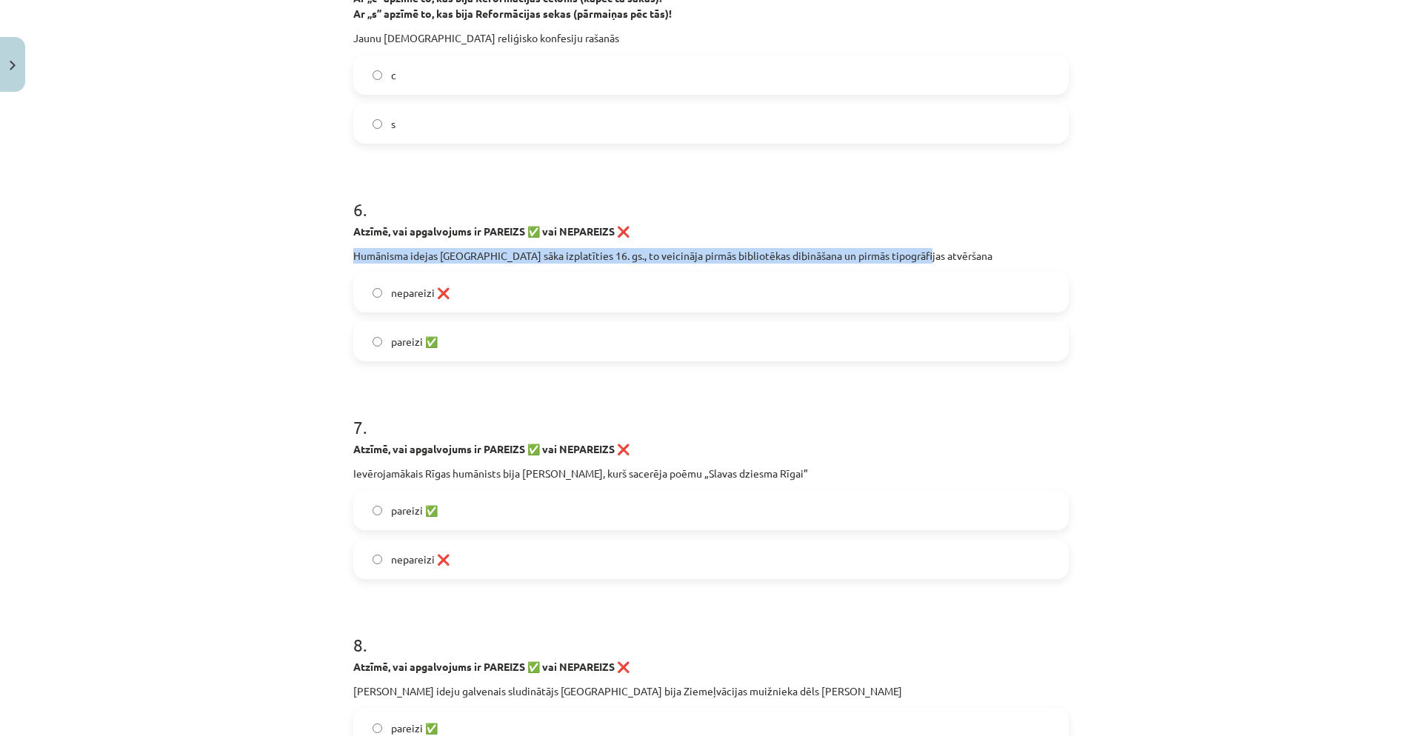
drag, startPoint x: 349, startPoint y: 252, endPoint x: 921, endPoint y: 258, distance: 571.9
click at [921, 258] on p "Humānisma idejas Rīgā sāka izplatīties 16. gs., to veicināja pirmās bibliotēkas…" at bounding box center [711, 256] width 716 height 16
copy p "Humānisma idejas Rīgā sāka izplatīties 16. gs., to veicināja pirmās bibliotēkas…"
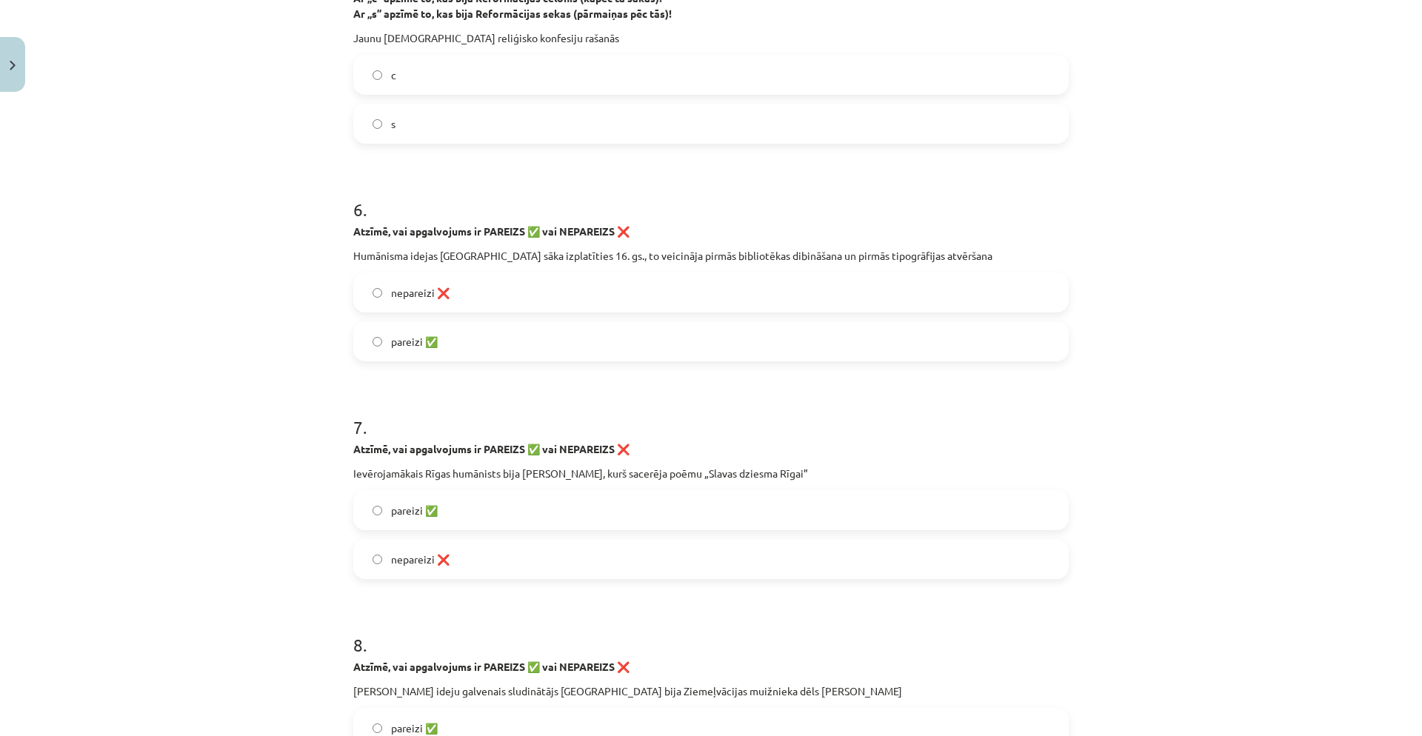
click at [376, 498] on label "pareizi ✅" at bounding box center [711, 510] width 713 height 37
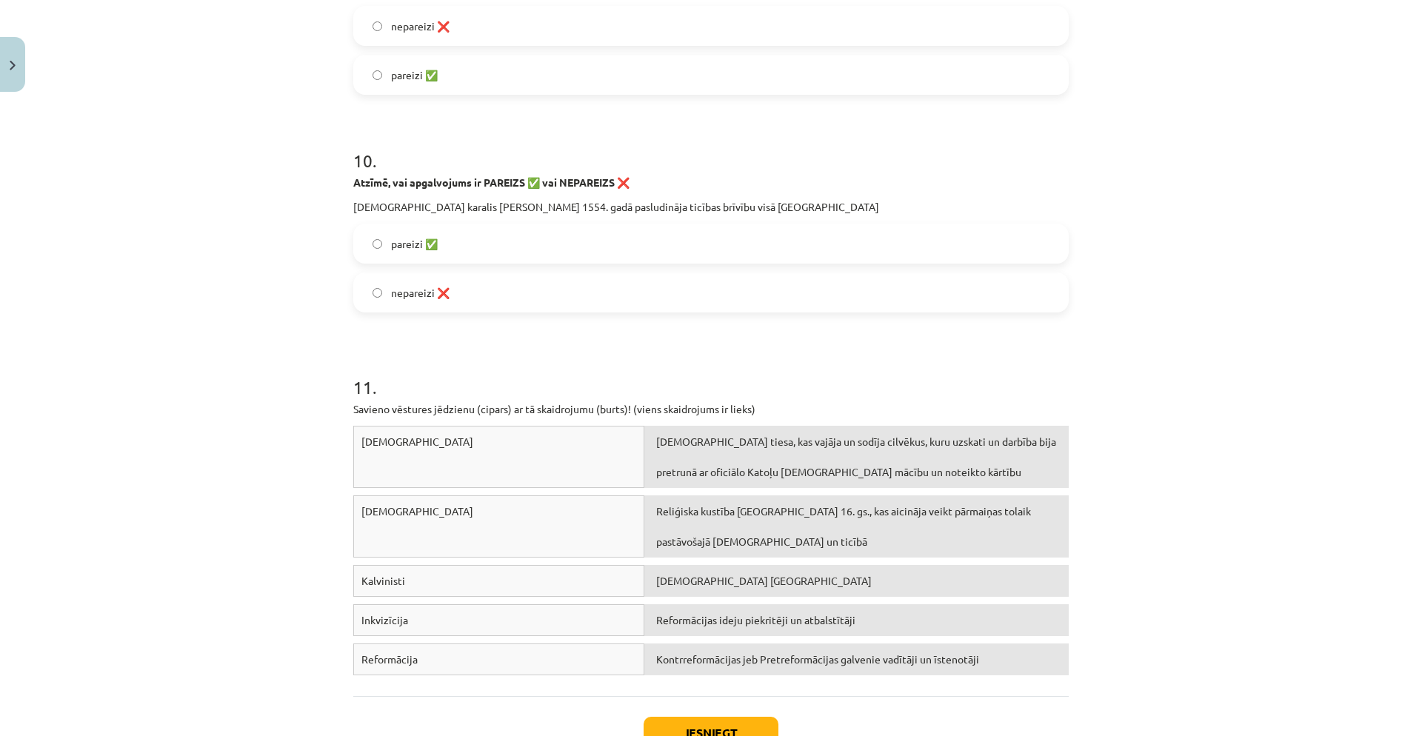
scroll to position [2405, 0]
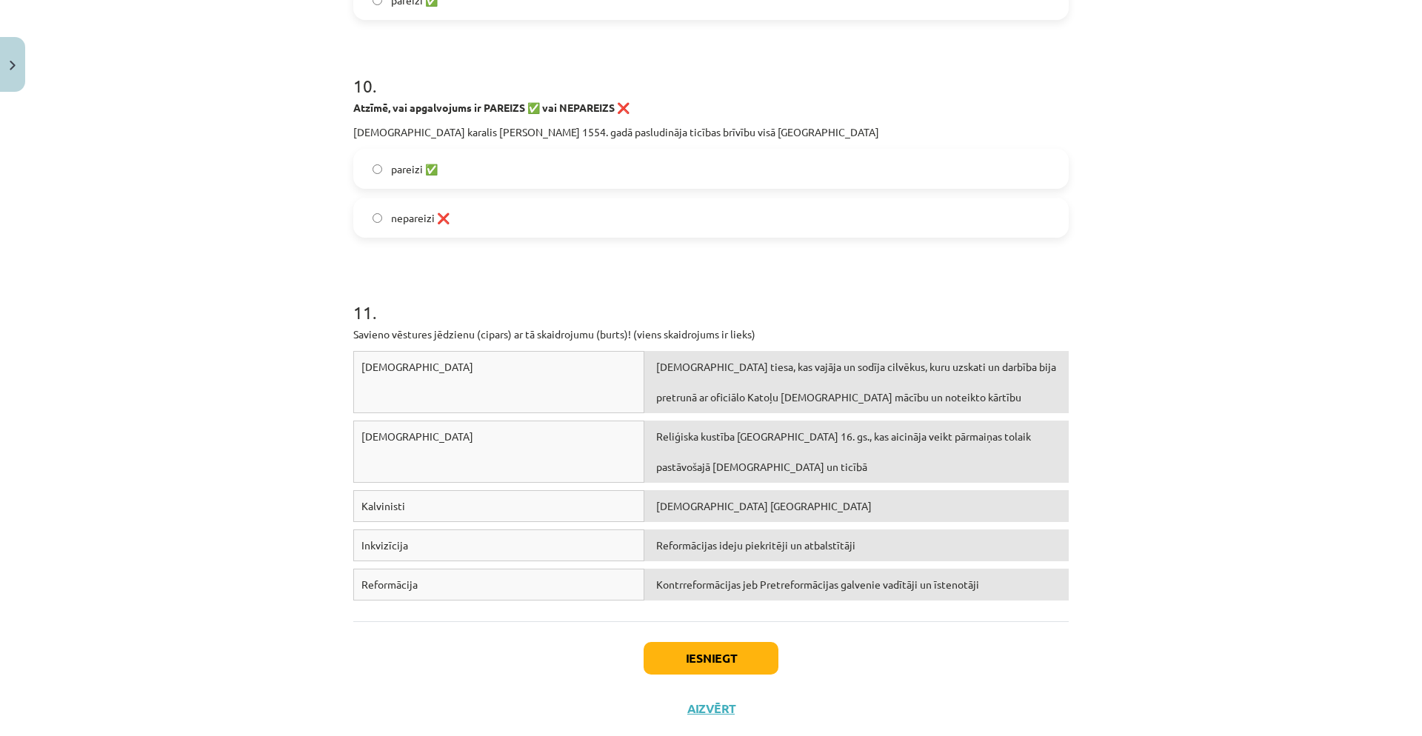
drag, startPoint x: 691, startPoint y: 466, endPoint x: 670, endPoint y: 520, distance: 58.2
click at [670, 520] on div "Kalvinisti Protestanti Šveicē" at bounding box center [711, 509] width 716 height 39
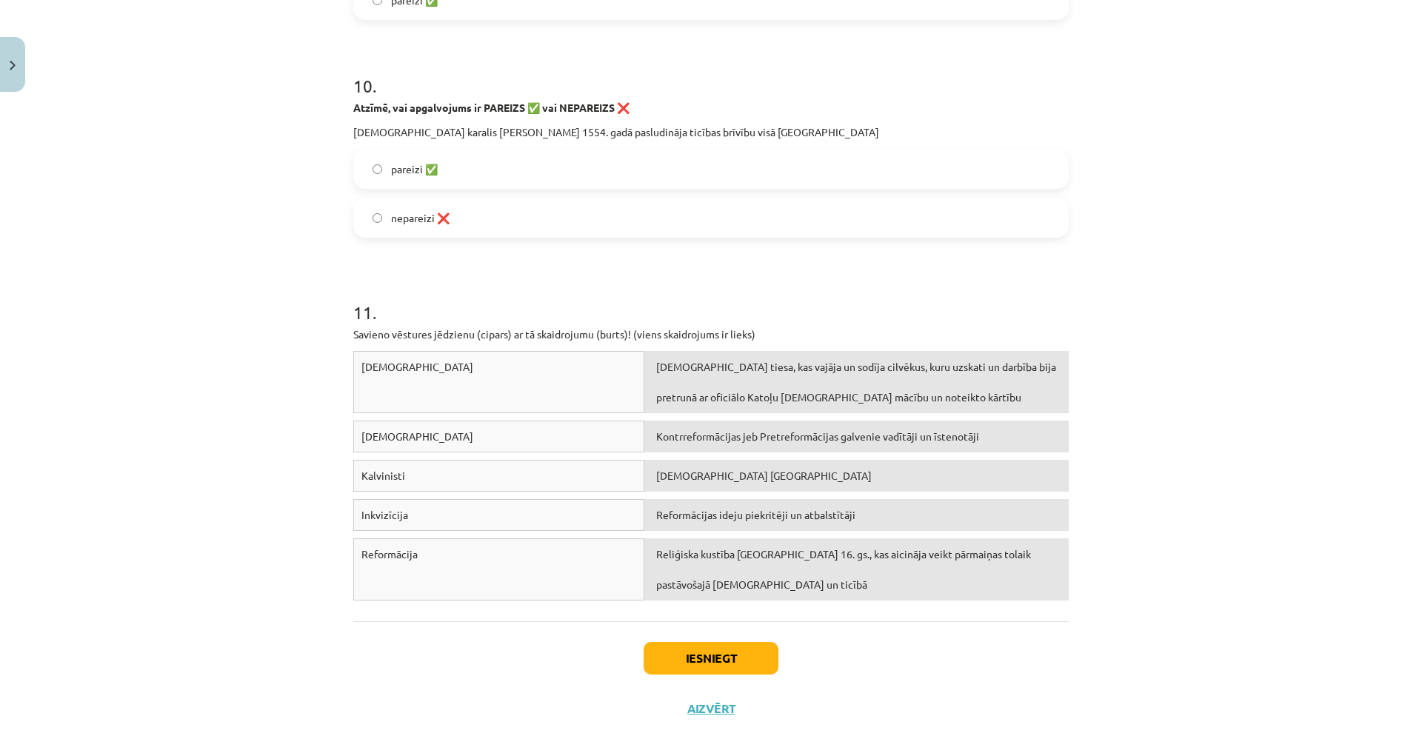
click at [693, 486] on div "Protestanti Šveicē" at bounding box center [856, 476] width 424 height 32
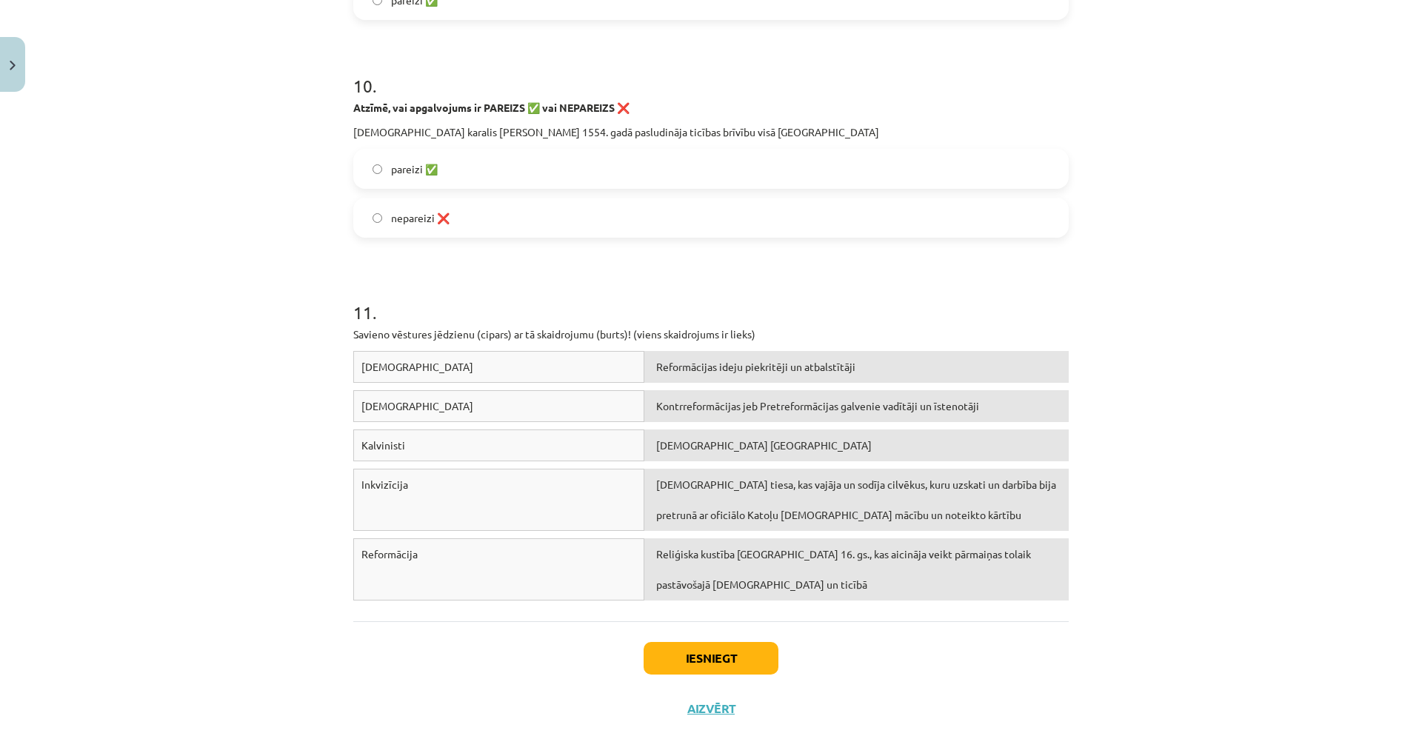
drag, startPoint x: 703, startPoint y: 392, endPoint x: 692, endPoint y: 580, distance: 188.5
click at [692, 581] on div "Reliģiska kustība Eiropā 16. gs., kas aicināja veikt pārmaiņas tolaik pastāvoša…" at bounding box center [856, 570] width 424 height 62
click at [724, 662] on button "Iesniegt" at bounding box center [711, 658] width 135 height 33
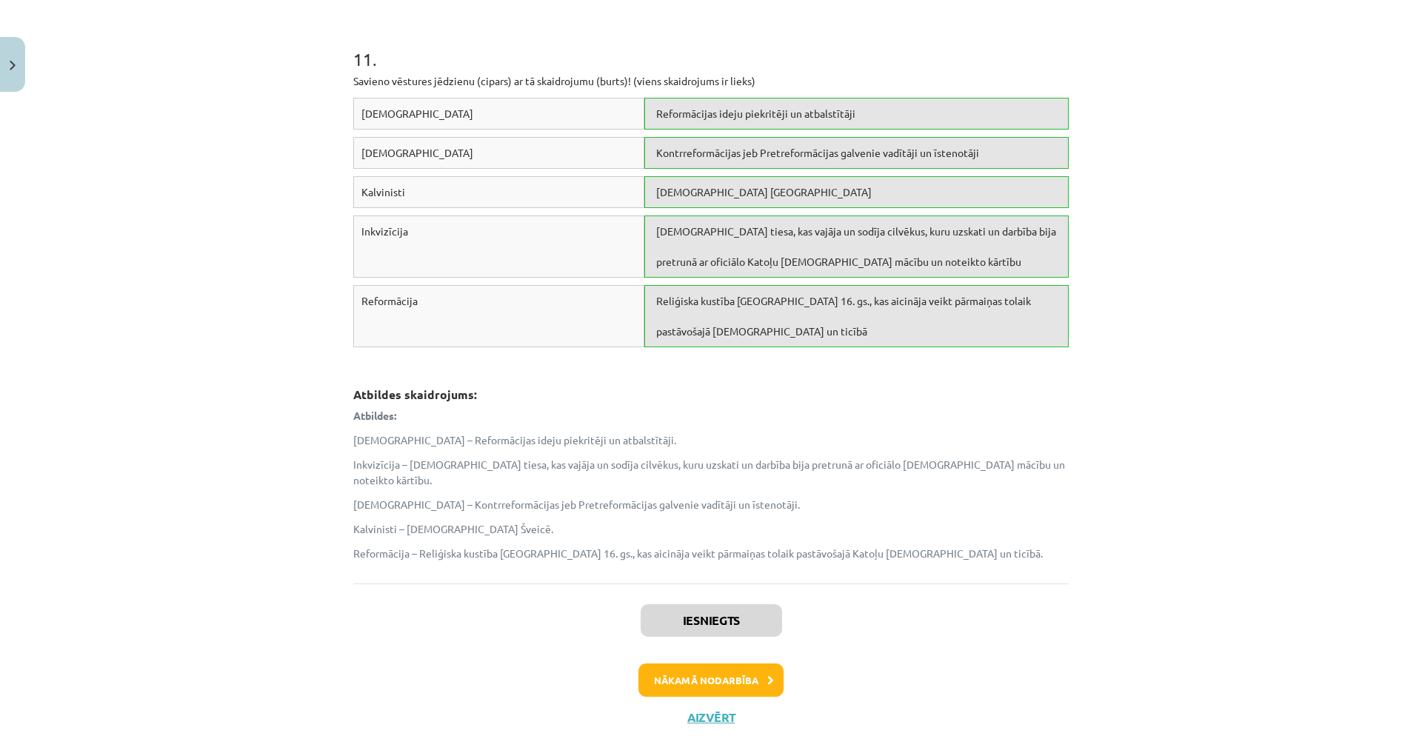
scroll to position [2687, 0]
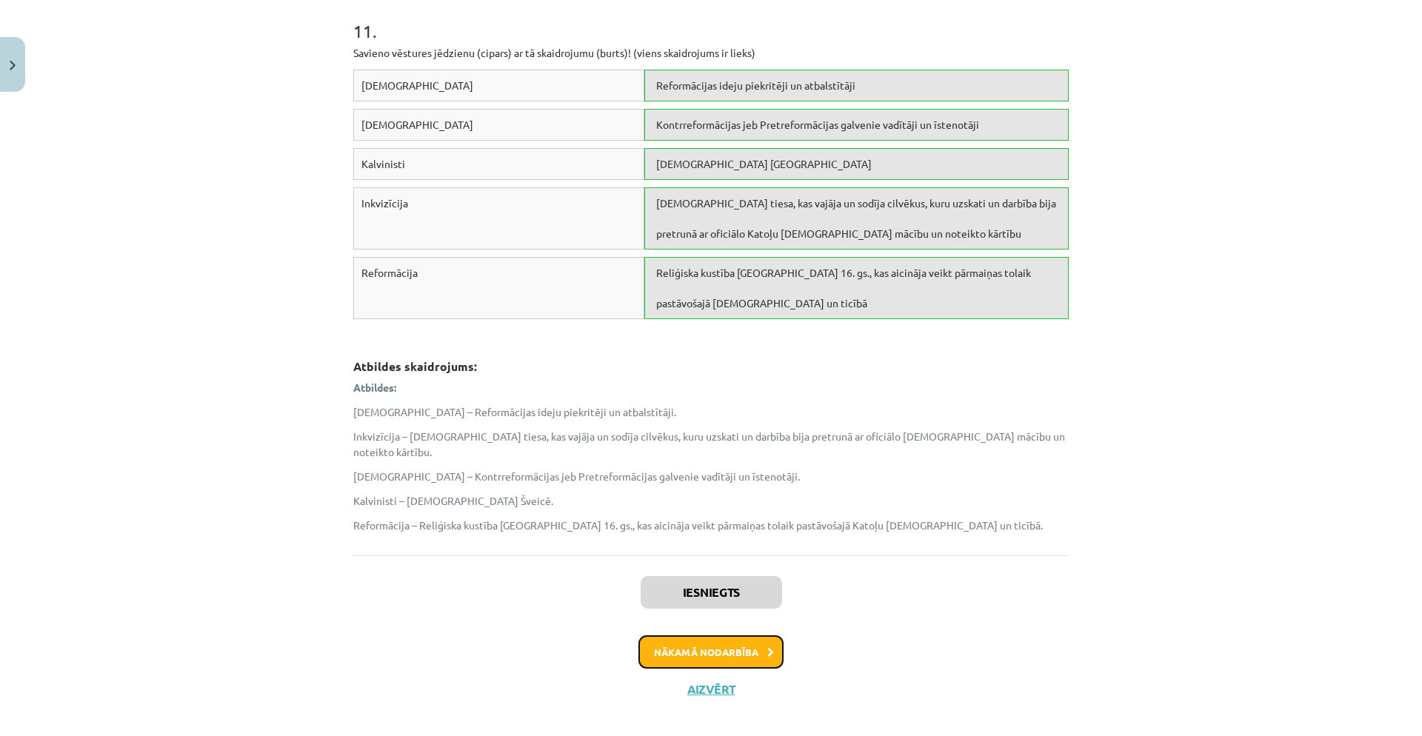
click at [747, 636] on button "Nākamā nodarbība" at bounding box center [711, 653] width 145 height 34
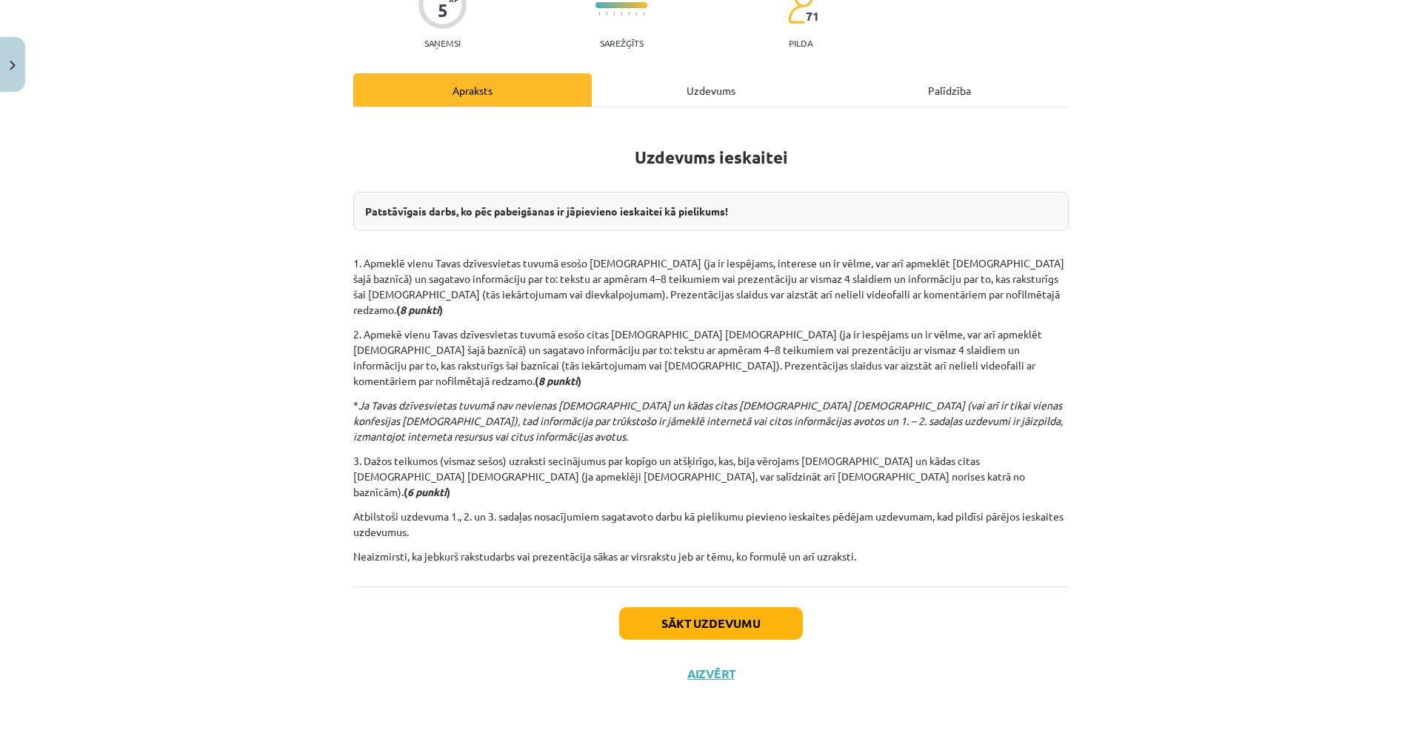
scroll to position [37, 0]
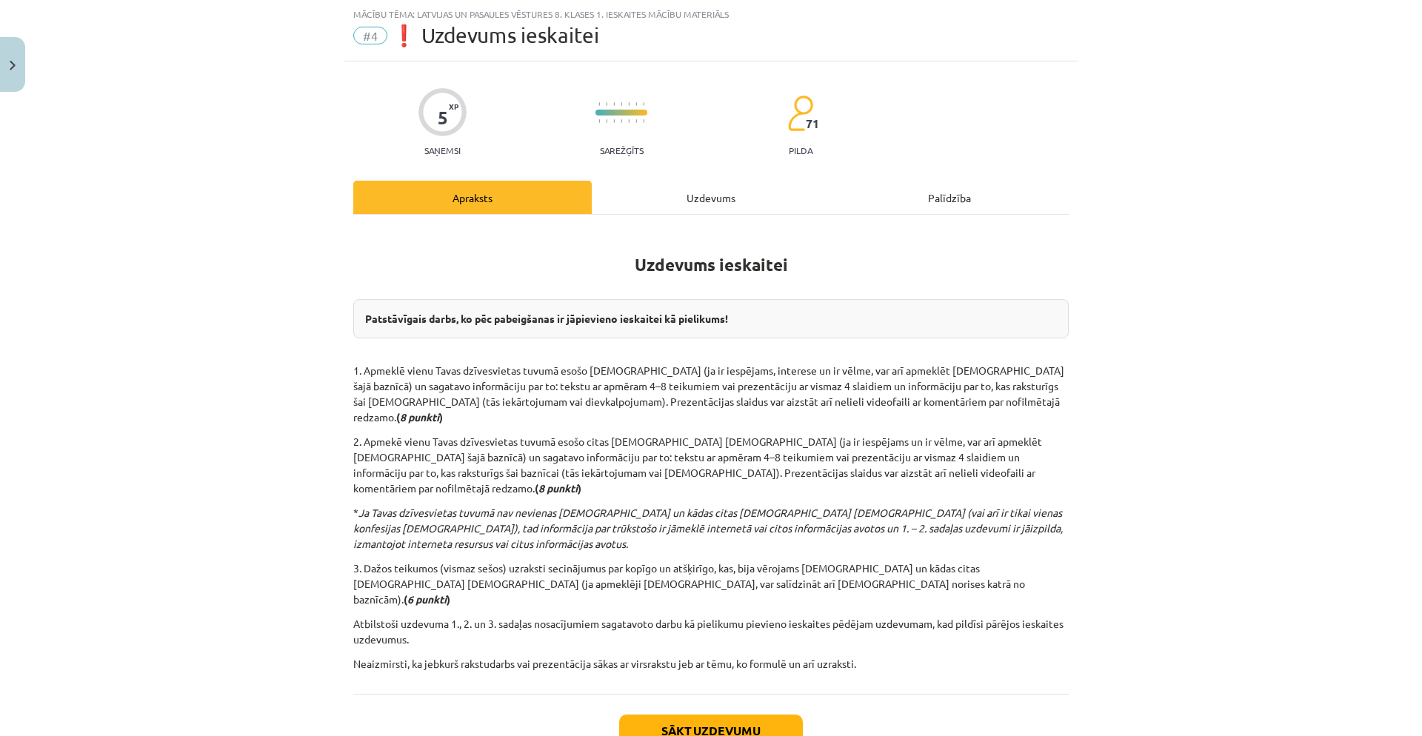
click at [664, 190] on div "Uzdevums" at bounding box center [711, 197] width 239 height 33
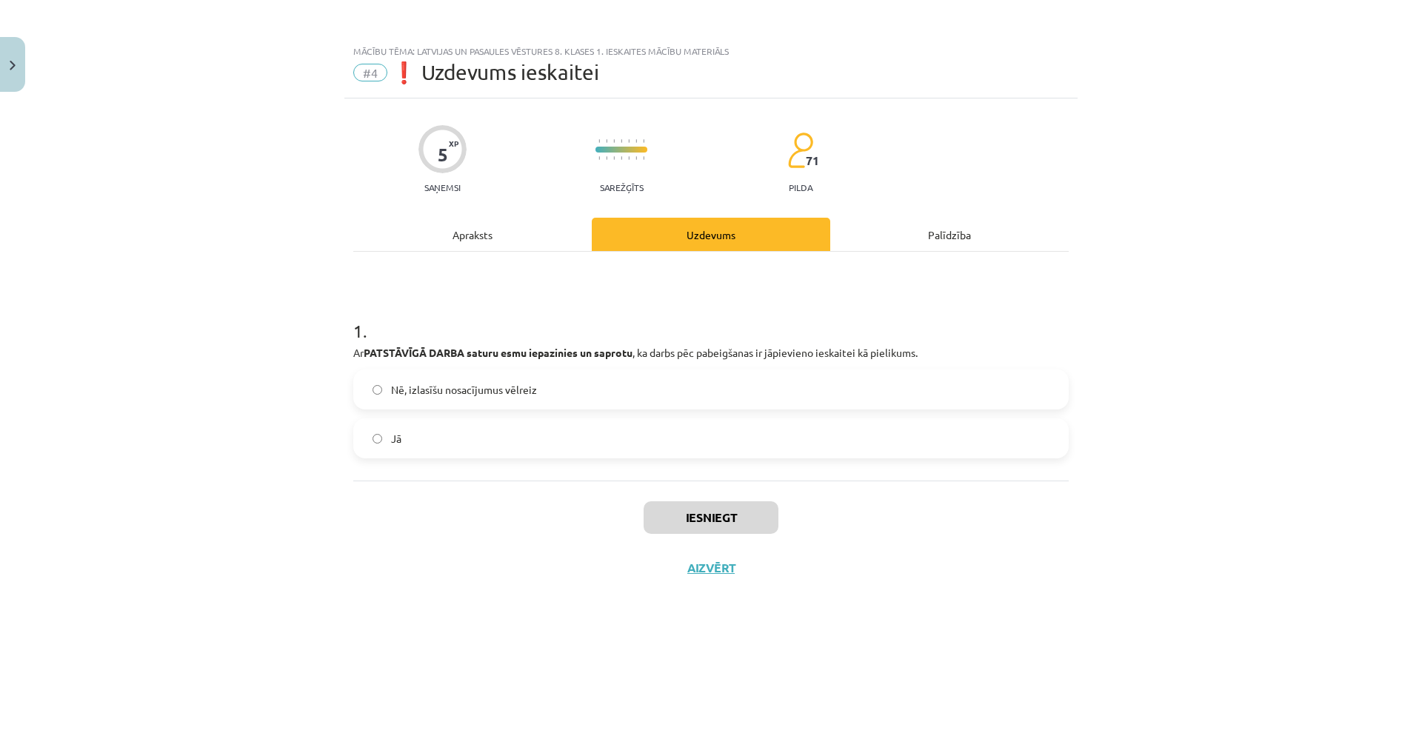
click at [495, 231] on div "Apraksts" at bounding box center [472, 234] width 239 height 33
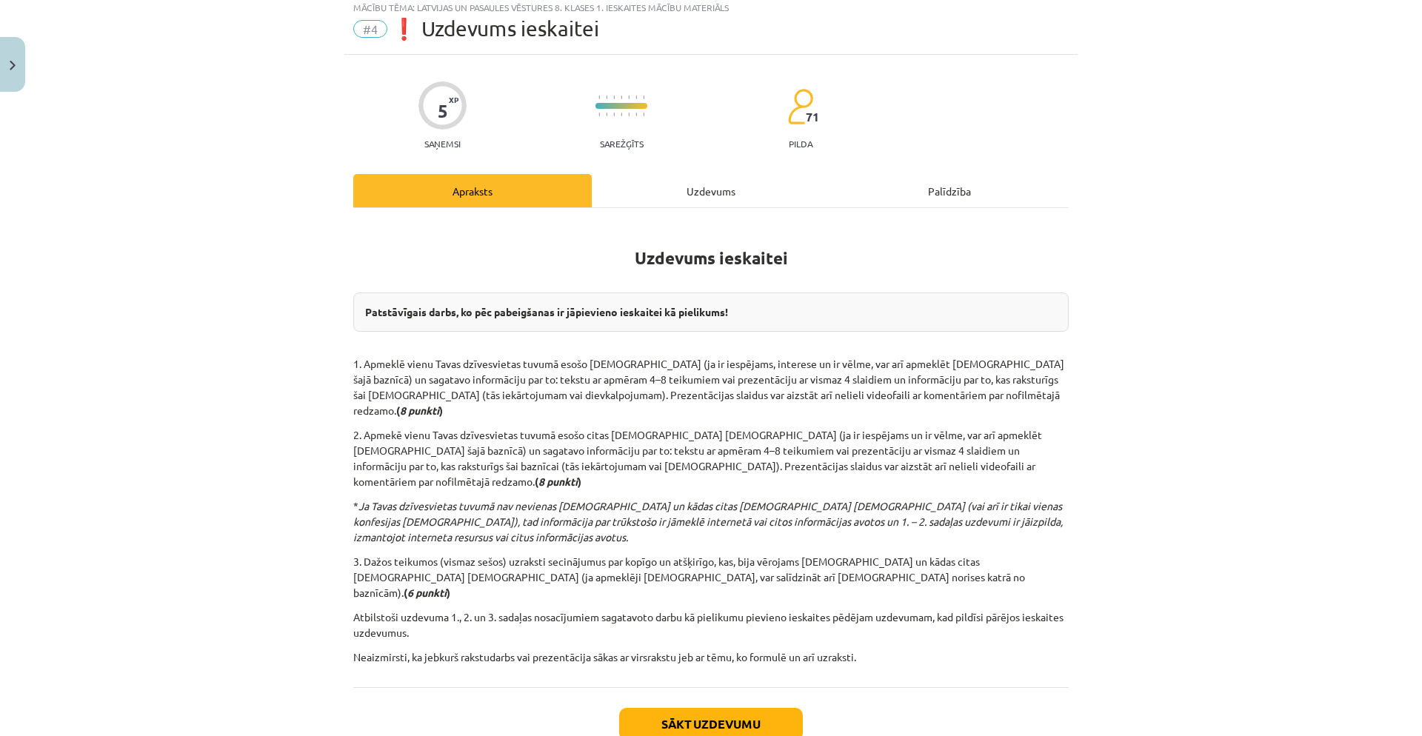
scroll to position [97, 0]
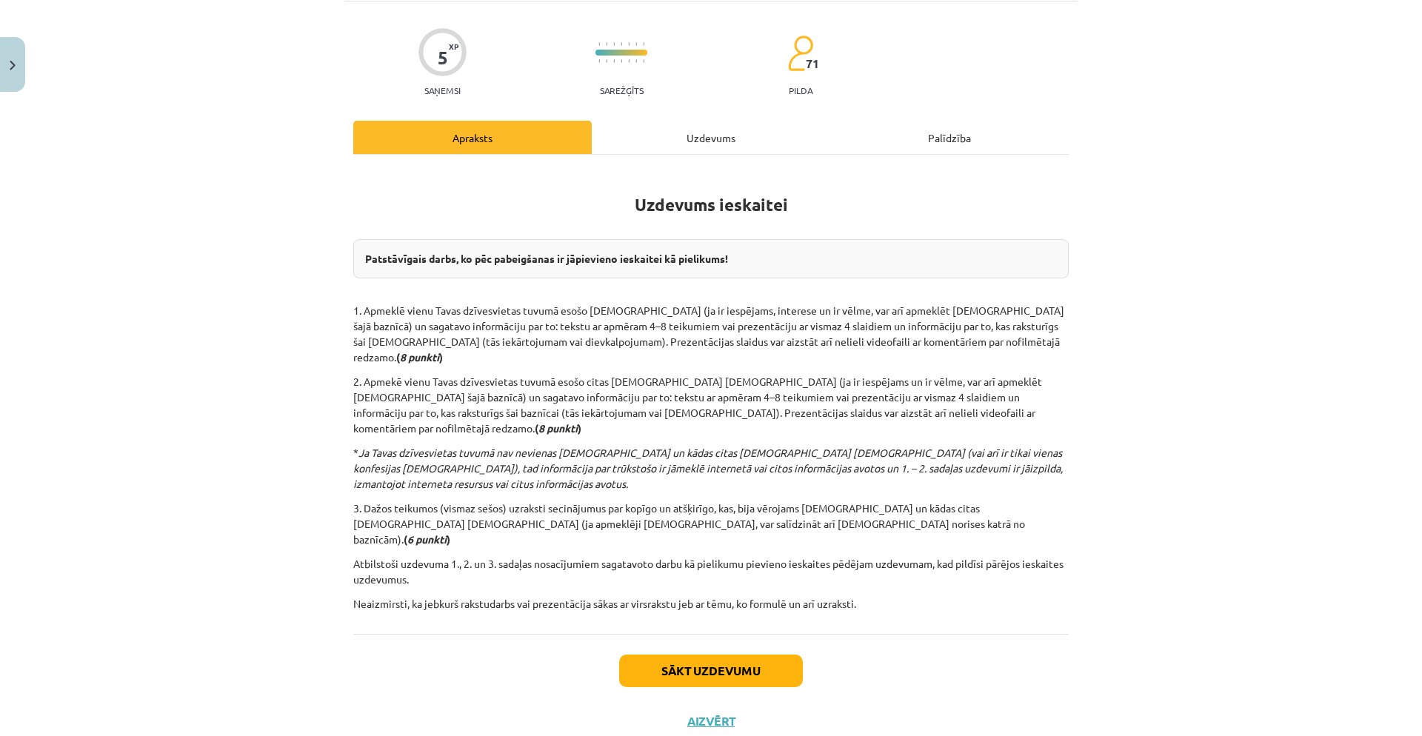
click at [684, 132] on div "Uzdevums" at bounding box center [711, 137] width 239 height 33
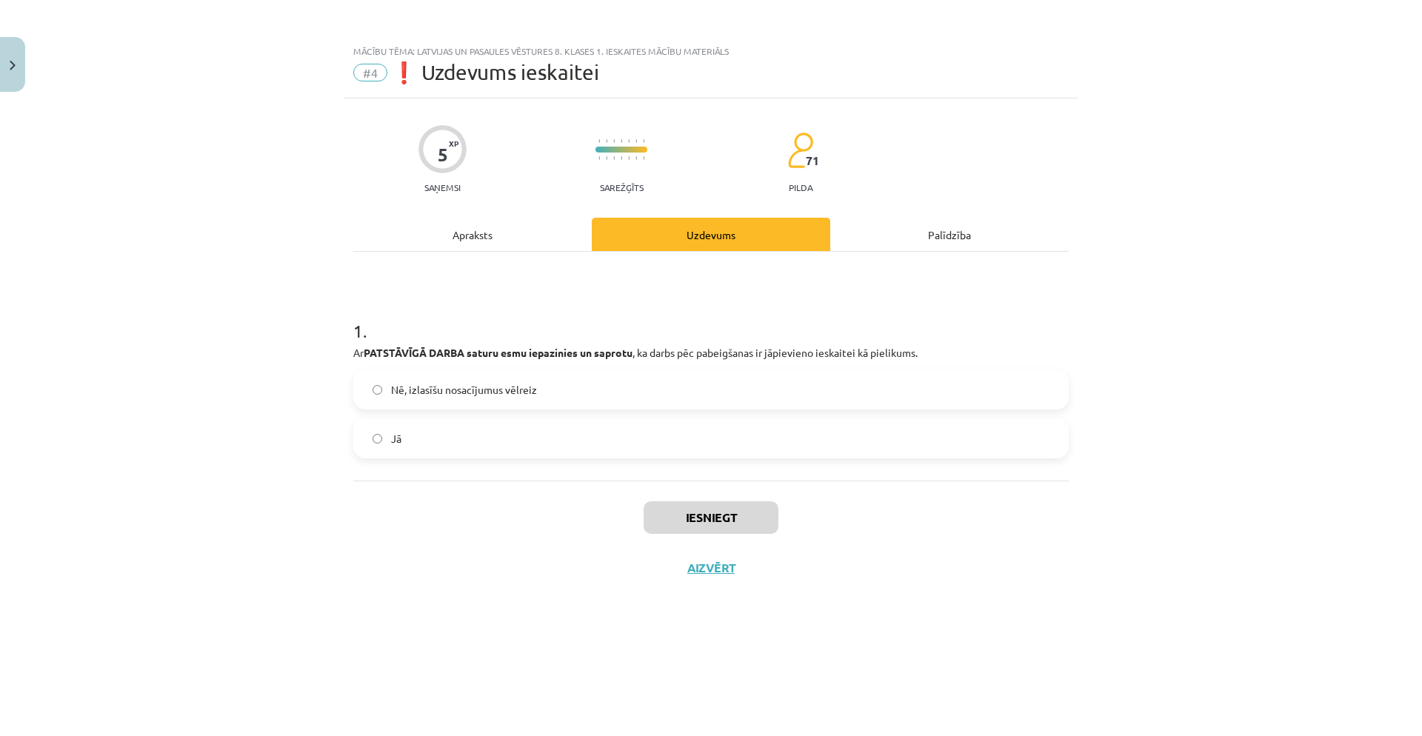
click at [670, 441] on label "Jā" at bounding box center [711, 438] width 713 height 37
click at [692, 521] on button "Iesniegt" at bounding box center [711, 517] width 135 height 33
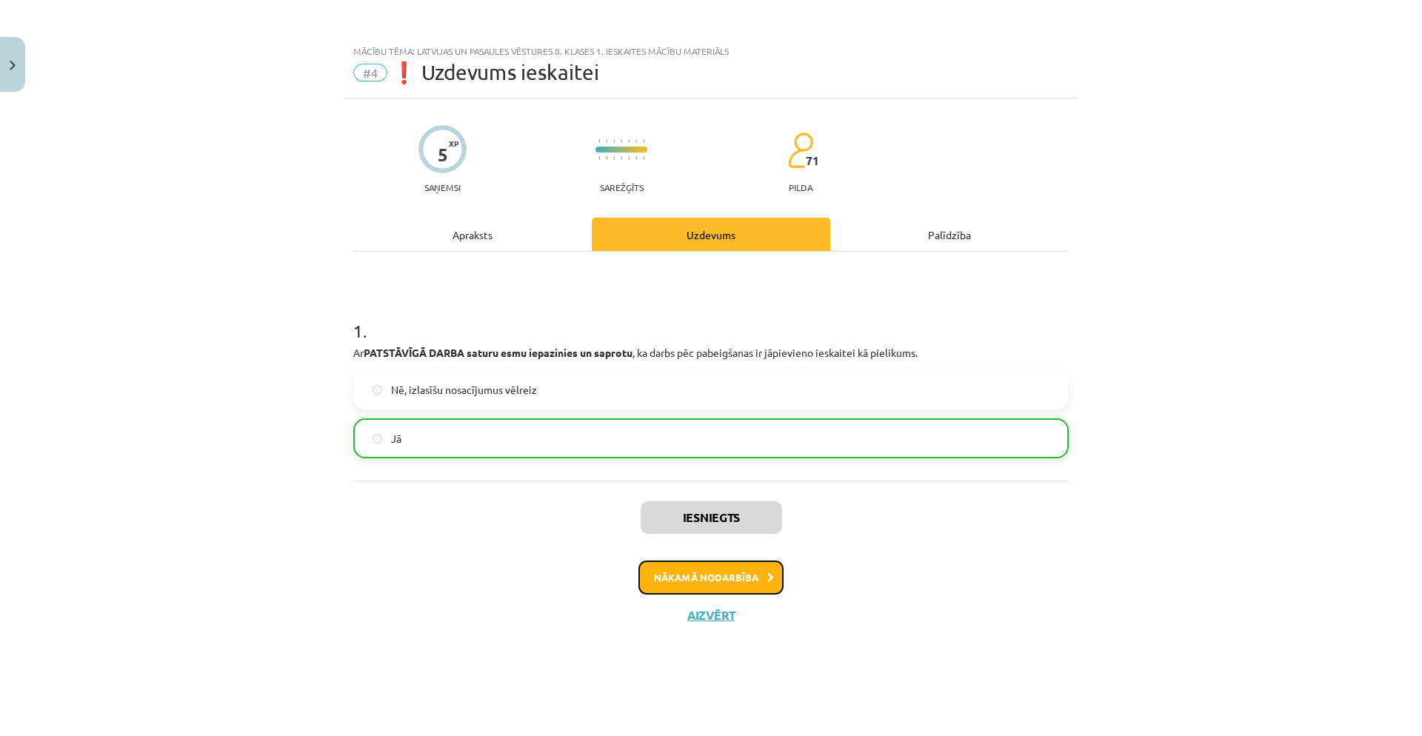
click at [700, 569] on button "Nākamā nodarbība" at bounding box center [711, 578] width 145 height 34
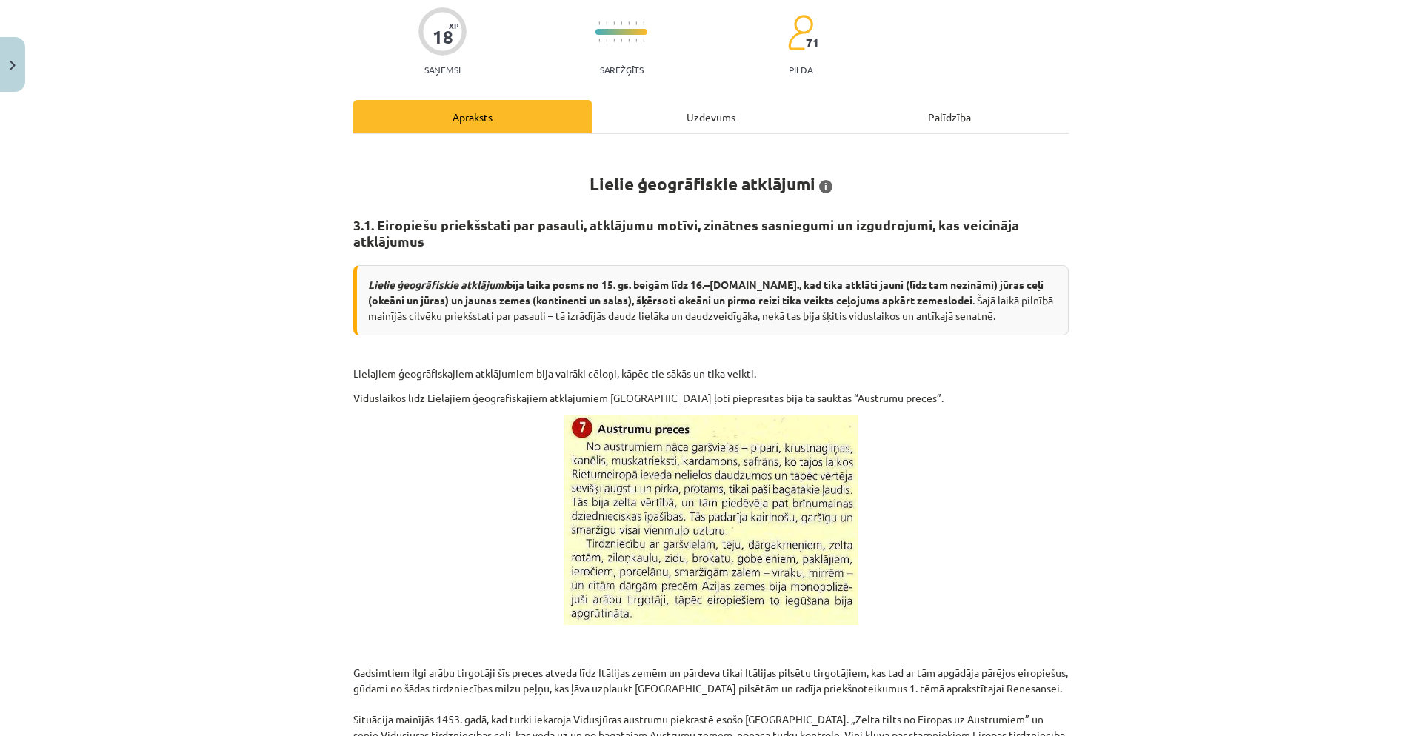
scroll to position [316, 0]
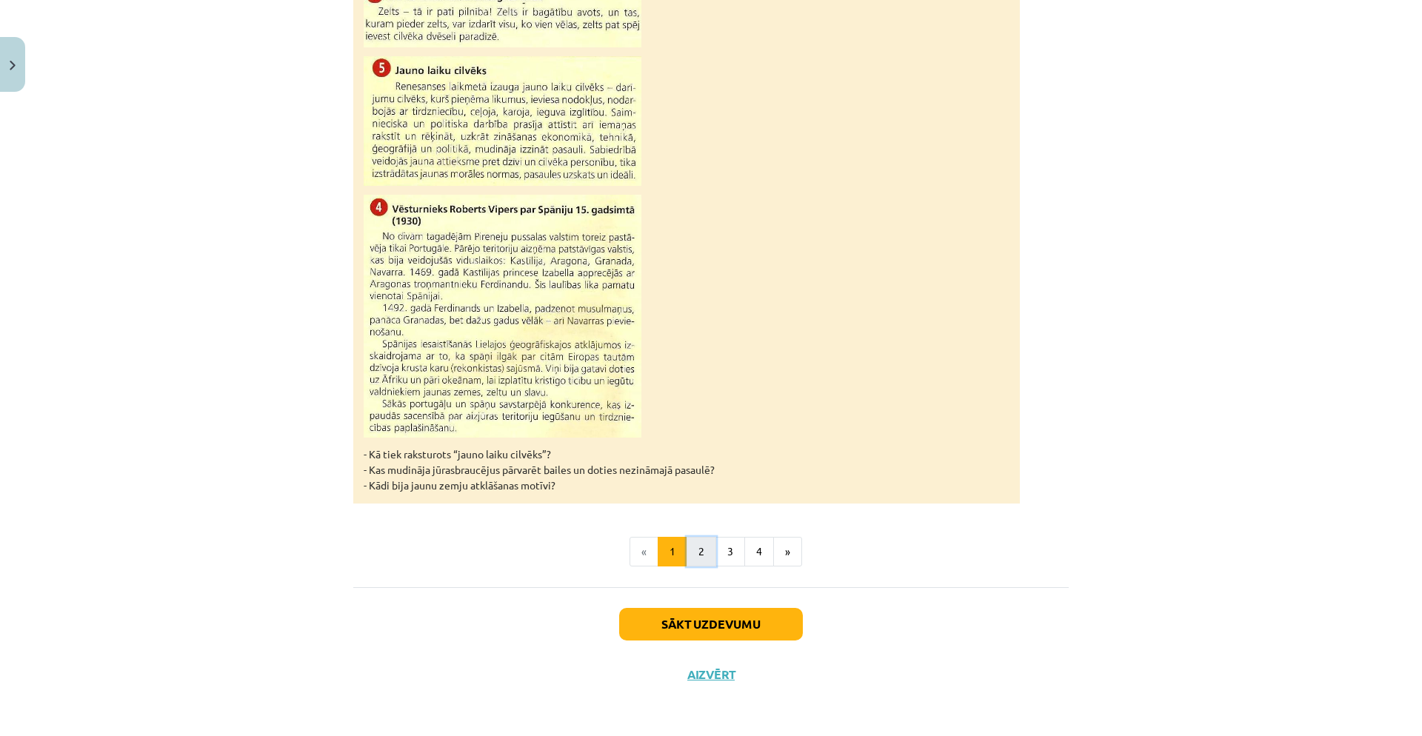
click at [706, 557] on button "2" at bounding box center [702, 552] width 30 height 30
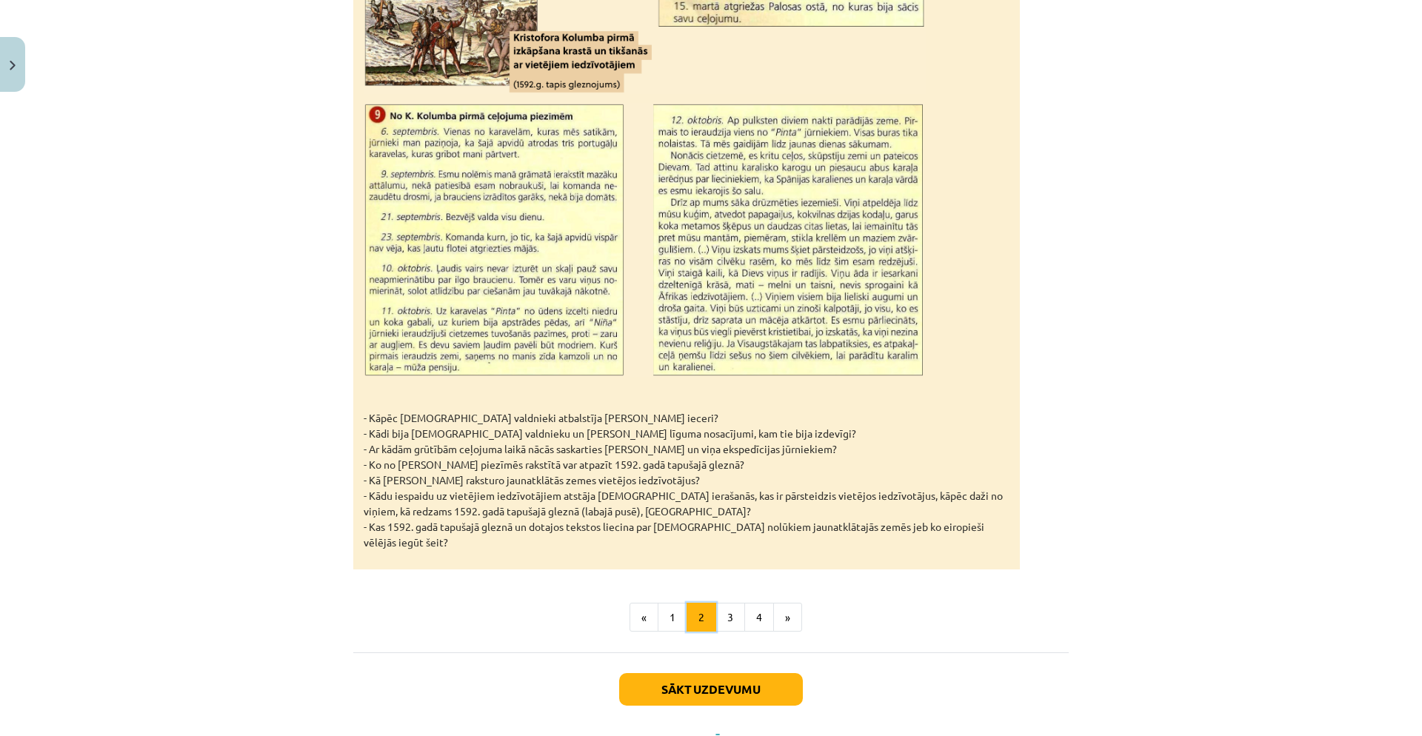
scroll to position [2070, 0]
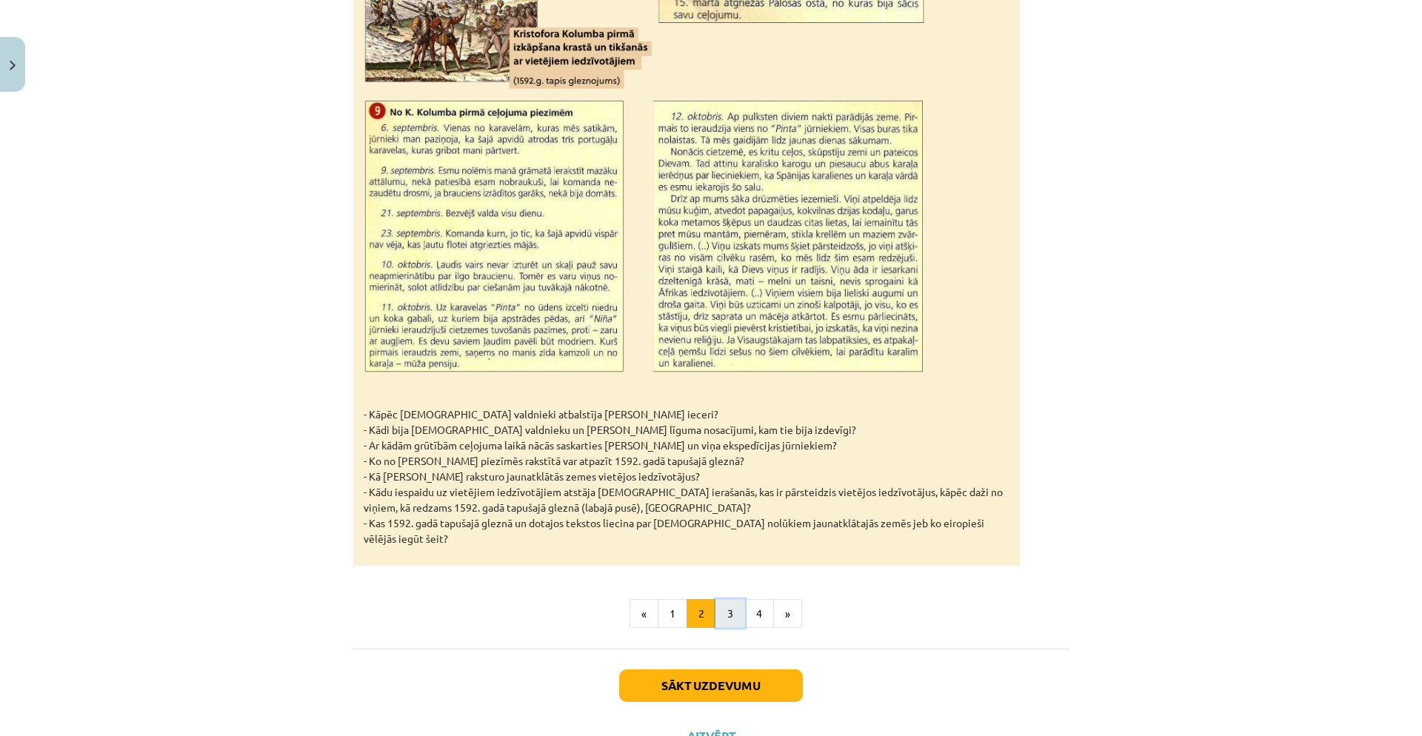
click at [724, 599] on button "3" at bounding box center [731, 614] width 30 height 30
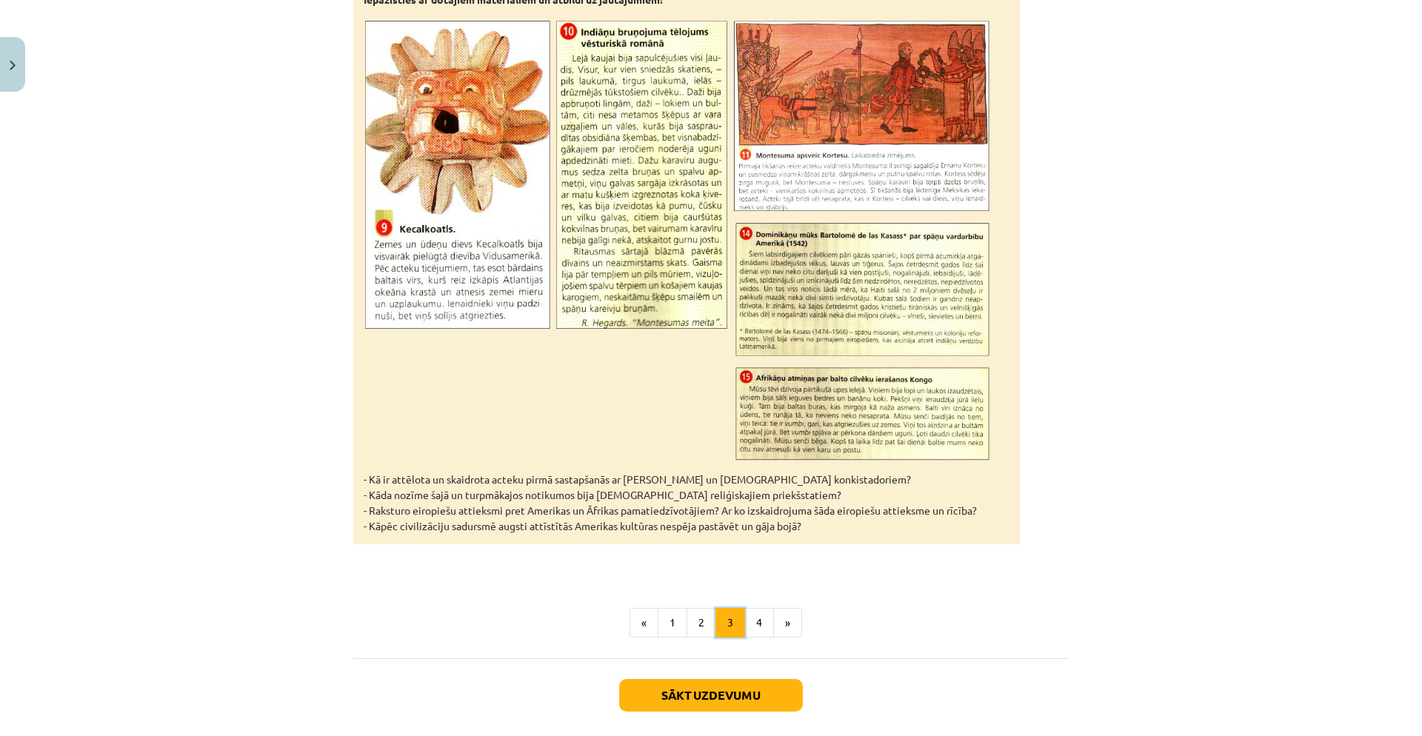
scroll to position [4625, 0]
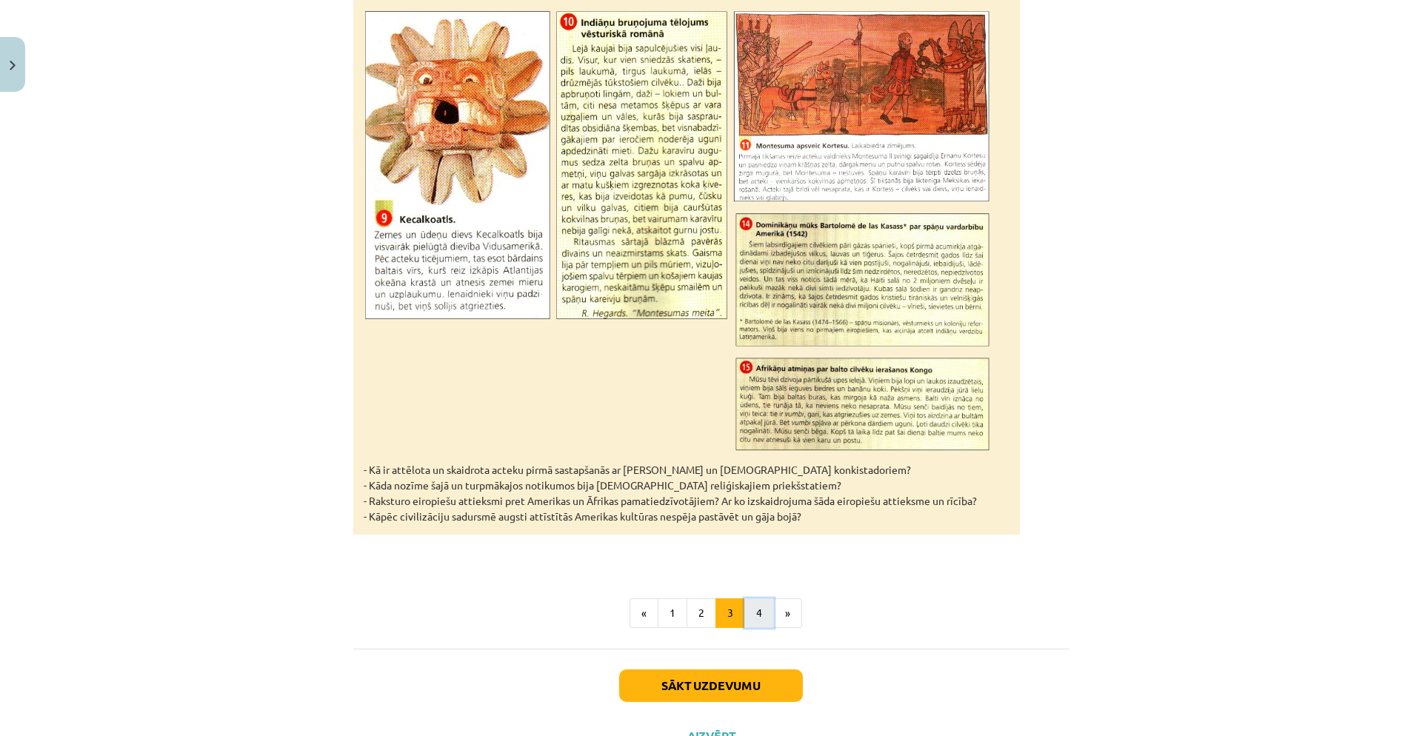
click at [752, 599] on button "4" at bounding box center [759, 614] width 30 height 30
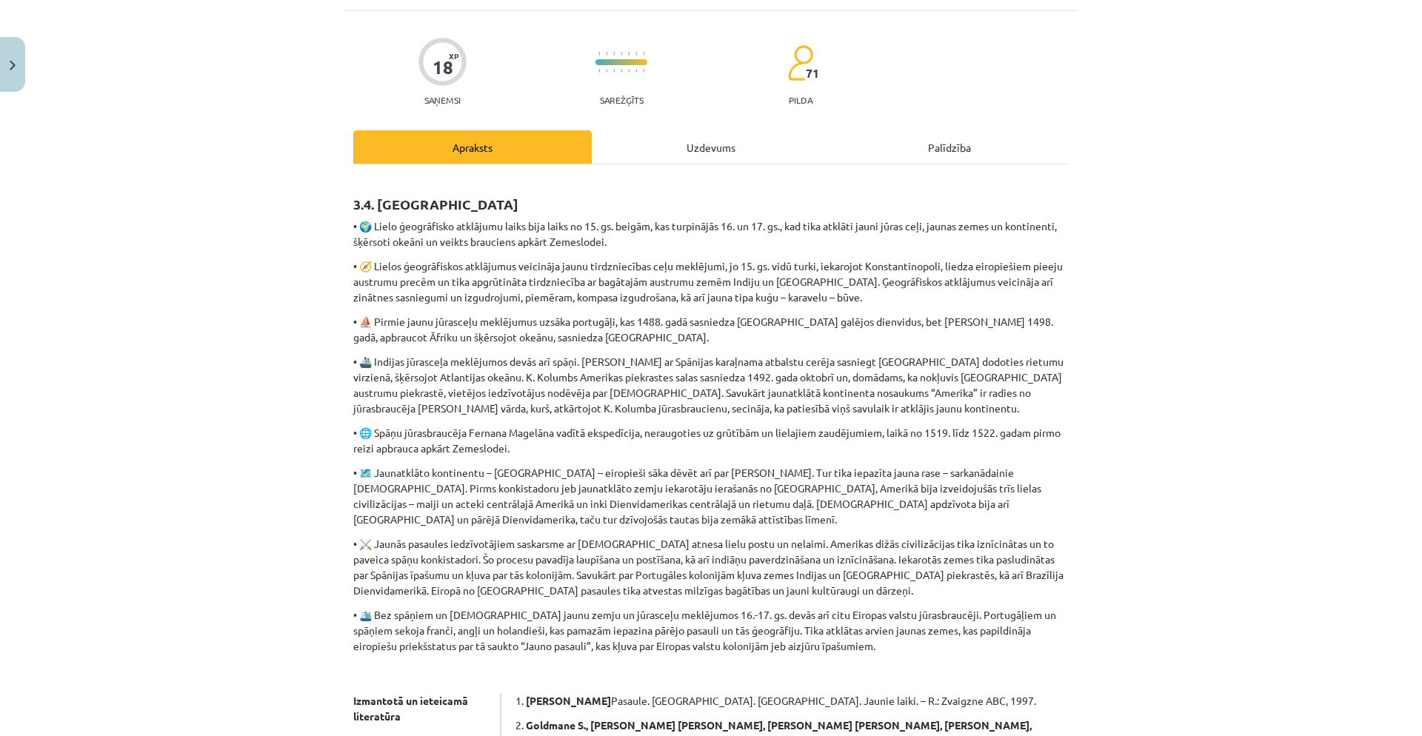
scroll to position [0, 0]
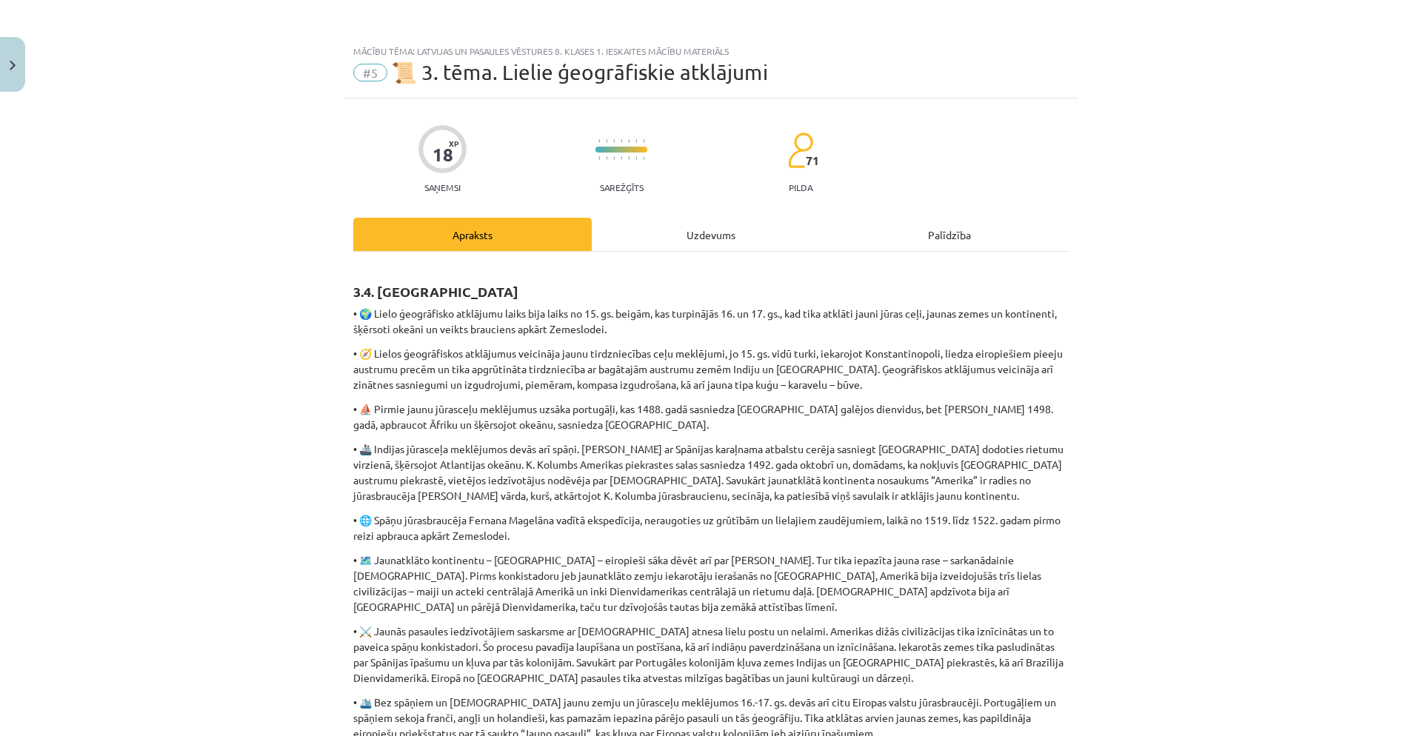
click at [707, 234] on div "Uzdevums" at bounding box center [711, 234] width 239 height 33
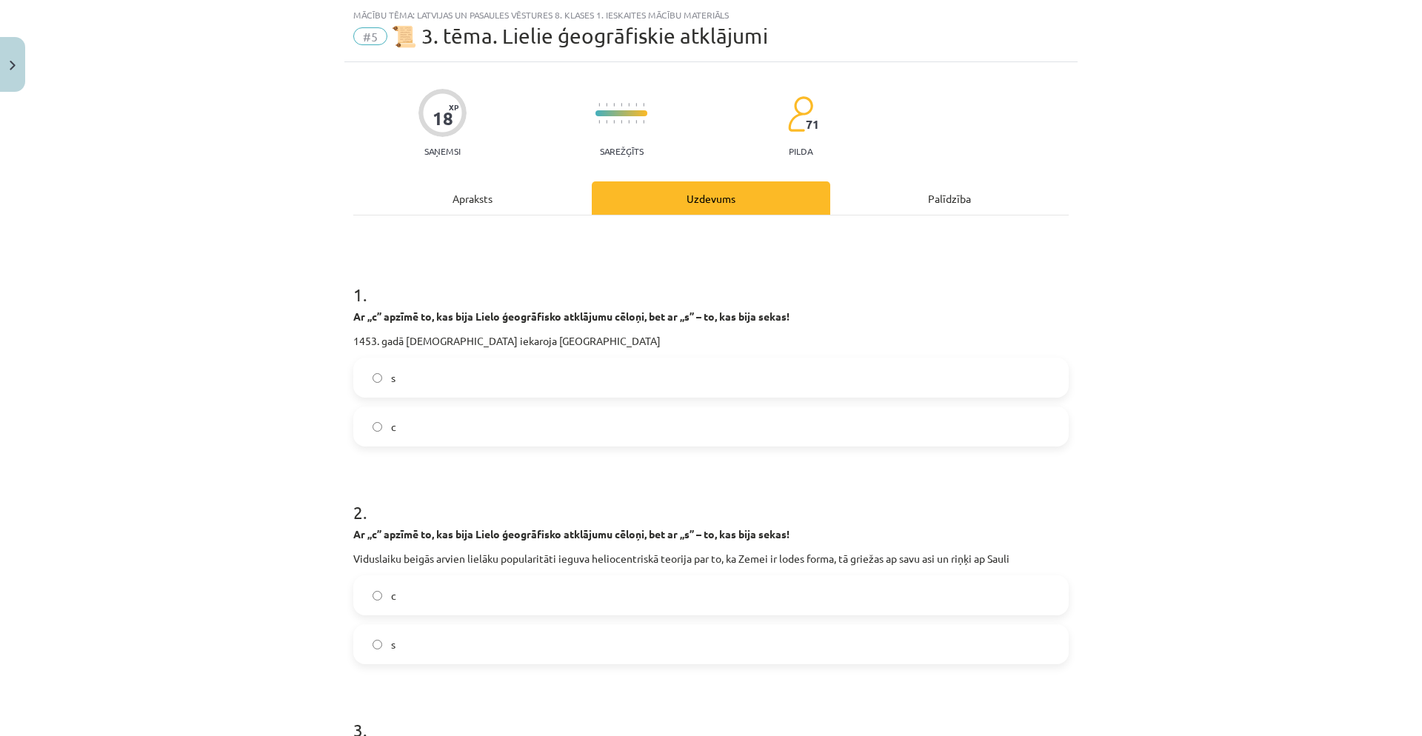
scroll to position [37, 0]
click at [453, 421] on label "c" at bounding box center [711, 425] width 713 height 37
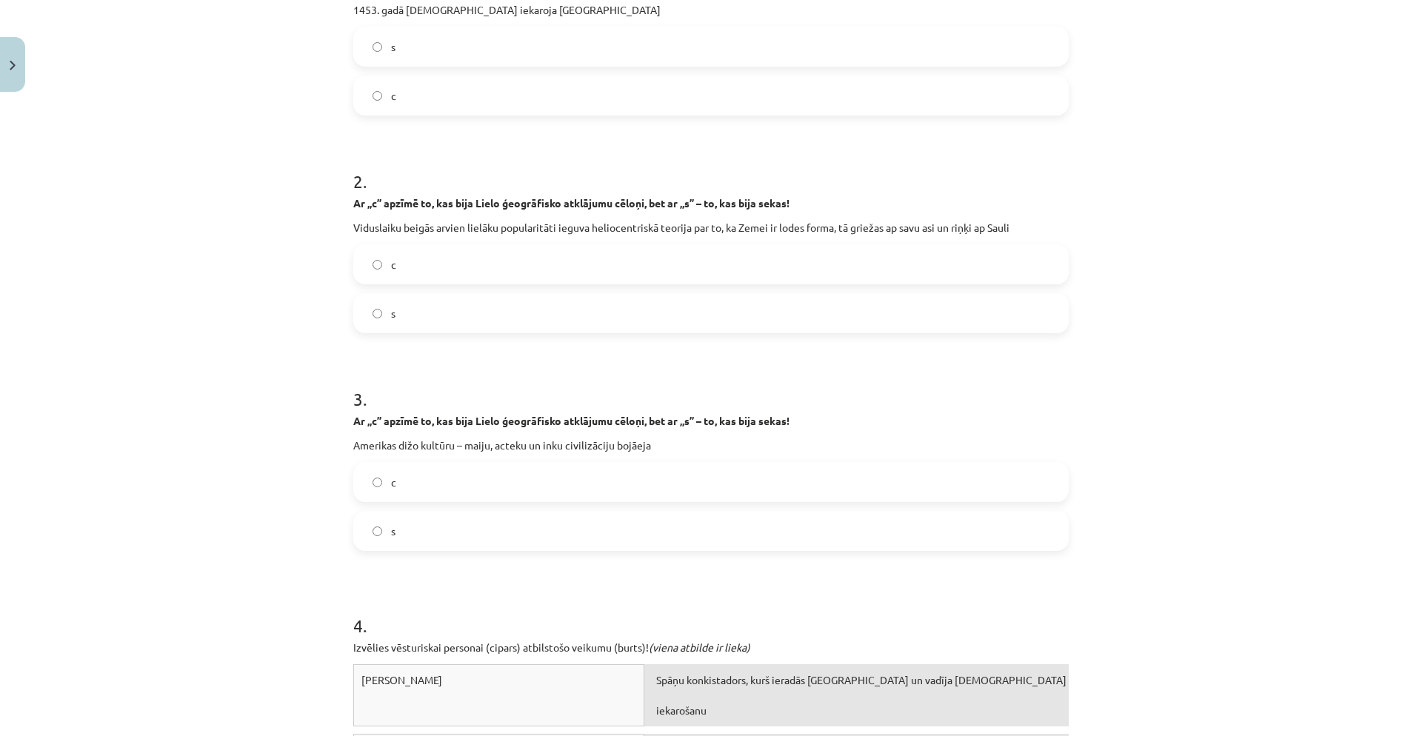
scroll to position [361, 0]
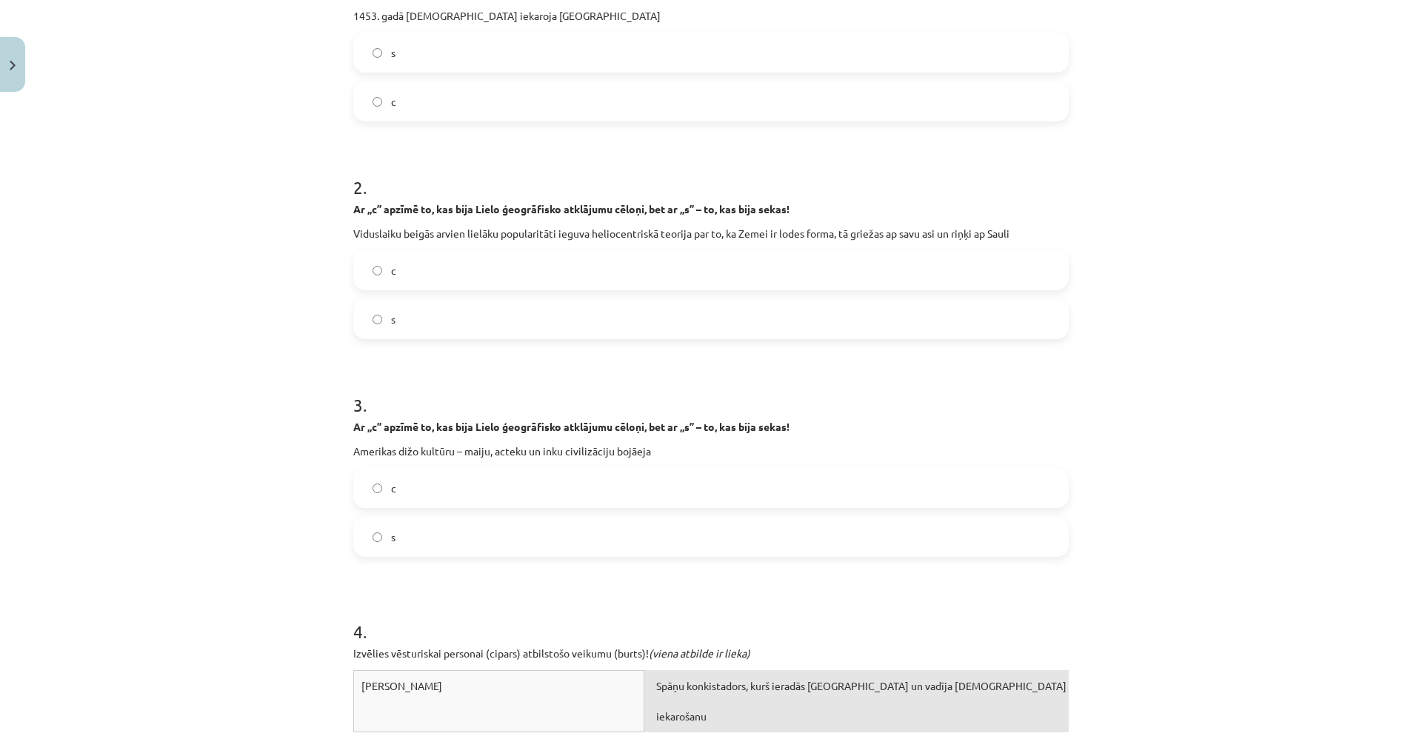
click at [549, 326] on label "s" at bounding box center [711, 319] width 713 height 37
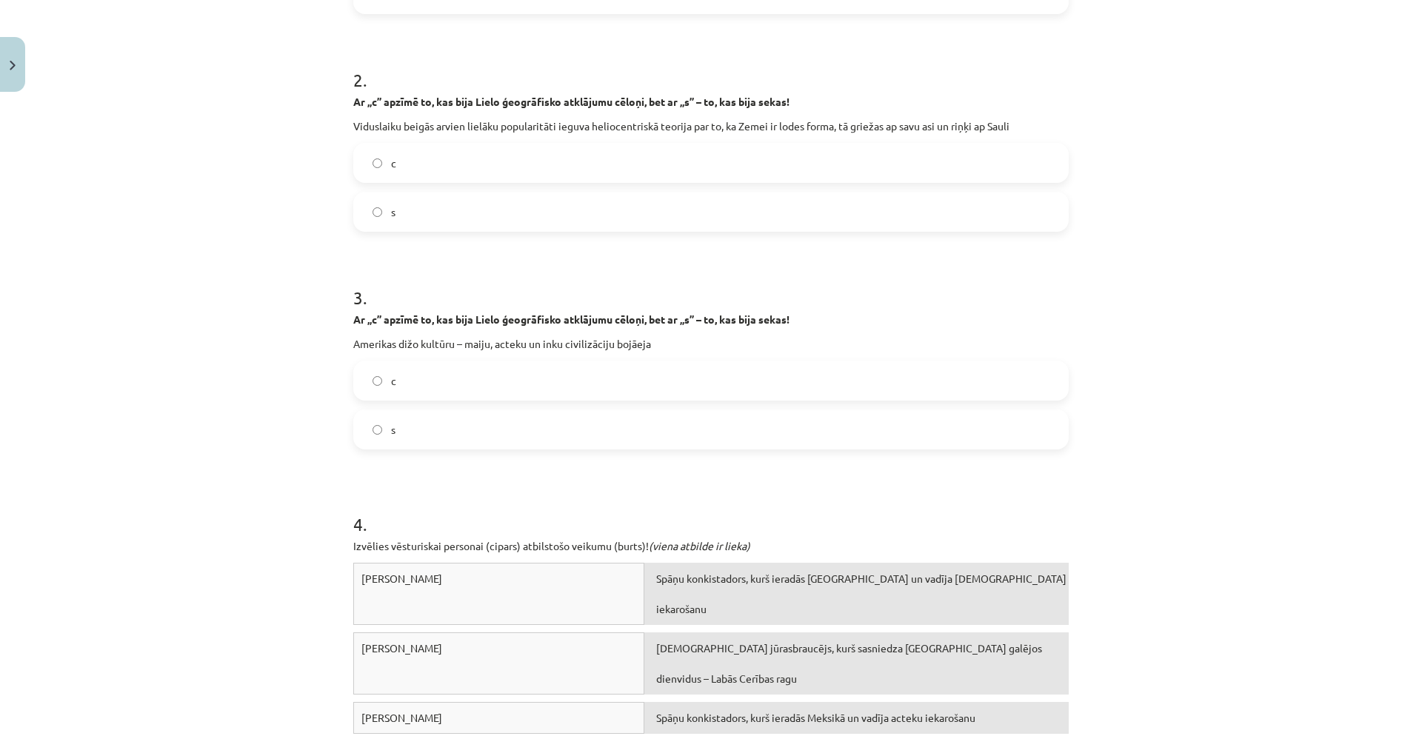
scroll to position [471, 0]
click at [561, 383] on label "c" at bounding box center [711, 378] width 713 height 37
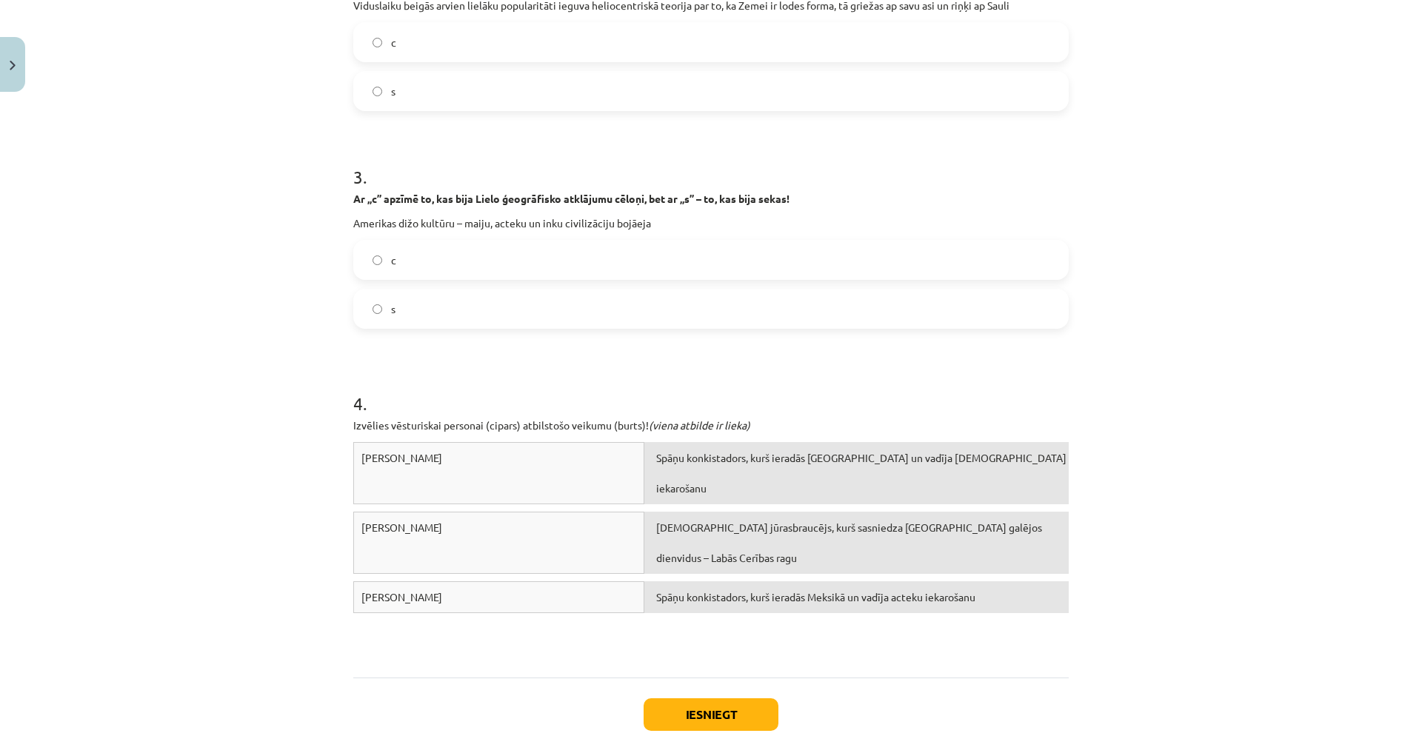
scroll to position [681, 0]
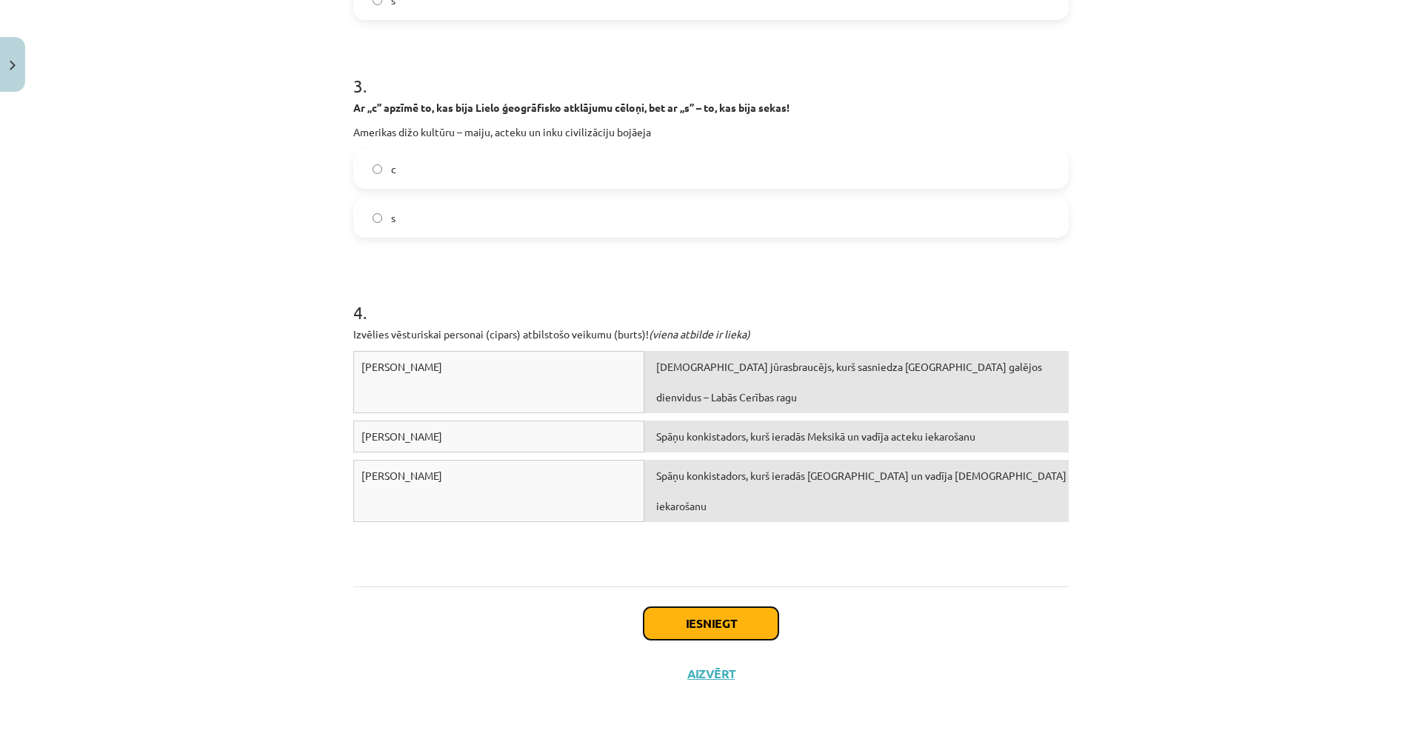
click at [678, 614] on button "Iesniegt" at bounding box center [711, 623] width 135 height 33
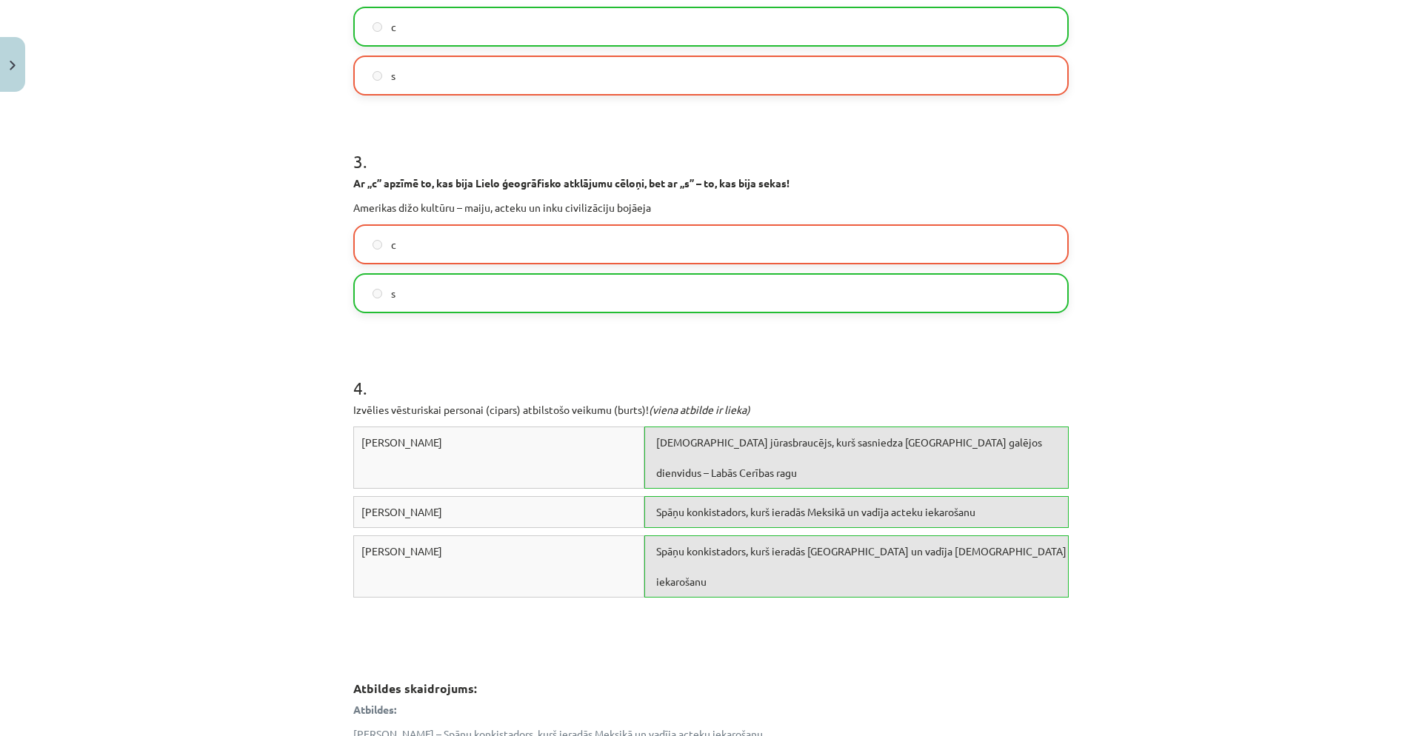
scroll to position [879, 0]
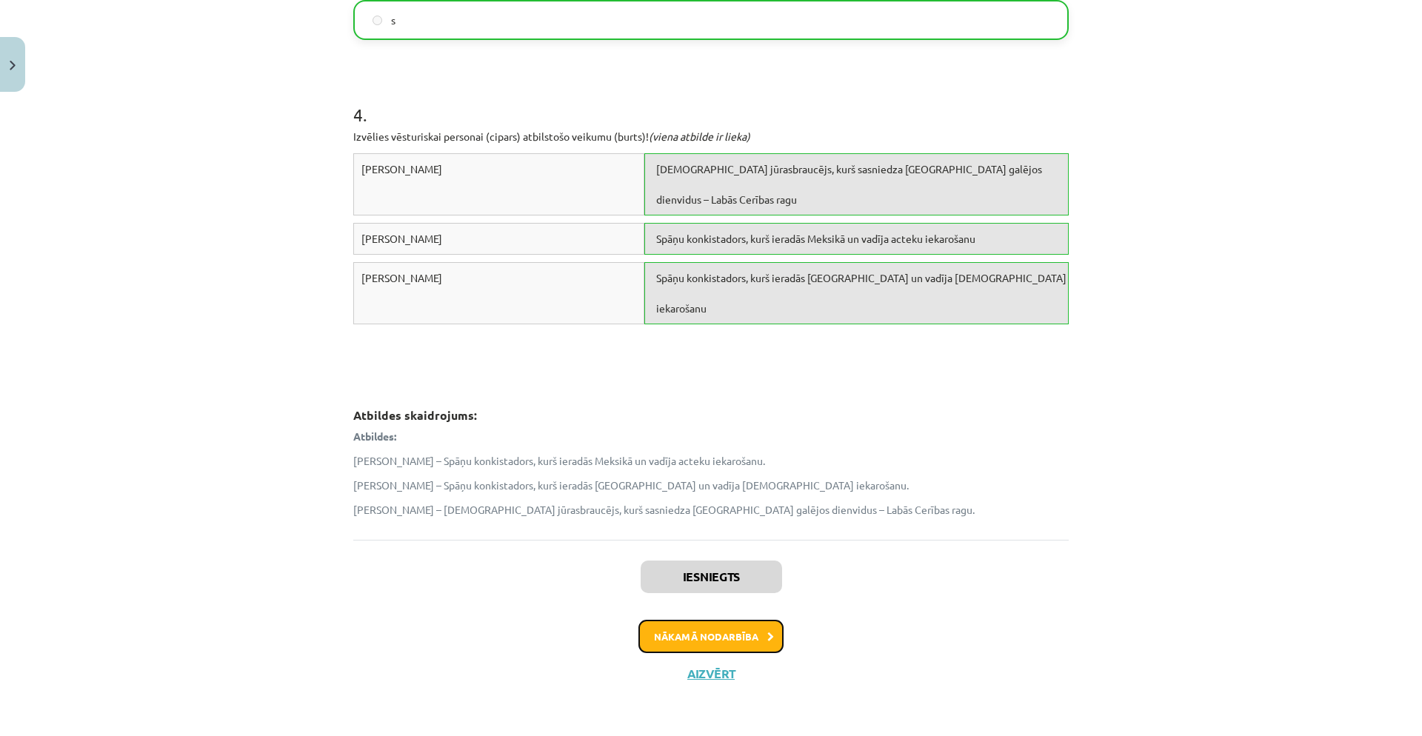
click at [675, 638] on button "Nākamā nodarbība" at bounding box center [711, 637] width 145 height 34
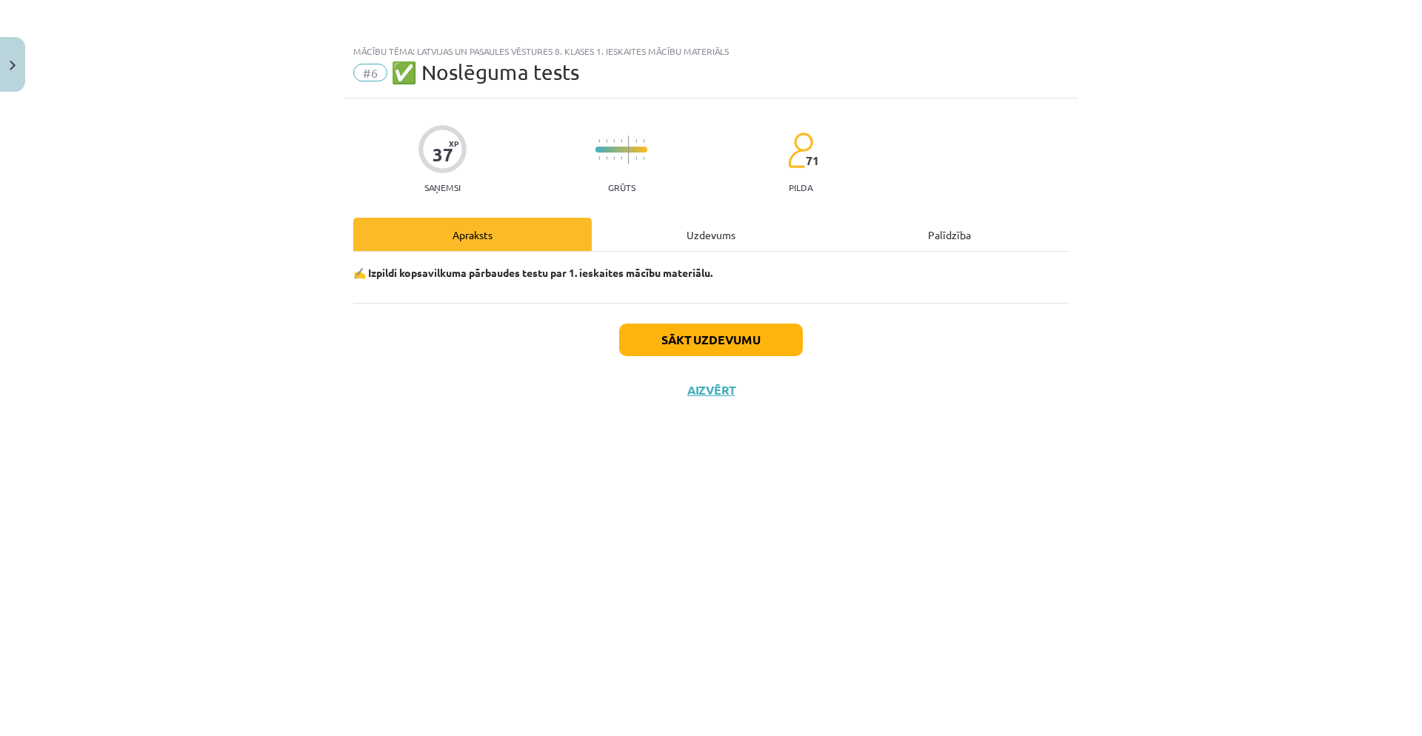
scroll to position [0, 0]
click at [663, 232] on div "Uzdevums" at bounding box center [711, 234] width 239 height 33
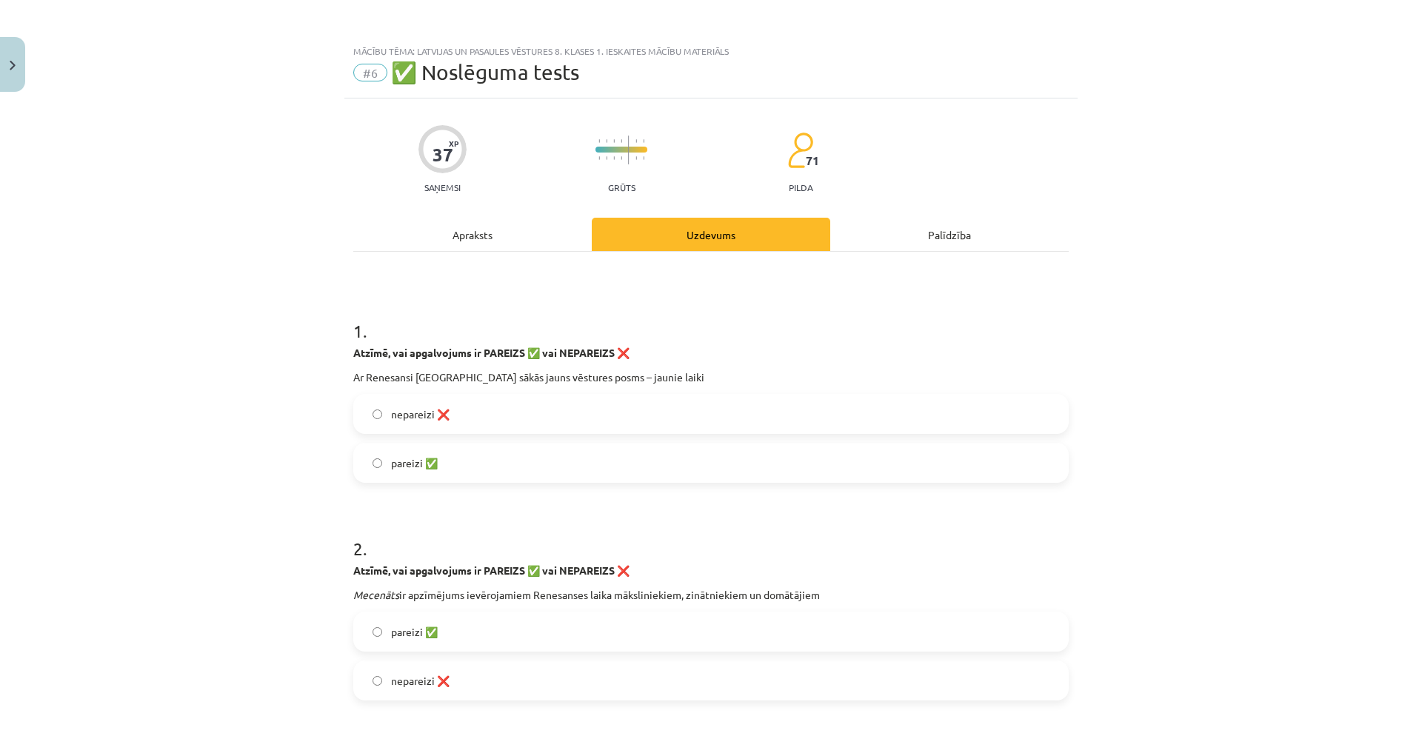
click at [427, 467] on span "pareizi ✅" at bounding box center [414, 464] width 47 height 16
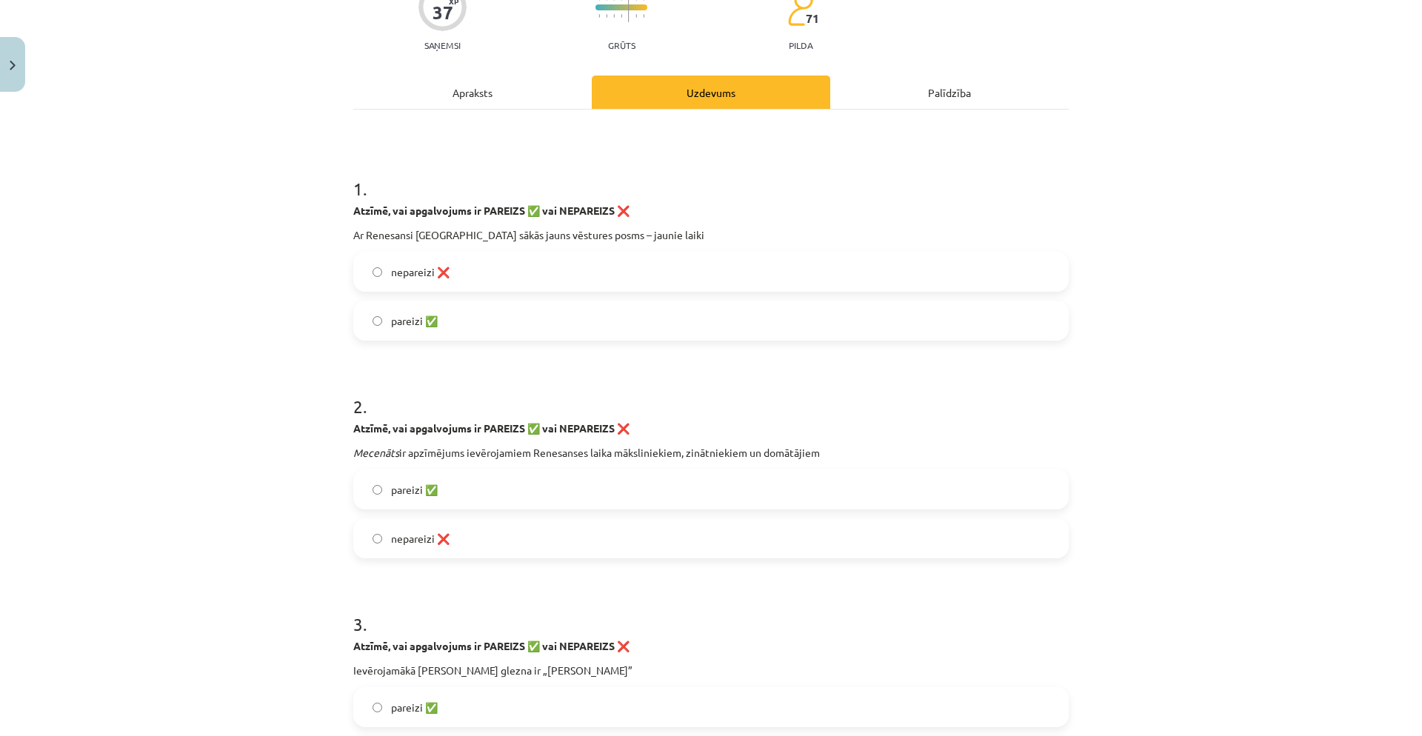
scroll to position [162, 0]
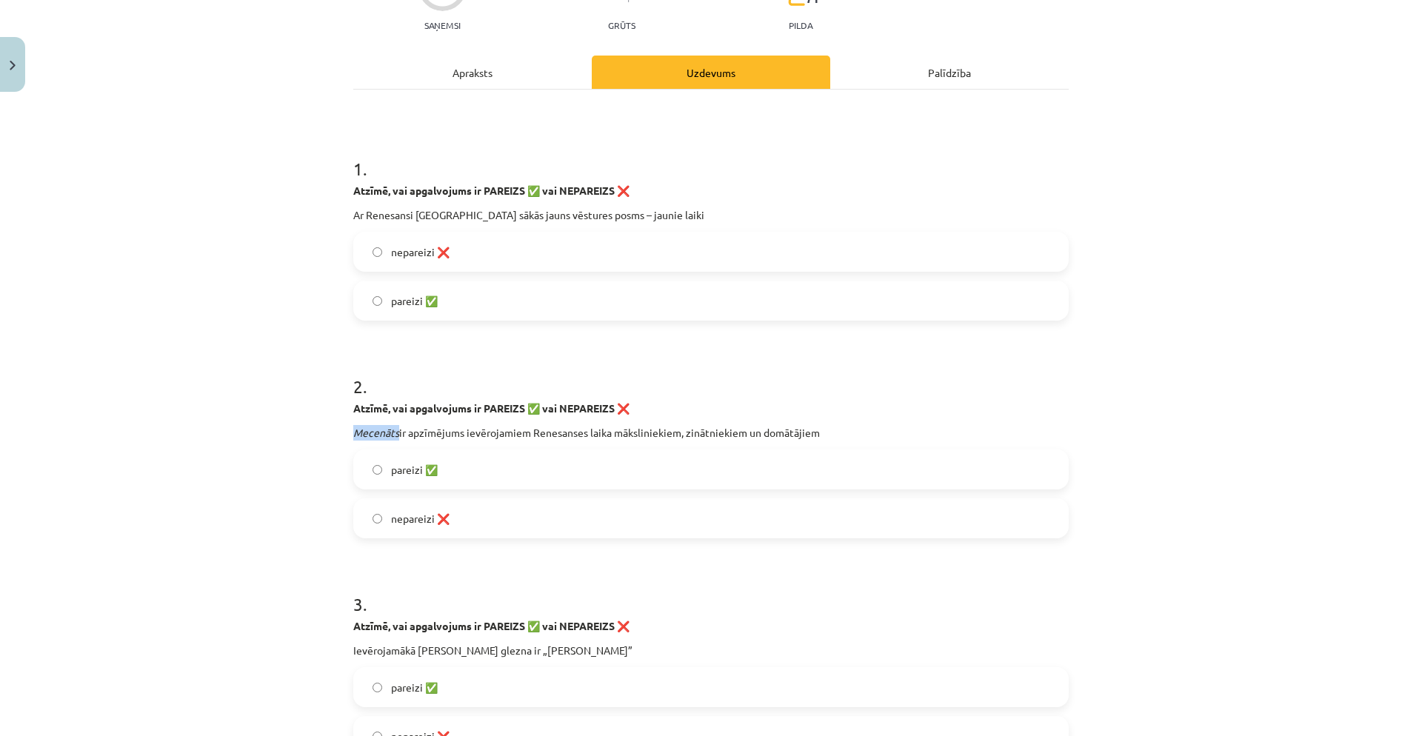
drag, startPoint x: 349, startPoint y: 432, endPoint x: 393, endPoint y: 433, distance: 44.5
click at [393, 432] on p "Mecenāts ir apzīmējums ievērojamiem Renesanses laika māksliniekiem, zinātniekie…" at bounding box center [711, 433] width 716 height 16
copy em "Mecenāts"
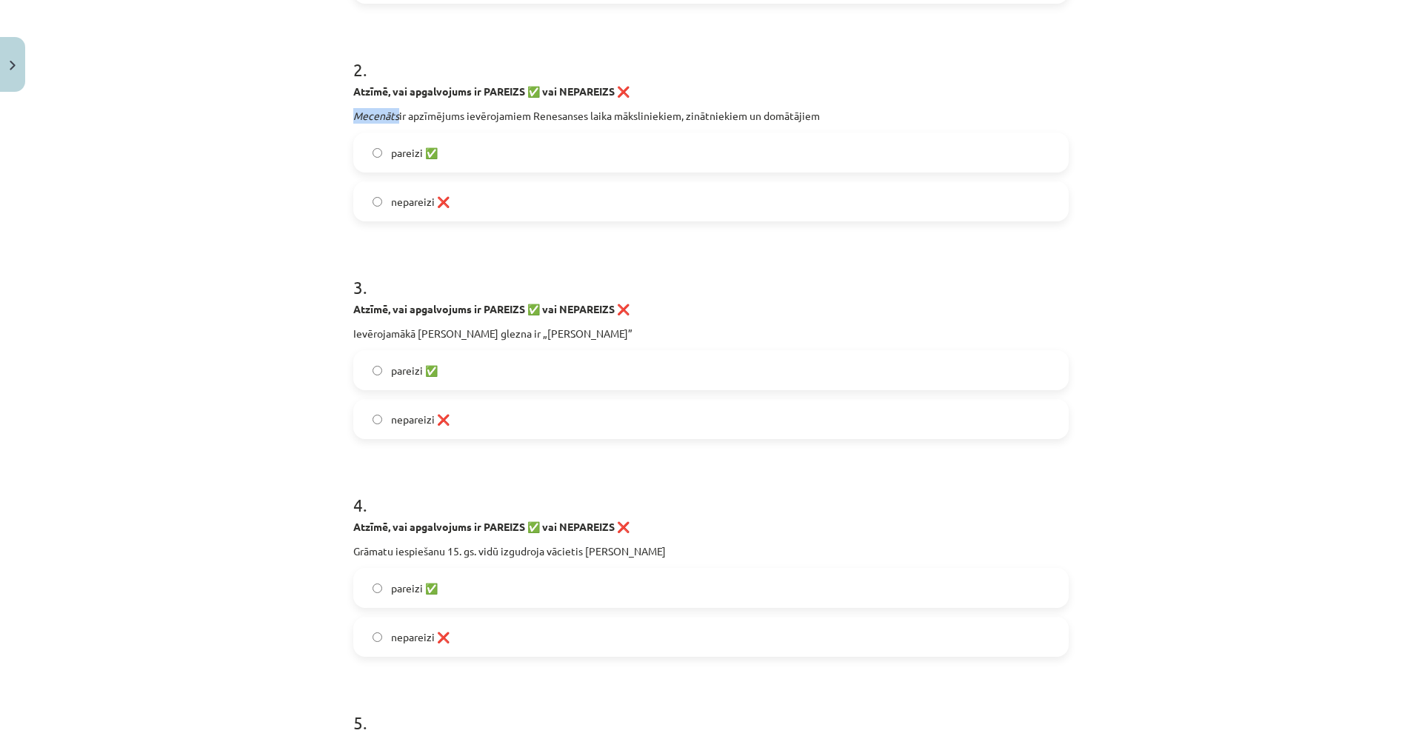
scroll to position [490, 0]
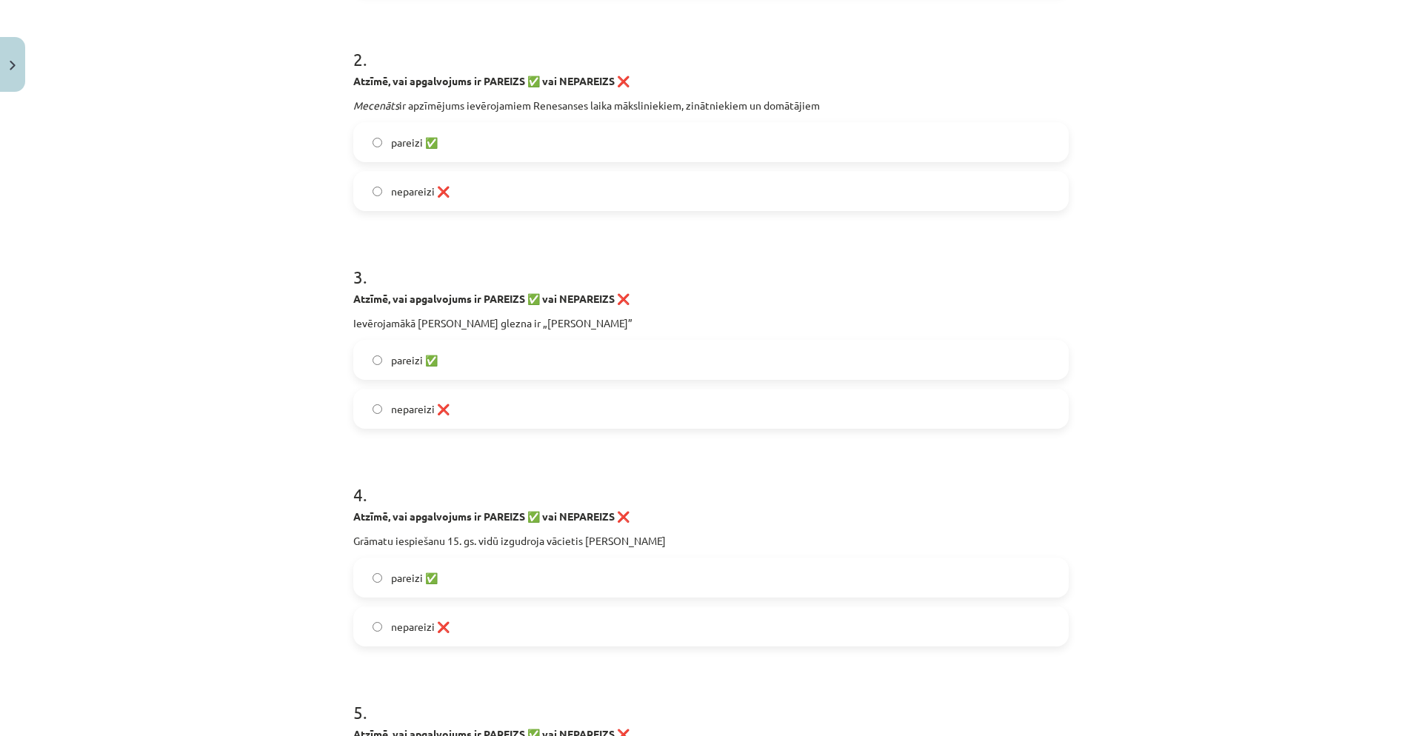
click at [468, 376] on label "pareizi ✅" at bounding box center [711, 359] width 713 height 37
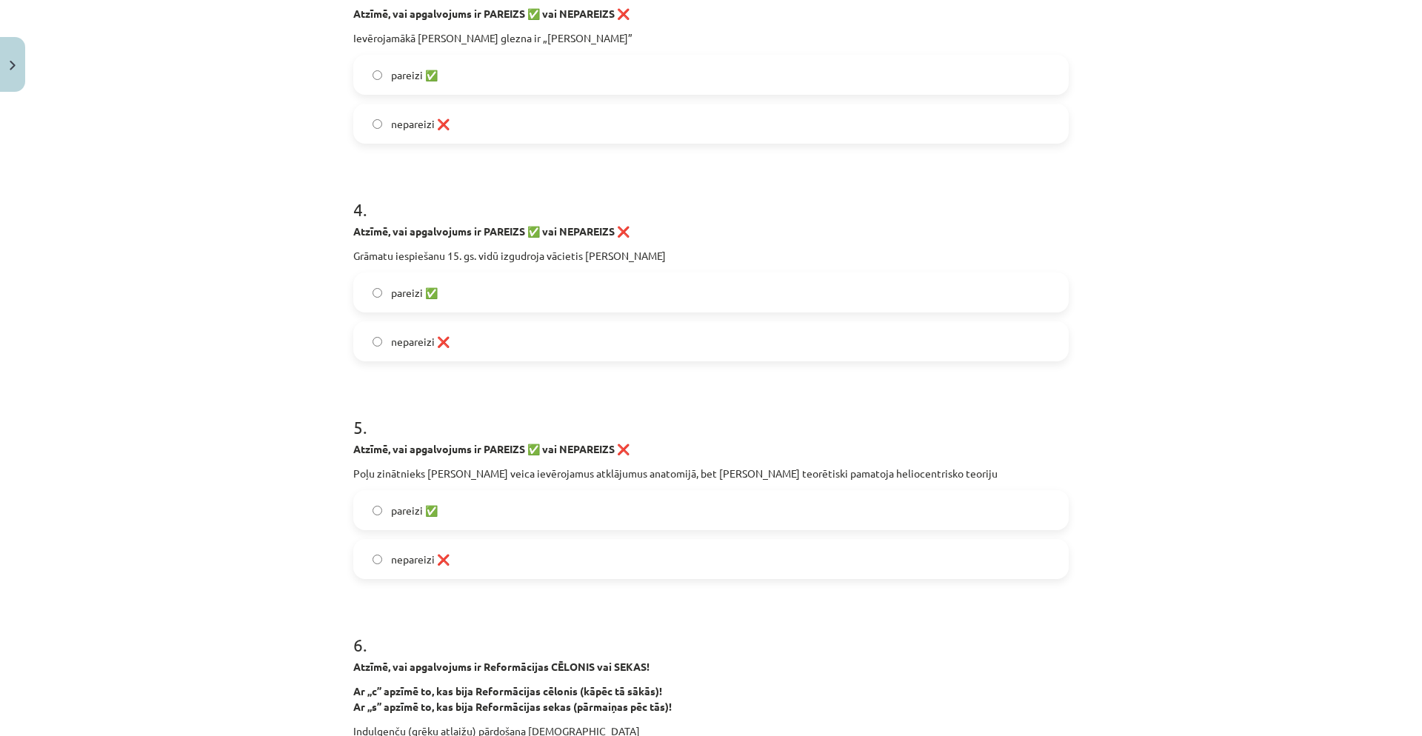
scroll to position [792, 0]
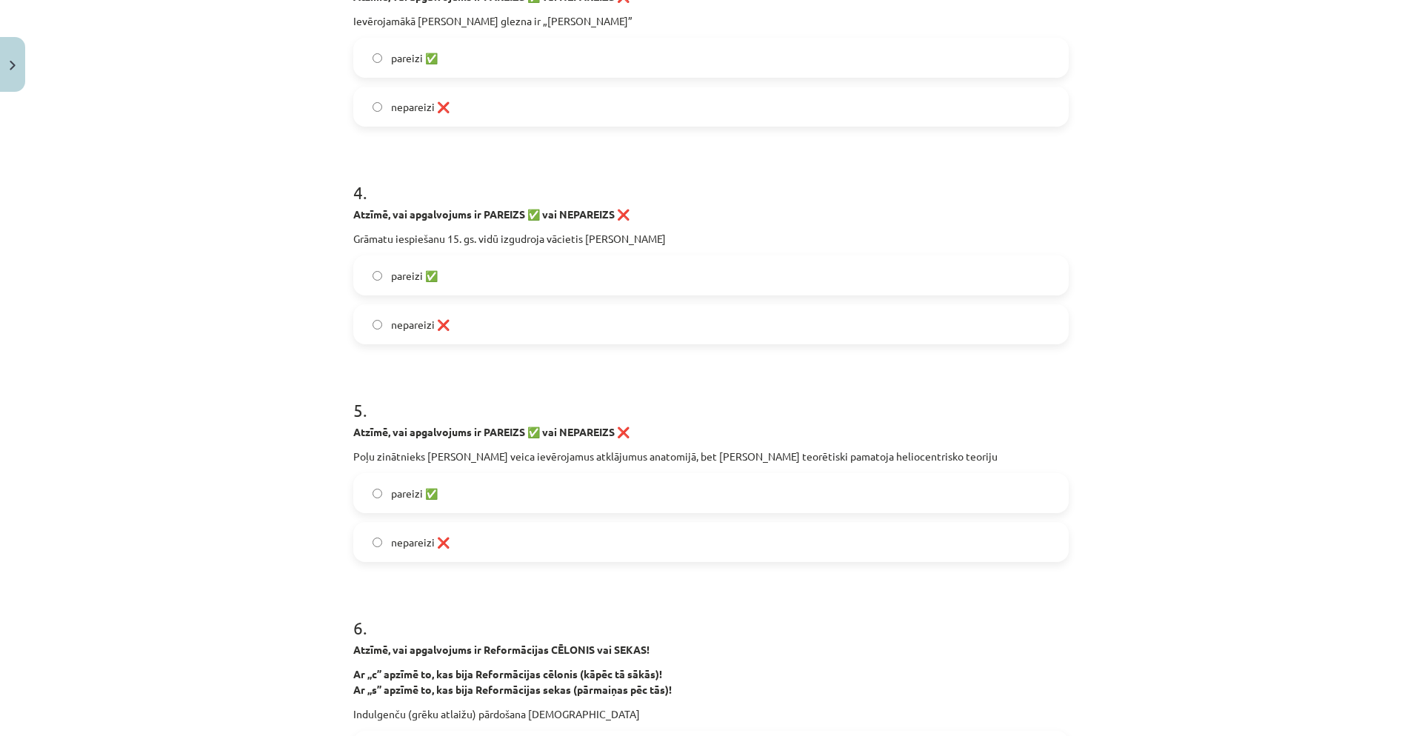
click at [464, 329] on label "nepareizi ❌" at bounding box center [711, 324] width 713 height 37
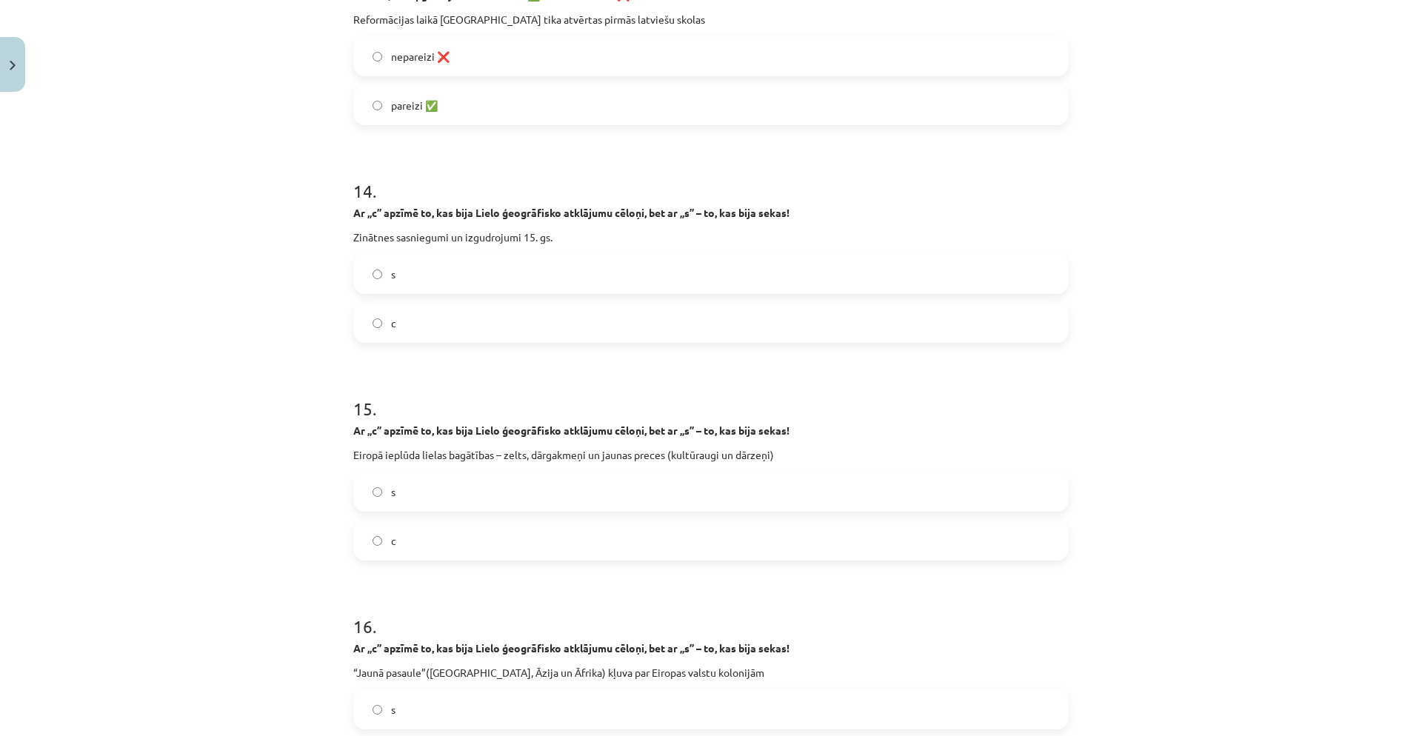
scroll to position [3712, 0]
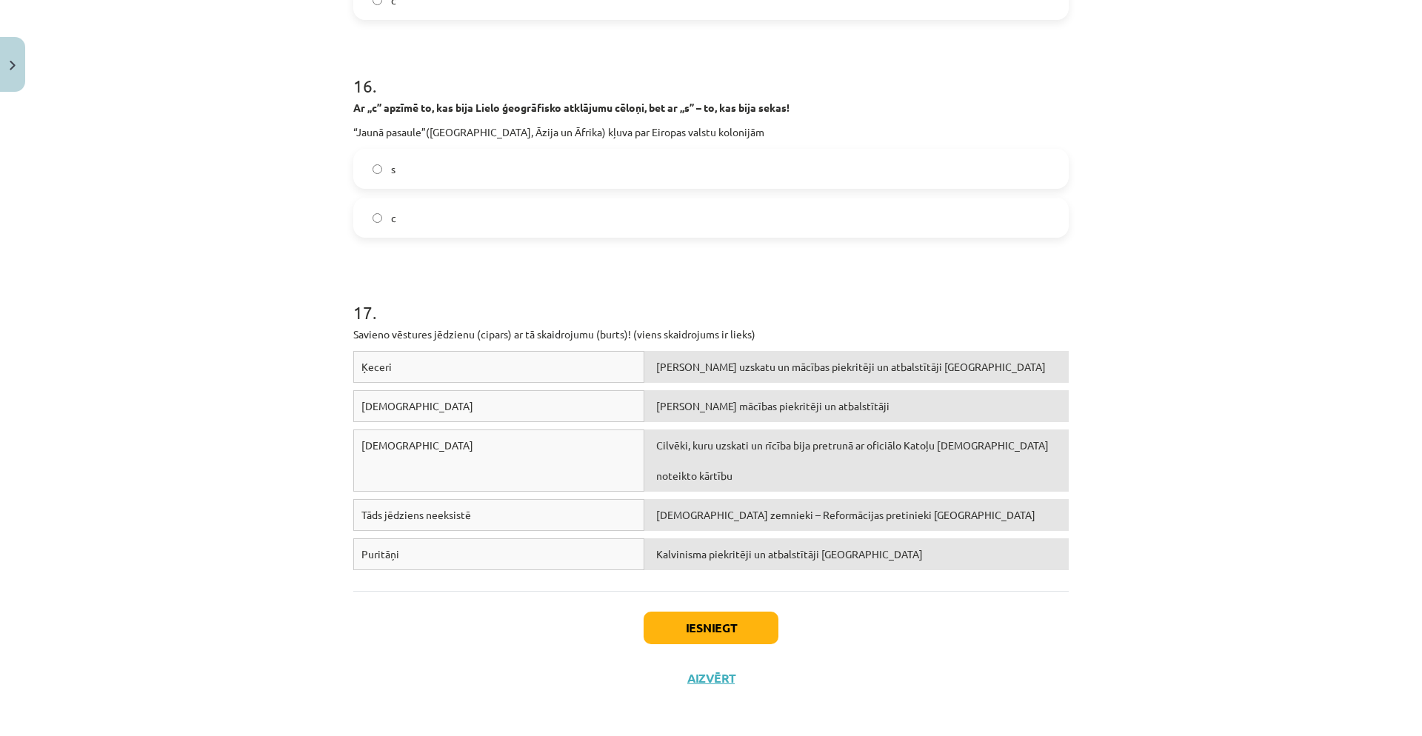
drag, startPoint x: 709, startPoint y: 410, endPoint x: 692, endPoint y: 418, distance: 18.9
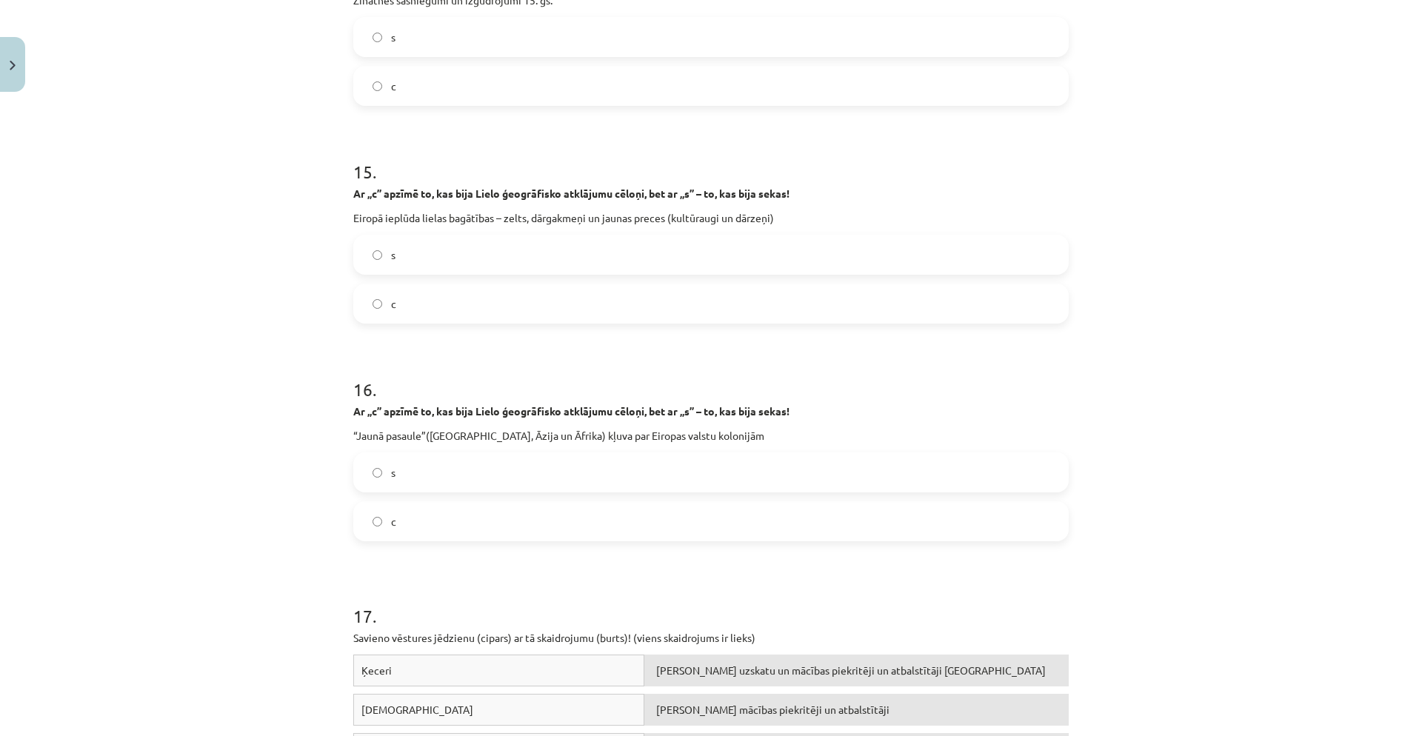
scroll to position [3407, 0]
click at [516, 241] on label "s" at bounding box center [711, 256] width 713 height 37
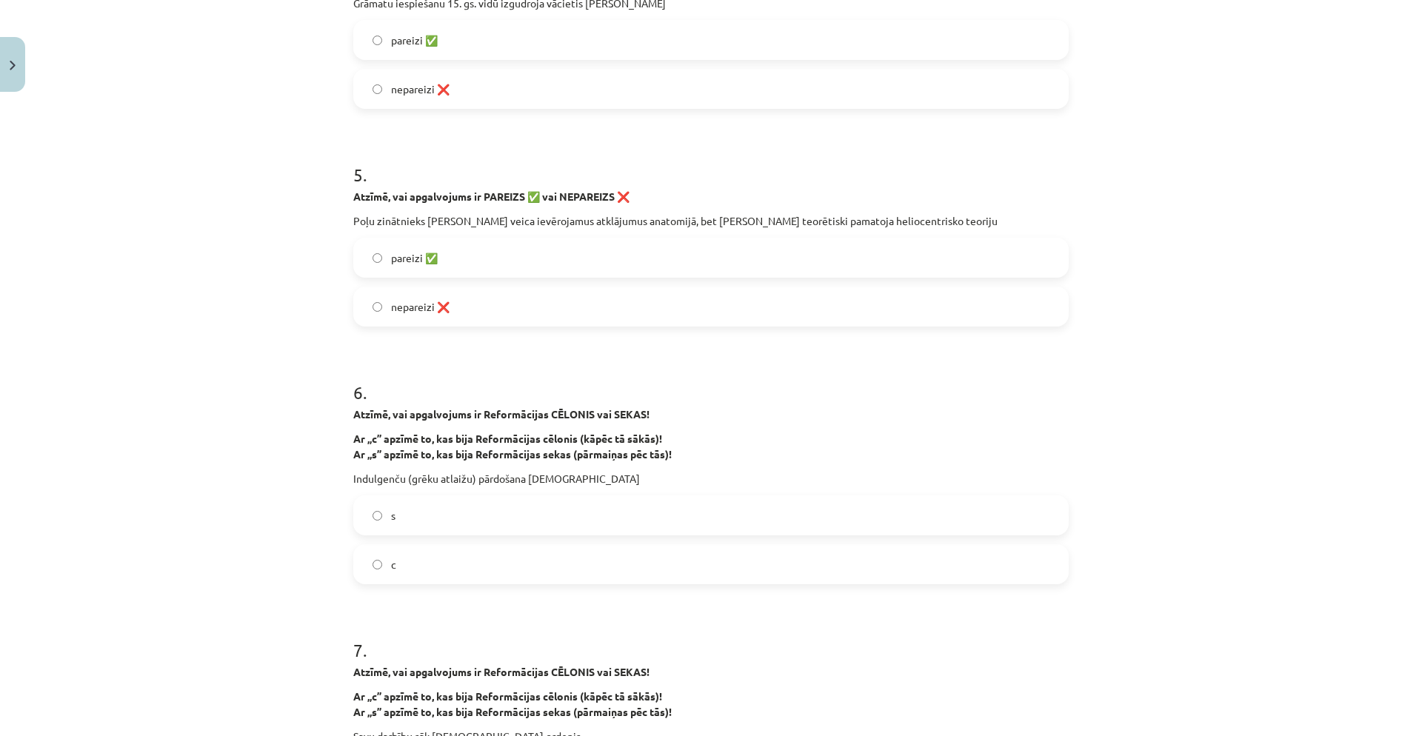
scroll to position [1059, 0]
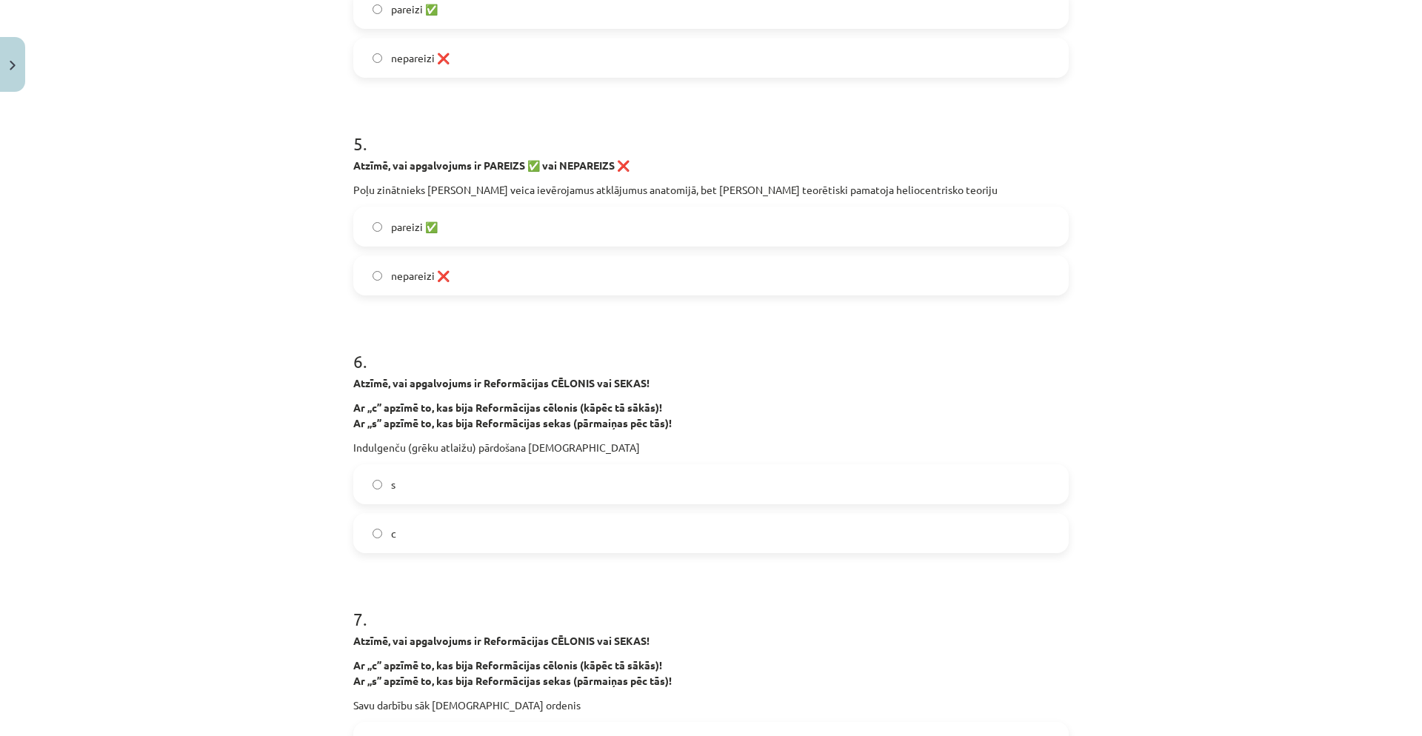
click at [429, 232] on span "pareizi ✅" at bounding box center [414, 227] width 47 height 16
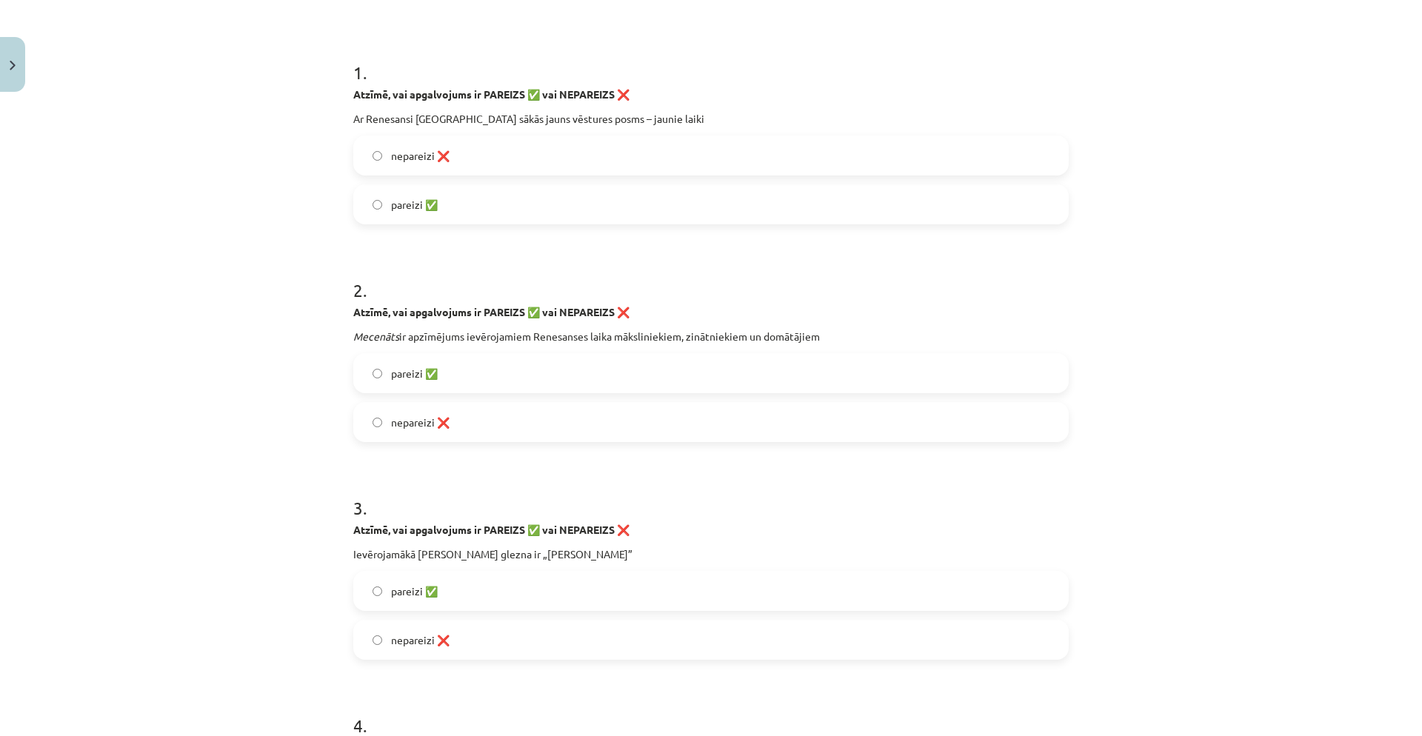
scroll to position [258, 0]
drag, startPoint x: 350, startPoint y: 334, endPoint x: 1076, endPoint y: 342, distance: 726.0
click at [1076, 342] on div "Mācību tēma: Latvijas un pasaules vēstures 8. klases 1. ieskaites mācību materi…" at bounding box center [711, 368] width 1422 height 736
copy p "Mecenāts ir apzīmējums ievērojamiem Renesanses laika māksliniekiem, zinātniekie…"
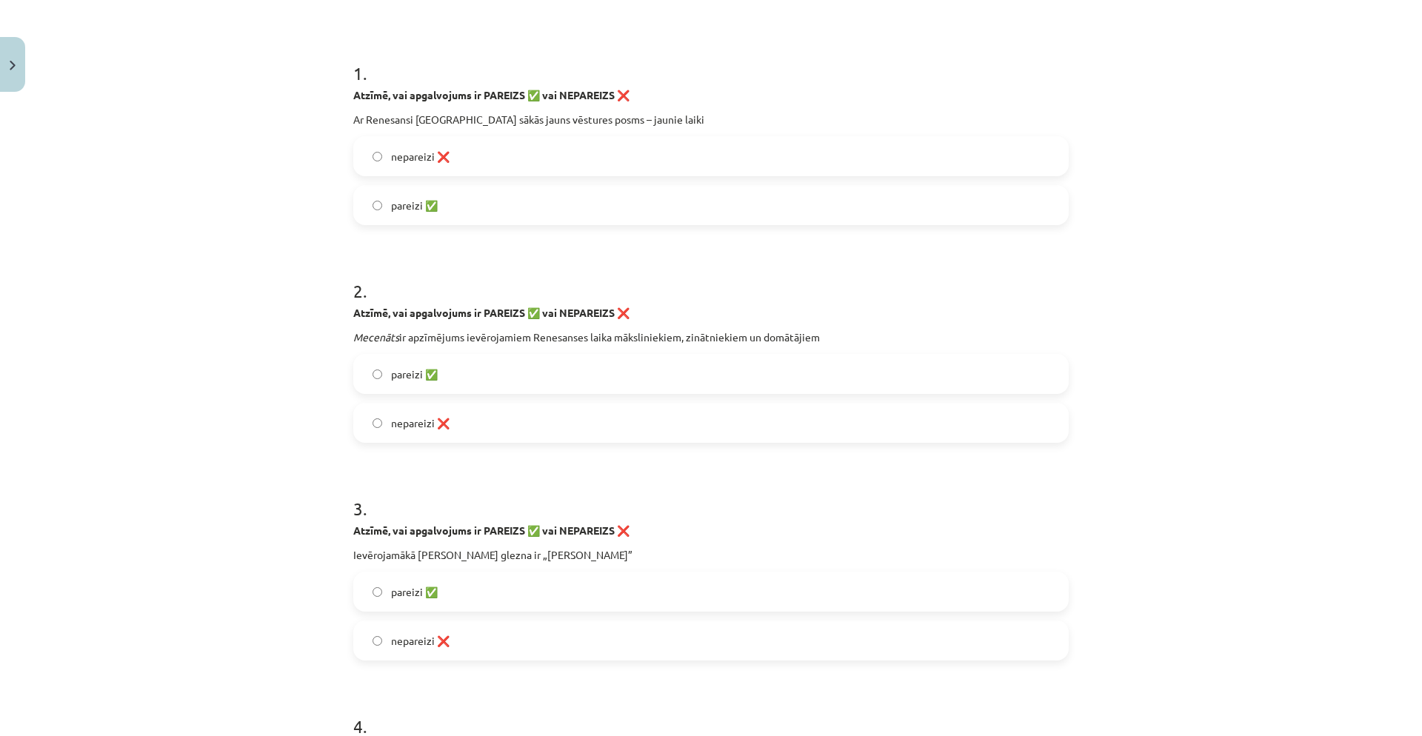
click at [423, 426] on span "nepareizi ❌" at bounding box center [420, 424] width 59 height 16
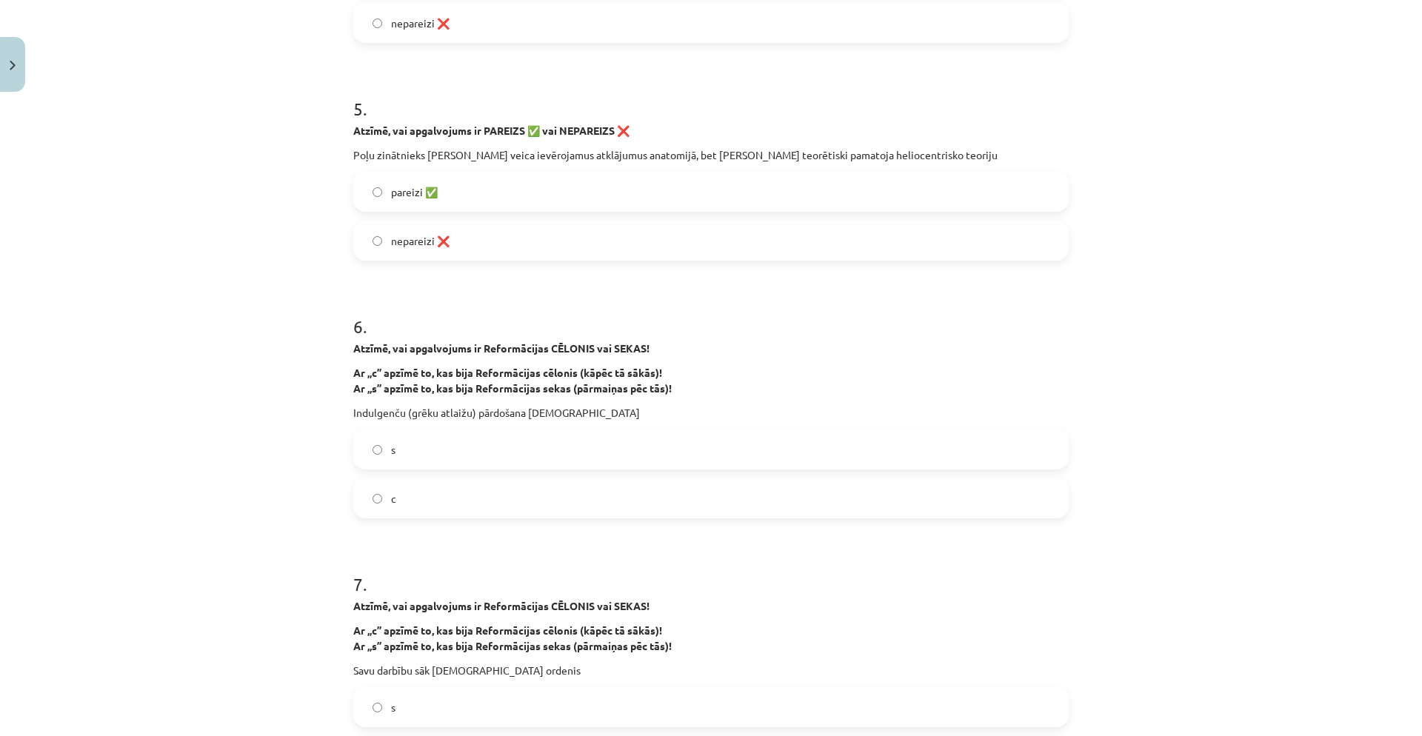
scroll to position [1175, 0]
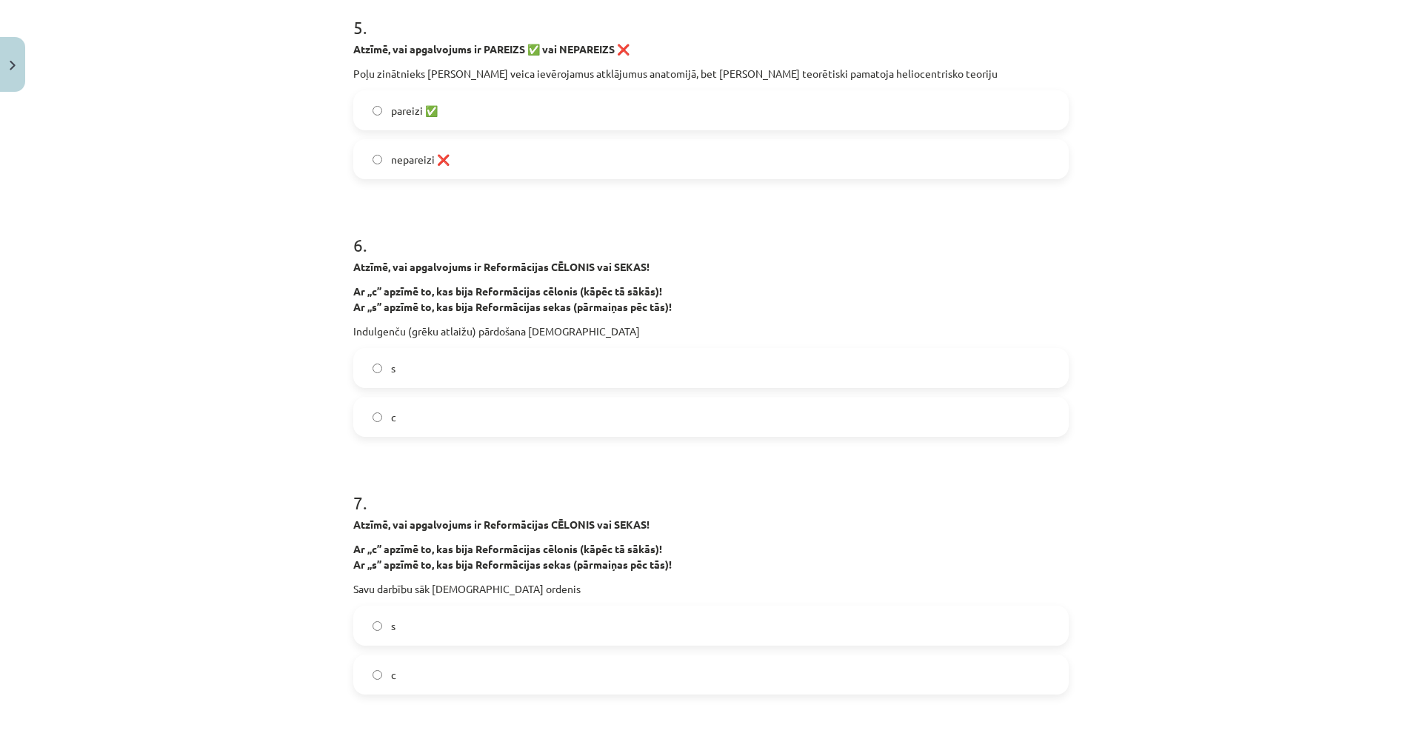
click at [412, 407] on label "c" at bounding box center [711, 417] width 713 height 37
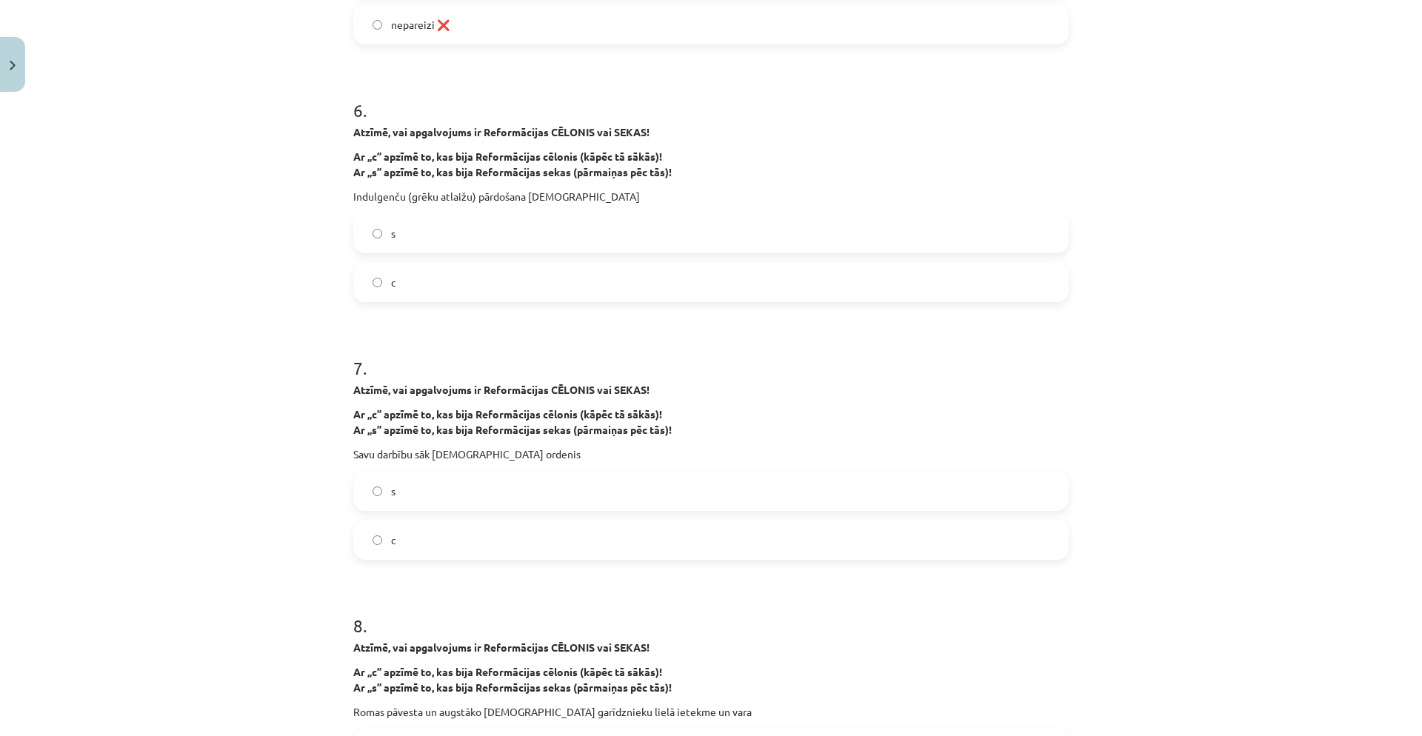
scroll to position [1310, 0]
click at [391, 532] on span "c" at bounding box center [393, 540] width 5 height 16
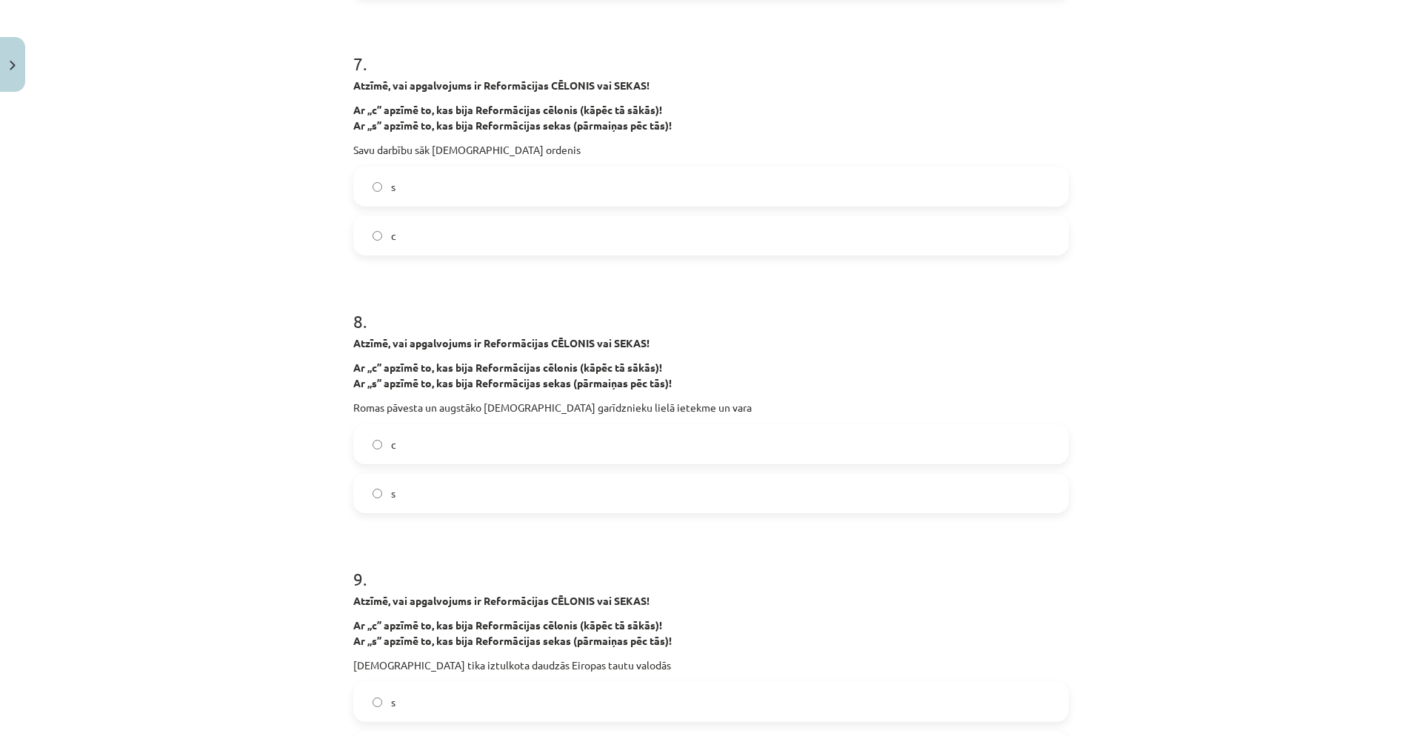
scroll to position [1634, 0]
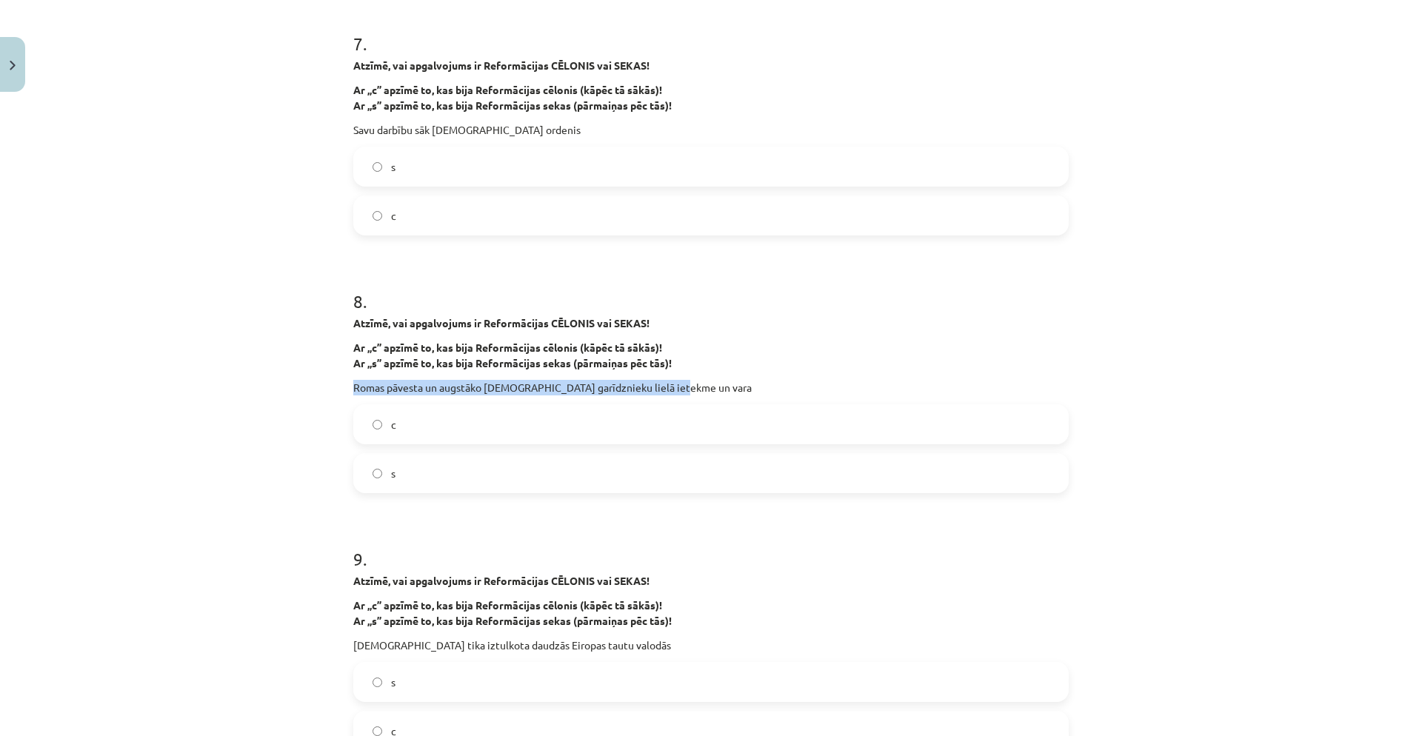
drag, startPoint x: 349, startPoint y: 385, endPoint x: 723, endPoint y: 393, distance: 374.2
click at [723, 393] on p "Romas pāvesta un augstāko katoļu garīdznieku lielā ietekme un vara" at bounding box center [711, 388] width 716 height 16
copy p "Romas pāvesta un augstāko katoļu garīdznieku lielā ietekme un vara"
click at [396, 420] on label "c" at bounding box center [711, 424] width 713 height 37
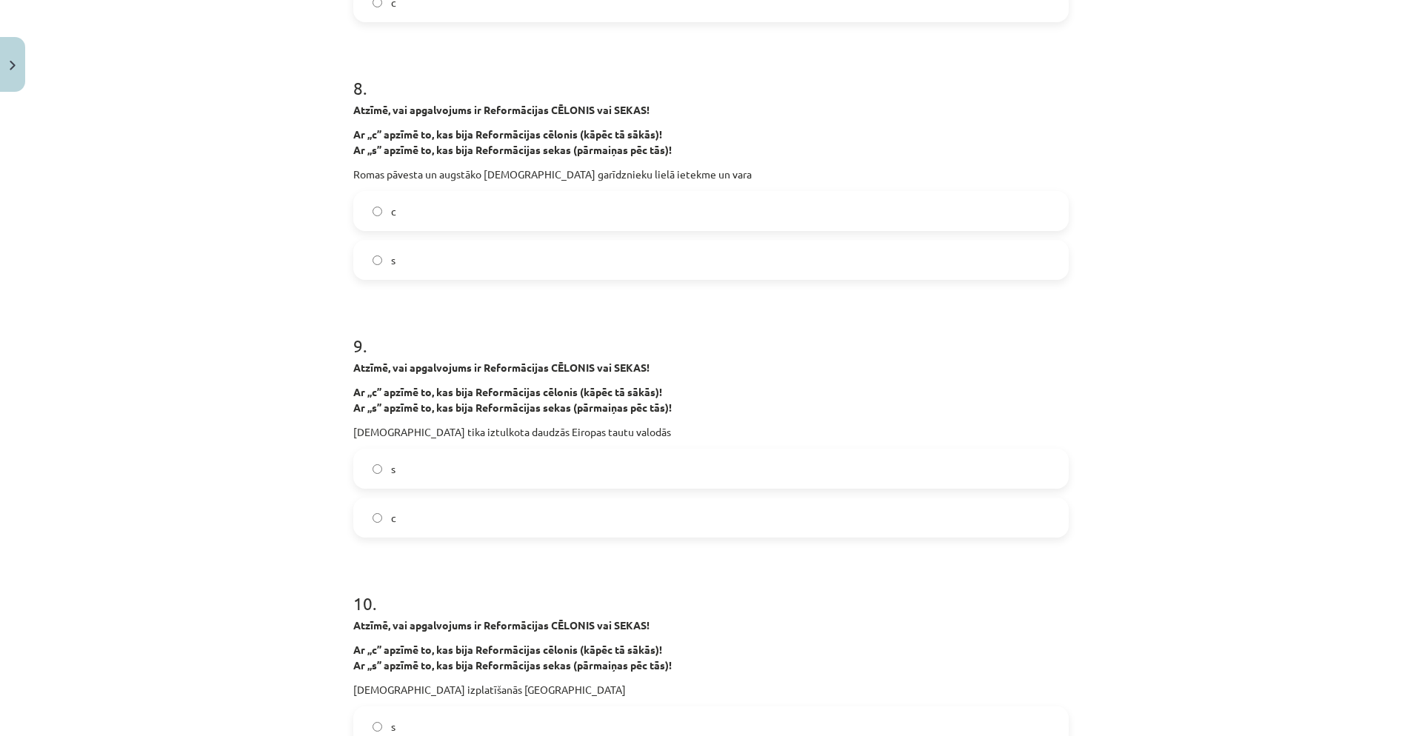
scroll to position [1851, 0]
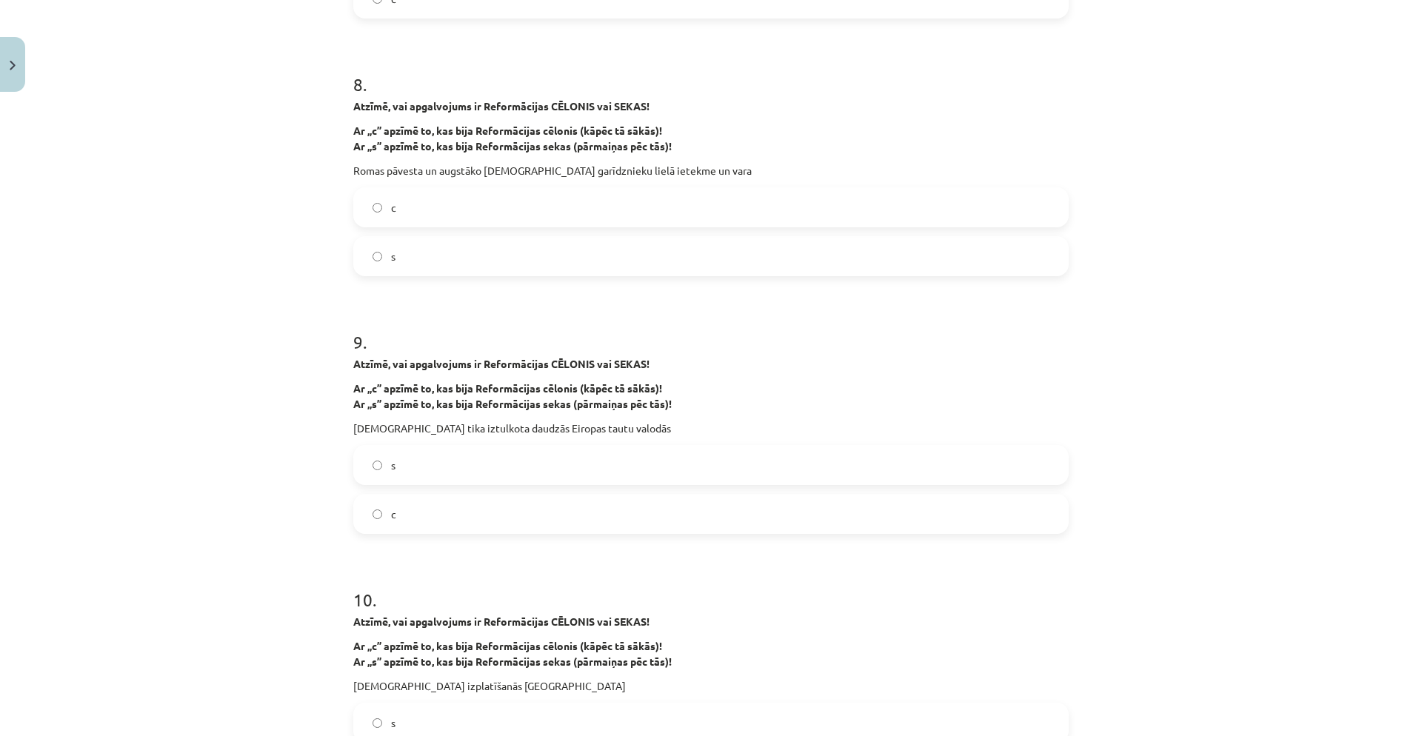
click at [441, 466] on label "s" at bounding box center [711, 465] width 713 height 37
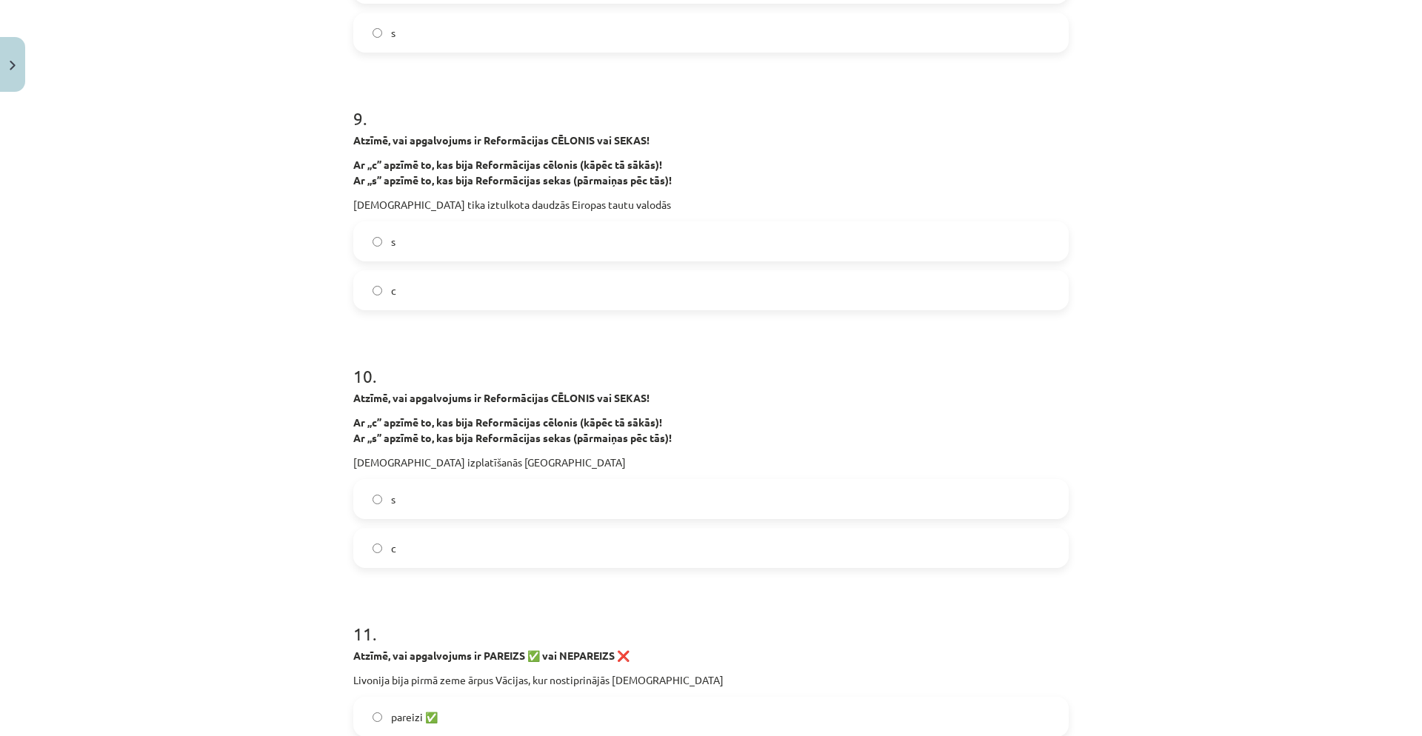
scroll to position [2199, 0]
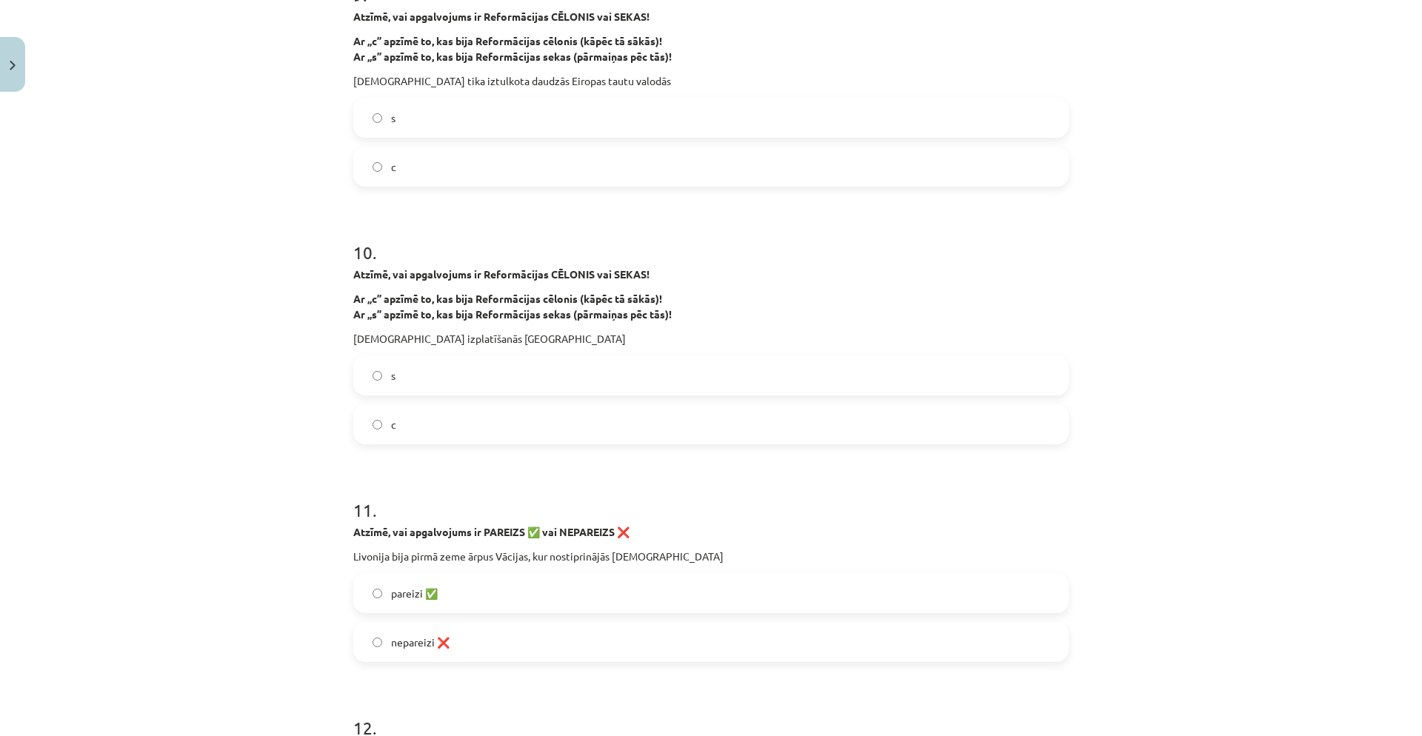
click at [448, 388] on label "s" at bounding box center [711, 375] width 713 height 37
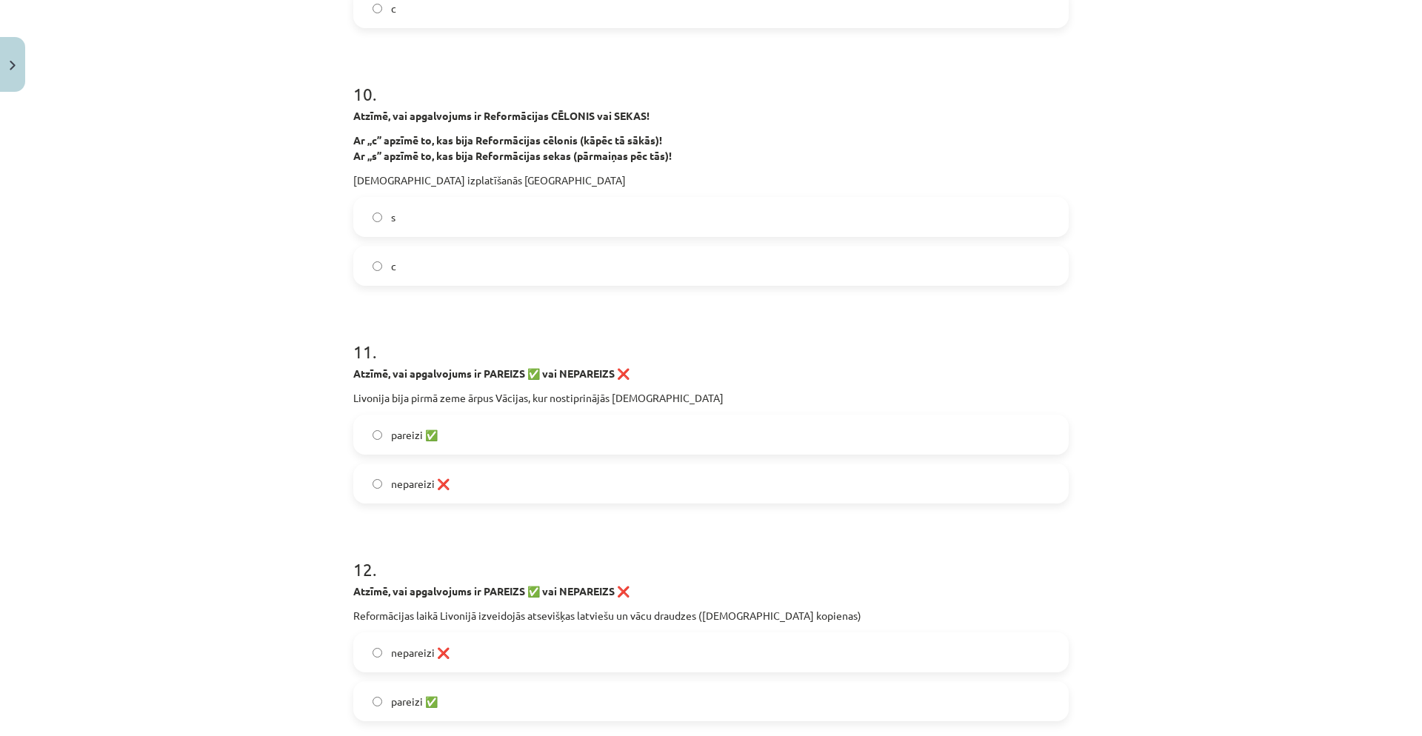
scroll to position [2360, 0]
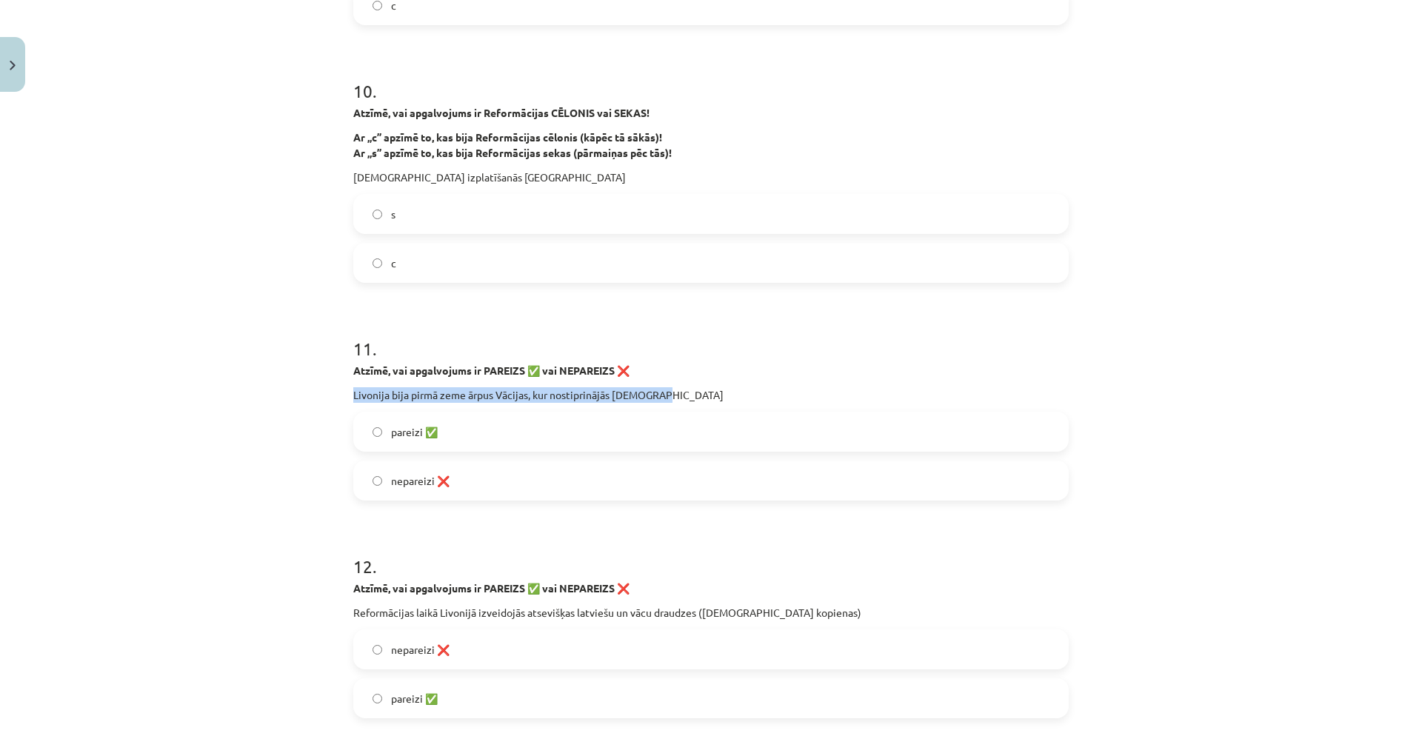
drag, startPoint x: 350, startPoint y: 392, endPoint x: 658, endPoint y: 392, distance: 308.2
click at [658, 392] on p "Livonija bija pirmā zeme ārpus Vācijas, kur nostiprinājās luterisms" at bounding box center [711, 395] width 716 height 16
copy p "Livonija bija pirmā zeme ārpus Vācijas, kur nostiprinājās luterisms"
drag, startPoint x: 552, startPoint y: 471, endPoint x: 530, endPoint y: 459, distance: 24.5
click at [552, 471] on label "nepareizi ❌" at bounding box center [711, 480] width 713 height 37
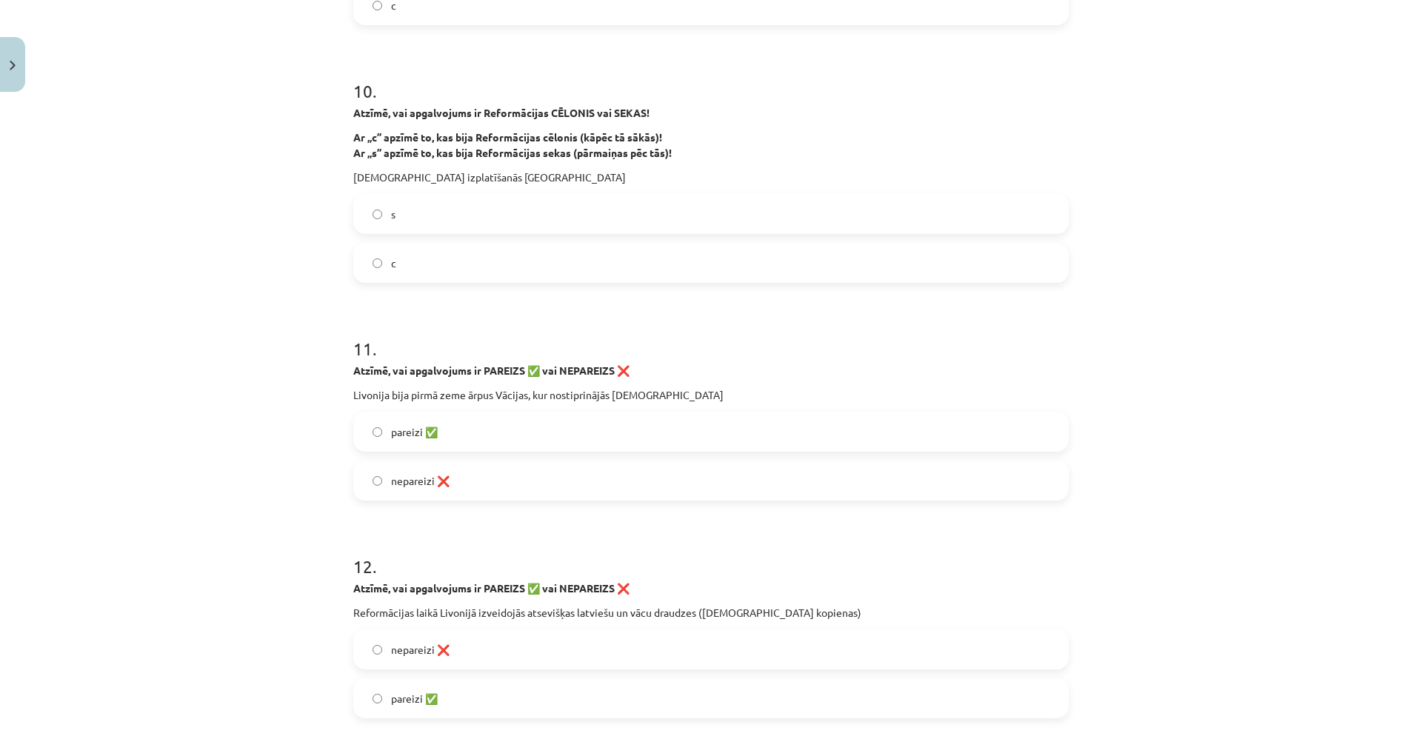
click at [447, 433] on label "pareizi ✅" at bounding box center [711, 431] width 713 height 37
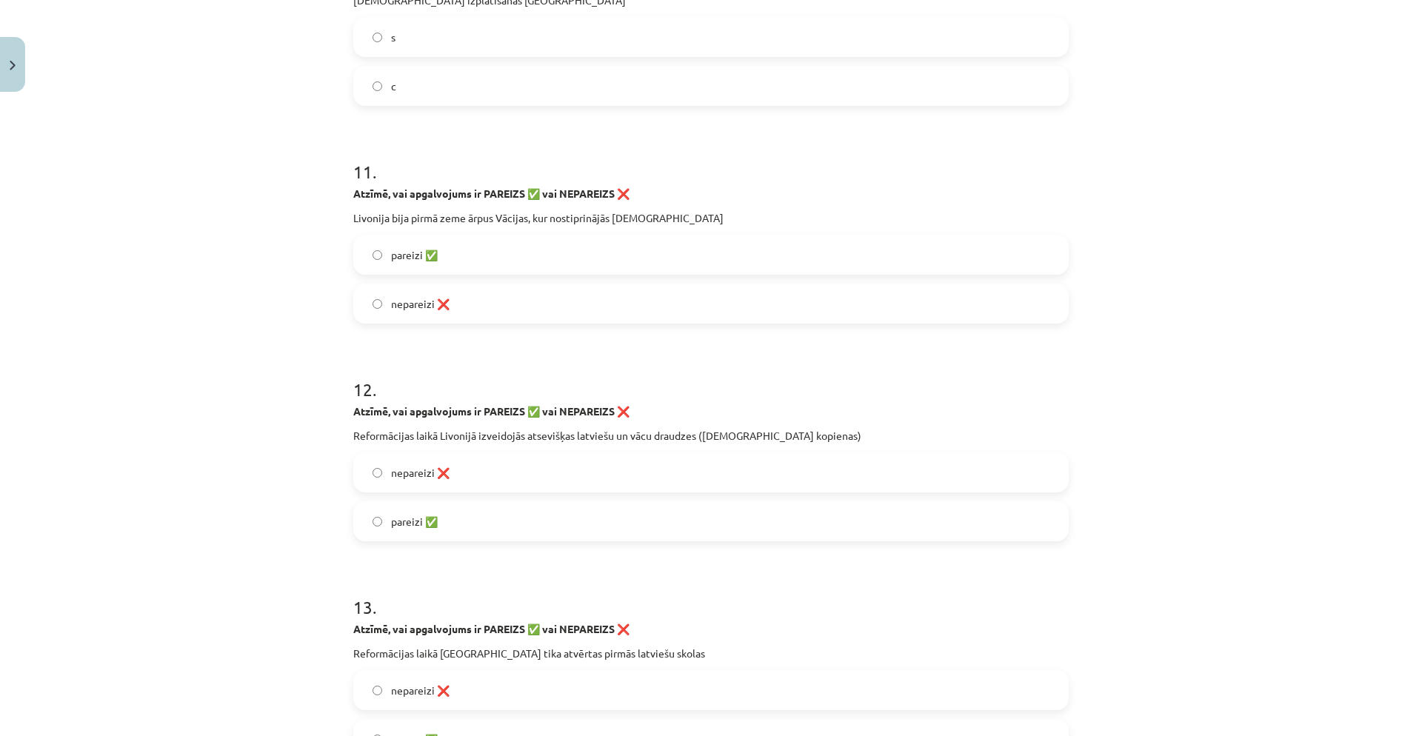
scroll to position [2542, 0]
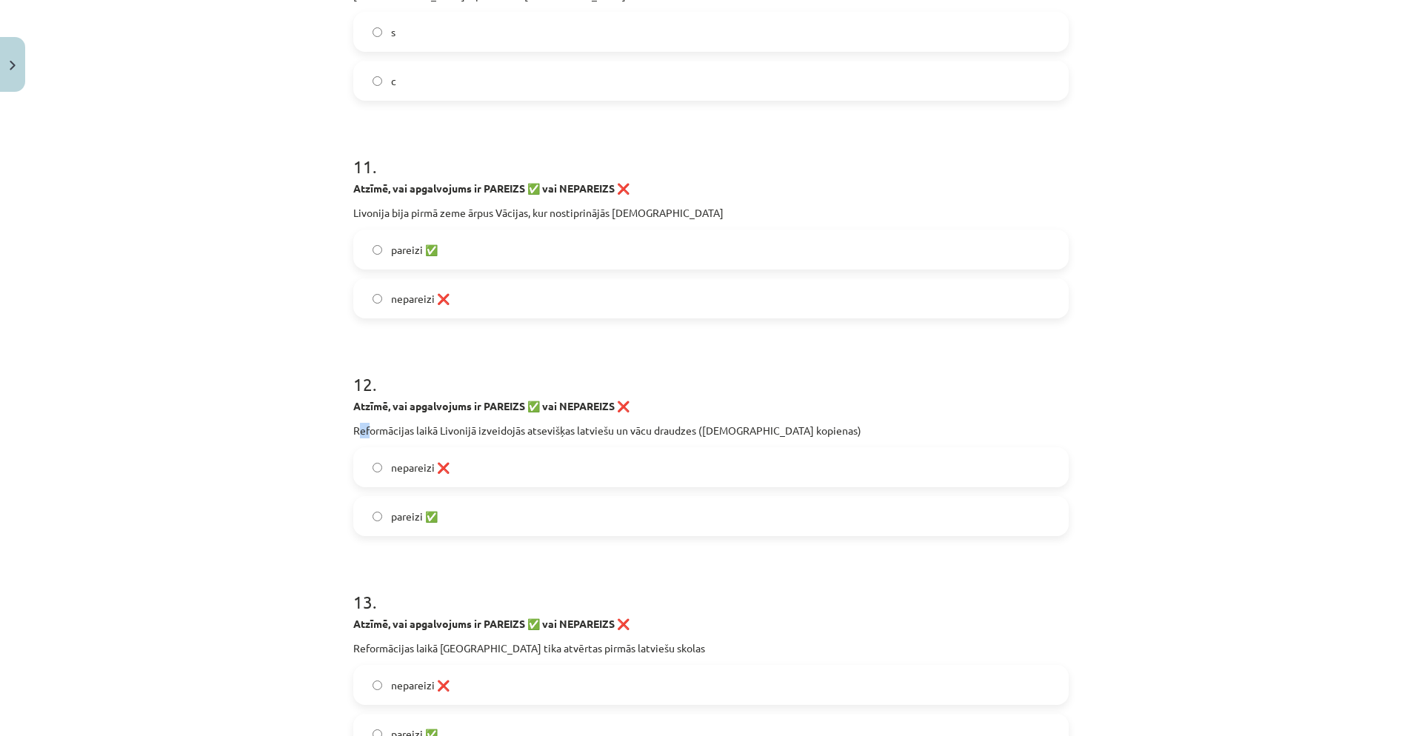
drag, startPoint x: 353, startPoint y: 430, endPoint x: 364, endPoint y: 430, distance: 10.4
click at [364, 430] on p "Reformācijas laikā Livonijā izveidojās atsevišķas latviešu un vācu draudzes (kr…" at bounding box center [711, 431] width 716 height 16
drag, startPoint x: 345, startPoint y: 428, endPoint x: 784, endPoint y: 454, distance: 440.0
copy div "Reformācijas laikā Livonijā izveidojās atsevišķas latviešu un vācu draudzes (kr…"
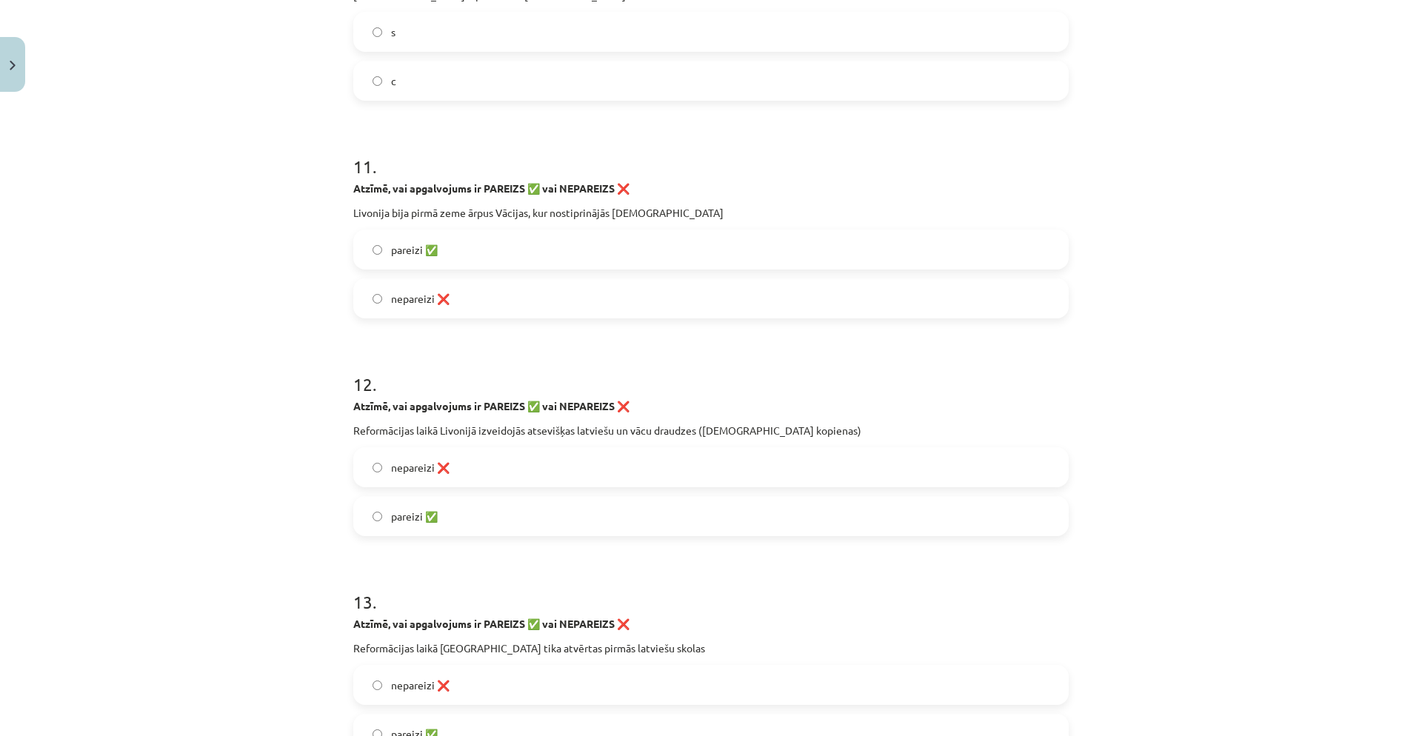
click at [427, 468] on span "nepareizi ❌" at bounding box center [420, 468] width 59 height 16
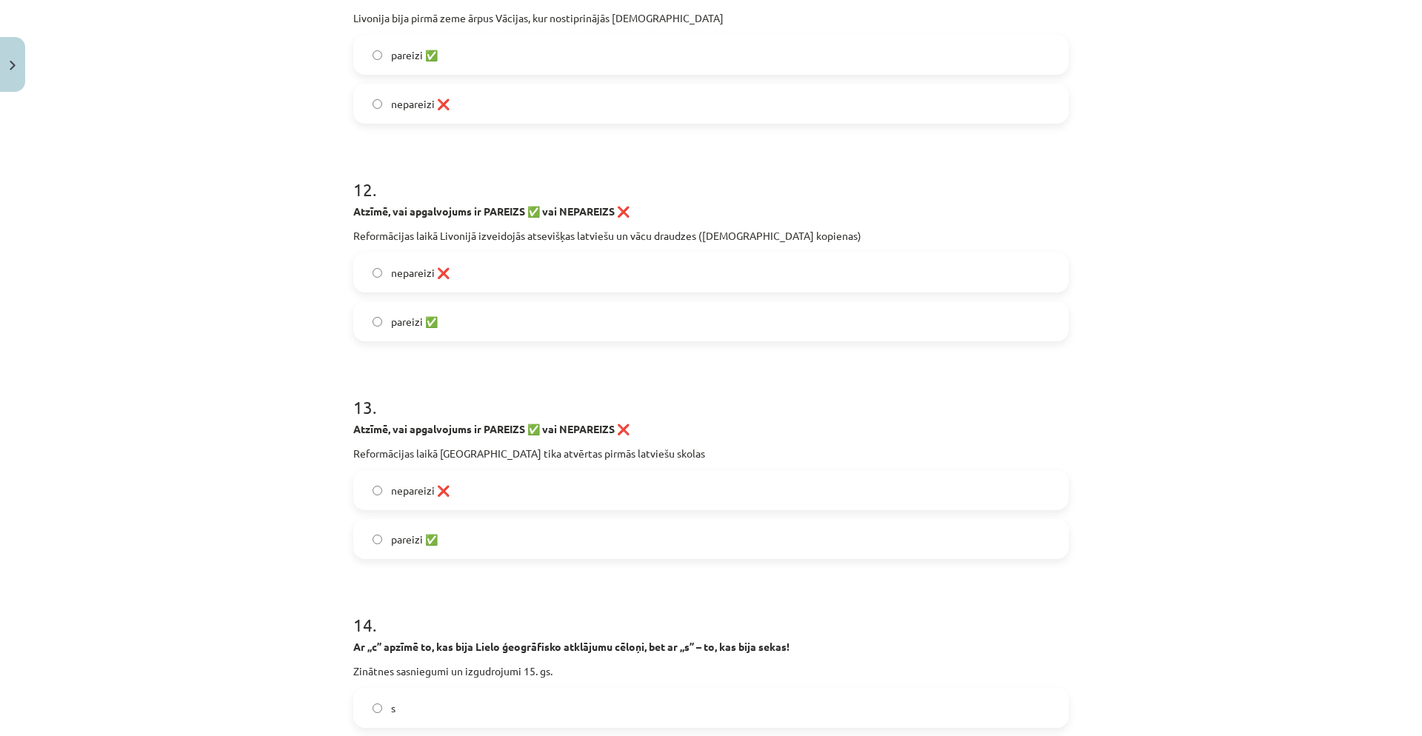
scroll to position [2739, 0]
click at [451, 536] on label "pareizi ✅" at bounding box center [711, 537] width 713 height 37
drag, startPoint x: 347, startPoint y: 449, endPoint x: 590, endPoint y: 436, distance: 242.6
click at [590, 436] on div "Atzīmē, vai apgalvojums ir PAREIZS ✅ vai NEPAREIZS ❌ Reformācijas laikā Livonij…" at bounding box center [711, 439] width 716 height 40
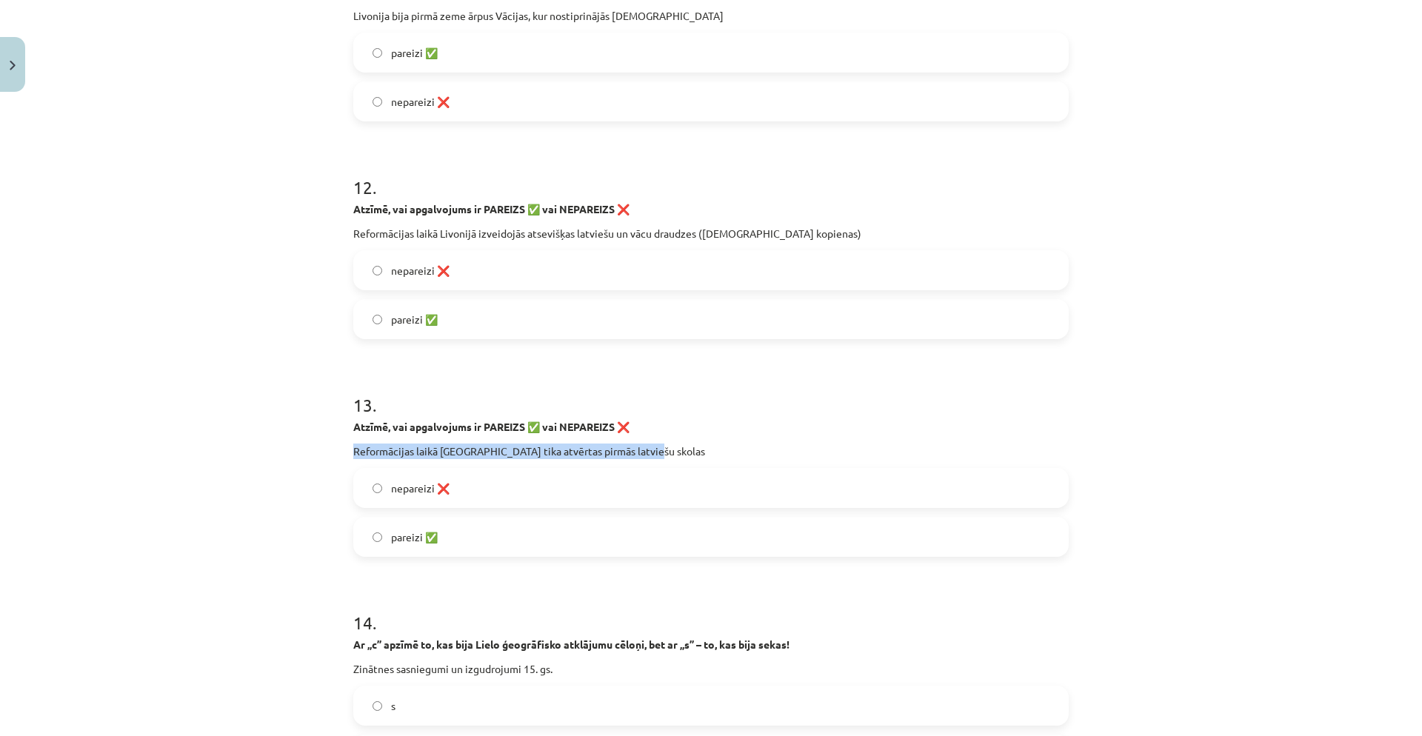
drag, startPoint x: 350, startPoint y: 448, endPoint x: 787, endPoint y: 458, distance: 437.2
click at [787, 458] on p "Reformācijas laikā Livonijā tika atvērtas pirmās latviešu skolas" at bounding box center [711, 452] width 716 height 16
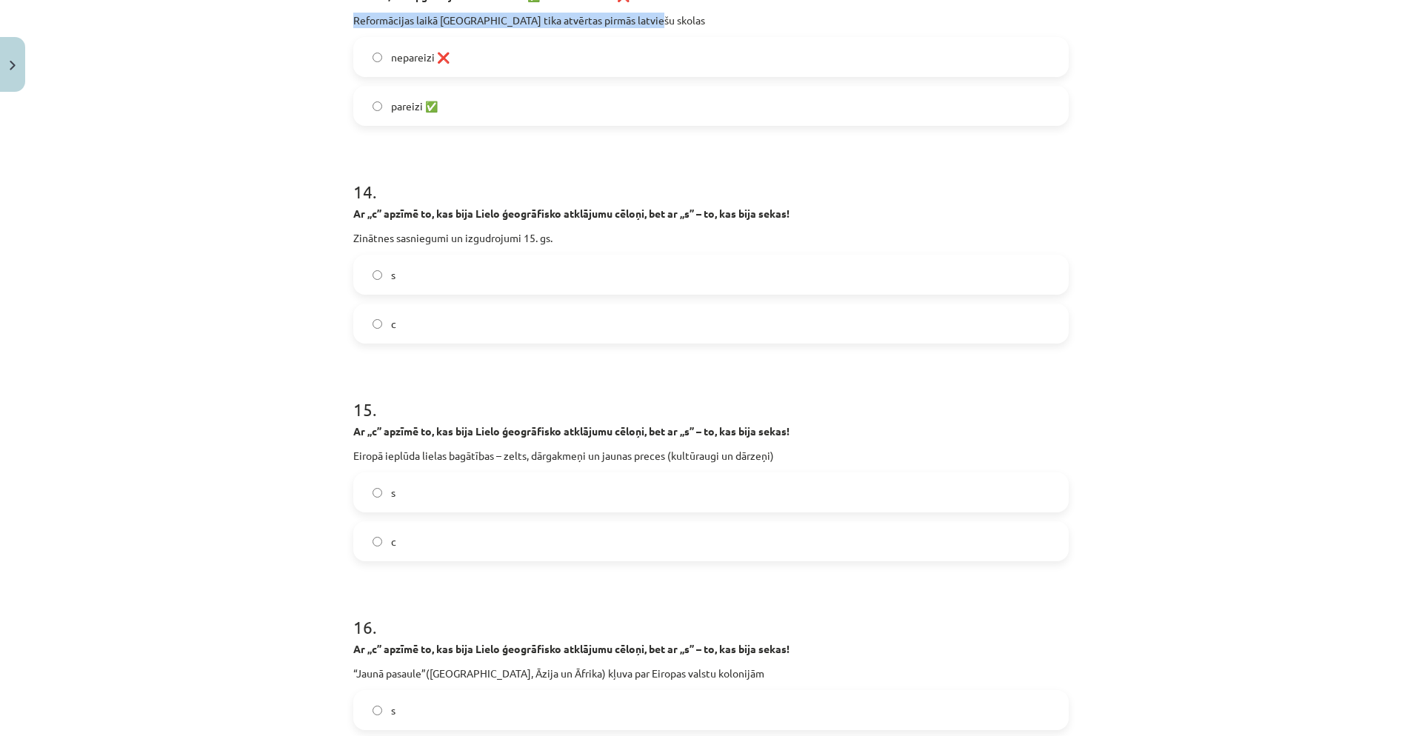
scroll to position [3161, 0]
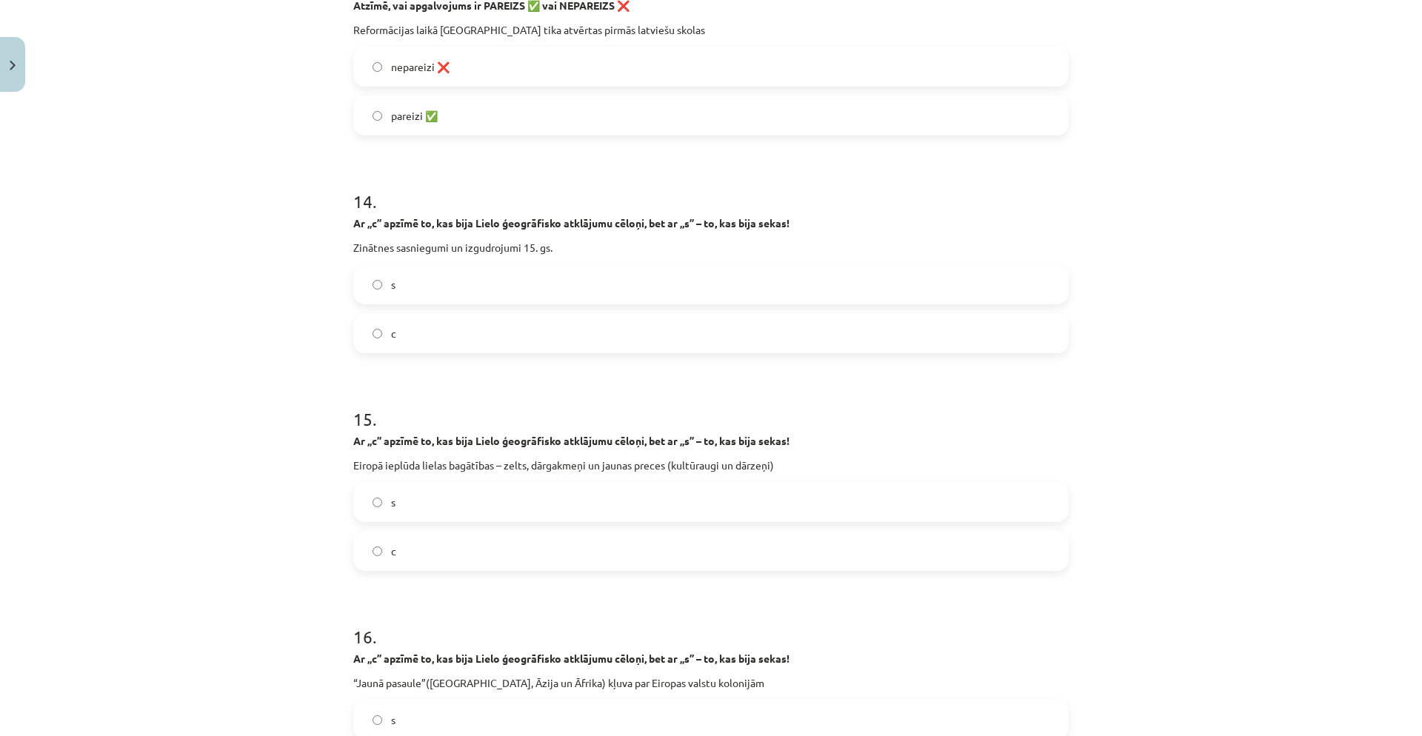
click at [412, 331] on label "c" at bounding box center [711, 333] width 713 height 37
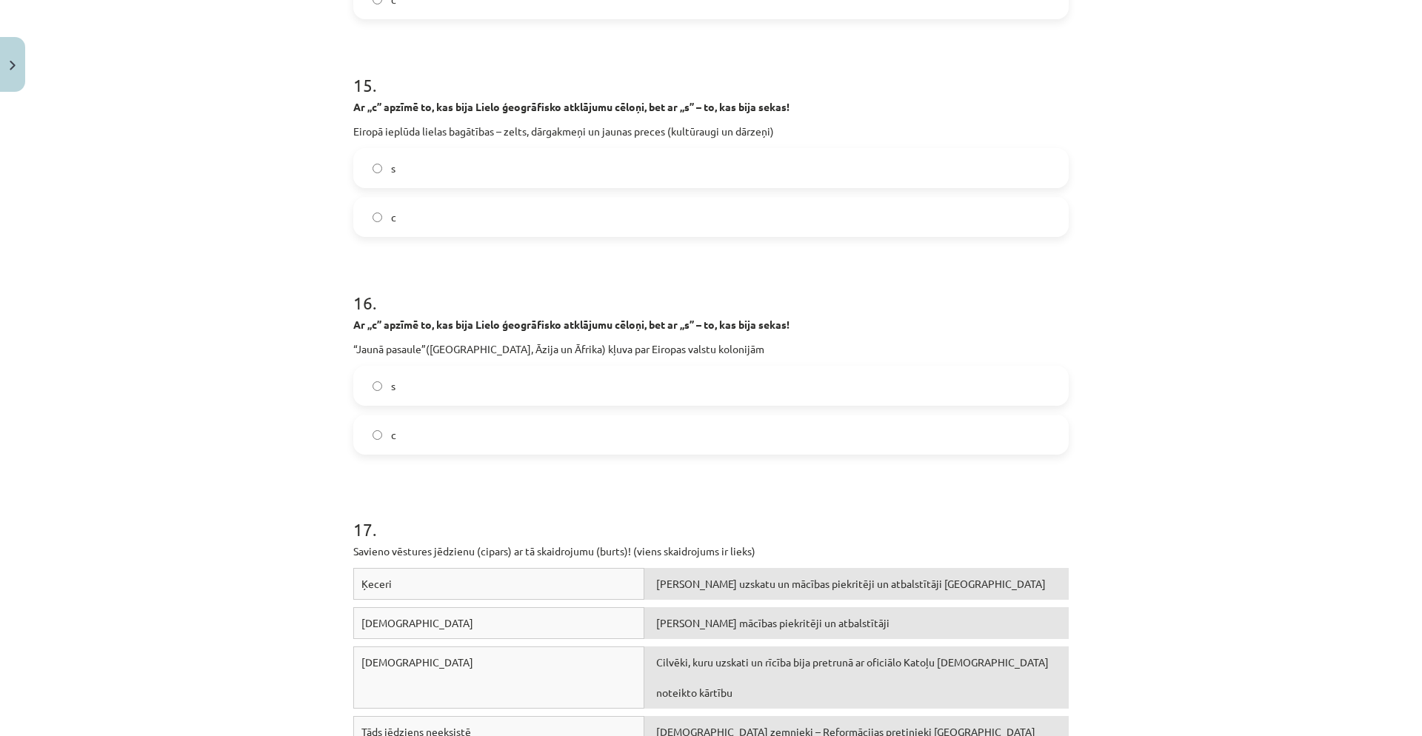
scroll to position [3505, 0]
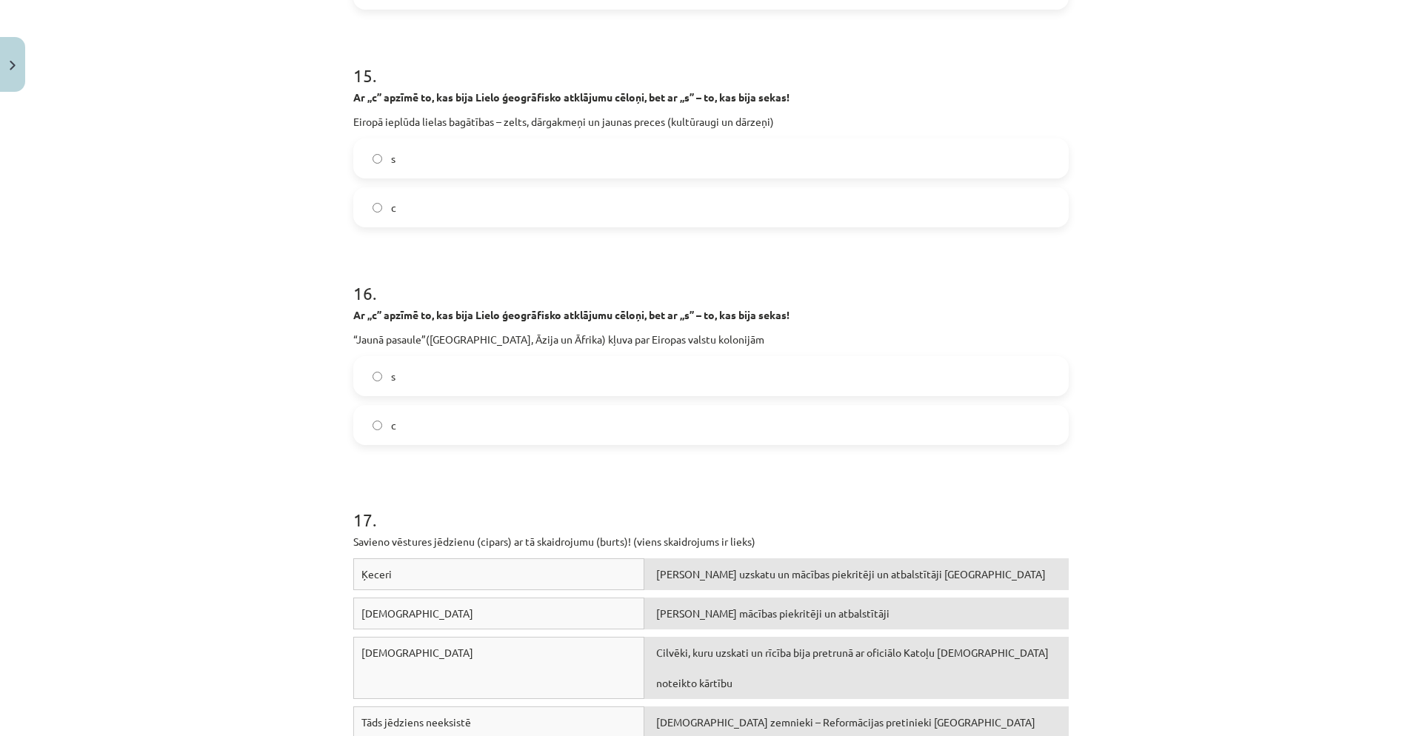
click at [391, 430] on span "c" at bounding box center [393, 426] width 5 height 16
click at [418, 383] on label "s" at bounding box center [711, 376] width 713 height 37
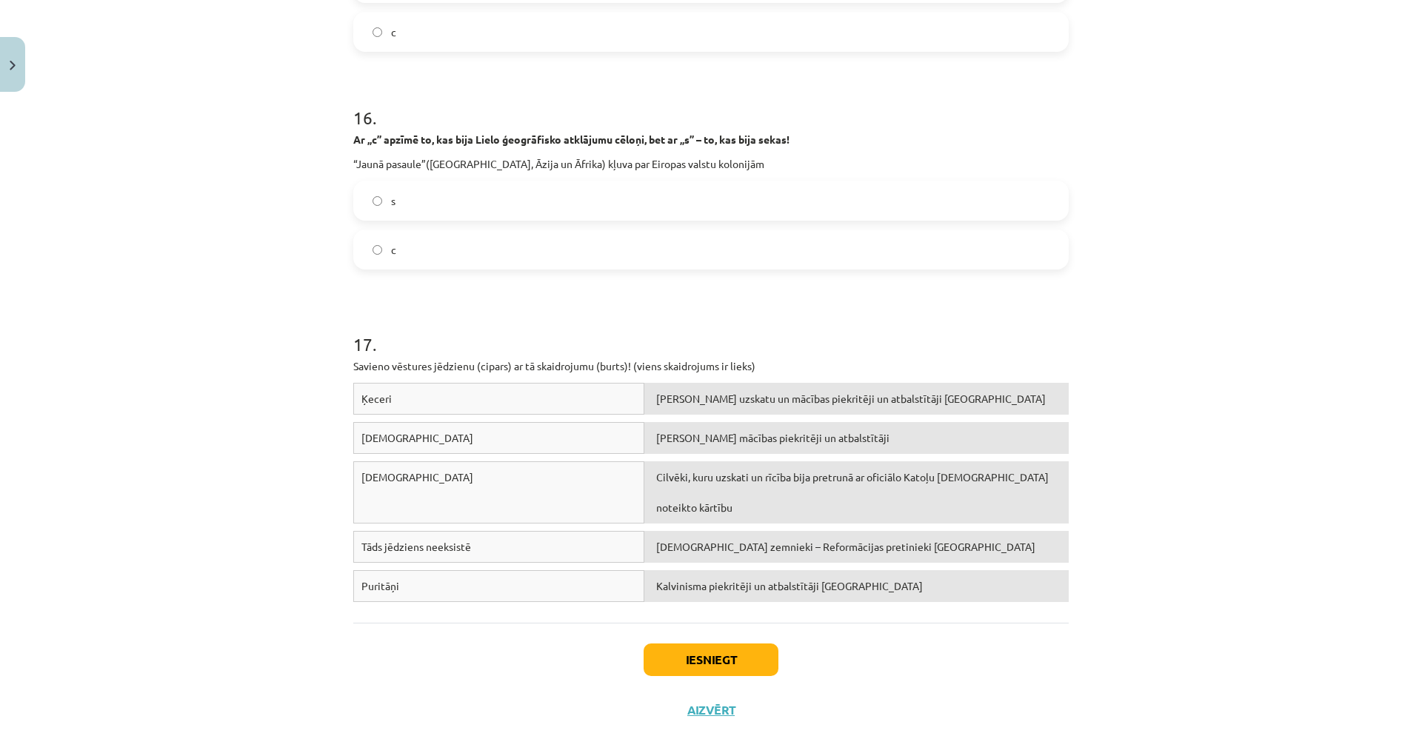
scroll to position [3712, 0]
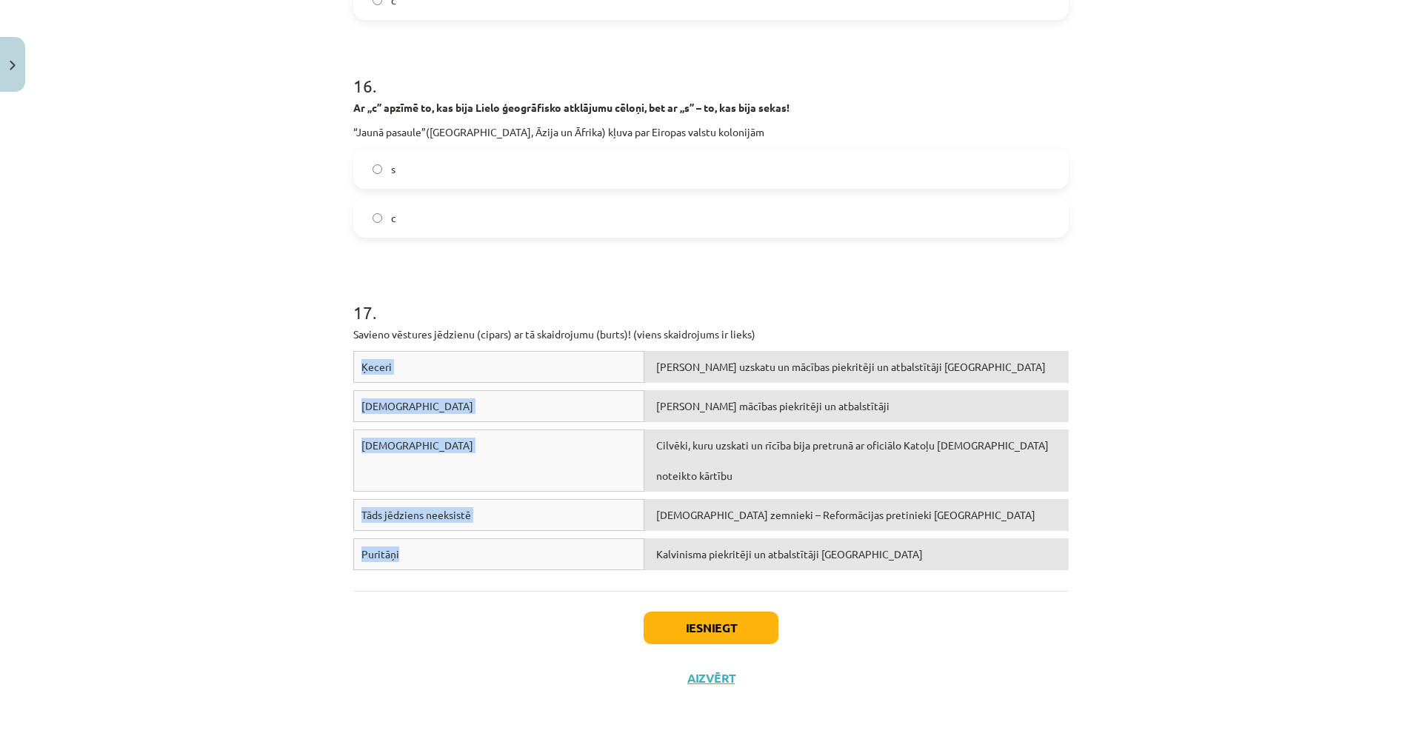
drag, startPoint x: 358, startPoint y: 363, endPoint x: 422, endPoint y: 531, distance: 180.1
click at [422, 531] on div "Ķeceri Žana Kalvina uzskatu un mācības piekritēji un atbalstītāji Francijā Huge…" at bounding box center [711, 464] width 716 height 227
click at [590, 270] on div "17 . Savieno vēstures jēdzienu (cipars) ar tā skaidrojumu (burts)! (viens skaid…" at bounding box center [711, 412] width 716 height 331
drag, startPoint x: 357, startPoint y: 363, endPoint x: 772, endPoint y: 522, distance: 444.3
click at [772, 522] on div "Ķeceri Žana Kalvina uzskatu un mācības piekritēji un atbalstītāji Francijā Huge…" at bounding box center [711, 464] width 716 height 227
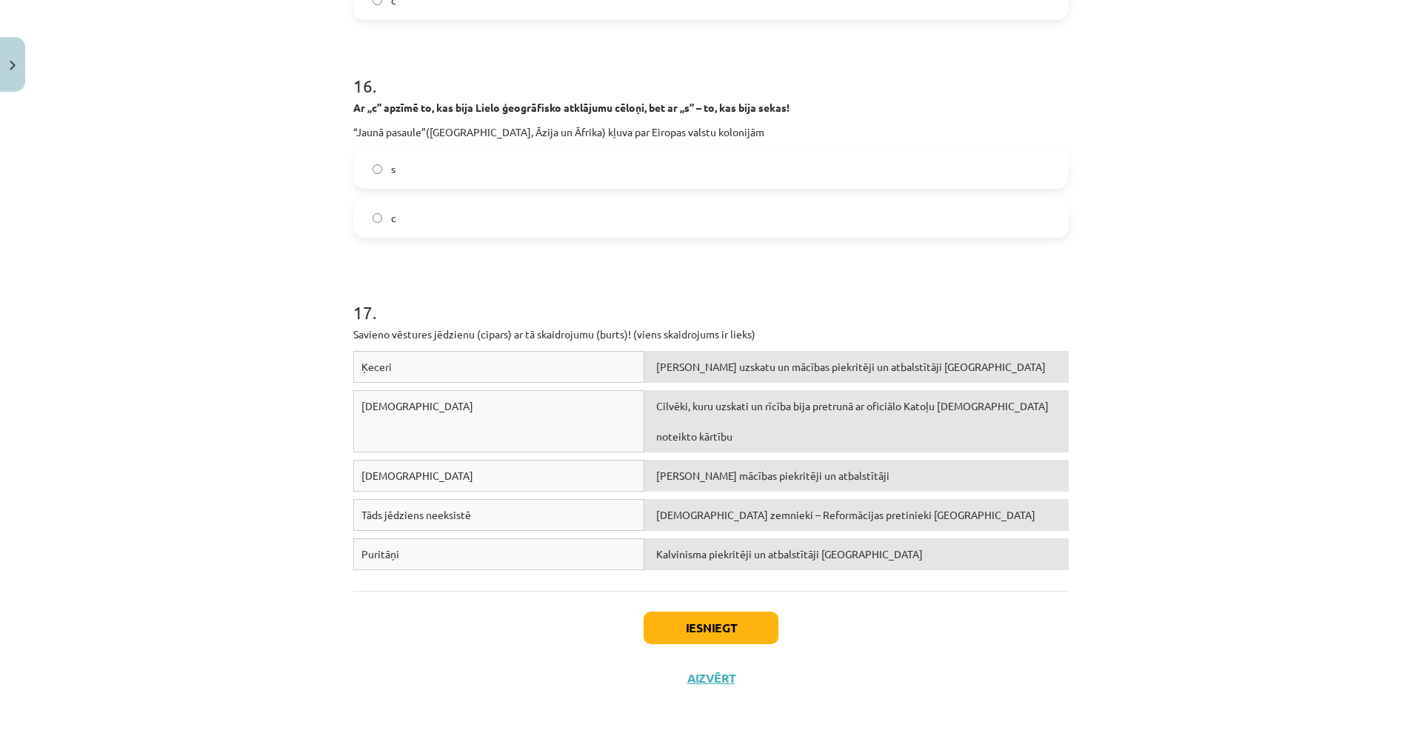
click at [1267, 395] on div "Mācību tēma: Latvijas un pasaules vēstures 8. klases 1. ieskaites mācību materi…" at bounding box center [711, 368] width 1422 height 736
click at [1216, 411] on div "Mācību tēma: Latvijas un pasaules vēstures 8. klases 1. ieskaites mācību materi…" at bounding box center [711, 368] width 1422 height 736
drag, startPoint x: 1207, startPoint y: 413, endPoint x: 1187, endPoint y: 417, distance: 19.8
click at [1203, 416] on div "Mācību tēma: Latvijas un pasaules vēstures 8. klases 1. ieskaites mācību materi…" at bounding box center [711, 368] width 1422 height 736
drag, startPoint x: 1187, startPoint y: 417, endPoint x: 1173, endPoint y: 421, distance: 15.5
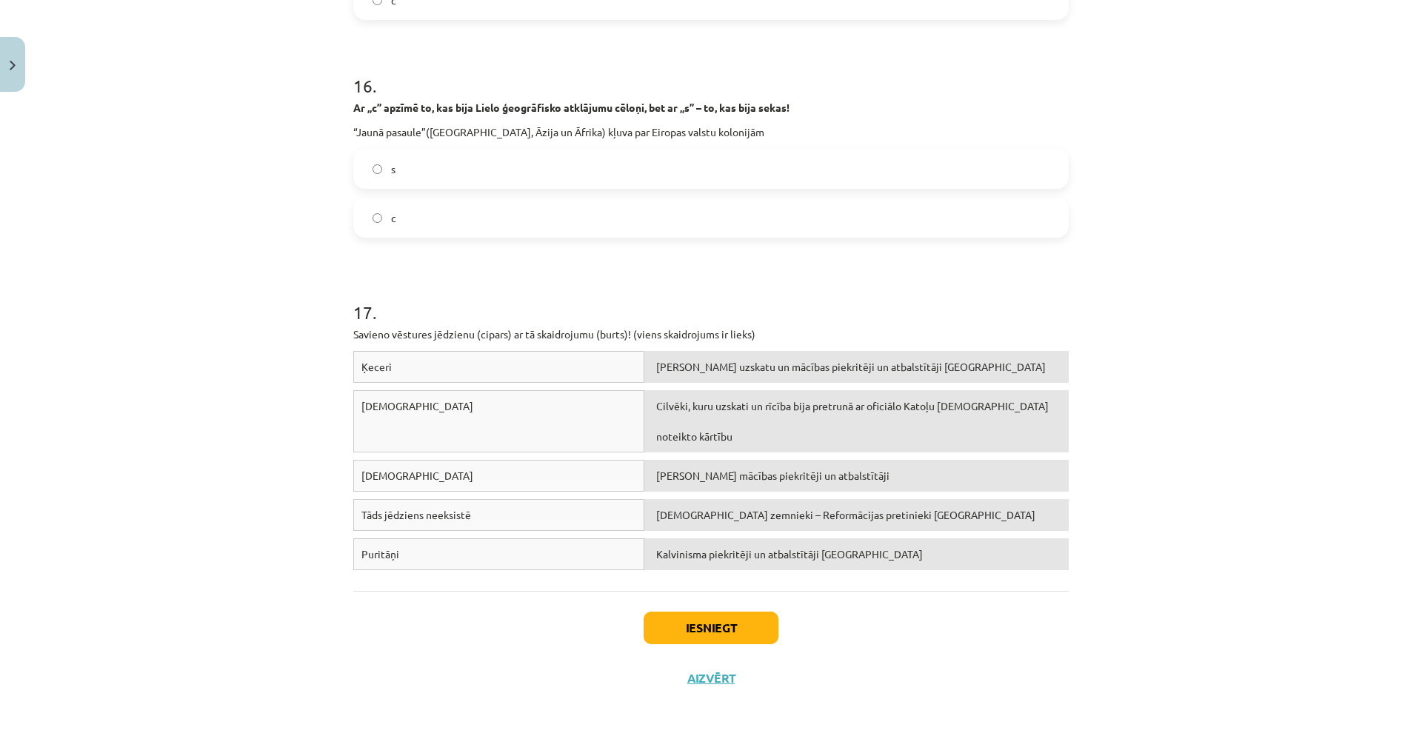
click at [1174, 421] on div "Mācību tēma: Latvijas un pasaules vēstures 8. klases 1. ieskaites mācību materi…" at bounding box center [711, 368] width 1422 height 736
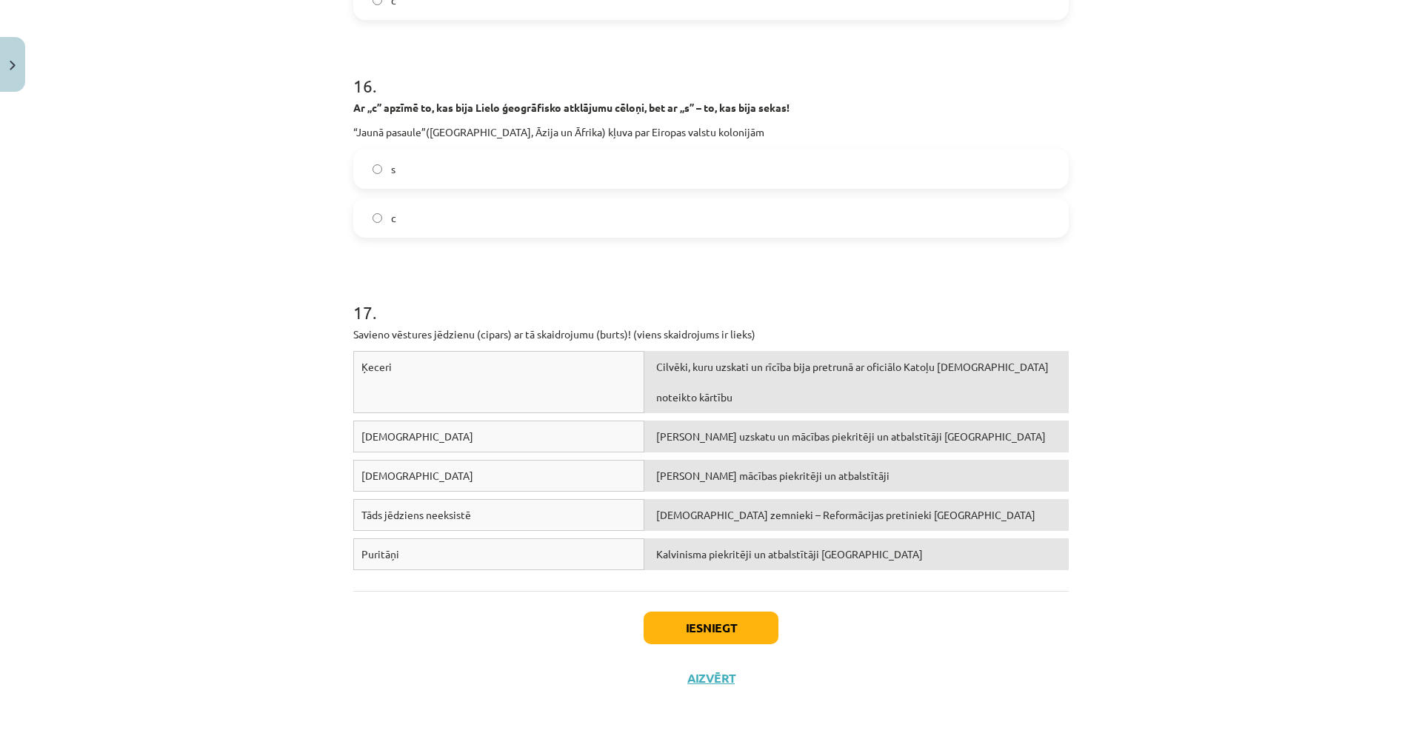
drag, startPoint x: 930, startPoint y: 413, endPoint x: 270, endPoint y: 3, distance: 777.2
click at [686, 612] on button "Iesniegt" at bounding box center [711, 628] width 135 height 33
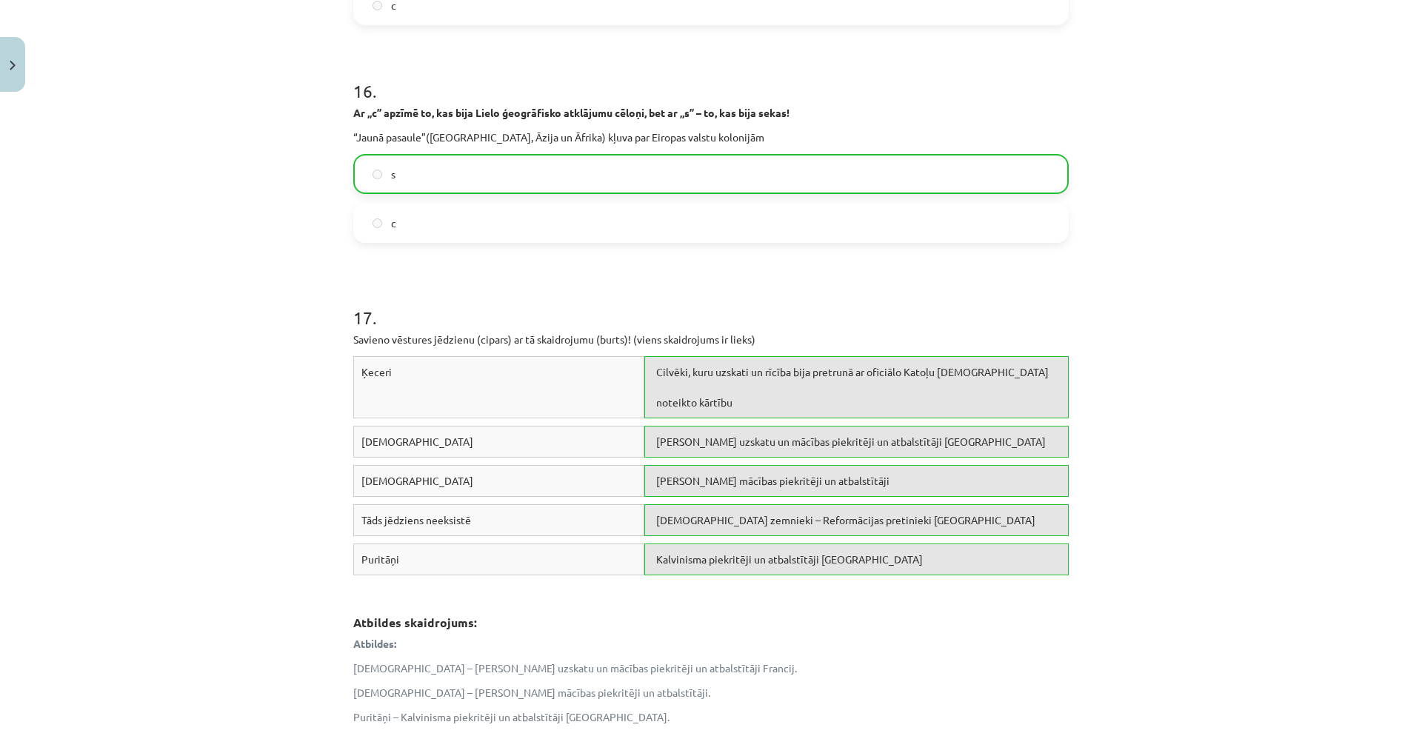
scroll to position [3959, 0]
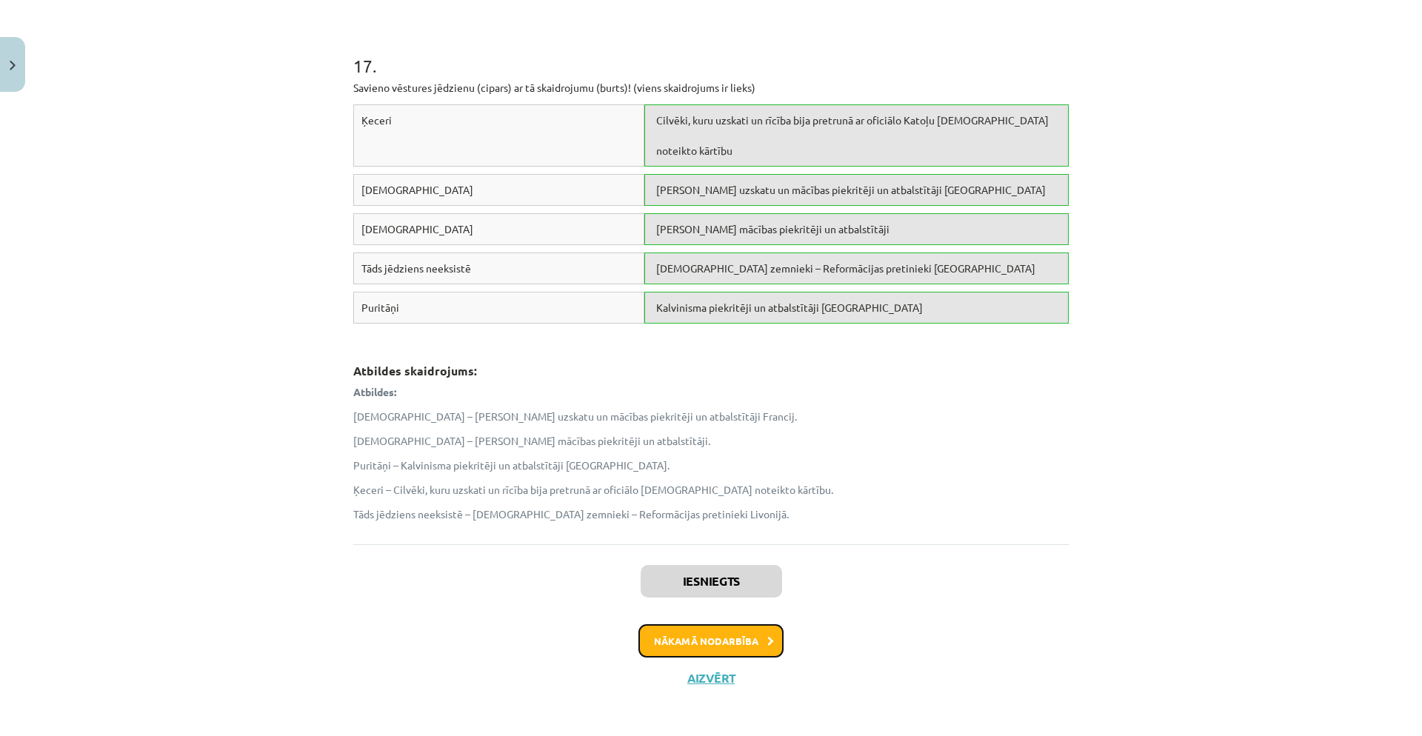
click at [746, 639] on button "Nākamā nodarbība" at bounding box center [711, 641] width 145 height 34
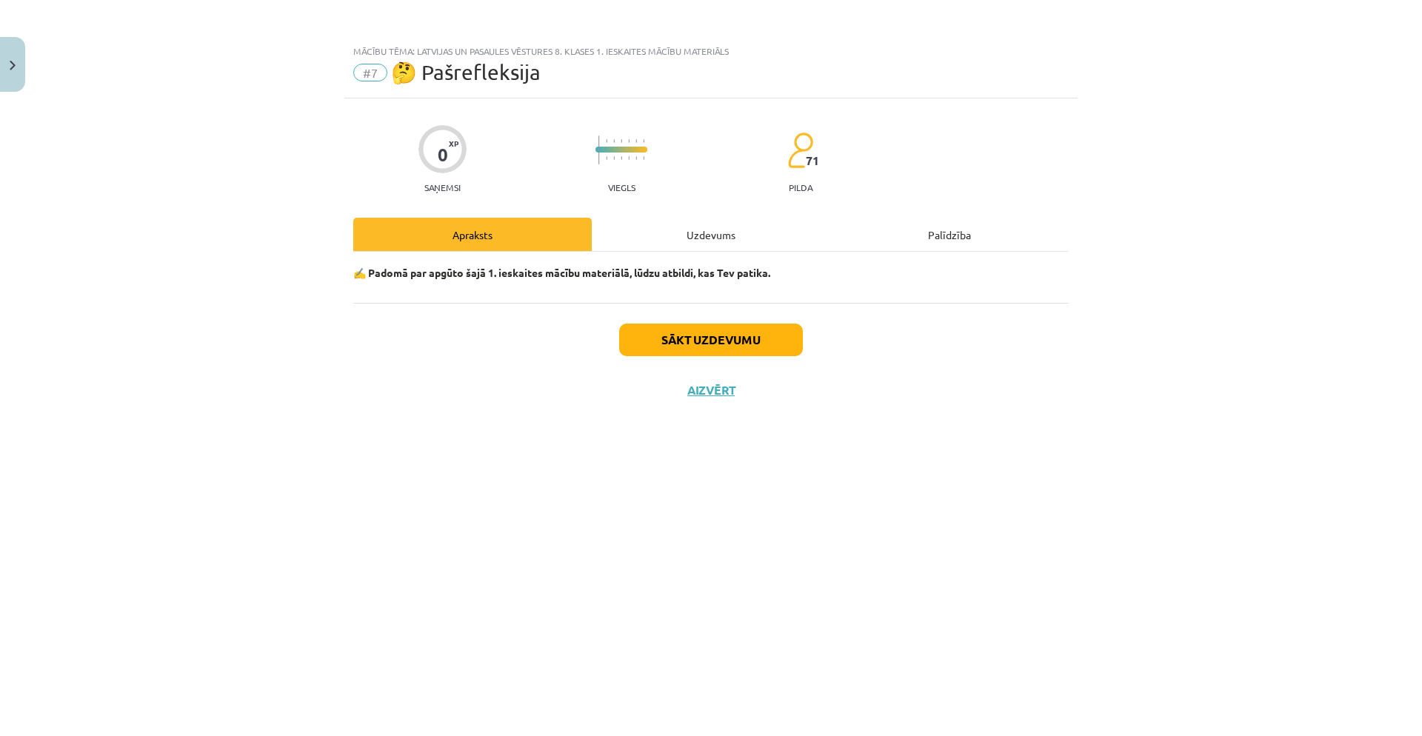
scroll to position [0, 0]
click at [707, 337] on button "Sākt uzdevumu" at bounding box center [711, 340] width 184 height 33
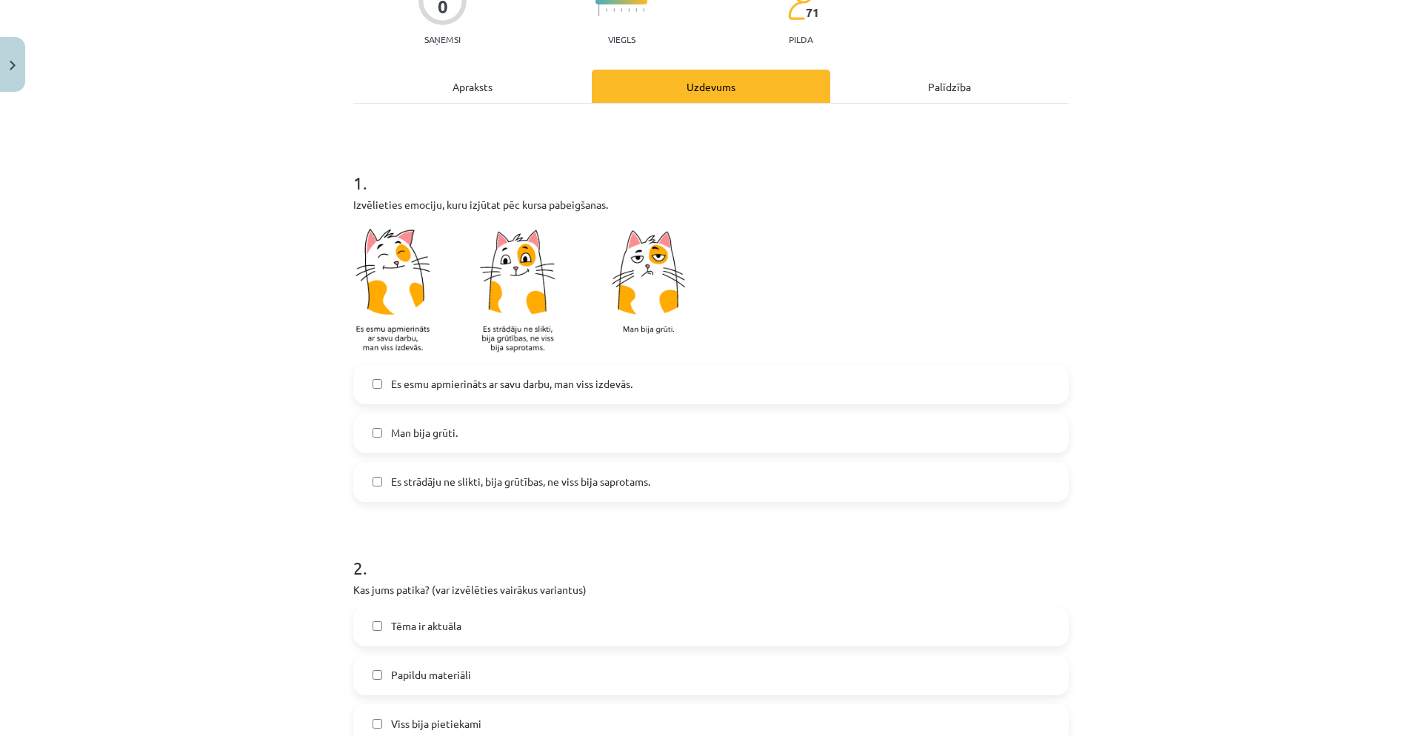
scroll to position [156, 0]
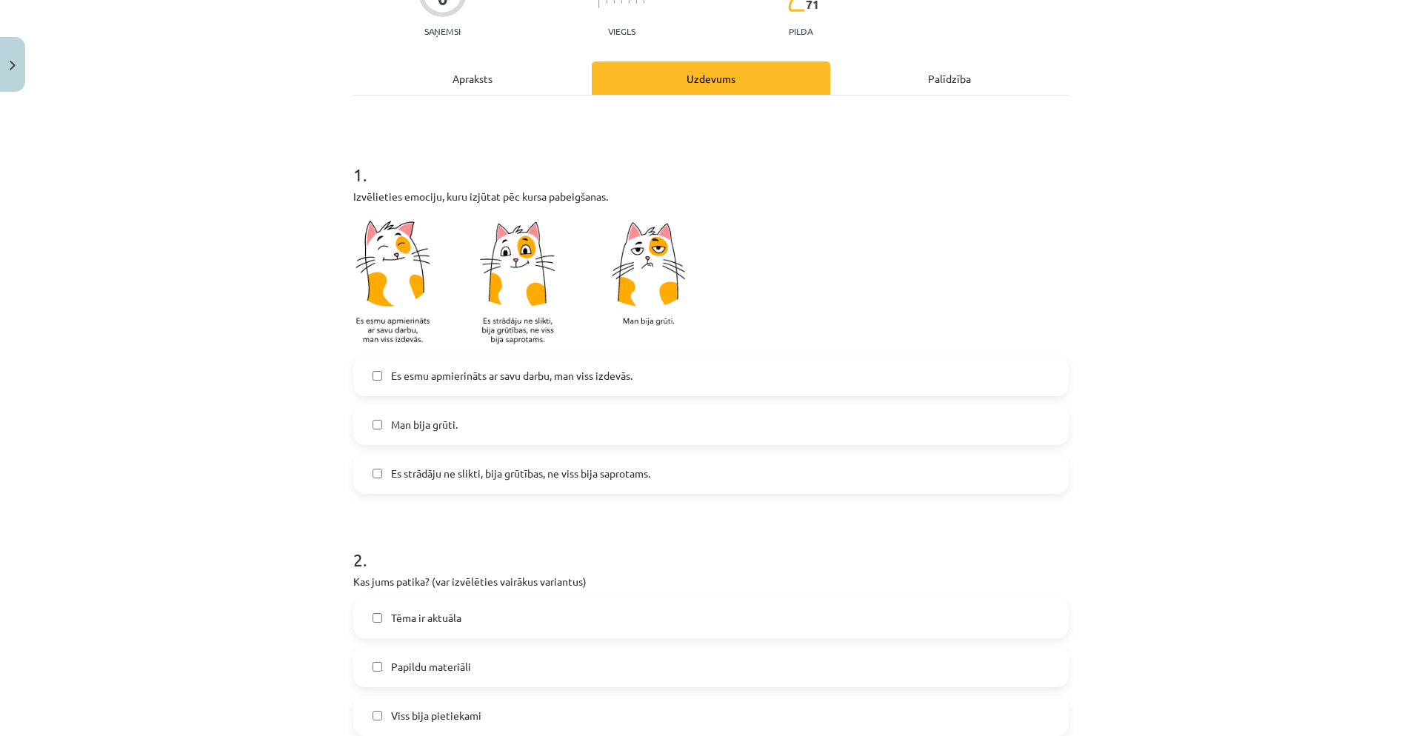
click at [533, 425] on label "Man bija grūti." at bounding box center [711, 425] width 713 height 37
click at [489, 432] on label "Man bija grūti." at bounding box center [711, 425] width 713 height 37
click at [473, 456] on label "Es strādāju ne slikti, bija grūtības, ne viss bija saprotams." at bounding box center [711, 474] width 713 height 37
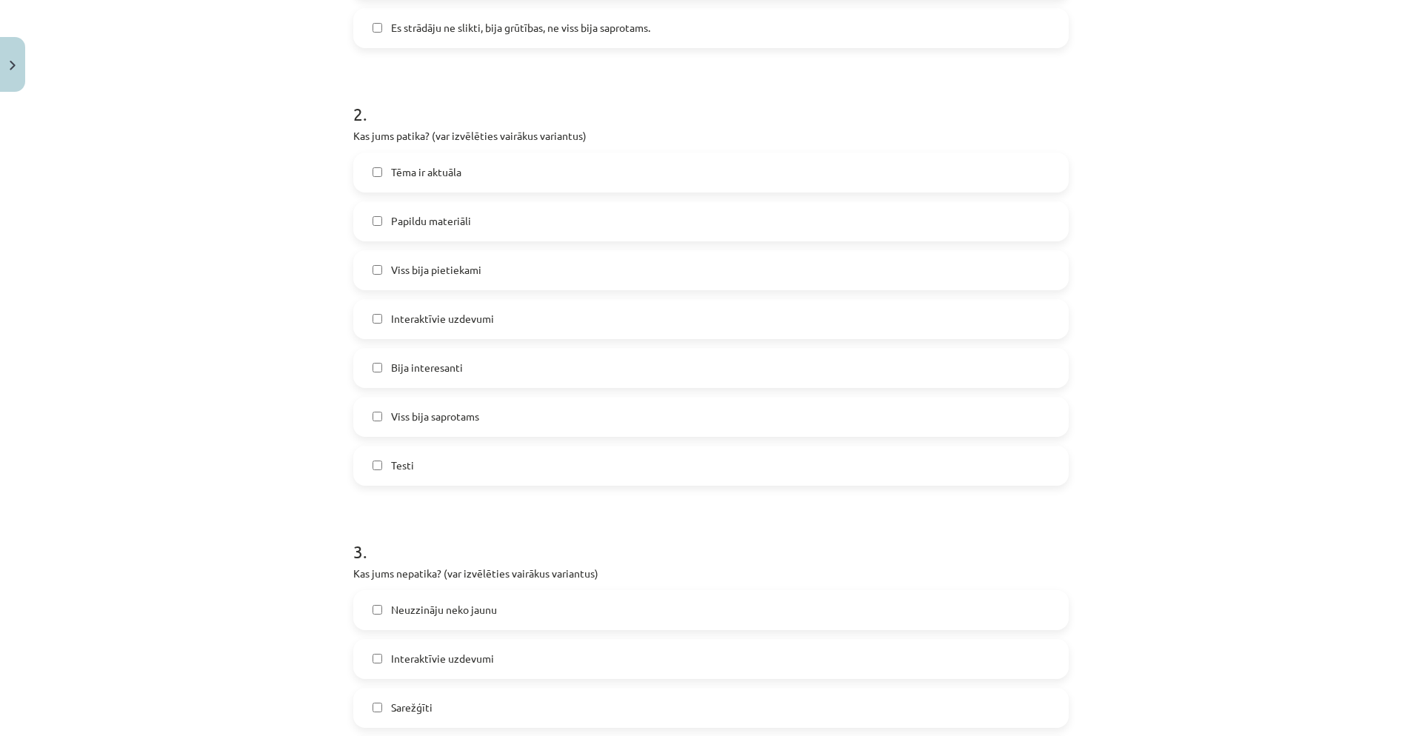
scroll to position [581, 0]
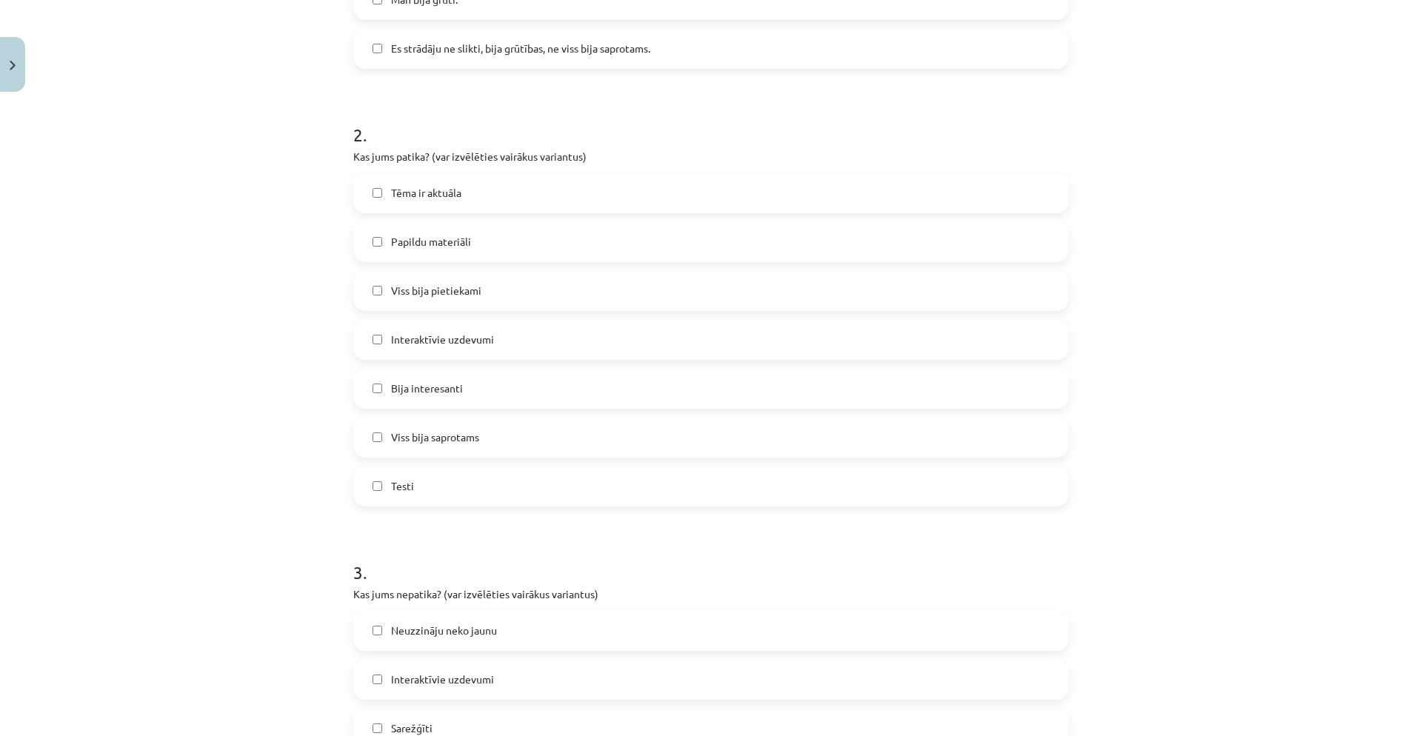
click at [399, 478] on label "Testi" at bounding box center [711, 486] width 713 height 37
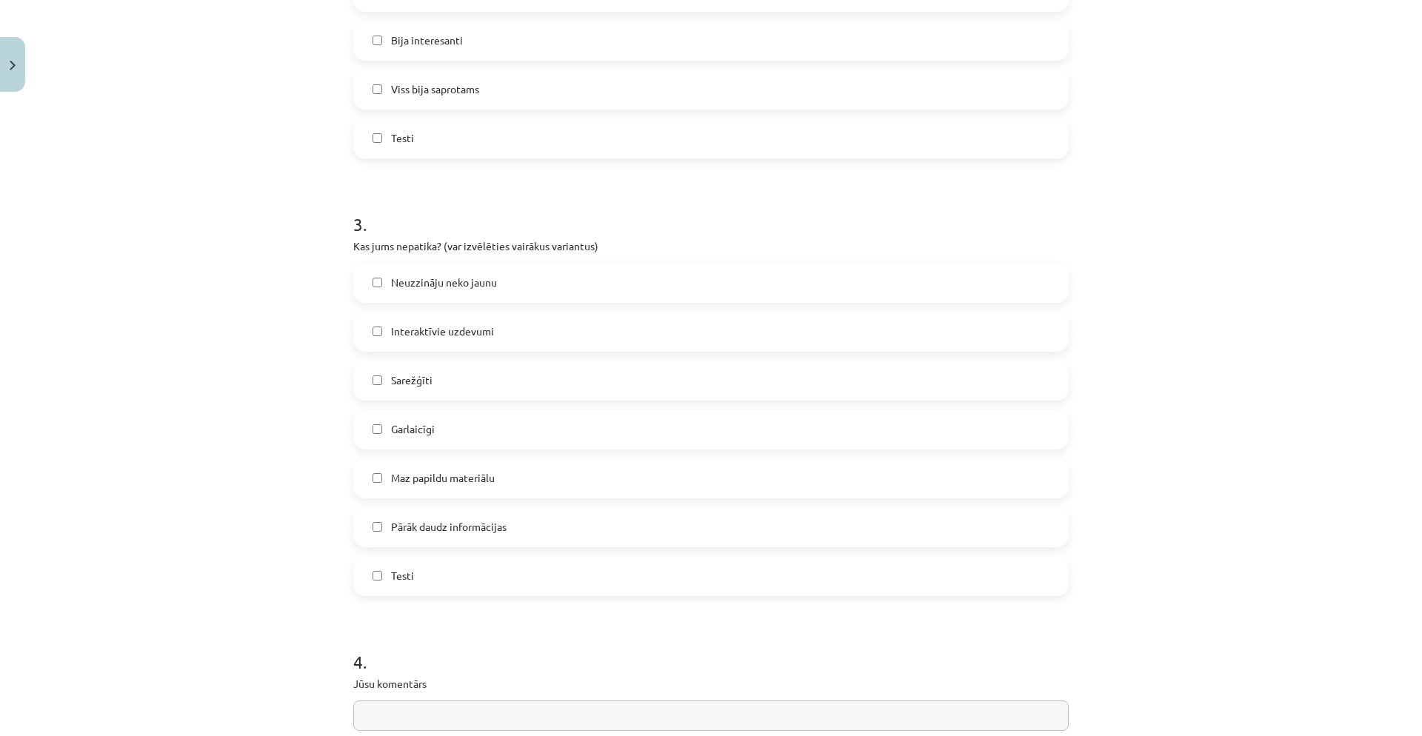
scroll to position [931, 0]
click at [410, 424] on span "Garlaicīgi" at bounding box center [413, 428] width 44 height 16
click at [402, 529] on span "Pārāk daudz informācijas" at bounding box center [449, 526] width 116 height 16
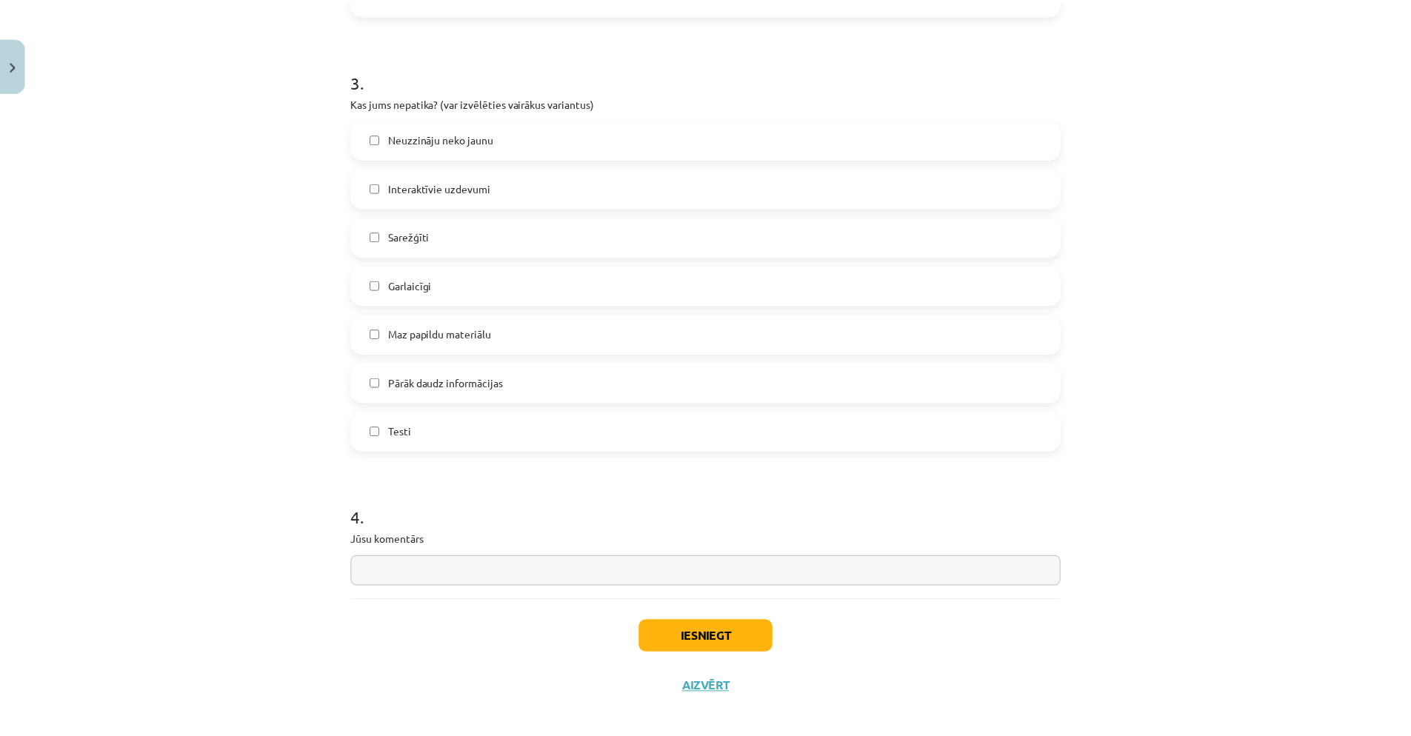
scroll to position [1080, 0]
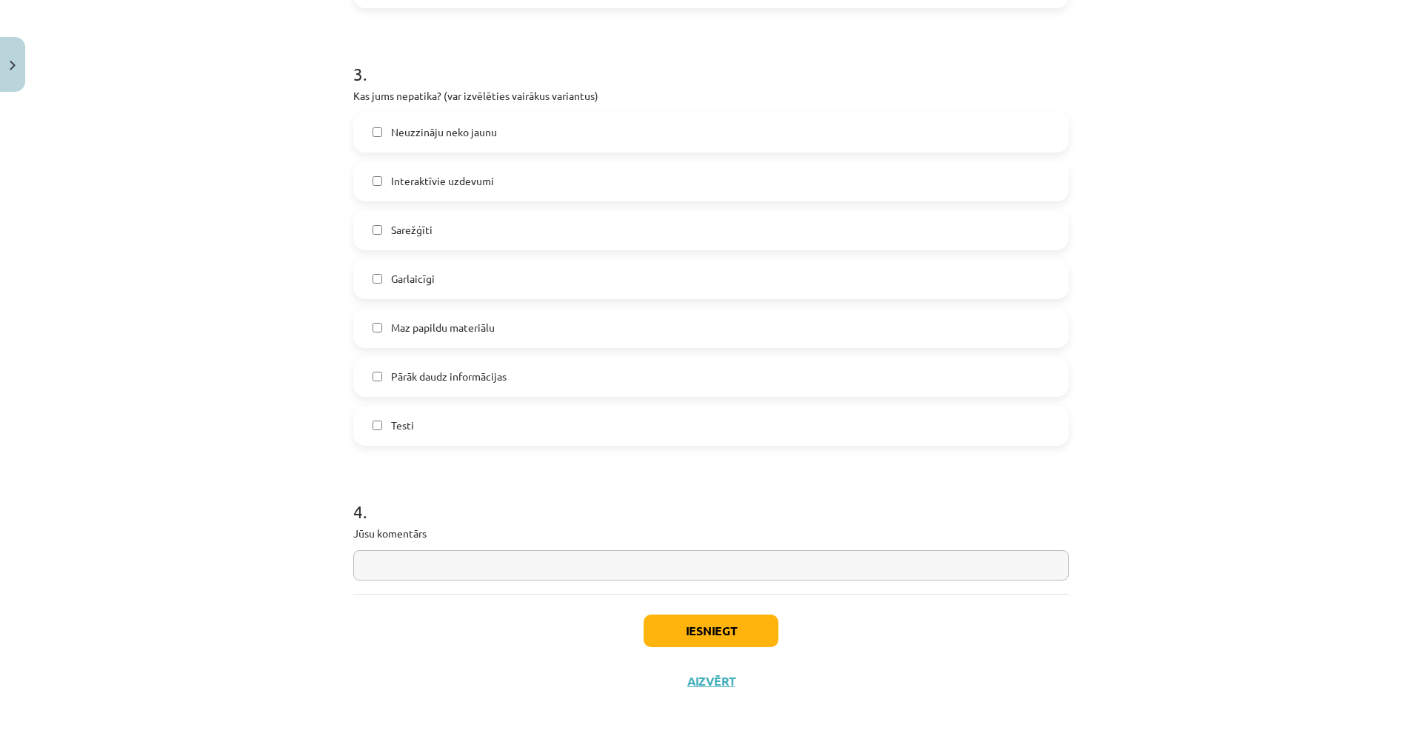
click at [445, 573] on input "text" at bounding box center [711, 565] width 716 height 30
type input "*"
type input "**********"
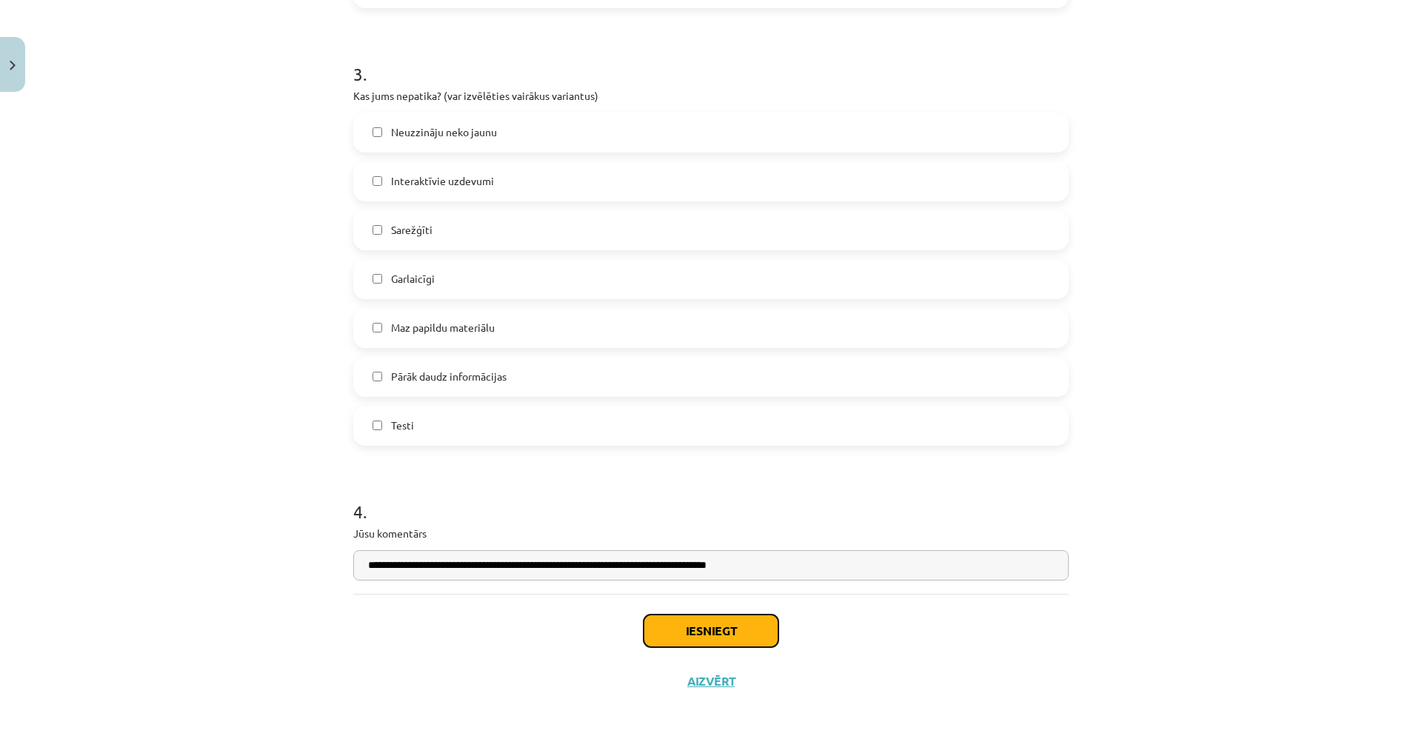
click at [679, 634] on button "Iesniegt" at bounding box center [711, 631] width 135 height 33
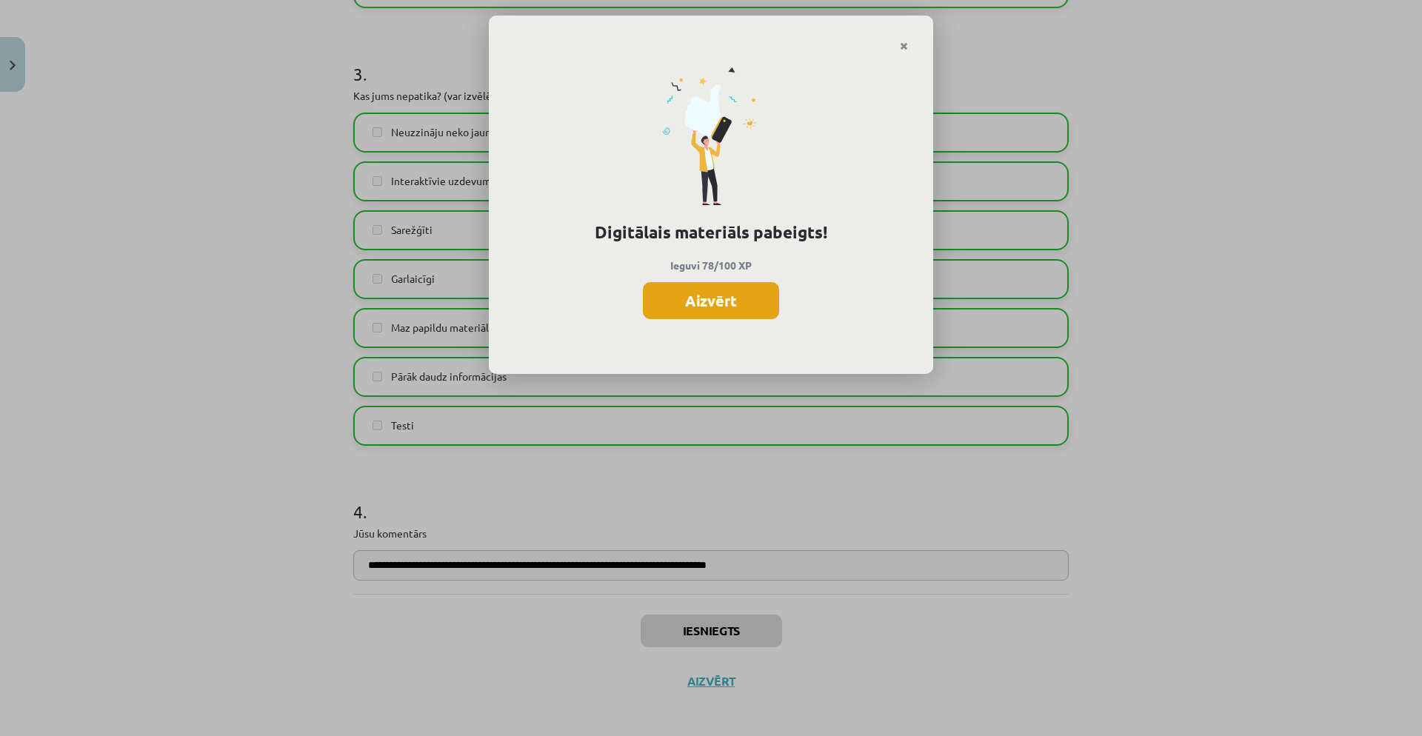
click at [715, 289] on button "Aizvērt" at bounding box center [711, 300] width 136 height 37
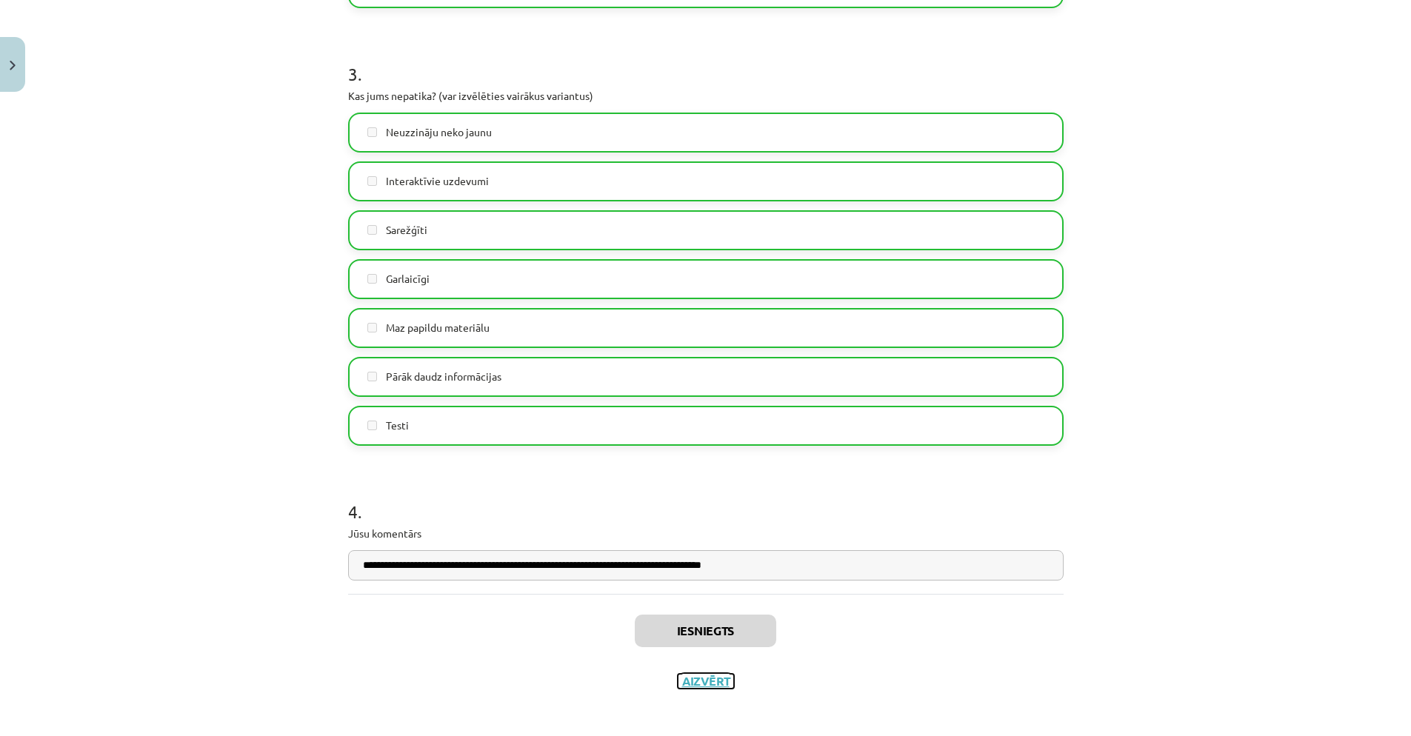
click at [682, 681] on button "Aizvērt" at bounding box center [706, 681] width 56 height 15
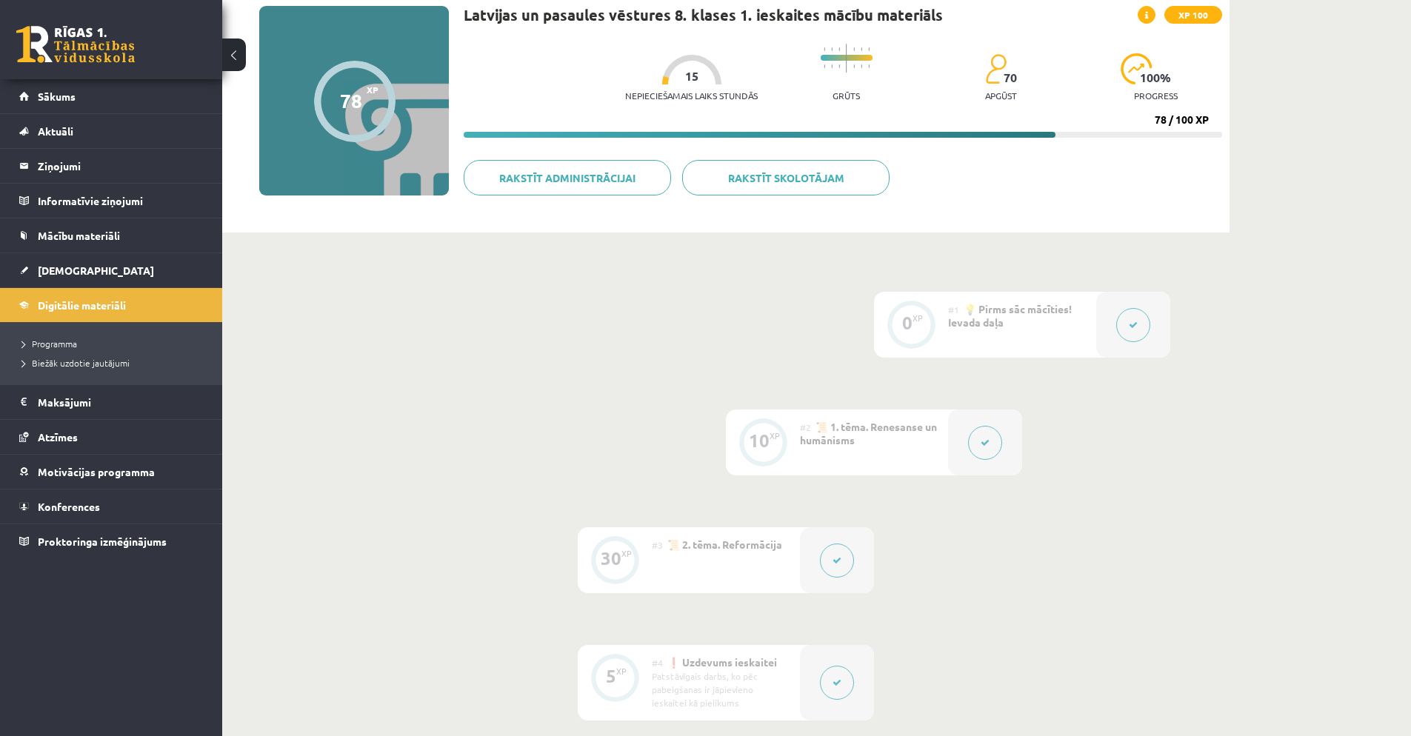
scroll to position [0, 0]
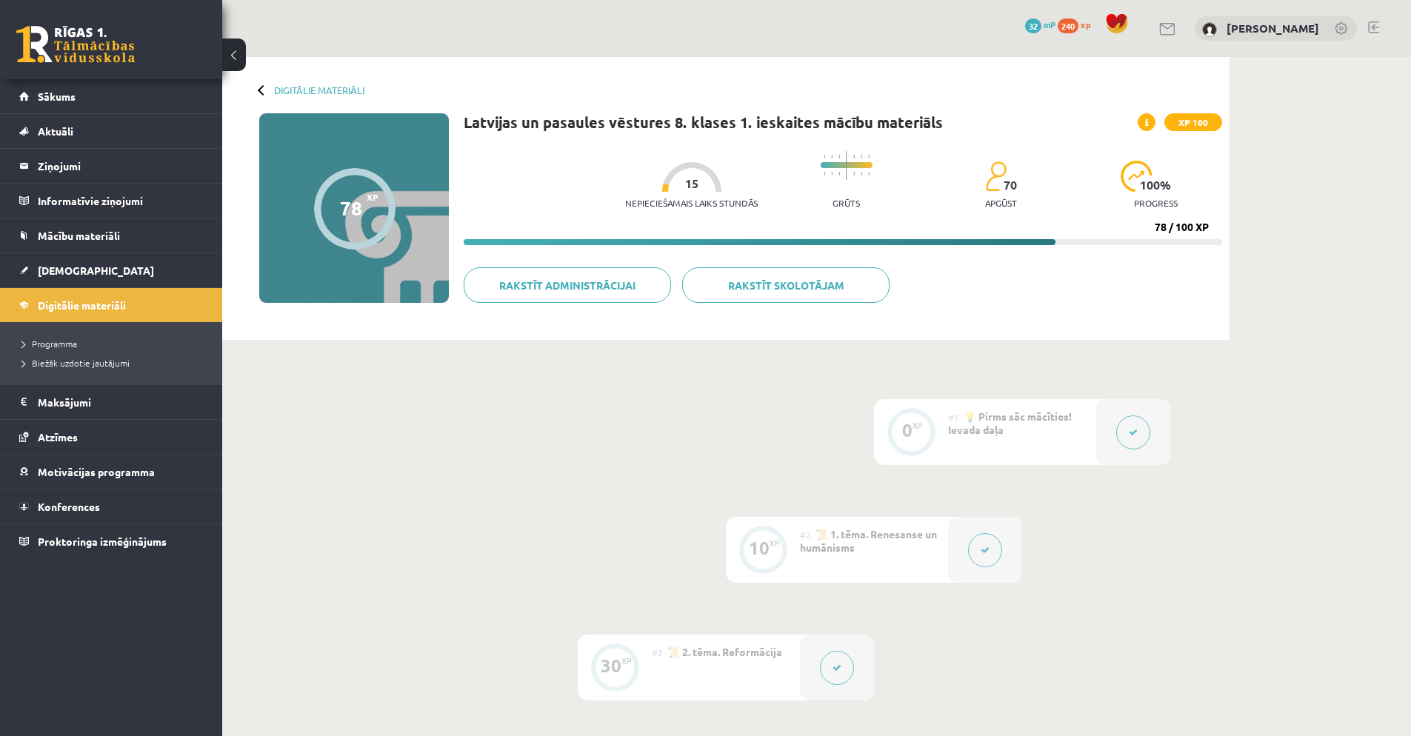
click at [258, 90] on div at bounding box center [263, 89] width 10 height 10
click at [288, 87] on link "Digitālie materiāli" at bounding box center [319, 89] width 90 height 11
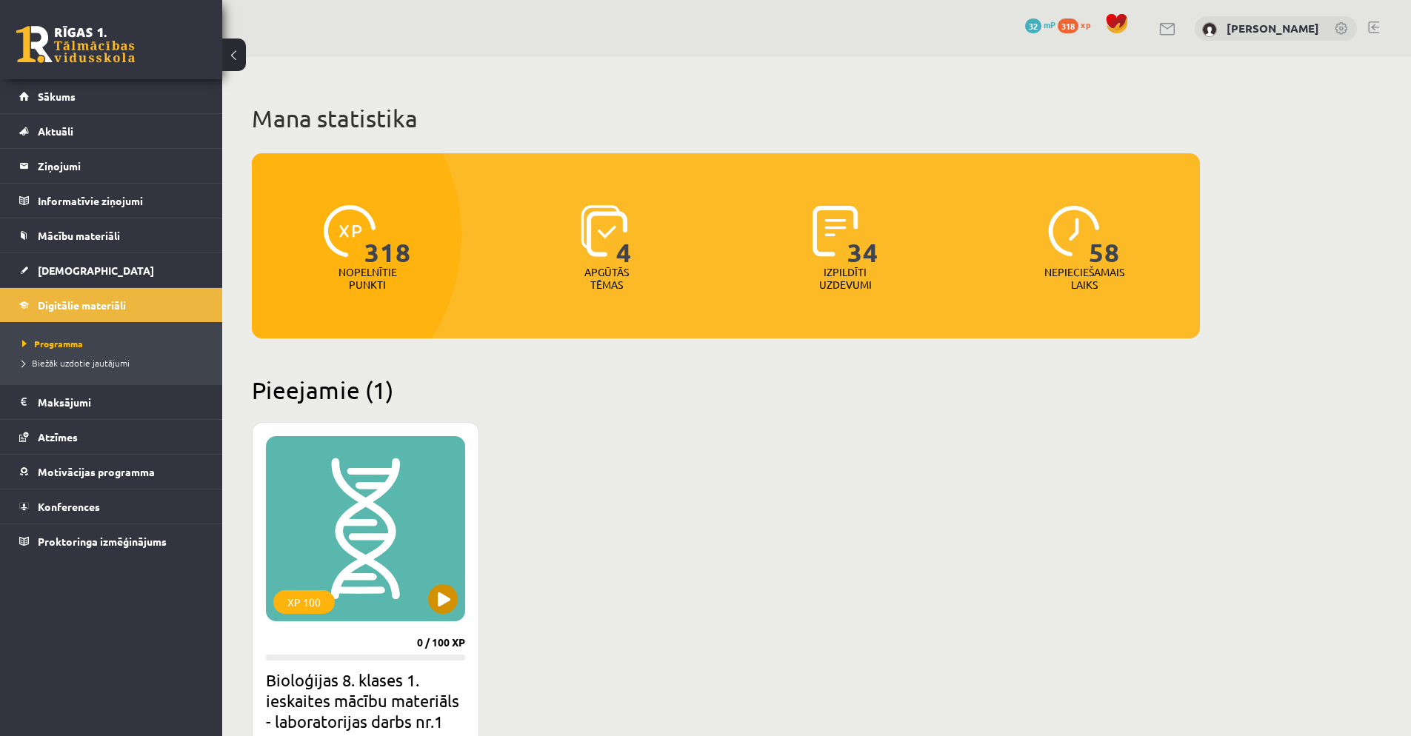
click at [368, 477] on div "XP 100" at bounding box center [365, 528] width 199 height 185
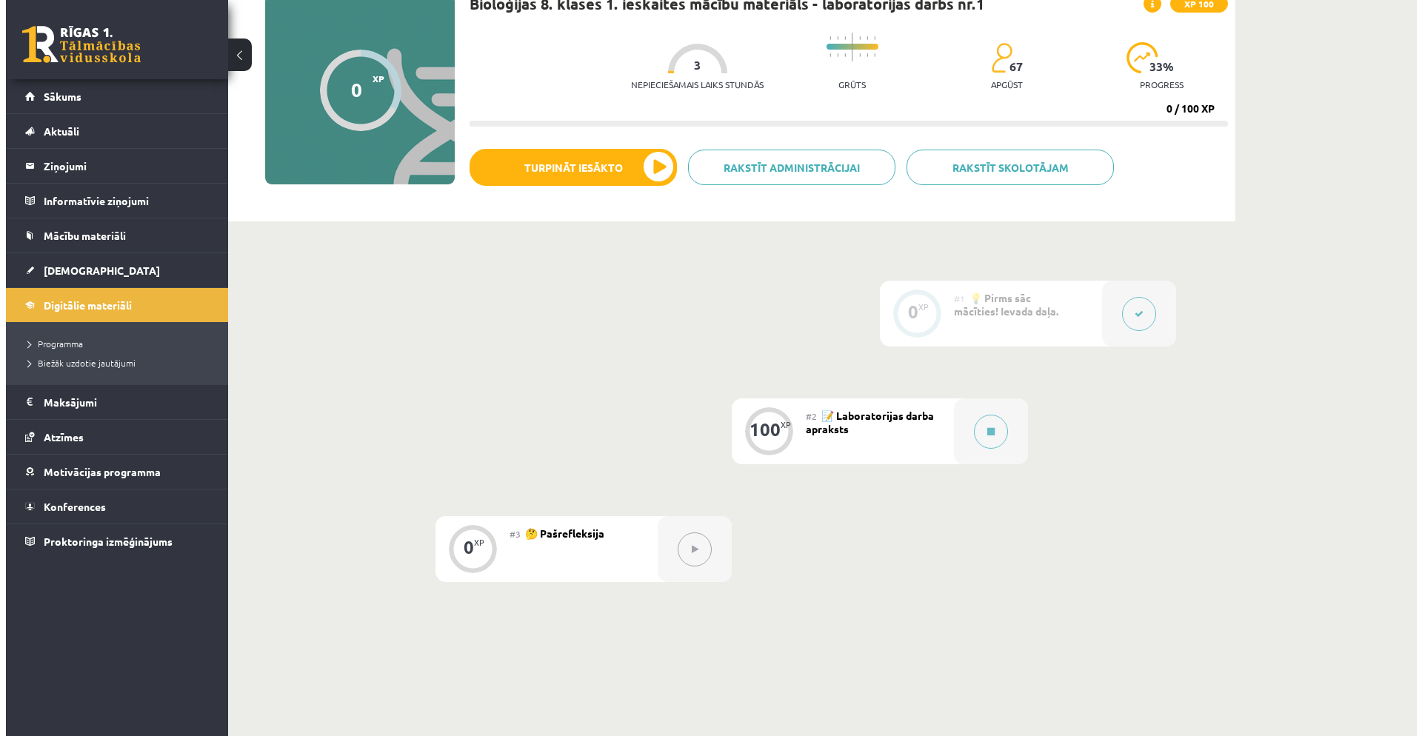
scroll to position [120, 0]
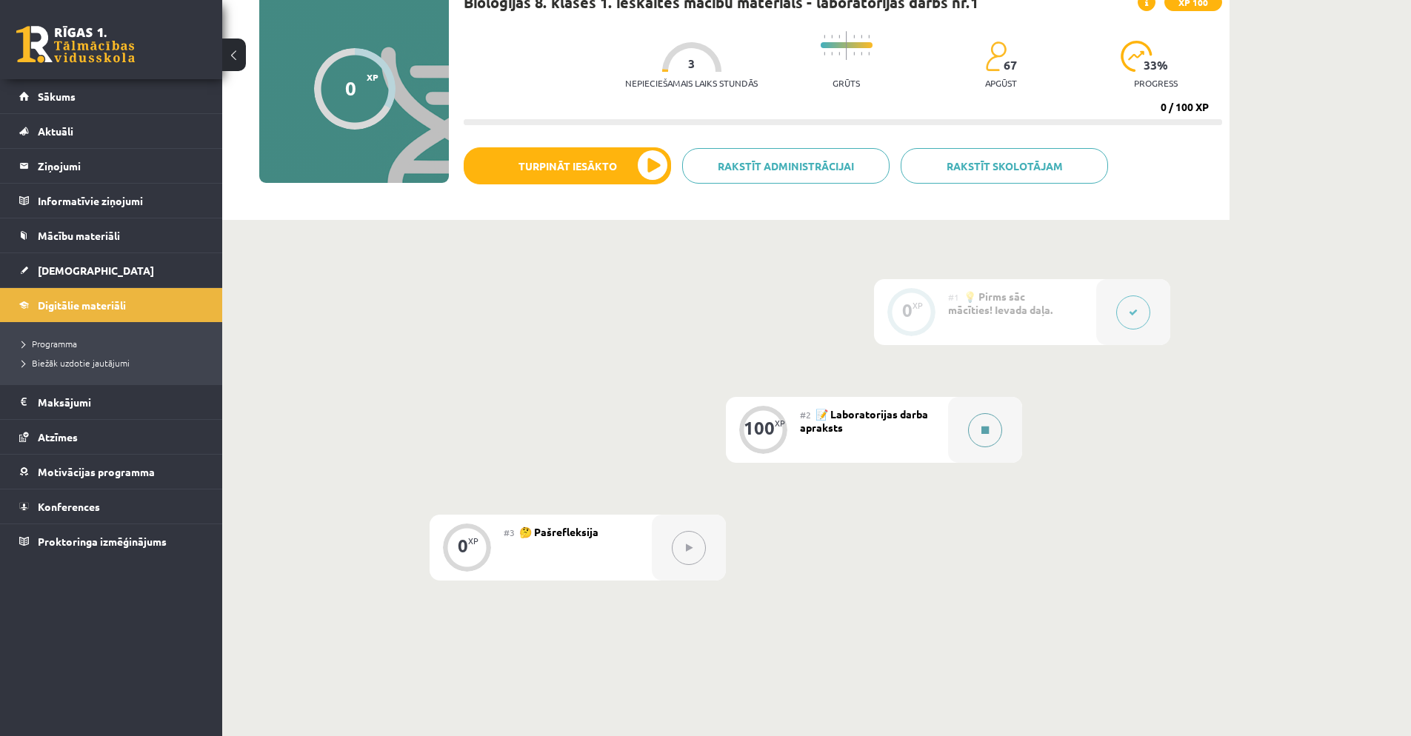
click at [970, 431] on button at bounding box center [985, 430] width 34 height 34
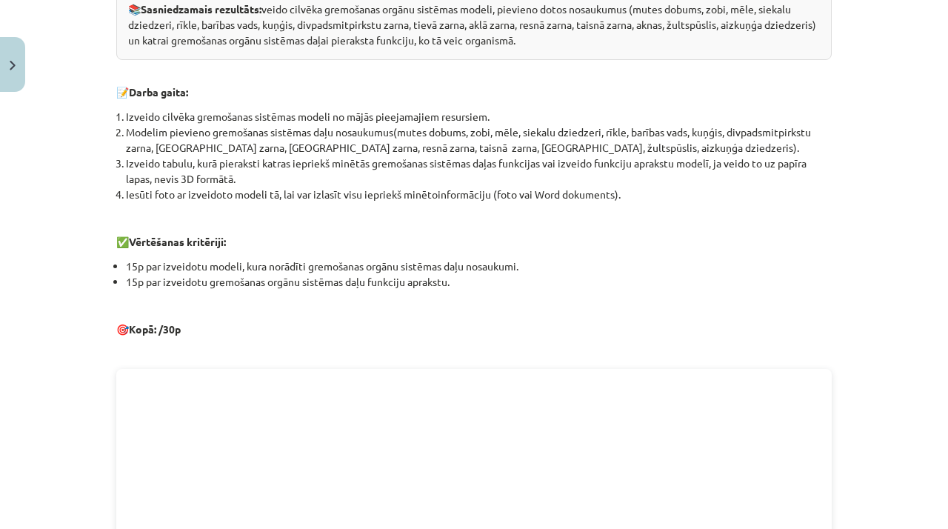
scroll to position [0, 0]
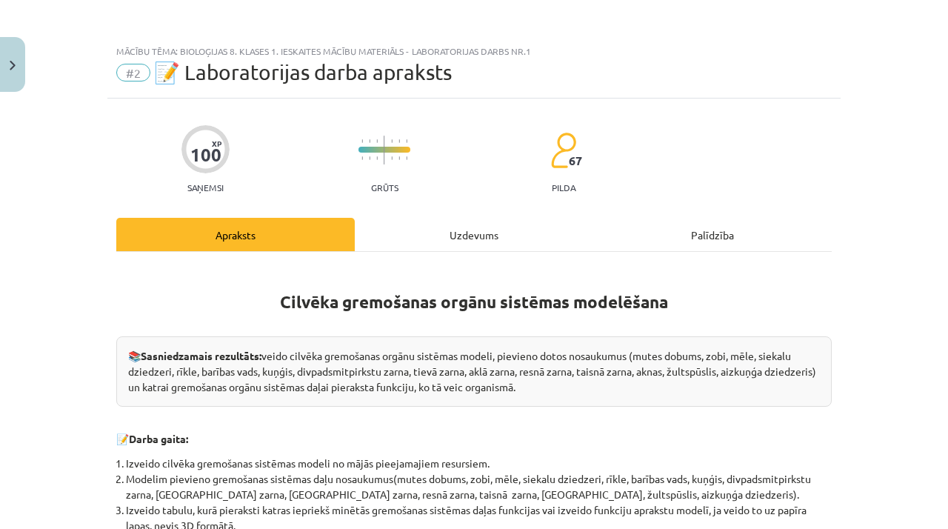
click at [435, 233] on div "Uzdevums" at bounding box center [474, 234] width 239 height 33
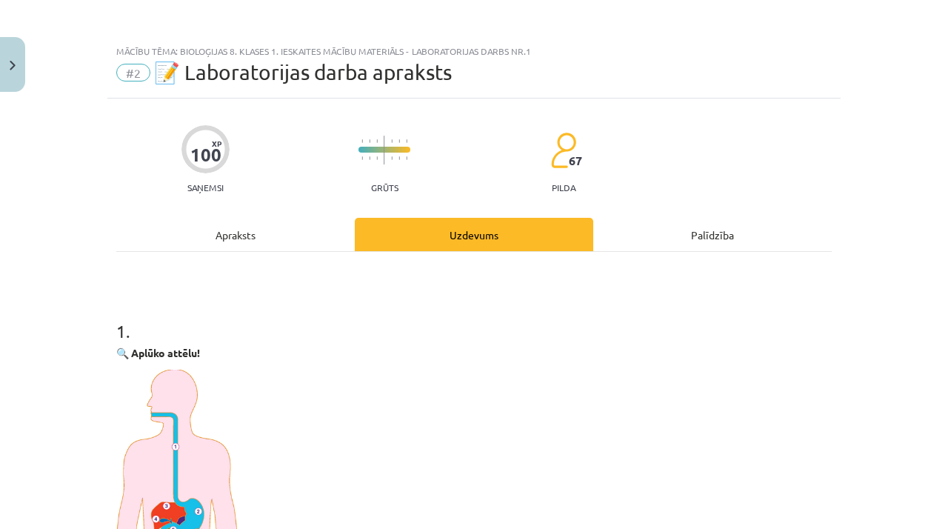
click at [257, 238] on div "Apraksts" at bounding box center [235, 234] width 239 height 33
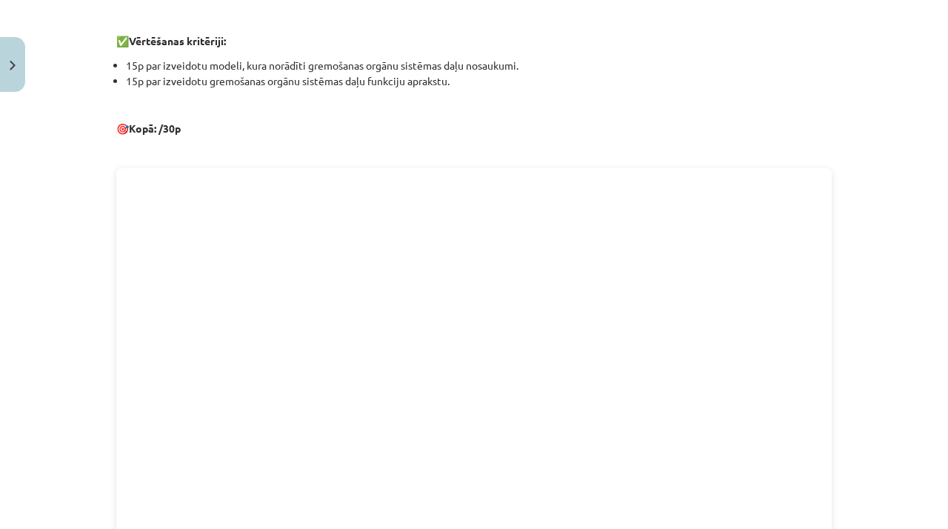
scroll to position [552, 0]
